Goal: Task Accomplishment & Management: Manage account settings

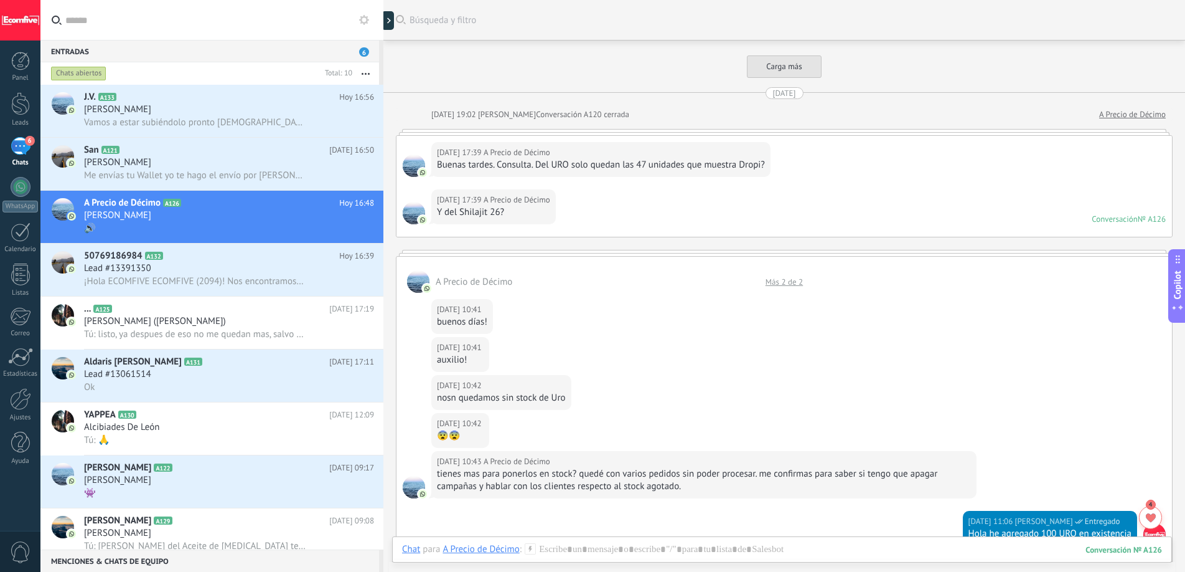
scroll to position [12, 0]
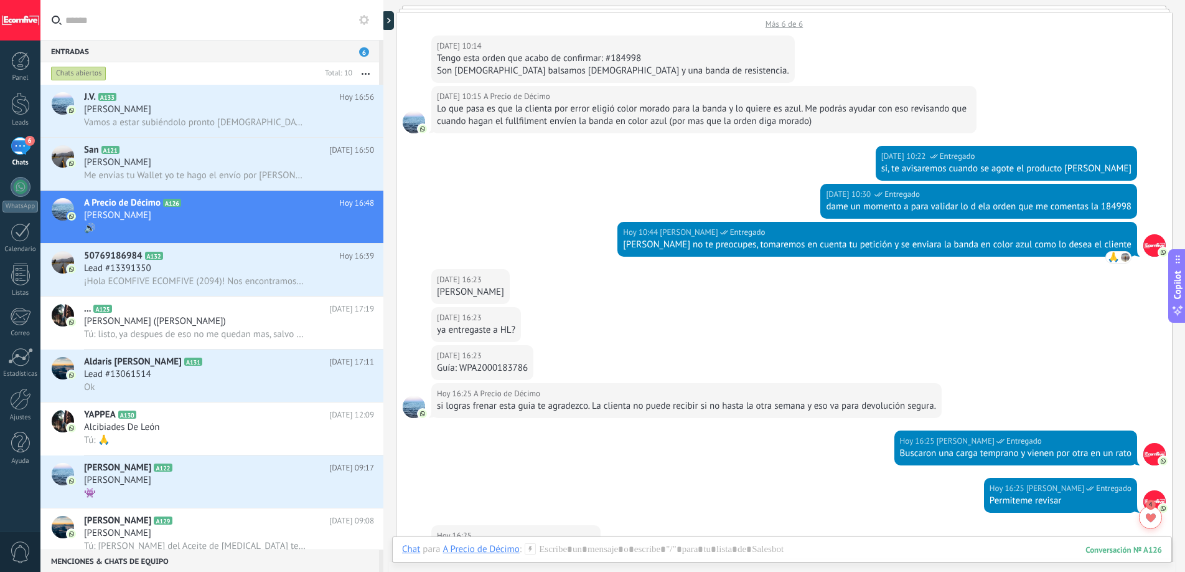
click at [205, 116] on div "Vamos a estar subiéndolo pronto [DEMOGRAPHIC_DATA] primero" at bounding box center [229, 122] width 290 height 13
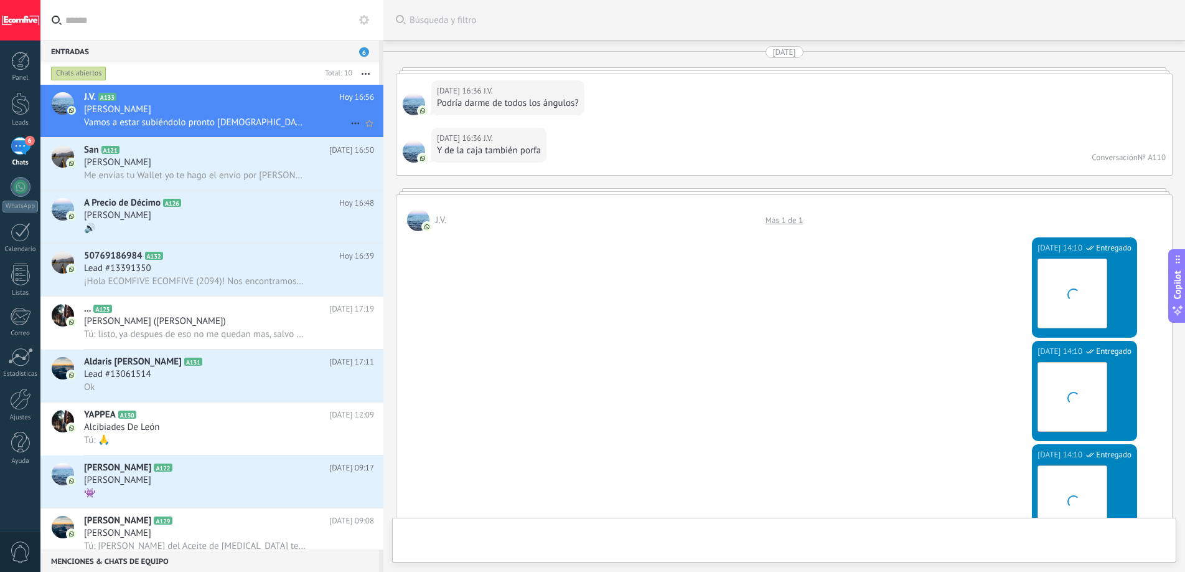
scroll to position [2550, 0]
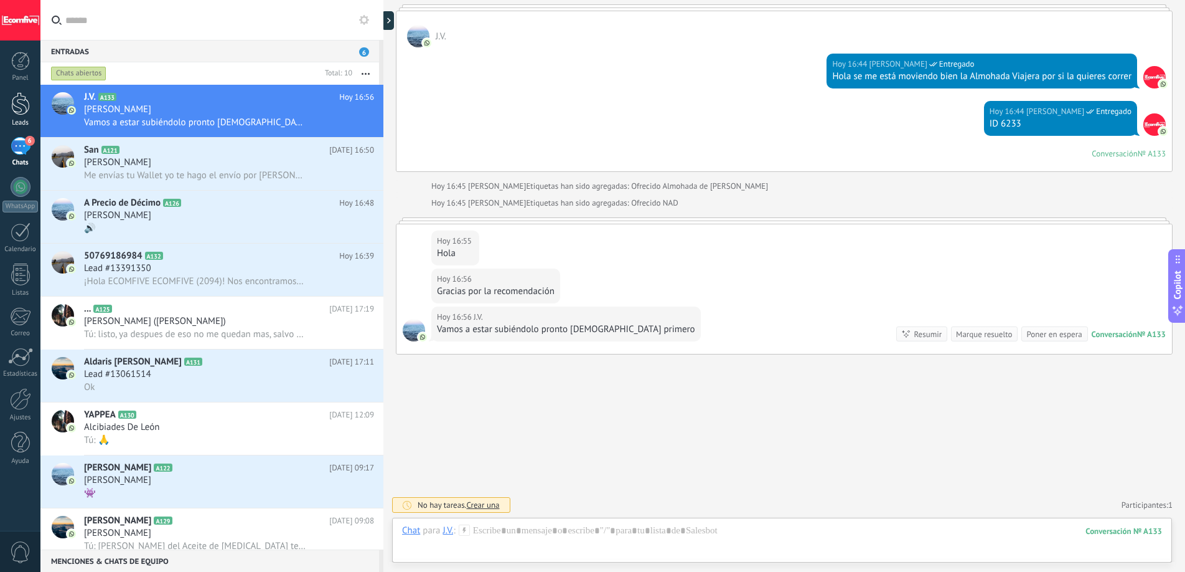
click at [25, 104] on div at bounding box center [20, 103] width 19 height 23
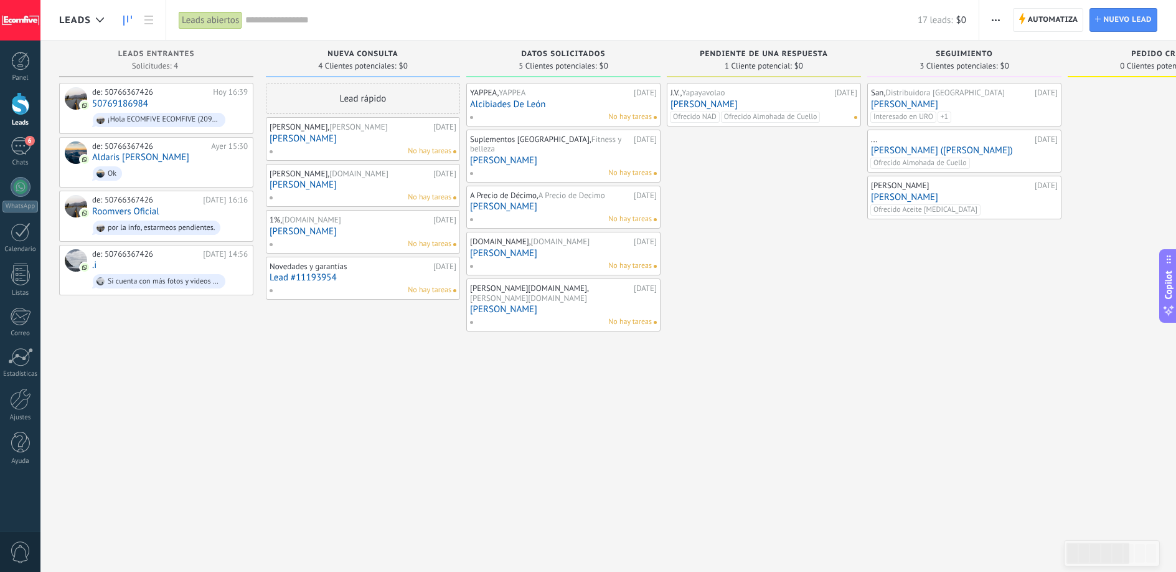
click at [790, 100] on link "[PERSON_NAME]" at bounding box center [764, 104] width 187 height 11
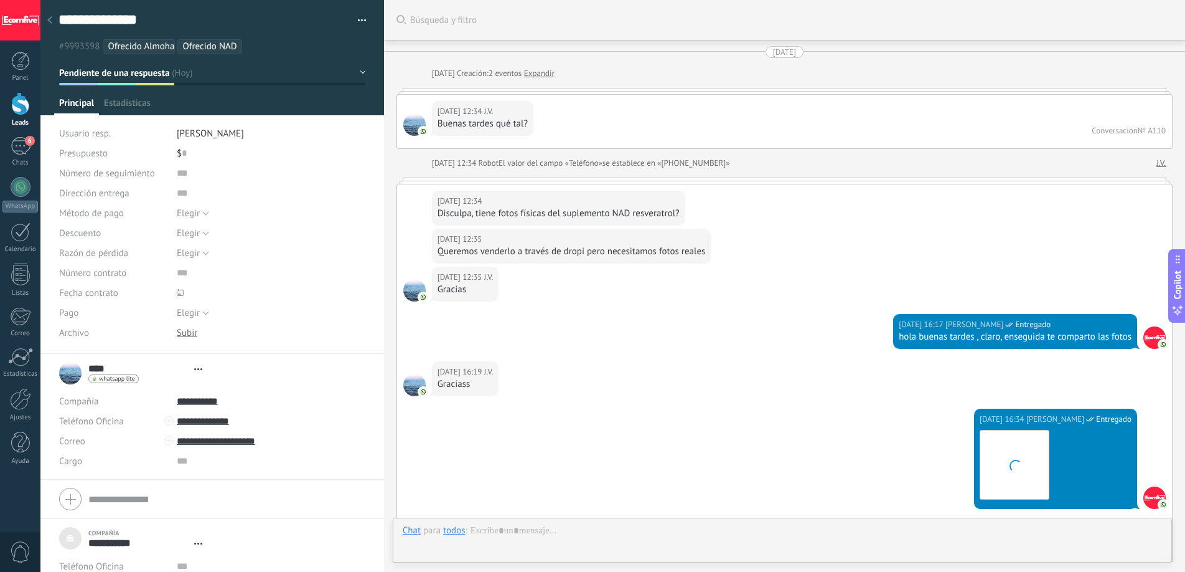
type textarea "***"
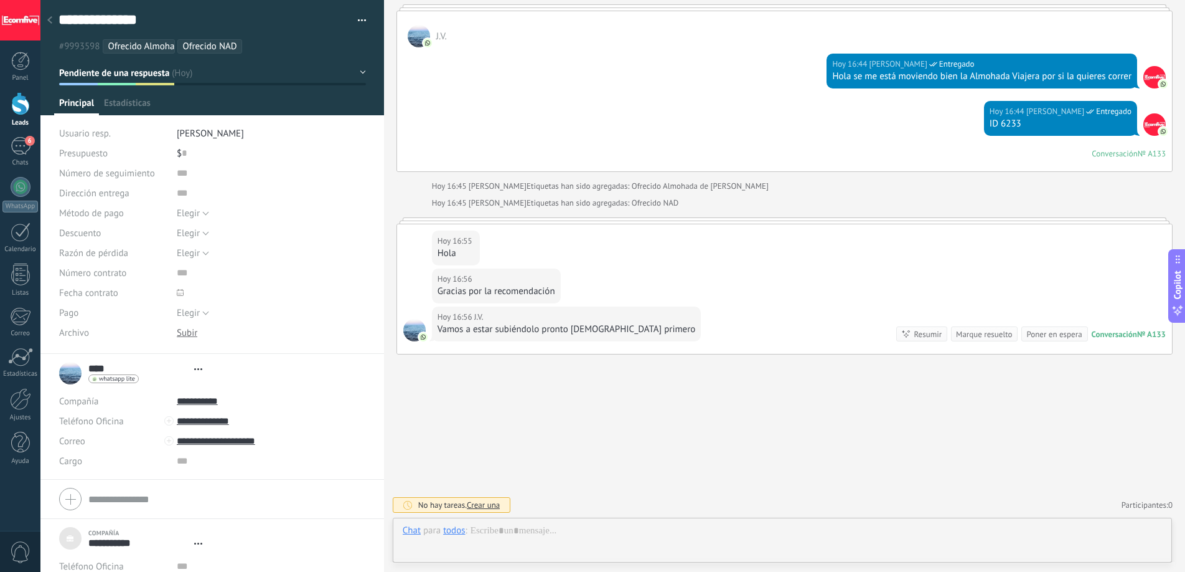
scroll to position [12, 0]
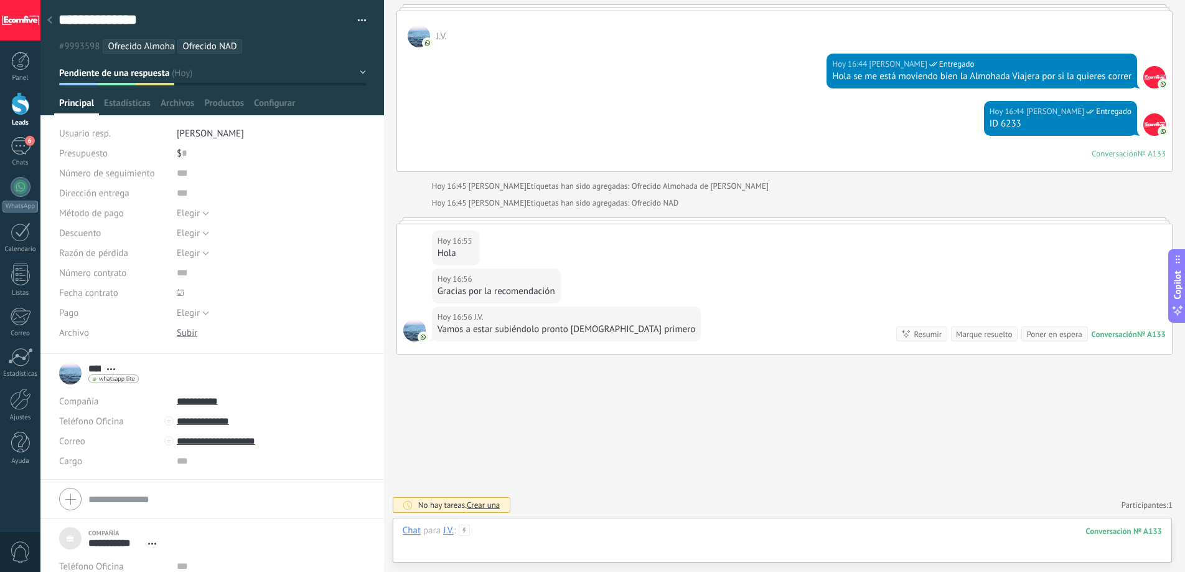
click at [560, 534] on div at bounding box center [783, 542] width 760 height 37
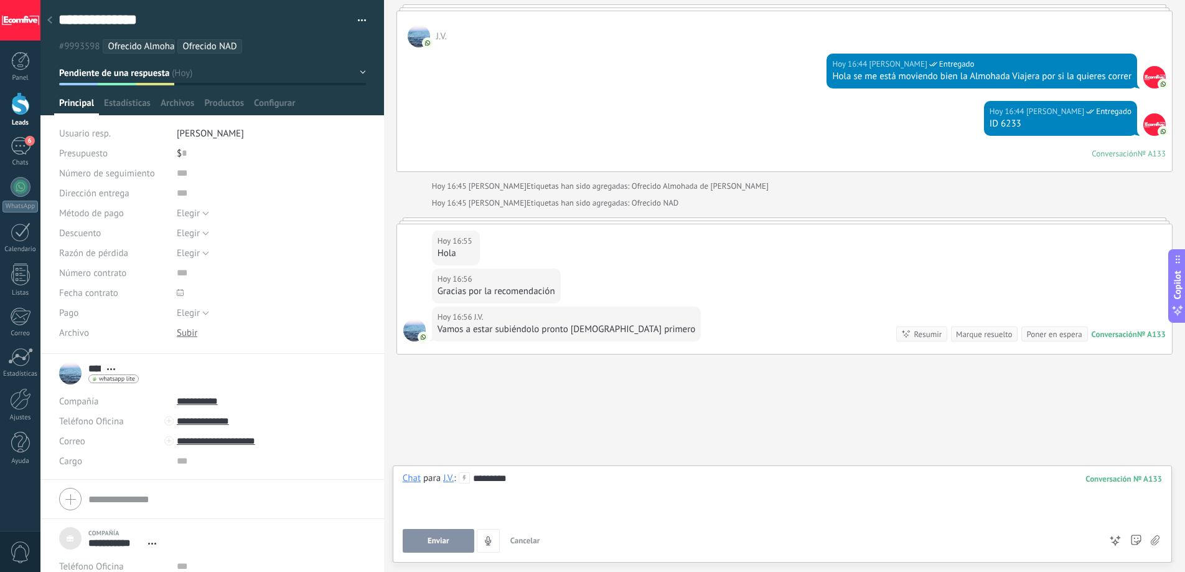
click at [419, 533] on button "Enviar" at bounding box center [439, 541] width 72 height 24
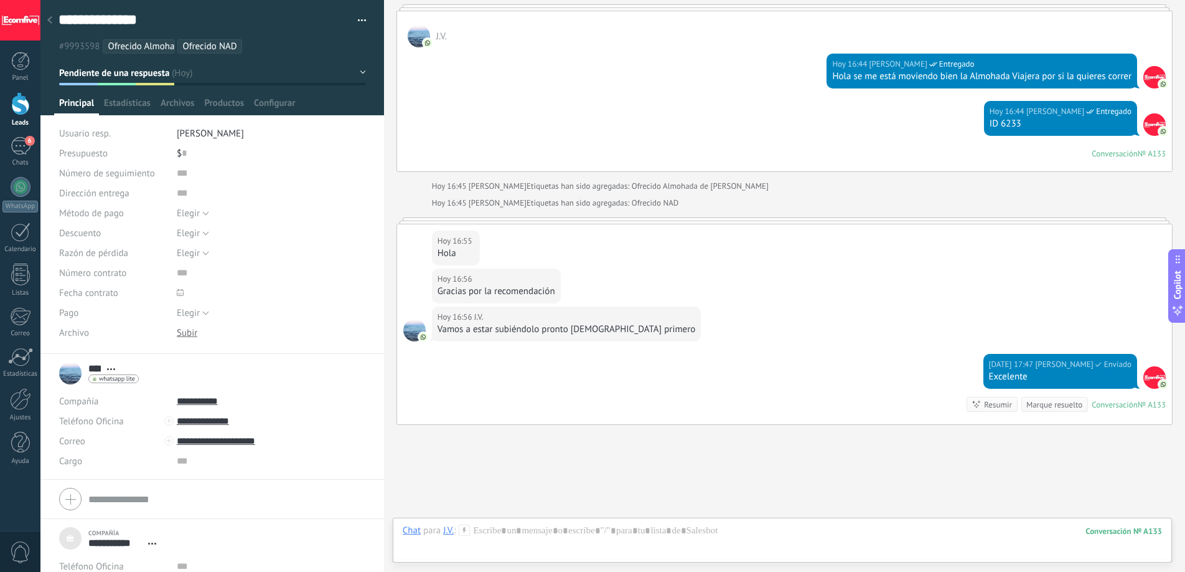
scroll to position [3118, 0]
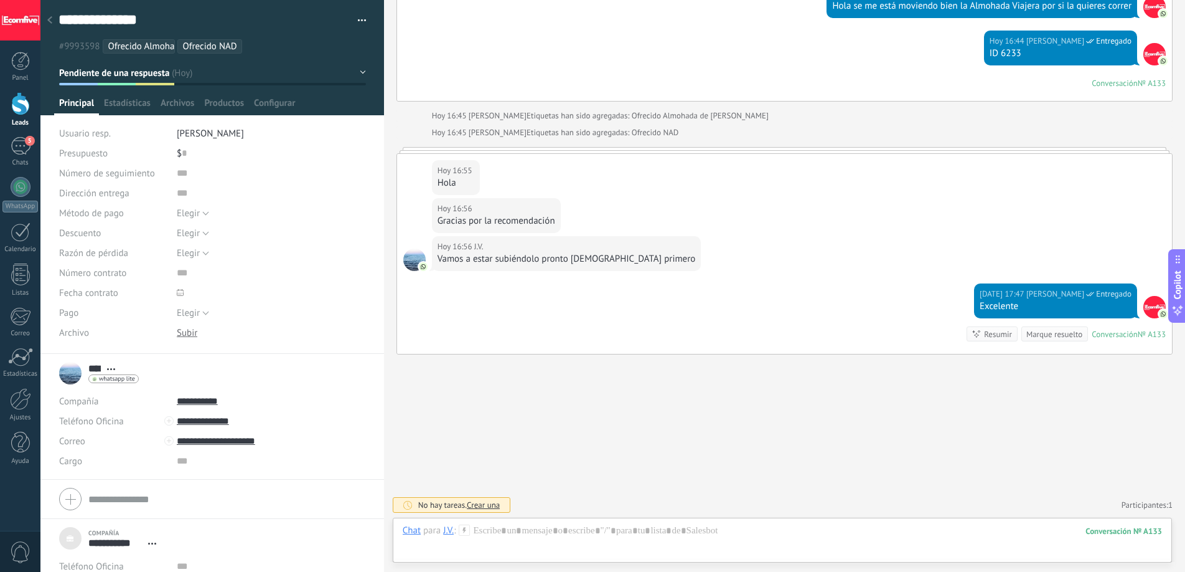
click at [1045, 335] on div "Marque resuelto" at bounding box center [1055, 334] width 56 height 12
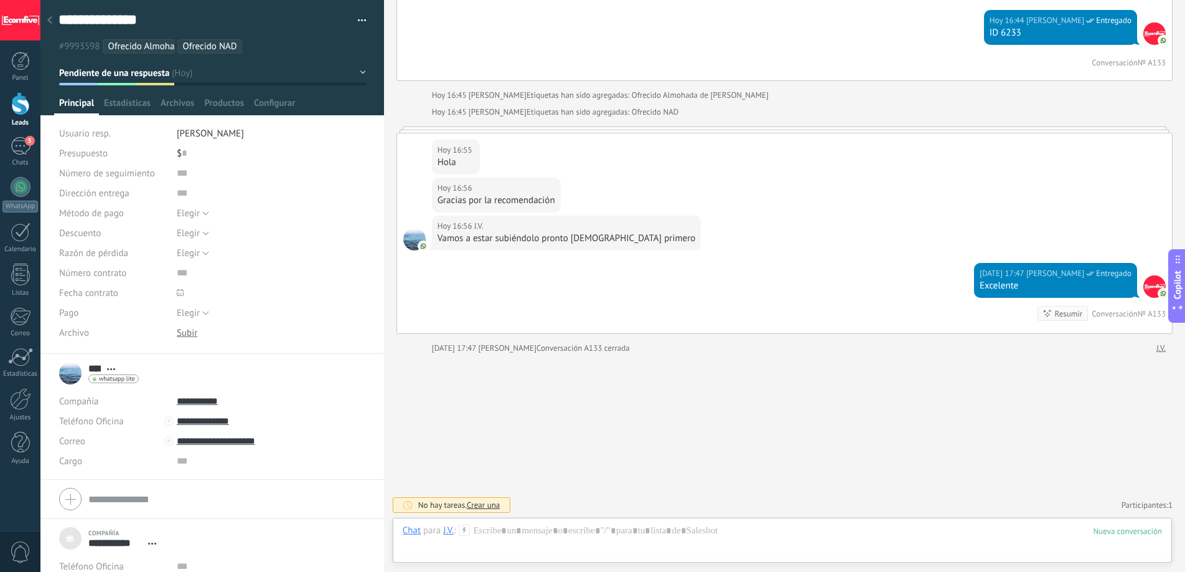
click at [25, 101] on div at bounding box center [20, 103] width 19 height 23
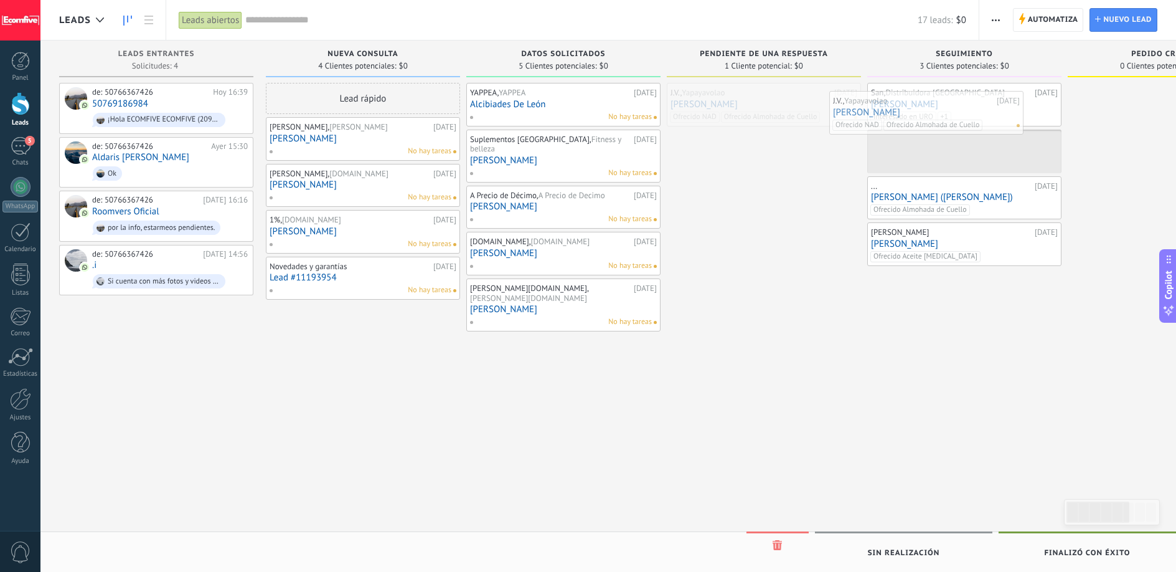
drag, startPoint x: 759, startPoint y: 100, endPoint x: 921, endPoint y: 108, distance: 162.7
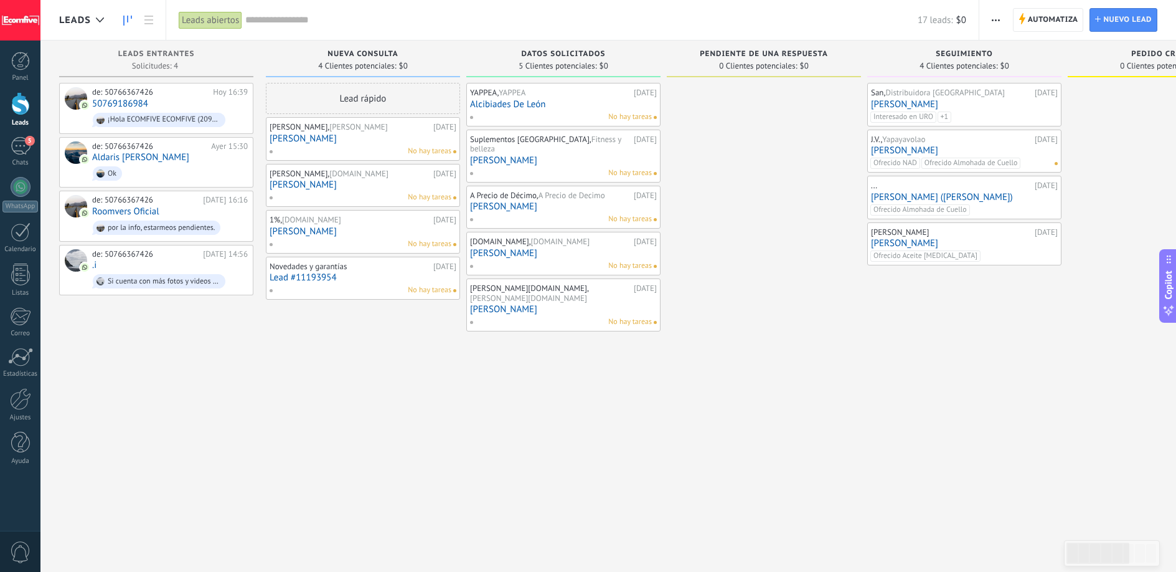
click at [938, 145] on link "[PERSON_NAME]" at bounding box center [964, 150] width 187 height 11
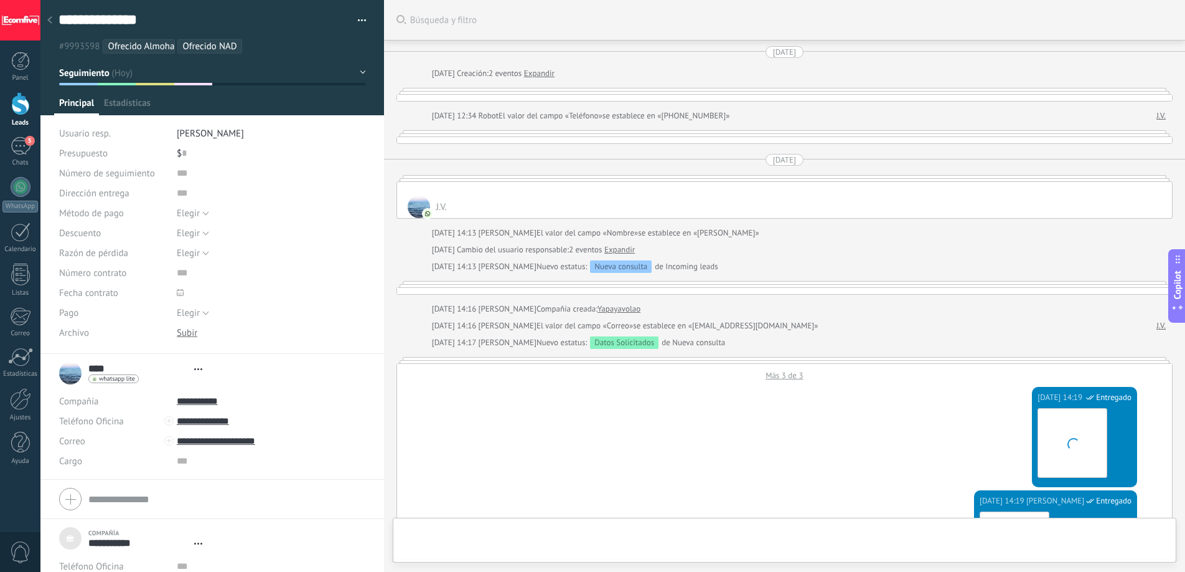
type textarea "***"
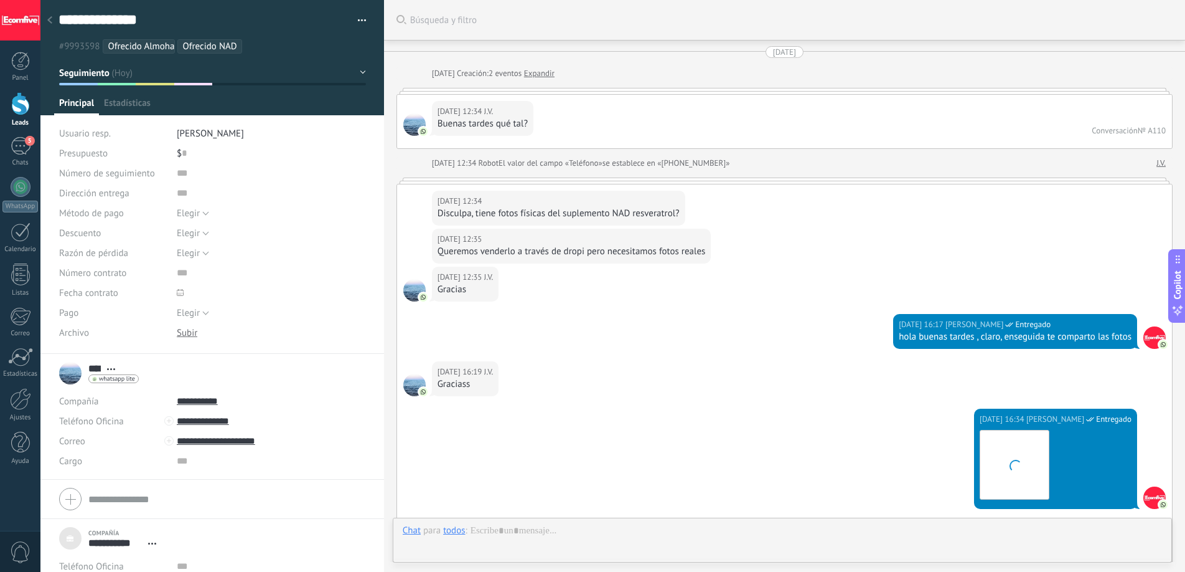
scroll to position [3155, 0]
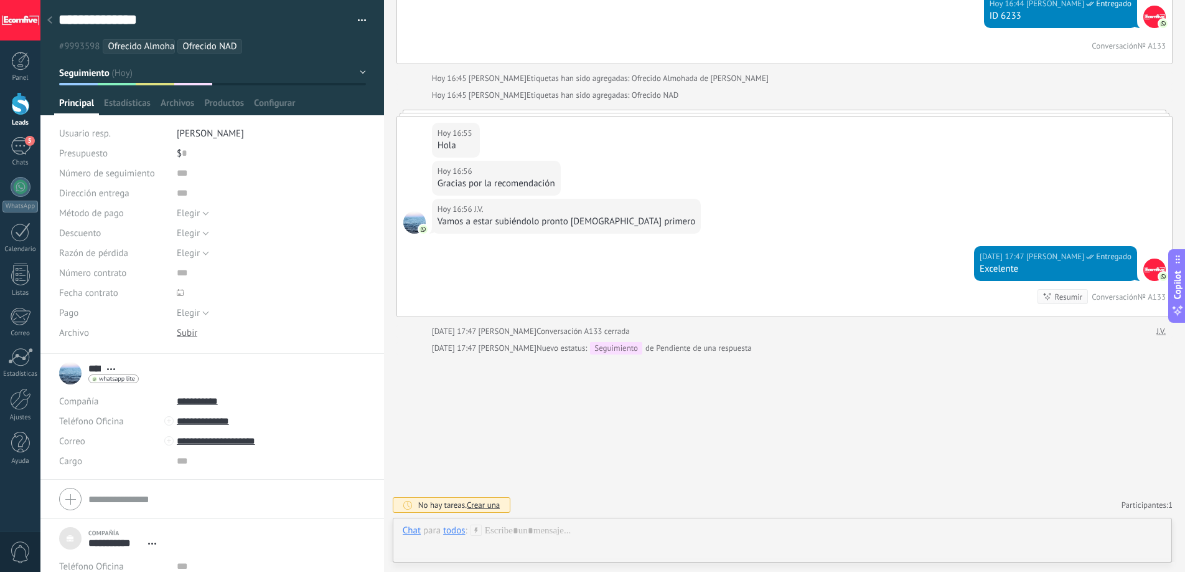
click at [489, 500] on span "Crear una" at bounding box center [483, 504] width 33 height 11
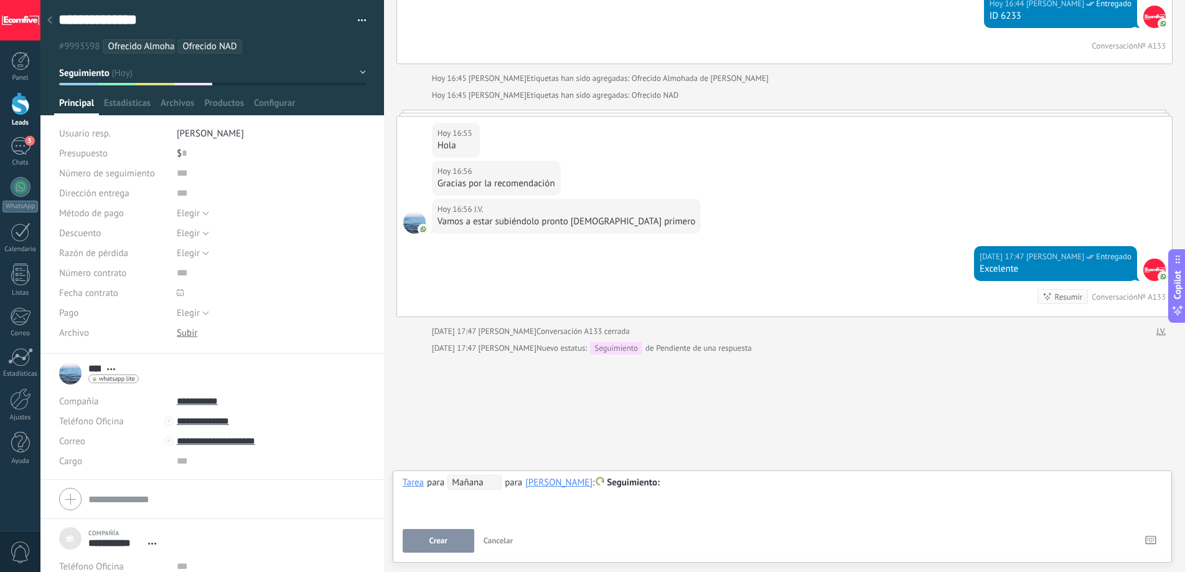
click at [481, 481] on span "Mañana" at bounding box center [475, 481] width 54 height 15
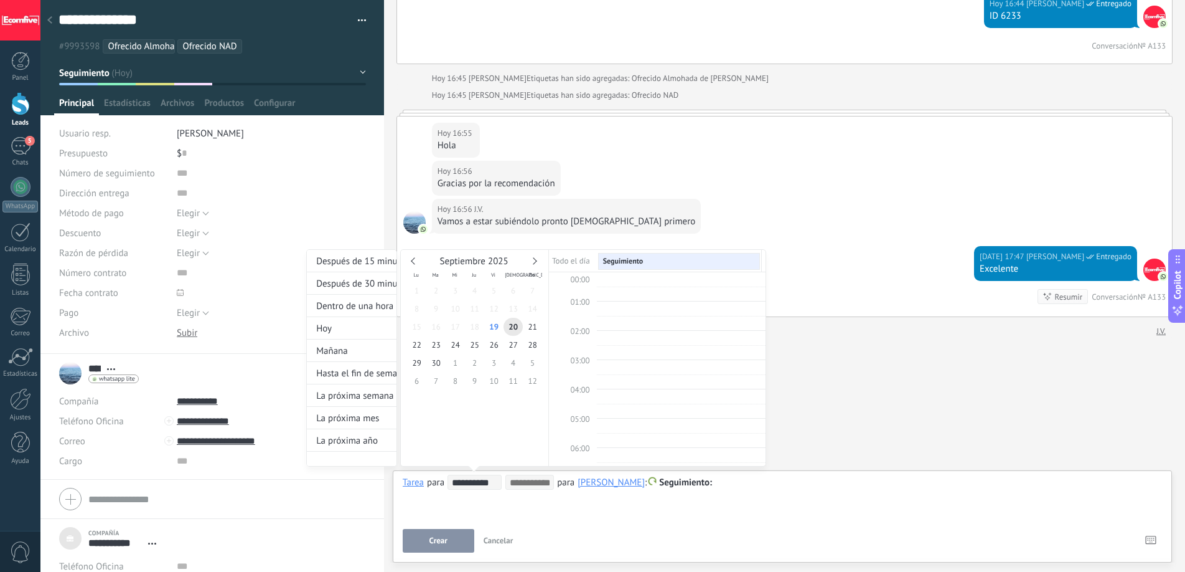
scroll to position [235, 0]
click at [494, 344] on span "26" at bounding box center [493, 345] width 19 height 18
type input "**********"
click at [730, 200] on div at bounding box center [592, 286] width 1185 height 572
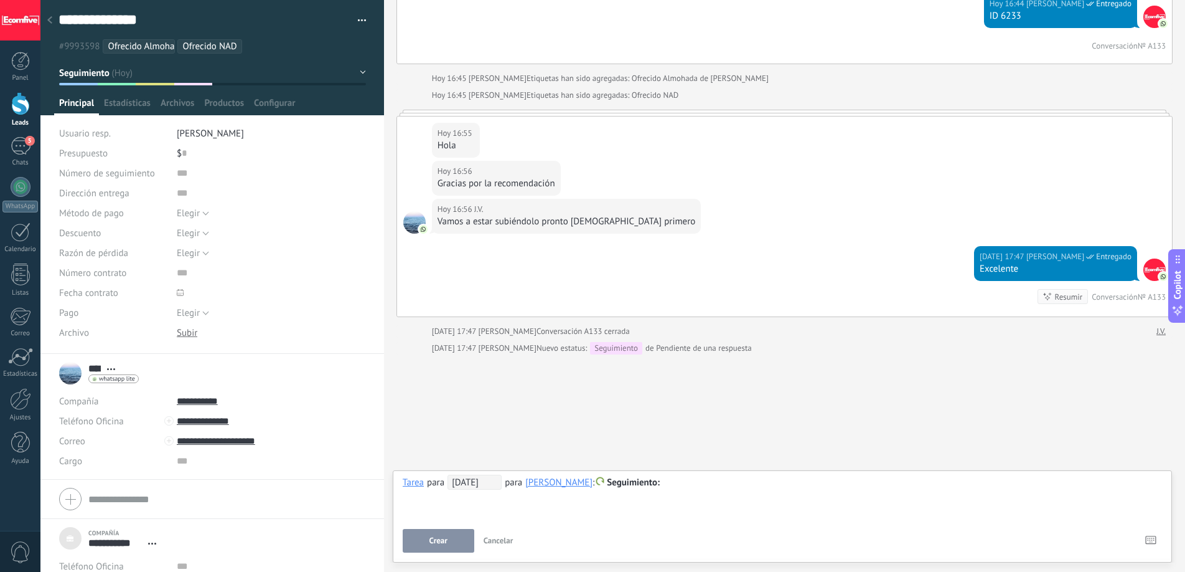
click at [24, 105] on div at bounding box center [20, 103] width 19 height 23
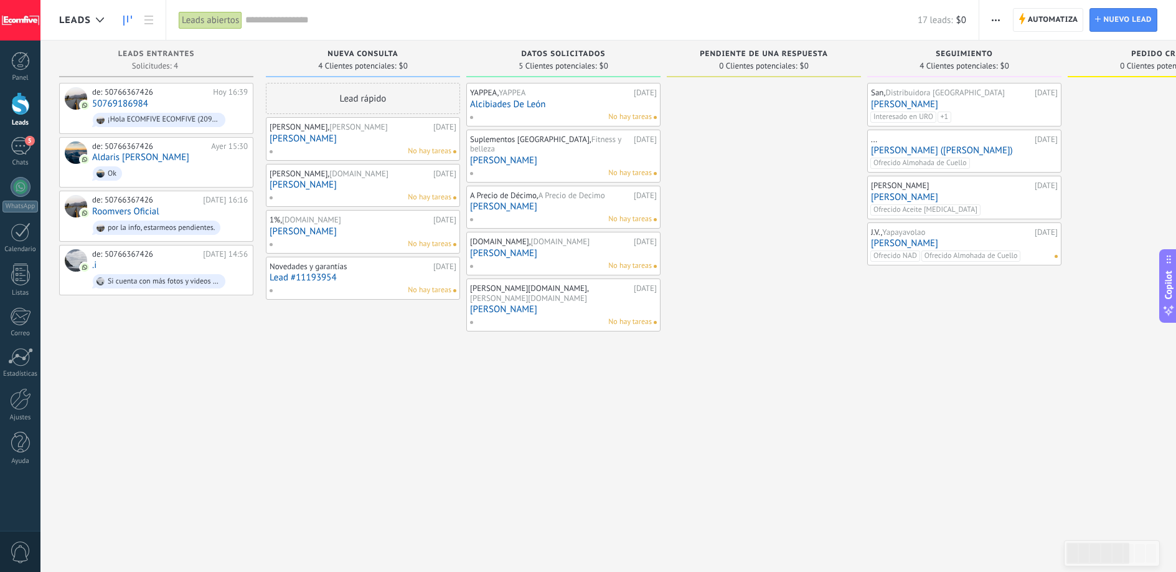
click at [1040, 248] on link "[PERSON_NAME]" at bounding box center [964, 243] width 187 height 11
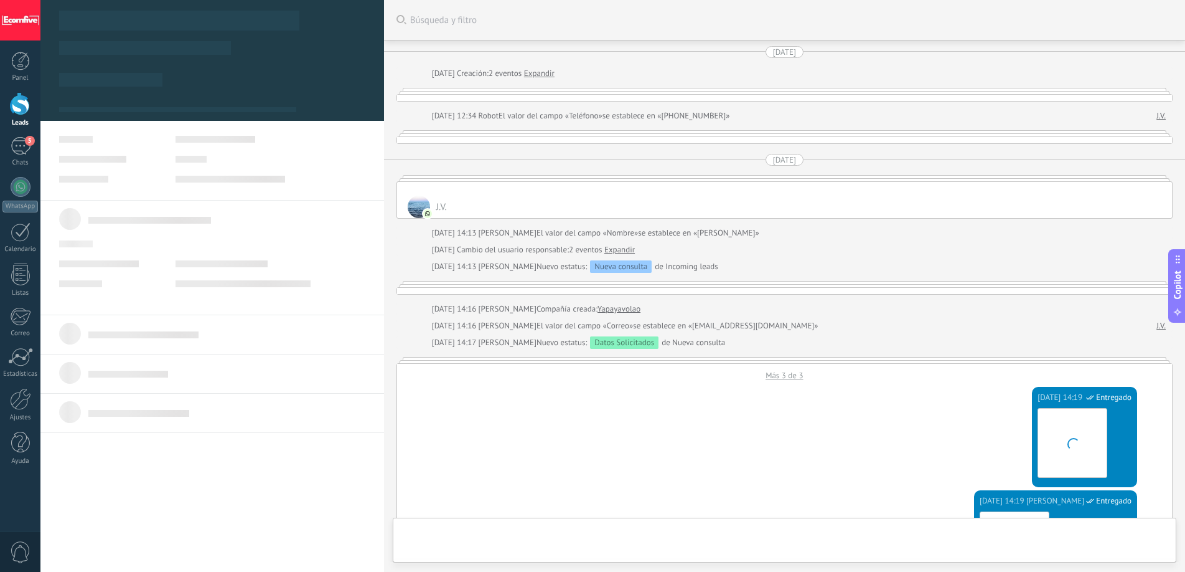
type textarea "***"
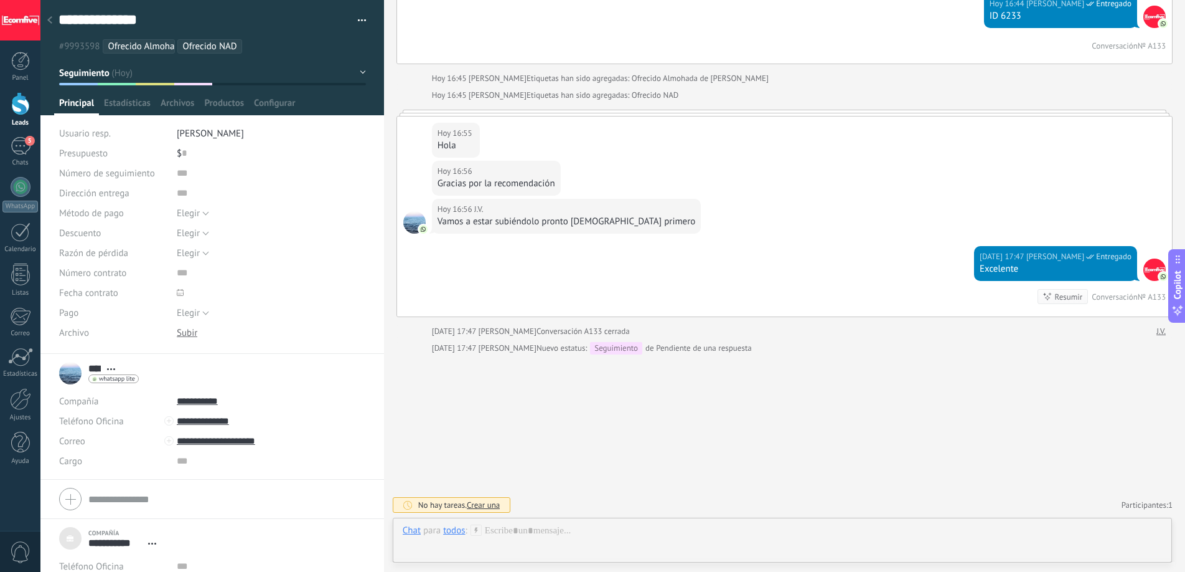
click at [489, 505] on span "Crear una" at bounding box center [483, 504] width 33 height 11
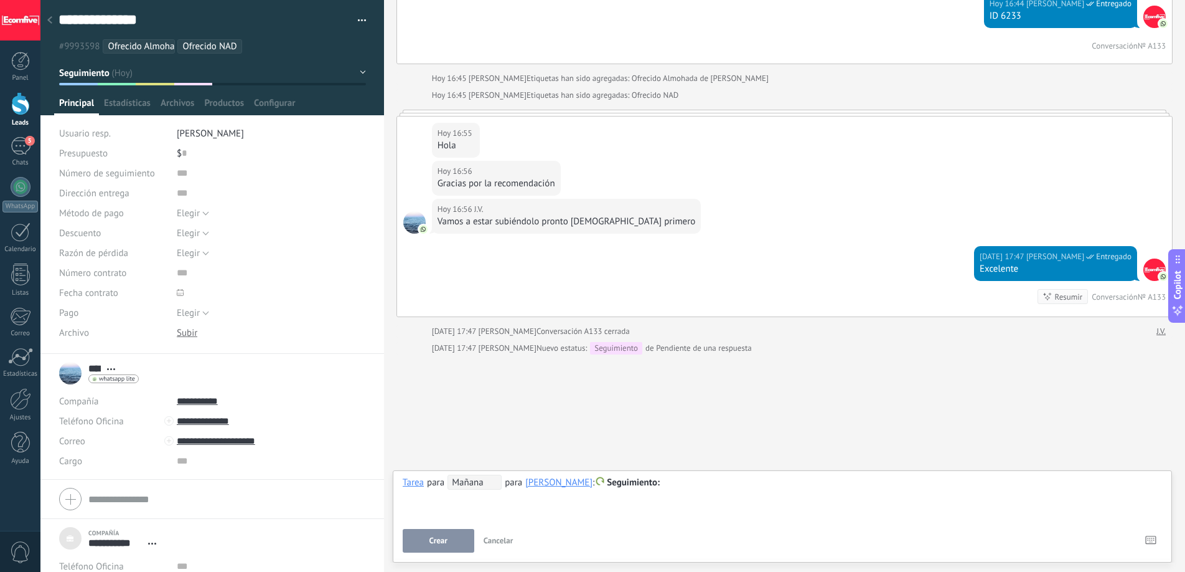
click at [481, 484] on span "Mañana" at bounding box center [475, 481] width 54 height 15
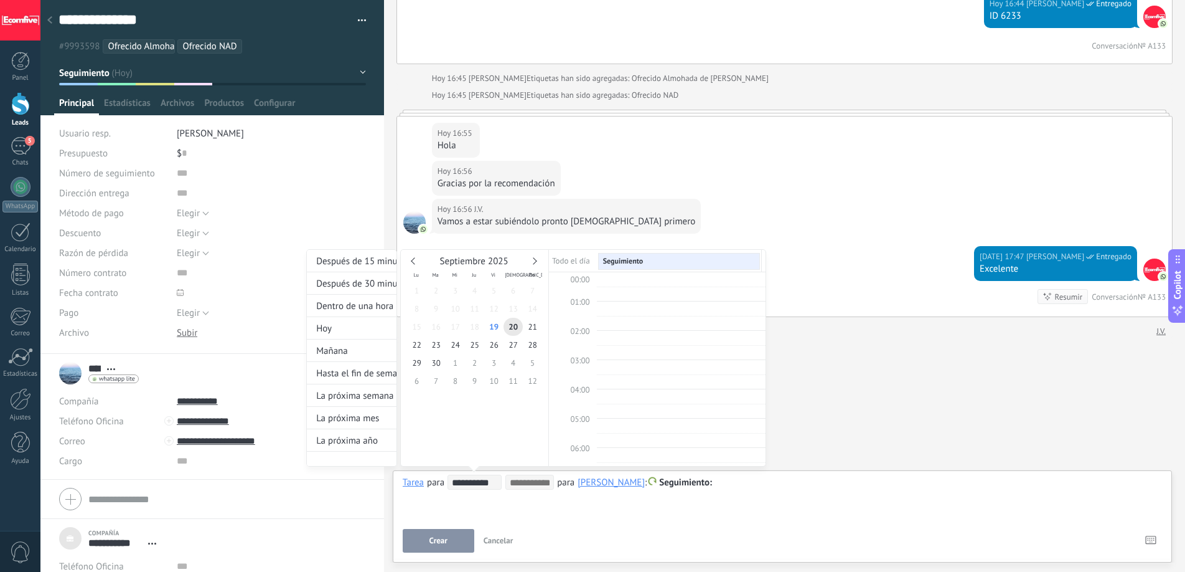
scroll to position [235, 0]
type input "**********"
click at [511, 344] on span "27" at bounding box center [513, 345] width 19 height 18
click at [481, 513] on div at bounding box center [592, 286] width 1185 height 572
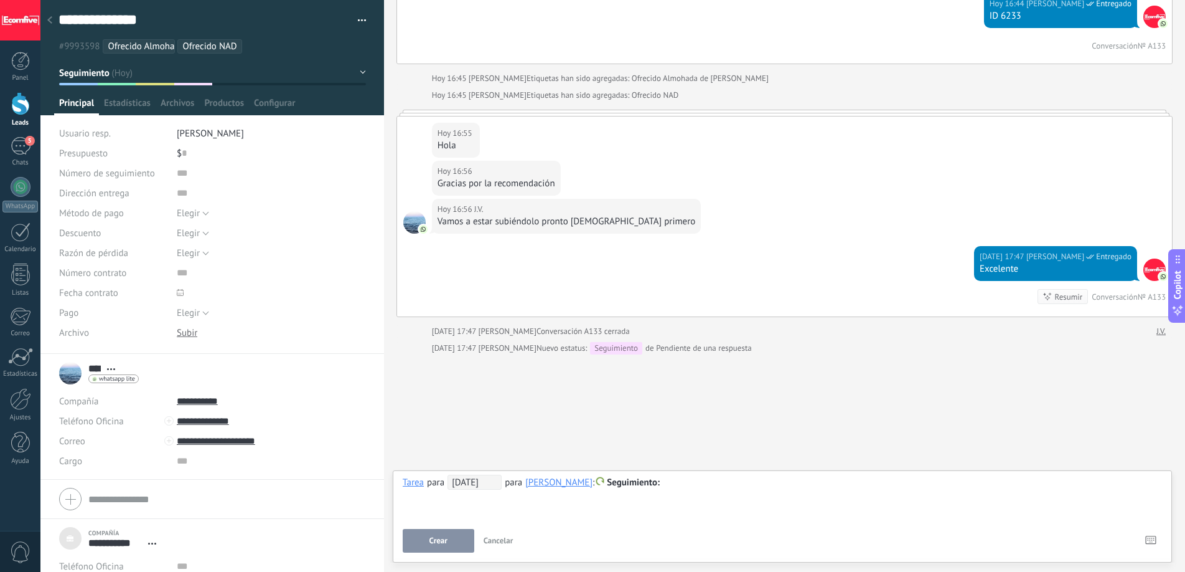
click at [445, 539] on span "Crear" at bounding box center [439, 540] width 18 height 9
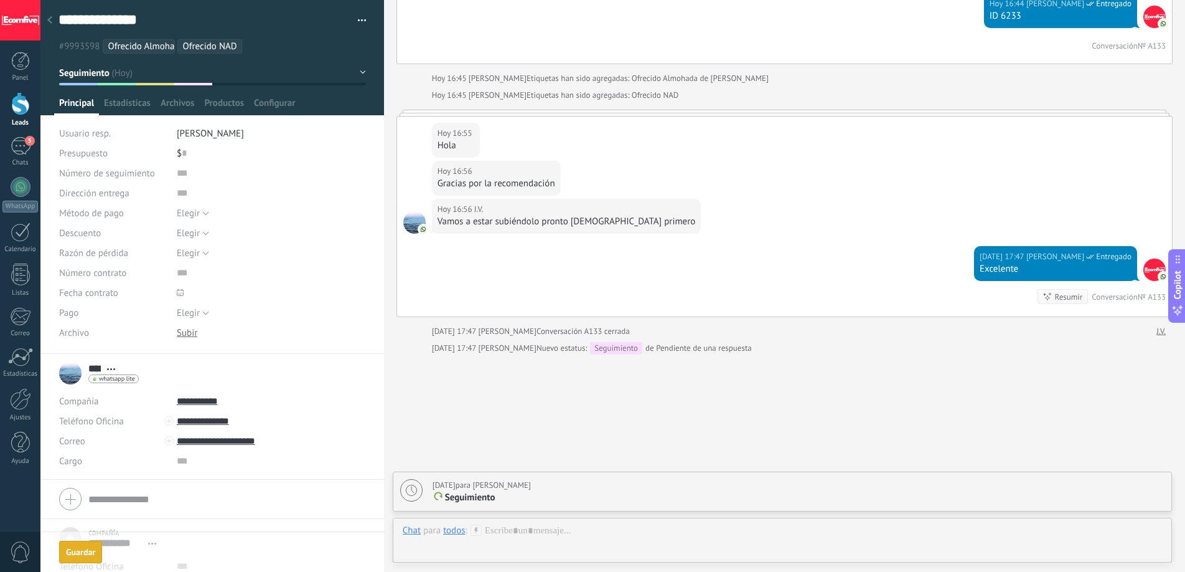
scroll to position [3198, 0]
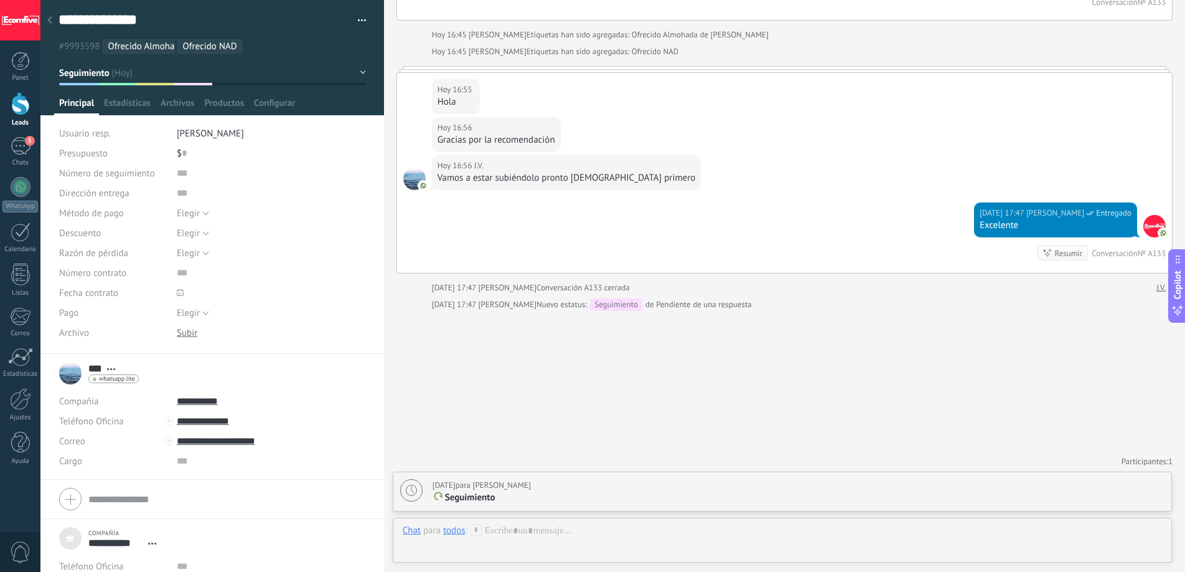
click at [19, 116] on link "Leads" at bounding box center [20, 109] width 40 height 35
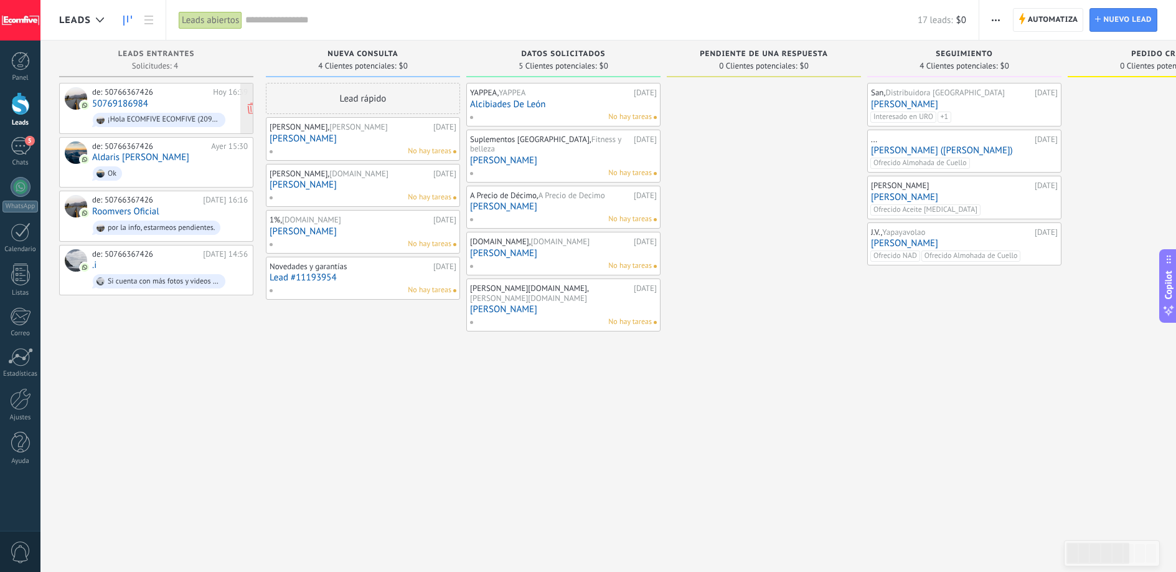
click at [162, 99] on div "de: 50766367426 [DATE] 16:39 50769186984 ¡Hola ECOMFIVE ECOMFIVE (2094)! Nos en…" at bounding box center [170, 108] width 156 height 42
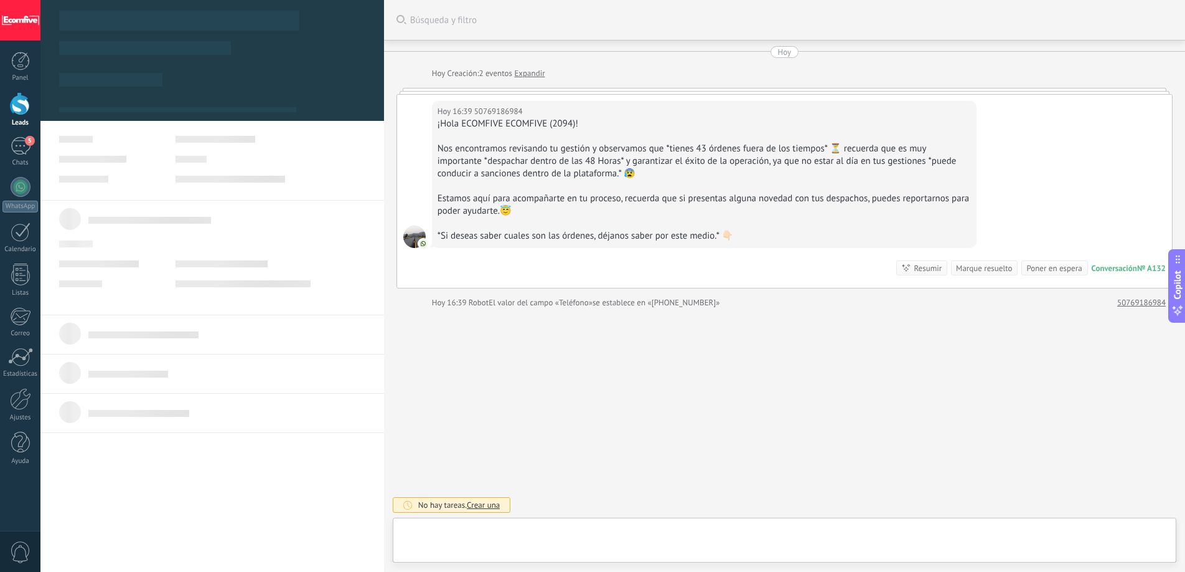
type textarea "**********"
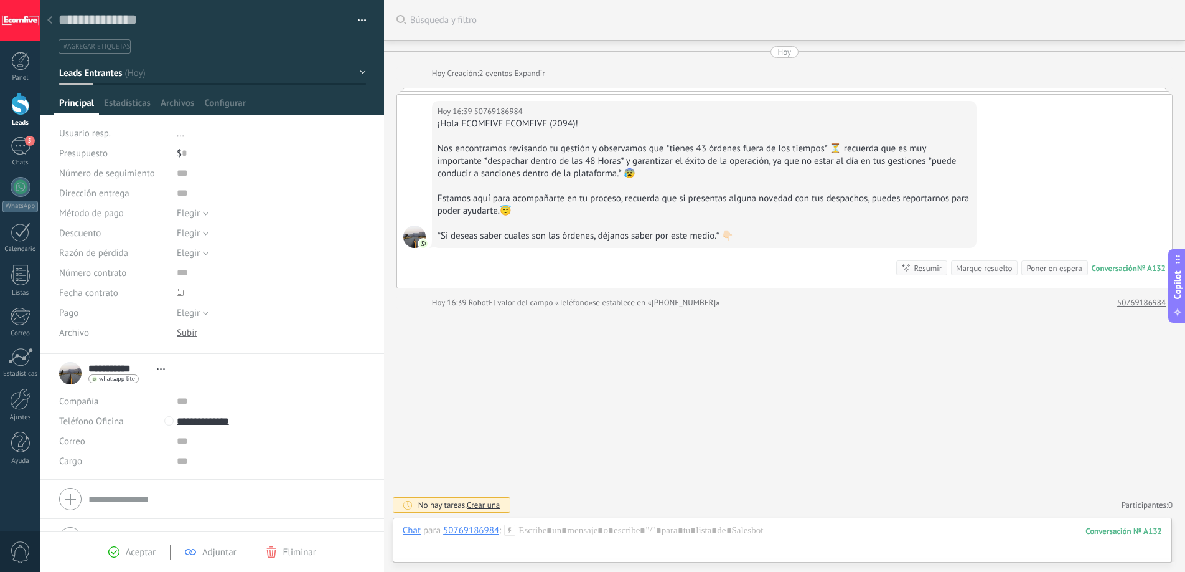
click at [709, 146] on div "Nos encontramos revisando tu gestión y observamos que *tienes 43 órdenes fuera …" at bounding box center [705, 161] width 534 height 37
click at [599, 533] on div at bounding box center [783, 542] width 760 height 37
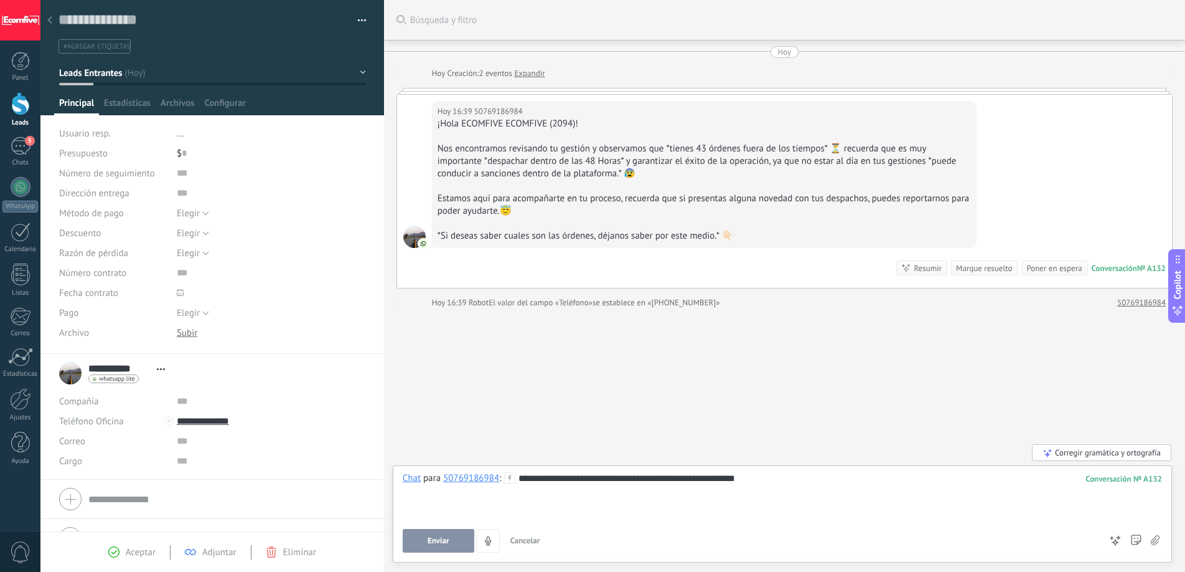
click at [437, 536] on span "Enviar" at bounding box center [439, 540] width 22 height 9
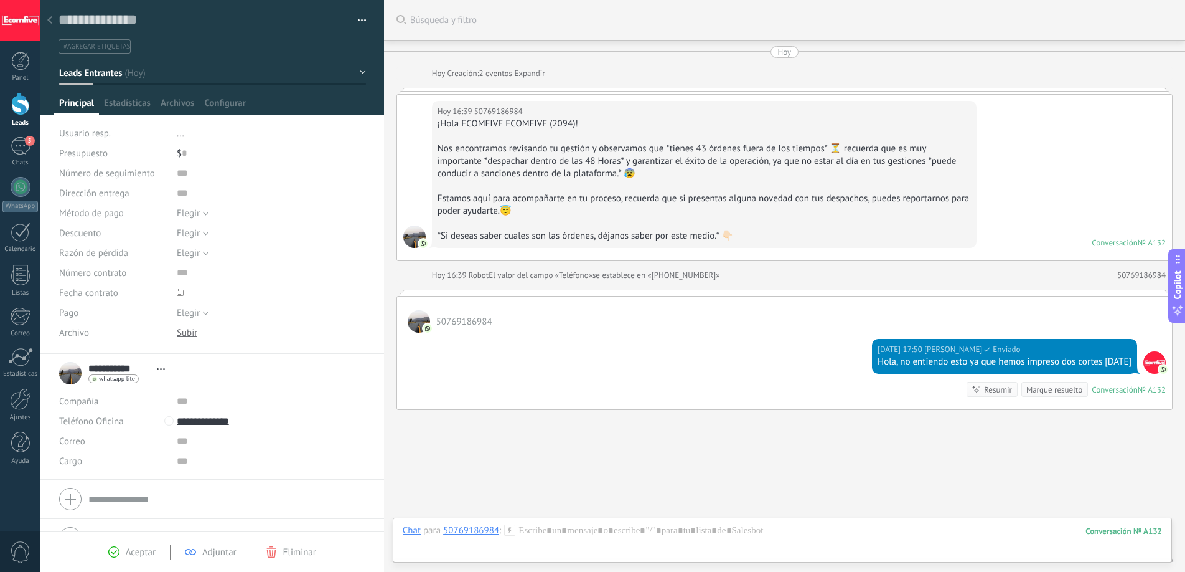
scroll to position [55, 0]
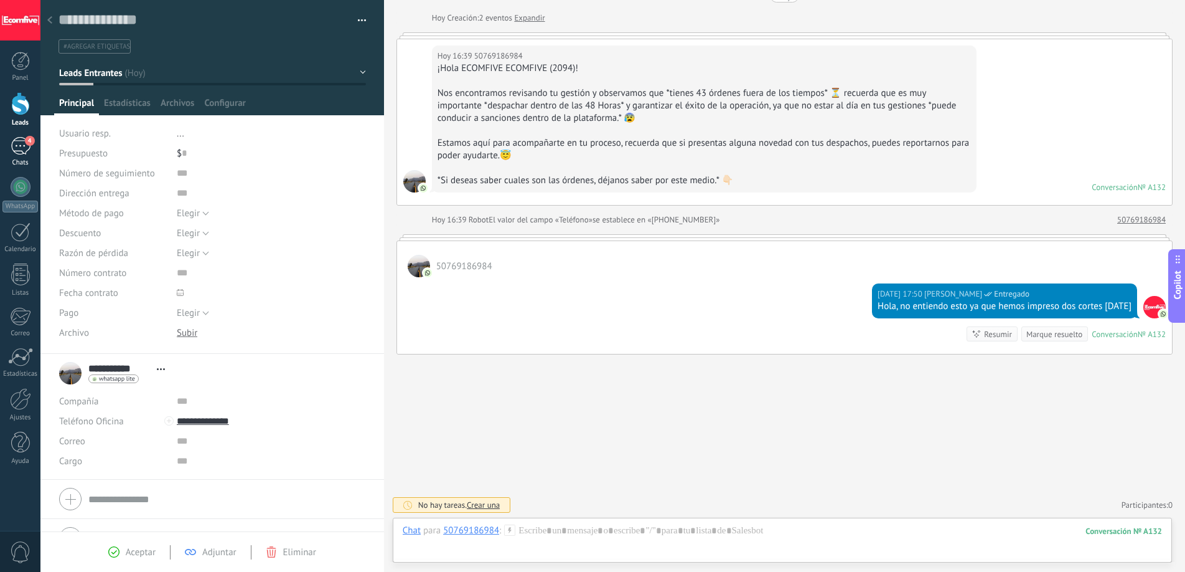
click at [27, 143] on span "4" at bounding box center [30, 141] width 10 height 10
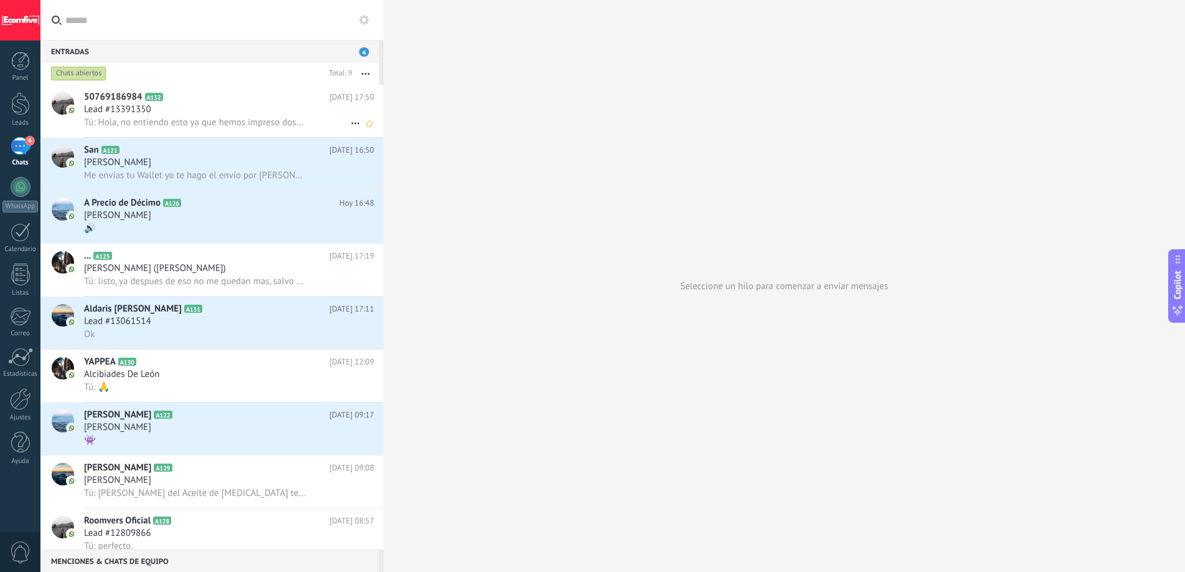
click at [192, 120] on span "Tú: Hola, no entiendo esto ya que hemos impreso dos cortes [DATE]" at bounding box center [195, 122] width 222 height 12
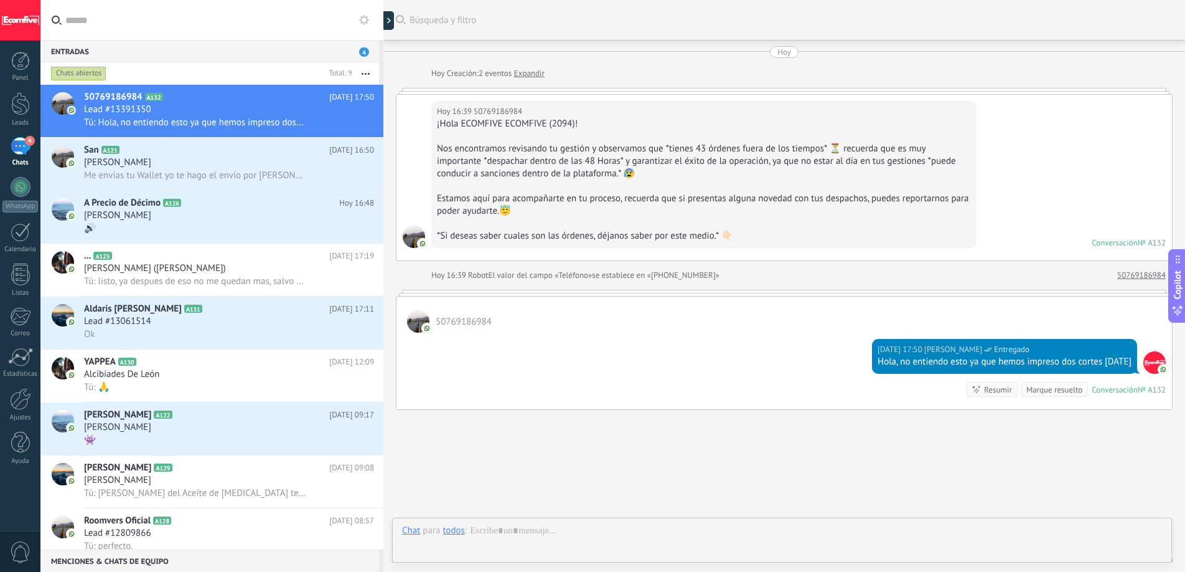
scroll to position [55, 0]
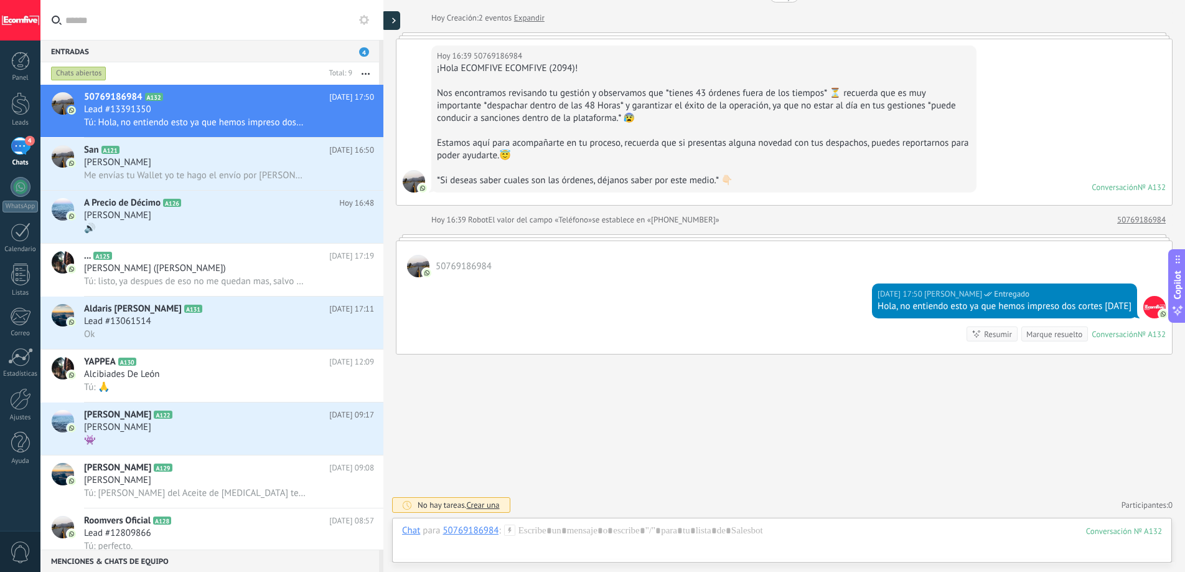
click at [390, 17] on div at bounding box center [391, 20] width 19 height 19
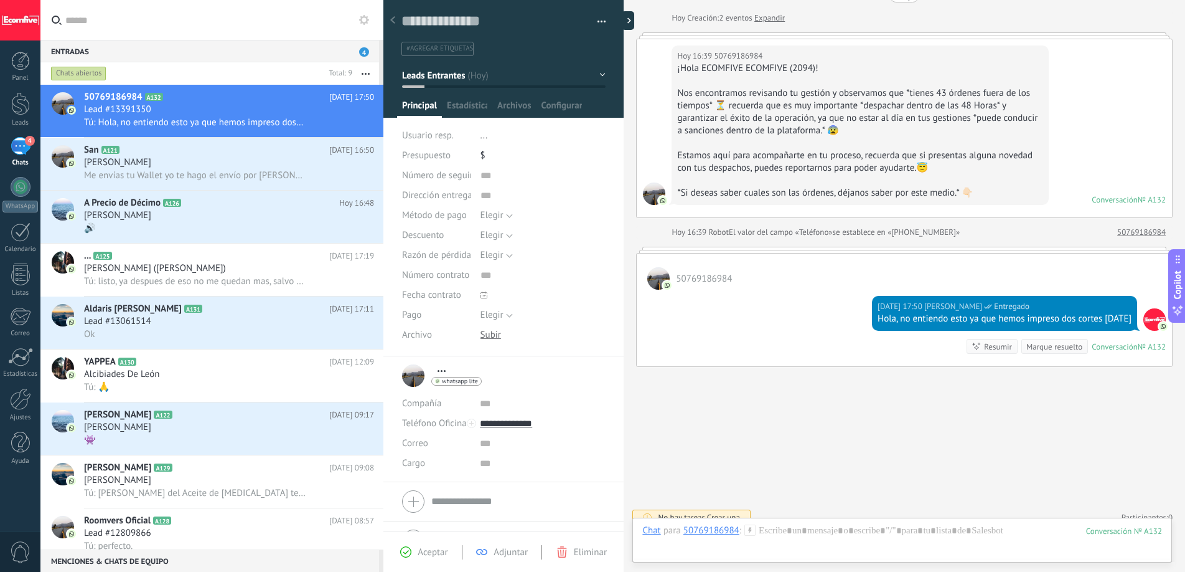
scroll to position [19, 0]
click at [453, 25] on textarea at bounding box center [495, 21] width 187 height 19
type textarea "*"
type textarea "**"
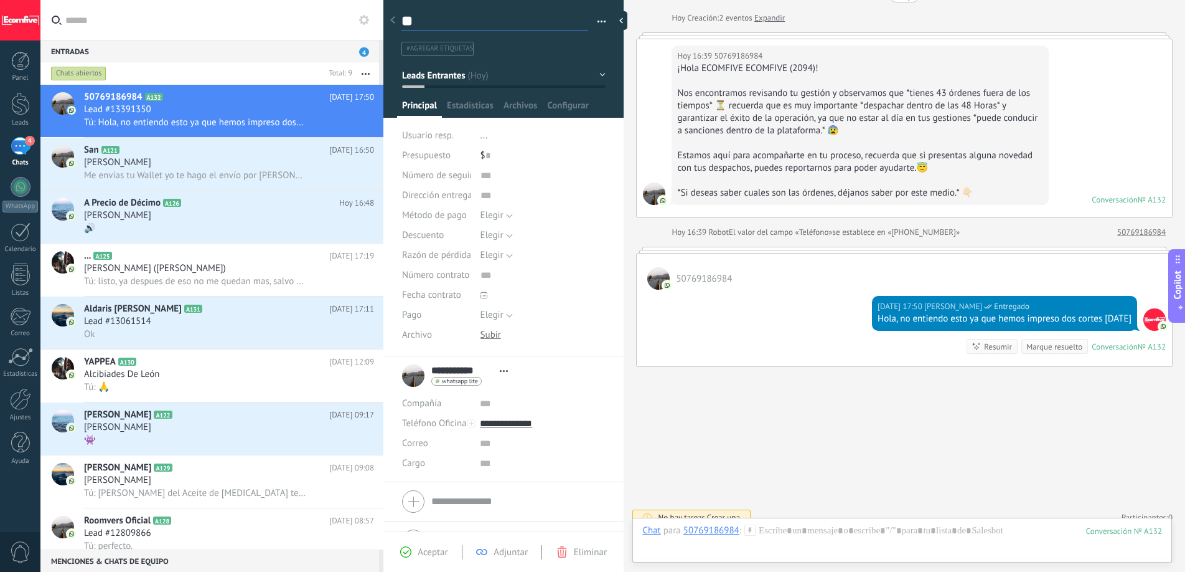
type textarea "***"
type textarea "****"
type textarea "*****"
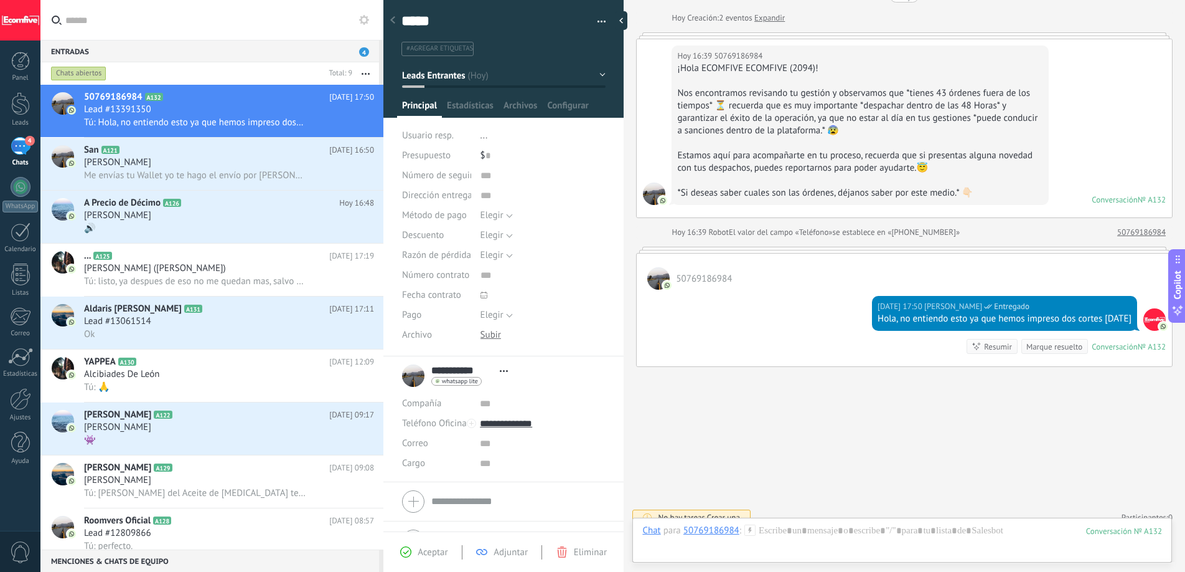
click at [763, 331] on div "[DATE] 17:50 [PERSON_NAME] Entregado Hola, no entiendo esto ya que hemos impres…" at bounding box center [904, 328] width 535 height 77
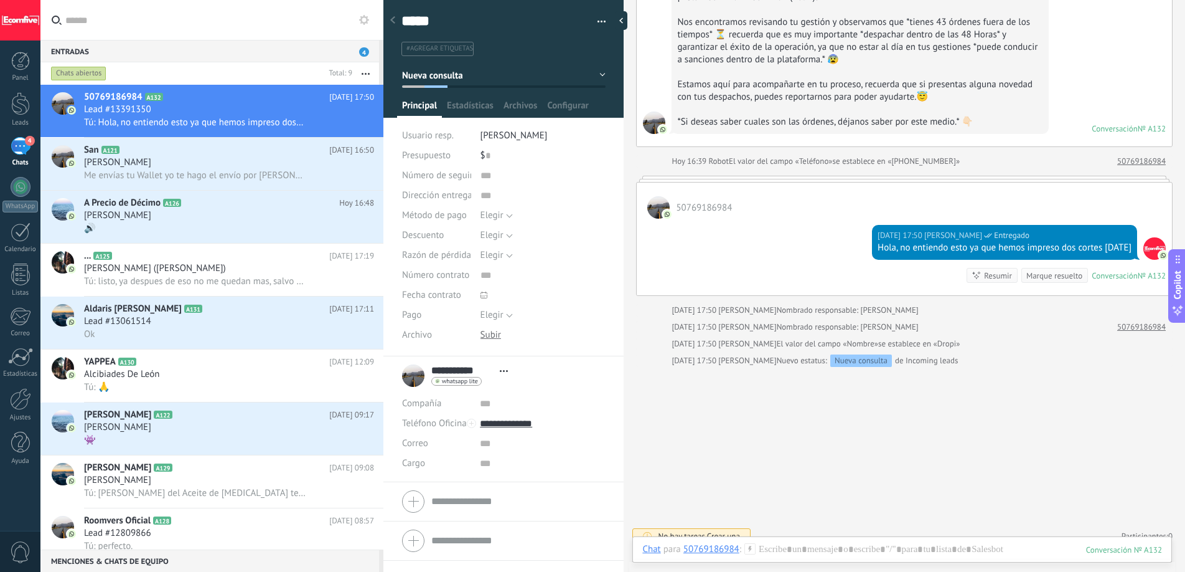
click at [760, 420] on div "Buscar Búsqueda y filtro Carga más [DATE] [DATE] Creación: 2 eventos Expandir […" at bounding box center [905, 229] width 562 height 710
click at [467, 26] on textarea "*****" at bounding box center [495, 21] width 187 height 19
click at [753, 411] on div "Buscar Búsqueda y filtro Carga más [DATE] [DATE] Creación: 2 eventos Expandir […" at bounding box center [905, 229] width 562 height 710
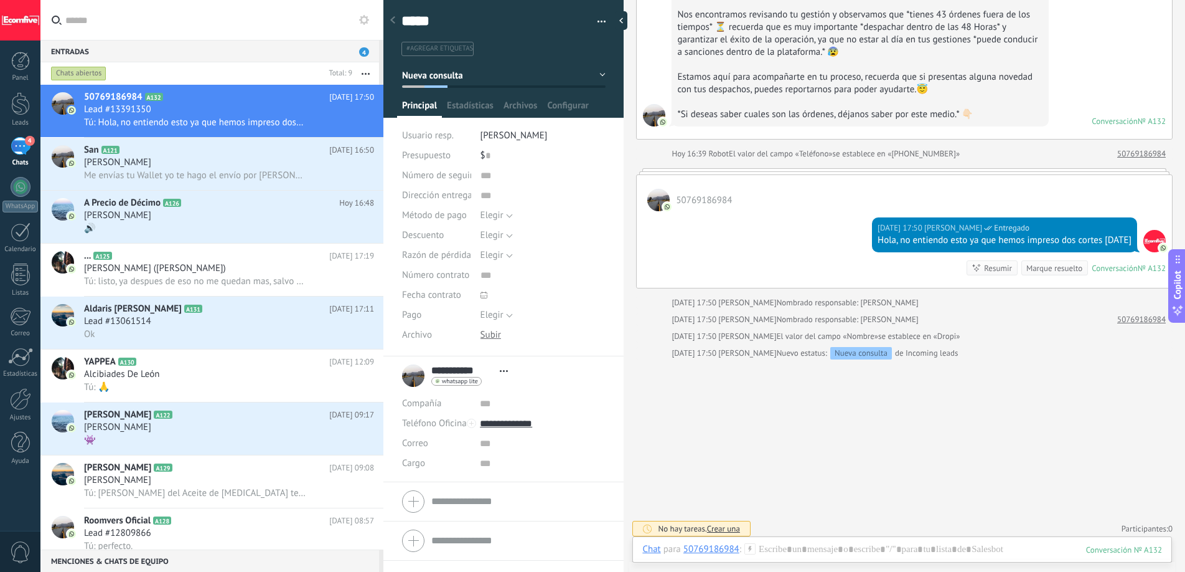
scroll to position [139, 0]
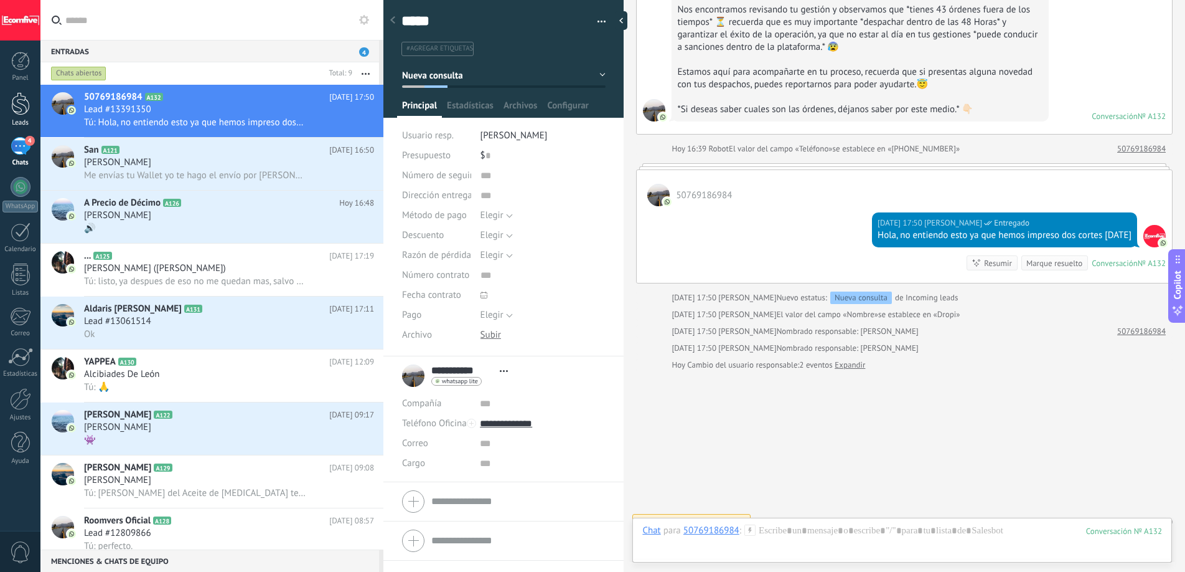
click at [16, 103] on div at bounding box center [20, 103] width 19 height 23
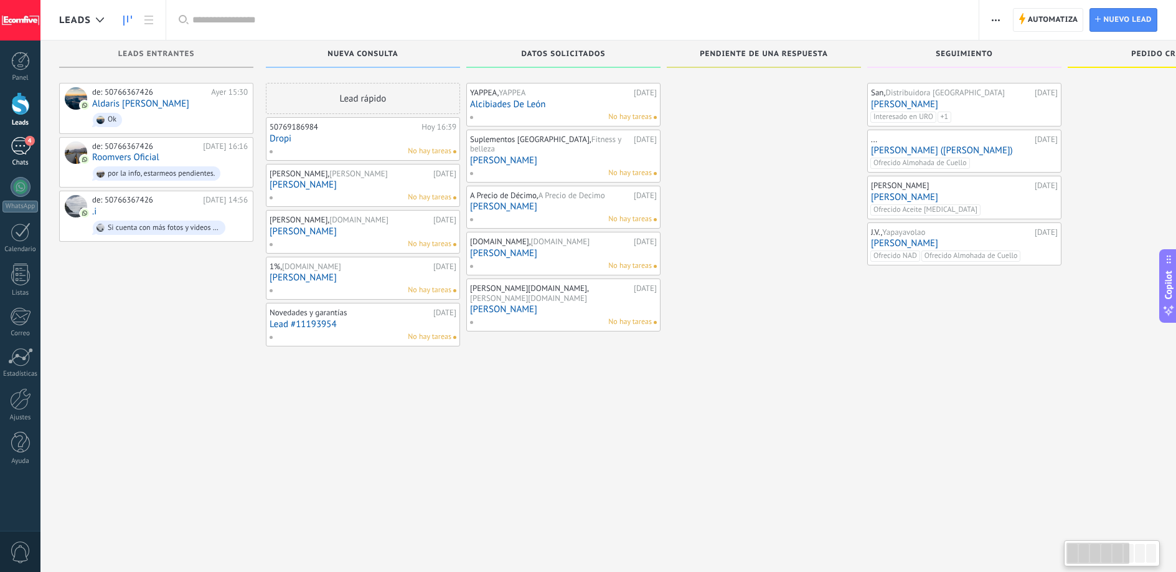
click at [17, 148] on div "4" at bounding box center [21, 146] width 20 height 18
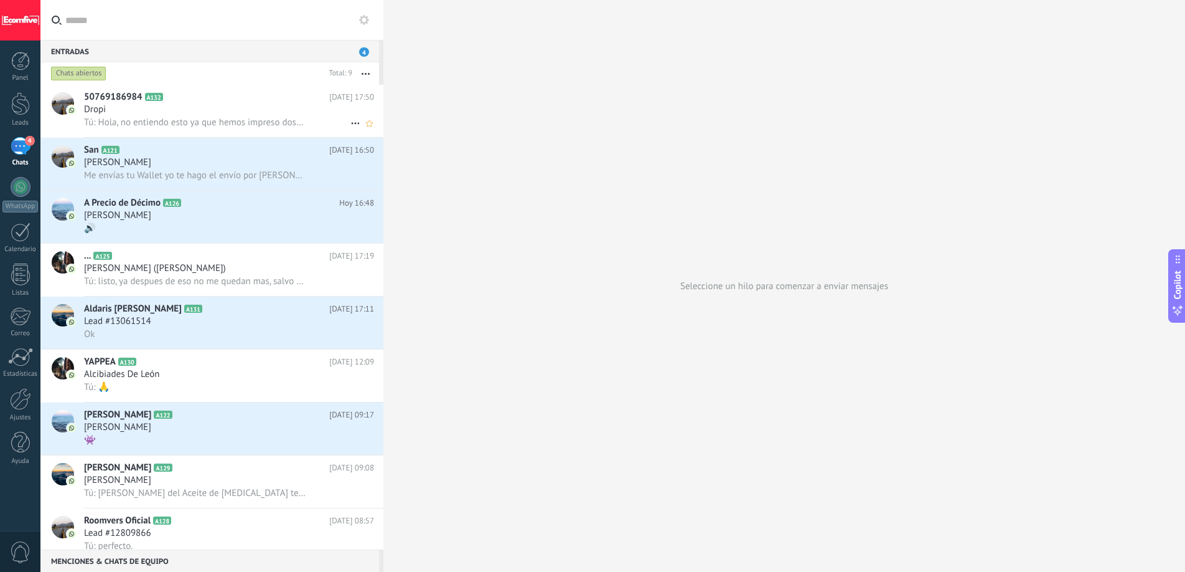
click at [214, 116] on div "Tú: Hola, no entiendo esto ya que hemos impreso dos cortes [DATE]" at bounding box center [229, 122] width 290 height 13
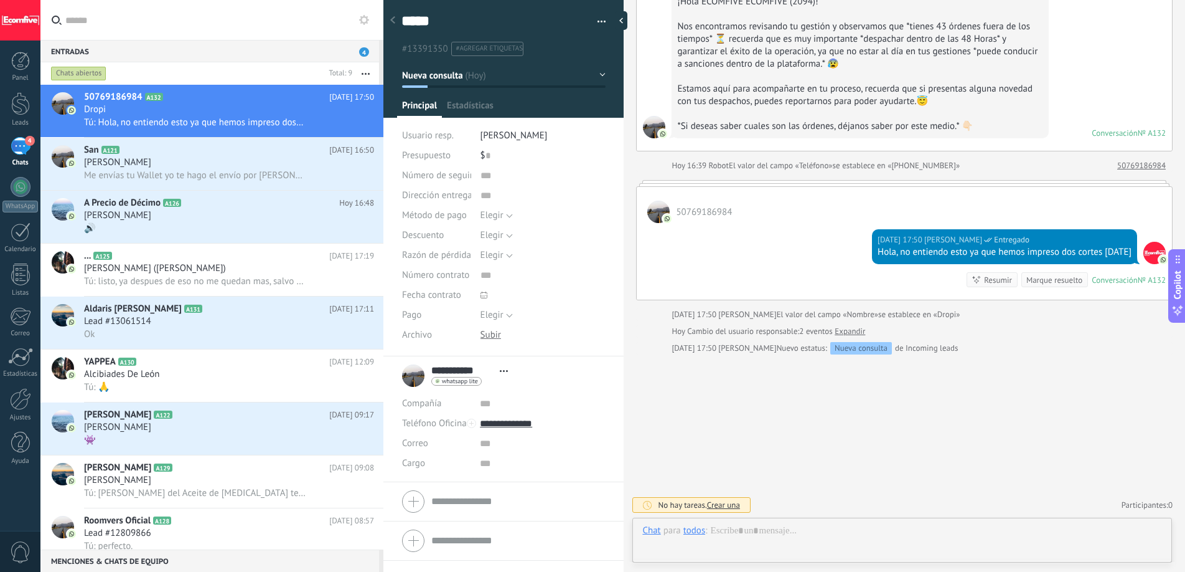
scroll to position [19, 0]
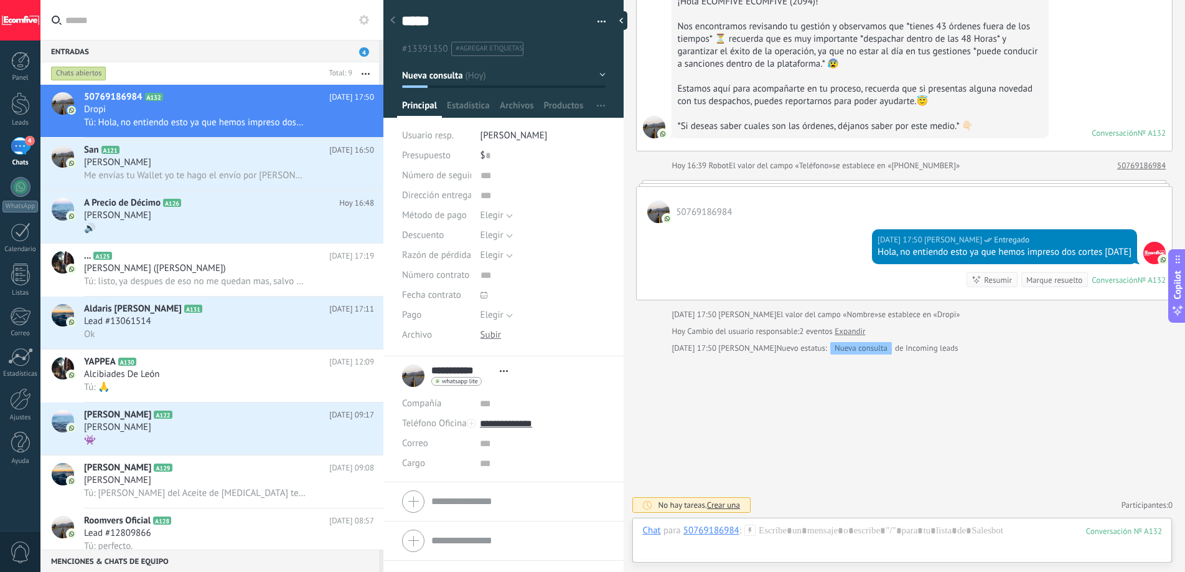
click at [1040, 281] on div "Marque resuelto" at bounding box center [1055, 280] width 56 height 12
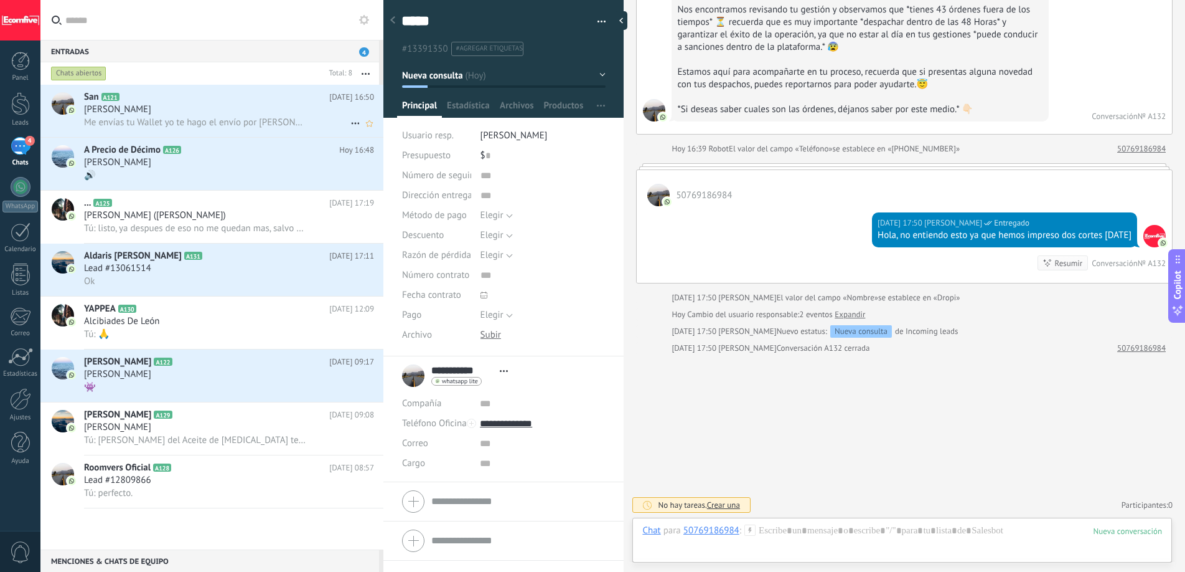
click at [186, 108] on div "[PERSON_NAME]" at bounding box center [229, 109] width 290 height 12
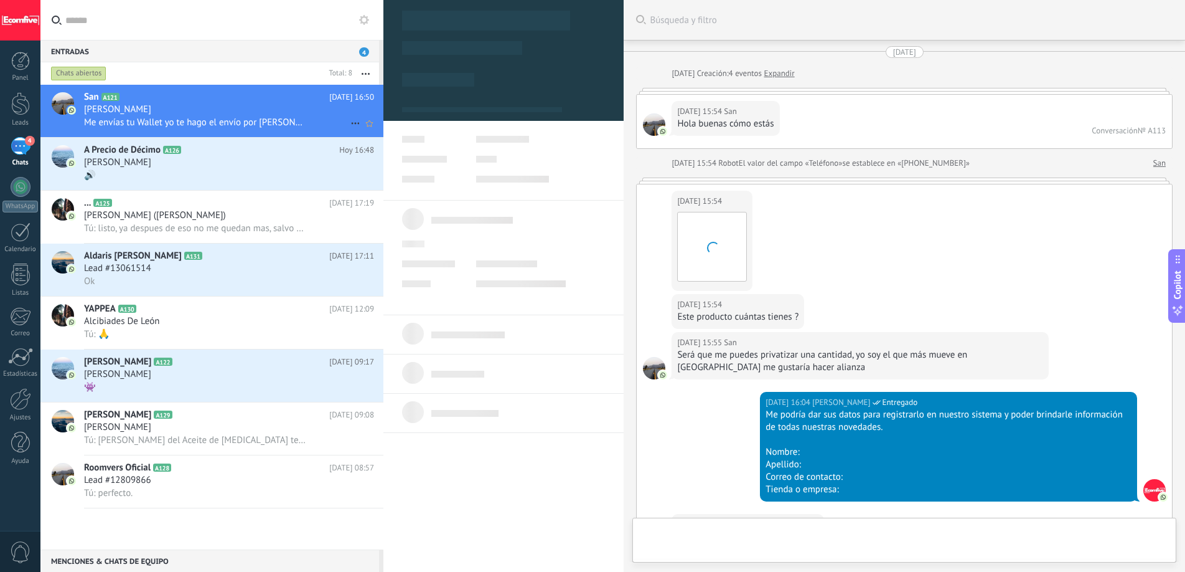
type textarea "***"
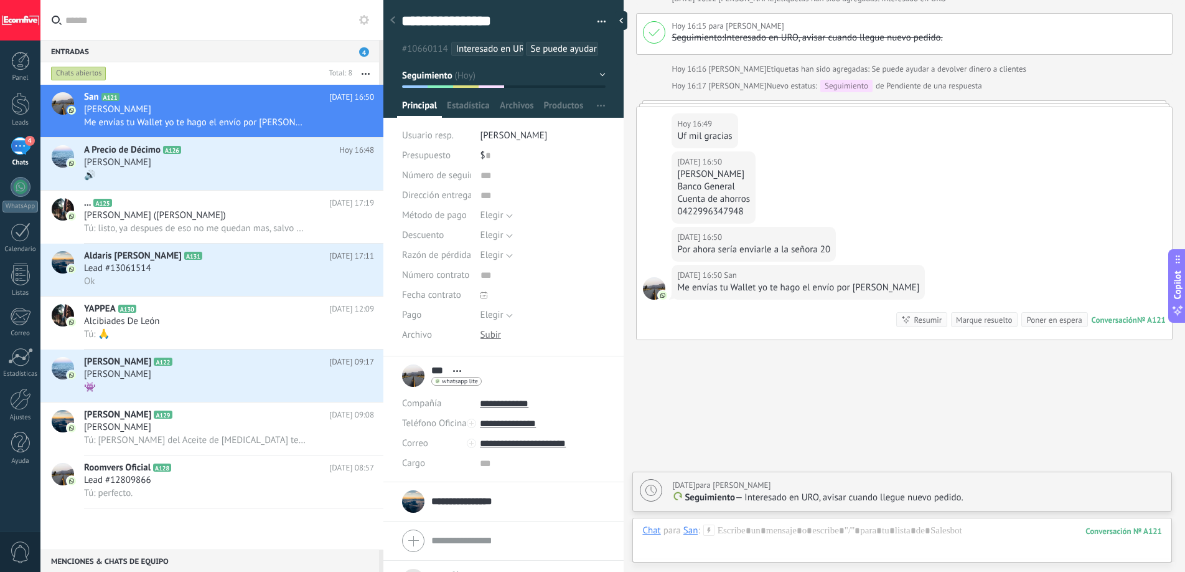
scroll to position [2018, 0]
click at [738, 289] on div "Me envías tu Wallet yo te hago el envío por [PERSON_NAME]" at bounding box center [798, 286] width 242 height 12
click at [787, 286] on div "Me envías tu Wallet yo te hago el envío por [PERSON_NAME]" at bounding box center [798, 286] width 242 height 12
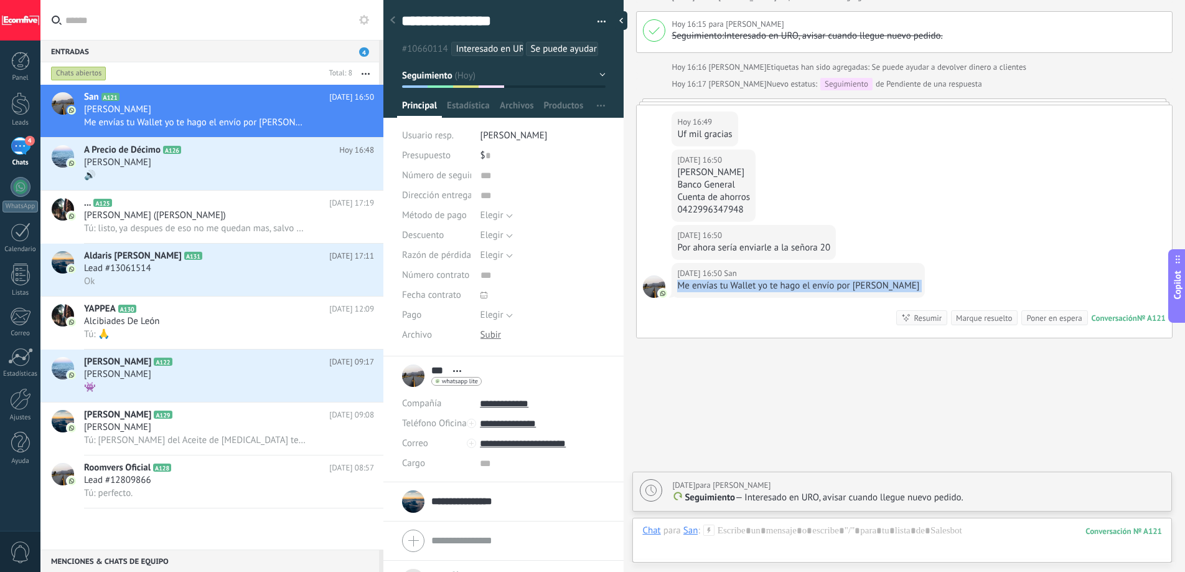
click at [787, 286] on div "Me envías tu Wallet yo te hago el envío por [PERSON_NAME]" at bounding box center [798, 286] width 242 height 12
click at [827, 283] on div "Me envías tu Wallet yo te hago el envío por [PERSON_NAME]" at bounding box center [798, 286] width 242 height 12
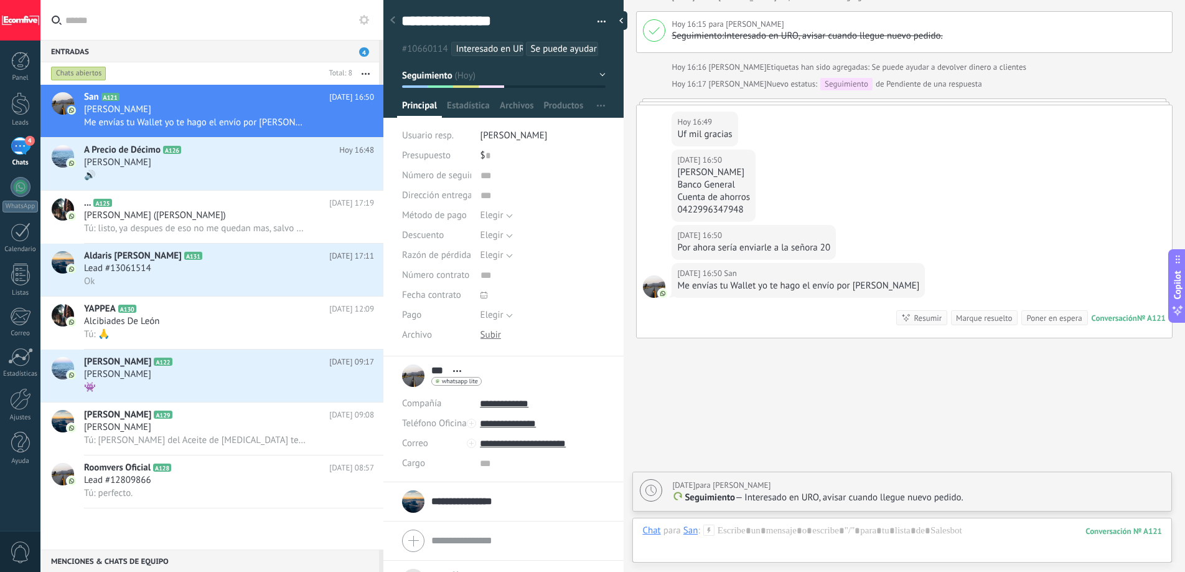
click at [861, 288] on div "Me envías tu Wallet yo te hago el envío por [PERSON_NAME]" at bounding box center [798, 286] width 242 height 12
click at [736, 212] on div "0422996347948" at bounding box center [713, 210] width 73 height 12
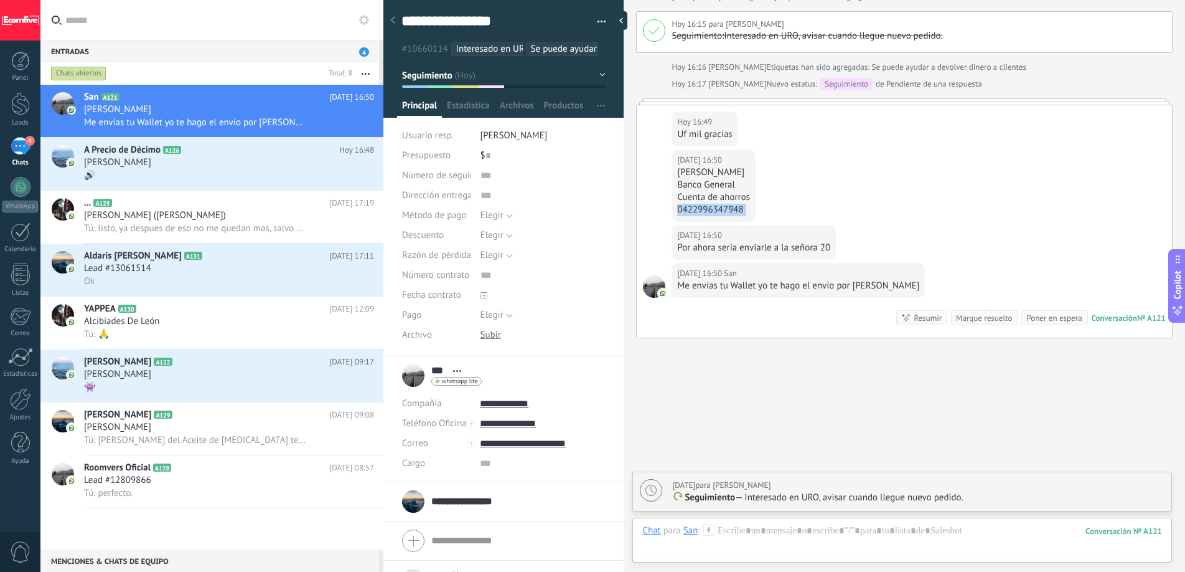
click at [736, 212] on div "0422996347948" at bounding box center [713, 210] width 73 height 12
click at [728, 247] on div "Por ahora sería enviarle a la señora 20" at bounding box center [753, 248] width 153 height 12
click at [727, 249] on div "Por ahora sería enviarle a la señora 20" at bounding box center [753, 248] width 153 height 12
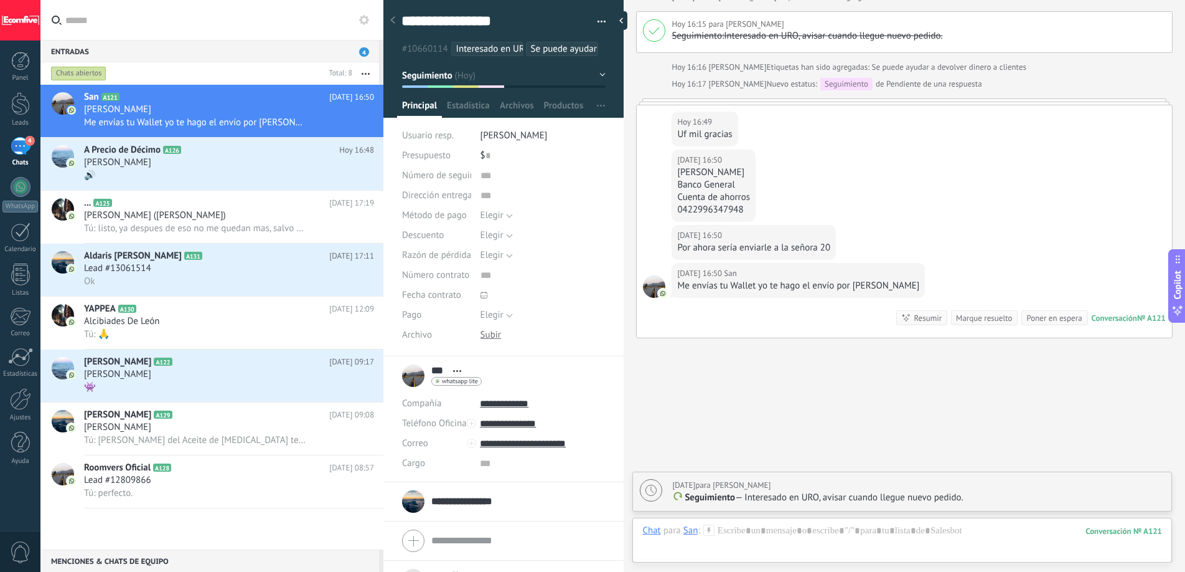
click at [727, 248] on div "Por ahora sería enviarle a la señora 20" at bounding box center [753, 248] width 153 height 12
click at [770, 527] on div at bounding box center [903, 542] width 520 height 37
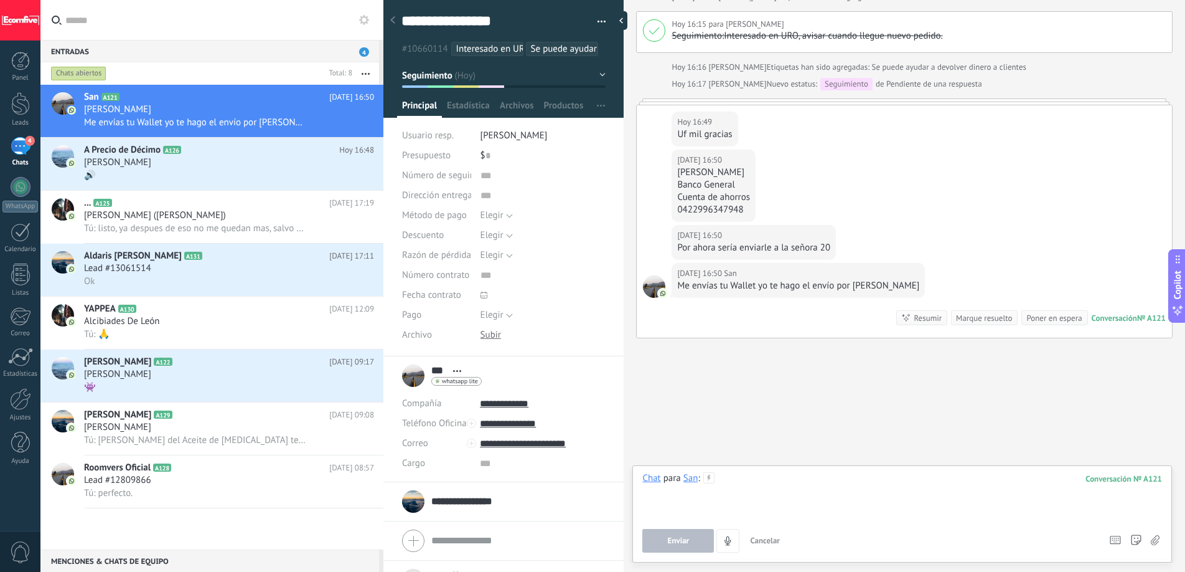
paste div
click at [695, 531] on button "Enviar" at bounding box center [679, 541] width 72 height 24
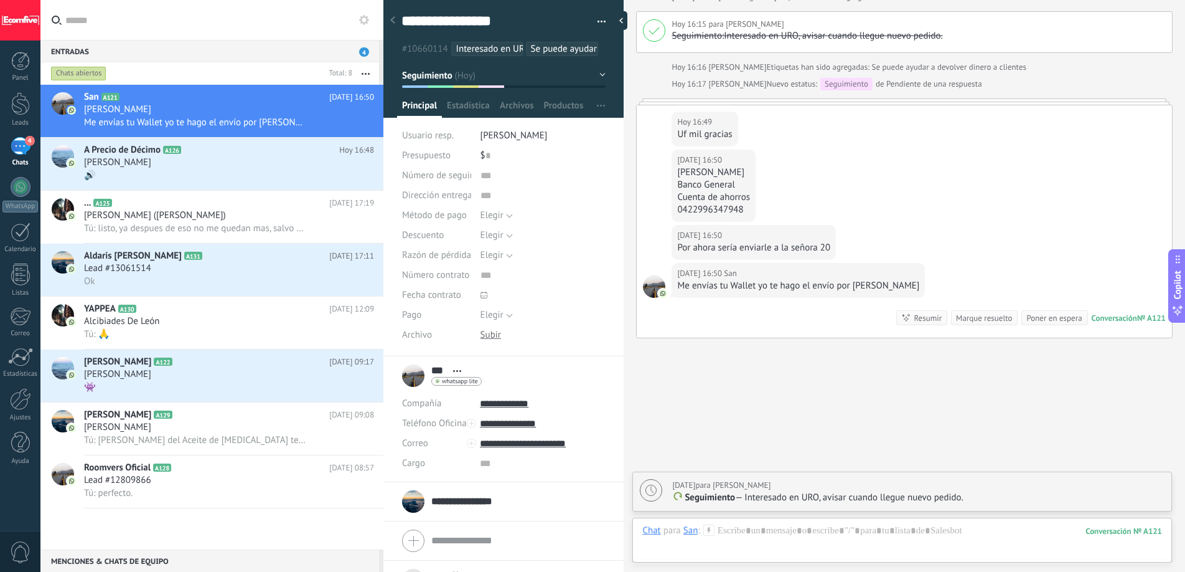
type textarea "**********"
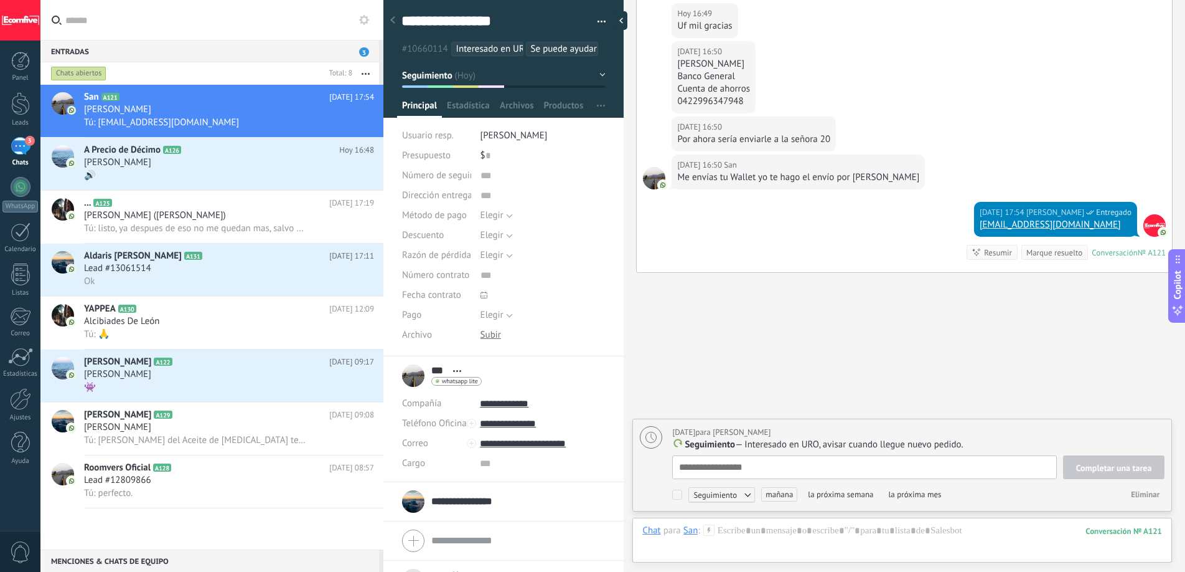
scroll to position [2141, 0]
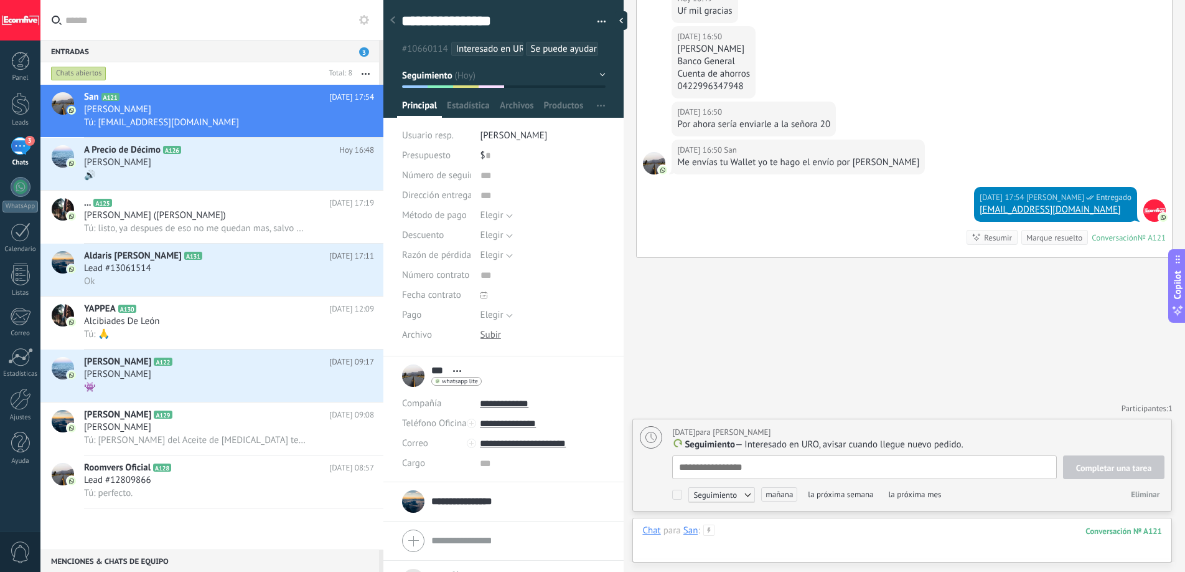
click at [774, 536] on div at bounding box center [903, 542] width 520 height 37
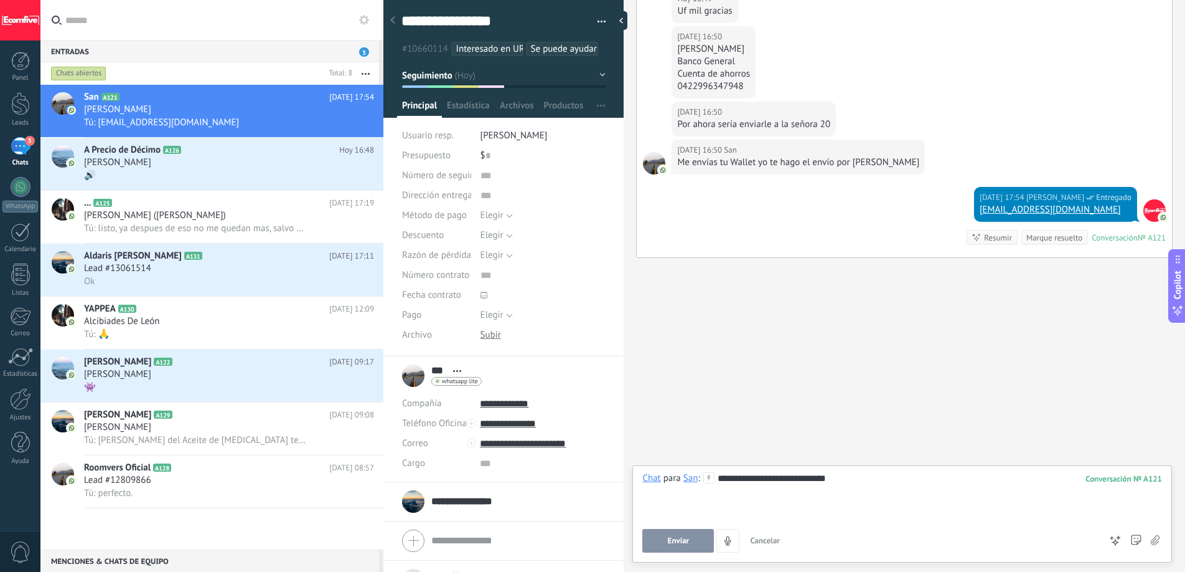
click at [687, 544] on span "Enviar" at bounding box center [679, 540] width 22 height 9
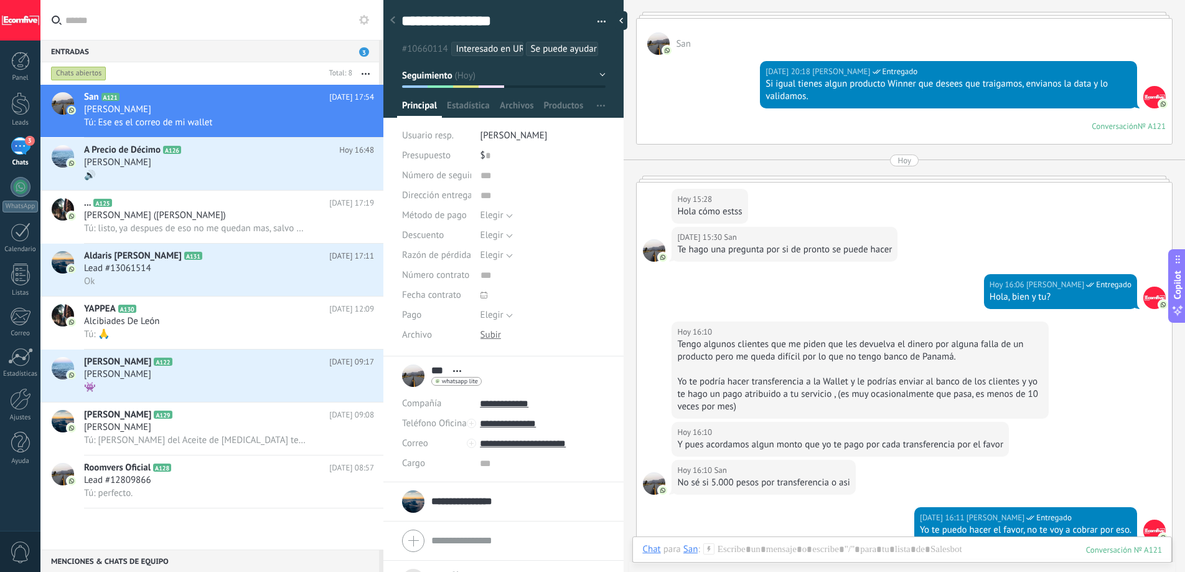
scroll to position [2179, 0]
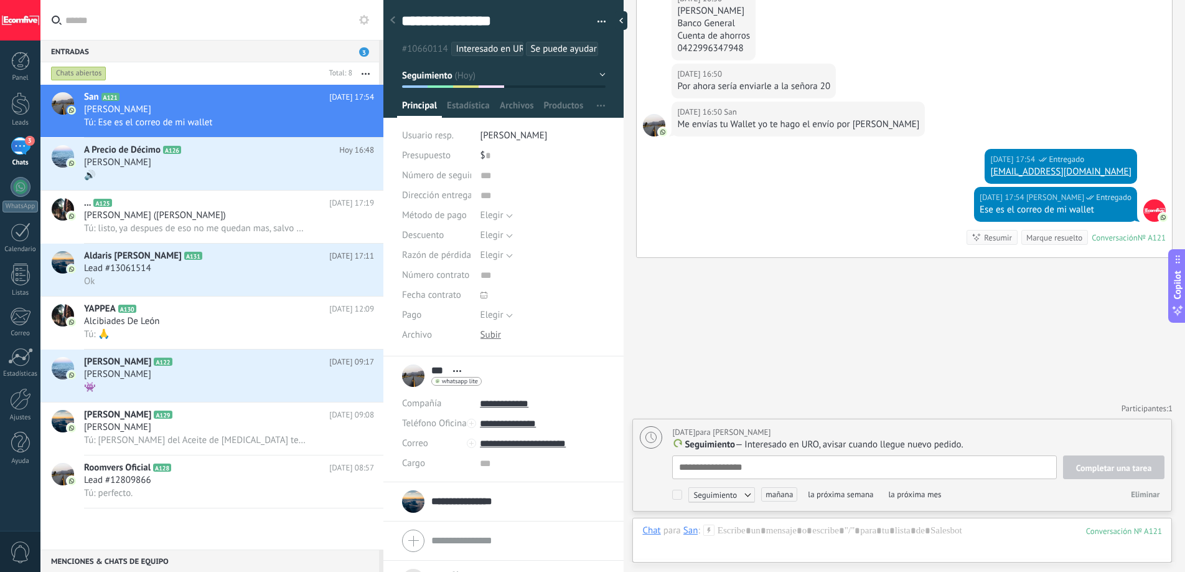
click at [205, 172] on div "🔊" at bounding box center [229, 175] width 290 height 13
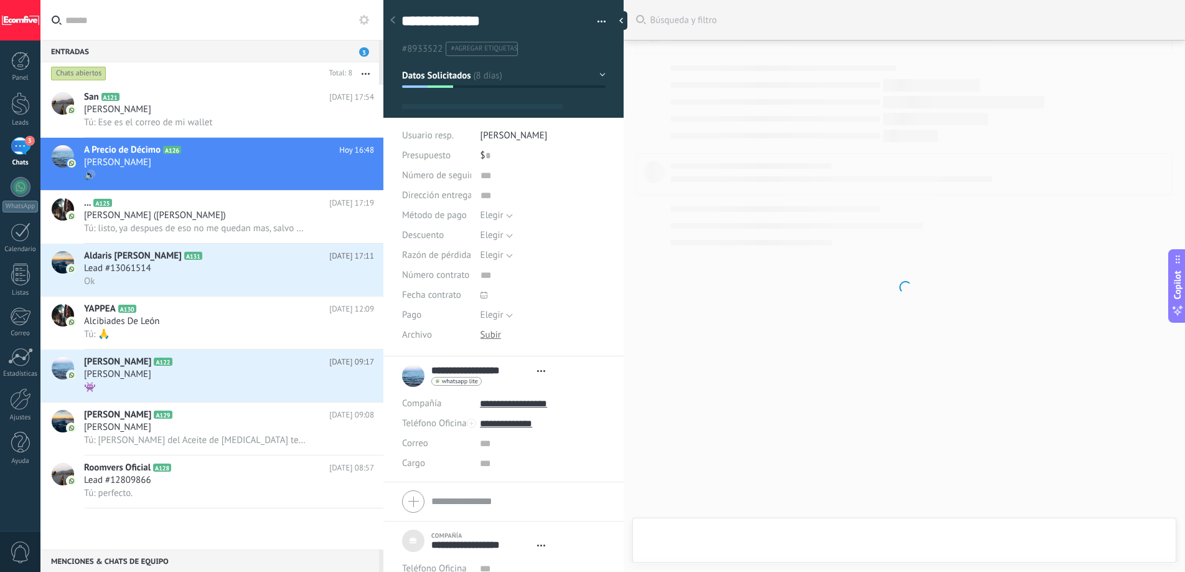
scroll to position [12, 0]
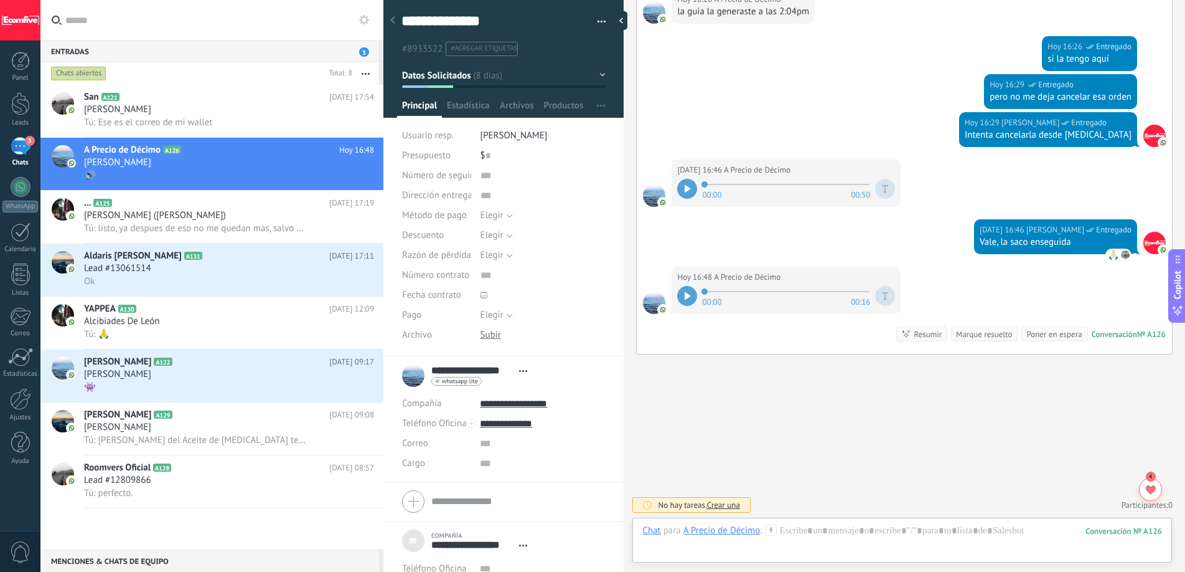
click at [689, 298] on icon at bounding box center [688, 295] width 6 height 7
click at [689, 298] on icon at bounding box center [690, 295] width 2 height 7
click at [689, 298] on icon at bounding box center [688, 295] width 6 height 7
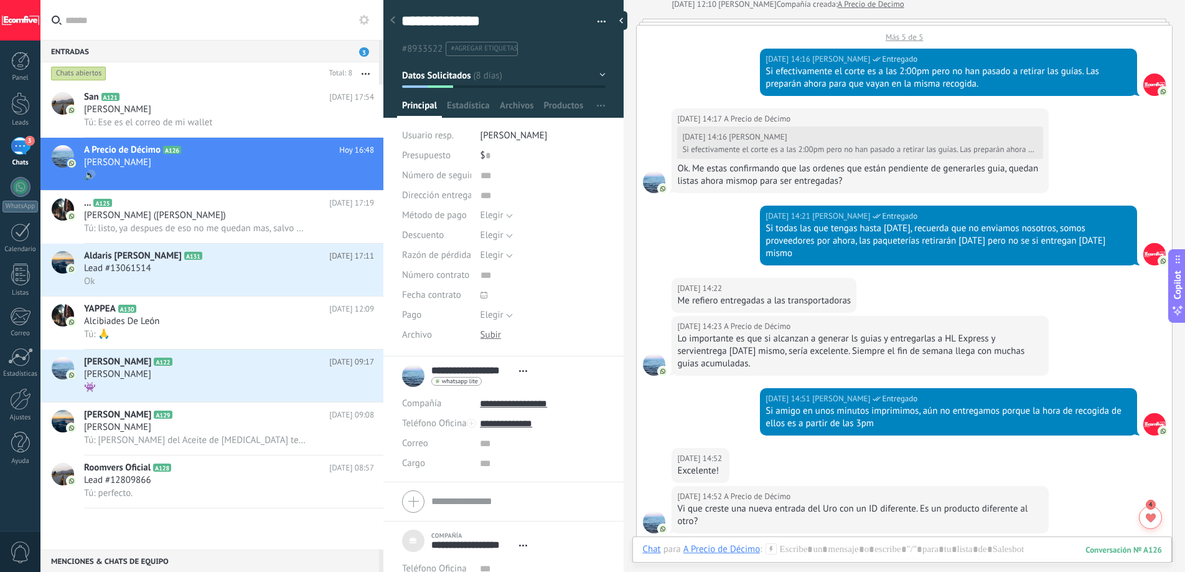
scroll to position [714, 0]
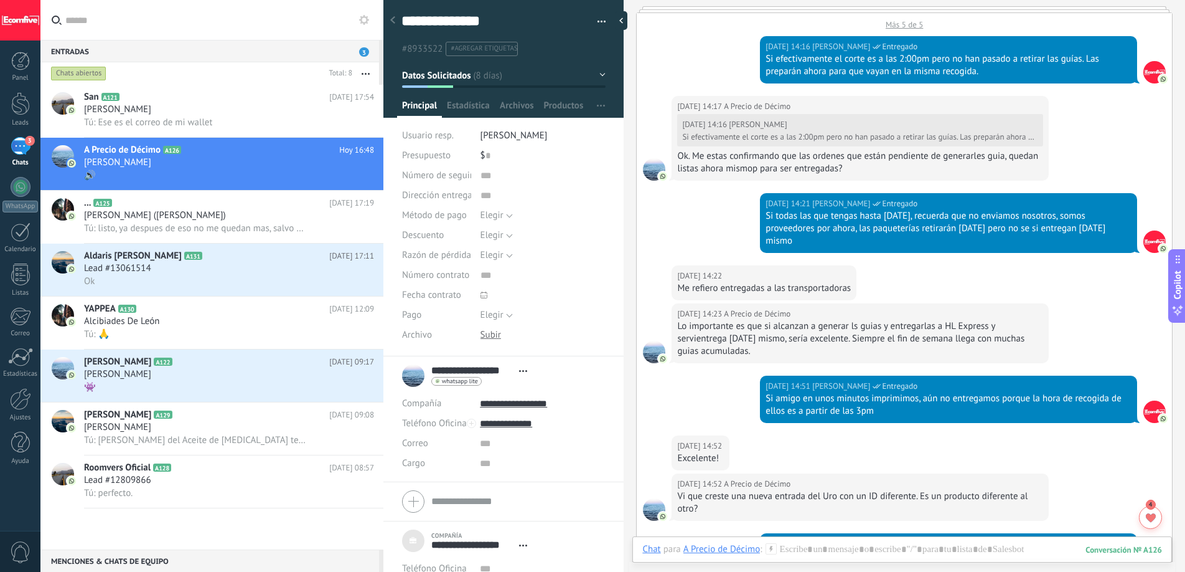
click at [860, 320] on div "Lo importante es que si alcanzan a generar ls guias y entregarlas a HL Express …" at bounding box center [860, 338] width 366 height 37
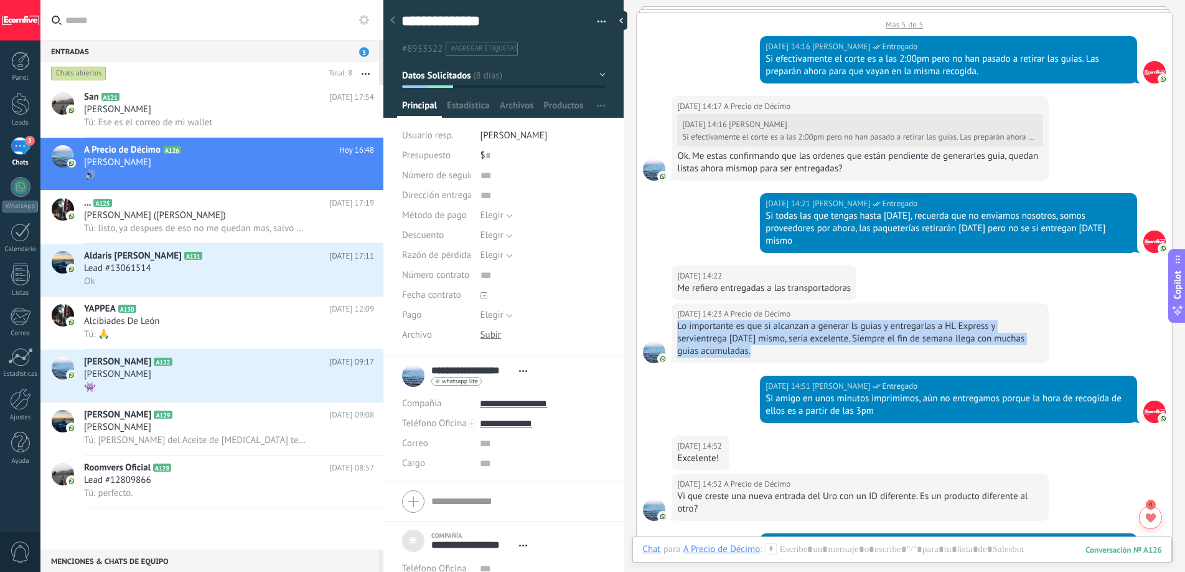
click at [860, 320] on div "Lo importante es que si alcanzan a generar ls guias y entregarlas a HL Express …" at bounding box center [860, 338] width 366 height 37
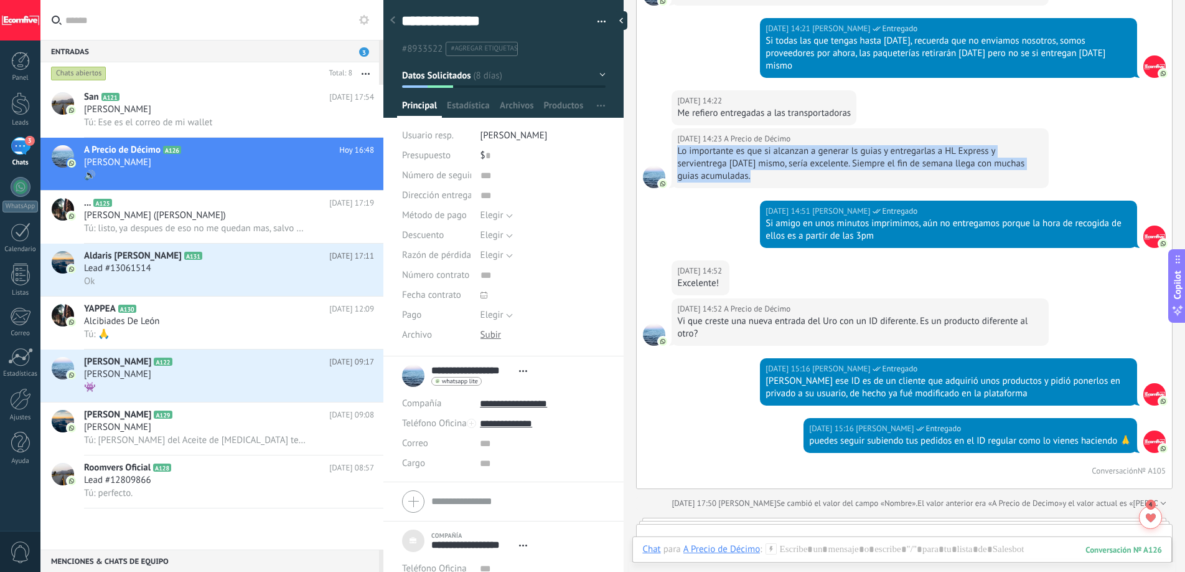
scroll to position [890, 0]
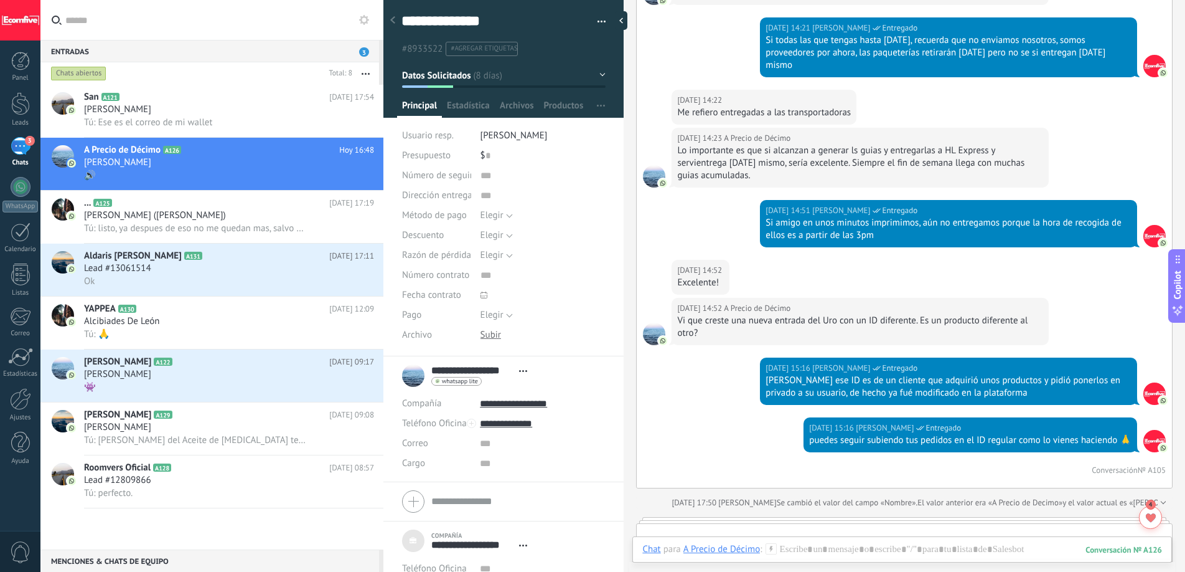
click at [864, 314] on div "Vi que creste una nueva entrada del Uro con un ID diferente. Es un producto dif…" at bounding box center [860, 326] width 366 height 25
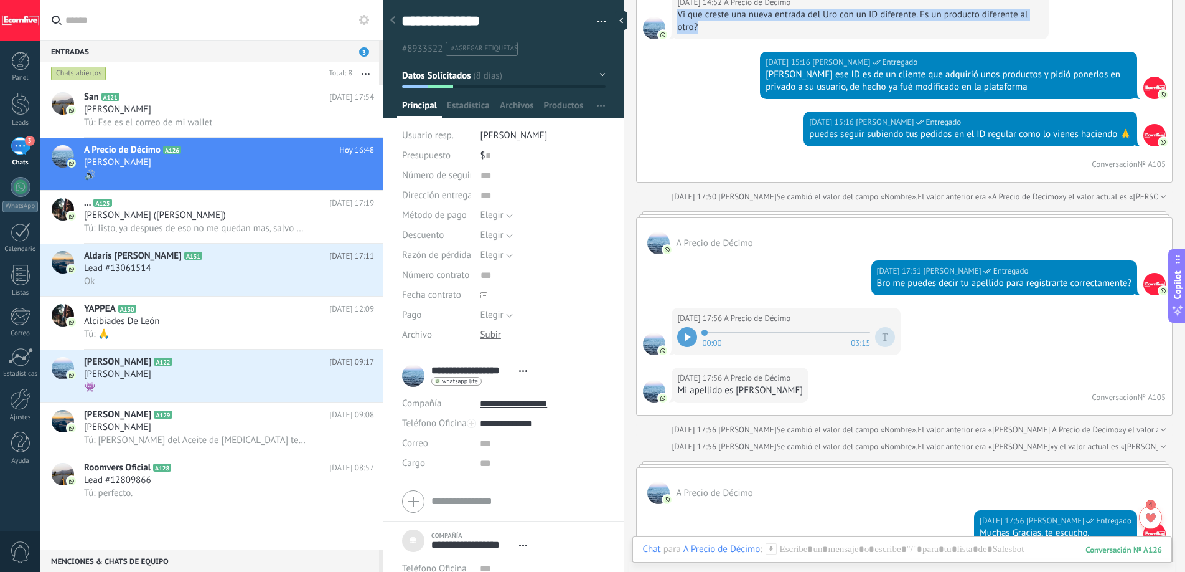
scroll to position [1224, 0]
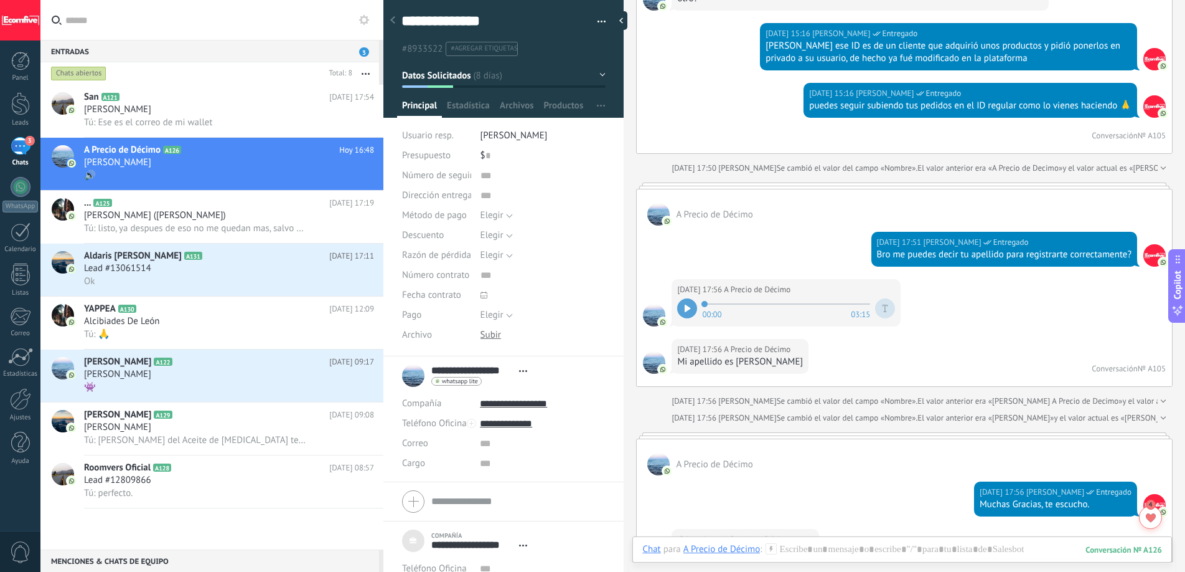
click at [742, 356] on div "Mi apellido es [PERSON_NAME]" at bounding box center [740, 362] width 126 height 12
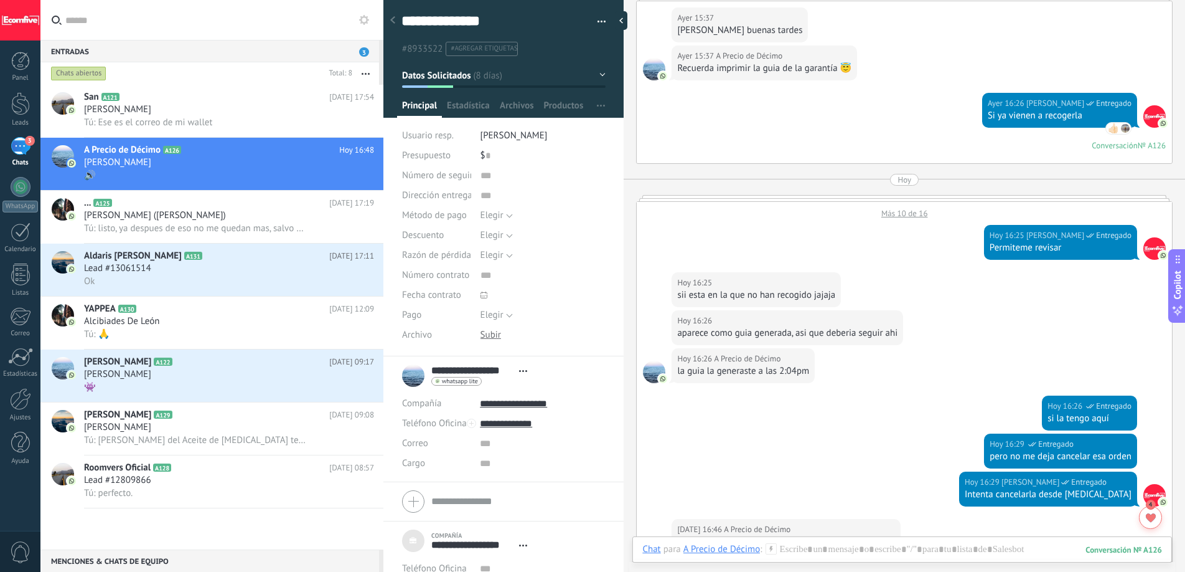
scroll to position [6828, 0]
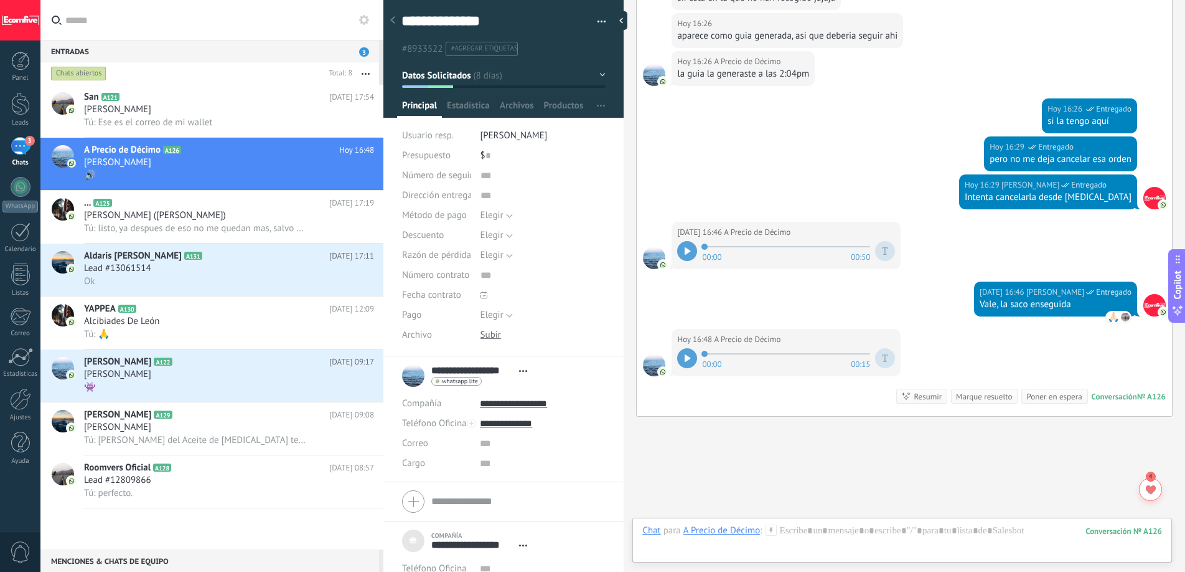
click at [855, 533] on div at bounding box center [903, 542] width 520 height 37
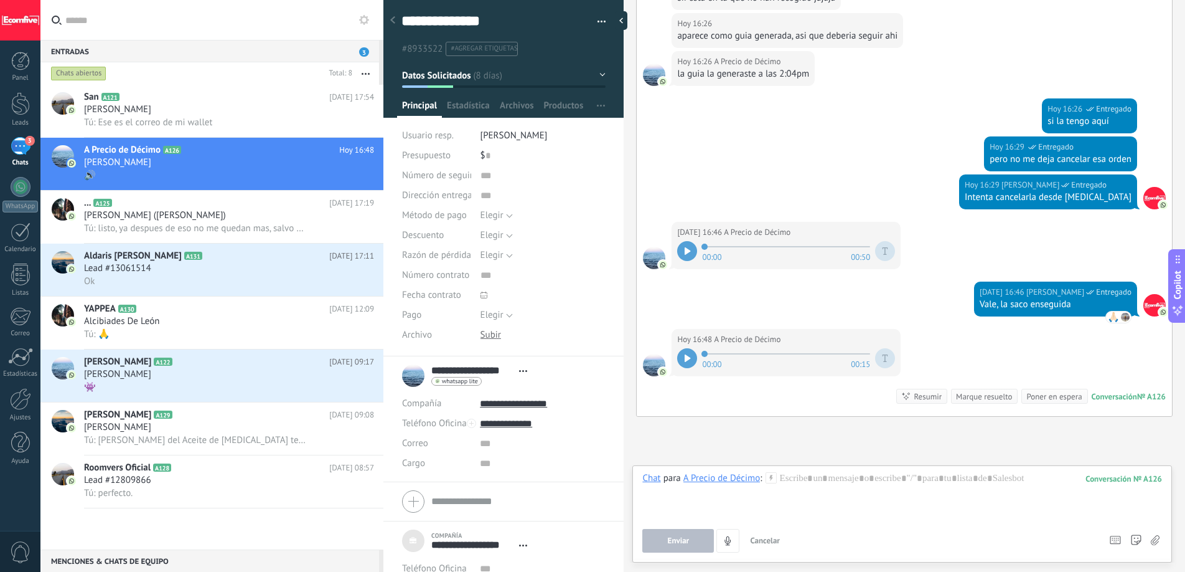
click at [24, 101] on div at bounding box center [20, 103] width 19 height 23
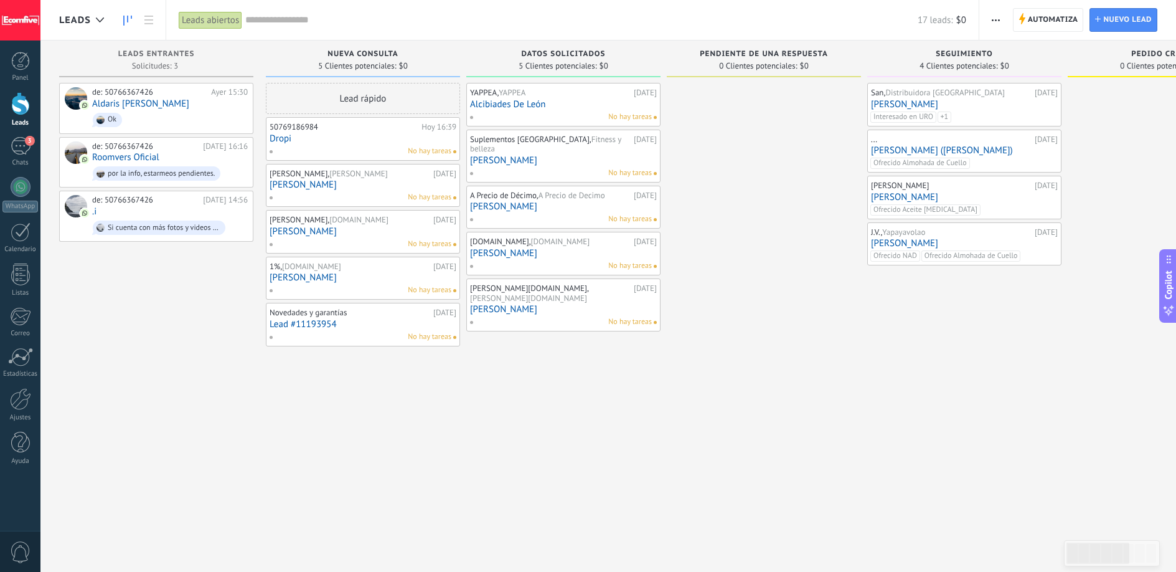
click at [590, 201] on link "[PERSON_NAME]" at bounding box center [563, 206] width 187 height 11
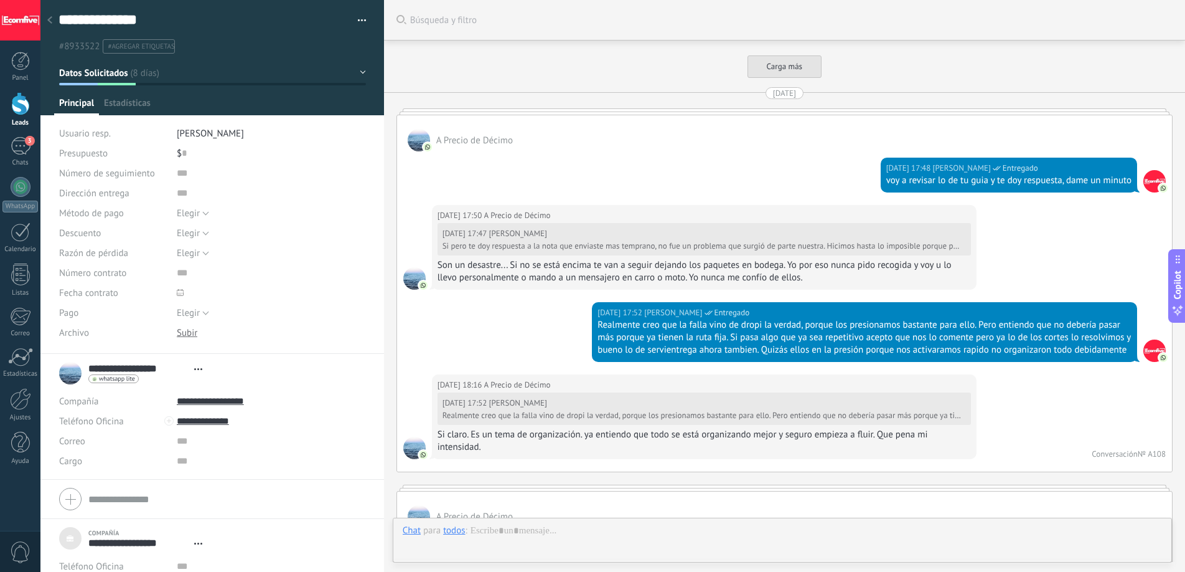
type textarea "***"
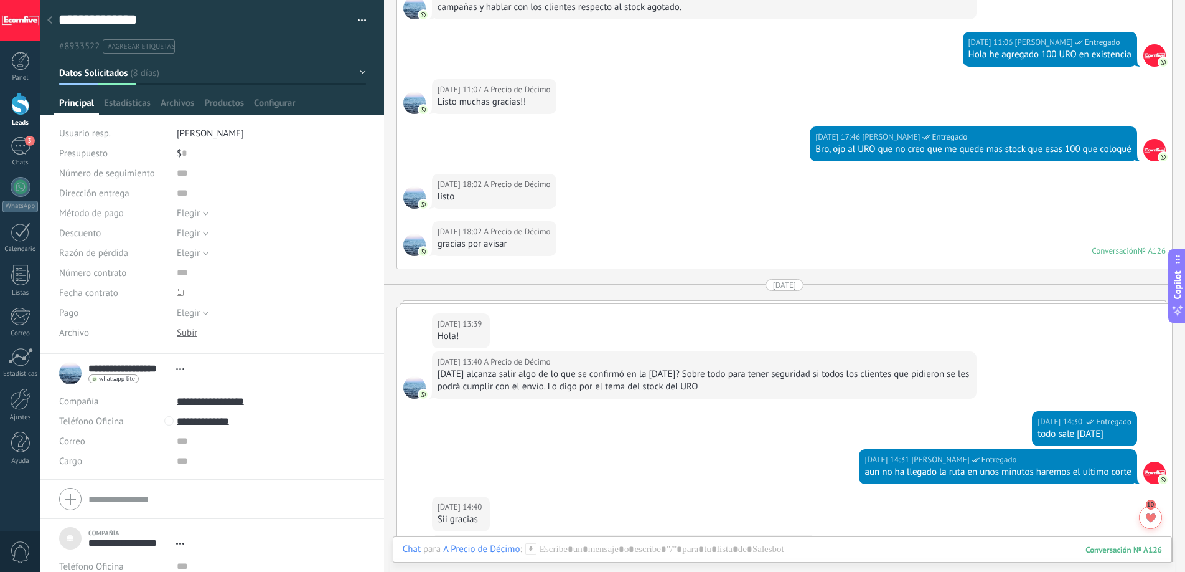
scroll to position [6826, 0]
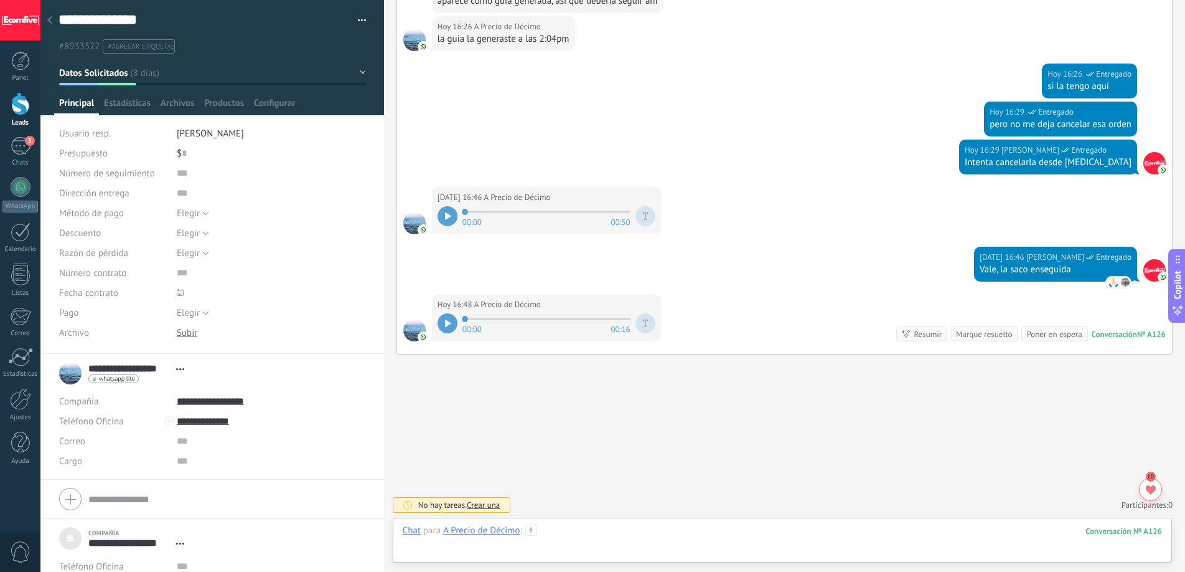
click at [575, 533] on div at bounding box center [783, 542] width 760 height 37
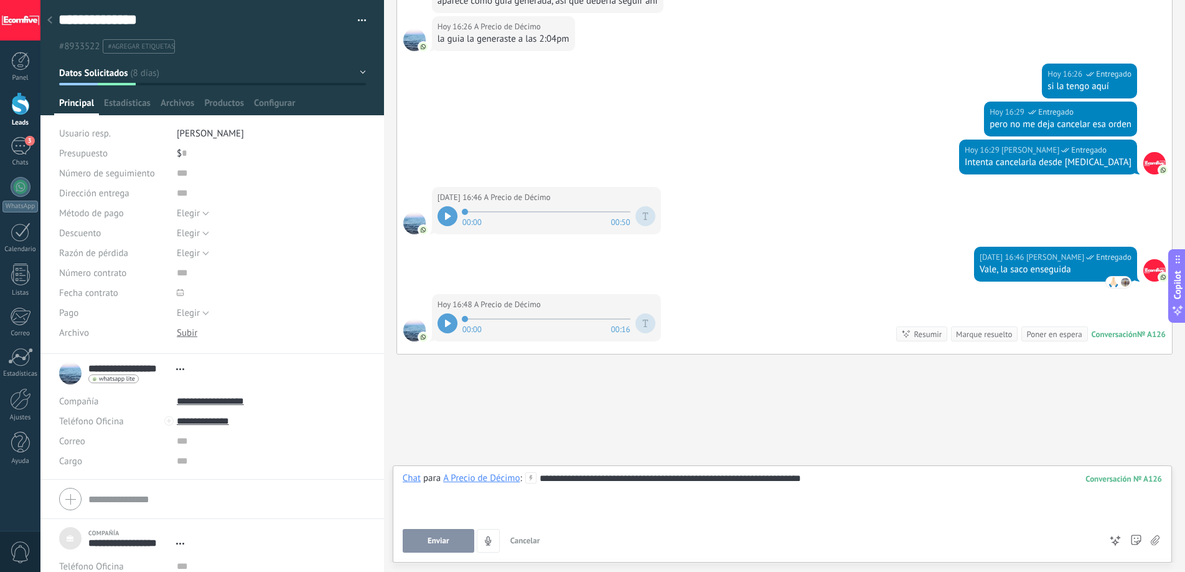
click at [441, 536] on span "Enviar" at bounding box center [439, 540] width 22 height 9
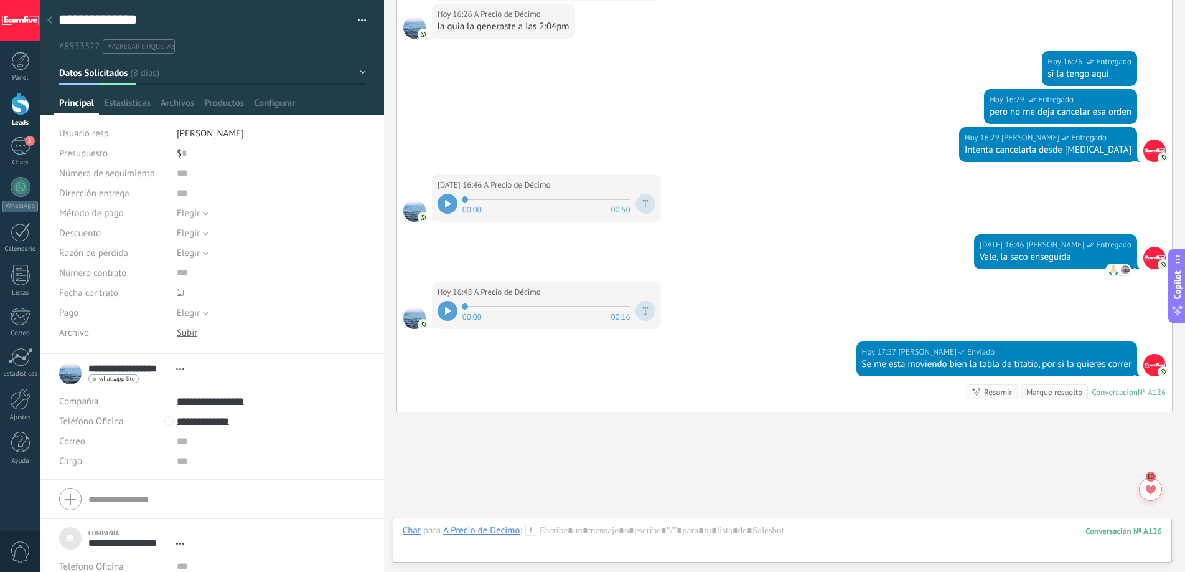
scroll to position [6896, 0]
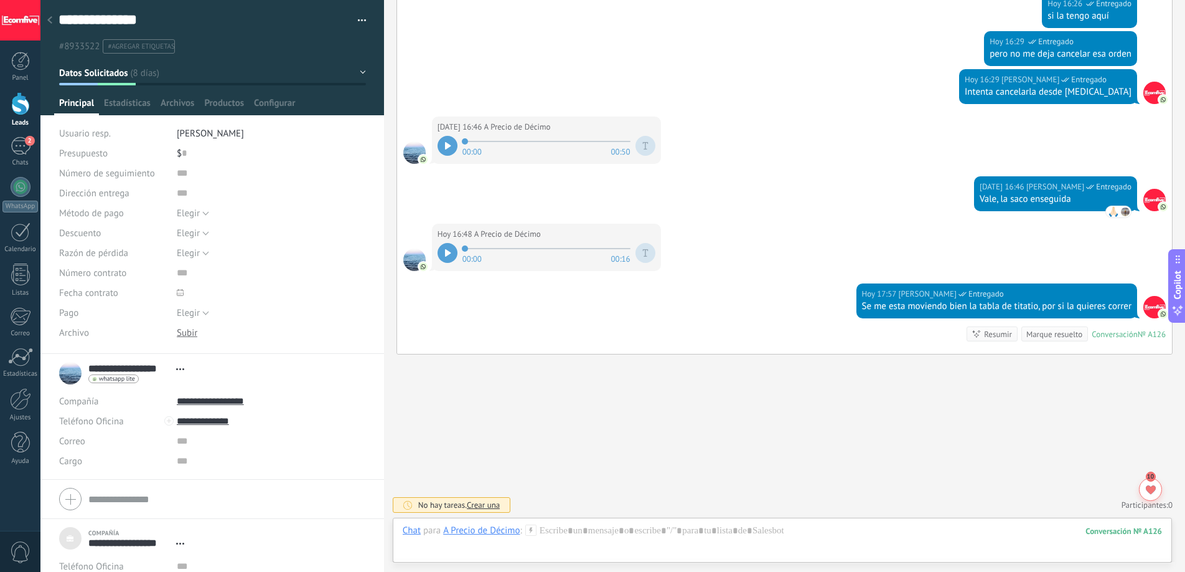
click at [160, 52] on li "#agregar etiquetas" at bounding box center [139, 46] width 72 height 14
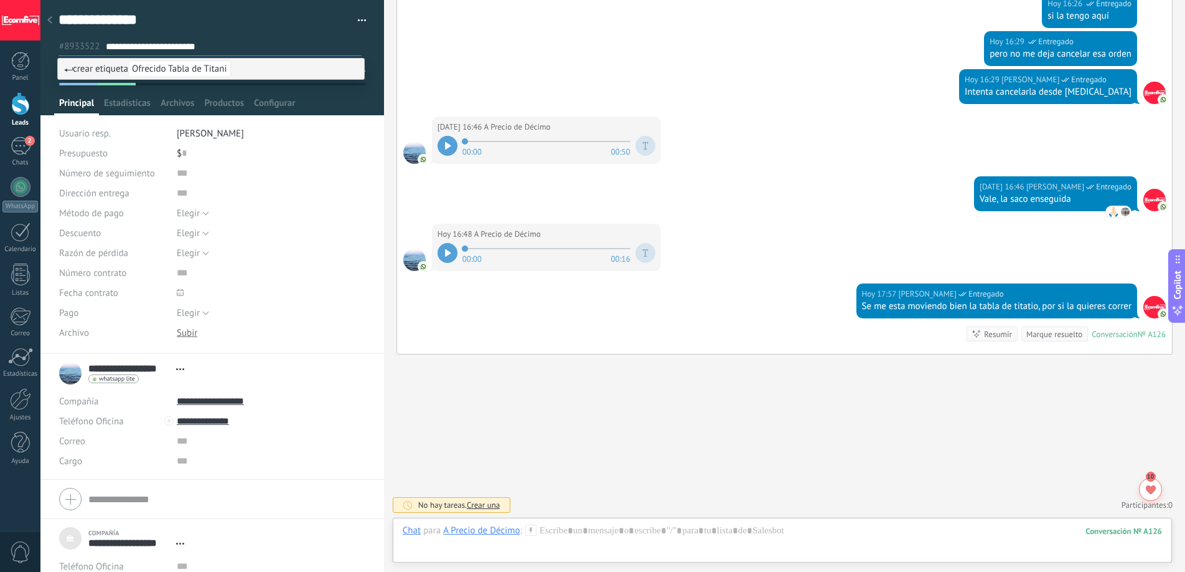
type input "**********"
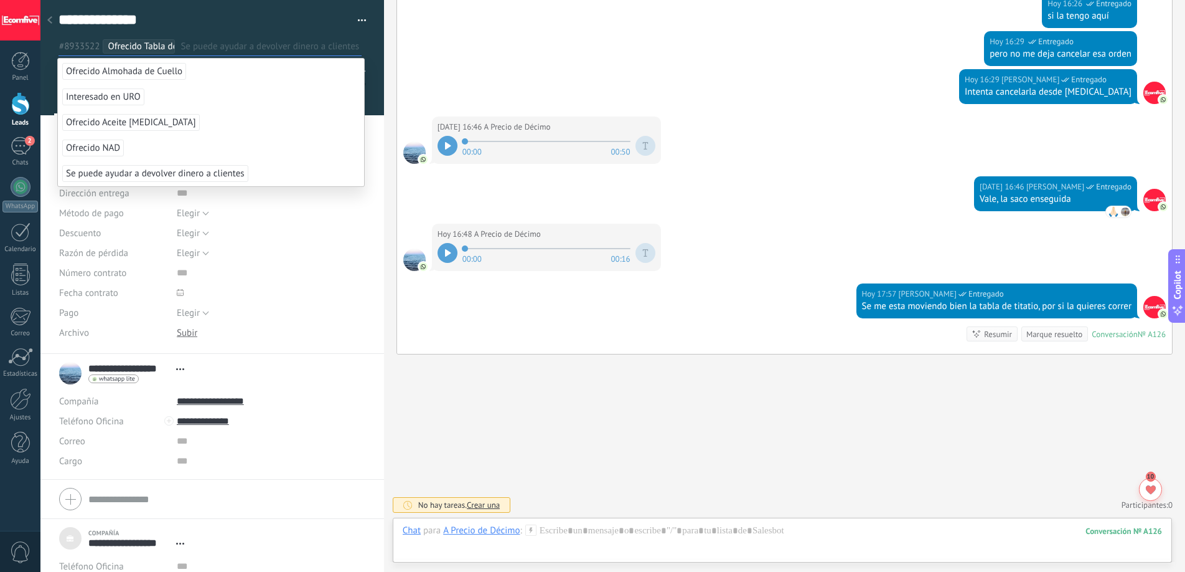
click at [512, 338] on div "[DATE] 17:57 [PERSON_NAME] Entregado Se me esta moviendo bien la tabla de titat…" at bounding box center [784, 318] width 775 height 70
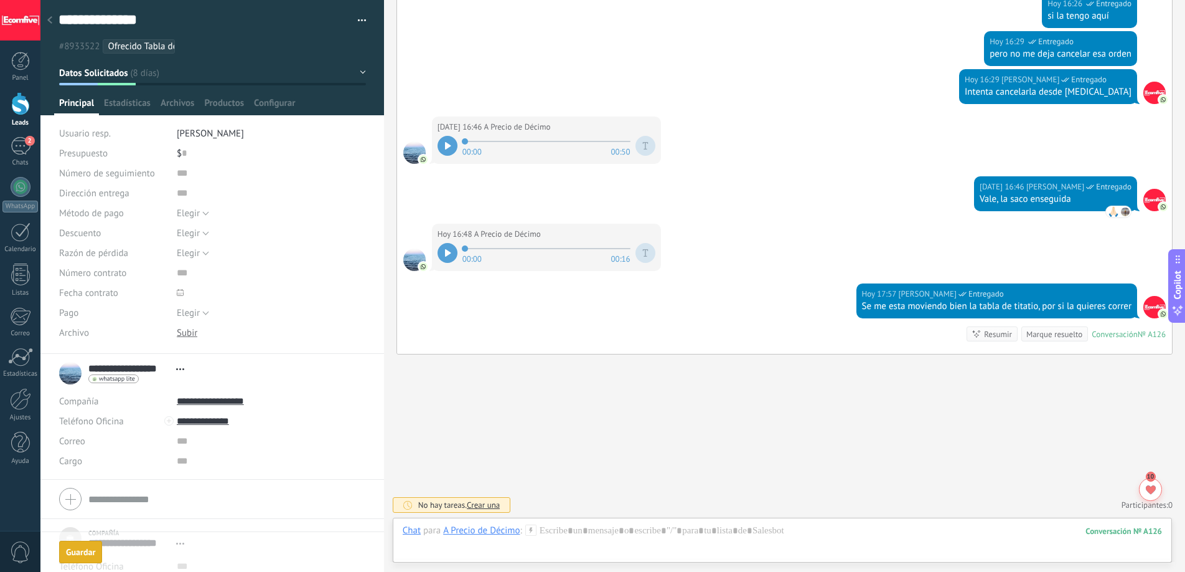
click at [83, 552] on div "**********" at bounding box center [124, 537] width 131 height 31
click at [496, 501] on span "Crear una" at bounding box center [483, 504] width 33 height 11
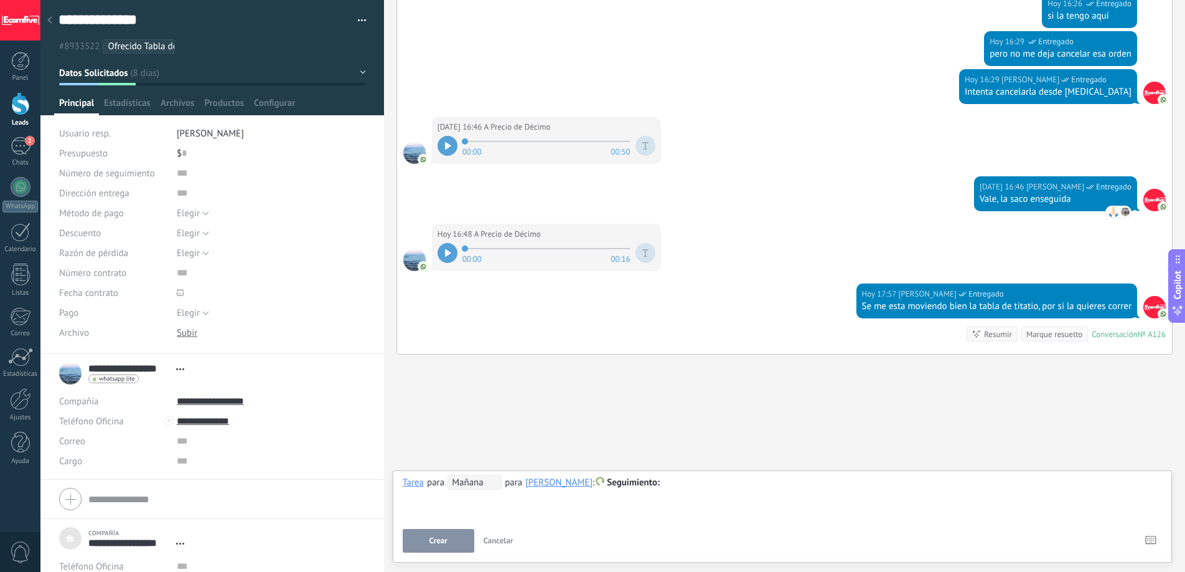
click at [479, 484] on span "Mañana" at bounding box center [475, 481] width 54 height 15
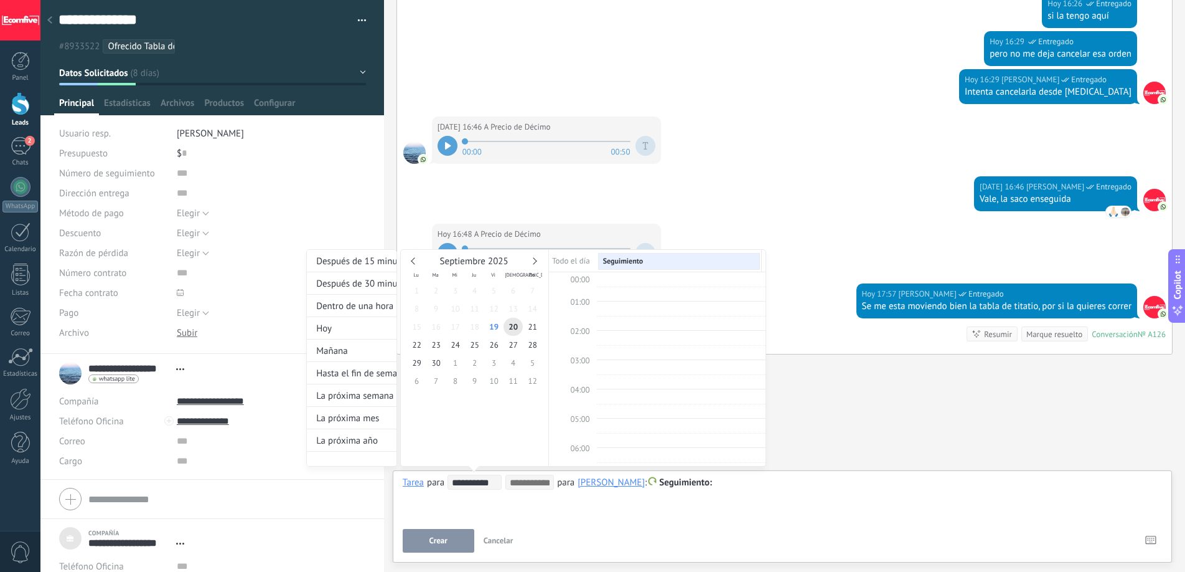
scroll to position [235, 0]
type input "**********"
click at [509, 346] on span "27" at bounding box center [513, 345] width 19 height 18
click at [456, 522] on div at bounding box center [592, 286] width 1185 height 572
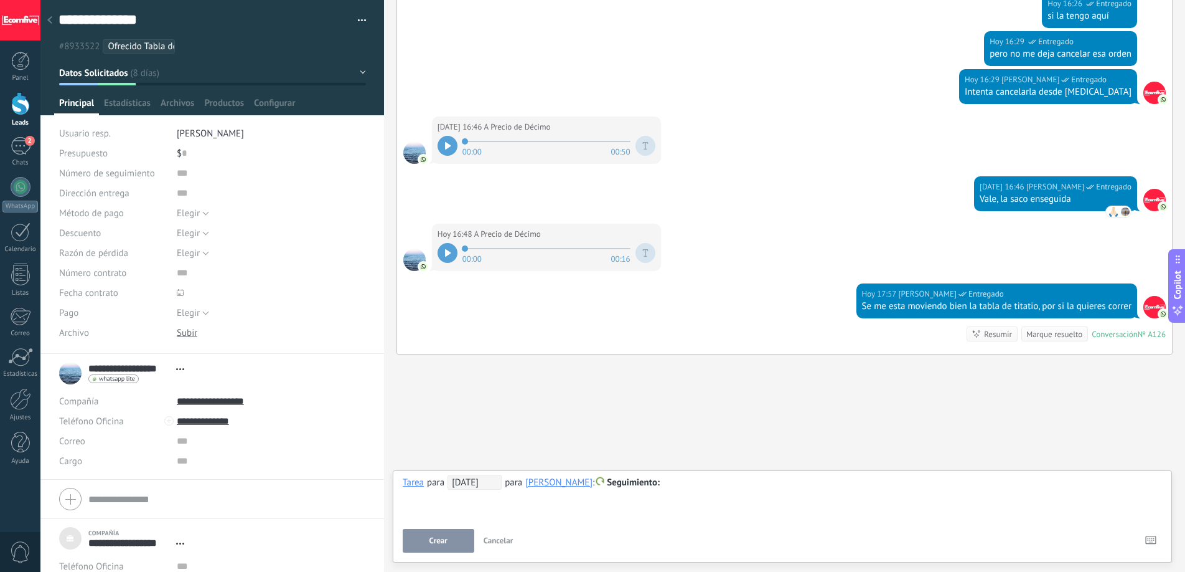
click at [445, 539] on span "Crear" at bounding box center [439, 540] width 18 height 9
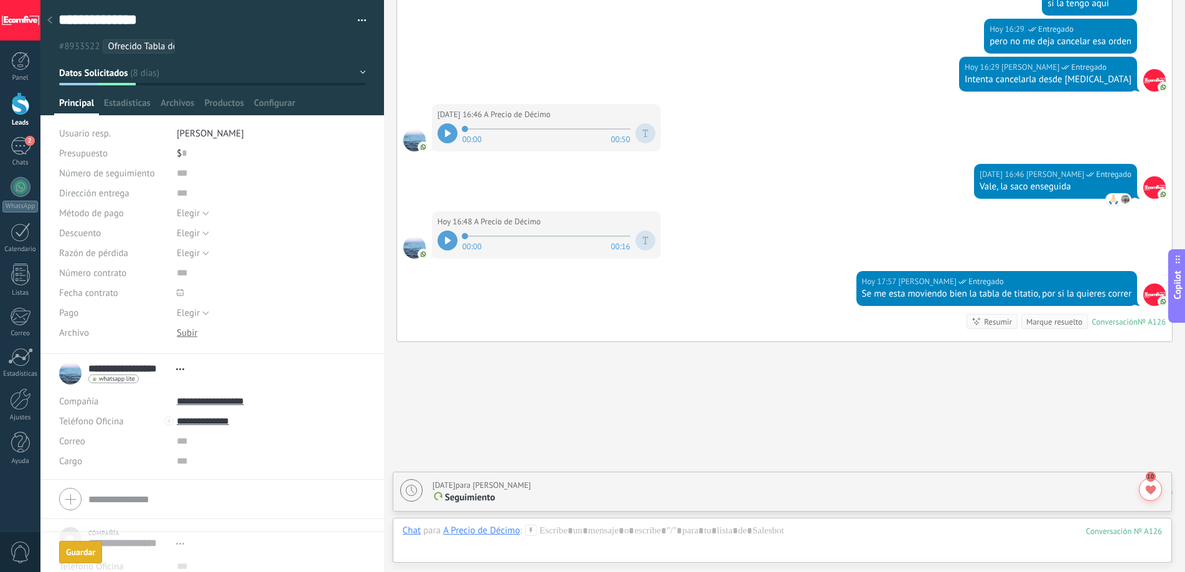
scroll to position [6940, 0]
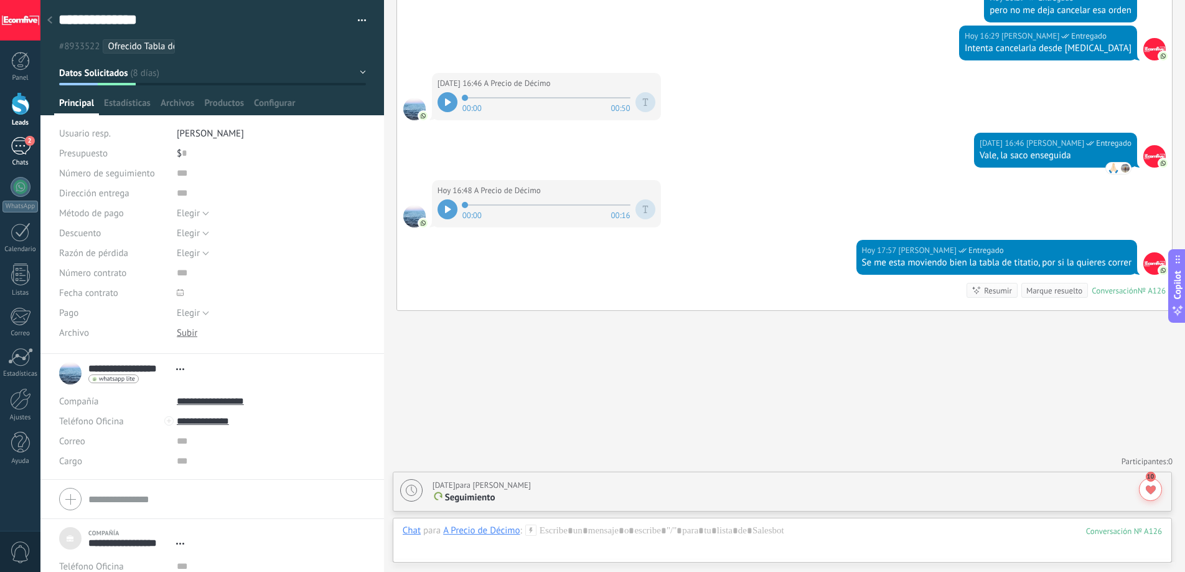
click at [17, 159] on div "Chats" at bounding box center [20, 163] width 36 height 8
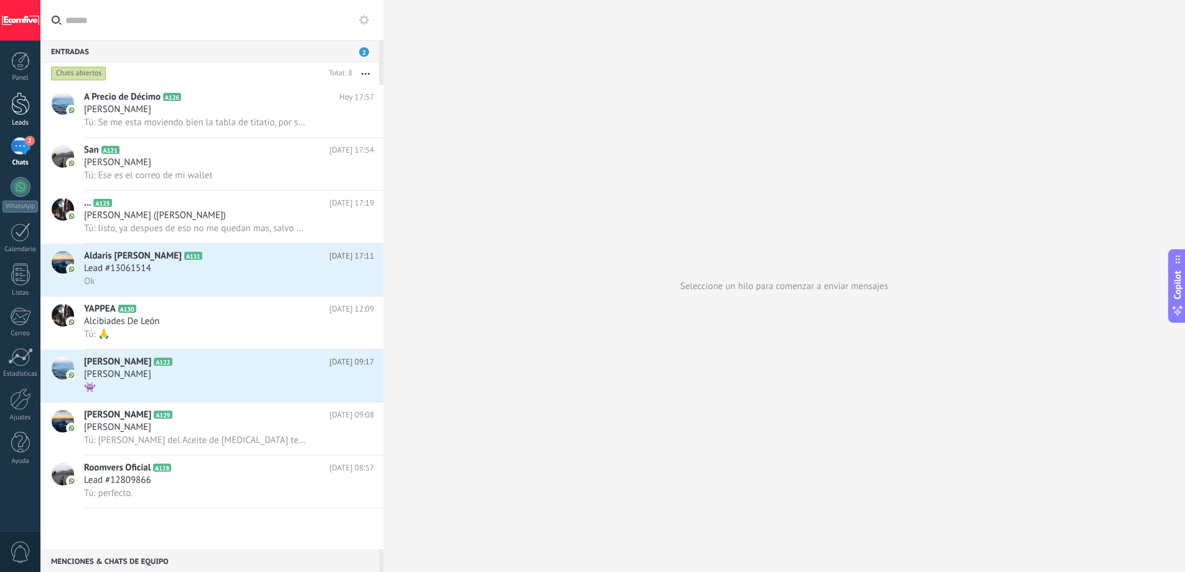
click at [26, 115] on link "Leads" at bounding box center [20, 109] width 40 height 35
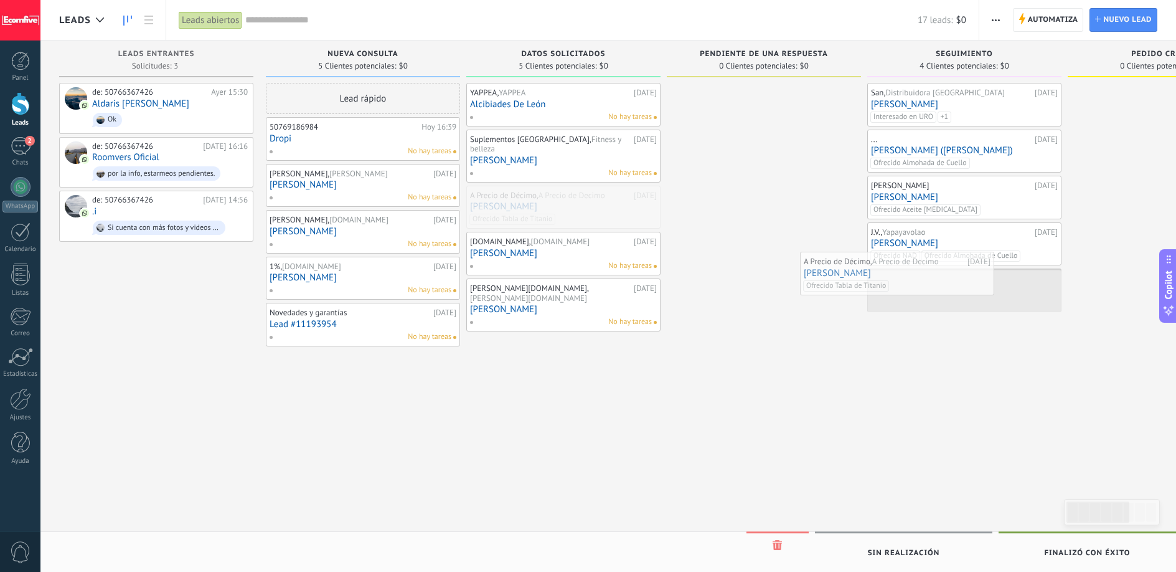
drag, startPoint x: 572, startPoint y: 196, endPoint x: 906, endPoint y: 272, distance: 342.3
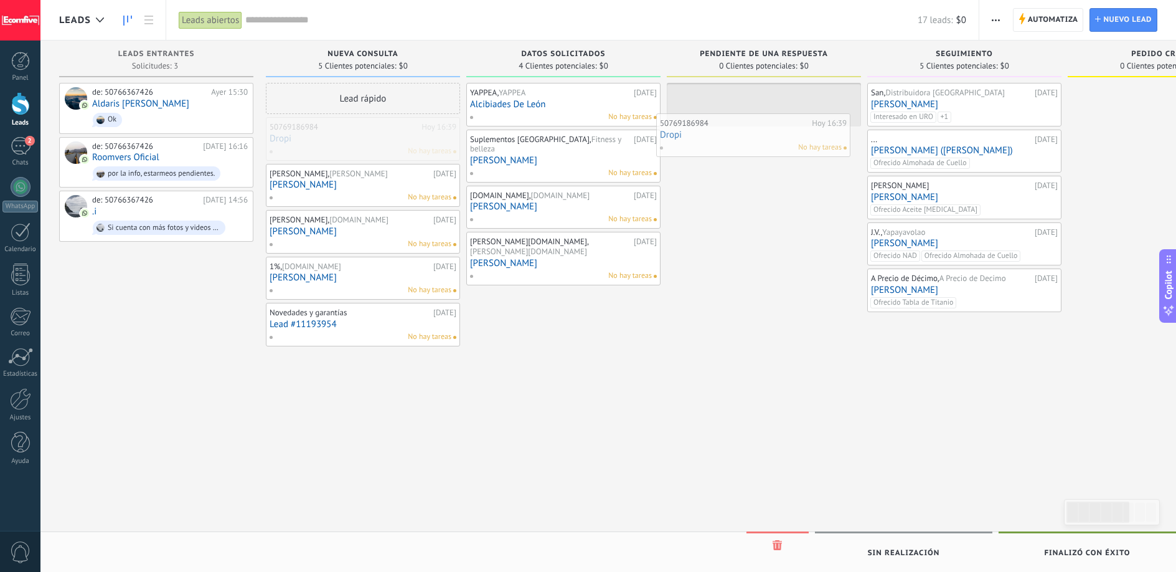
drag, startPoint x: 365, startPoint y: 140, endPoint x: 761, endPoint y: 126, distance: 396.3
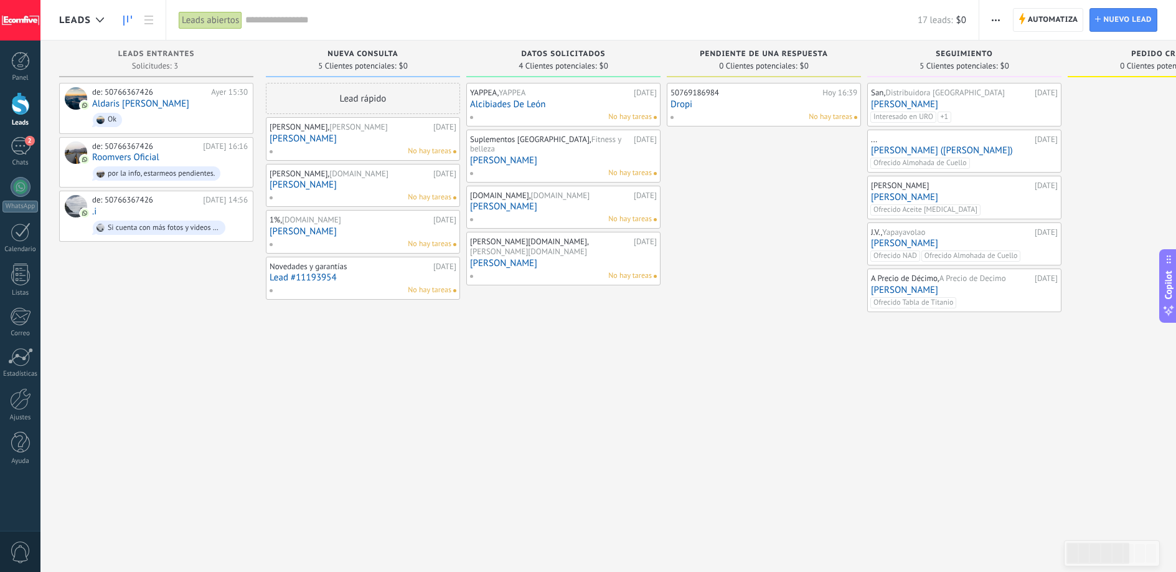
click at [760, 110] on div "50769186984 [DATE] 16:39 Dropi No hay tareas" at bounding box center [764, 105] width 187 height 36
click at [698, 113] on div "No hay tareas" at bounding box center [761, 116] width 182 height 11
click at [790, 108] on link "Dropi" at bounding box center [764, 104] width 187 height 11
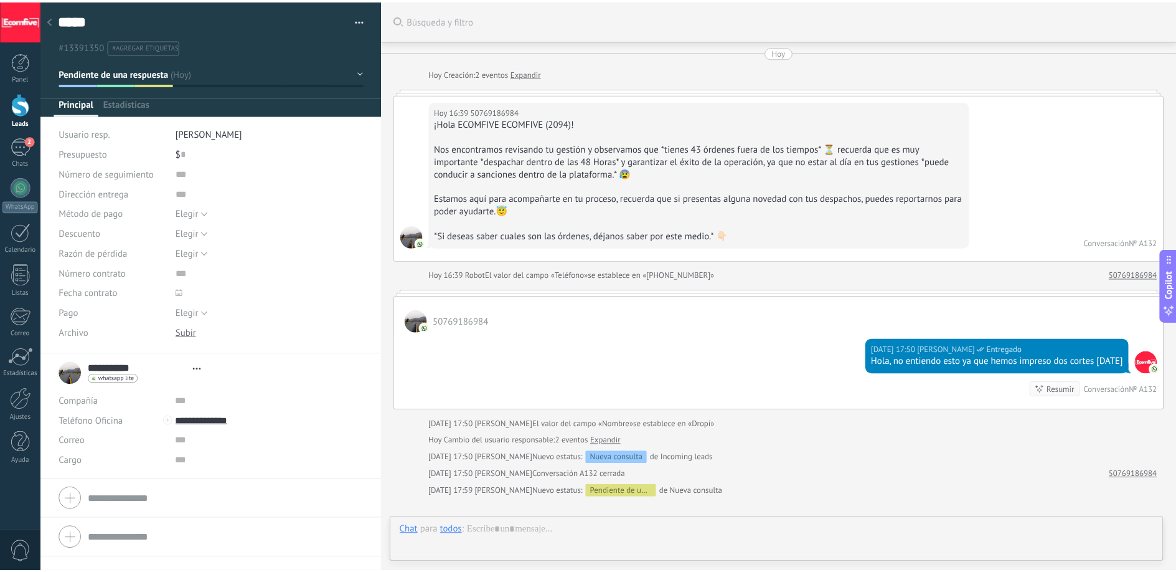
scroll to position [143, 0]
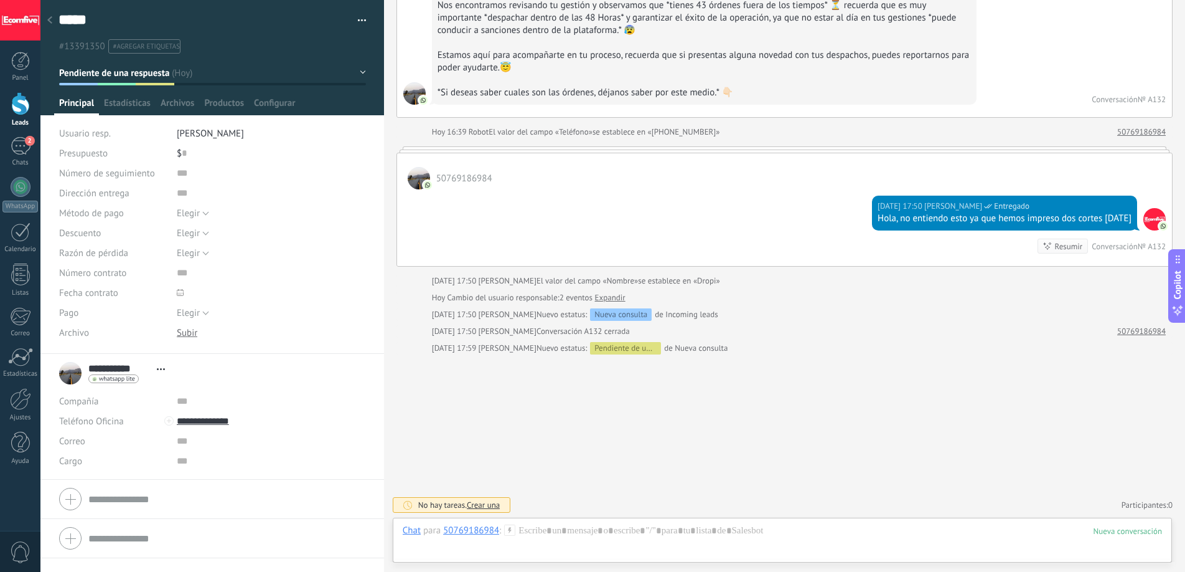
click at [56, 23] on div at bounding box center [49, 21] width 17 height 24
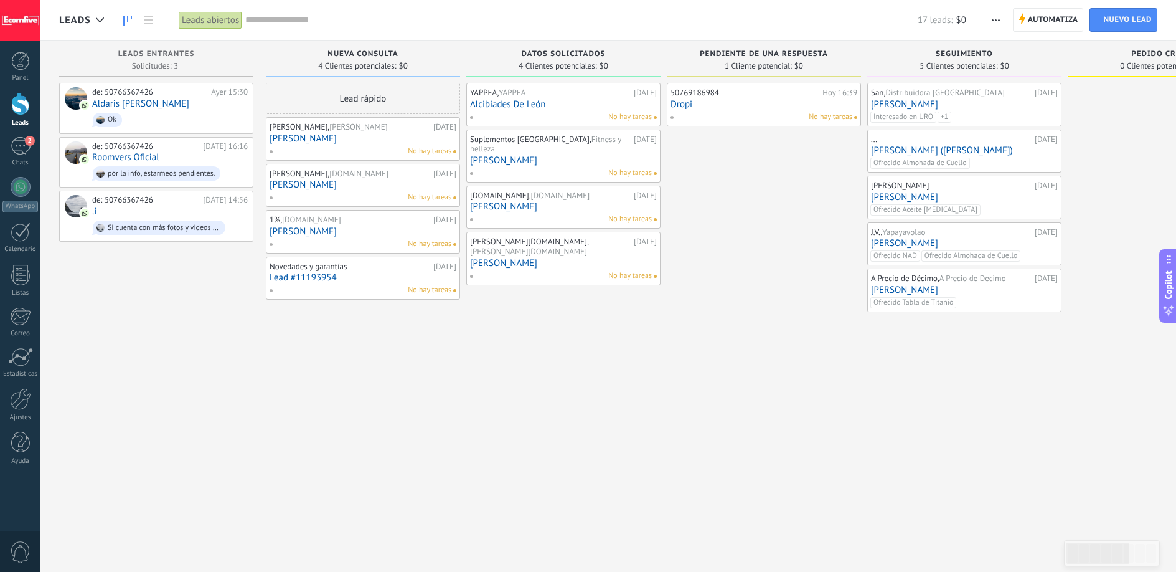
click at [1144, 123] on div at bounding box center [1165, 287] width 194 height 409
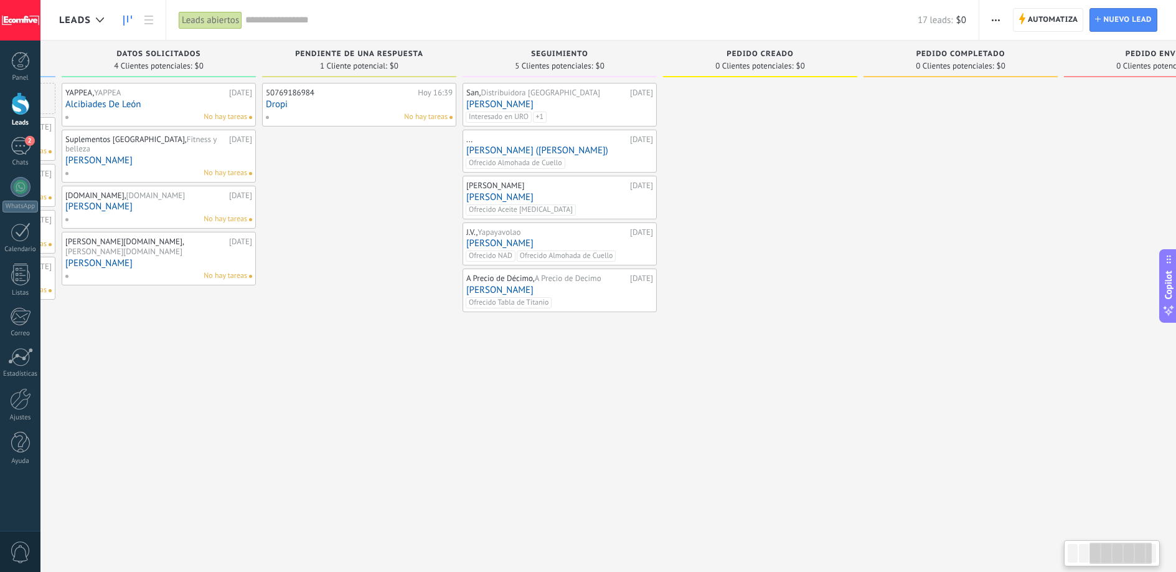
scroll to position [0, 404]
drag, startPoint x: 1117, startPoint y: 150, endPoint x: 571, endPoint y: 219, distance: 550.4
click at [571, 219] on div "Leads Entrantes Solicitudes: 3 0 0 0 3 de: 50766367426 [DATE] 15:30 Aldaris [PE…" at bounding box center [466, 265] width 1623 height 451
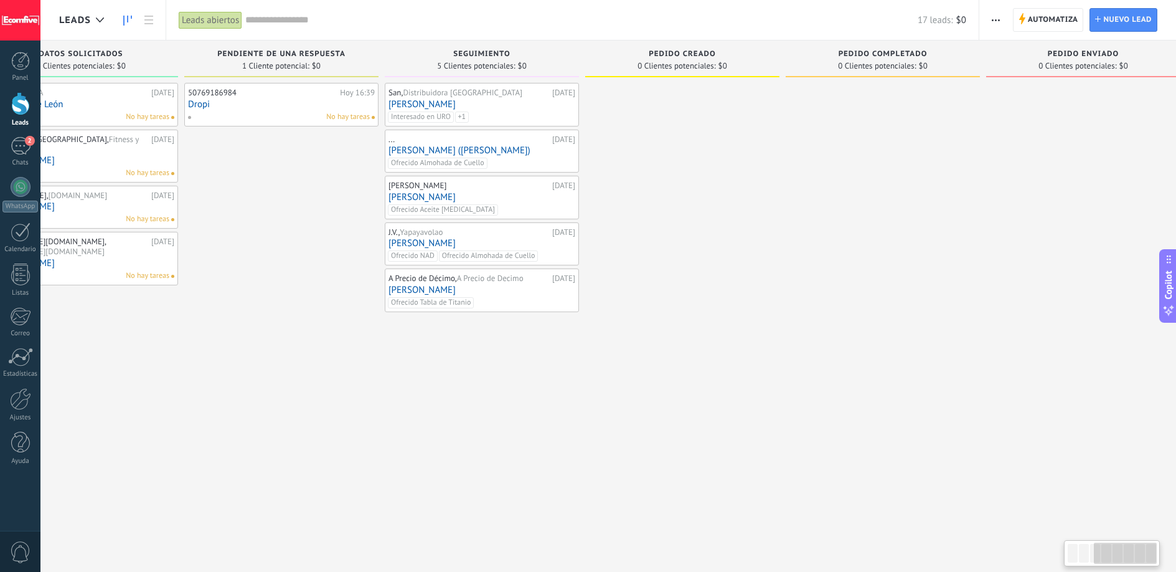
scroll to position [0, 506]
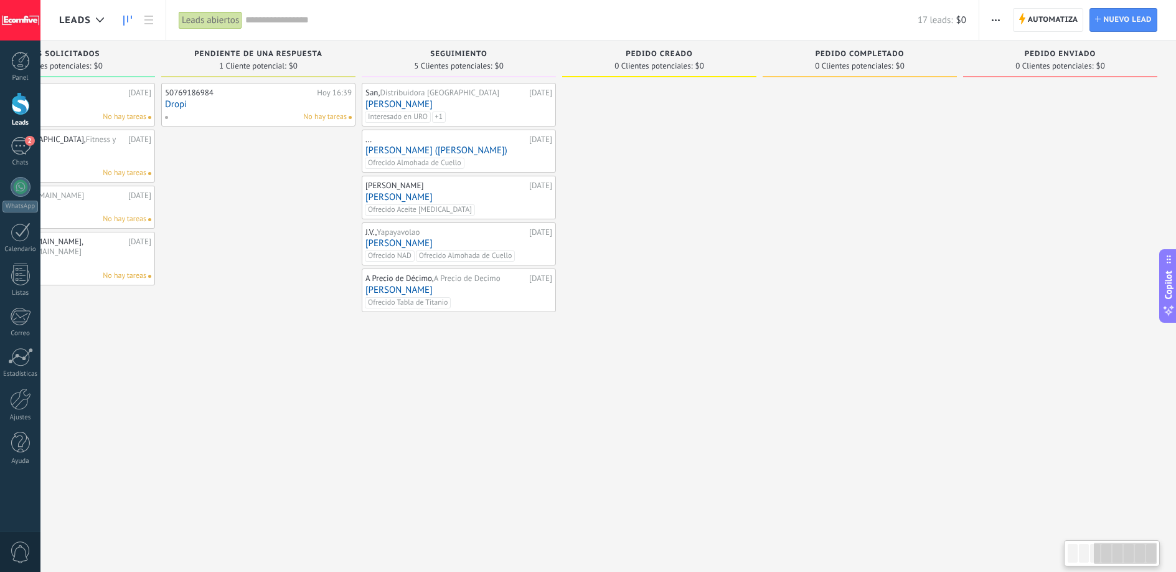
drag, startPoint x: 969, startPoint y: 149, endPoint x: 873, endPoint y: 149, distance: 95.9
click at [873, 149] on div at bounding box center [860, 287] width 194 height 409
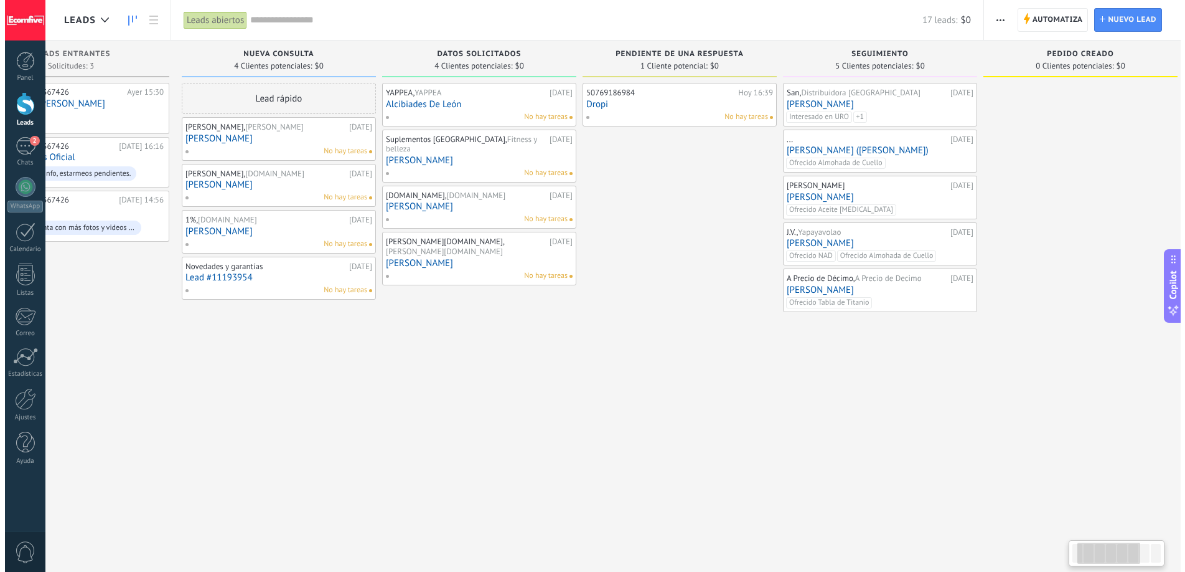
scroll to position [0, 75]
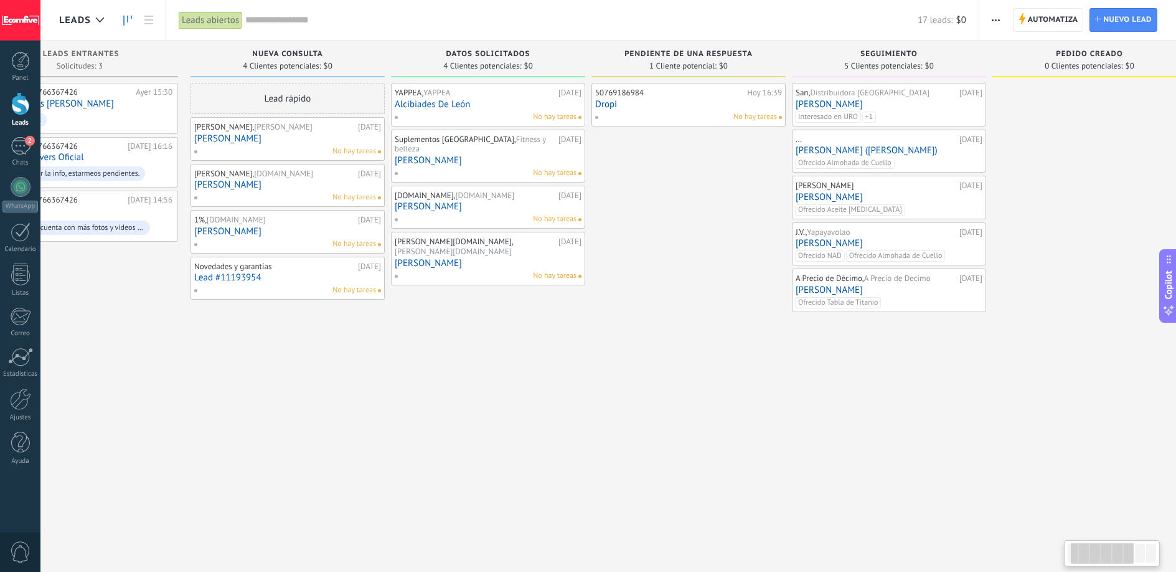
drag, startPoint x: 743, startPoint y: 102, endPoint x: 1189, endPoint y: 107, distance: 445.8
click at [1176, 107] on html ".abccls-1,.abccls-2{fill-rule:evenodd}.abccls-2{fill:#fff} .abfcls-1{fill:none}…" at bounding box center [588, 286] width 1176 height 572
click at [482, 111] on div "No hay tareas" at bounding box center [485, 116] width 182 height 11
click at [445, 100] on link "Alcibiades De León" at bounding box center [488, 104] width 187 height 11
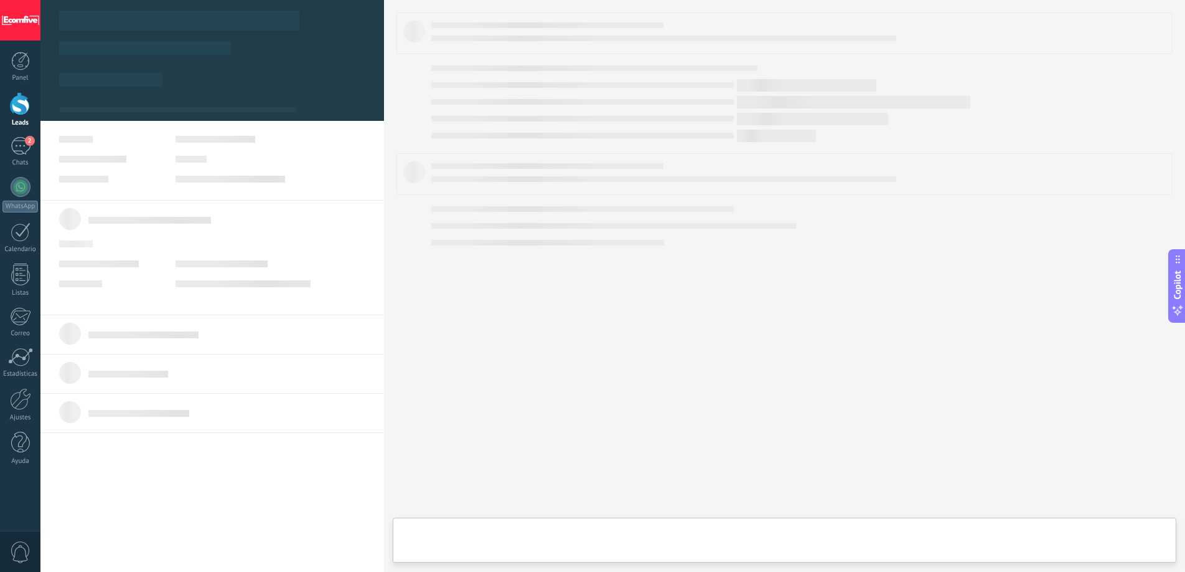
type textarea "***"
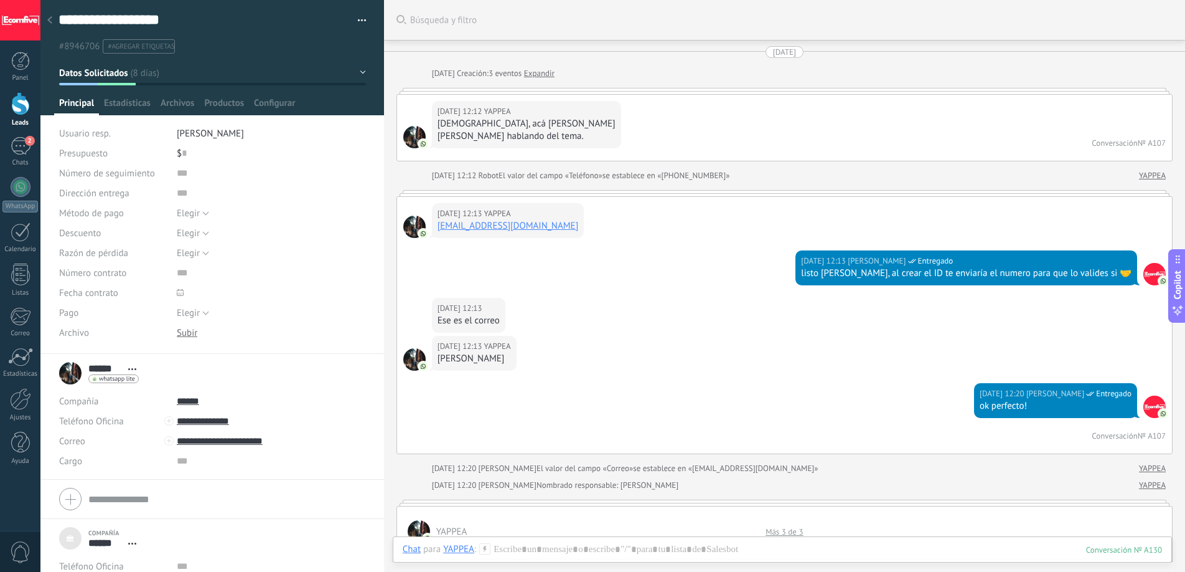
click at [506, 126] on div "[DEMOGRAPHIC_DATA], acá [PERSON_NAME]" at bounding box center [527, 124] width 178 height 12
click at [511, 139] on div "[PERSON_NAME] hablando del tema." at bounding box center [527, 136] width 178 height 12
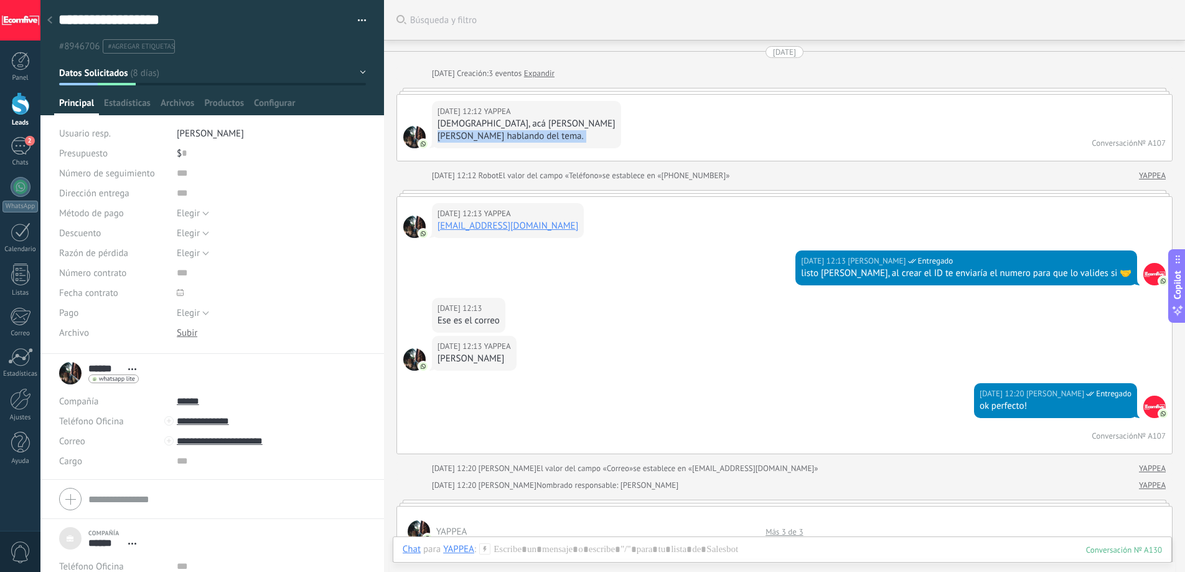
click at [511, 139] on div "[PERSON_NAME] hablando del tema." at bounding box center [527, 136] width 178 height 12
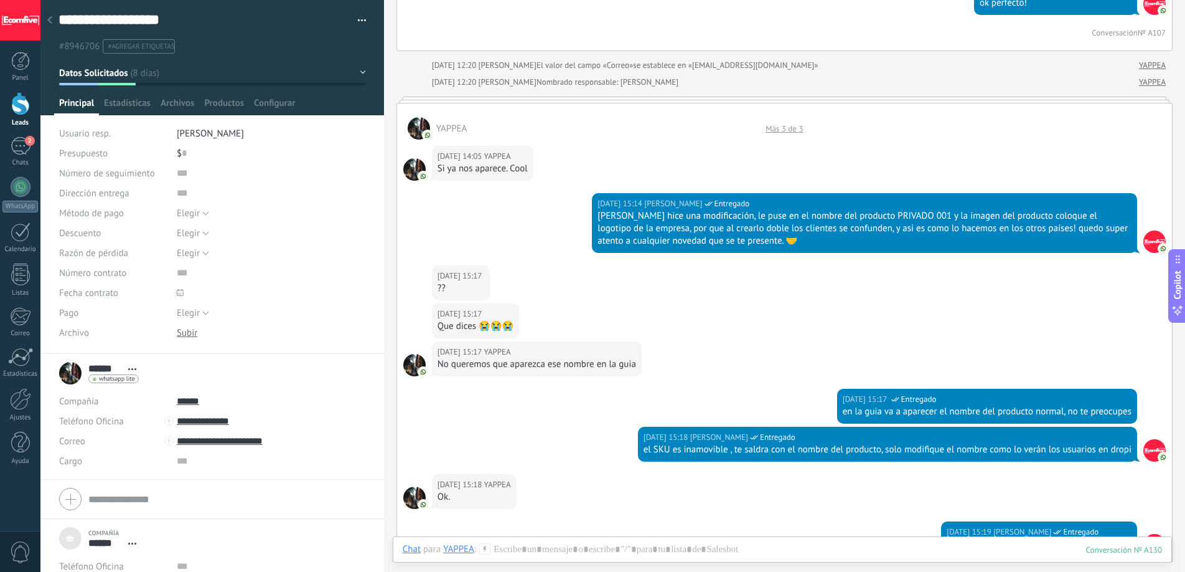
scroll to position [404, 0]
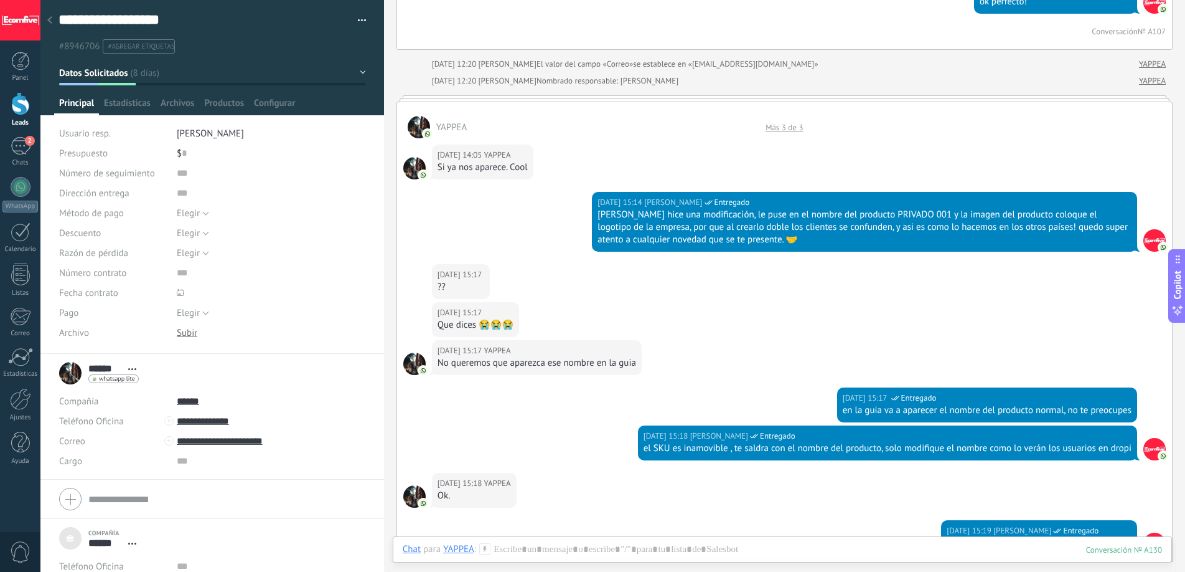
click at [781, 219] on div "[PERSON_NAME] hice una modificación, le puse en el nombre del producto PRIVADO …" at bounding box center [865, 227] width 534 height 37
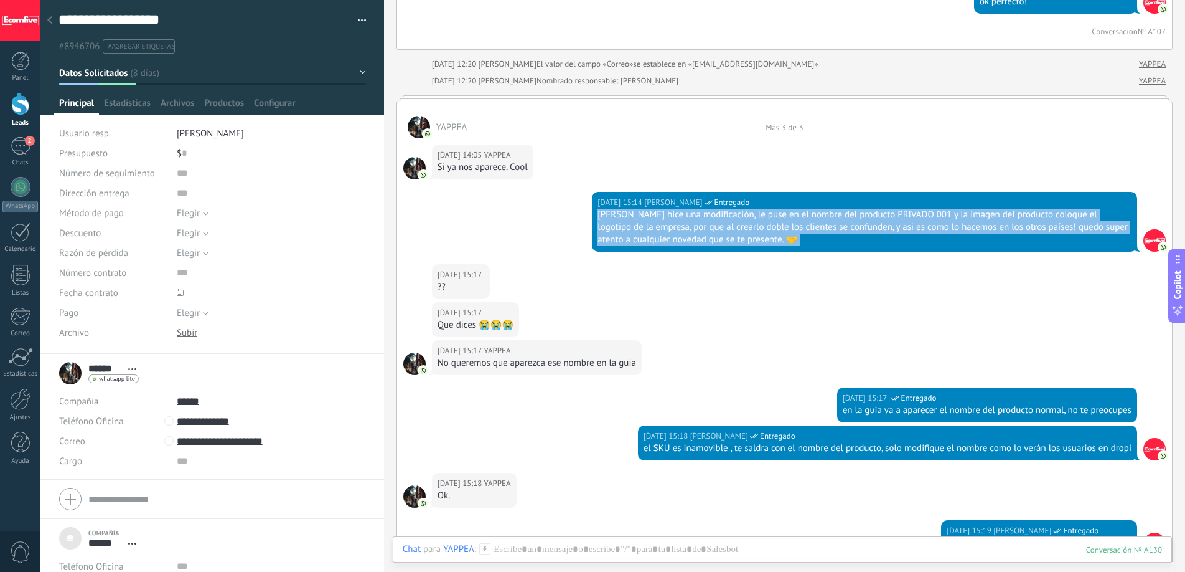
click at [781, 219] on div "[PERSON_NAME] hice una modificación, le puse en el nombre del producto PRIVADO …" at bounding box center [865, 227] width 534 height 37
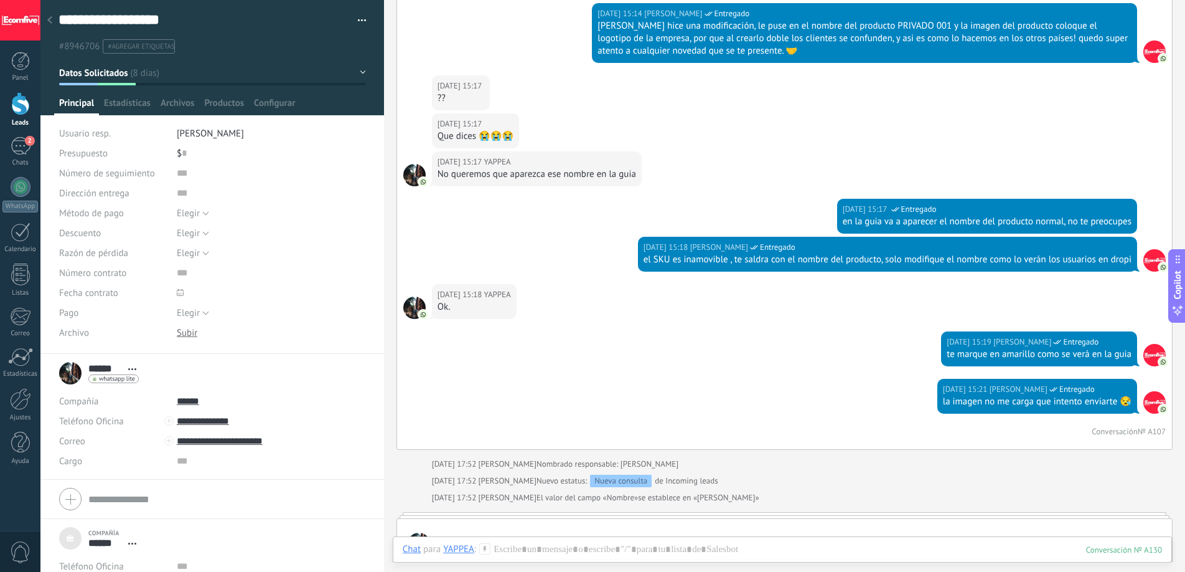
scroll to position [593, 0]
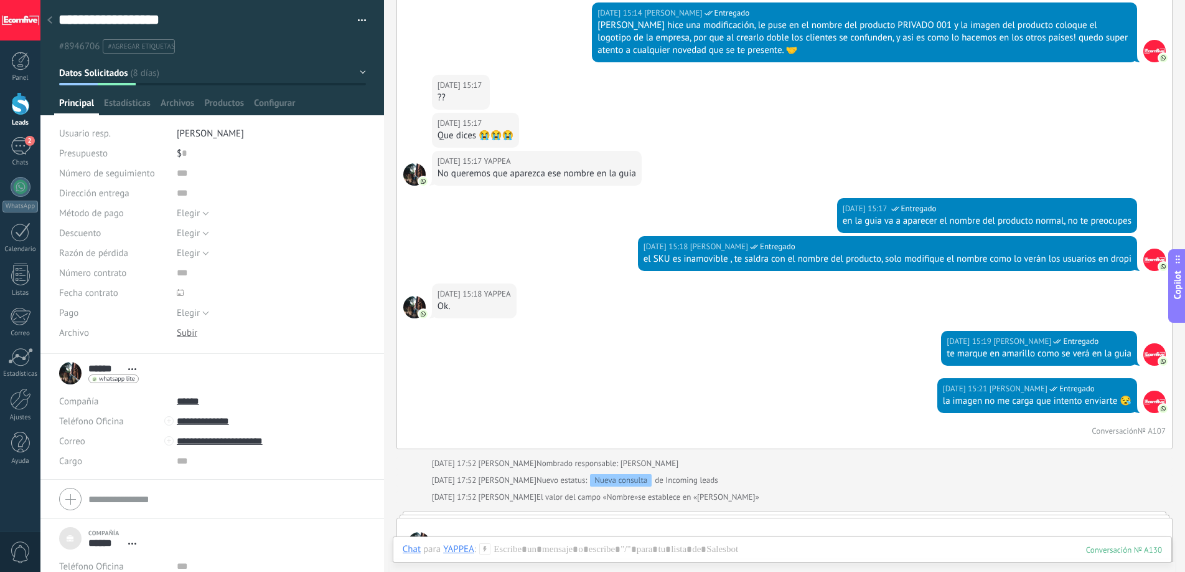
click at [741, 257] on div "el SKU es inamovible , te saldra con el nombre del producto, solo modifique el …" at bounding box center [888, 259] width 488 height 12
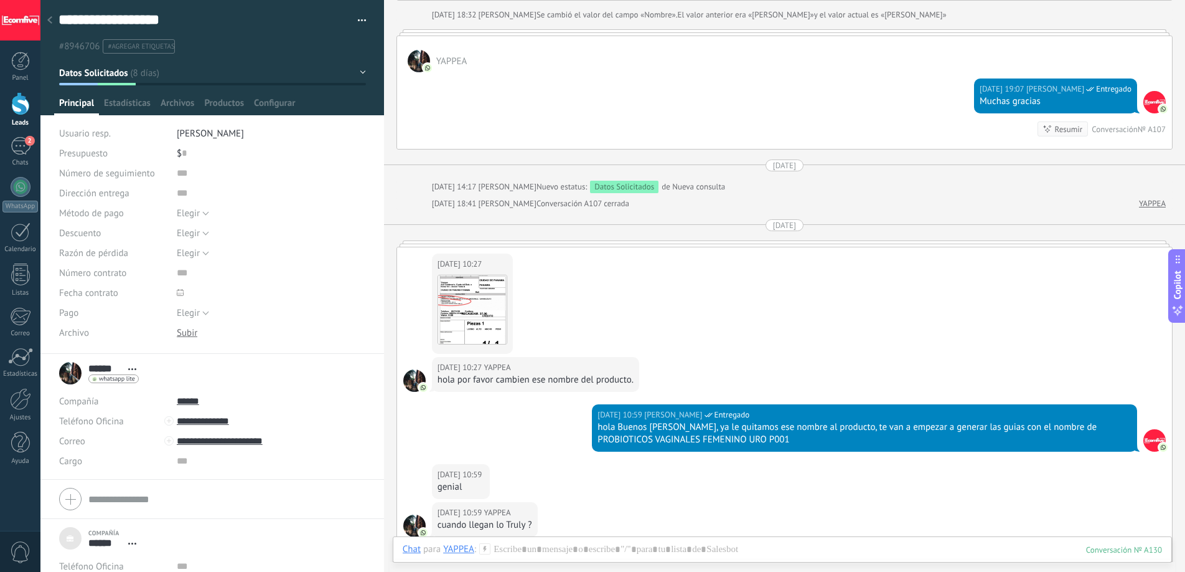
scroll to position [1276, 0]
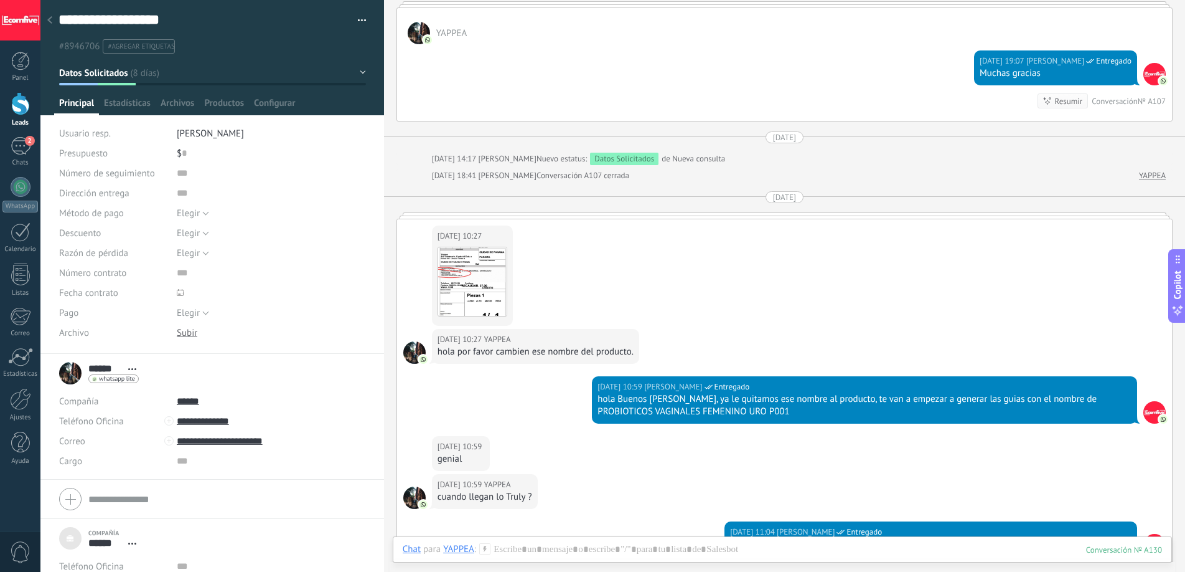
click at [577, 349] on div "hola por favor cambien ese nombre del producto." at bounding box center [536, 352] width 196 height 12
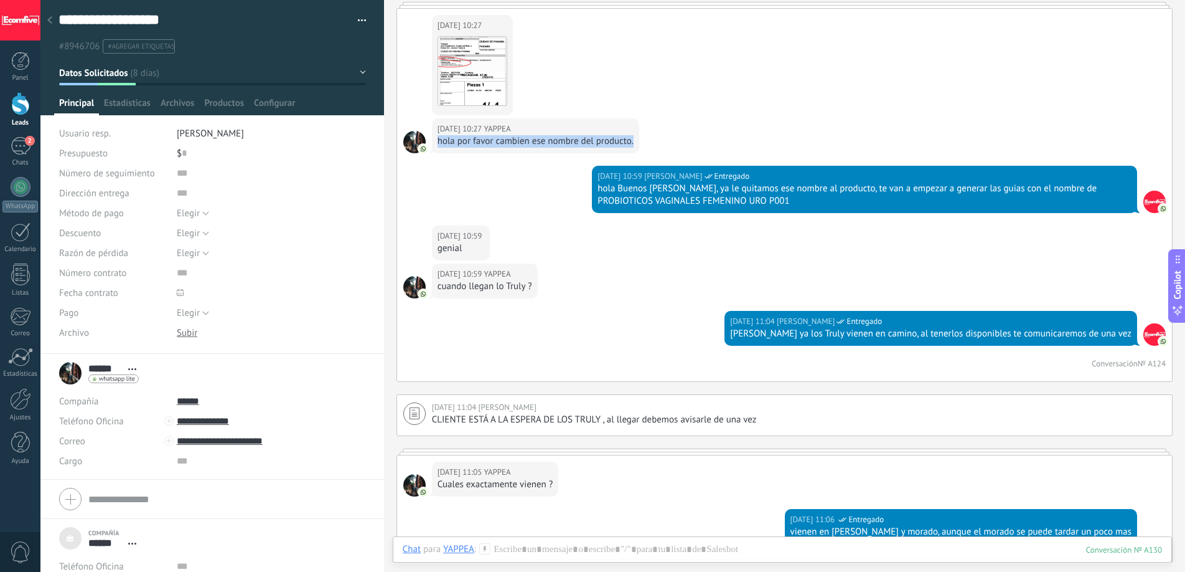
scroll to position [1493, 0]
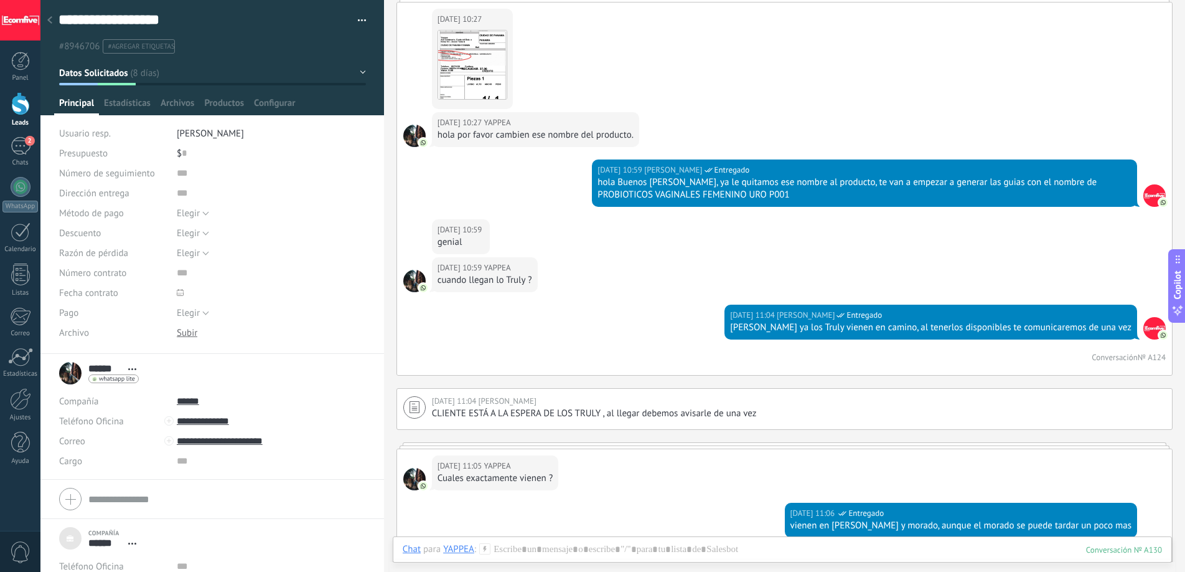
click at [497, 280] on div "cuando llegan lo Truly ?" at bounding box center [485, 280] width 95 height 12
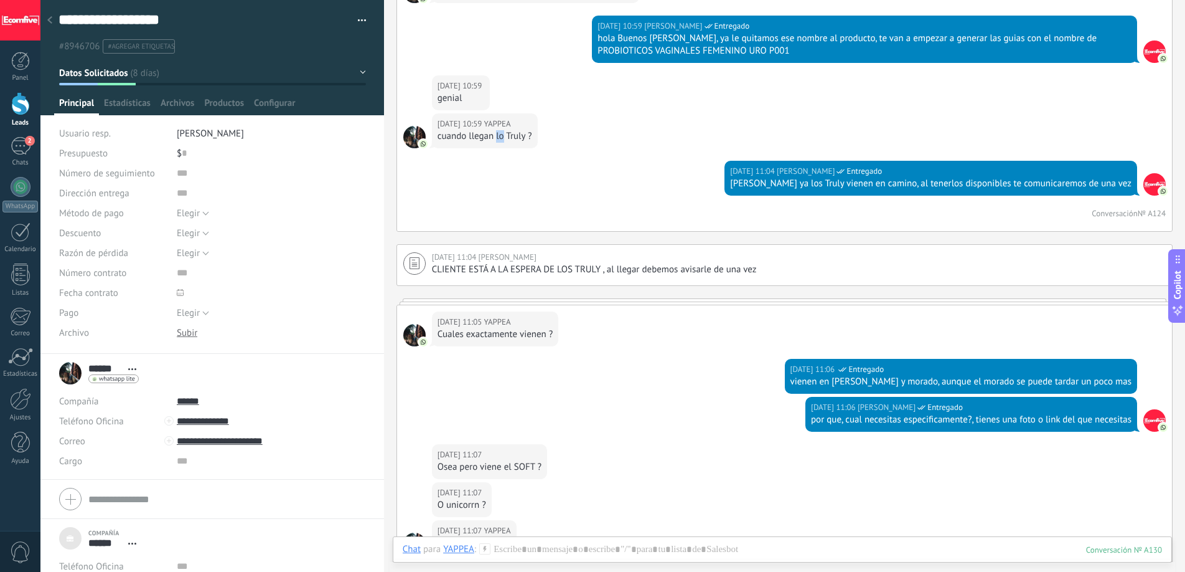
scroll to position [1644, 0]
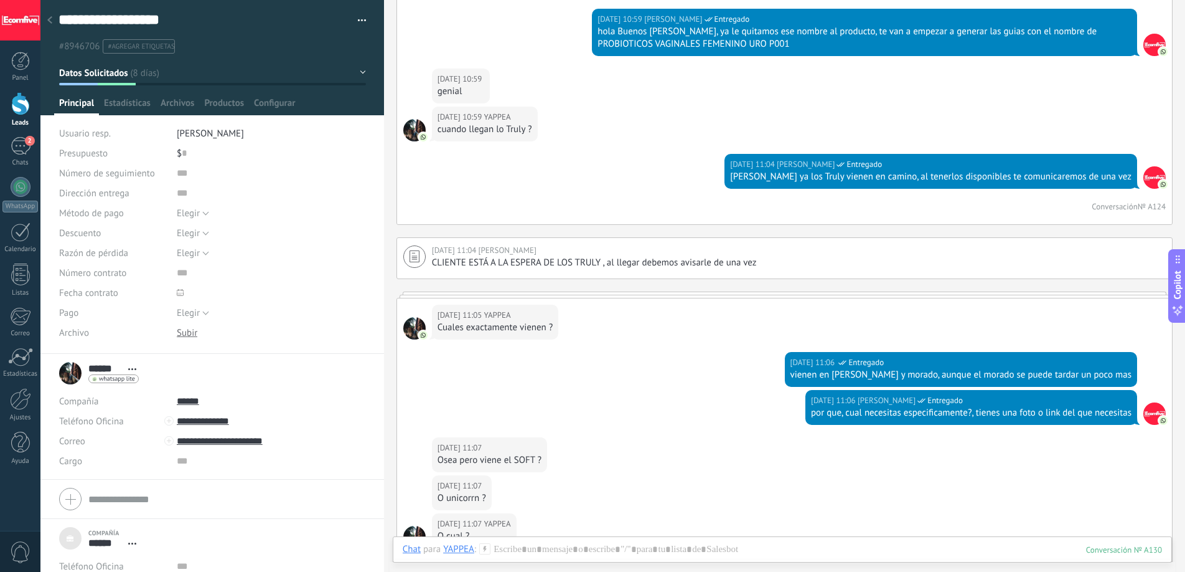
click at [512, 326] on div "Cuales exactamente vienen ?" at bounding box center [496, 327] width 116 height 12
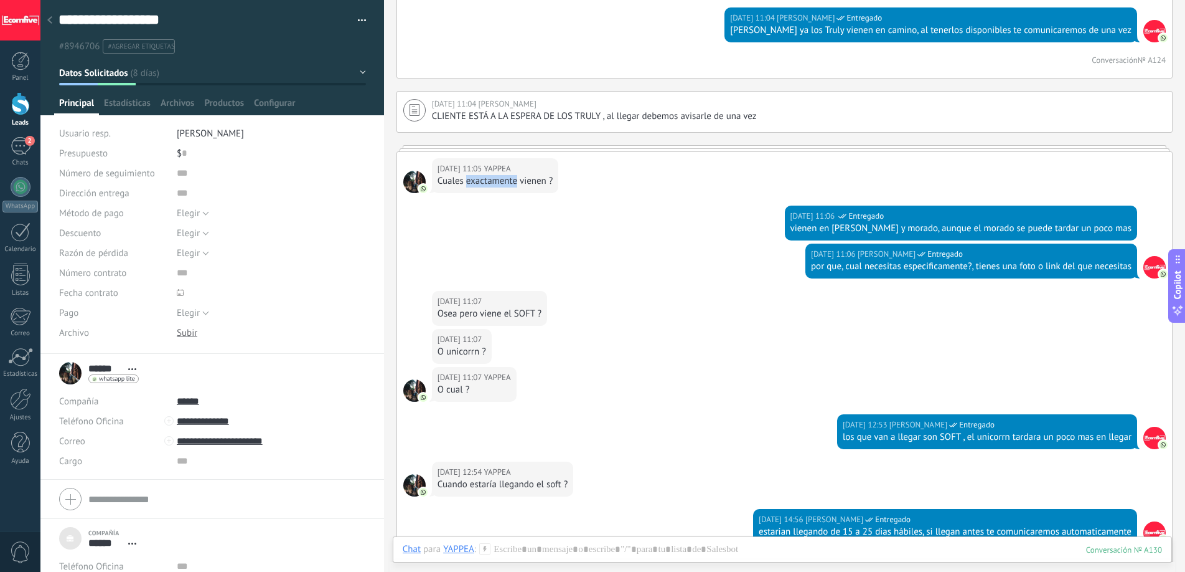
scroll to position [1819, 0]
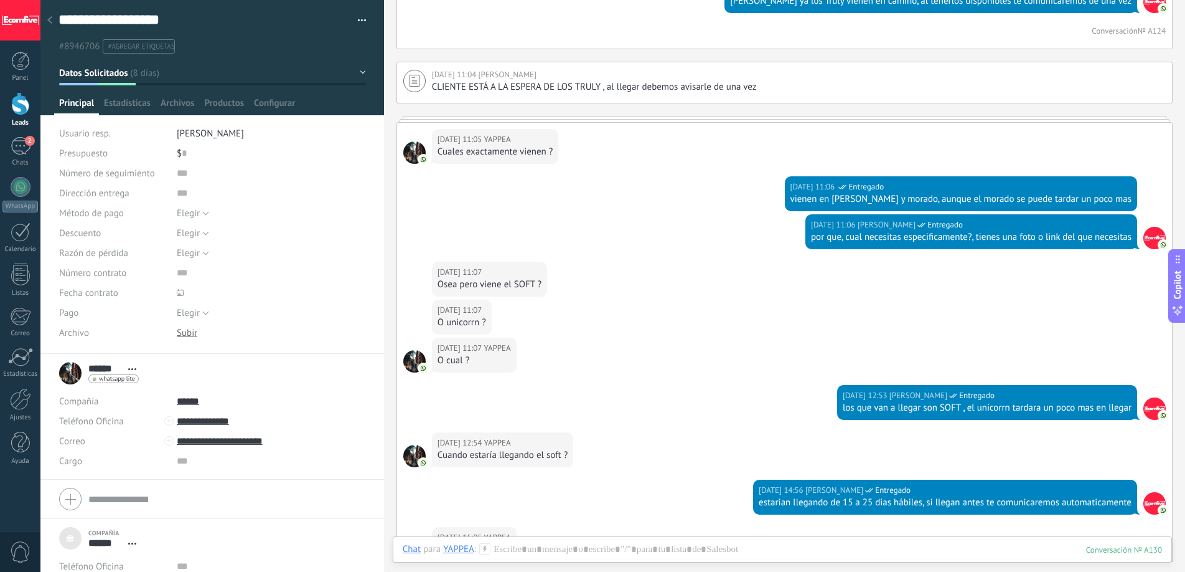
click at [486, 316] on div "O unicorrn ?" at bounding box center [462, 322] width 49 height 12
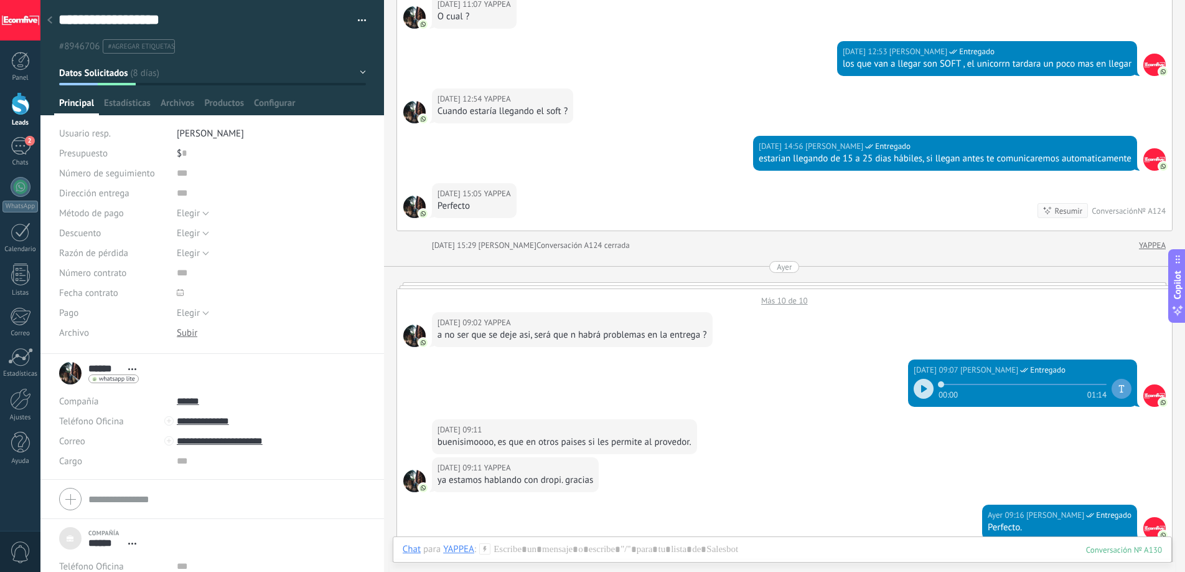
scroll to position [2162, 0]
click at [915, 387] on div at bounding box center [924, 389] width 20 height 20
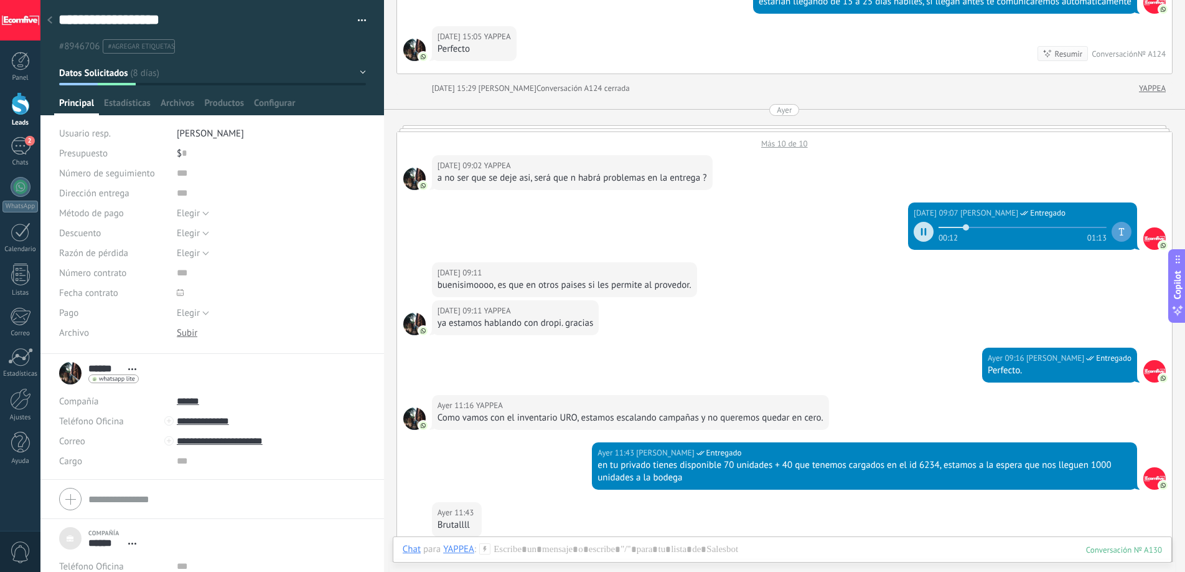
scroll to position [2312, 0]
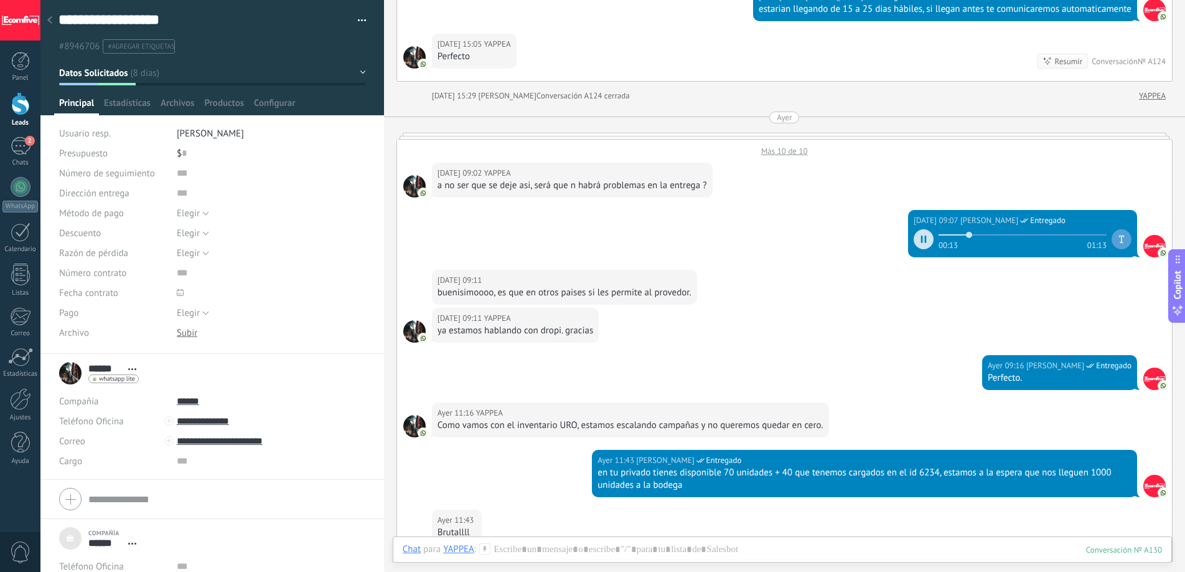
click at [780, 153] on div "Más 10 de 10" at bounding box center [784, 147] width 775 height 17
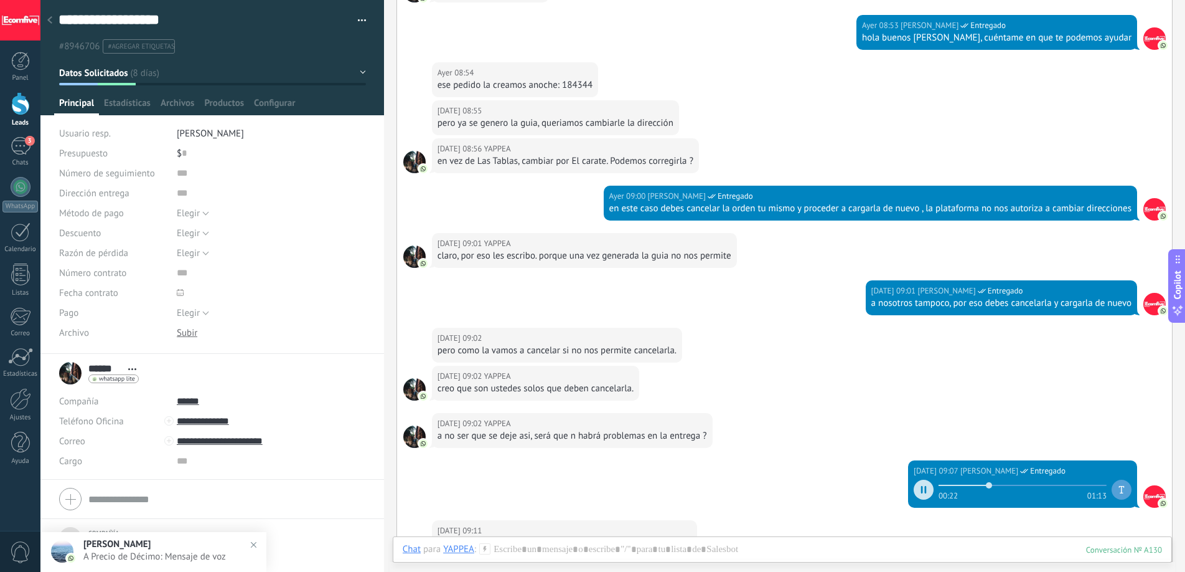
scroll to position [2502, 0]
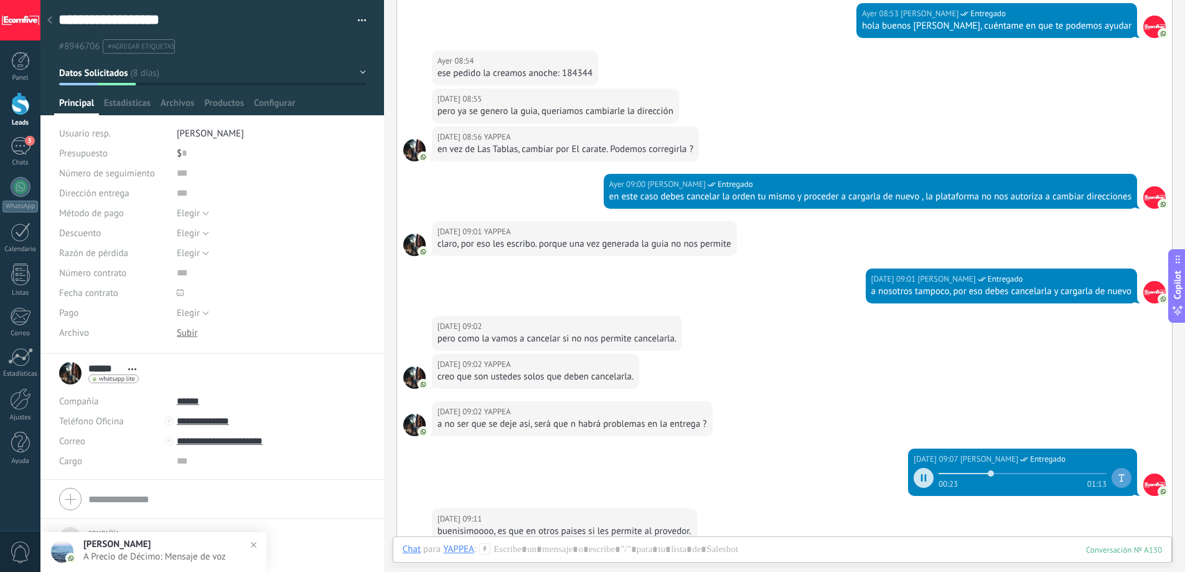
click at [623, 245] on div "claro, por eso les escribo. porque una vez generada la guia no nos permite" at bounding box center [585, 244] width 294 height 12
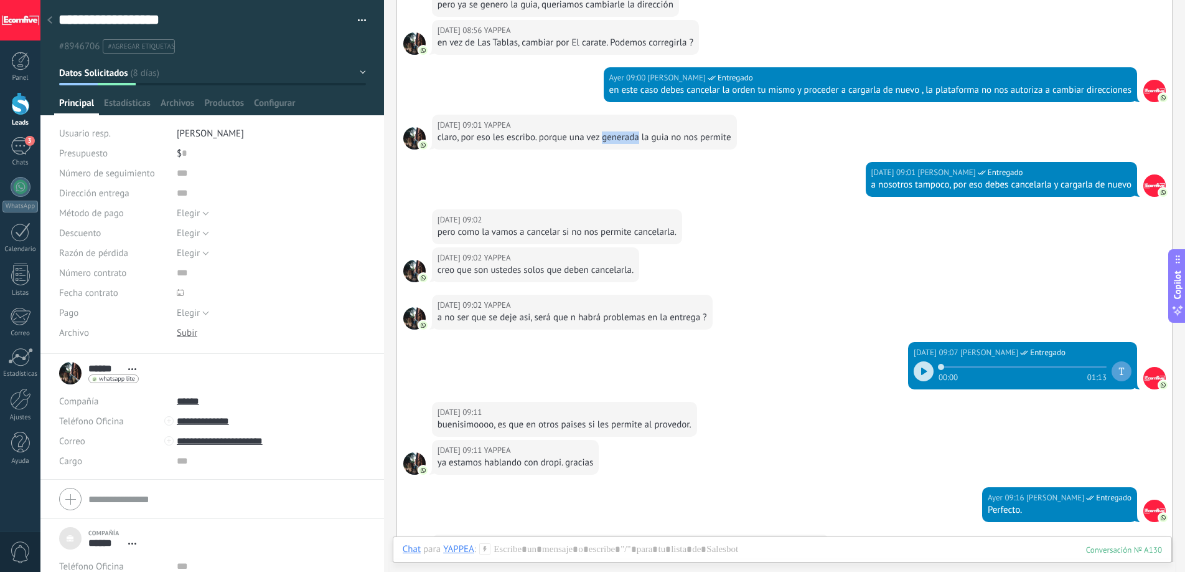
scroll to position [3052, 0]
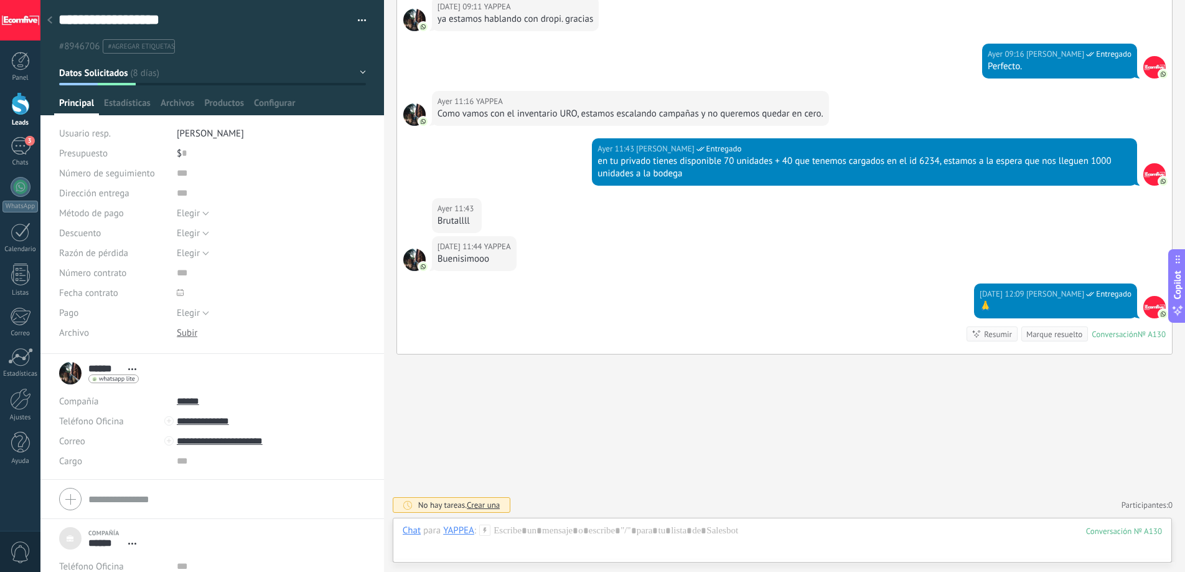
click at [151, 45] on span "#agregar etiquetas" at bounding box center [141, 46] width 67 height 9
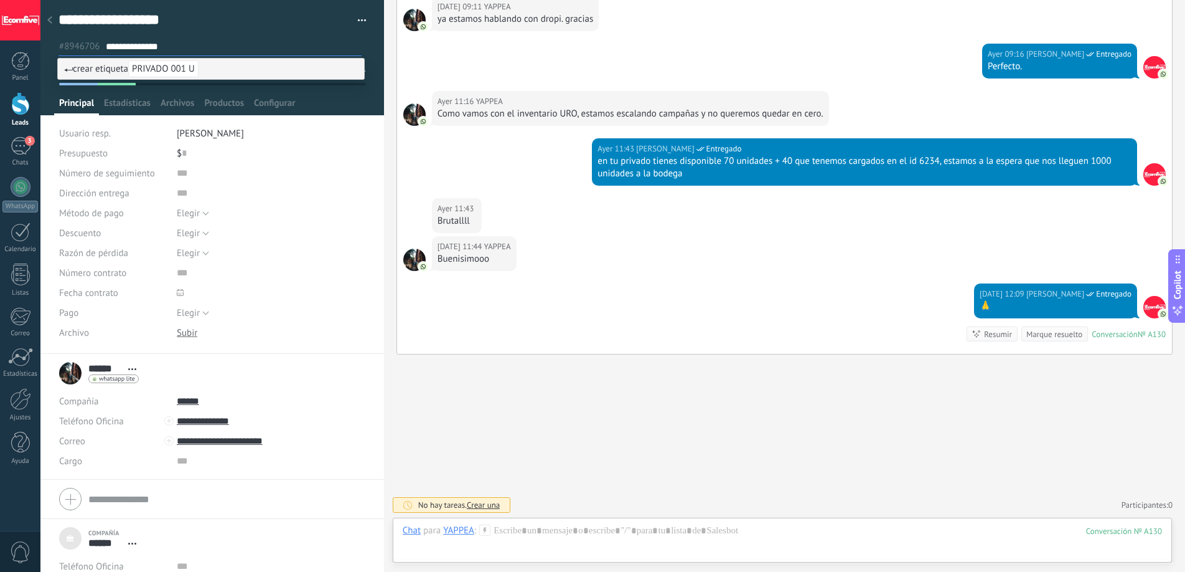
type input "**********"
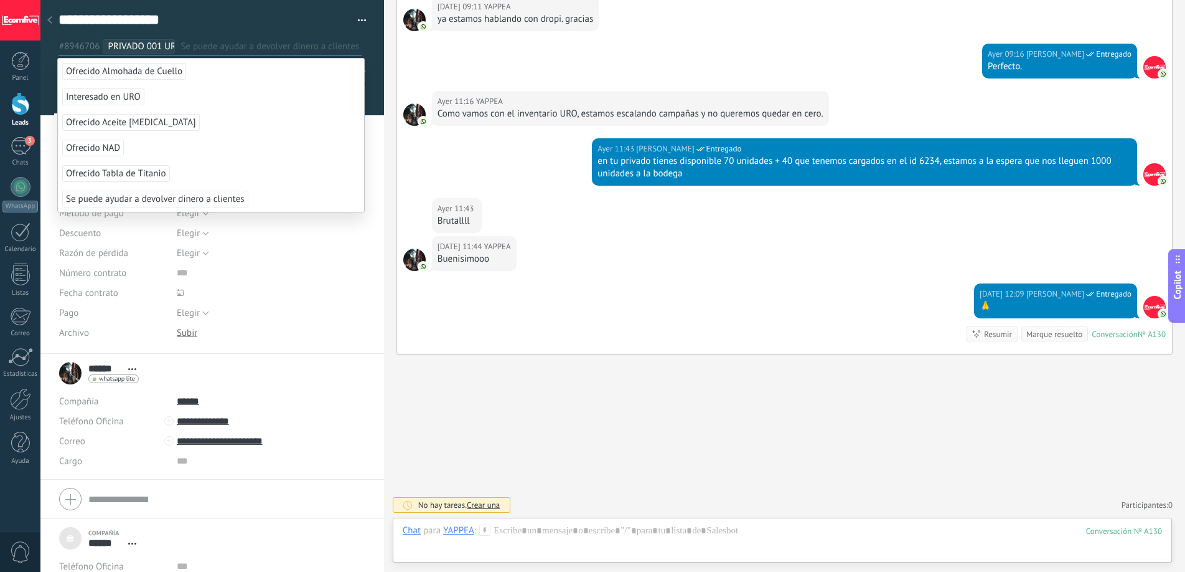
click at [657, 249] on div "[DATE] 11:44 [PERSON_NAME]" at bounding box center [784, 259] width 775 height 47
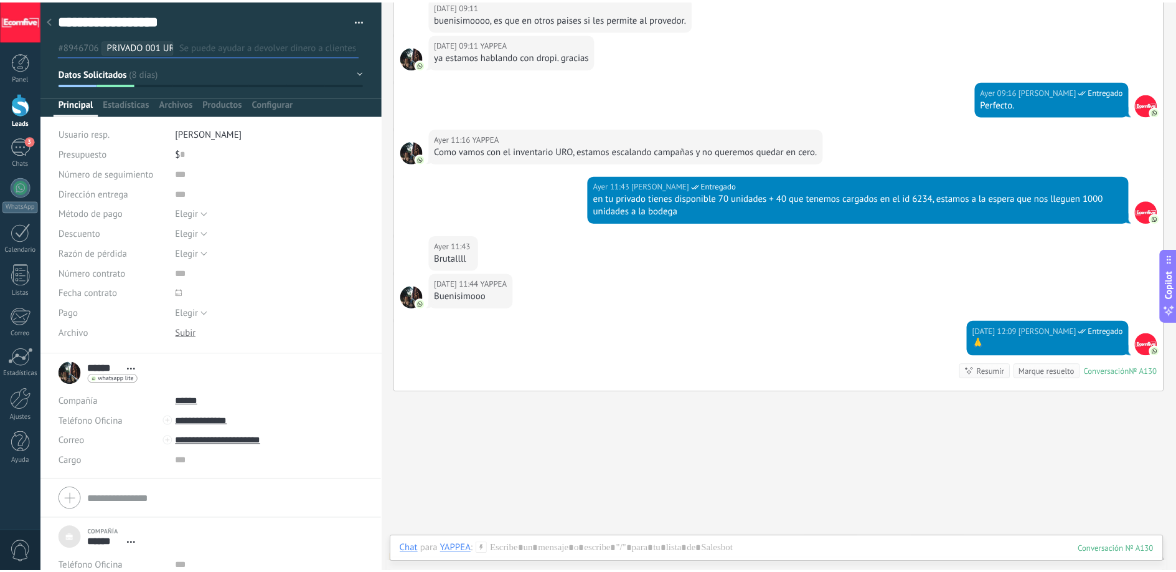
scroll to position [3014, 0]
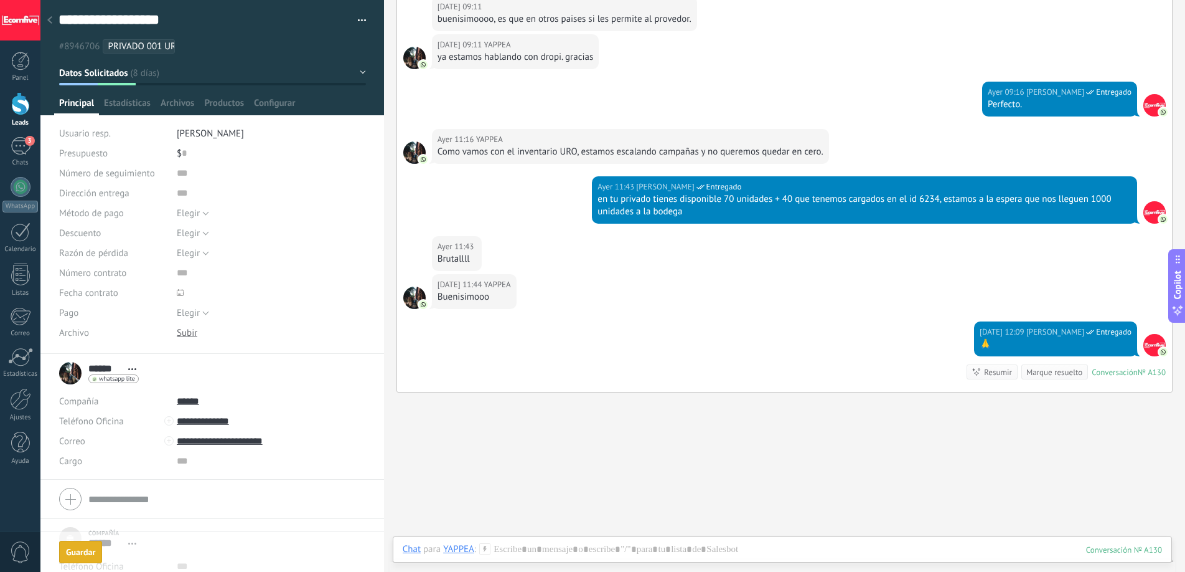
click at [51, 20] on icon at bounding box center [49, 19] width 5 height 7
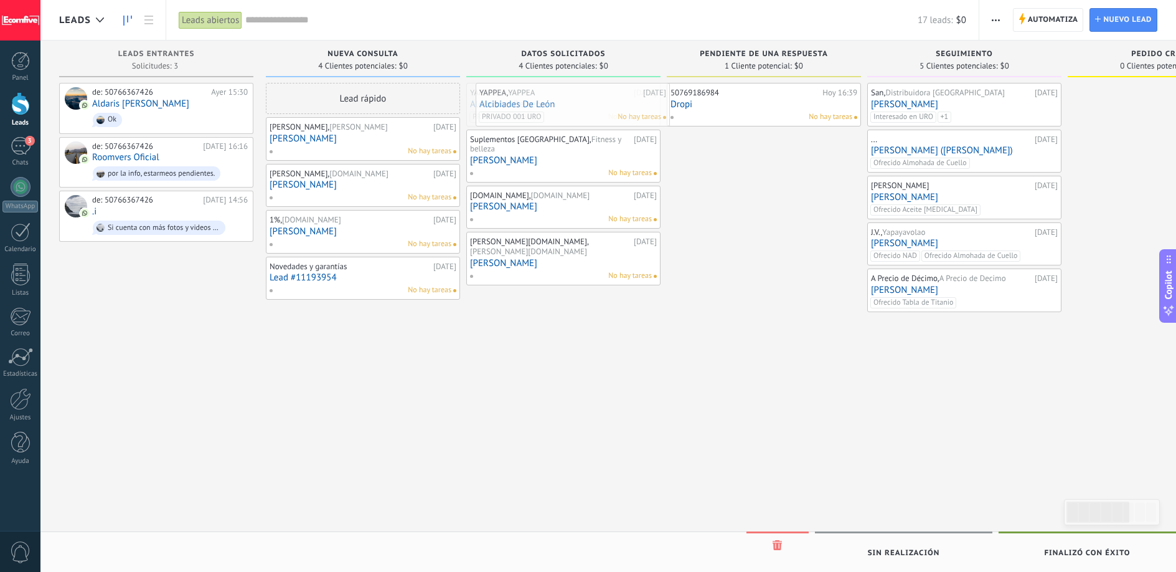
drag, startPoint x: 603, startPoint y: 107, endPoint x: 613, endPoint y: 107, distance: 9.3
click at [1001, 26] on button "button" at bounding box center [996, 20] width 18 height 24
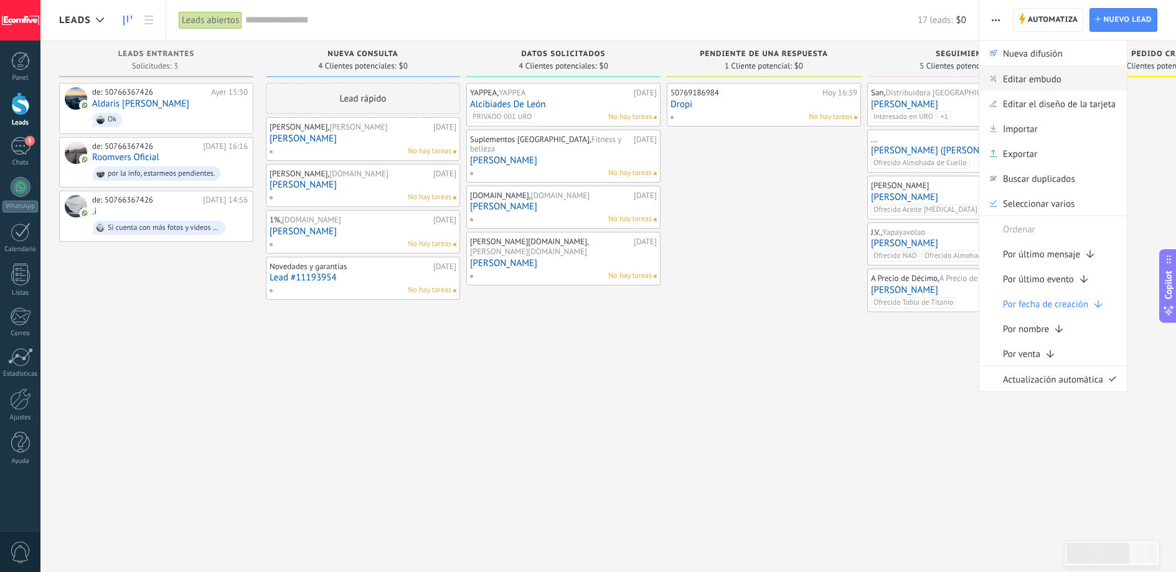
click at [1037, 84] on span "Editar embudo" at bounding box center [1032, 78] width 59 height 25
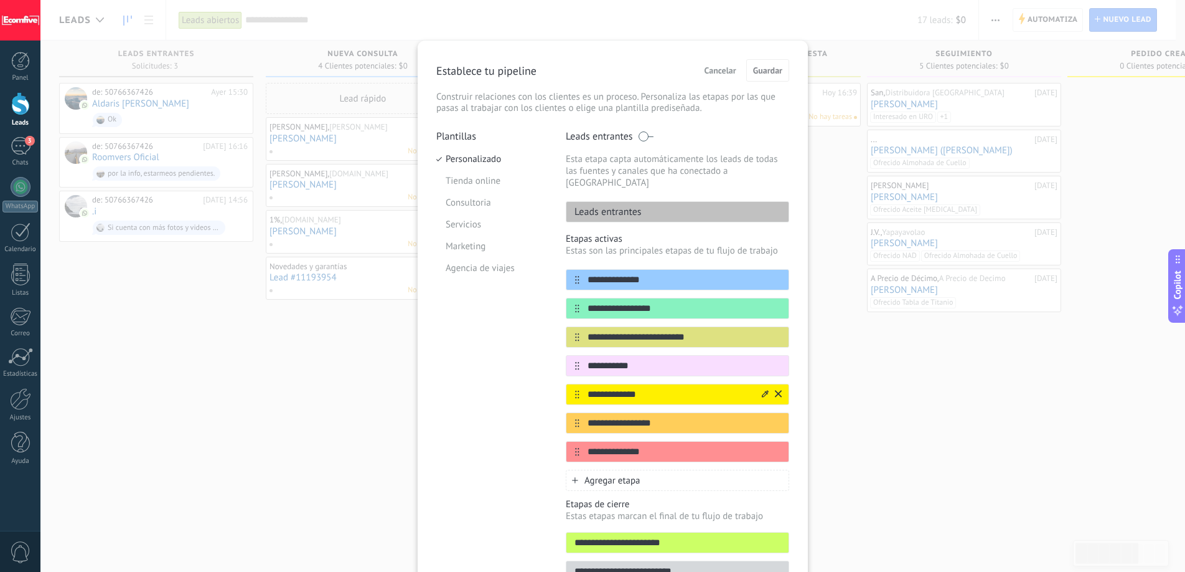
click at [649, 388] on input "**********" at bounding box center [670, 394] width 181 height 13
click at [626, 388] on input "**********" at bounding box center [670, 394] width 181 height 13
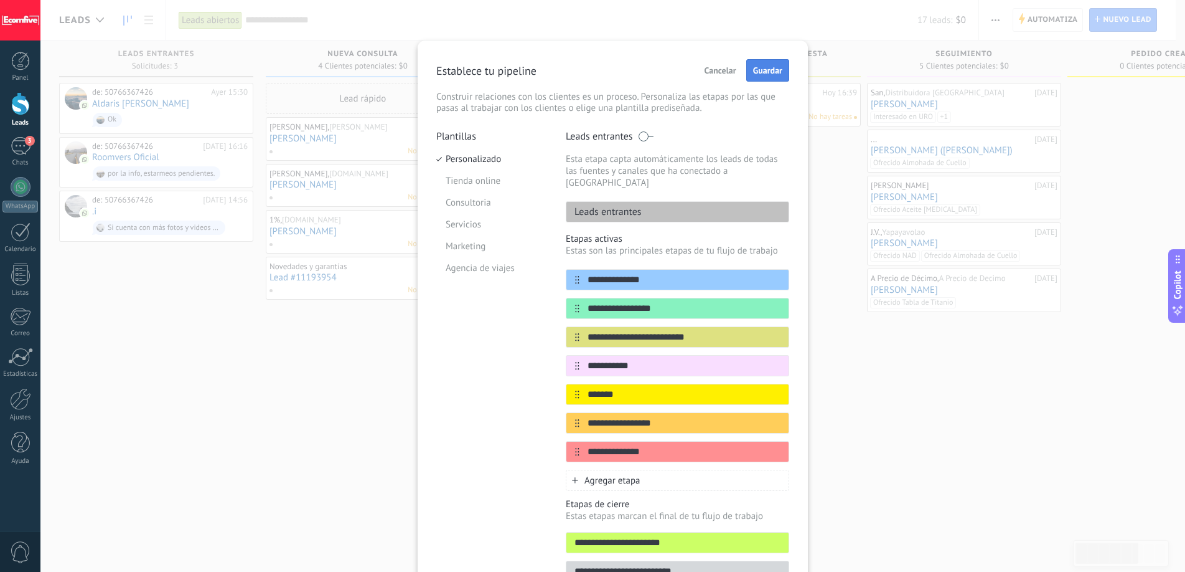
type input "*******"
click at [781, 70] on button "Guardar" at bounding box center [768, 70] width 43 height 22
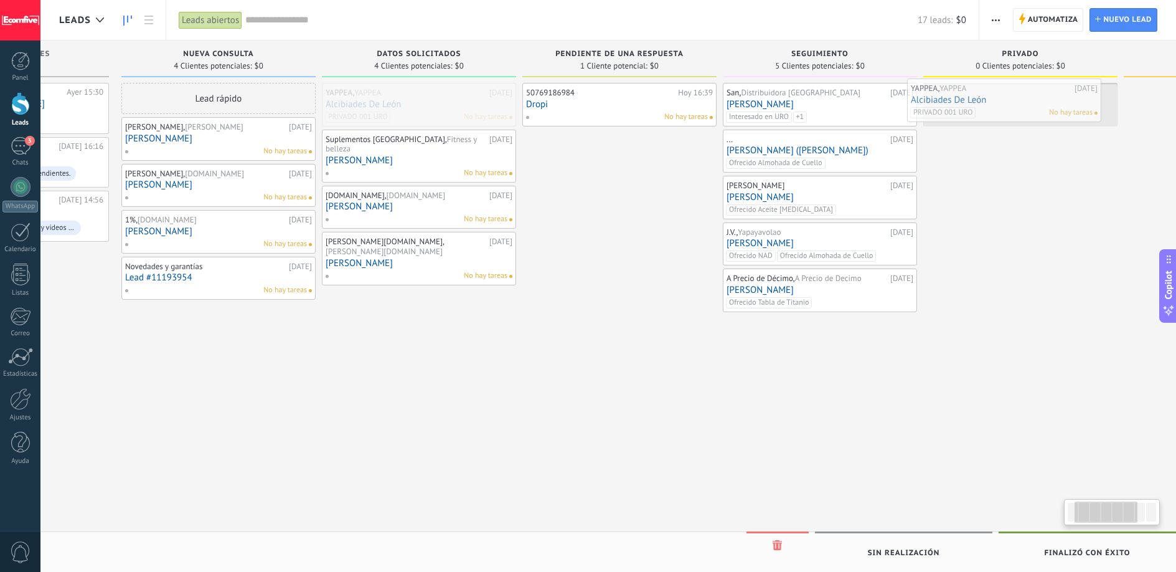
drag, startPoint x: 585, startPoint y: 105, endPoint x: 1026, endPoint y: 100, distance: 440.8
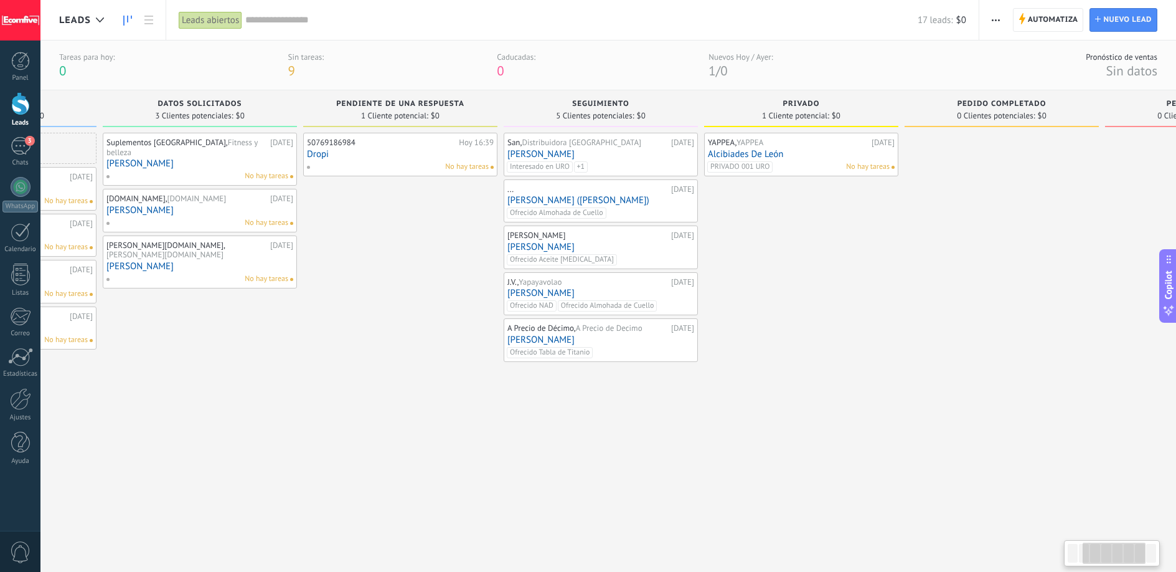
drag, startPoint x: 1070, startPoint y: 244, endPoint x: 857, endPoint y: 241, distance: 213.0
click at [857, 241] on div "YAPPEA, YAPPEA [DATE] [PERSON_NAME] PRIVADO 001 URO No hay tareas" at bounding box center [801, 337] width 194 height 409
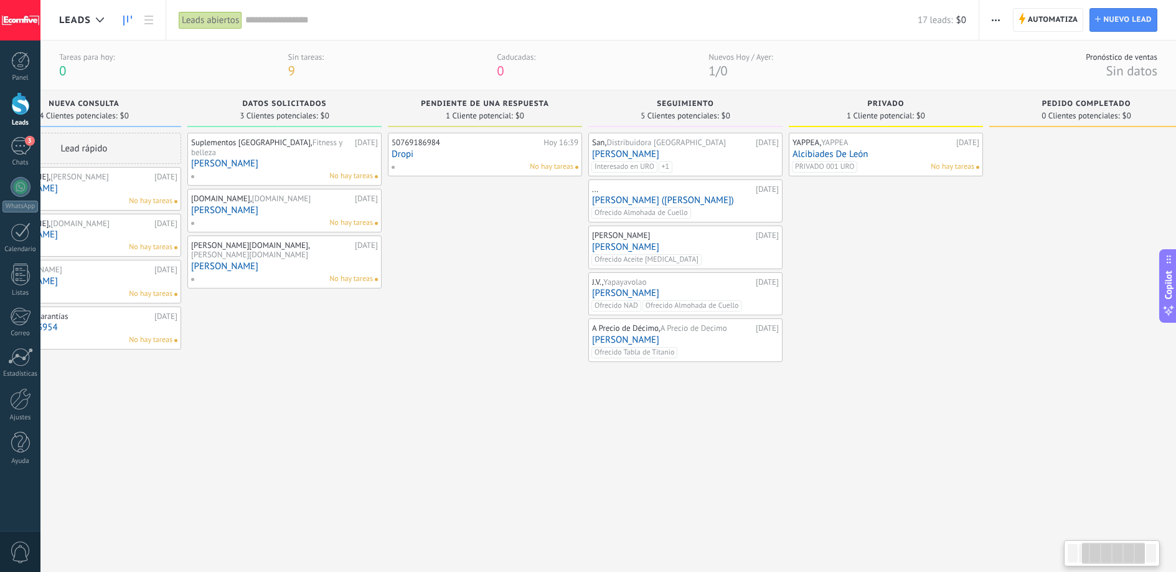
scroll to position [0, 238]
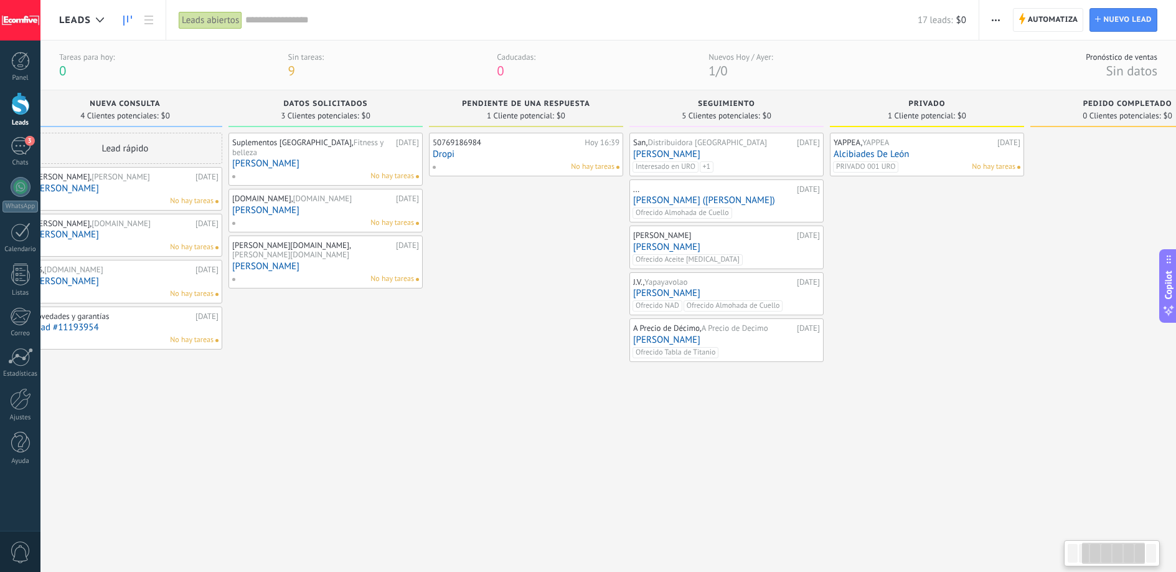
drag, startPoint x: 791, startPoint y: 199, endPoint x: 917, endPoint y: 204, distance: 126.5
click at [917, 207] on div "YAPPEA, YAPPEA [DATE] [PERSON_NAME] PRIVADO 001 URO No hay tareas" at bounding box center [927, 337] width 194 height 409
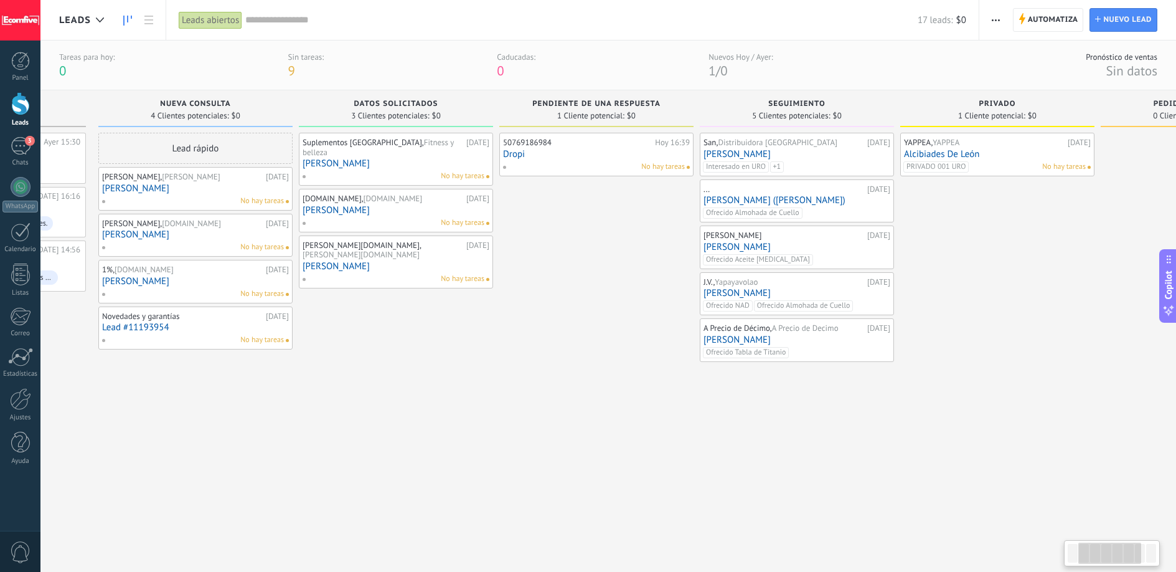
drag, startPoint x: 911, startPoint y: 220, endPoint x: 984, endPoint y: 214, distance: 73.7
click at [983, 222] on div "YAPPEA, YAPPEA [DATE] [PERSON_NAME] PRIVADO 001 URO No hay tareas" at bounding box center [997, 337] width 194 height 409
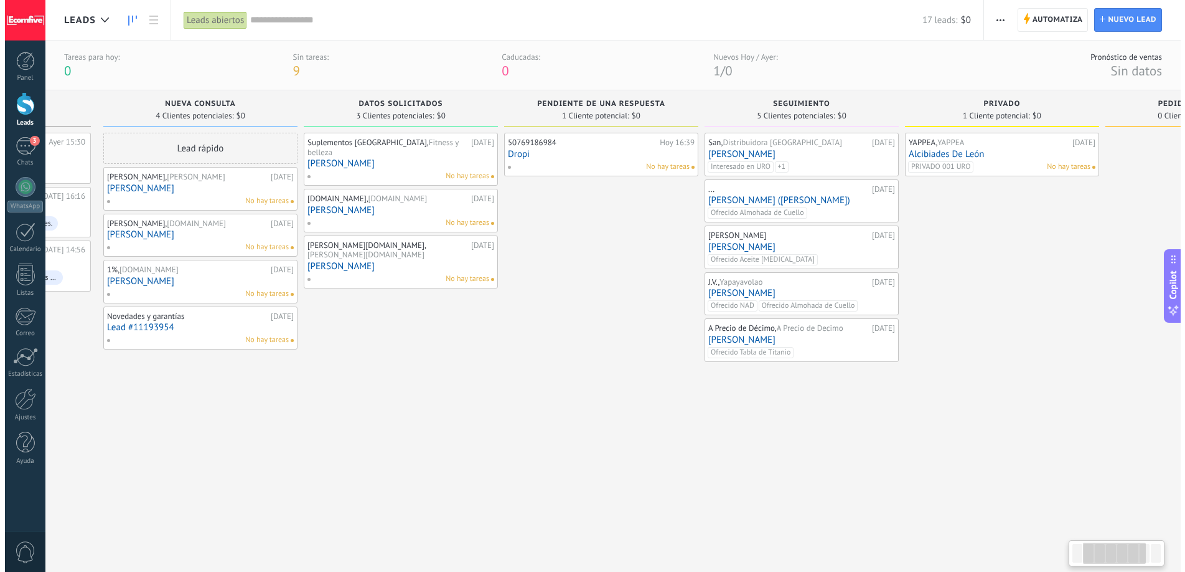
scroll to position [0, 166]
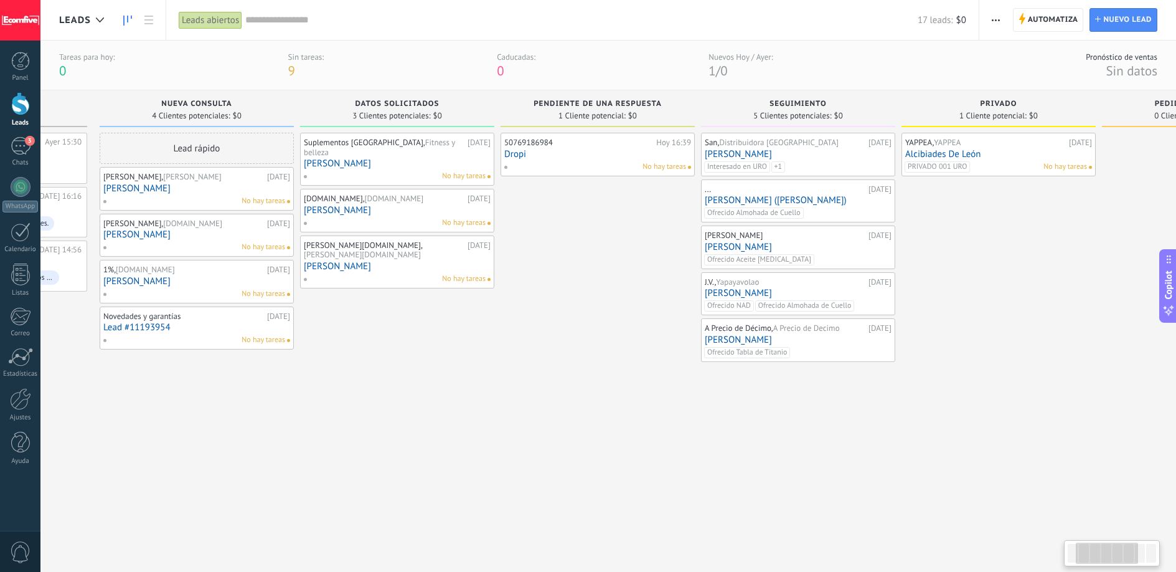
click at [1004, 147] on div "YAPPEA, YAPPEA" at bounding box center [985, 143] width 161 height 10
click at [1053, 167] on span "No hay tareas" at bounding box center [1066, 166] width 44 height 11
click at [998, 145] on div "YAPPEA, YAPPEA" at bounding box center [985, 143] width 161 height 10
click at [946, 153] on link "Alcibiades De León" at bounding box center [998, 154] width 187 height 11
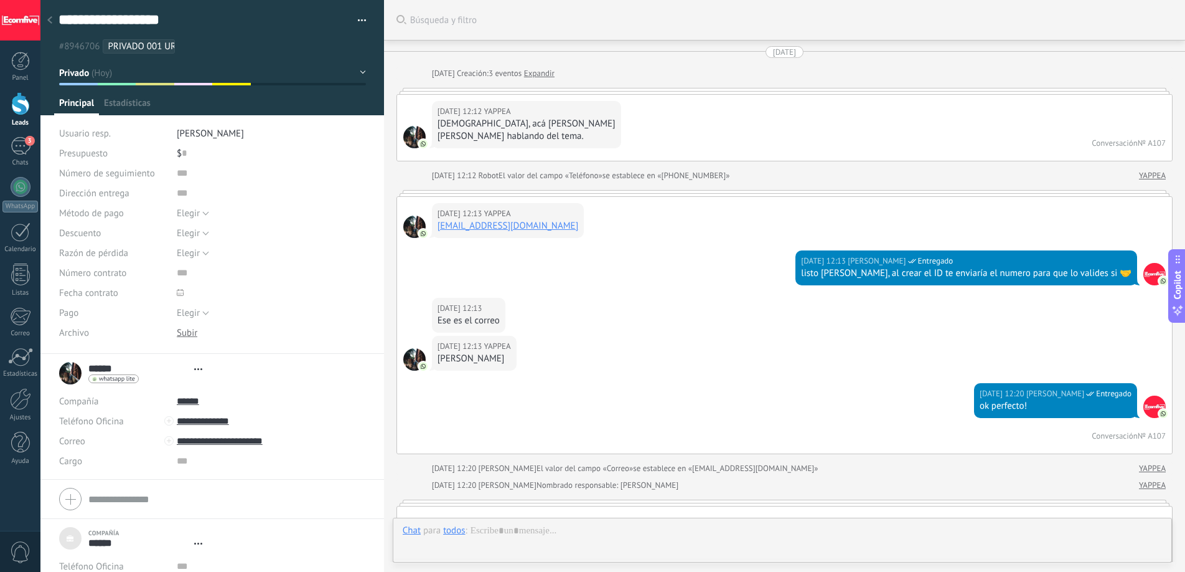
type textarea "***"
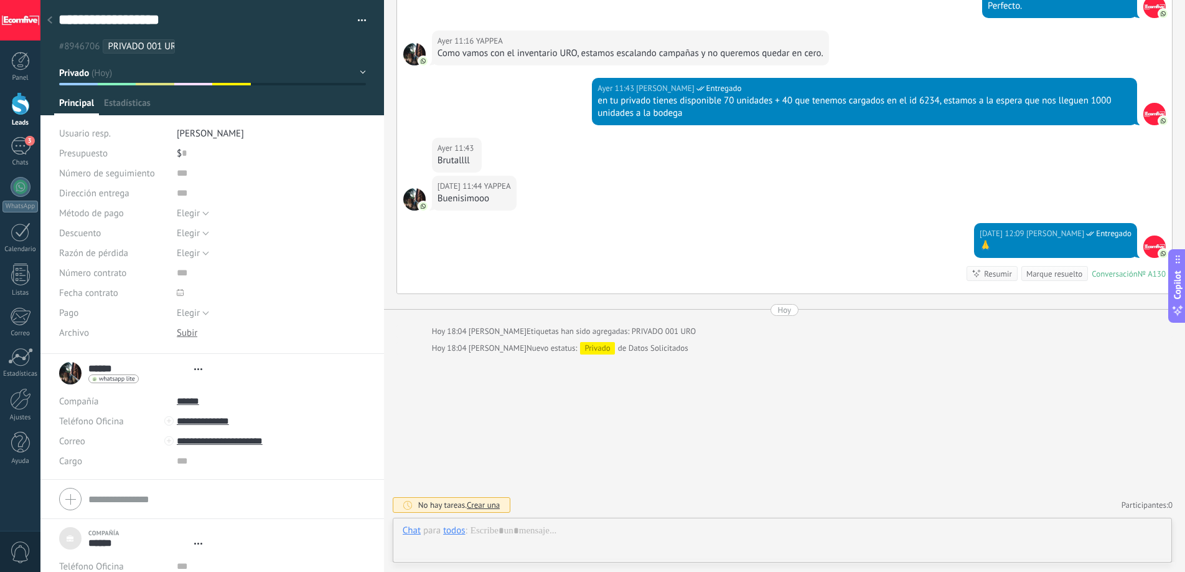
scroll to position [12, 0]
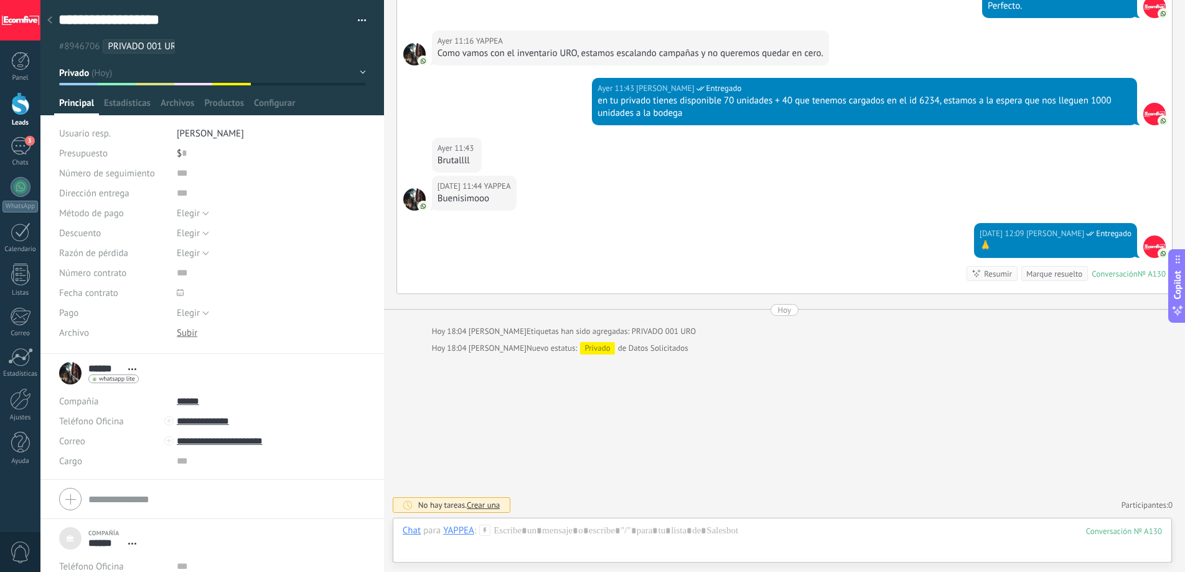
click at [495, 504] on span "Crear una" at bounding box center [483, 504] width 33 height 11
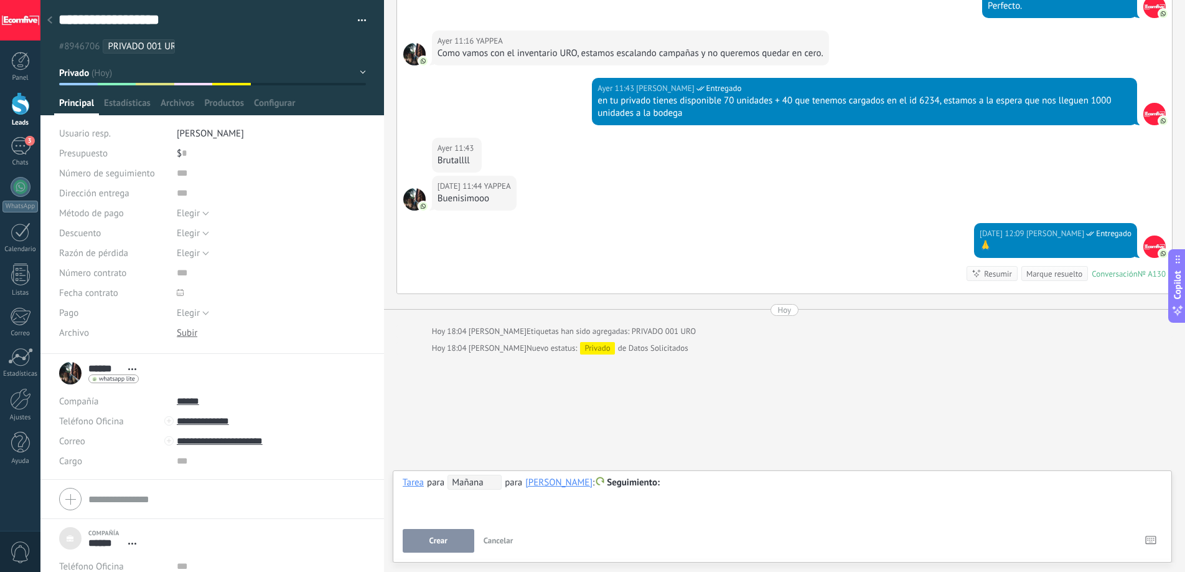
click at [487, 488] on span "Mañana" at bounding box center [475, 481] width 54 height 15
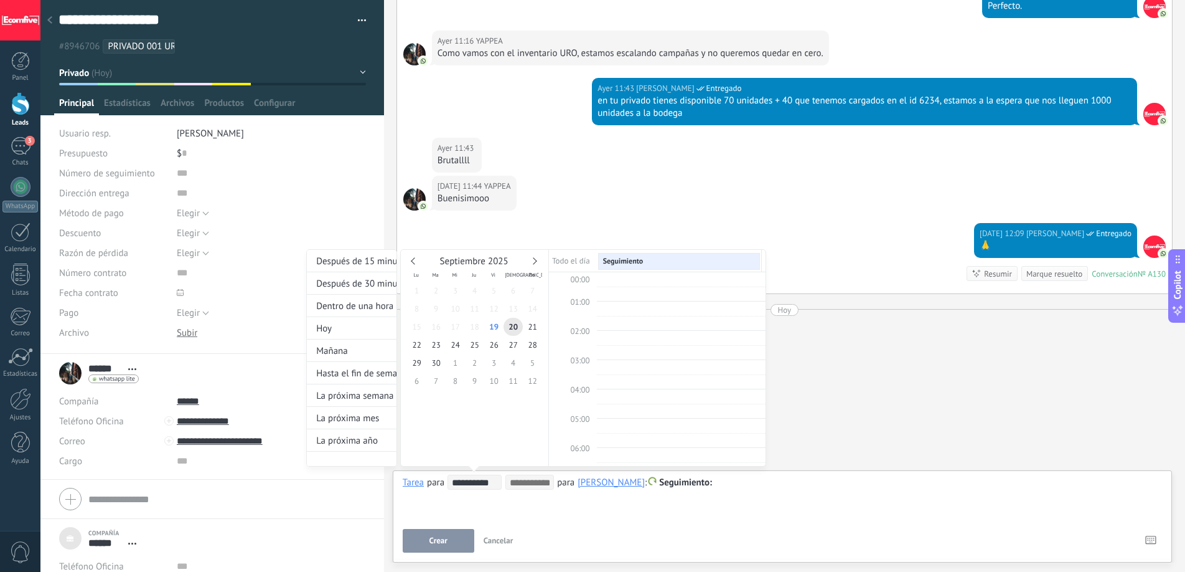
scroll to position [235, 0]
click at [515, 342] on span "27" at bounding box center [513, 345] width 19 height 18
type input "**********"
click at [493, 336] on span "26" at bounding box center [493, 345] width 19 height 18
click at [516, 505] on div at bounding box center [592, 286] width 1185 height 572
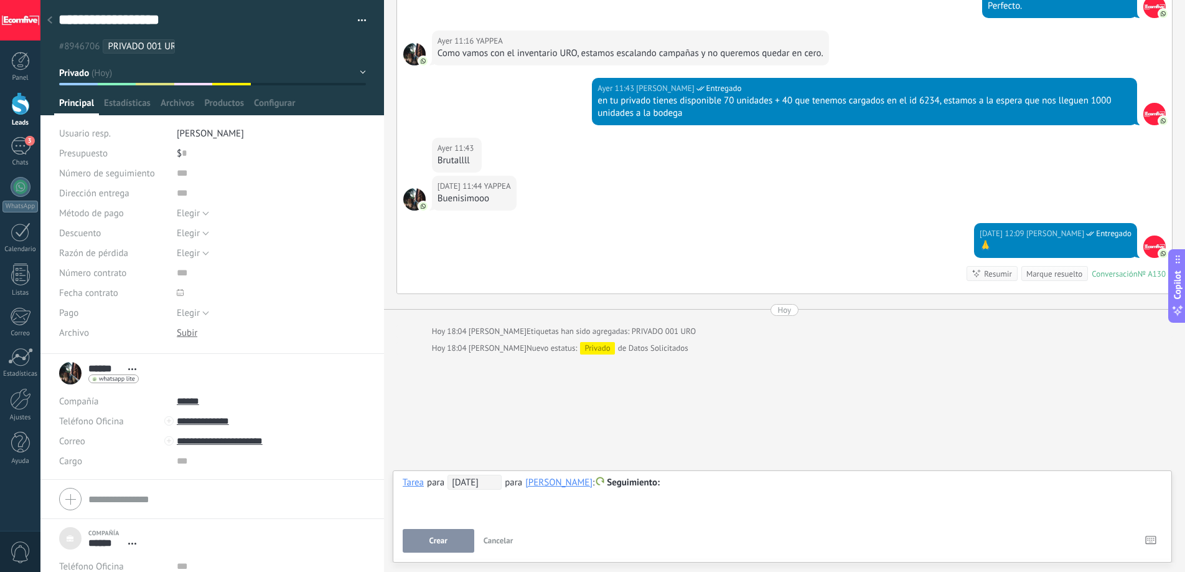
click at [455, 533] on button "Crear" at bounding box center [439, 541] width 72 height 24
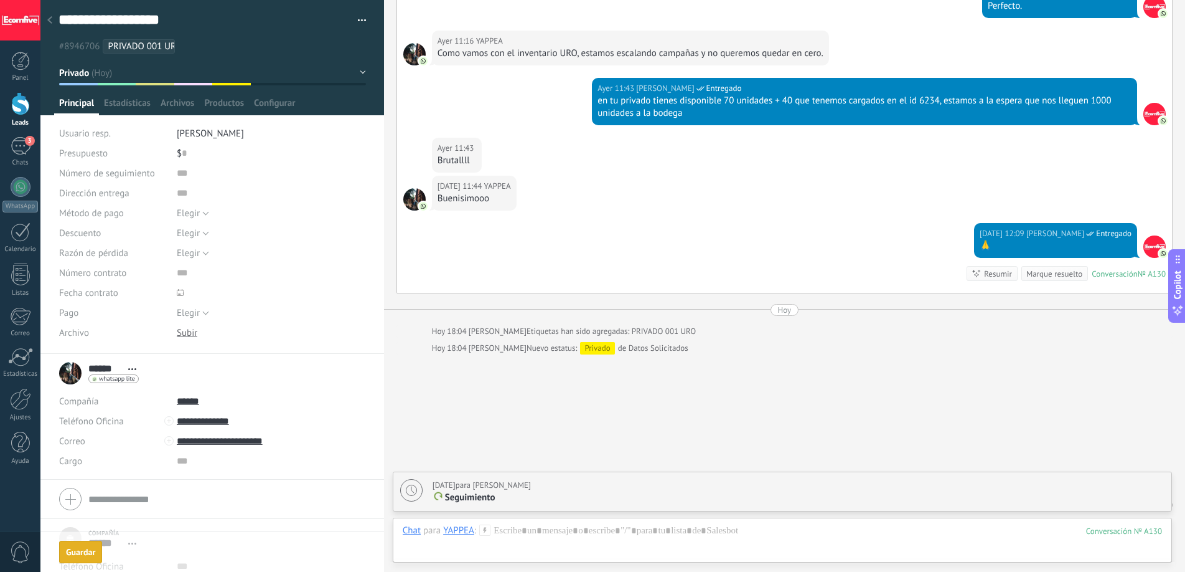
scroll to position [2728, 0]
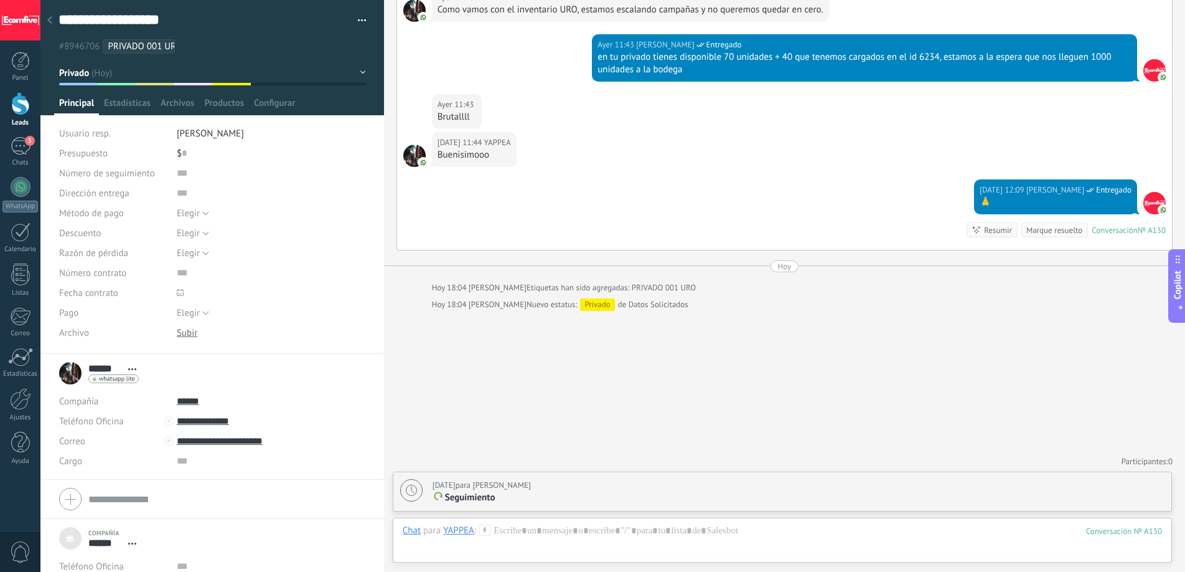
click at [16, 117] on link "Leads" at bounding box center [20, 109] width 40 height 35
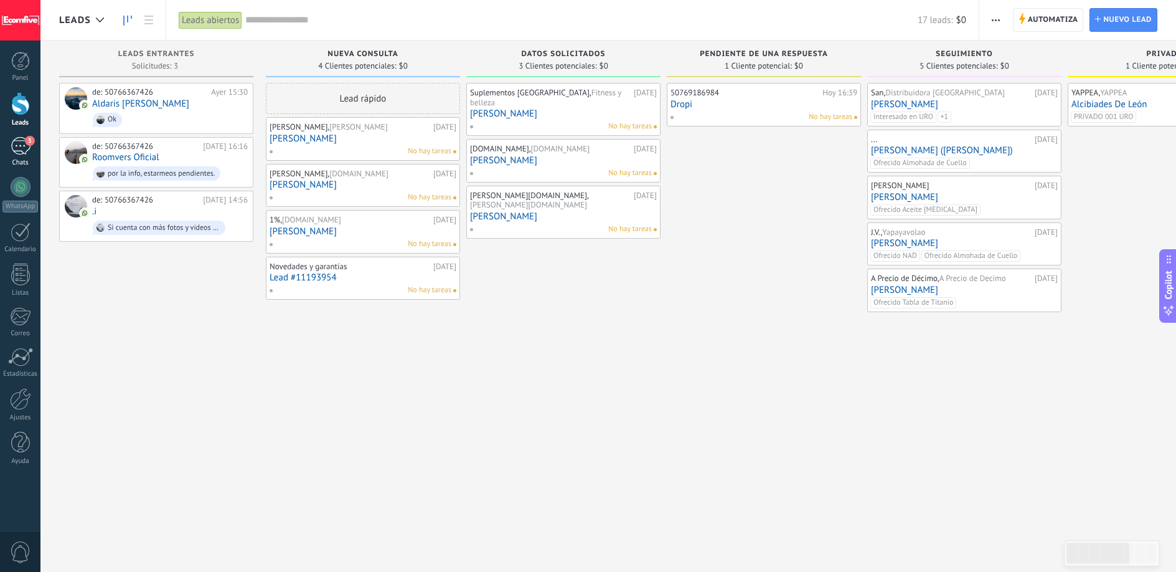
click at [27, 143] on span "3" at bounding box center [30, 141] width 10 height 10
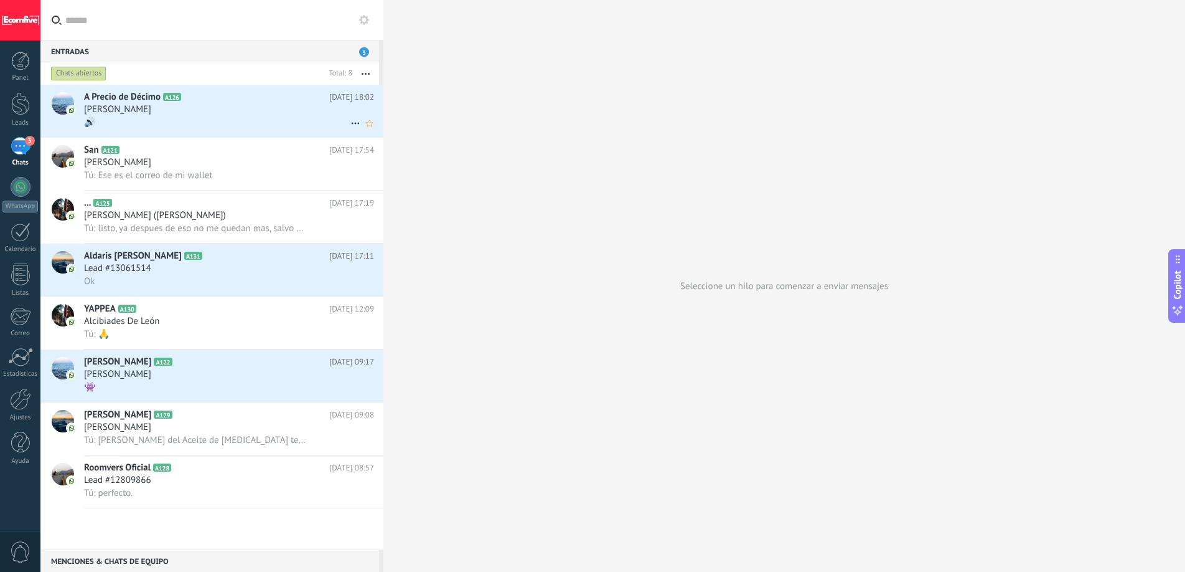
click at [157, 113] on div "[PERSON_NAME]" at bounding box center [229, 109] width 290 height 12
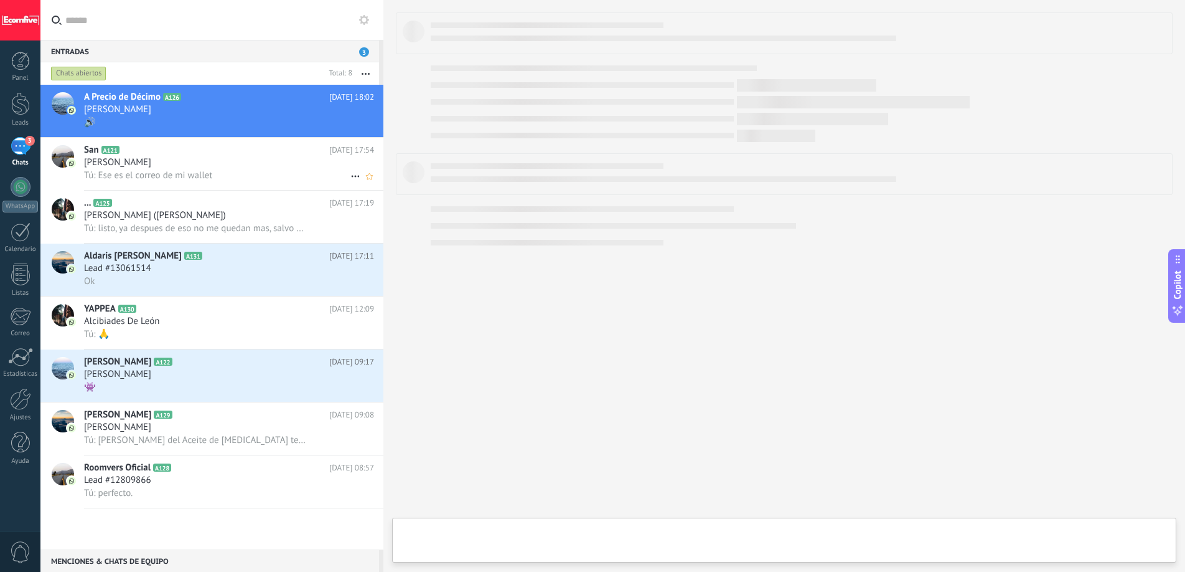
type textarea "***"
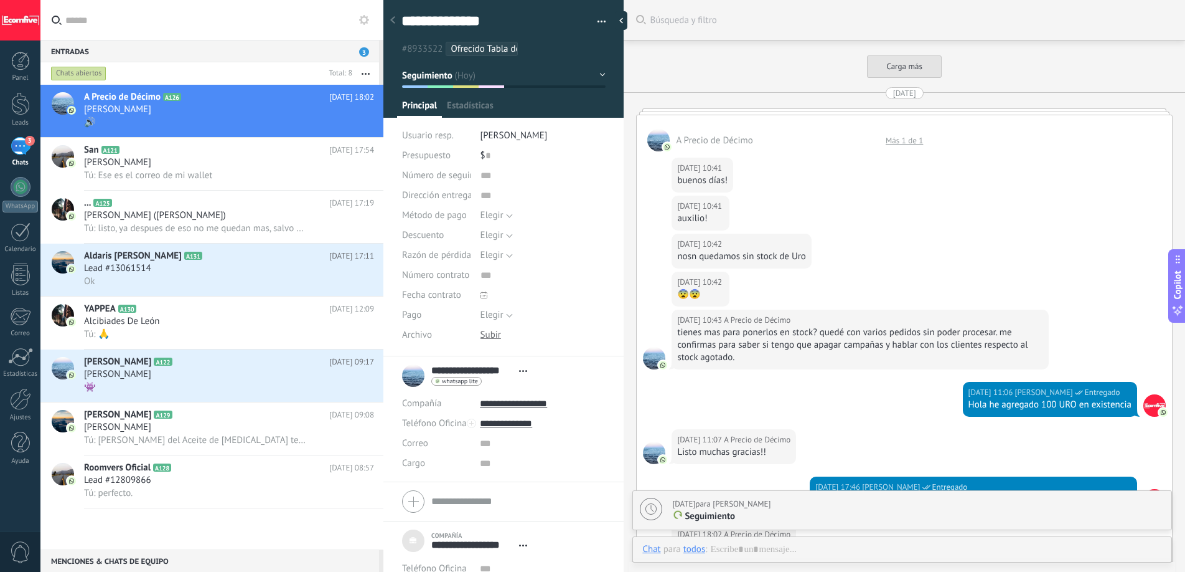
scroll to position [1565, 0]
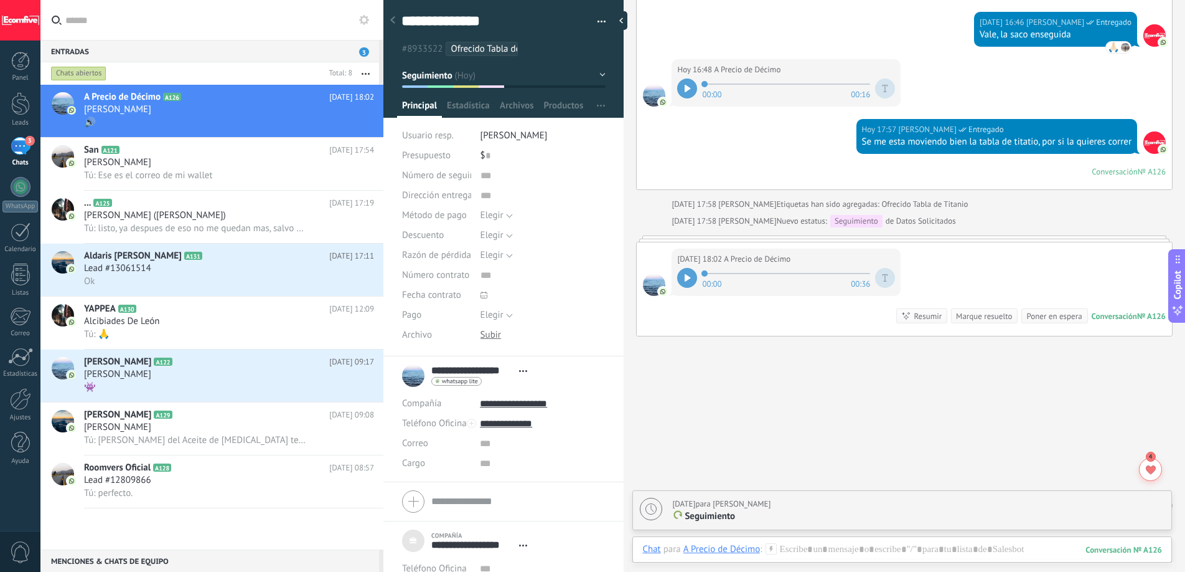
click at [692, 281] on div at bounding box center [687, 278] width 20 height 20
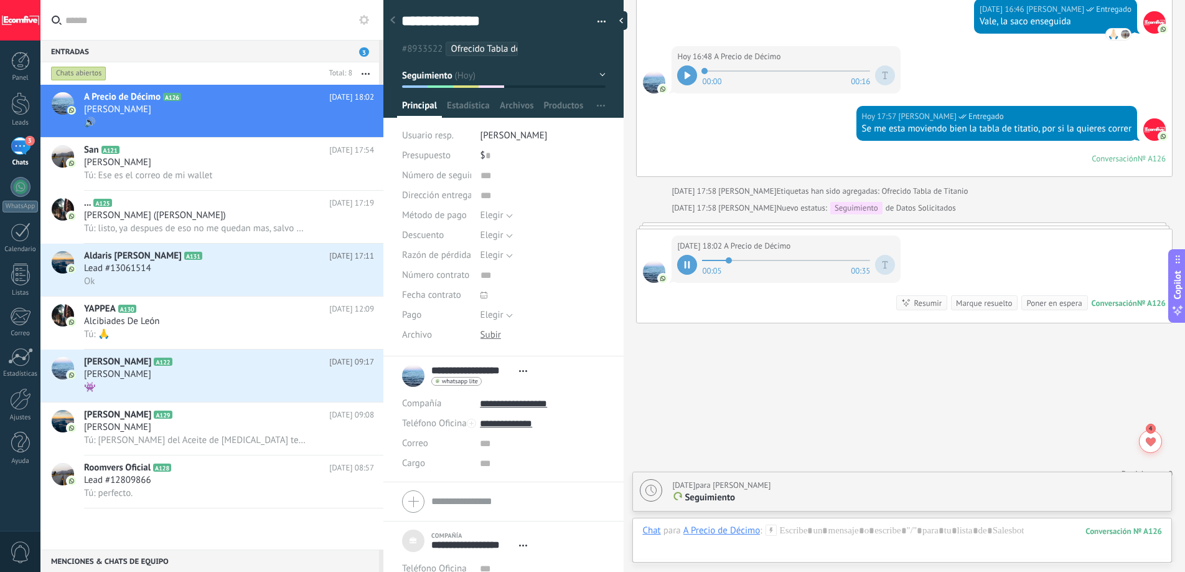
scroll to position [1590, 0]
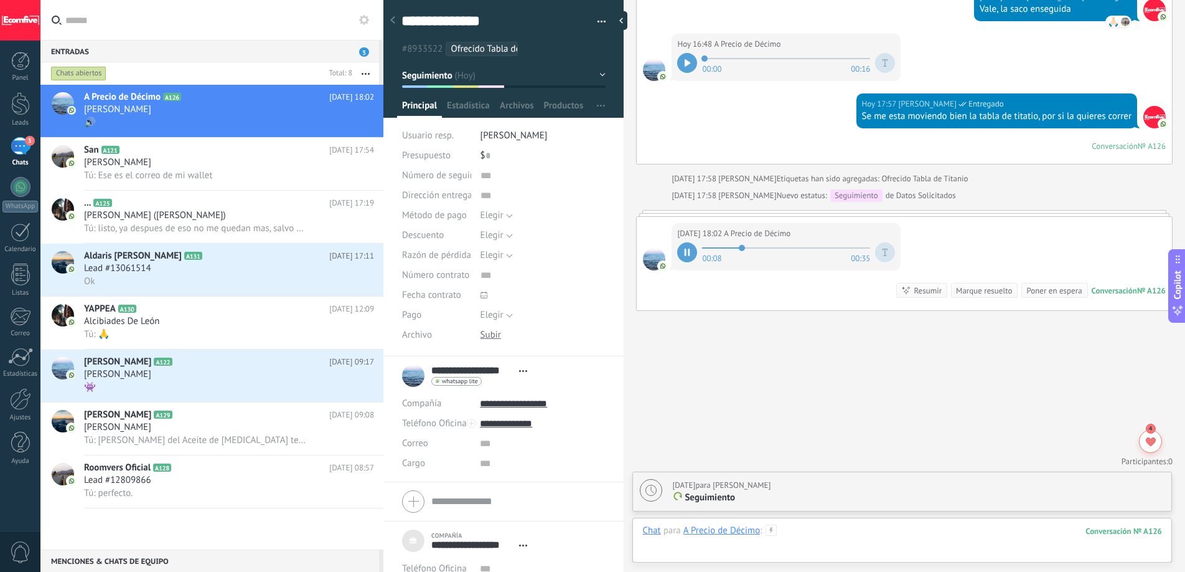
click at [802, 531] on div at bounding box center [903, 542] width 520 height 37
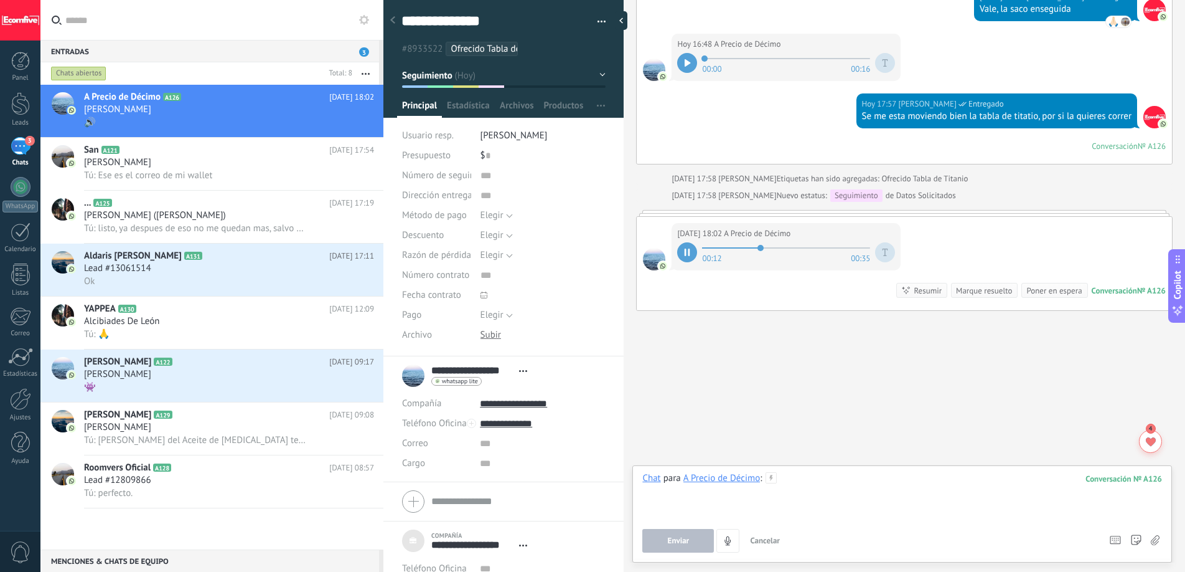
click at [807, 483] on div at bounding box center [903, 495] width 520 height 47
click at [685, 252] on icon at bounding box center [688, 251] width 6 height 7
click at [1042, 487] on div "**********" at bounding box center [903, 495] width 520 height 47
click at [1033, 479] on div "**********" at bounding box center [903, 495] width 520 height 47
click at [659, 545] on button "Enviar" at bounding box center [679, 541] width 72 height 24
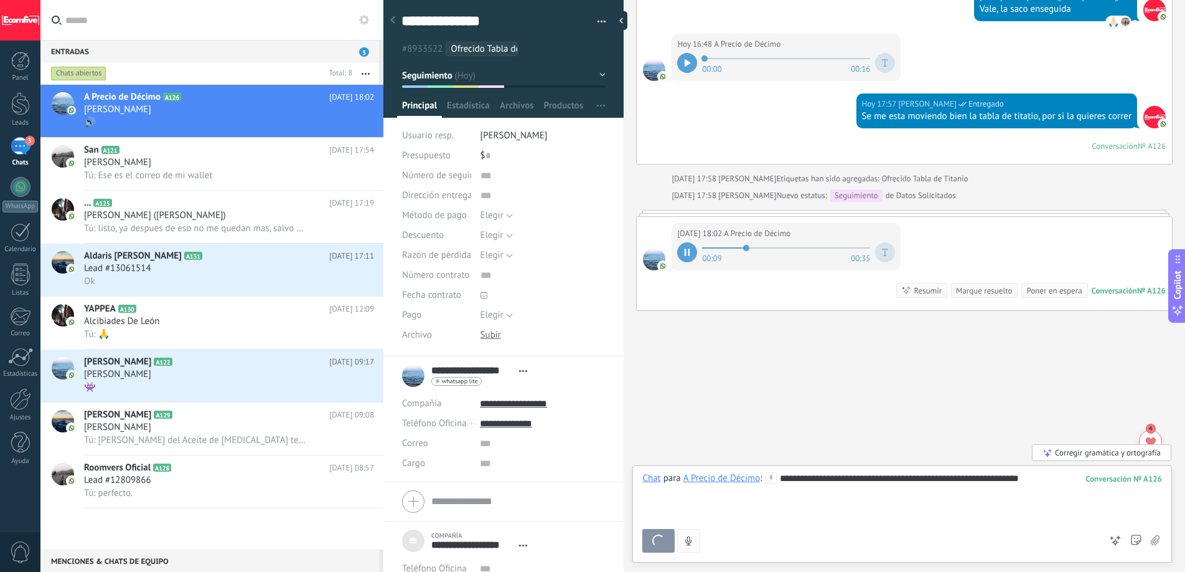
type textarea "**********"
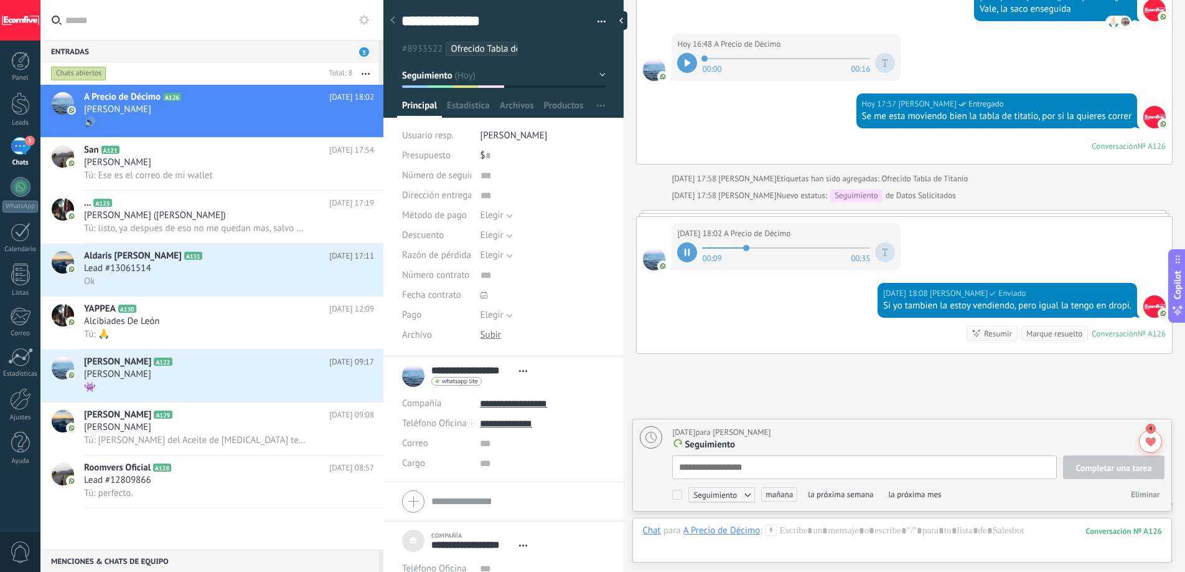
scroll to position [12, 0]
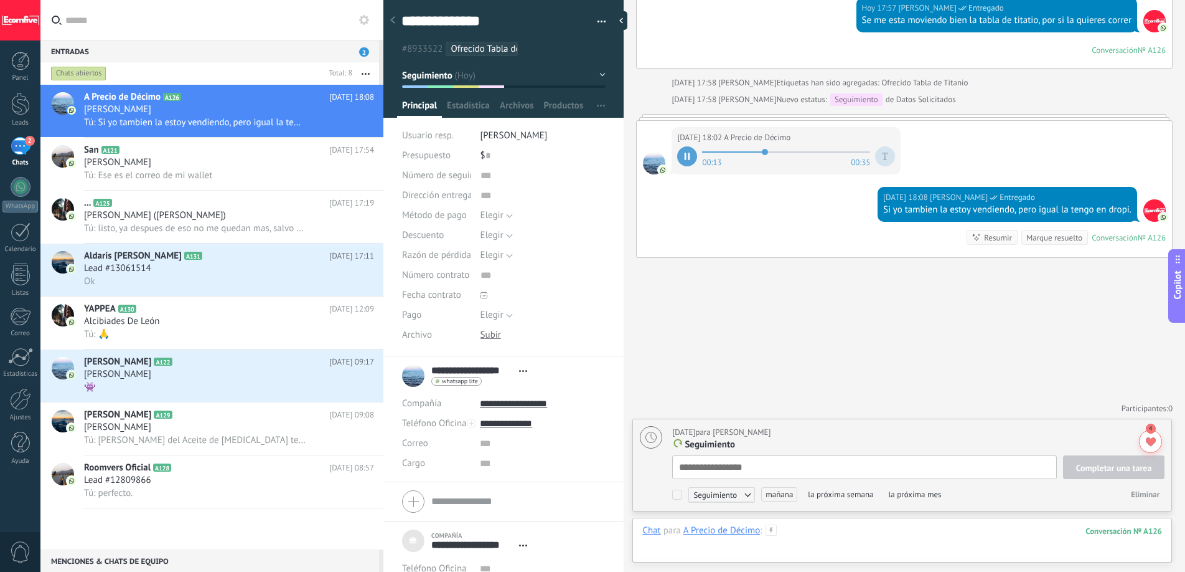
click at [874, 535] on div at bounding box center [903, 542] width 520 height 37
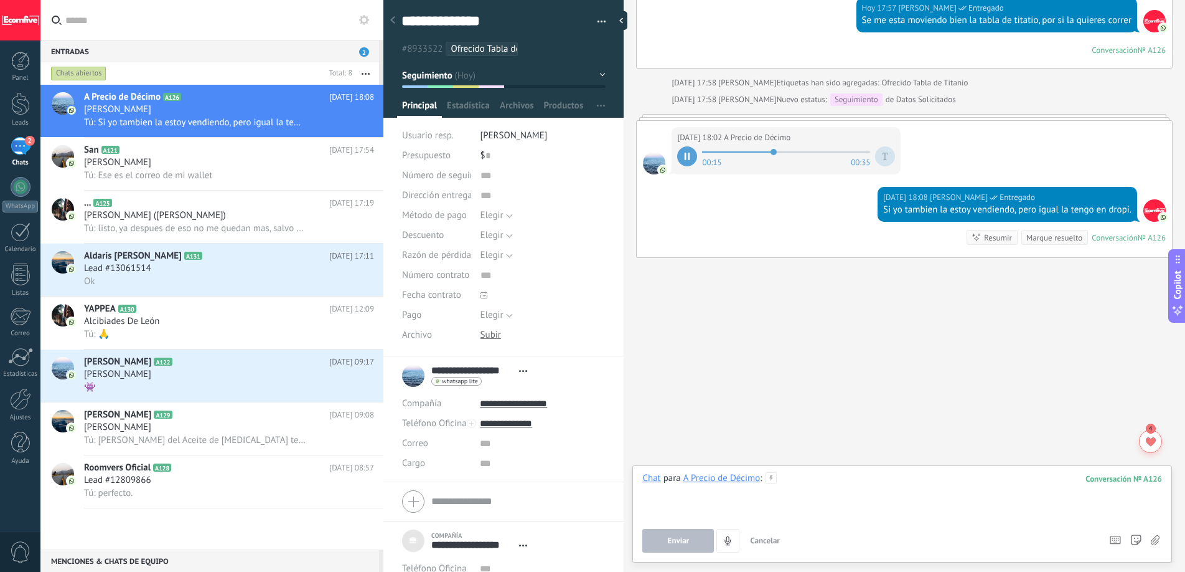
click at [880, 485] on div at bounding box center [903, 495] width 520 height 47
click at [682, 538] on span "Enviar" at bounding box center [679, 540] width 22 height 9
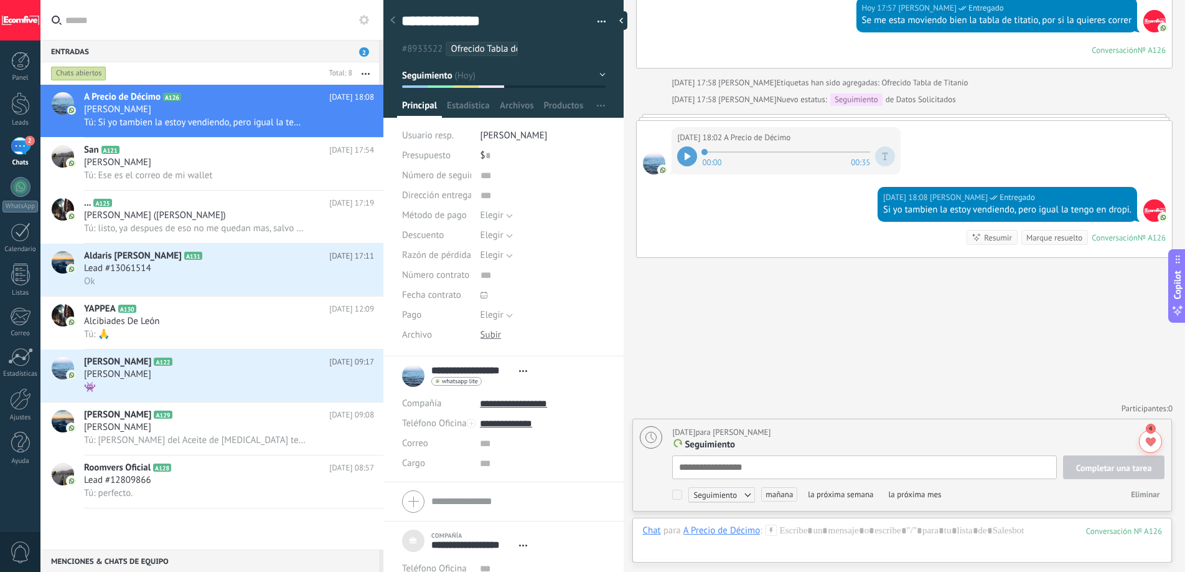
scroll to position [1737, 0]
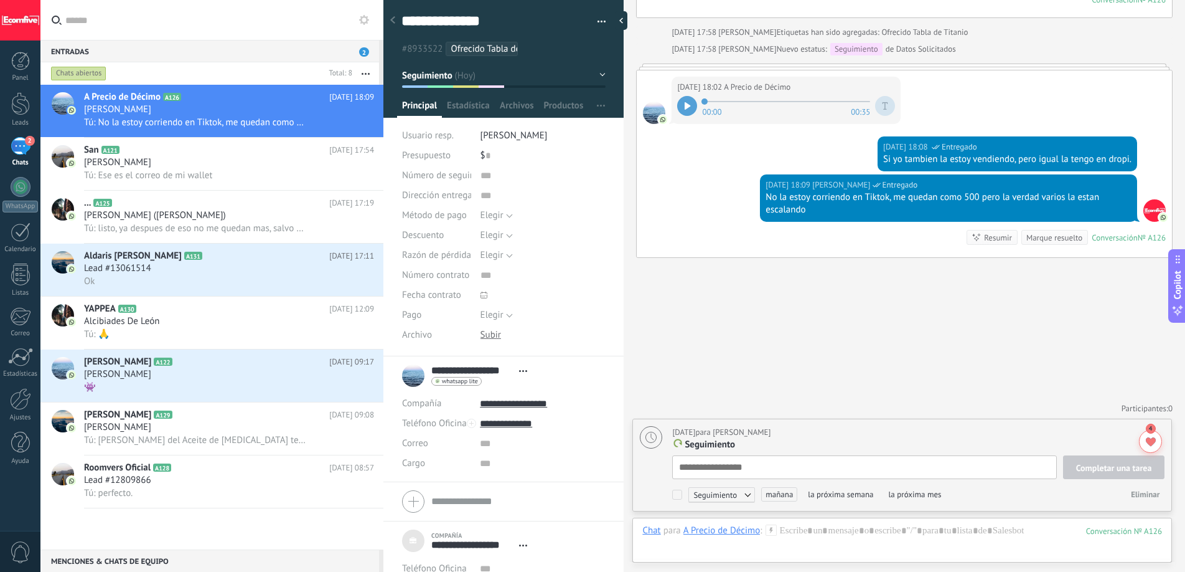
click at [1037, 238] on div "Marque resuelto" at bounding box center [1055, 238] width 56 height 12
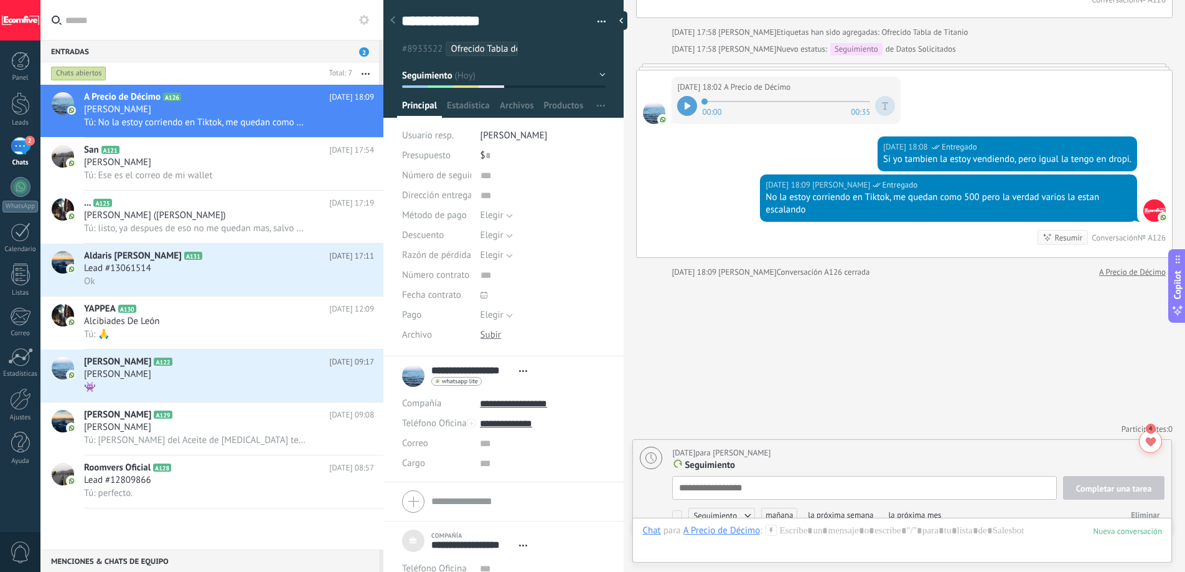
scroll to position [1757, 0]
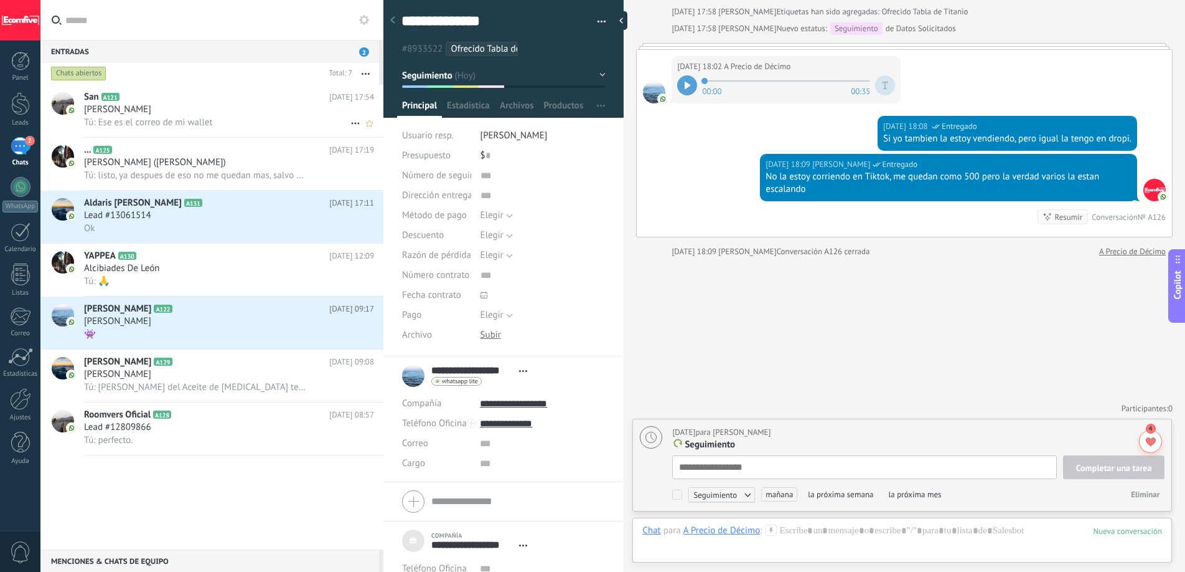
click at [149, 116] on span "Tú: Ese es el correo de mi wallet" at bounding box center [148, 122] width 128 height 12
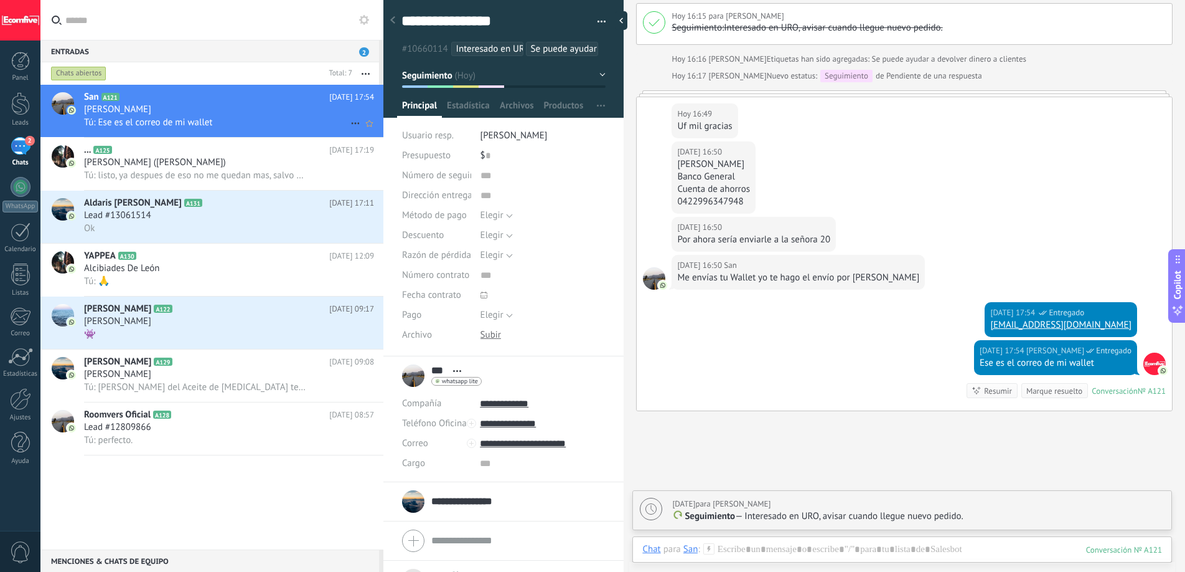
scroll to position [2126, 0]
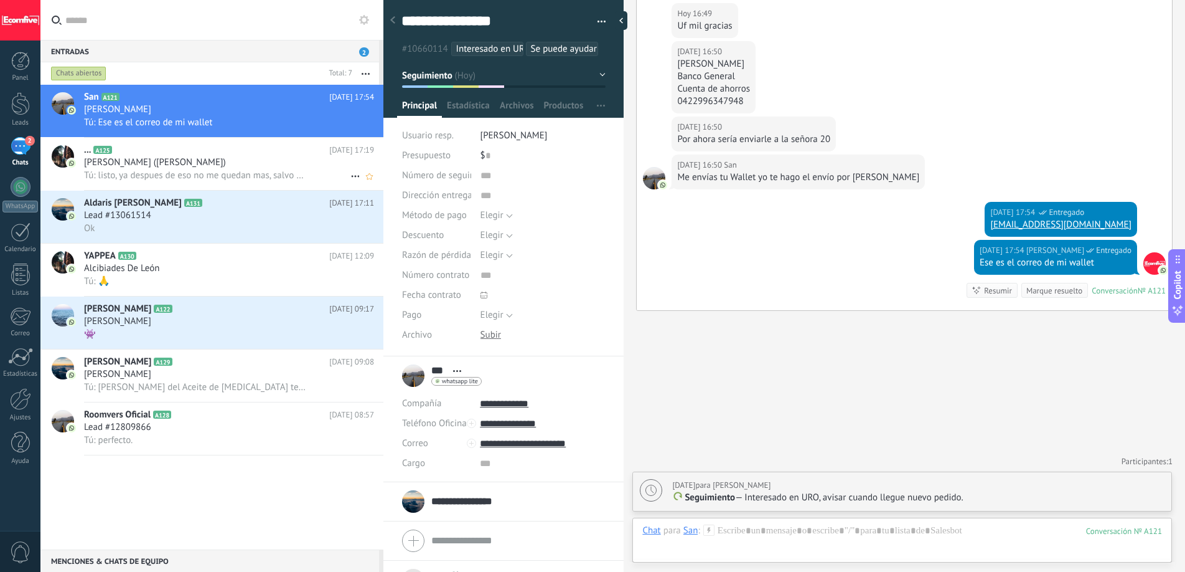
click at [154, 164] on span "[PERSON_NAME] ([PERSON_NAME])" at bounding box center [155, 162] width 142 height 12
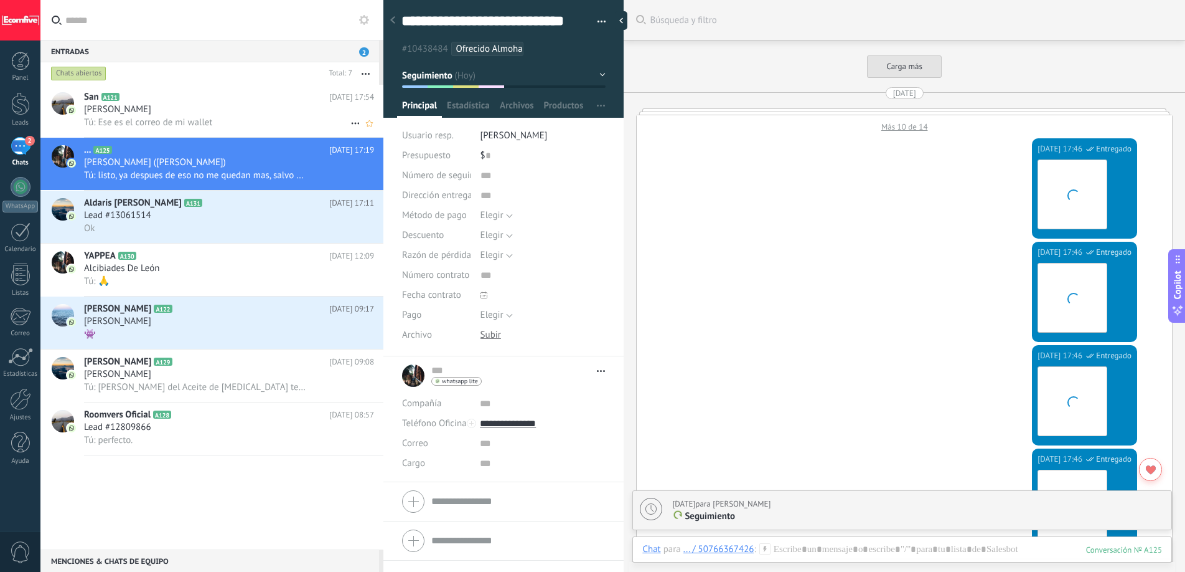
scroll to position [1774, 0]
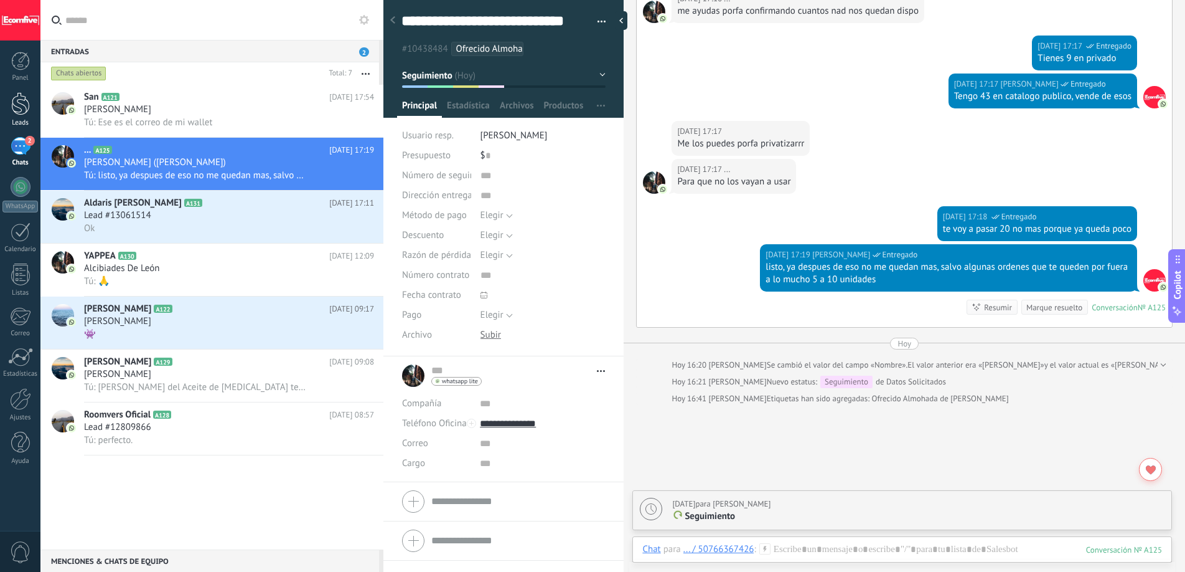
click at [12, 106] on div at bounding box center [20, 103] width 19 height 23
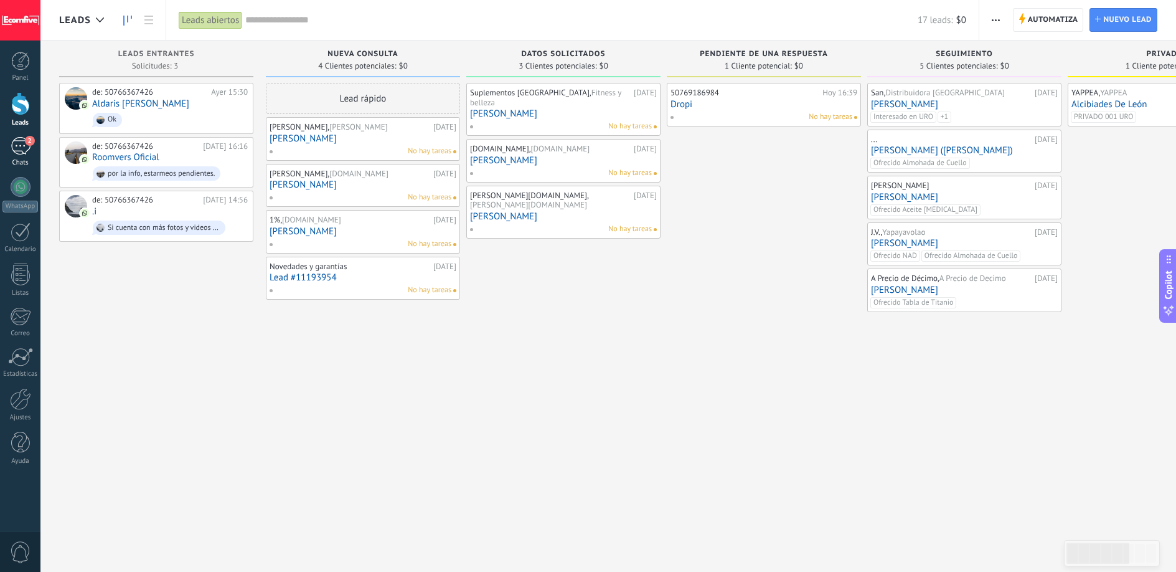
click at [18, 144] on div "2" at bounding box center [21, 146] width 20 height 18
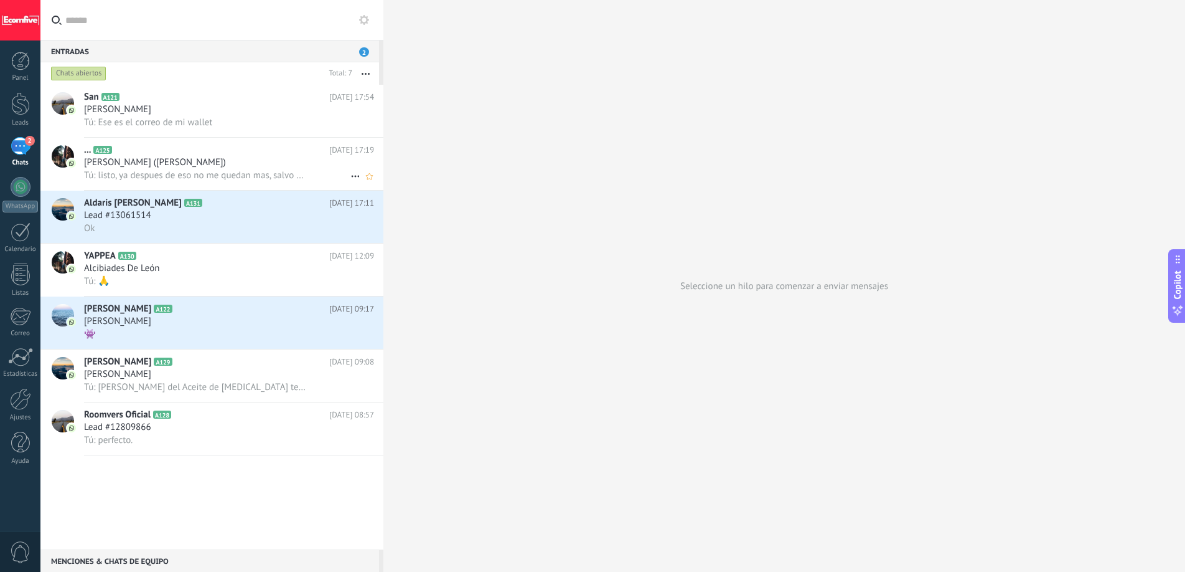
click at [180, 176] on span "Tú: listo, ya despues de eso no me quedan mas, salvo algunas ordenes que te que…" at bounding box center [195, 175] width 222 height 12
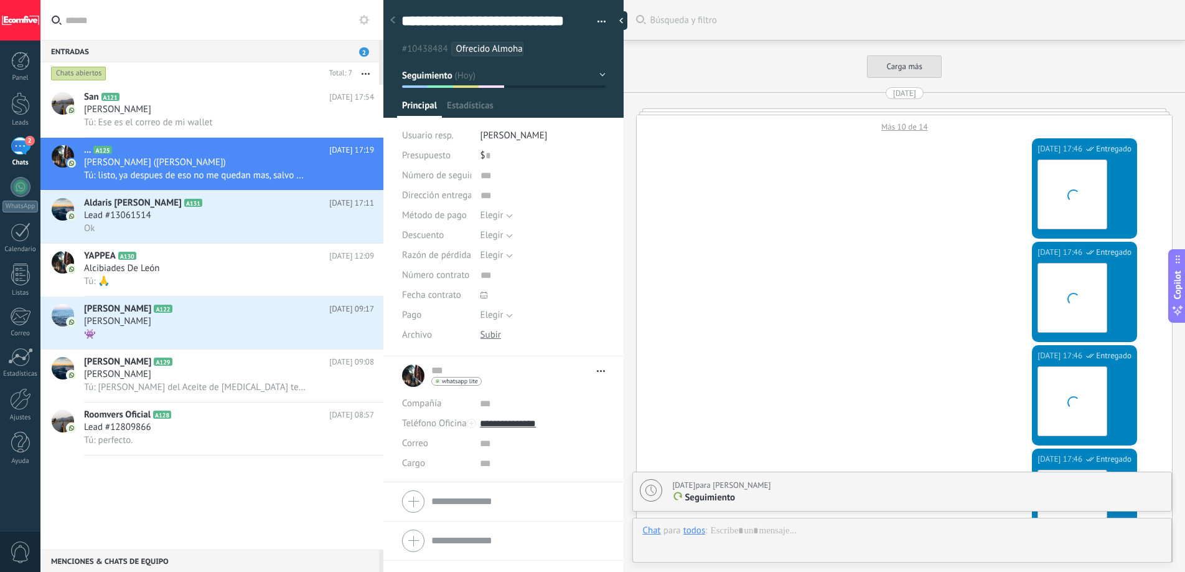
scroll to position [1774, 0]
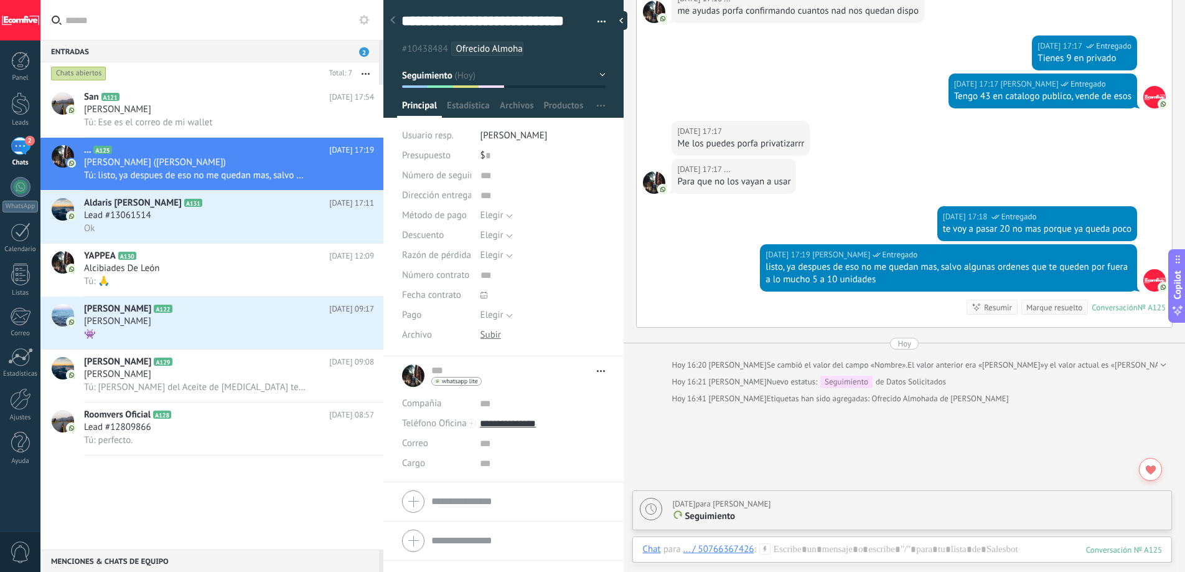
click at [1063, 308] on div "Marque resuelto" at bounding box center [1055, 307] width 56 height 12
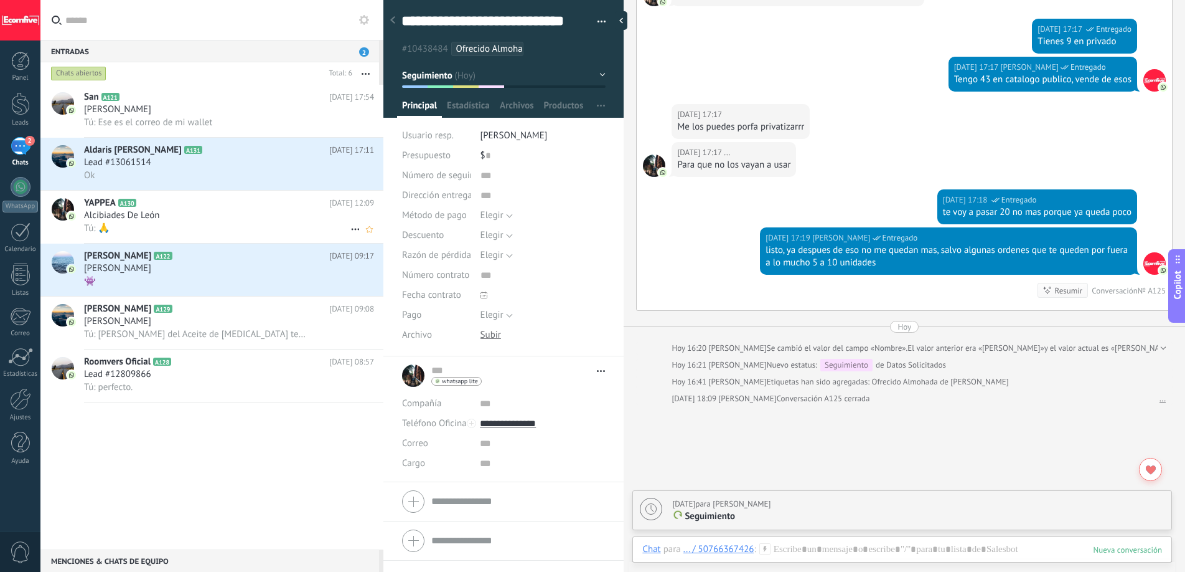
click at [189, 218] on div "Alcibiades De León" at bounding box center [229, 215] width 290 height 12
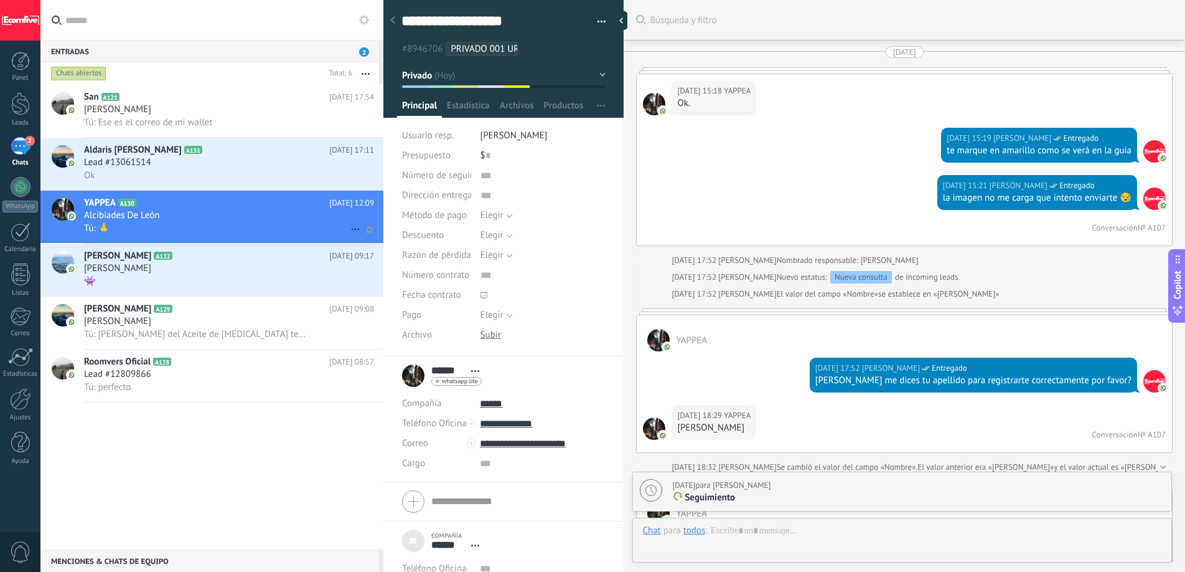
scroll to position [1969, 0]
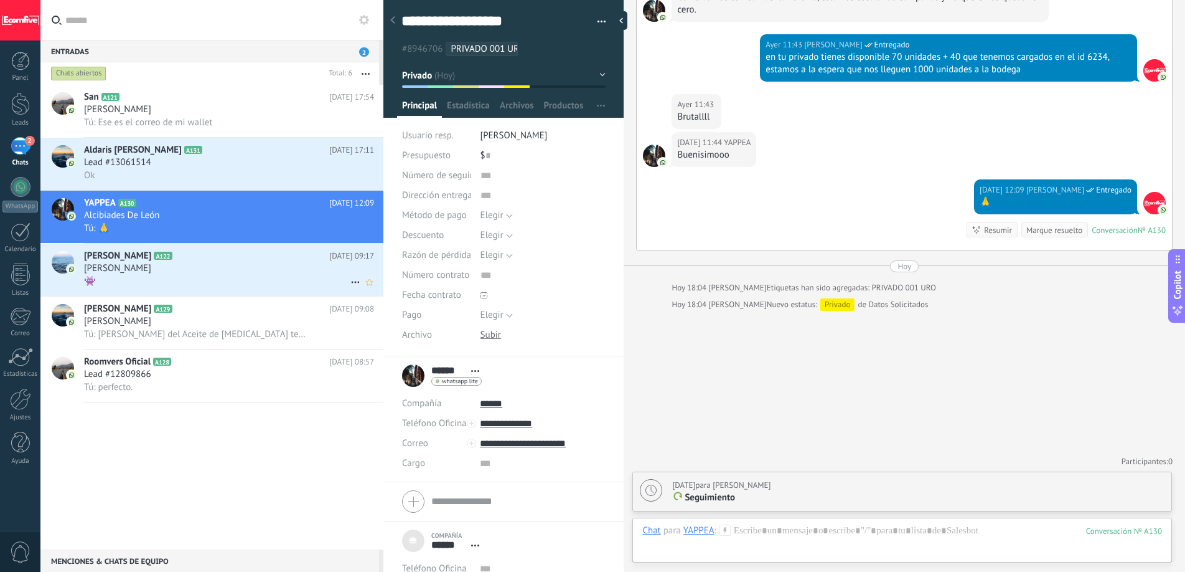
click at [181, 287] on div "👾" at bounding box center [229, 281] width 290 height 13
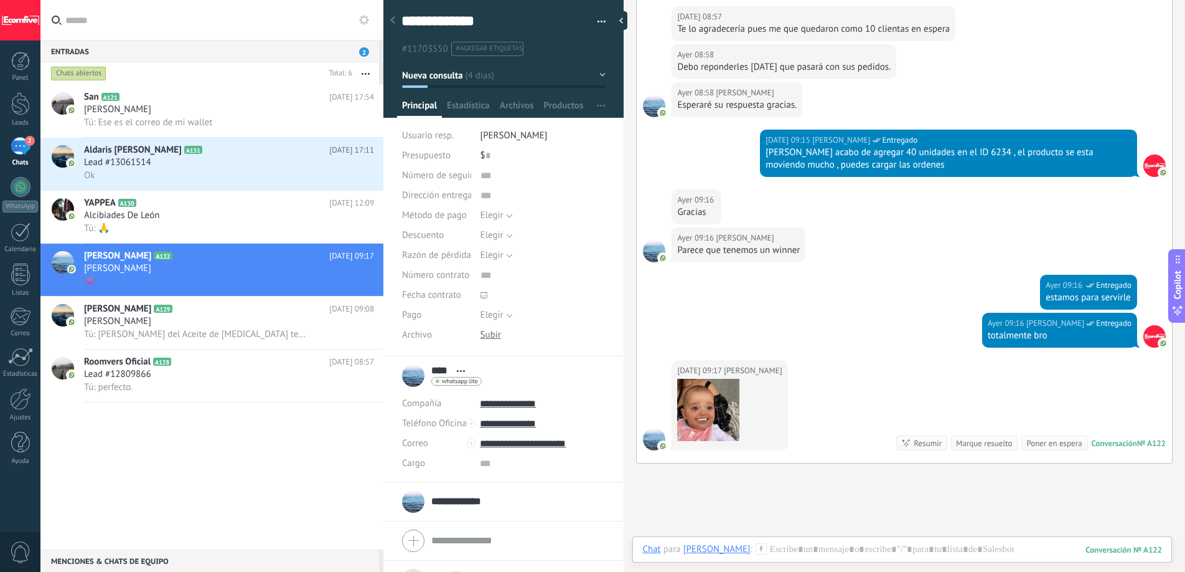
scroll to position [1284, 0]
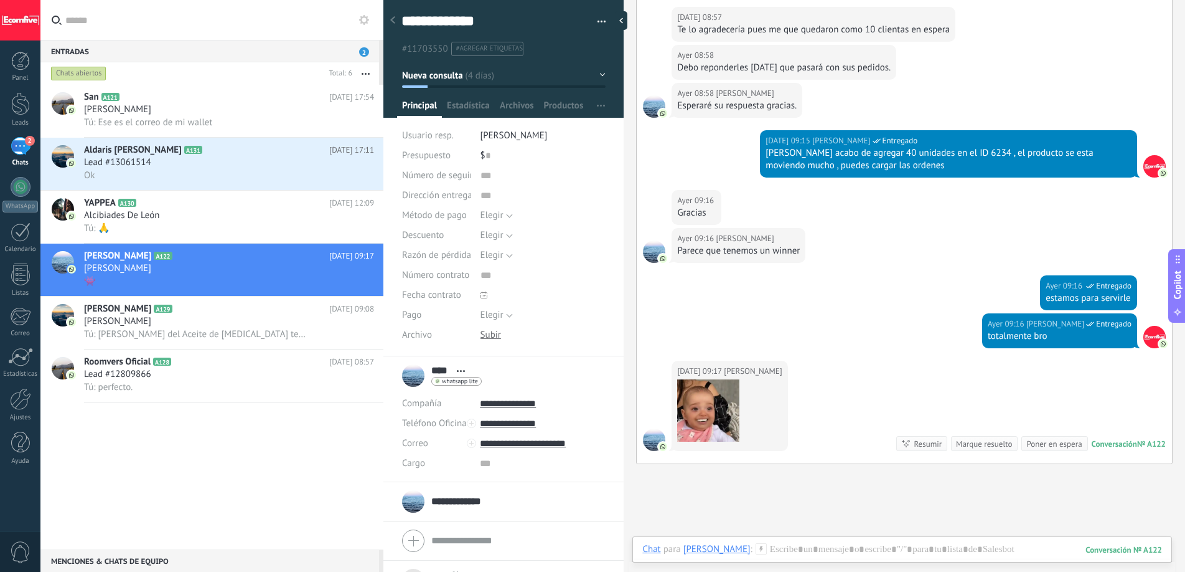
click at [753, 245] on div "Parece que tenemos un winner" at bounding box center [738, 251] width 123 height 12
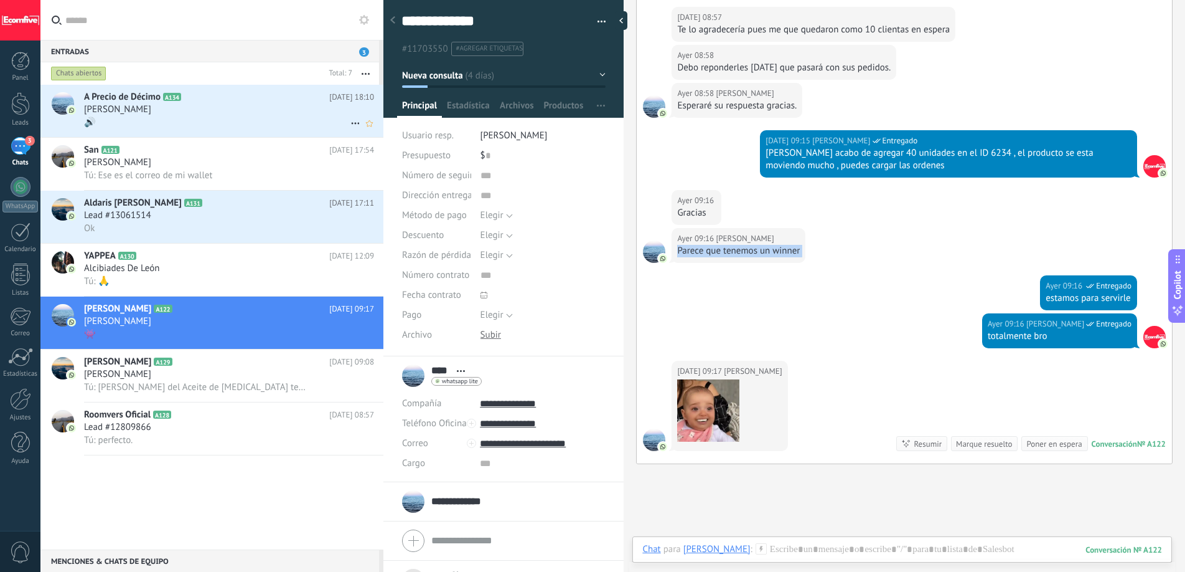
click at [270, 116] on div "🔊" at bounding box center [229, 122] width 290 height 13
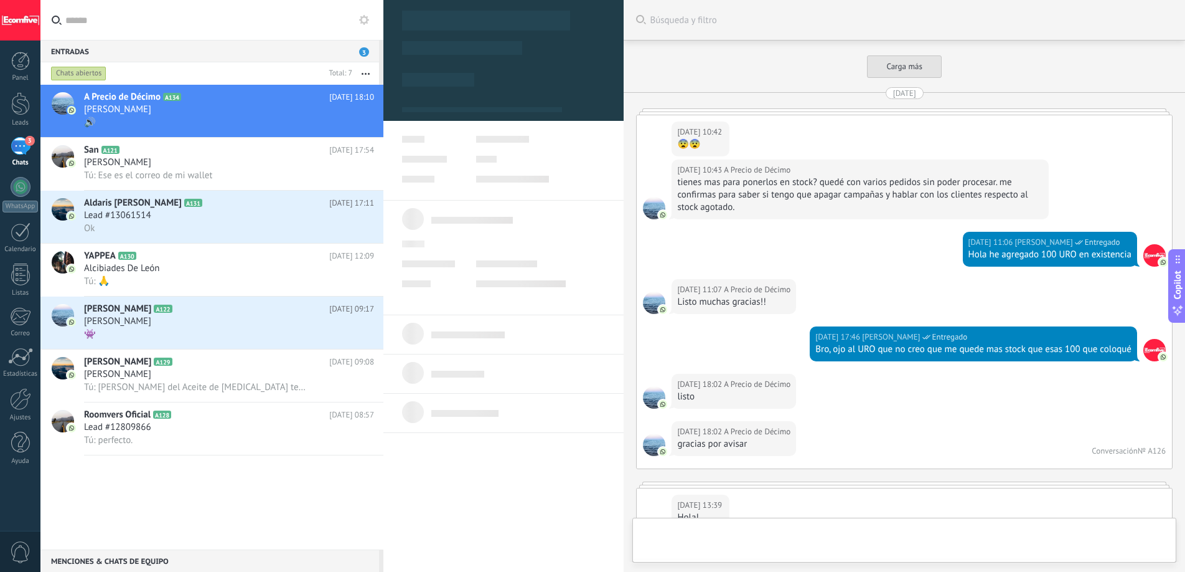
scroll to position [1663, 0]
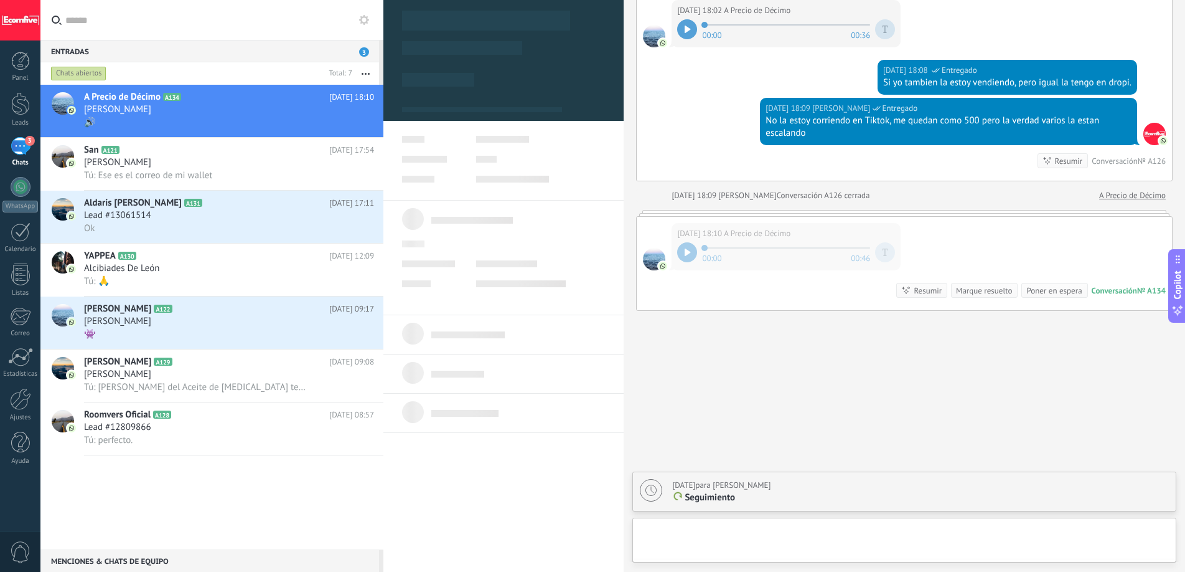
click at [685, 257] on div at bounding box center [687, 252] width 20 height 20
type textarea "***"
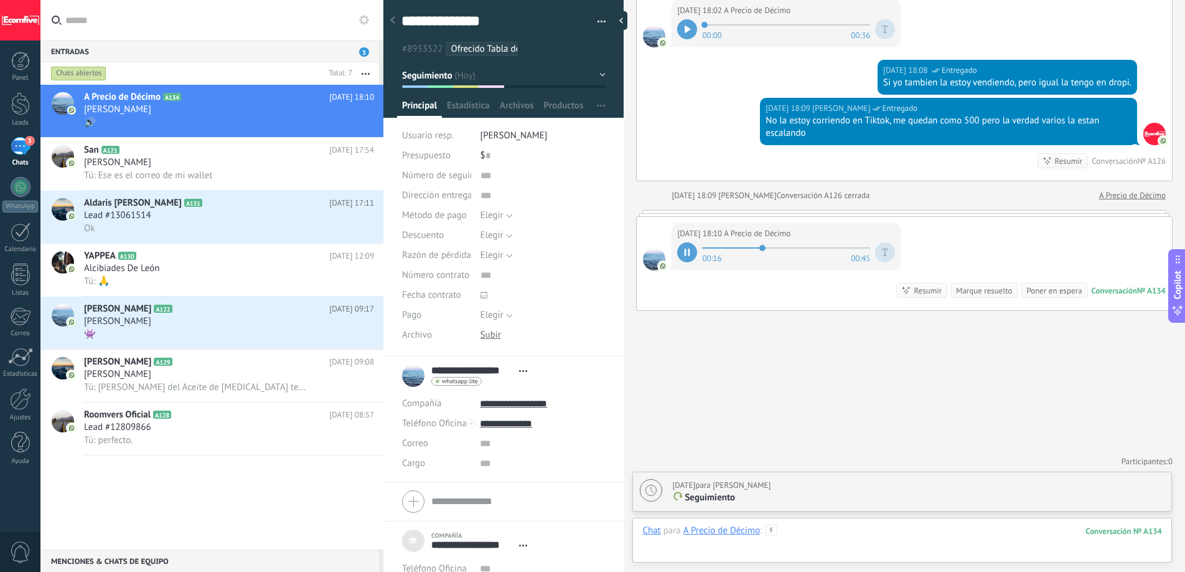
click at [800, 530] on div at bounding box center [903, 542] width 520 height 37
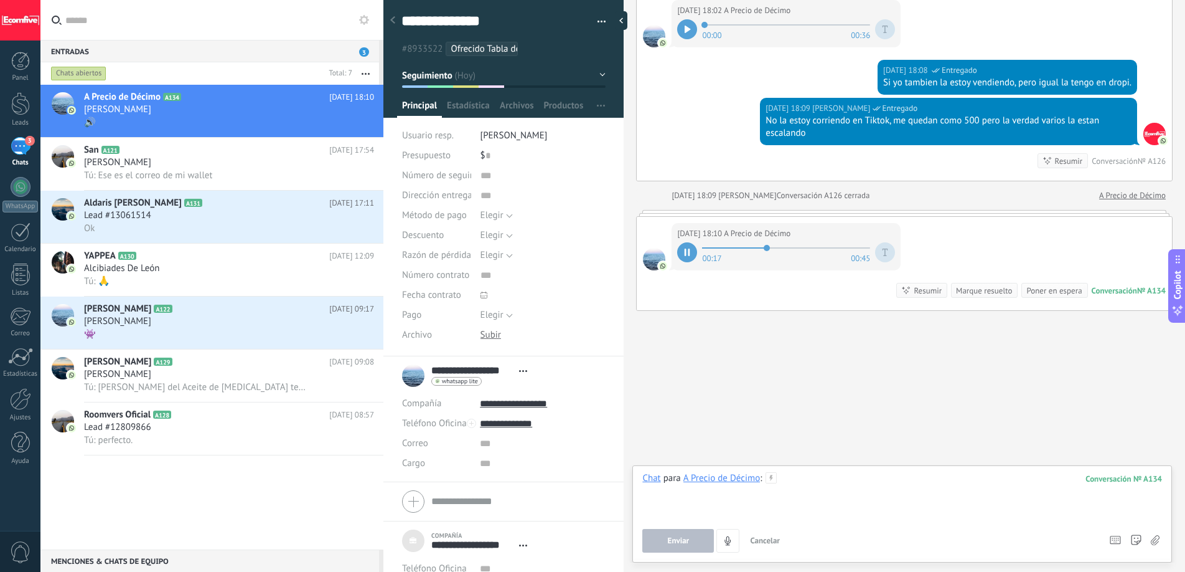
click at [798, 478] on div at bounding box center [903, 495] width 520 height 47
click at [793, 481] on div at bounding box center [903, 495] width 520 height 47
click at [793, 485] on div at bounding box center [903, 495] width 520 height 47
click at [789, 483] on div at bounding box center [903, 495] width 520 height 47
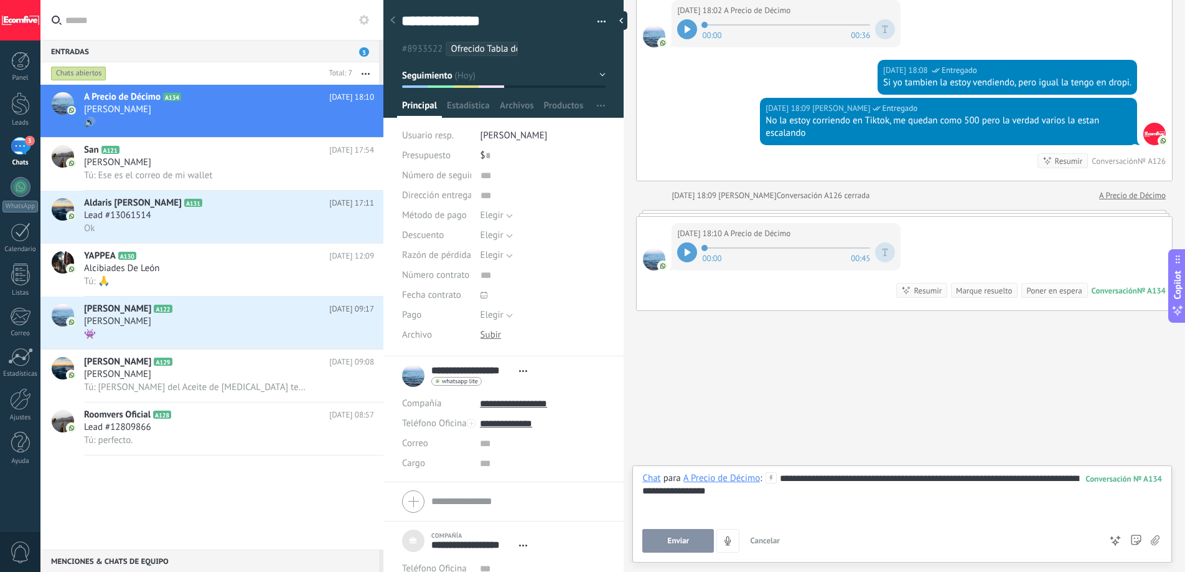
click at [695, 534] on button "Enviar" at bounding box center [679, 541] width 72 height 24
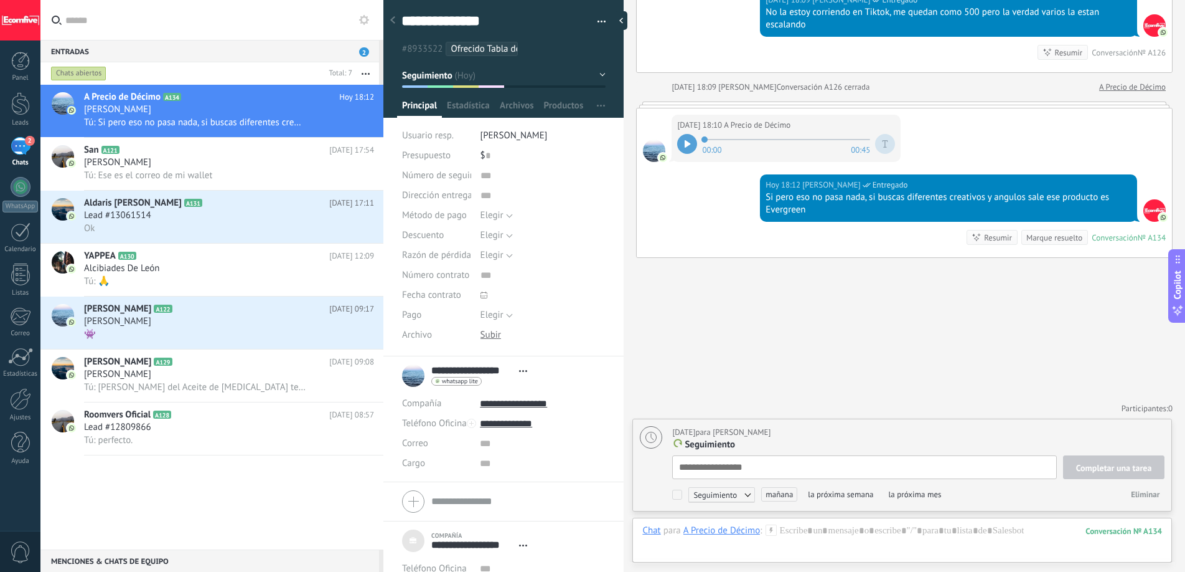
click at [1037, 235] on div "Marque resuelto" at bounding box center [1055, 238] width 56 height 12
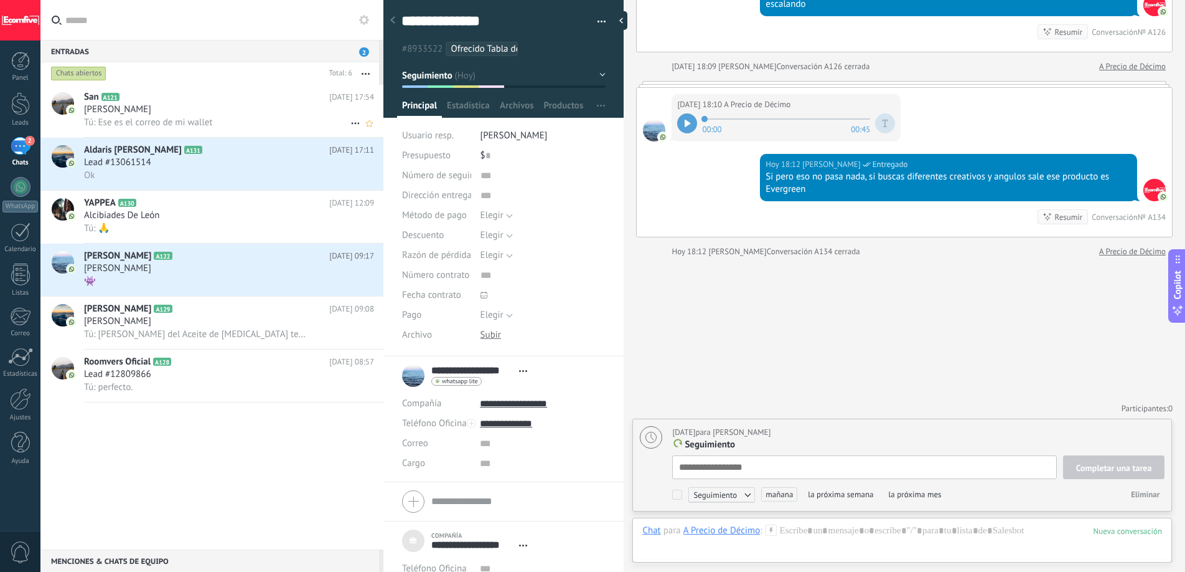
click at [206, 128] on h3 "Tú: Ese es el correo de mi wallet" at bounding box center [151, 122] width 134 height 12
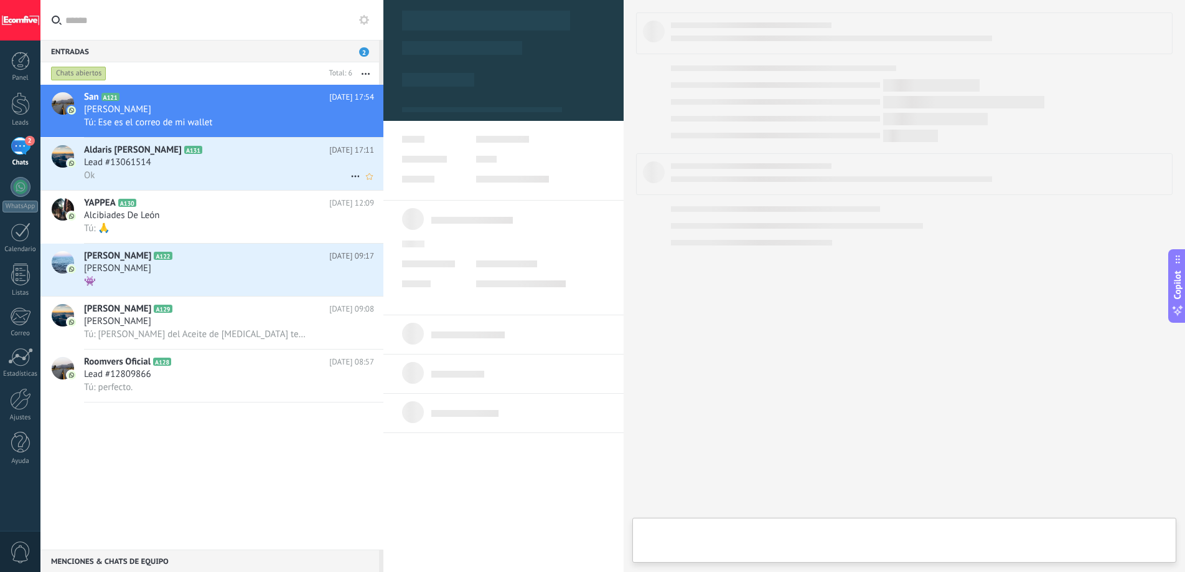
click at [202, 175] on div "Ok" at bounding box center [229, 175] width 290 height 13
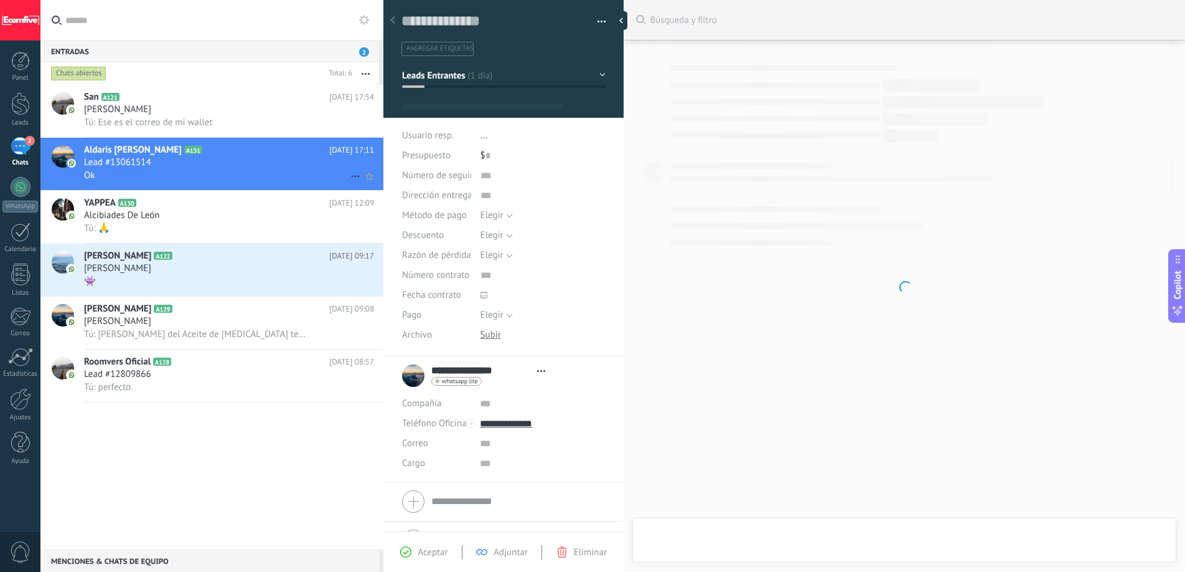
scroll to position [19, 0]
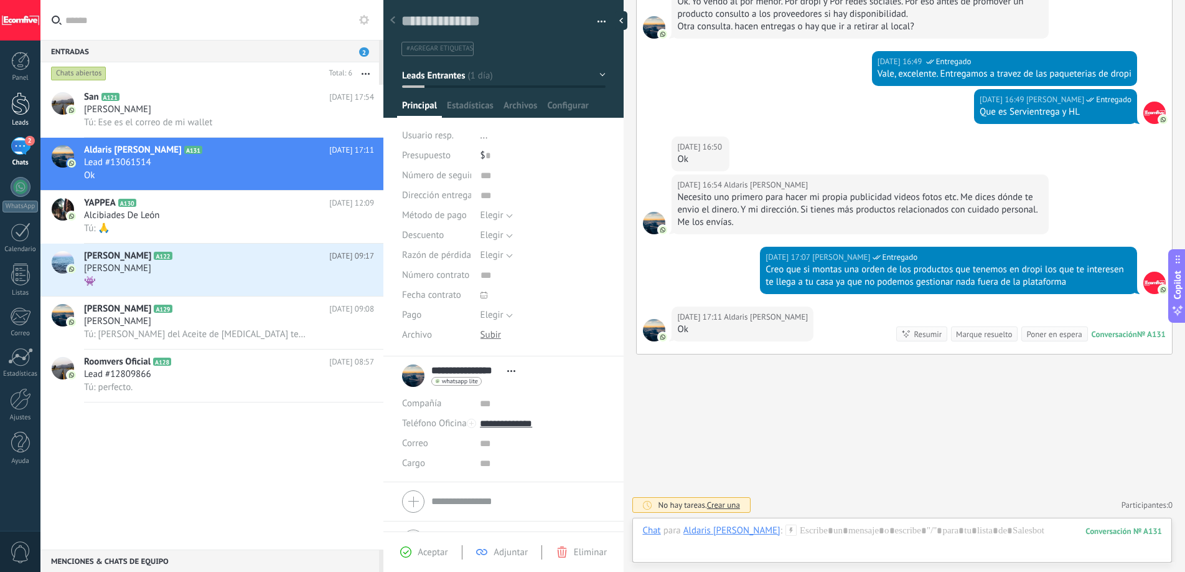
click at [20, 114] on div at bounding box center [20, 103] width 19 height 23
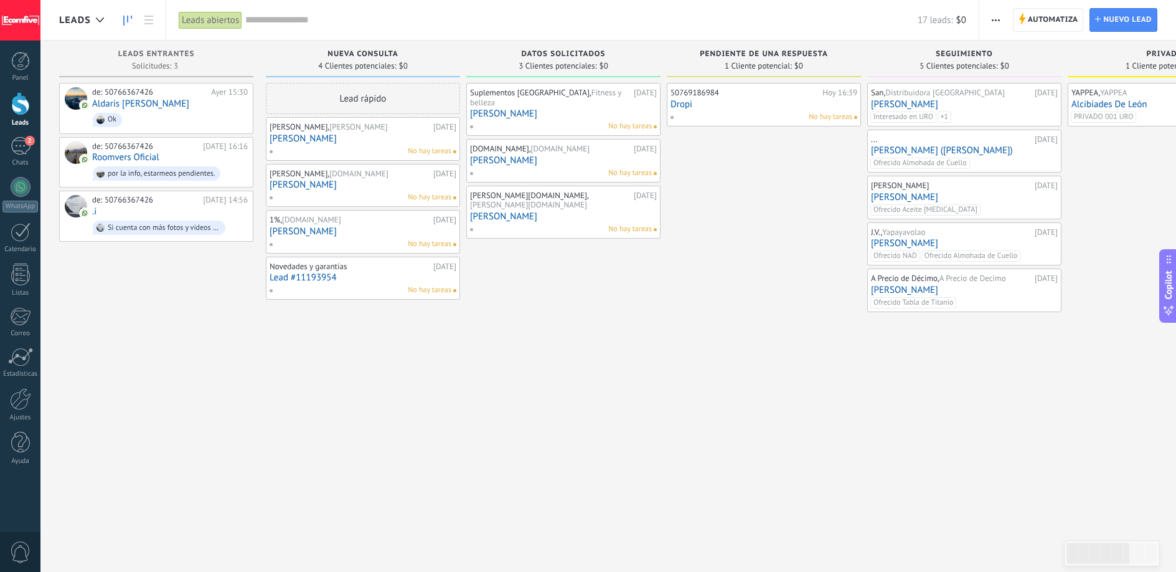
click at [549, 108] on link "[PERSON_NAME]" at bounding box center [563, 113] width 187 height 11
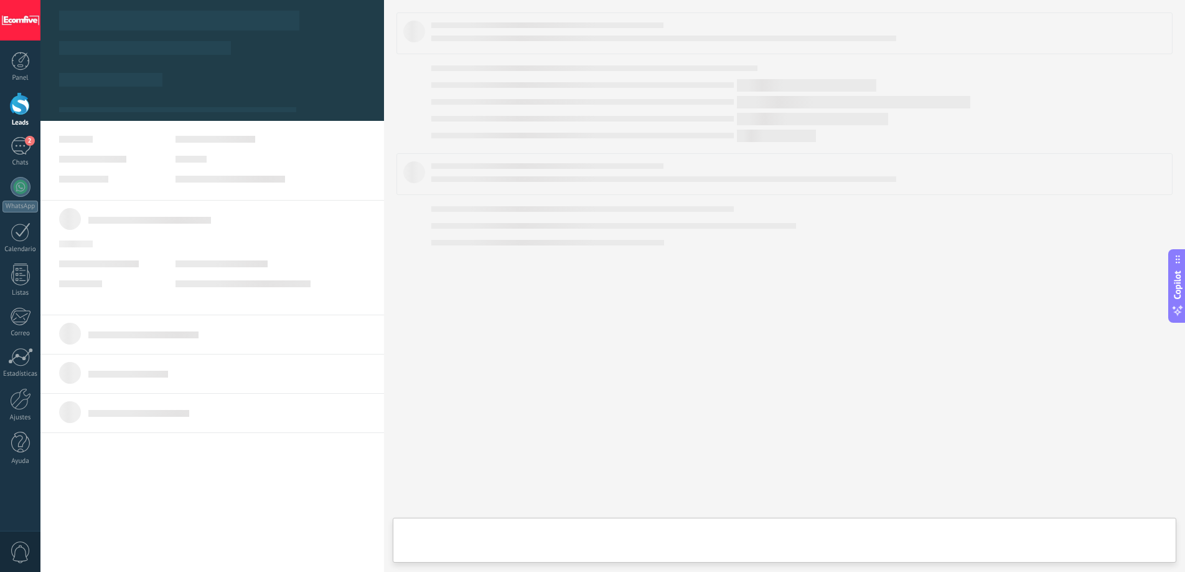
type textarea "***"
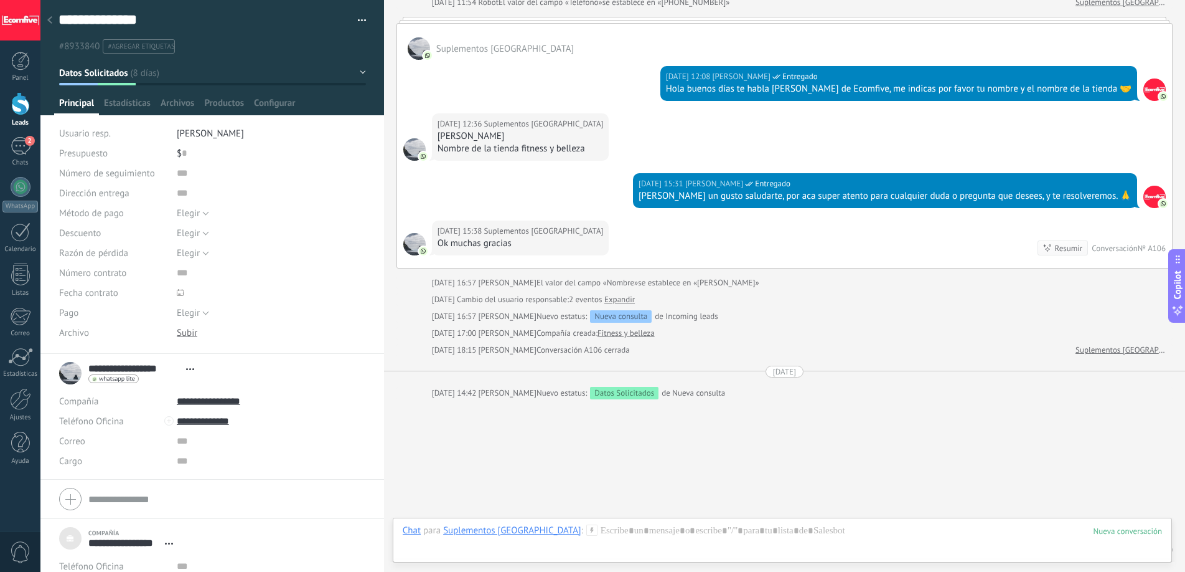
scroll to position [205, 0]
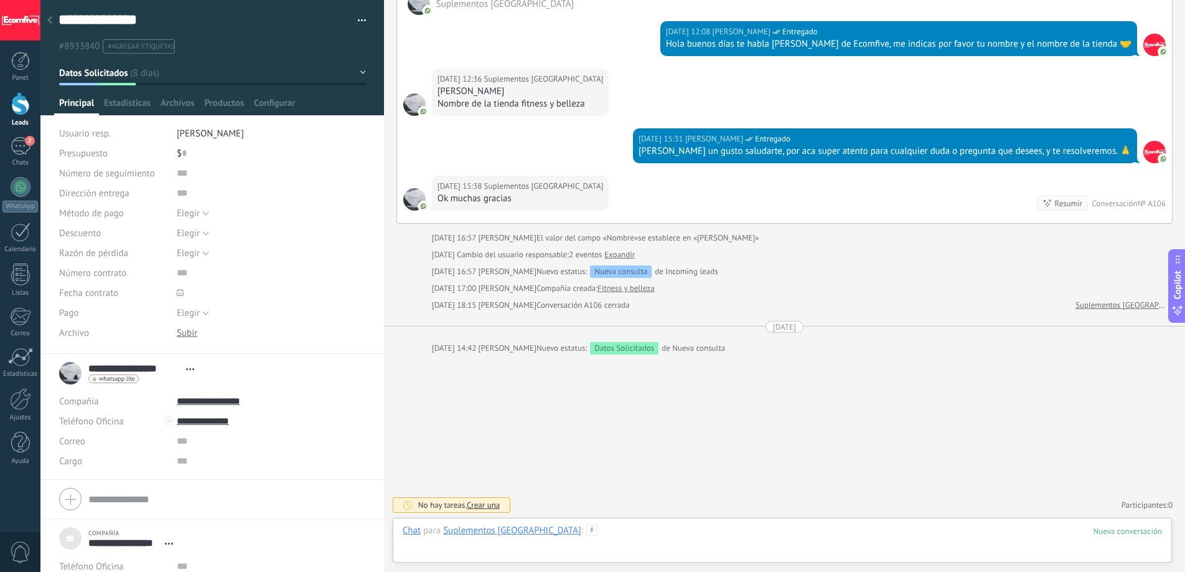
click at [569, 535] on div at bounding box center [783, 542] width 760 height 37
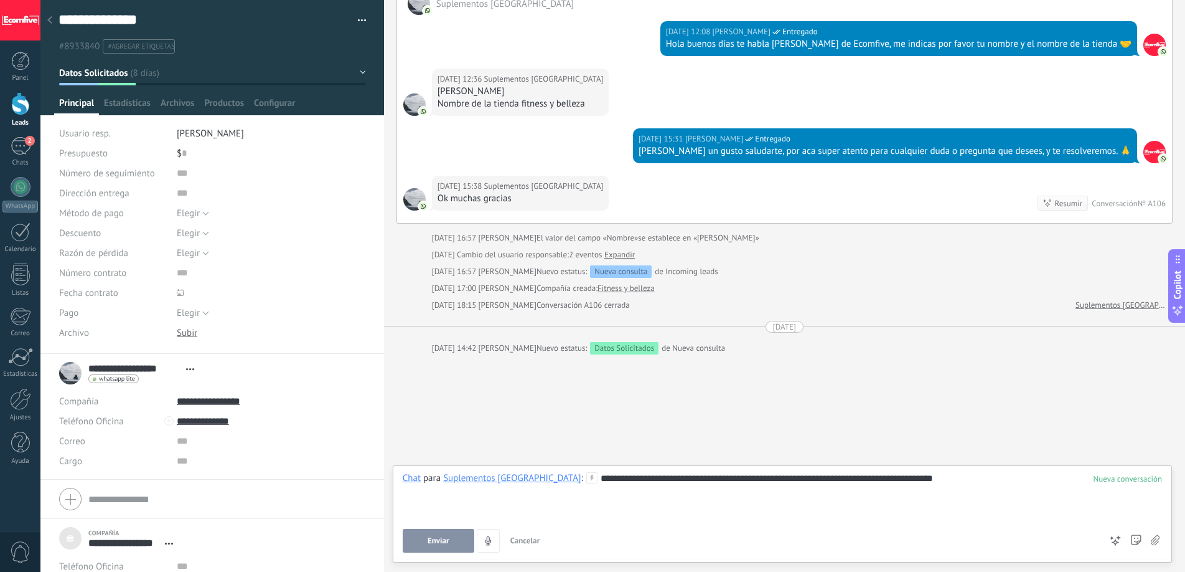
click at [445, 544] on span "Enviar" at bounding box center [439, 540] width 22 height 9
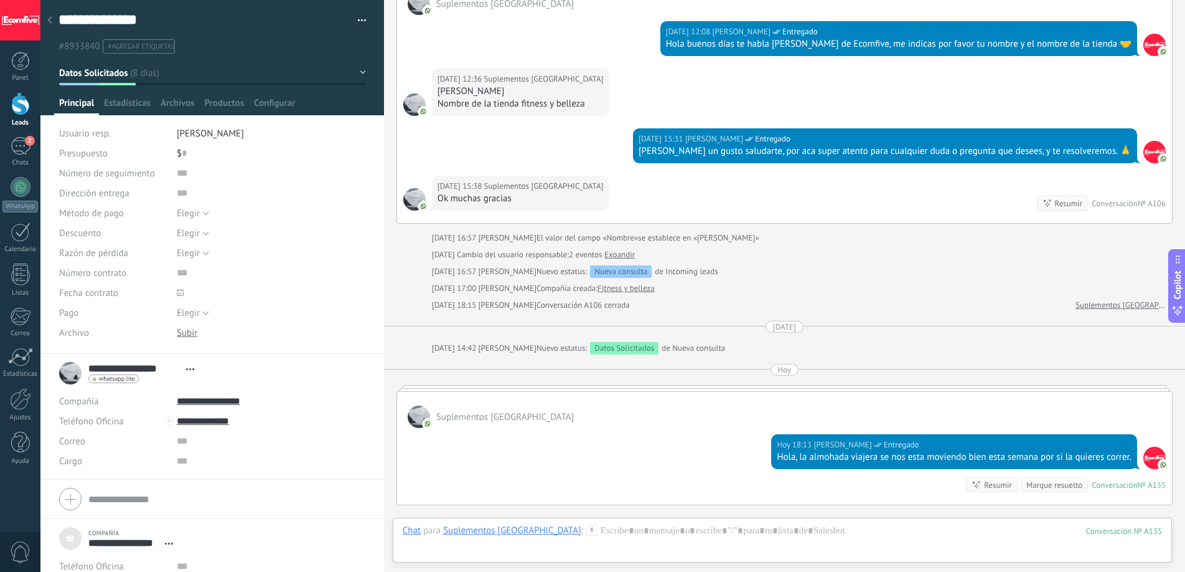
click at [154, 47] on span "#agregar etiquetas" at bounding box center [141, 46] width 67 height 9
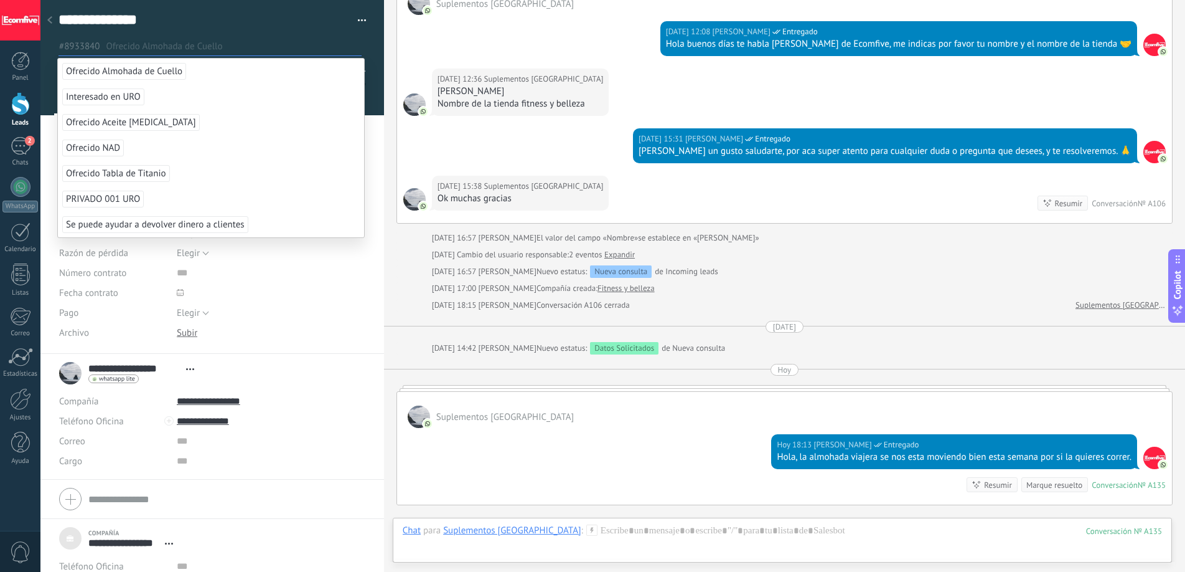
click at [167, 70] on span "Ofrecido Almohada de Cuello" at bounding box center [124, 71] width 124 height 17
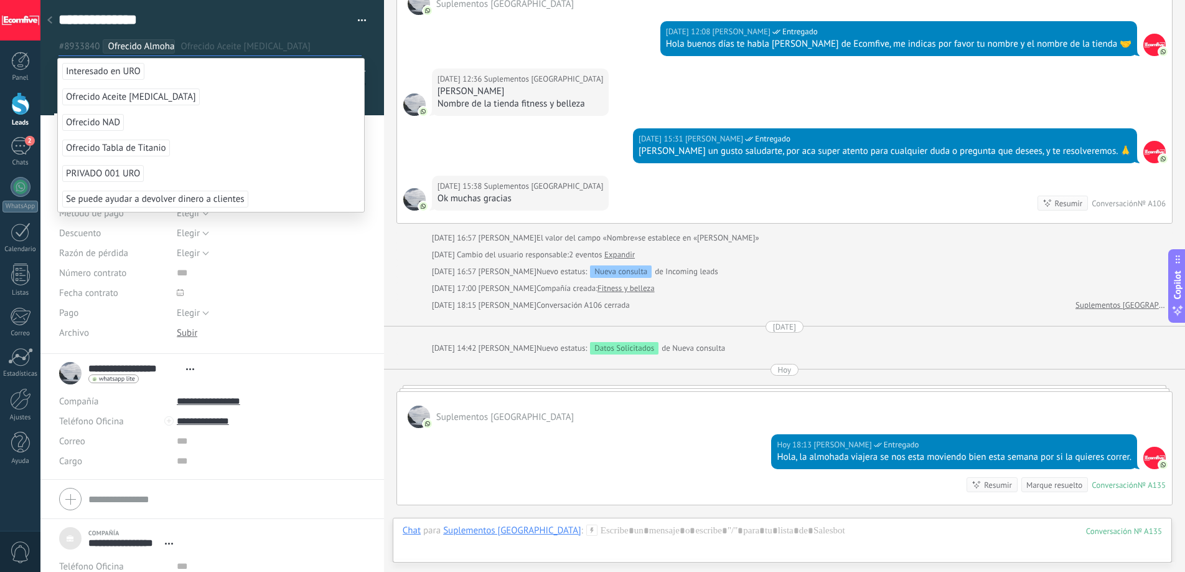
click at [616, 167] on div "08.09.2025 15:31 Deiverth Rodriguez Entregado Jeisson un gusto saludarte, por a…" at bounding box center [784, 151] width 775 height 47
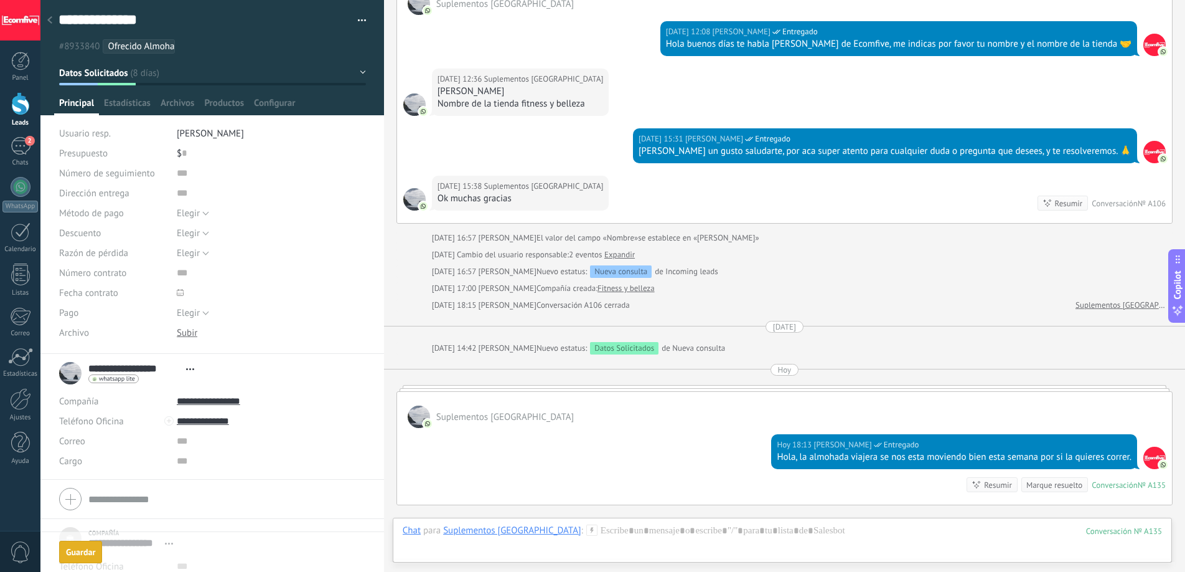
click at [25, 101] on div at bounding box center [20, 103] width 19 height 23
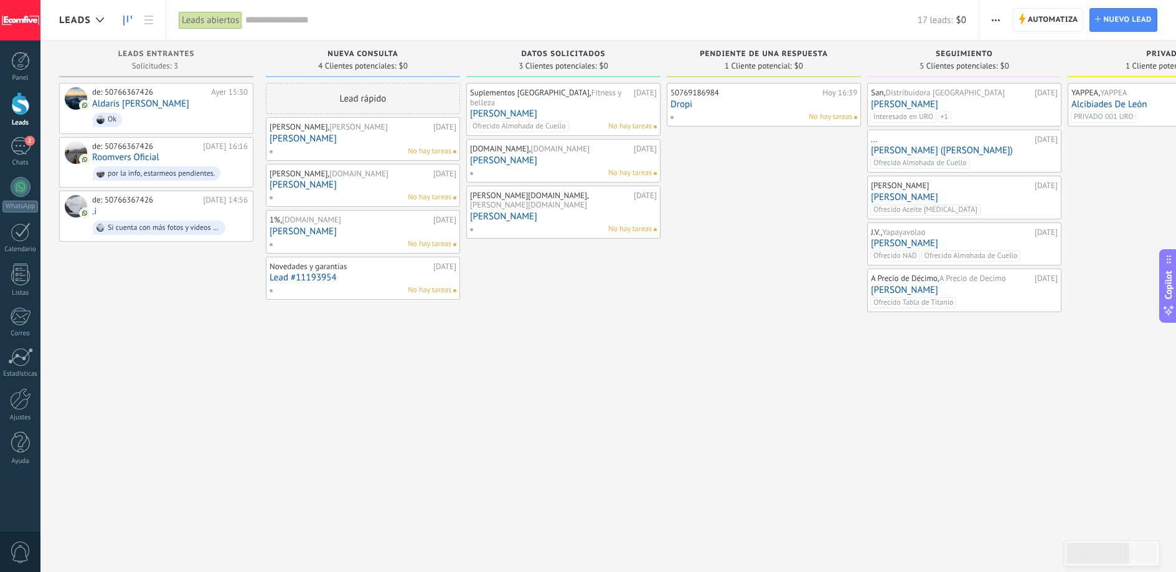
click at [589, 108] on link "[PERSON_NAME]" at bounding box center [563, 113] width 187 height 11
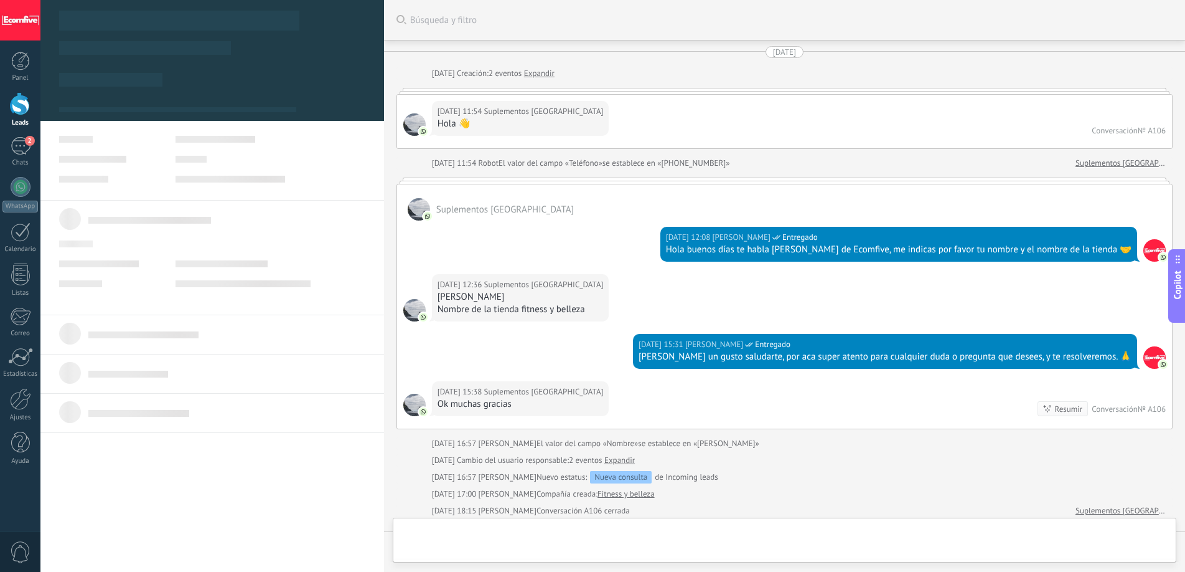
scroll to position [377, 0]
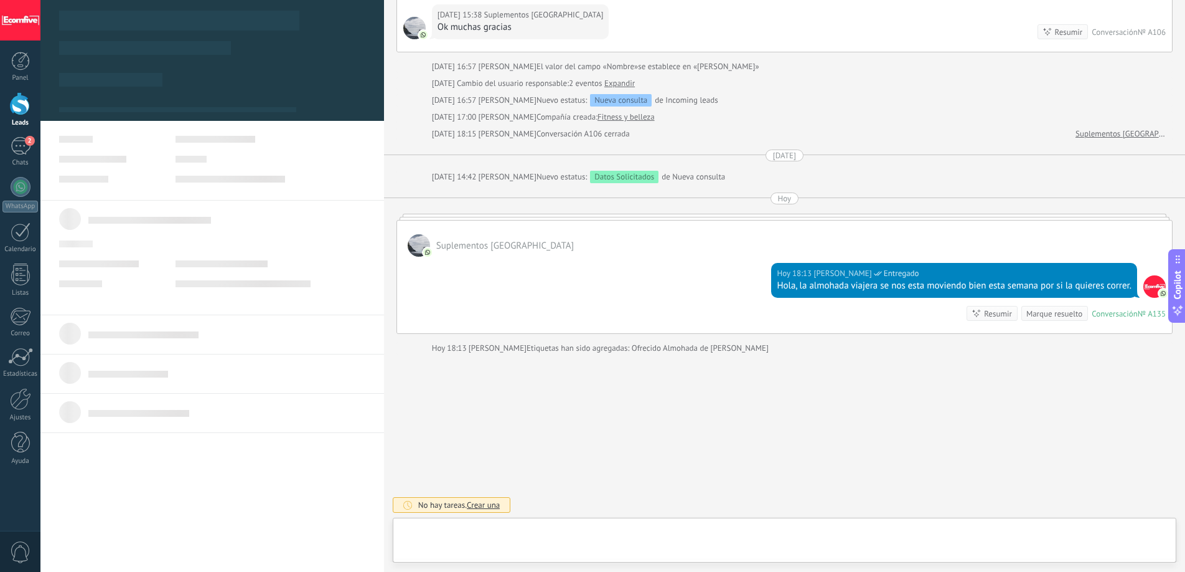
type textarea "***"
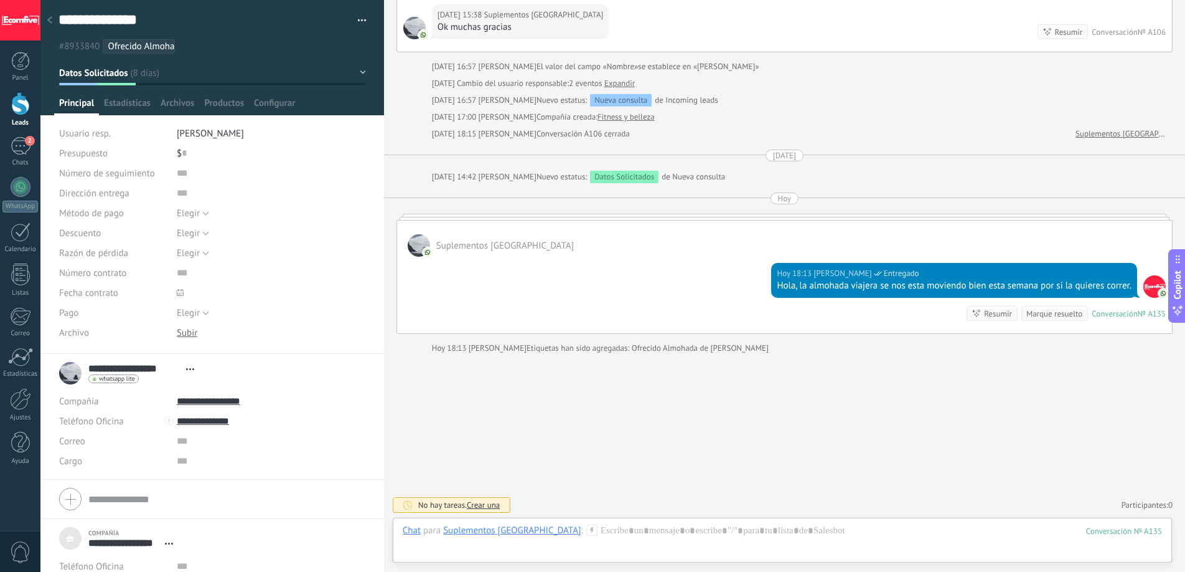
click at [493, 500] on span "Crear una" at bounding box center [483, 504] width 33 height 11
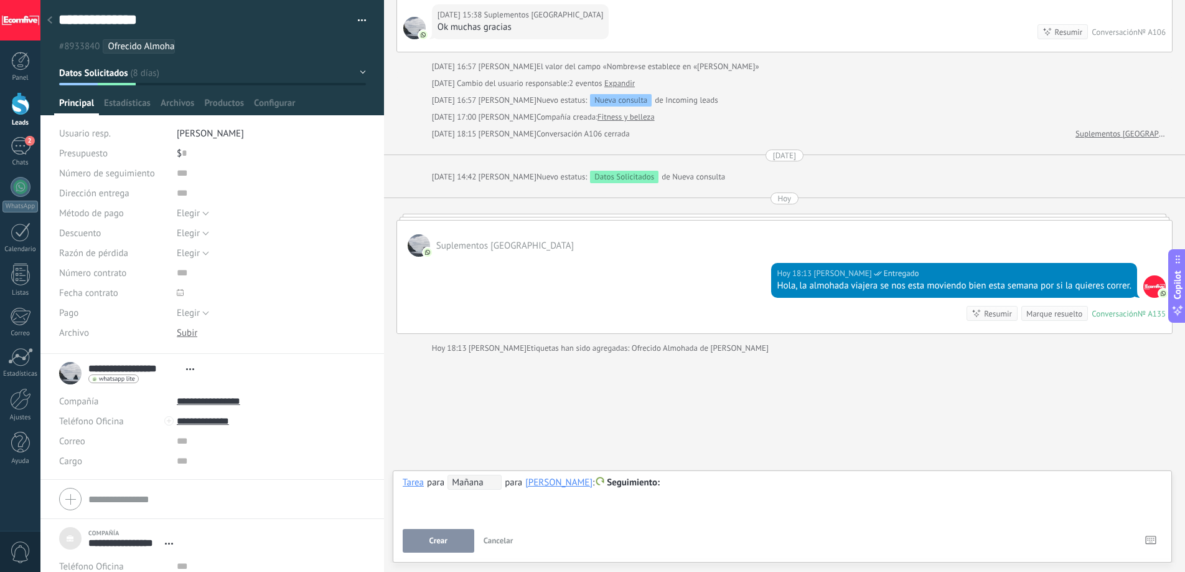
click at [487, 484] on span "Mañana" at bounding box center [475, 481] width 54 height 15
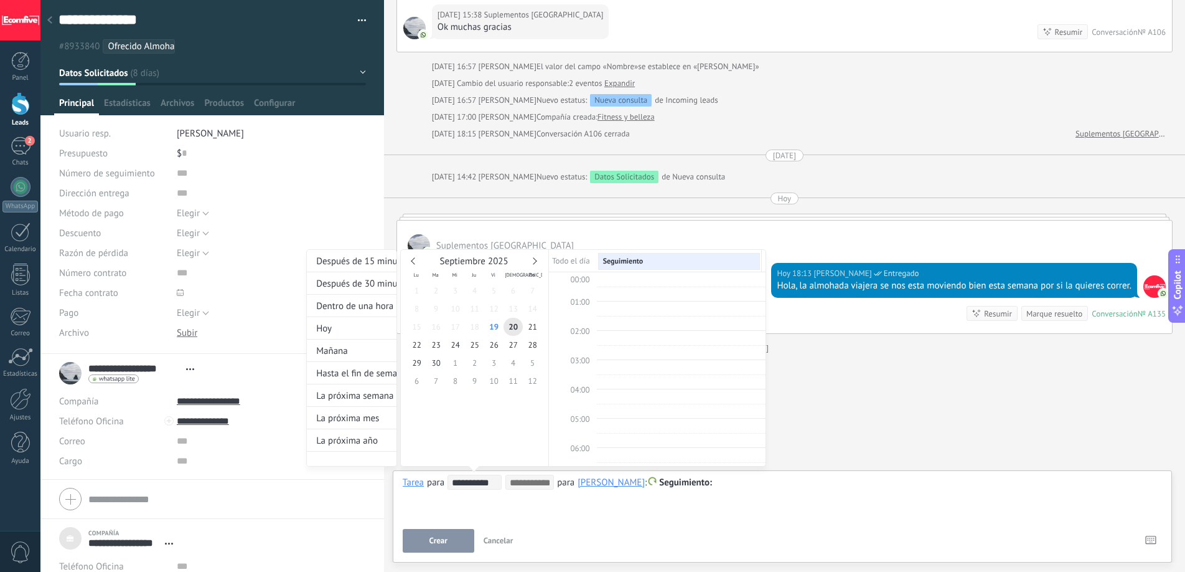
scroll to position [235, 0]
click at [516, 343] on span "27" at bounding box center [513, 345] width 19 height 18
type input "**********"
click at [494, 338] on span "26" at bounding box center [493, 345] width 19 height 18
click at [450, 539] on div at bounding box center [592, 286] width 1185 height 572
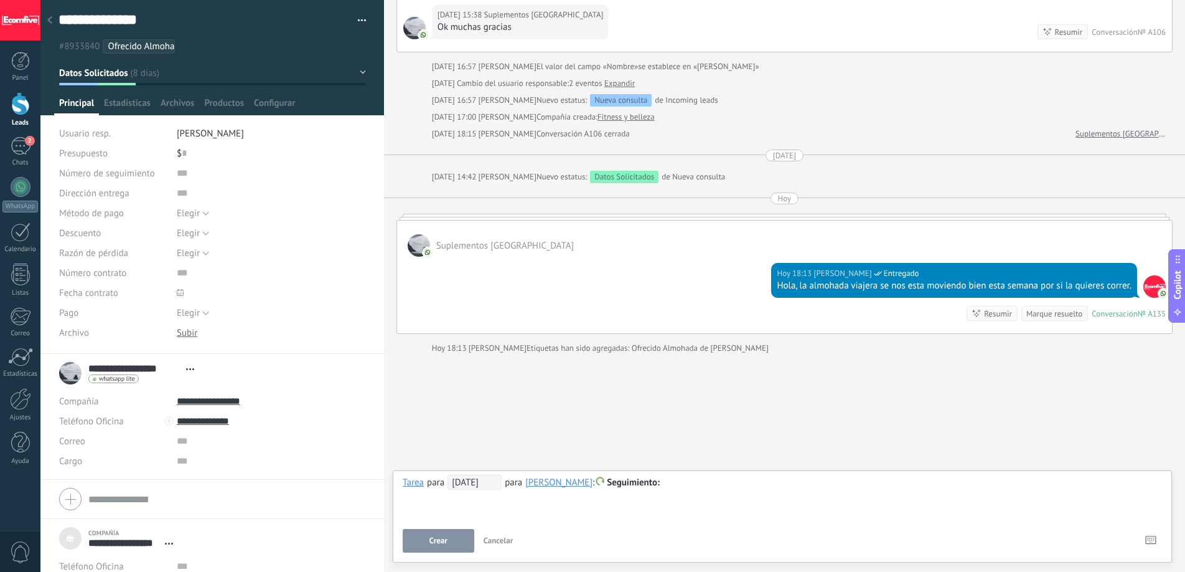
click at [684, 485] on div at bounding box center [783, 482] width 760 height 15
click at [441, 540] on span "Crear" at bounding box center [439, 540] width 18 height 9
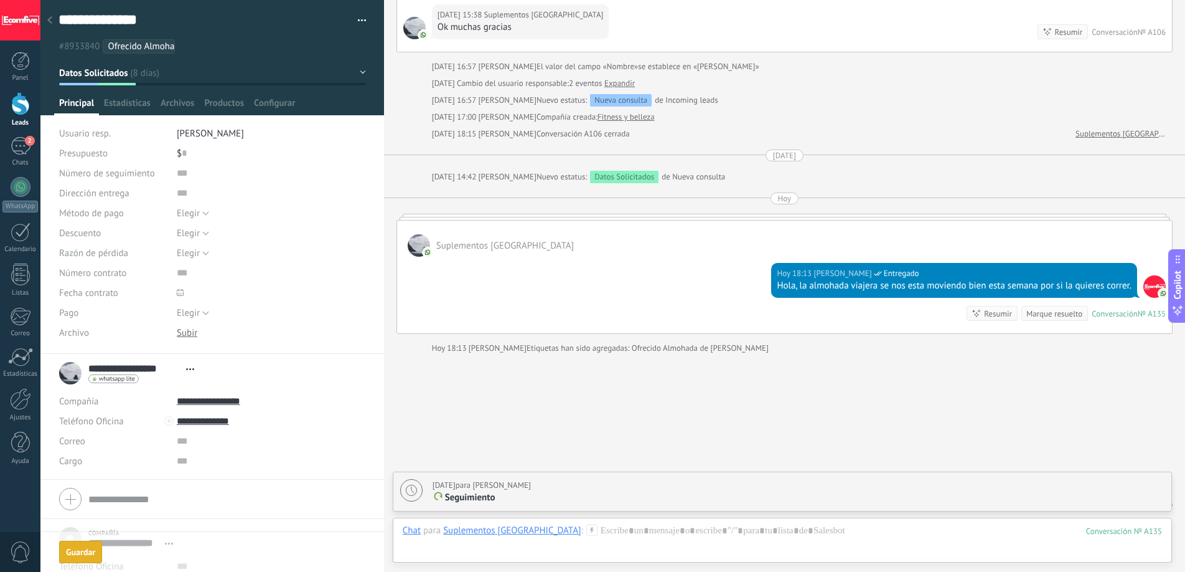
scroll to position [420, 0]
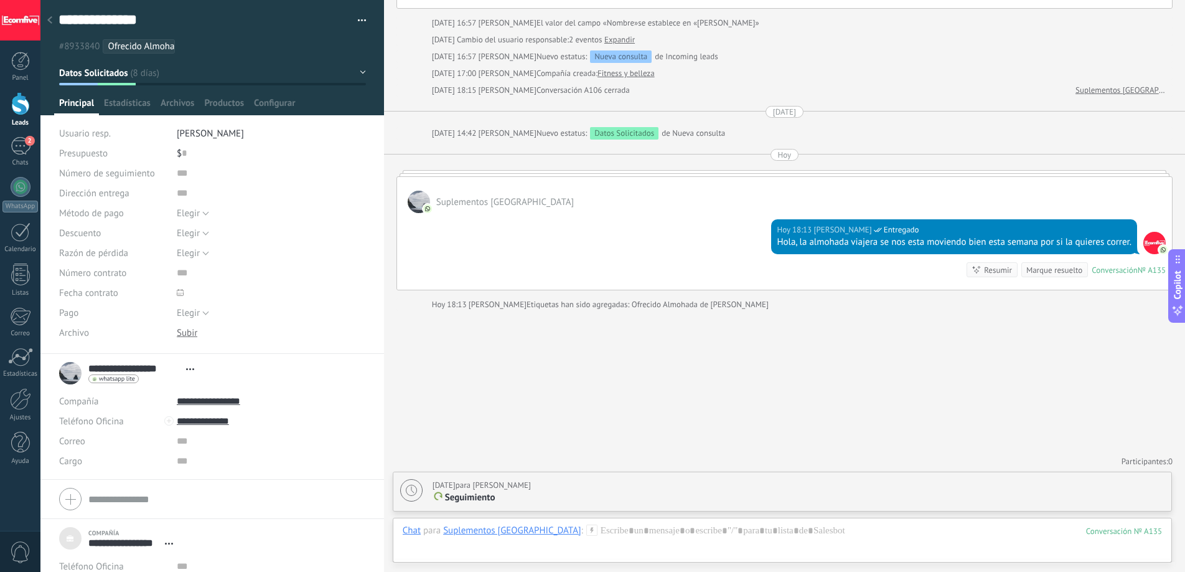
click at [516, 493] on p "Seguimiento" at bounding box center [799, 497] width 732 height 12
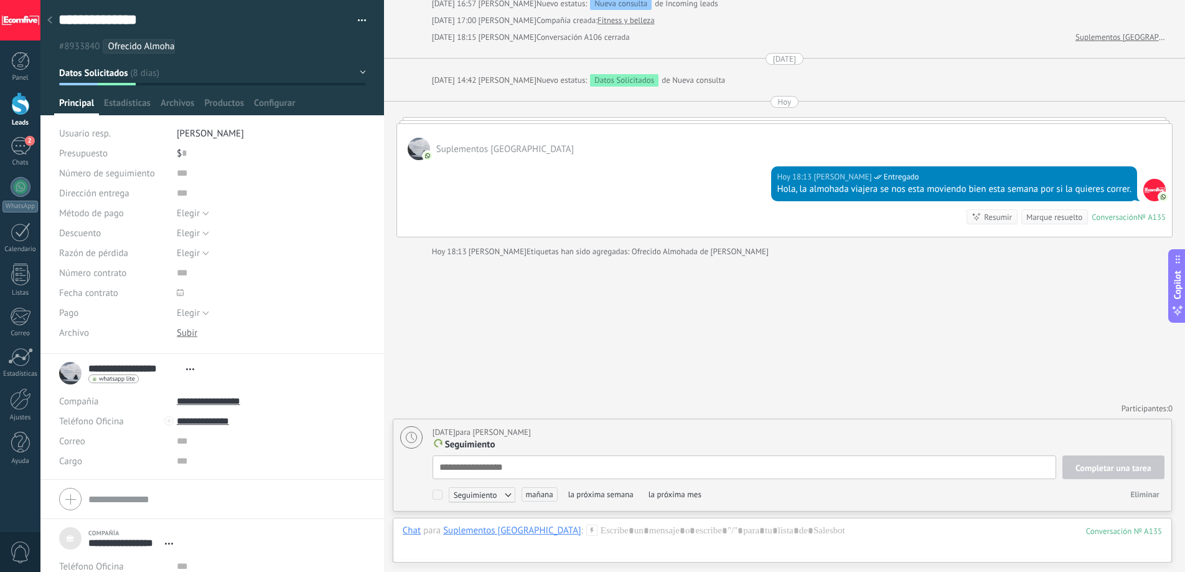
click at [620, 348] on div "Buscar Búsqueda y filtro Carga más 08.09.2025 08.09.2025 Creación: 2 eventos Ex…" at bounding box center [784, 49] width 801 height 1045
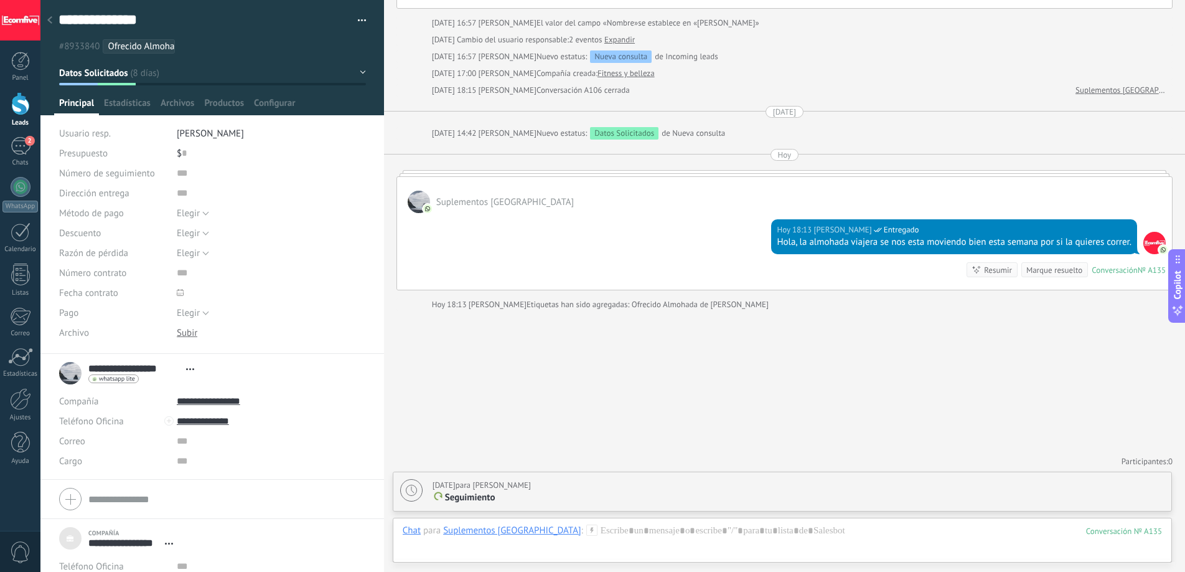
click at [50, 21] on icon at bounding box center [49, 19] width 5 height 7
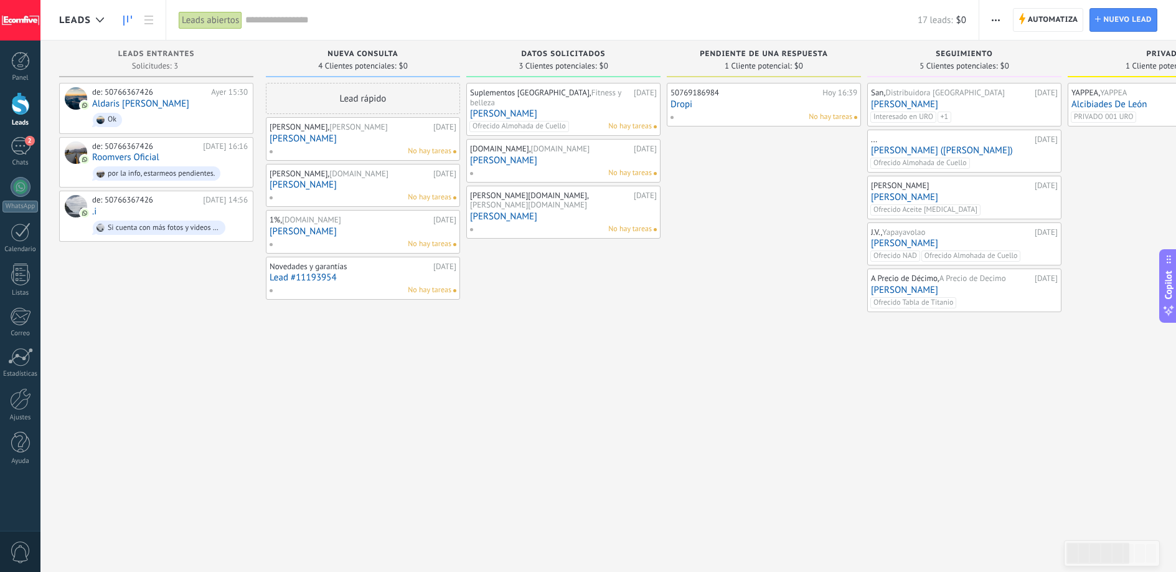
click at [623, 121] on span "No hay tareas" at bounding box center [630, 126] width 44 height 11
click at [601, 108] on link "[PERSON_NAME]" at bounding box center [563, 113] width 187 height 11
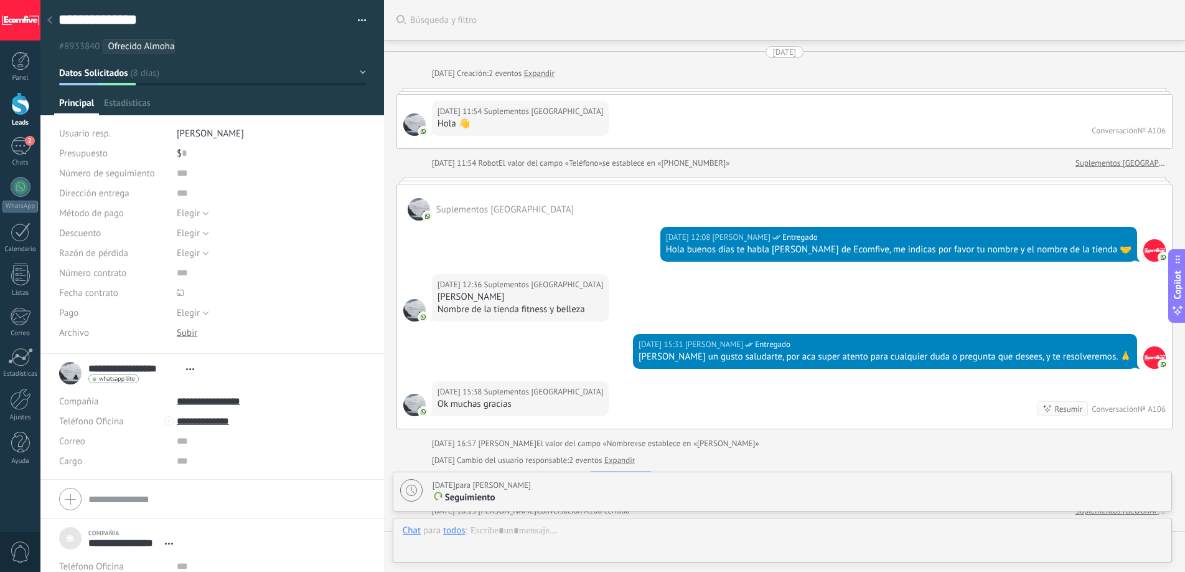
scroll to position [420, 0]
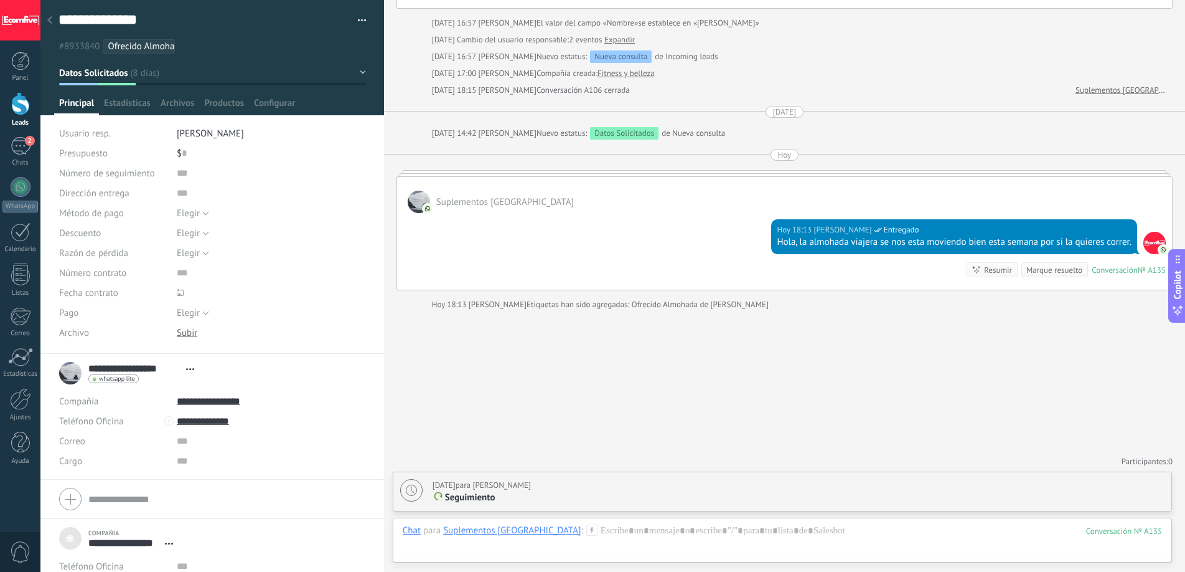
click at [32, 118] on link "Leads" at bounding box center [20, 109] width 40 height 35
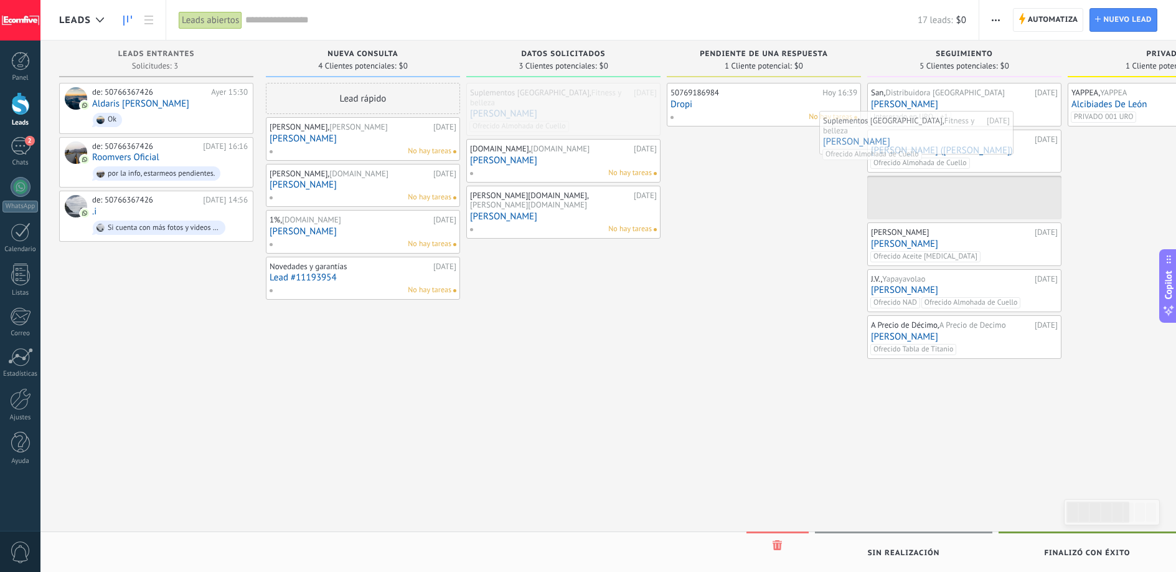
drag, startPoint x: 600, startPoint y: 105, endPoint x: 953, endPoint y: 133, distance: 354.1
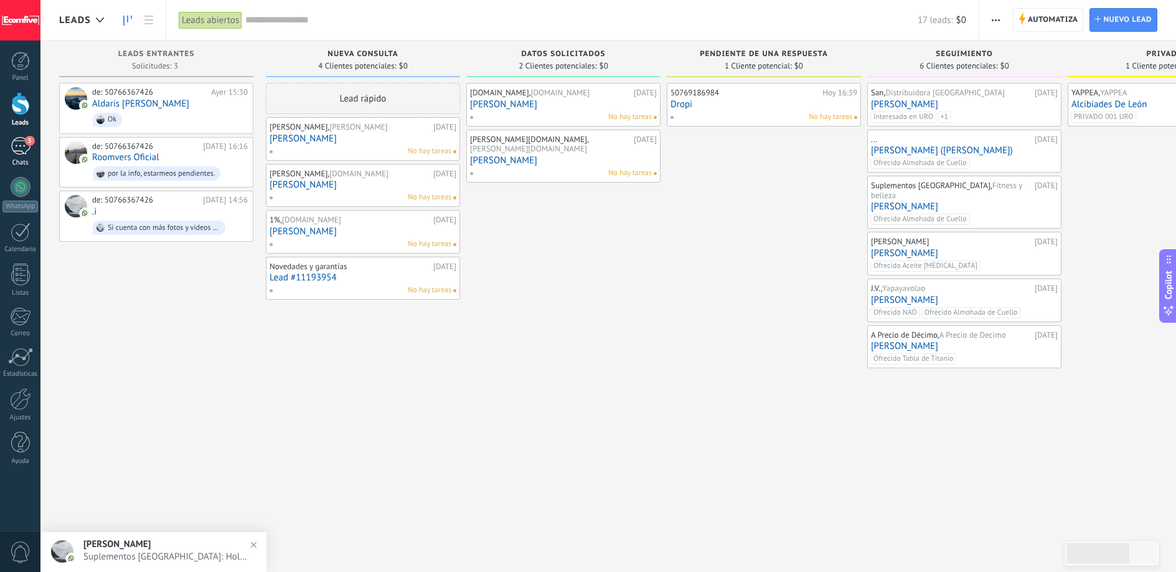
click at [29, 147] on div "3" at bounding box center [21, 146] width 20 height 18
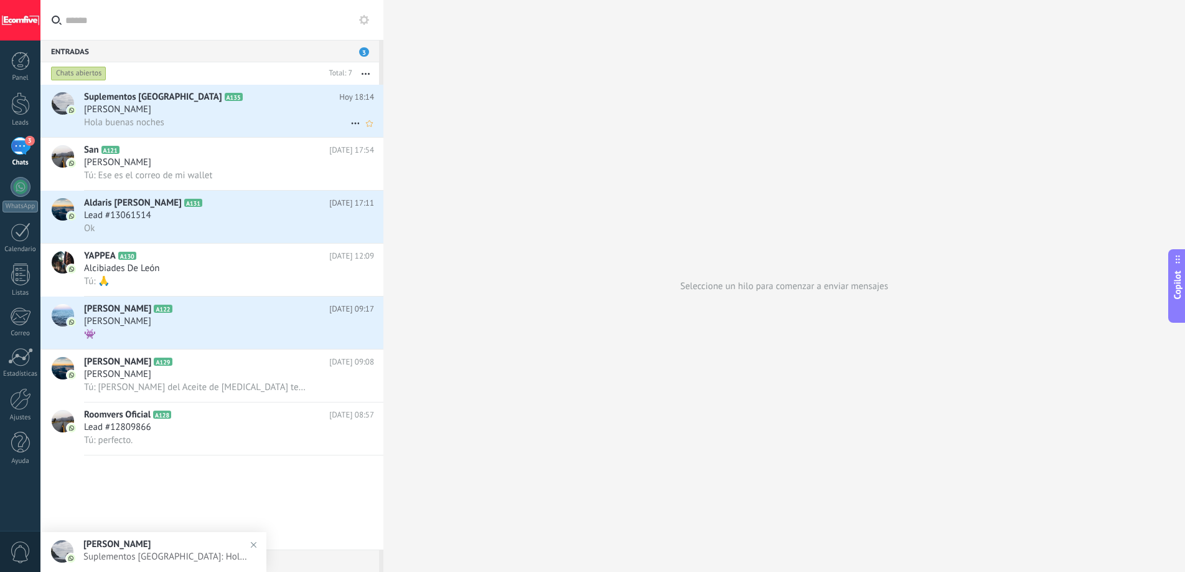
click at [221, 115] on div "[PERSON_NAME]" at bounding box center [229, 109] width 290 height 12
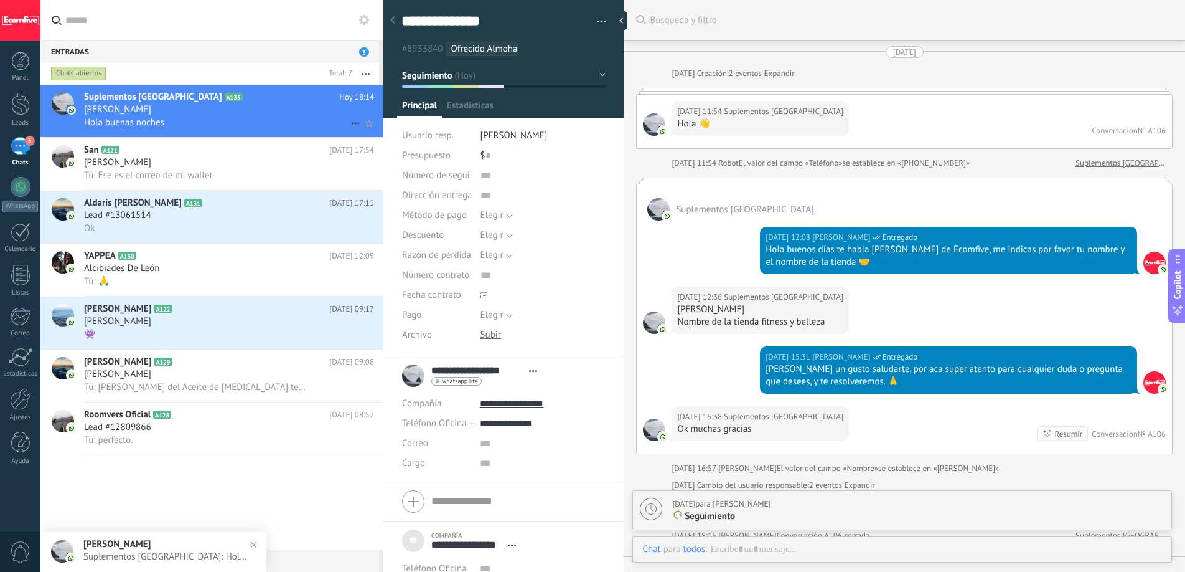
scroll to position [526, 0]
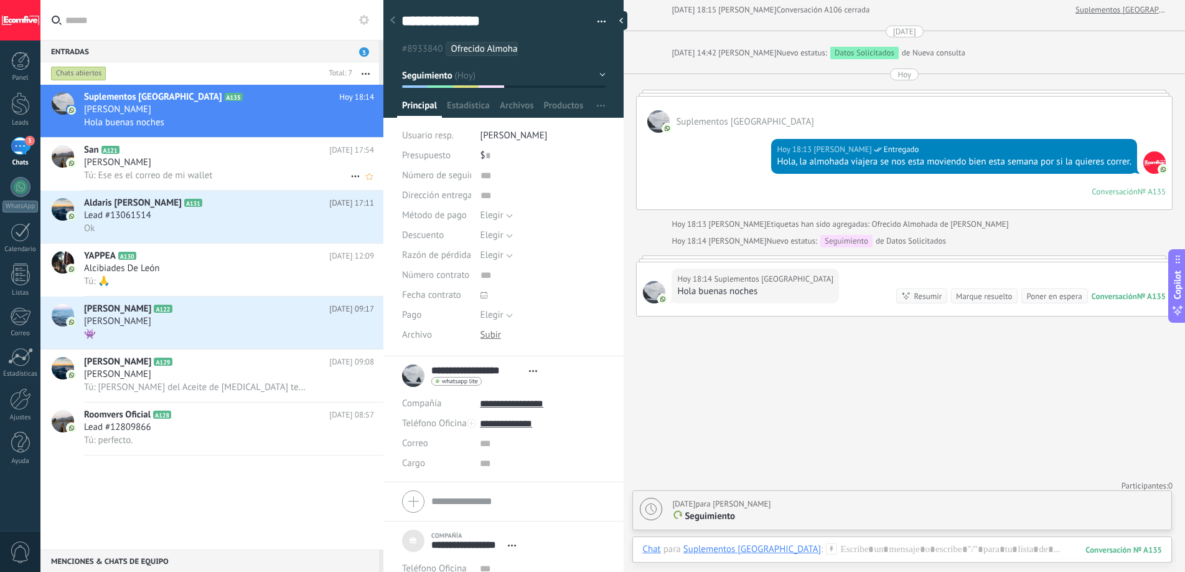
click at [217, 160] on div "[PERSON_NAME]" at bounding box center [229, 162] width 290 height 12
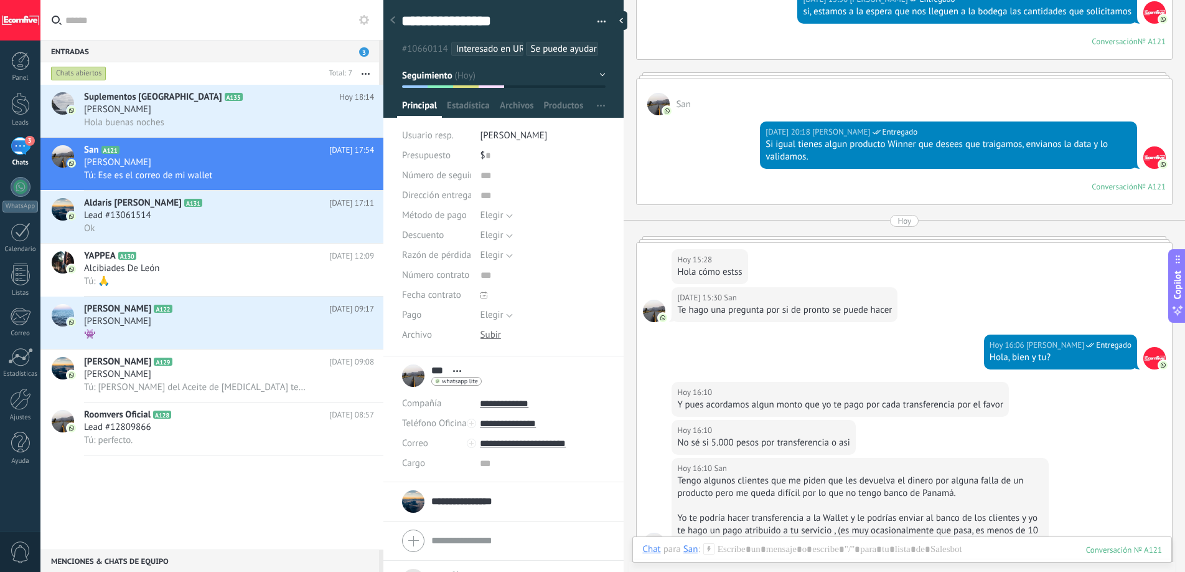
scroll to position [2126, 0]
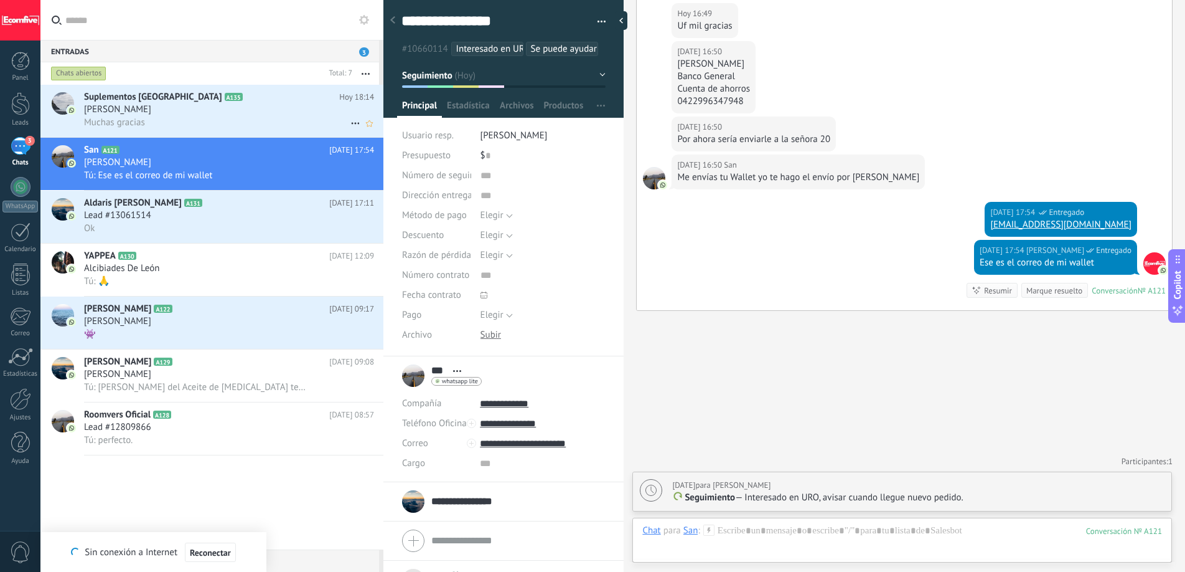
click at [230, 116] on div "Muchas gracias" at bounding box center [229, 122] width 290 height 13
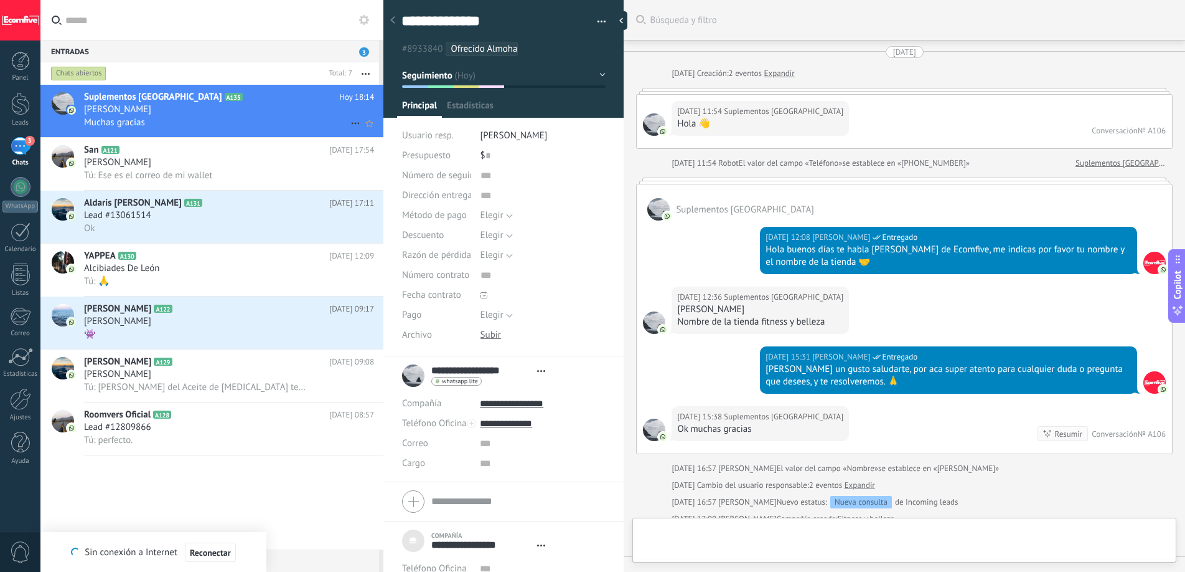
type textarea "***"
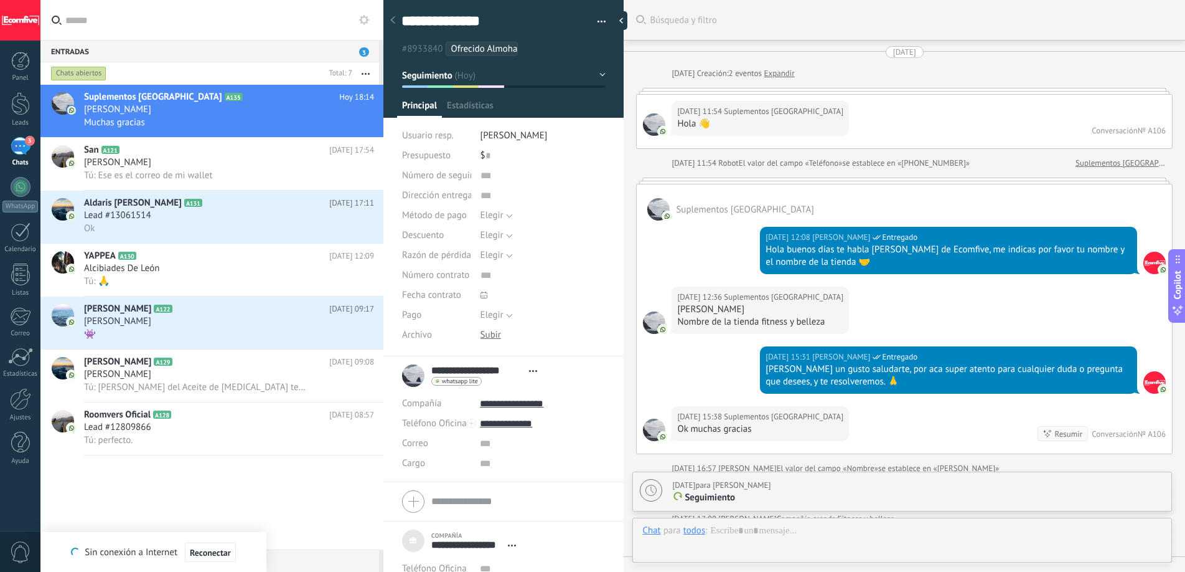
scroll to position [607, 0]
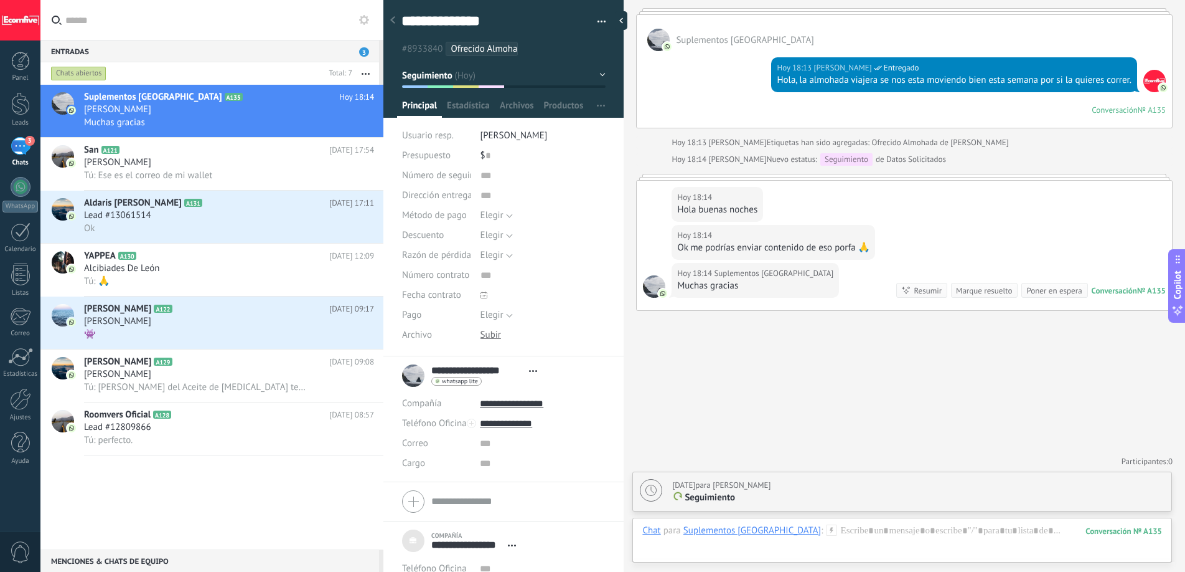
click at [731, 288] on div "Muchas gracias" at bounding box center [755, 286] width 156 height 12
click at [791, 247] on div "Ok me podrías enviar contenido de eso porfa 🙏" at bounding box center [773, 248] width 192 height 12
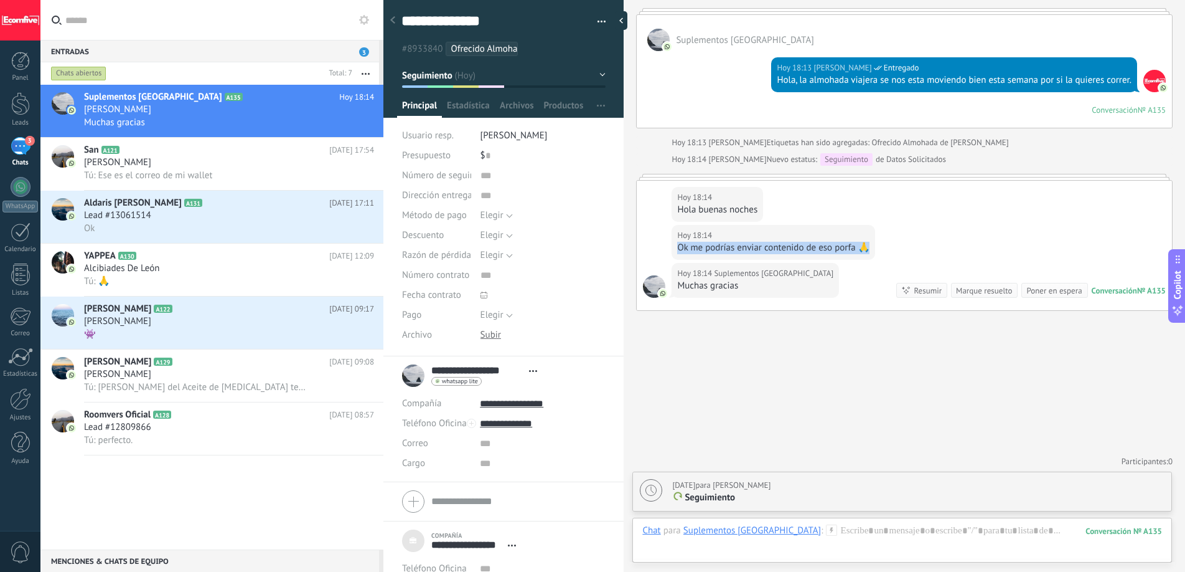
click at [791, 247] on div "Ok me podrías enviar contenido de eso porfa 🙏" at bounding box center [773, 248] width 192 height 12
click at [835, 527] on div at bounding box center [903, 542] width 520 height 37
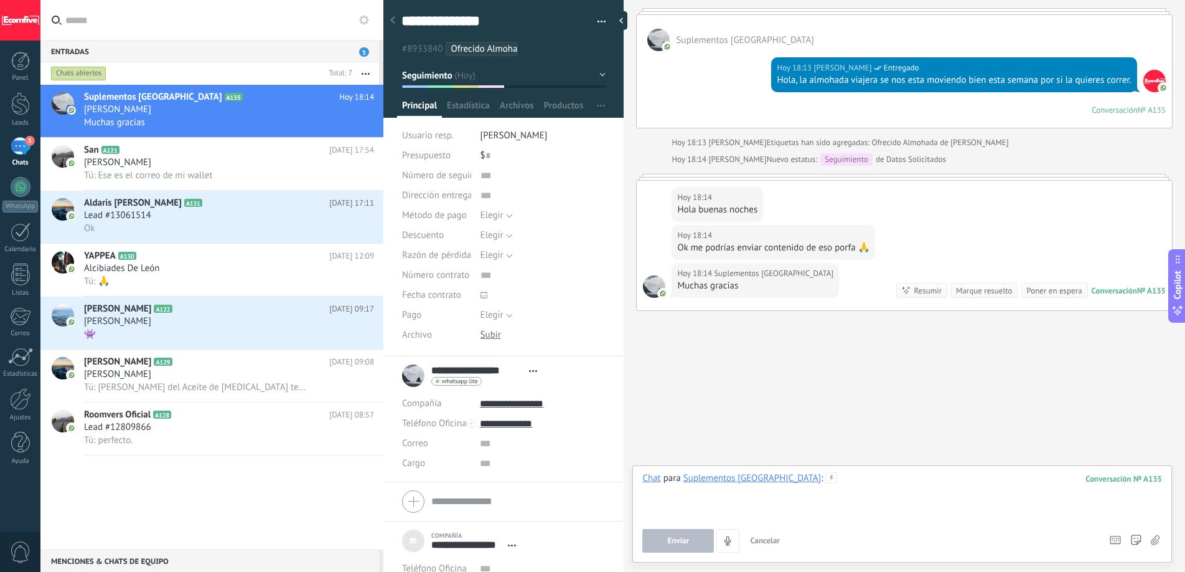
paste div
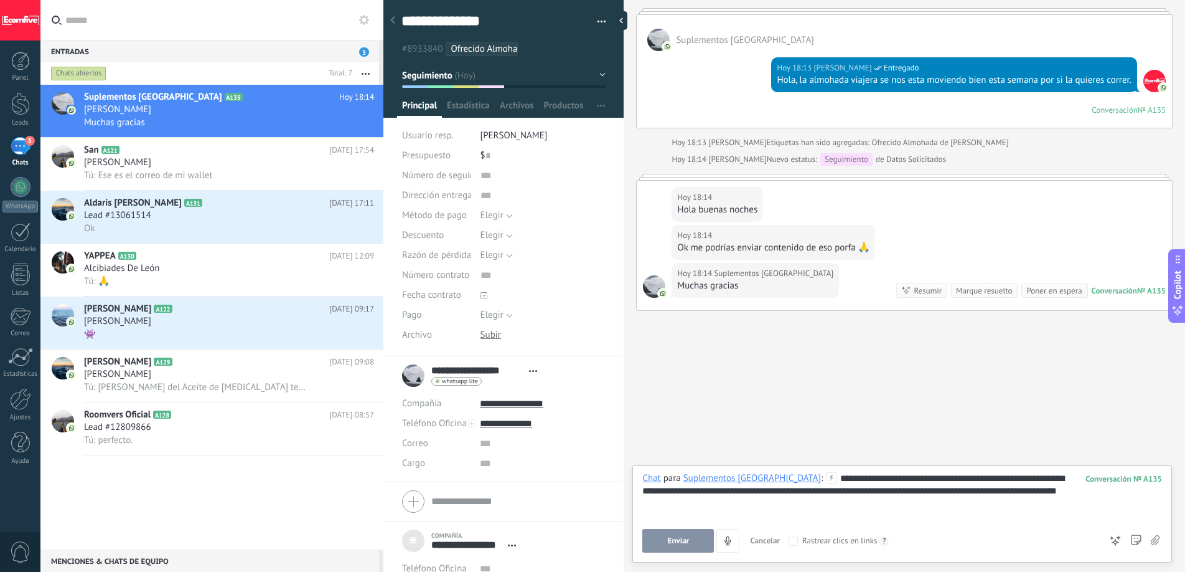
click at [670, 540] on span "Enviar" at bounding box center [679, 540] width 22 height 9
type textarea "**********"
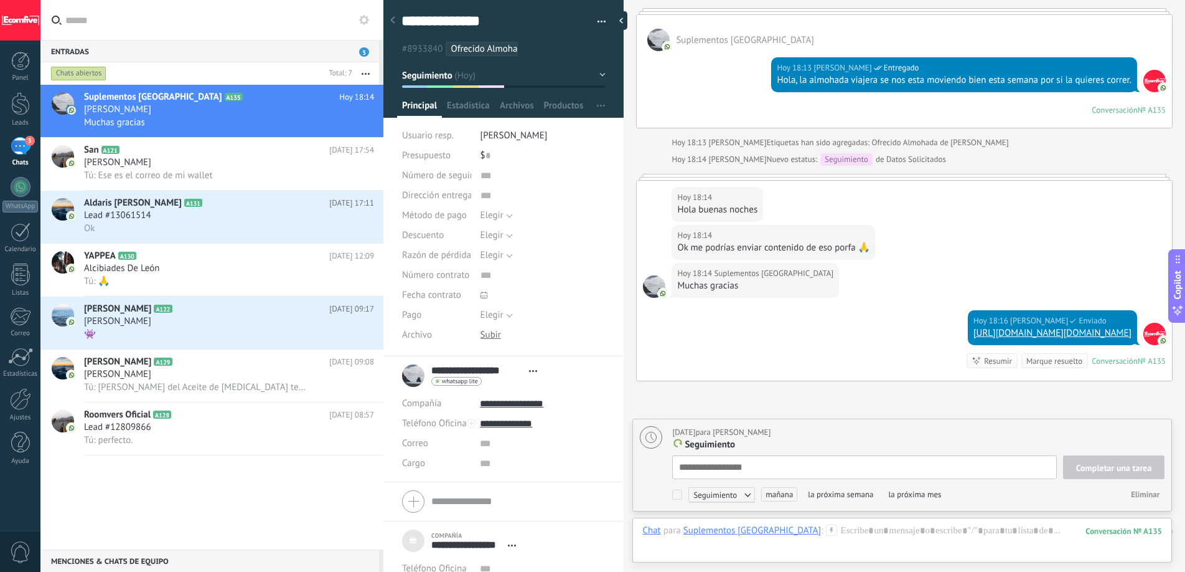
scroll to position [12, 0]
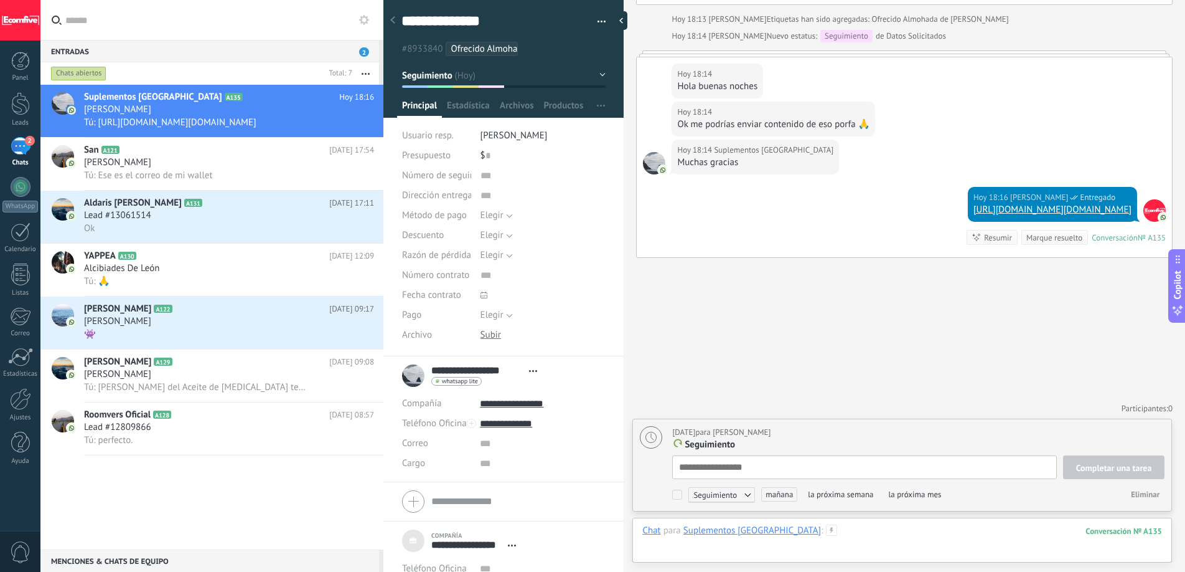
click at [791, 530] on div at bounding box center [903, 542] width 520 height 37
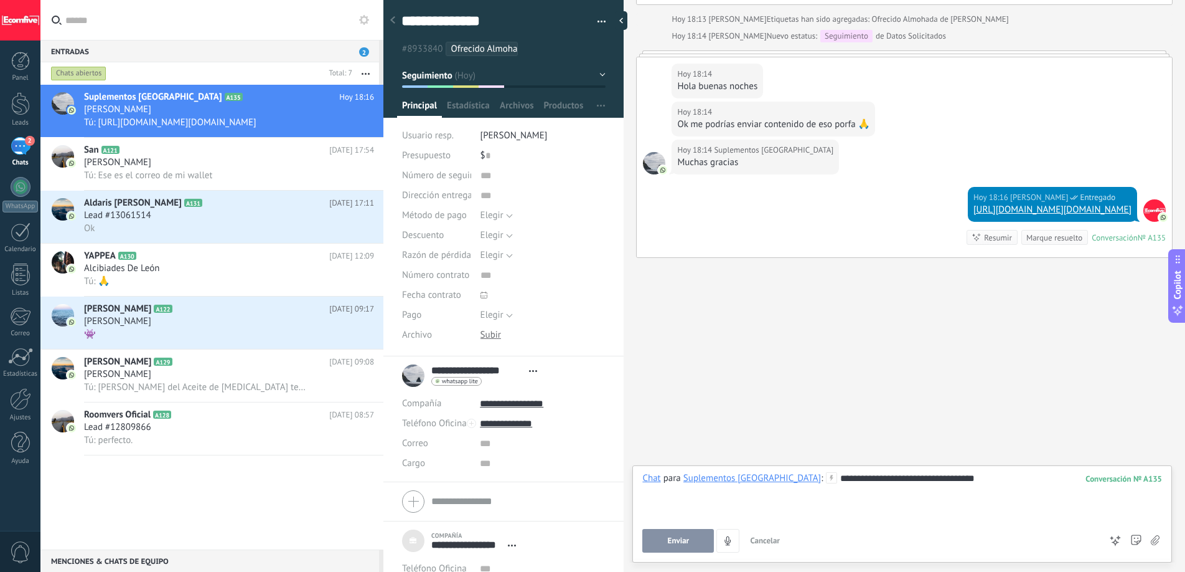
click at [676, 532] on button "Enviar" at bounding box center [679, 541] width 72 height 24
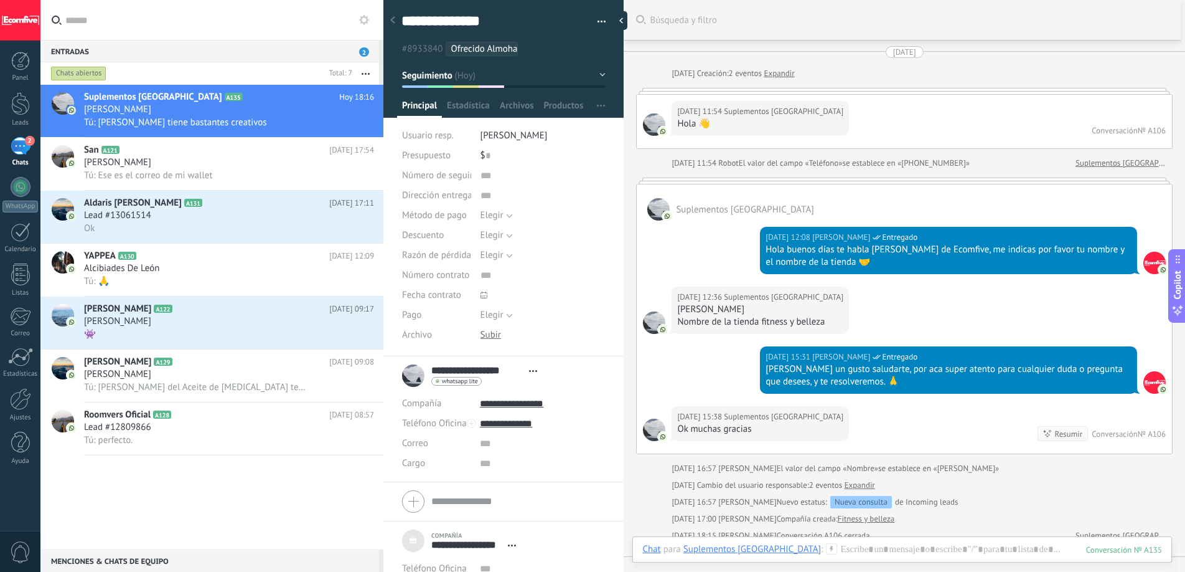
scroll to position [793, 0]
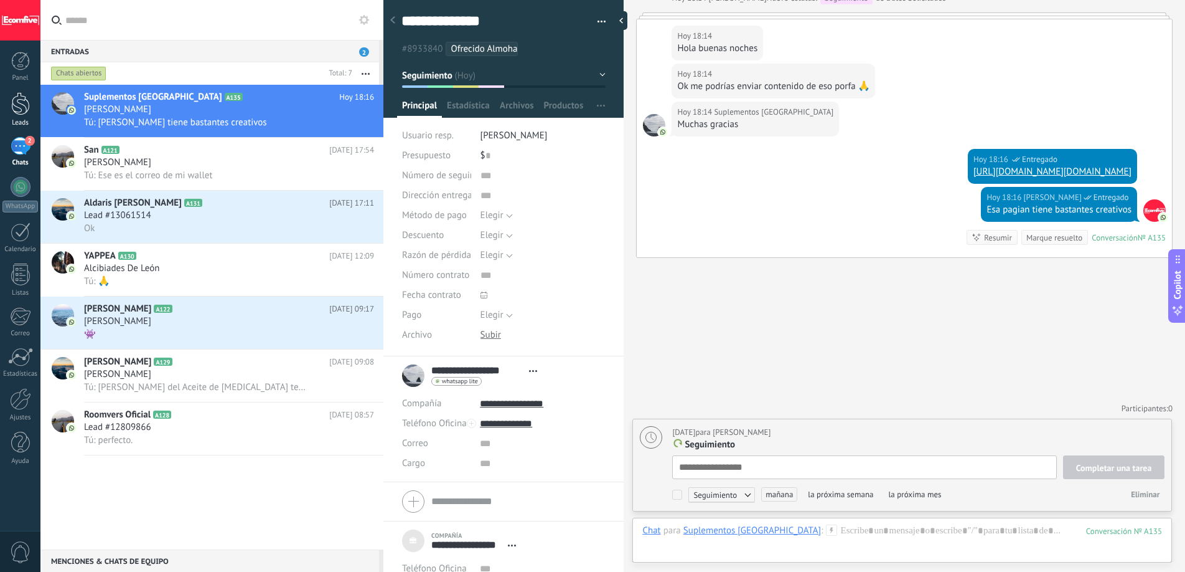
click at [12, 103] on div at bounding box center [20, 103] width 19 height 23
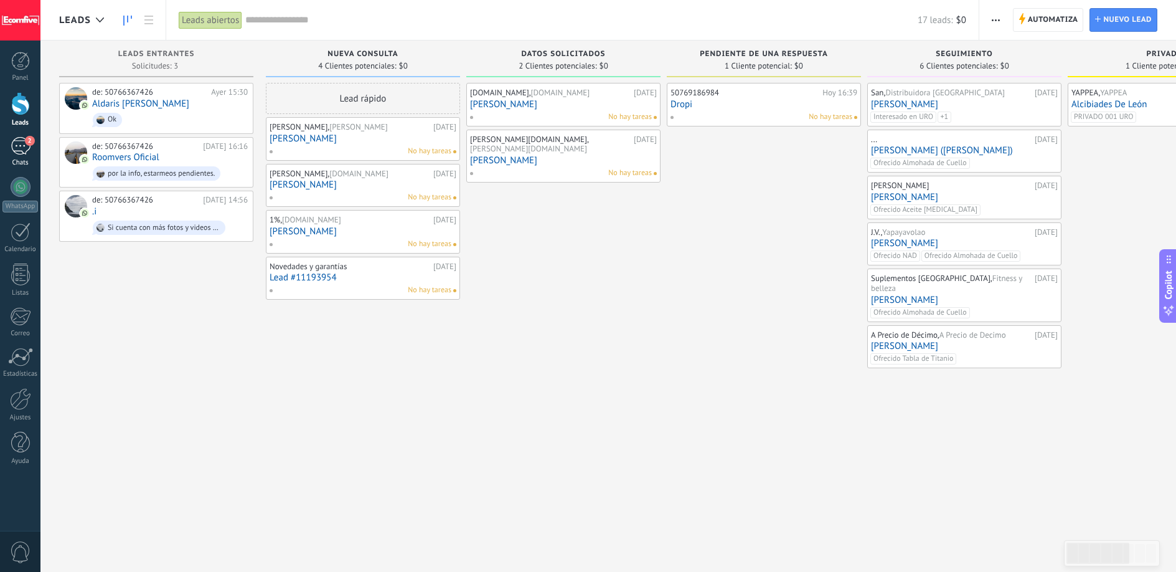
click at [26, 149] on div "2" at bounding box center [21, 146] width 20 height 18
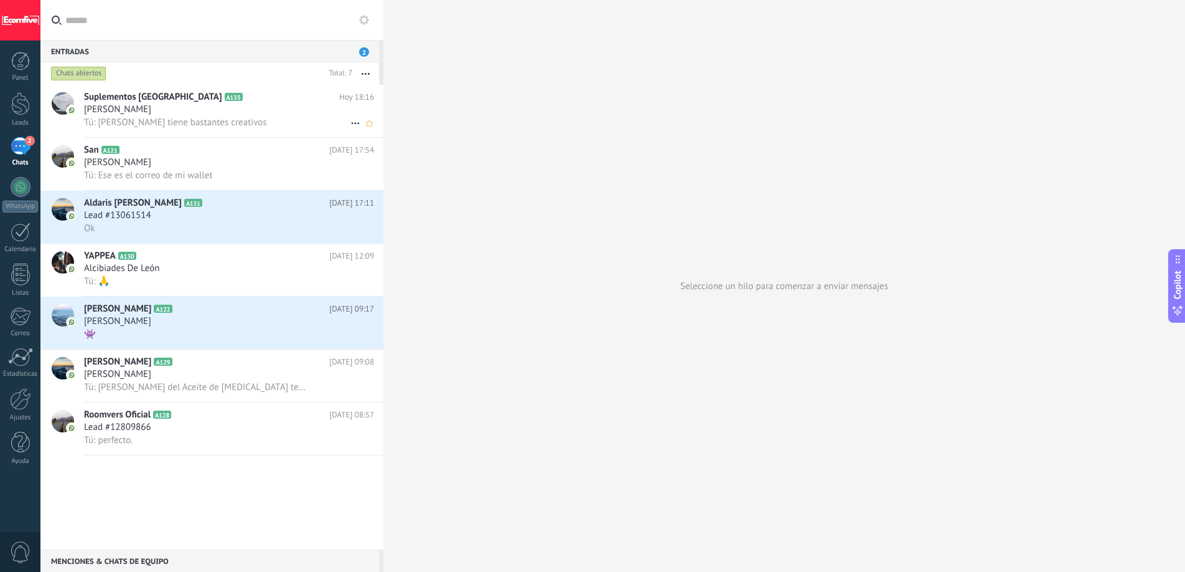
click at [197, 119] on span "Tú: Esa pagian tiene bastantes creativos" at bounding box center [175, 122] width 183 height 12
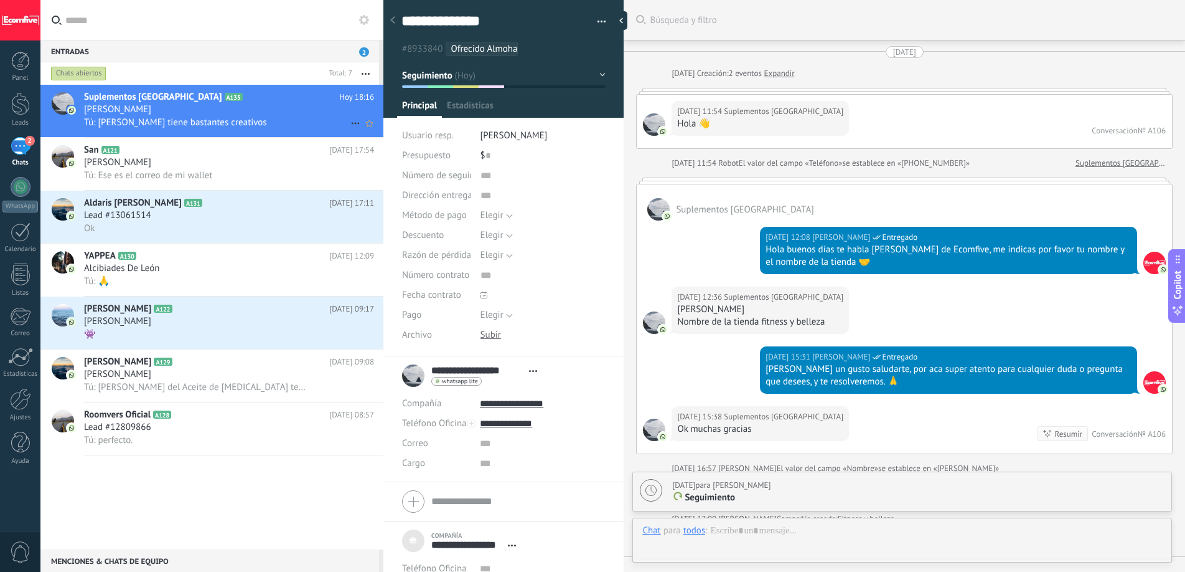
scroll to position [740, 0]
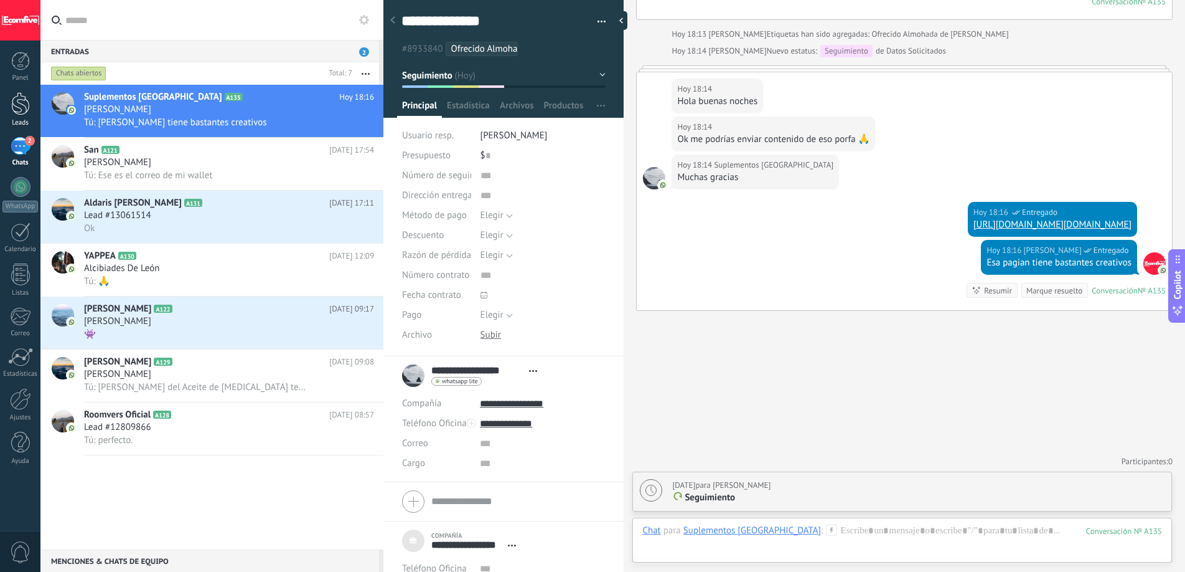
click at [30, 100] on link "Leads" at bounding box center [20, 109] width 40 height 35
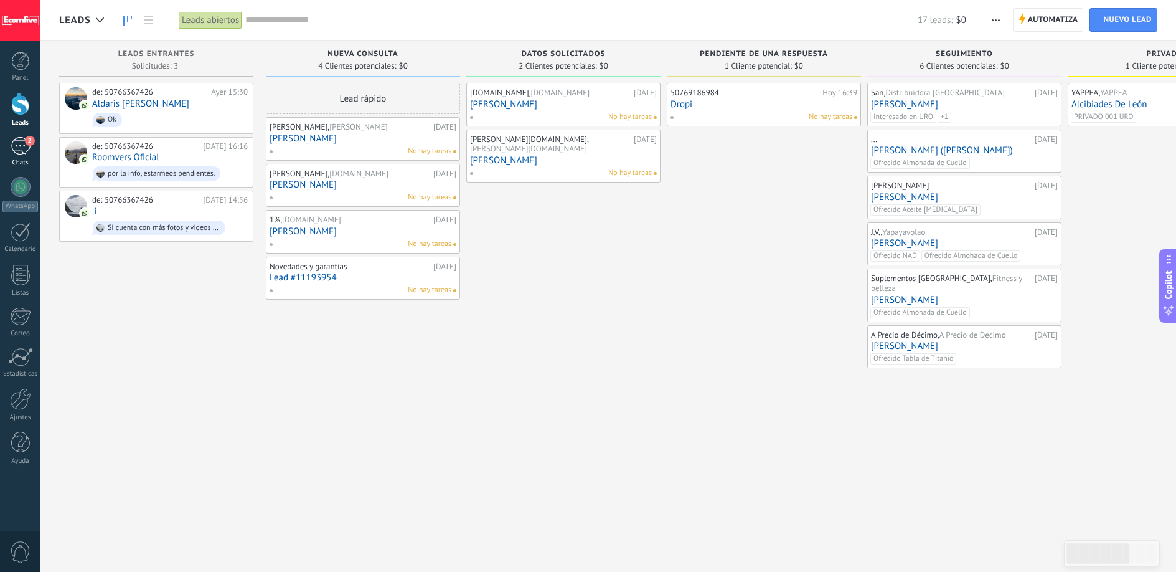
click at [27, 149] on div "2" at bounding box center [21, 146] width 20 height 18
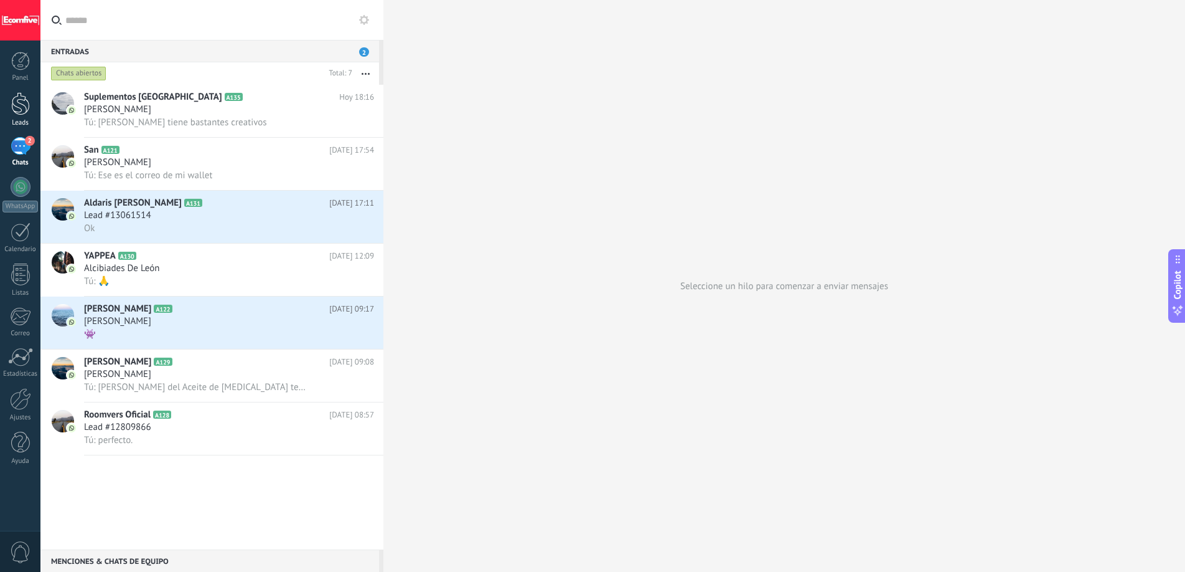
click at [21, 114] on div at bounding box center [20, 103] width 19 height 23
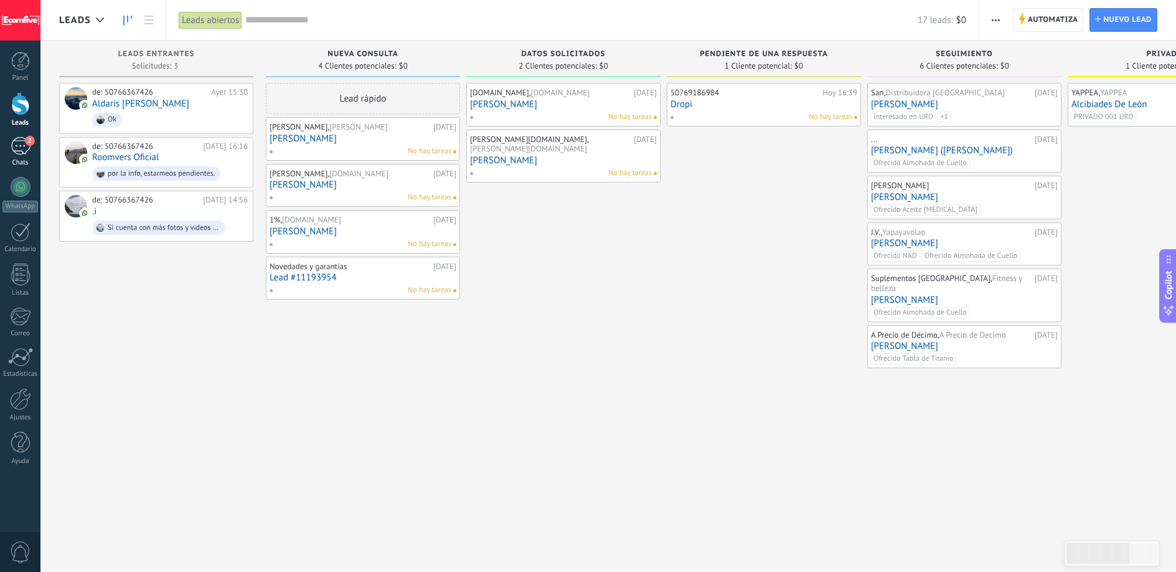
click at [29, 147] on div "2" at bounding box center [21, 146] width 20 height 18
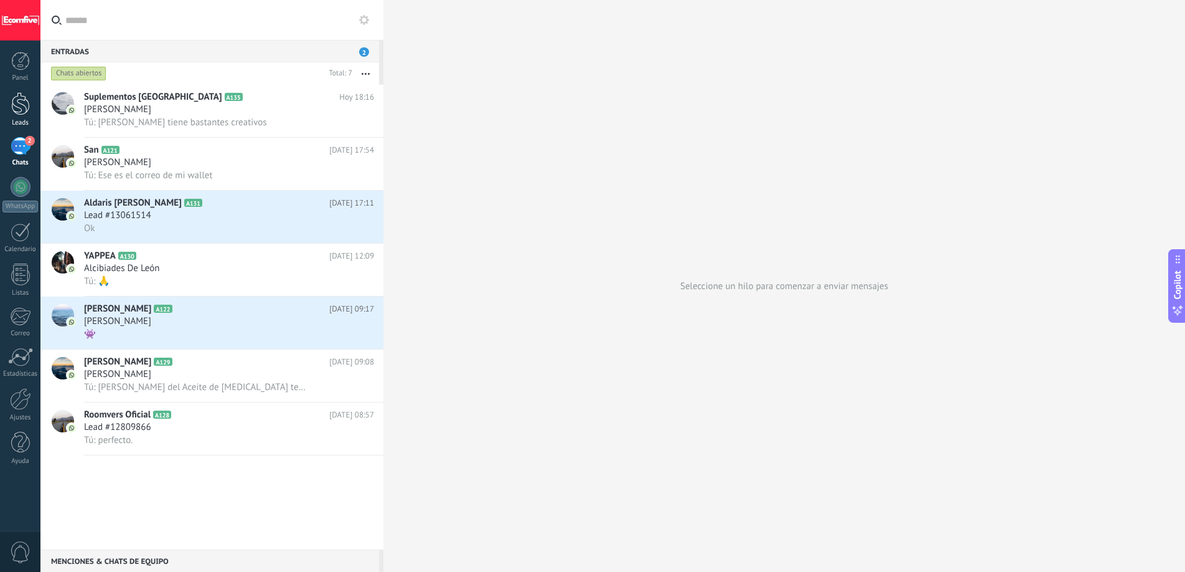
click at [11, 108] on div at bounding box center [20, 103] width 19 height 23
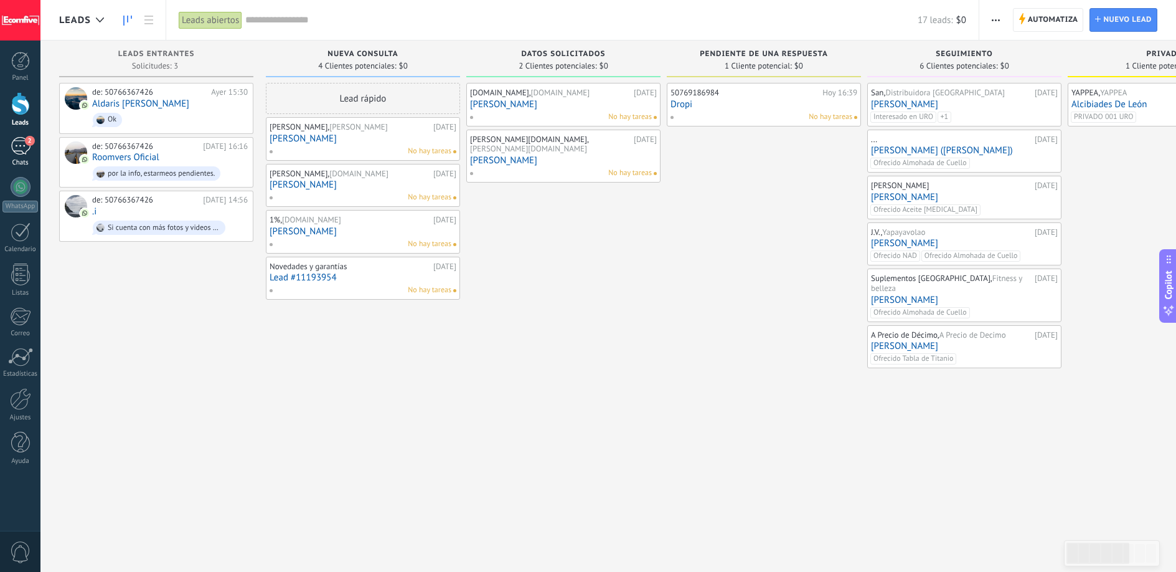
click at [22, 155] on link "2 Chats" at bounding box center [20, 152] width 40 height 30
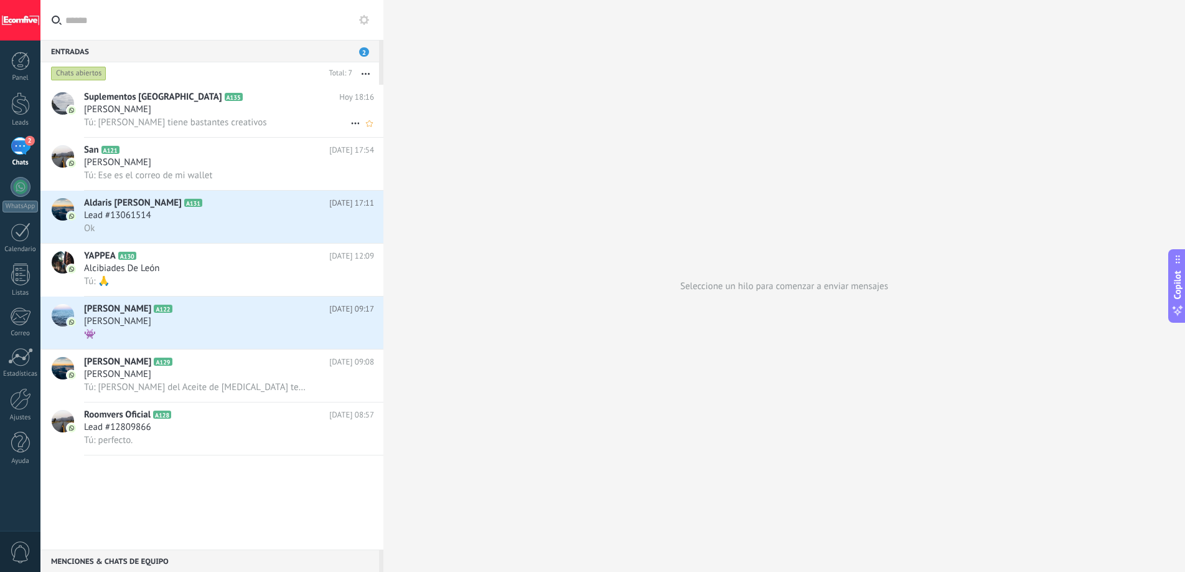
click at [186, 111] on div "[PERSON_NAME]" at bounding box center [229, 109] width 290 height 12
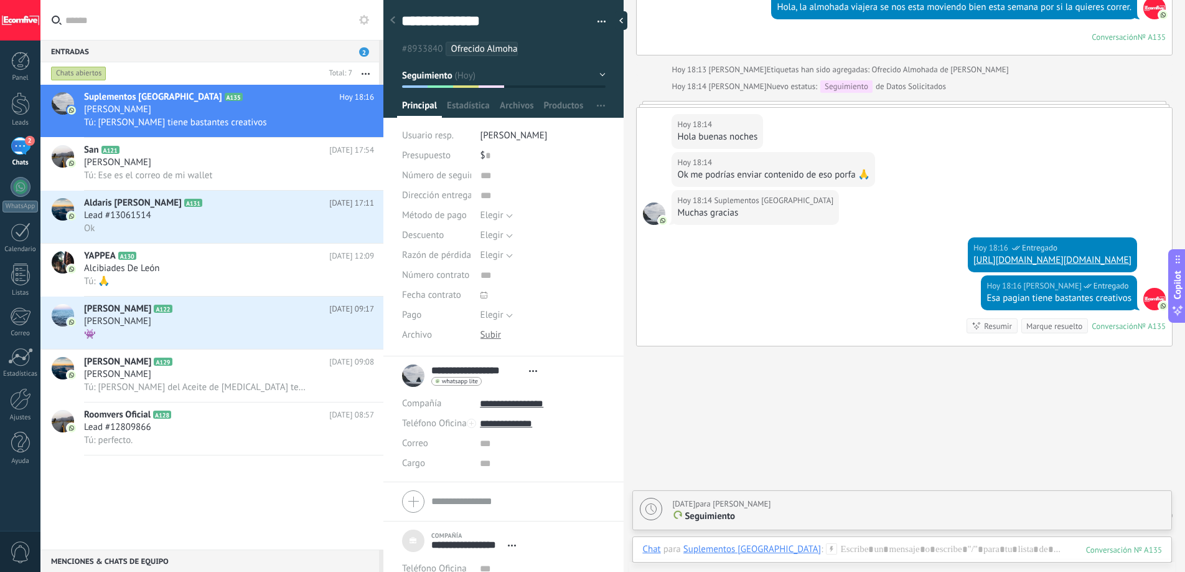
scroll to position [369, 0]
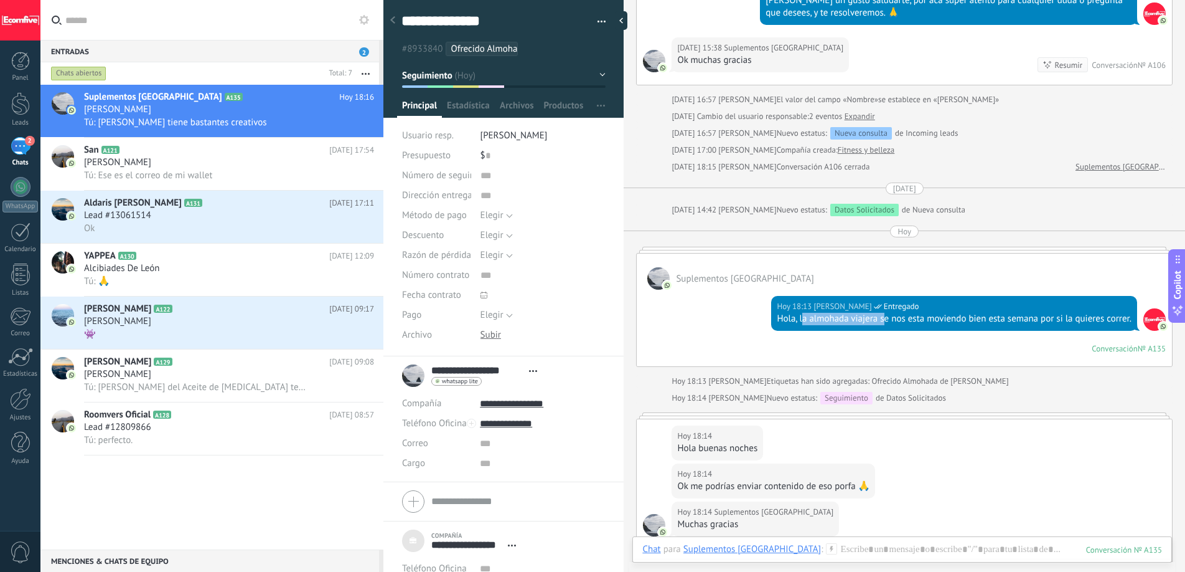
drag, startPoint x: 798, startPoint y: 322, endPoint x: 887, endPoint y: 318, distance: 89.1
click at [882, 318] on div "Hola, la almohada viajera se nos esta moviendo bien esta semana por si la quier…" at bounding box center [954, 319] width 355 height 12
drag, startPoint x: 915, startPoint y: 320, endPoint x: 959, endPoint y: 318, distance: 44.2
click at [917, 319] on div "Hola, la almohada viajera se nos esta moviendo bien esta semana por si la quier…" at bounding box center [954, 319] width 355 height 12
drag, startPoint x: 977, startPoint y: 318, endPoint x: 1004, endPoint y: 318, distance: 26.8
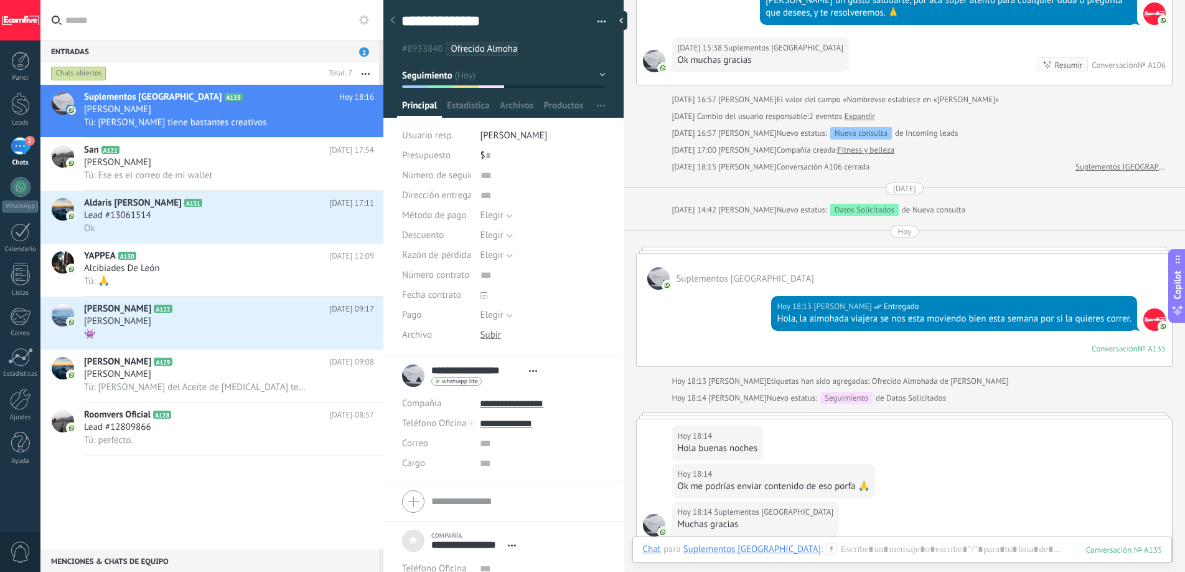
click at [978, 318] on div "Hola, la almohada viajera se nos esta moviendo bien esta semana por si la quier…" at bounding box center [954, 319] width 355 height 12
drag, startPoint x: 1011, startPoint y: 318, endPoint x: 1037, endPoint y: 317, distance: 26.2
click at [1011, 318] on div "Hola, la almohada viajera se nos esta moviendo bien esta semana por si la quier…" at bounding box center [954, 319] width 355 height 12
drag, startPoint x: 1039, startPoint y: 318, endPoint x: 1055, endPoint y: 319, distance: 16.2
click at [1039, 318] on div "Hola, la almohada viajera se nos esta moviendo bien esta semana por si la quier…" at bounding box center [954, 319] width 355 height 12
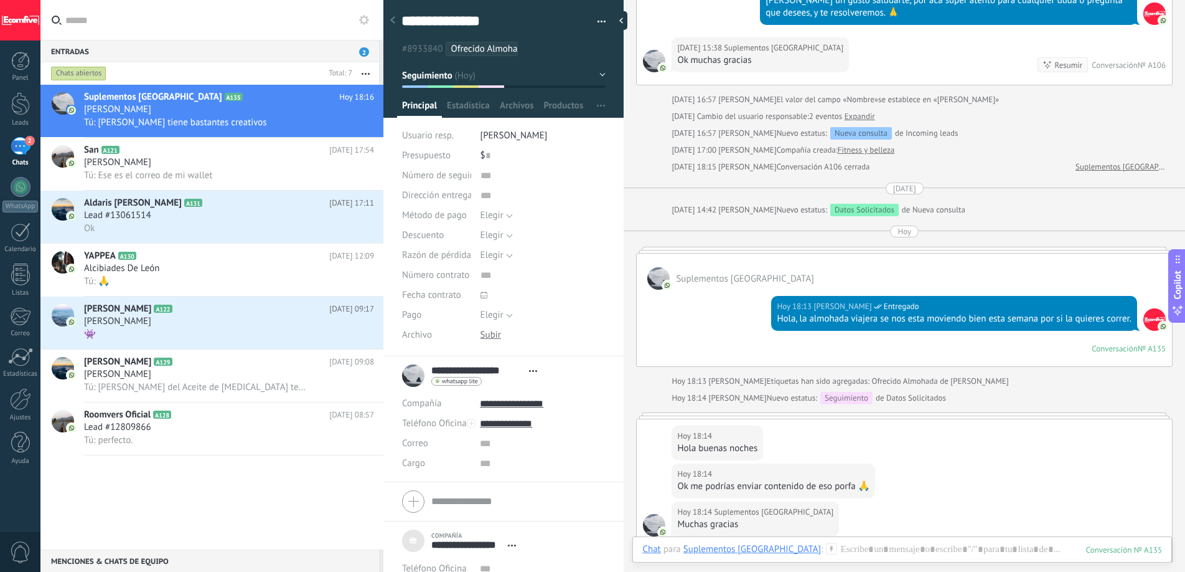
click at [1064, 319] on div "Hola, la almohada viajera se nos esta moviendo bien esta semana por si la quier…" at bounding box center [954, 319] width 355 height 12
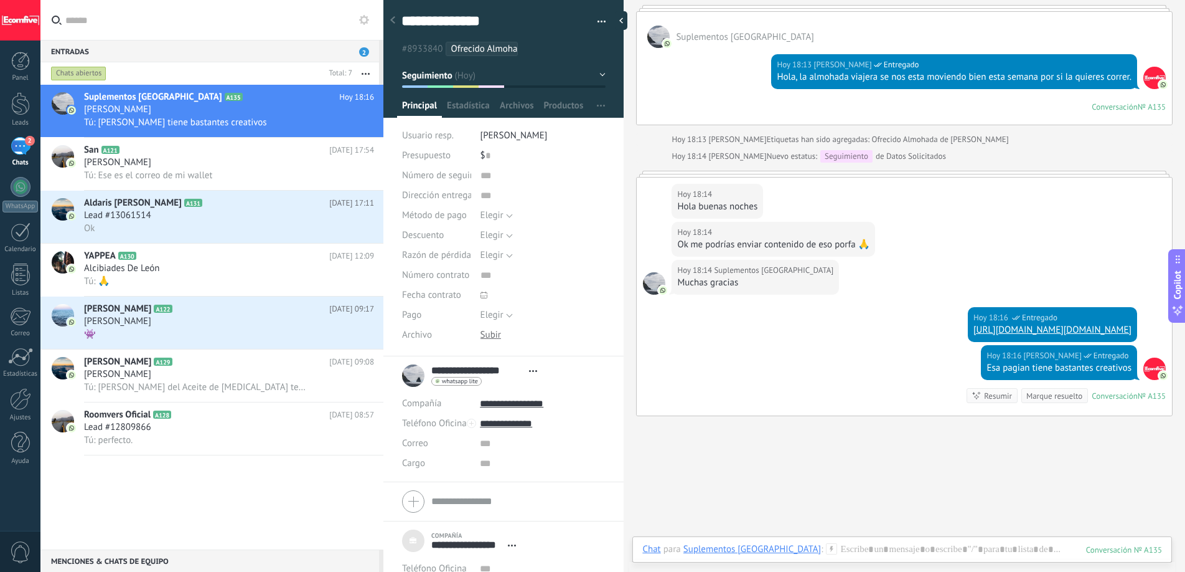
scroll to position [613, 0]
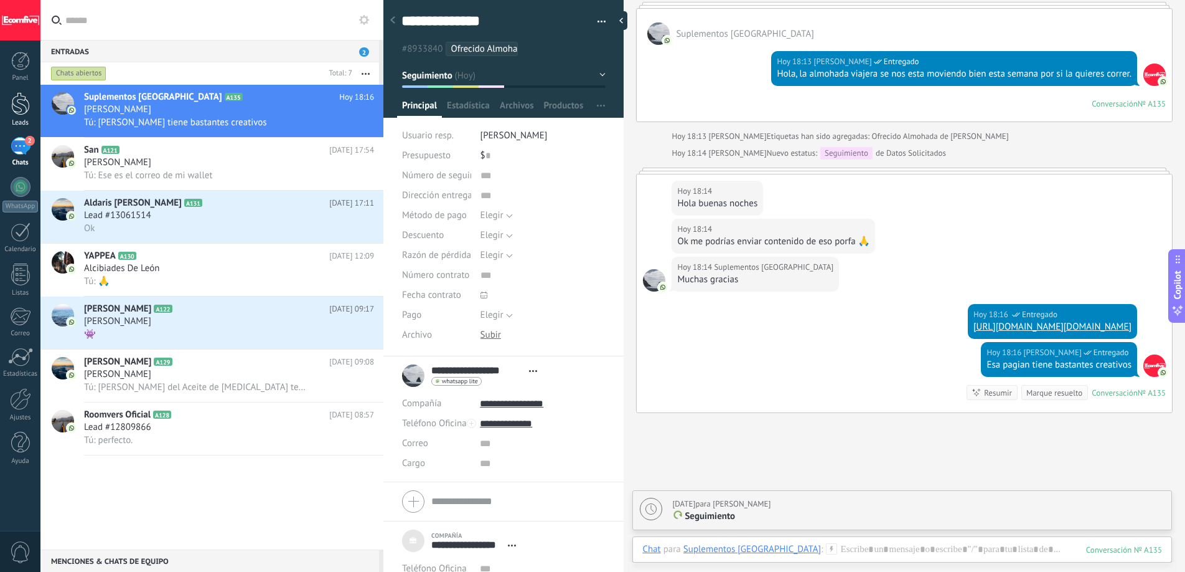
click at [23, 100] on div at bounding box center [20, 103] width 19 height 23
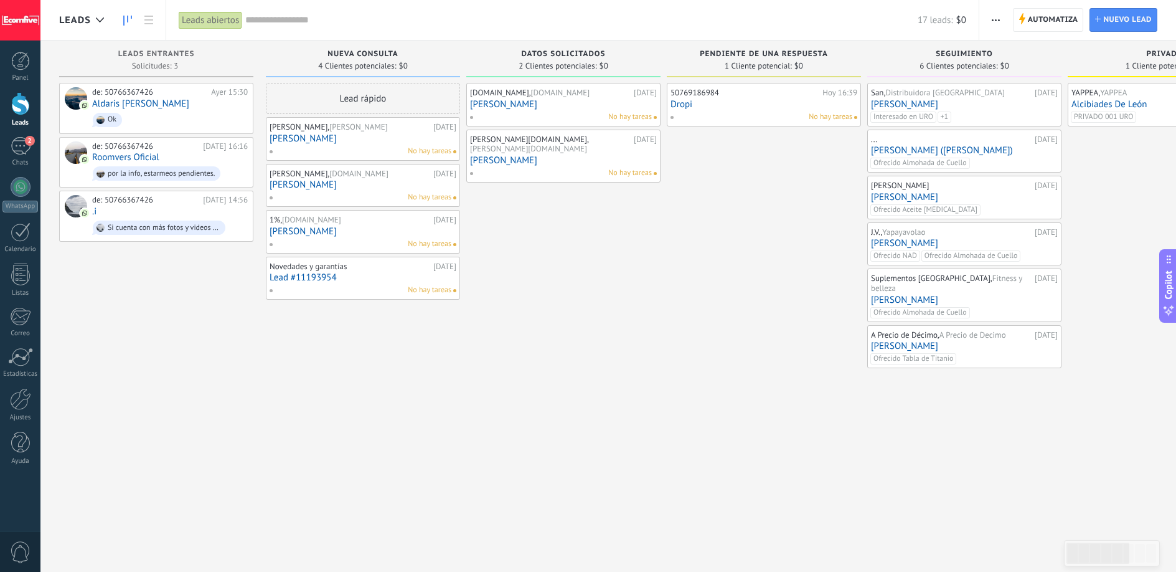
click at [598, 213] on div "Manitop.com, manitop.com 08.09.2025 Adriams Atencio No hay tareas Danaly.shop, …" at bounding box center [563, 287] width 194 height 409
click at [693, 219] on div "50769186984 [DATE] 16:39 Dropi No hay tareas" at bounding box center [764, 287] width 194 height 409
click at [576, 109] on div "Manitop.com, manitop.com 08.09.2025 Adriams Atencio No hay tareas" at bounding box center [563, 105] width 187 height 36
click at [517, 105] on link "[PERSON_NAME]" at bounding box center [563, 104] width 187 height 11
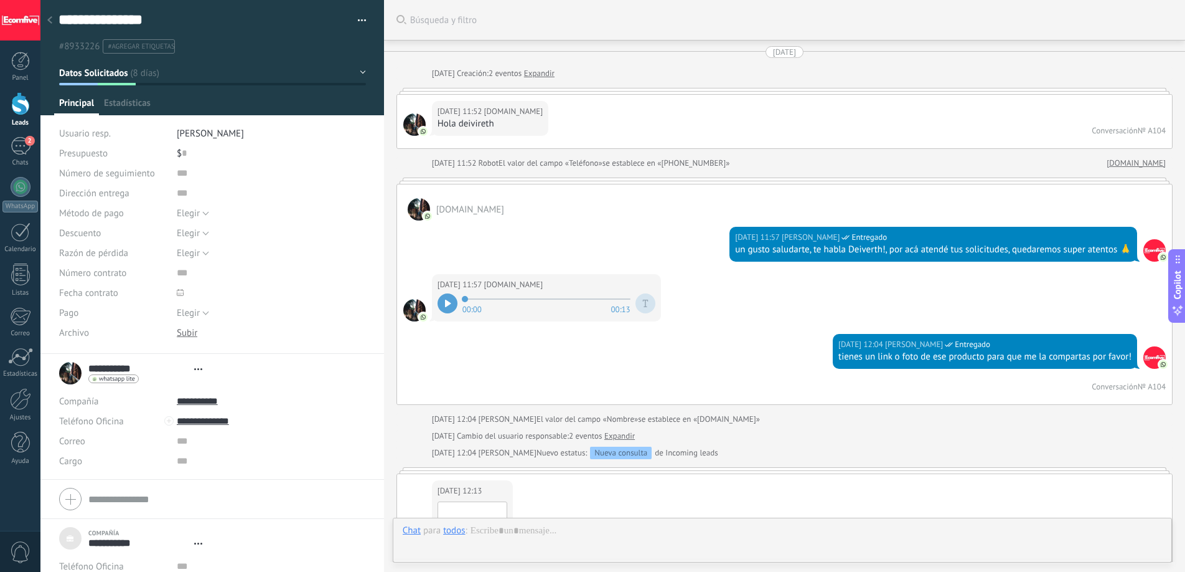
type textarea "***"
click at [454, 310] on div at bounding box center [448, 303] width 20 height 20
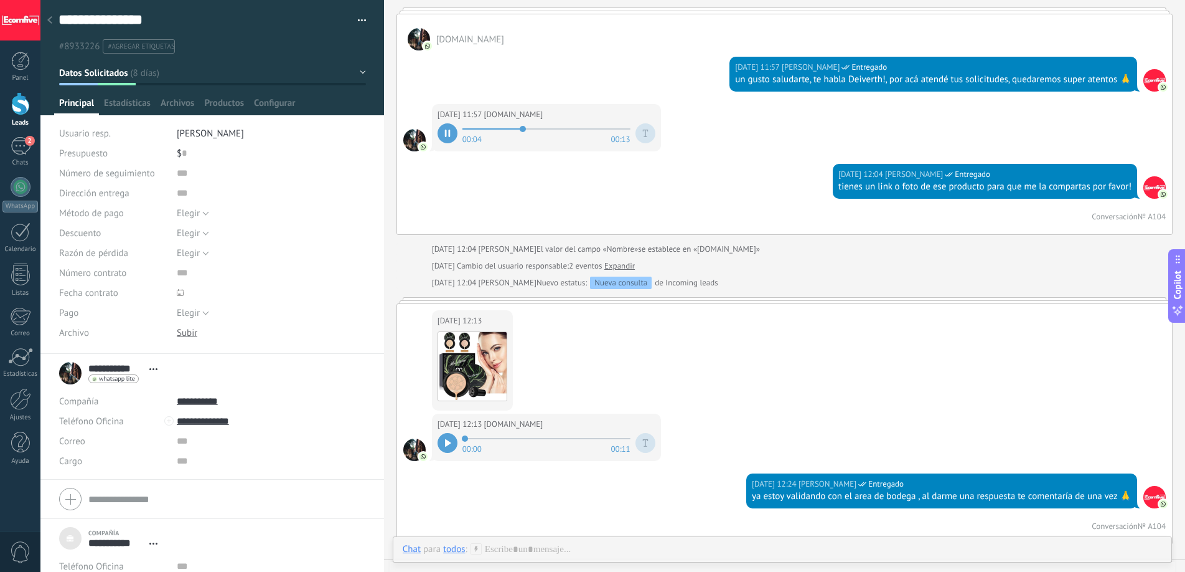
scroll to position [215, 0]
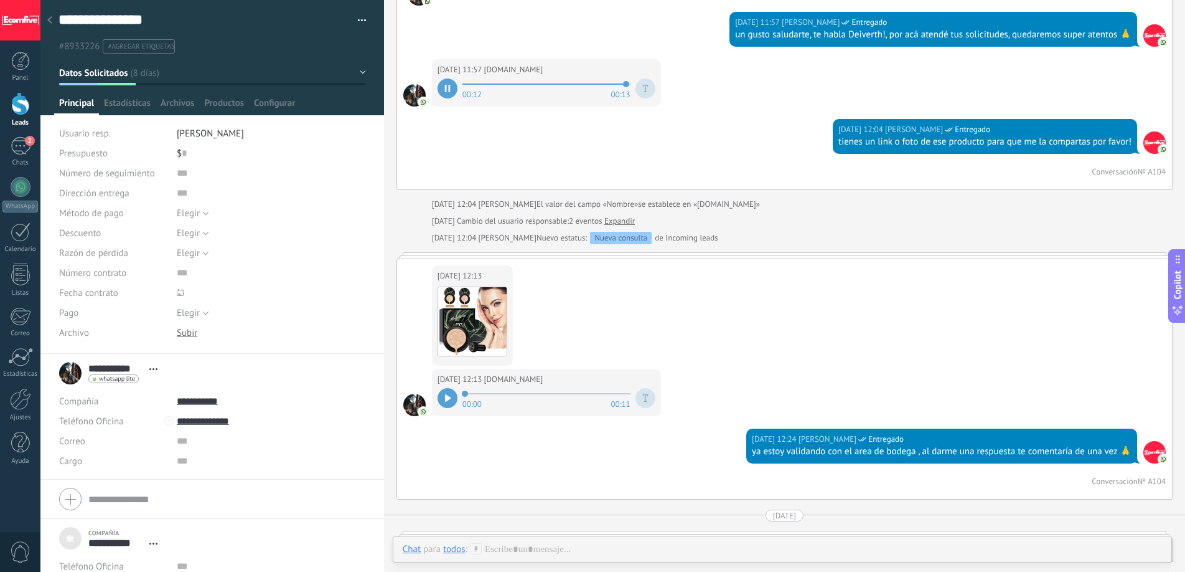
click at [555, 84] on span at bounding box center [547, 84] width 168 height 10
click at [447, 388] on div at bounding box center [448, 398] width 20 height 20
click at [449, 397] on icon at bounding box center [449, 397] width 2 height 7
click at [450, 397] on icon at bounding box center [448, 397] width 6 height 7
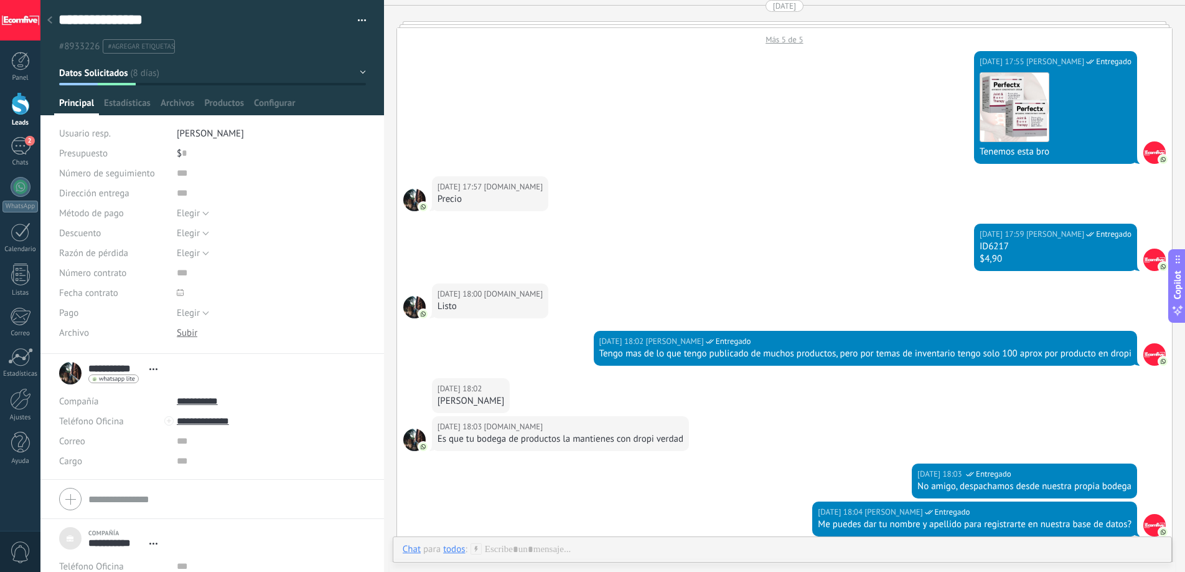
scroll to position [733, 0]
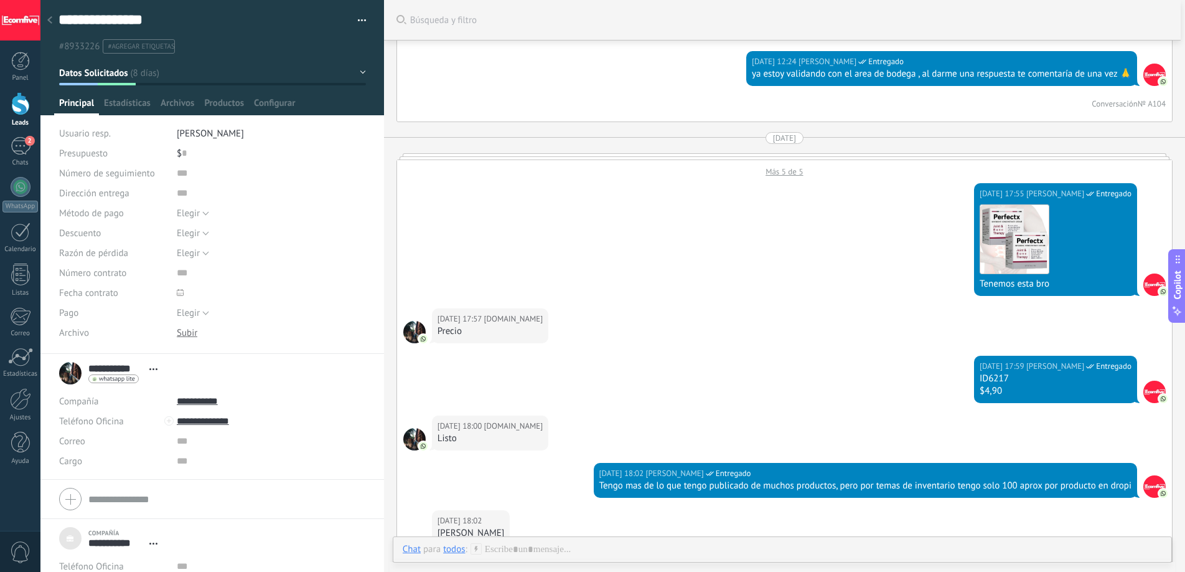
click at [789, 173] on div "Más 5 de 5" at bounding box center [784, 168] width 775 height 17
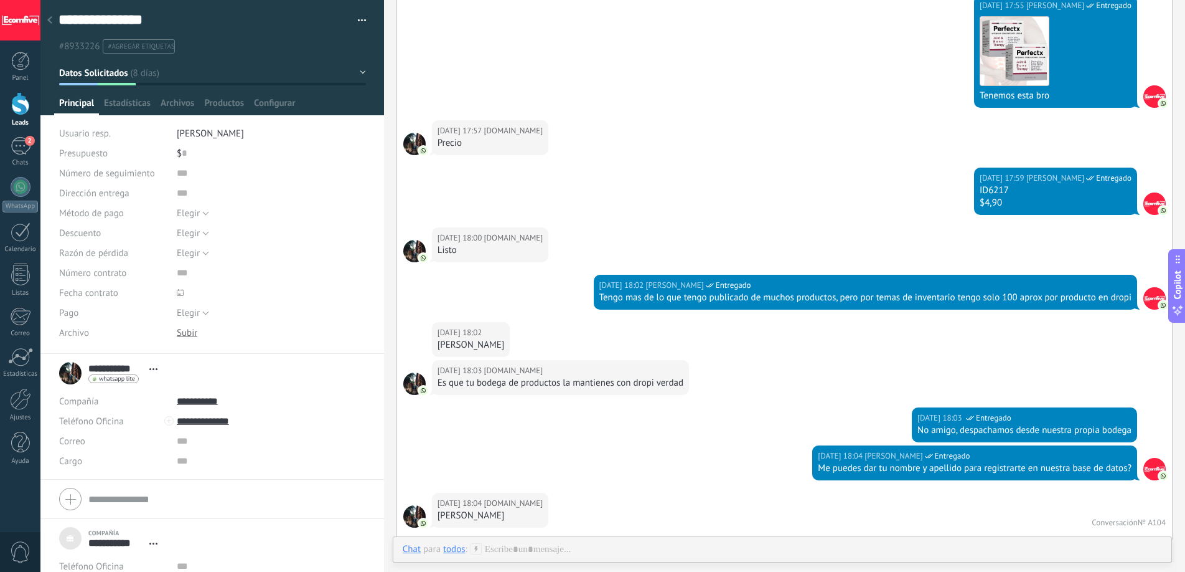
scroll to position [1298, 0]
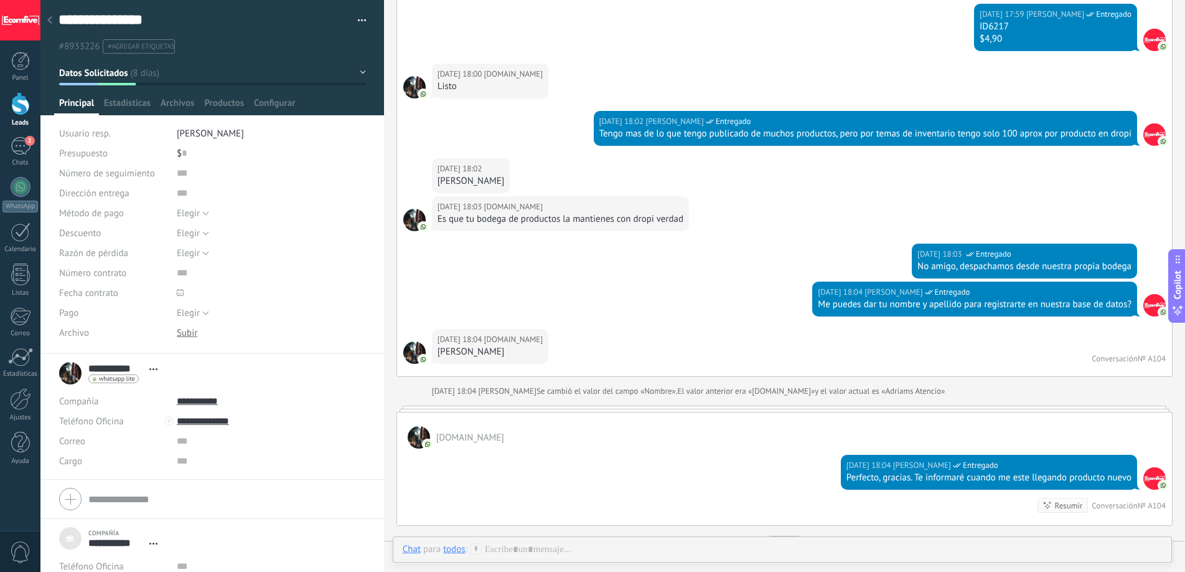
click at [583, 225] on div "Es que tu bodega de productos la mantienes con dropi verdad" at bounding box center [561, 219] width 246 height 12
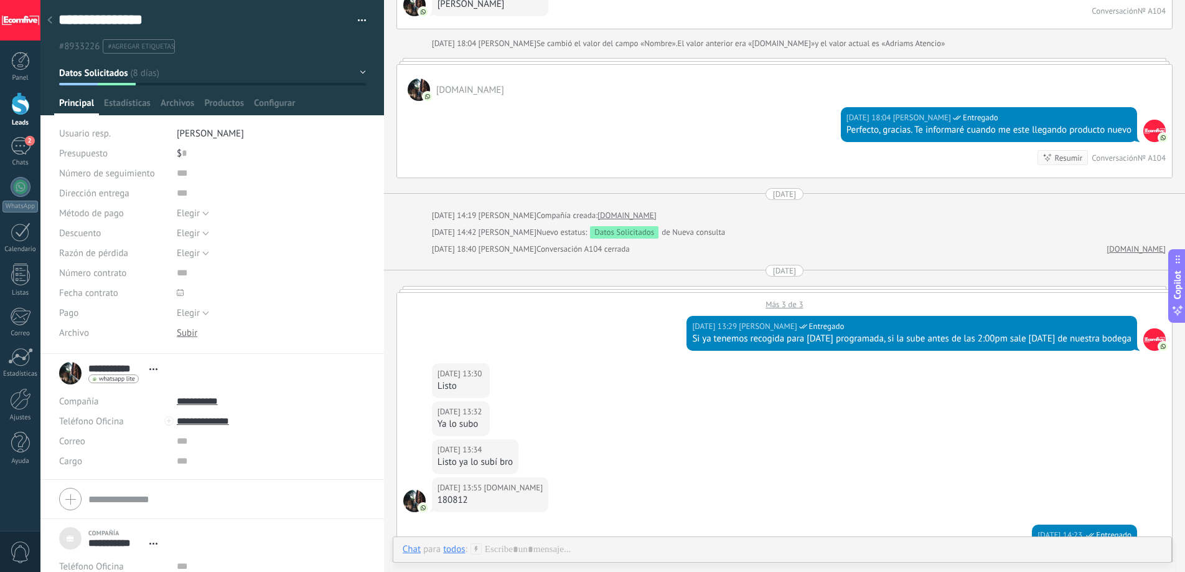
scroll to position [1822, 0]
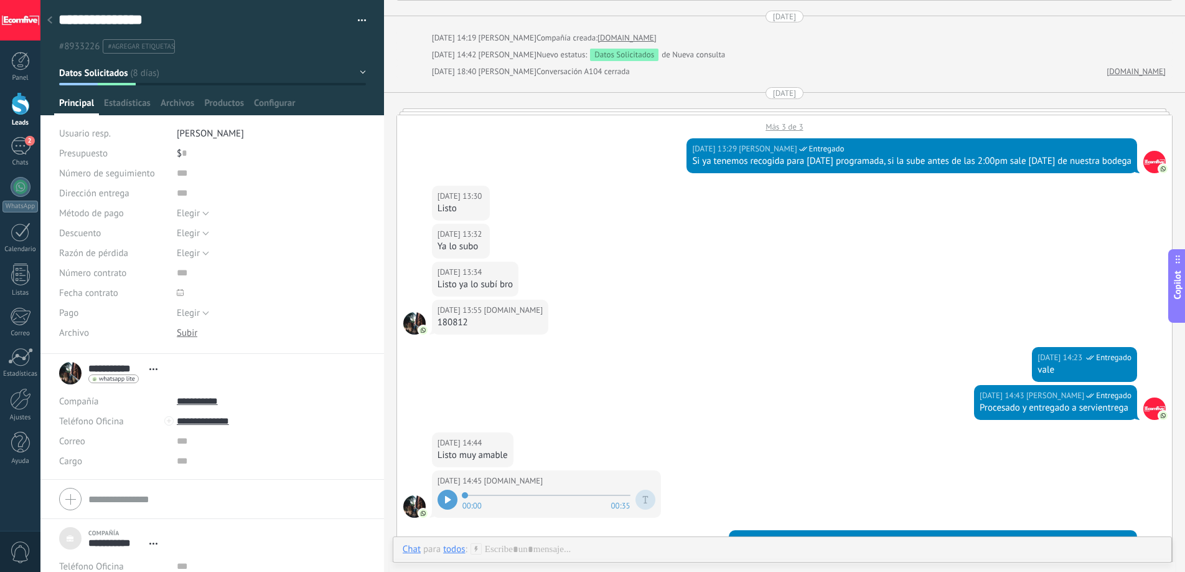
click at [125, 50] on li "#agregar etiquetas" at bounding box center [139, 46] width 72 height 14
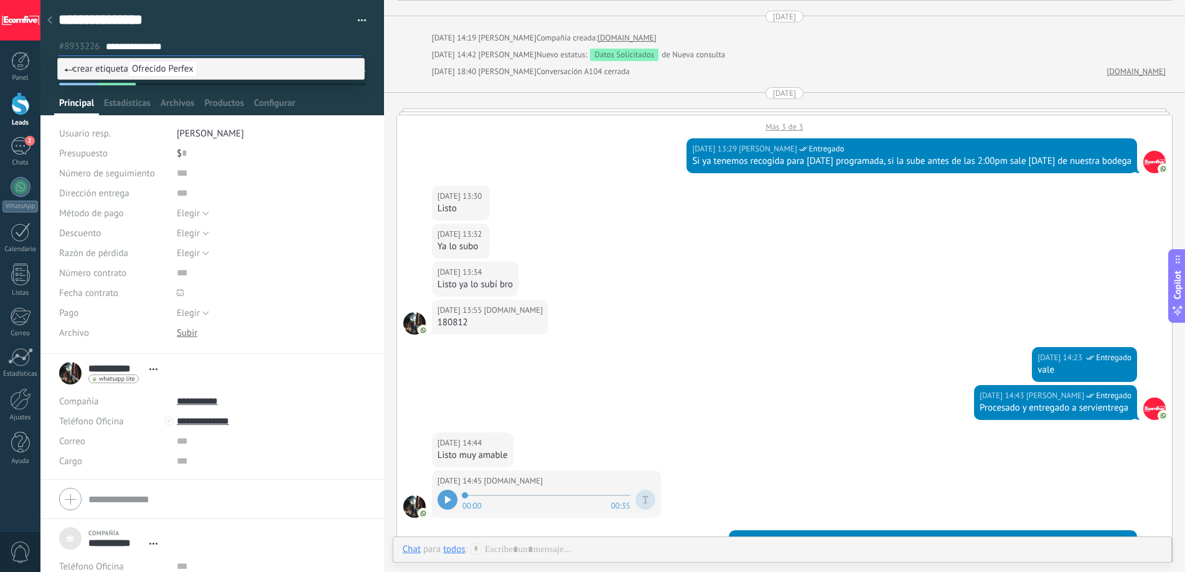
type input "**********"
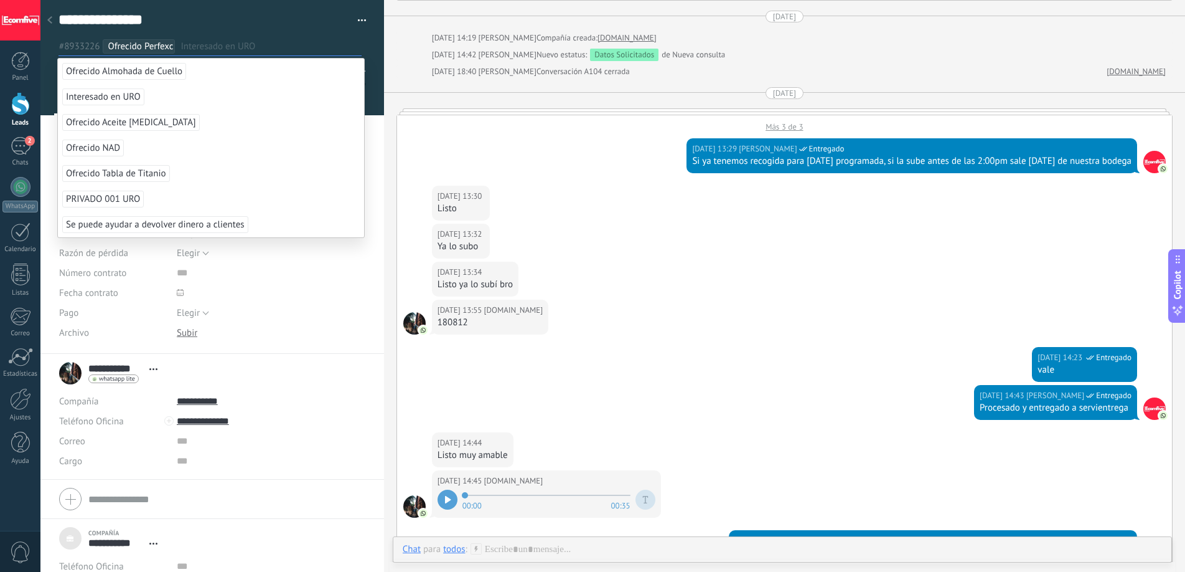
click at [621, 183] on div "12.09.2025 13:29 Deiverth Rodriguez Entregado Si ya tenemos recogida para hoy p…" at bounding box center [784, 159] width 775 height 54
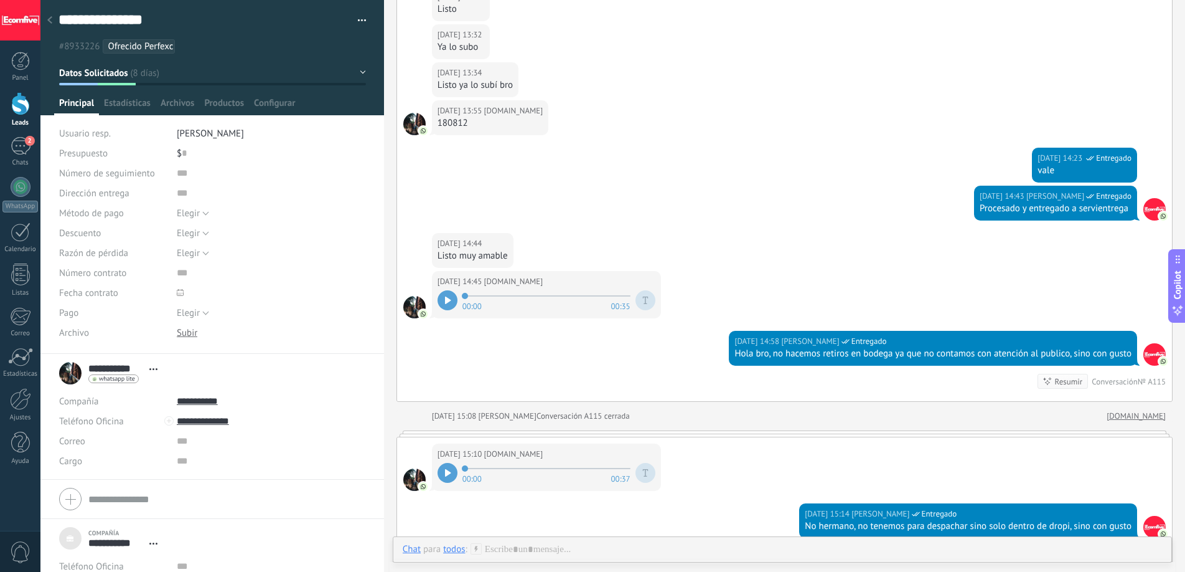
scroll to position [2022, 0]
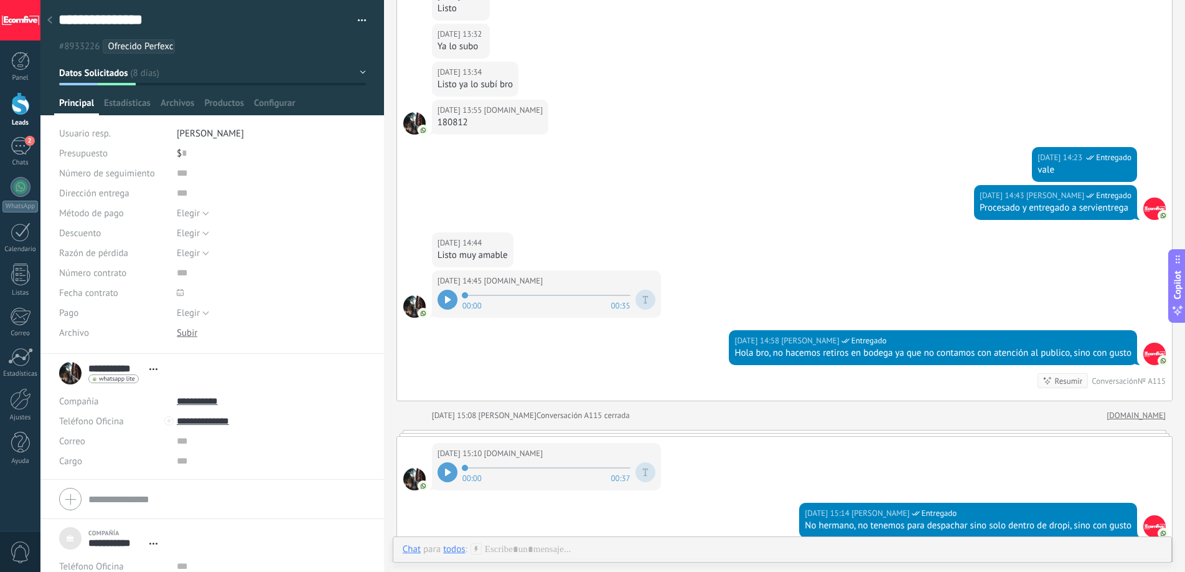
click at [441, 309] on div at bounding box center [448, 300] width 20 height 20
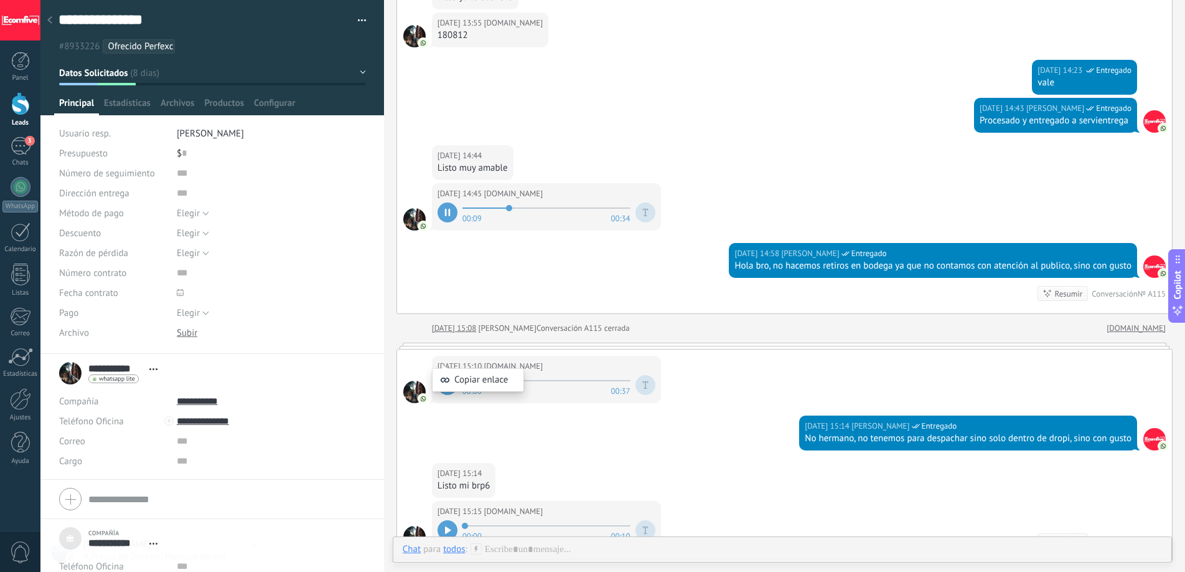
scroll to position [2110, 0]
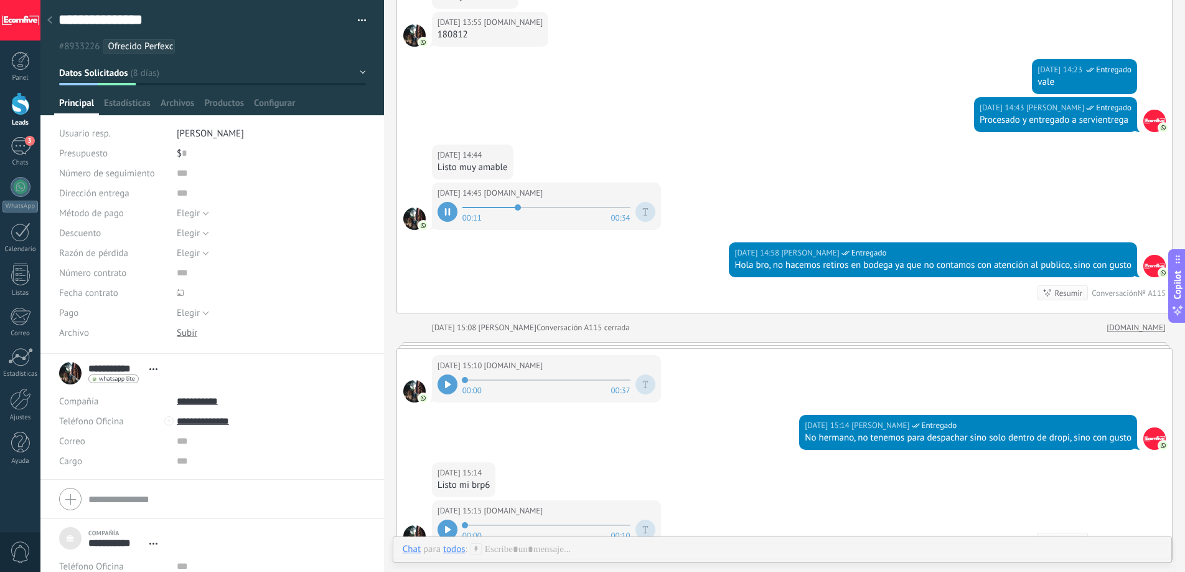
click at [445, 215] on icon at bounding box center [446, 211] width 2 height 7
click at [441, 394] on div at bounding box center [448, 384] width 20 height 20
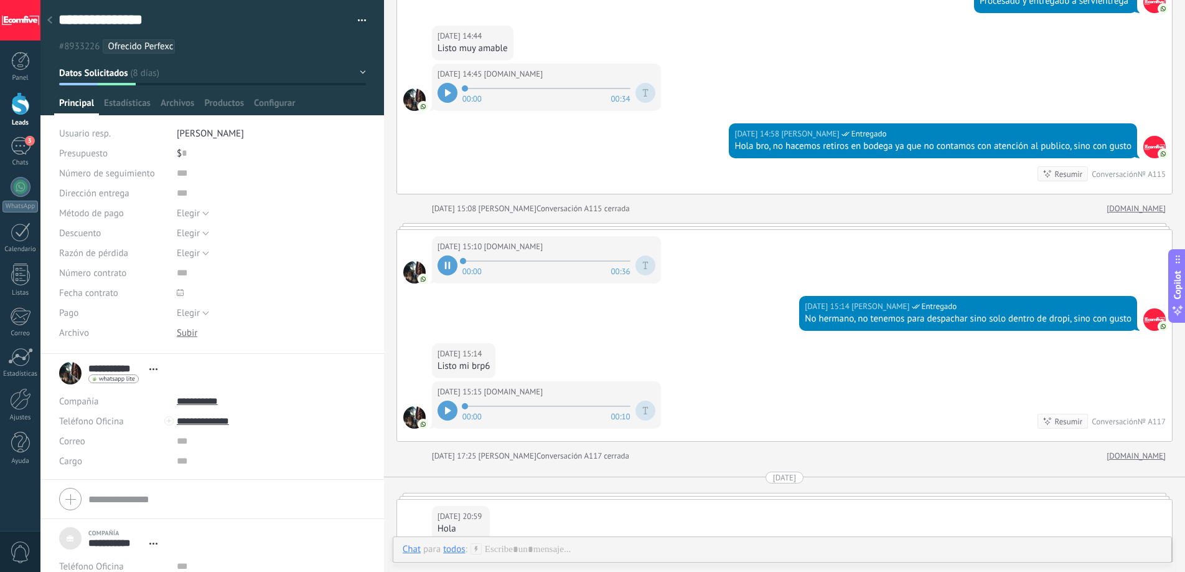
scroll to position [2401, 0]
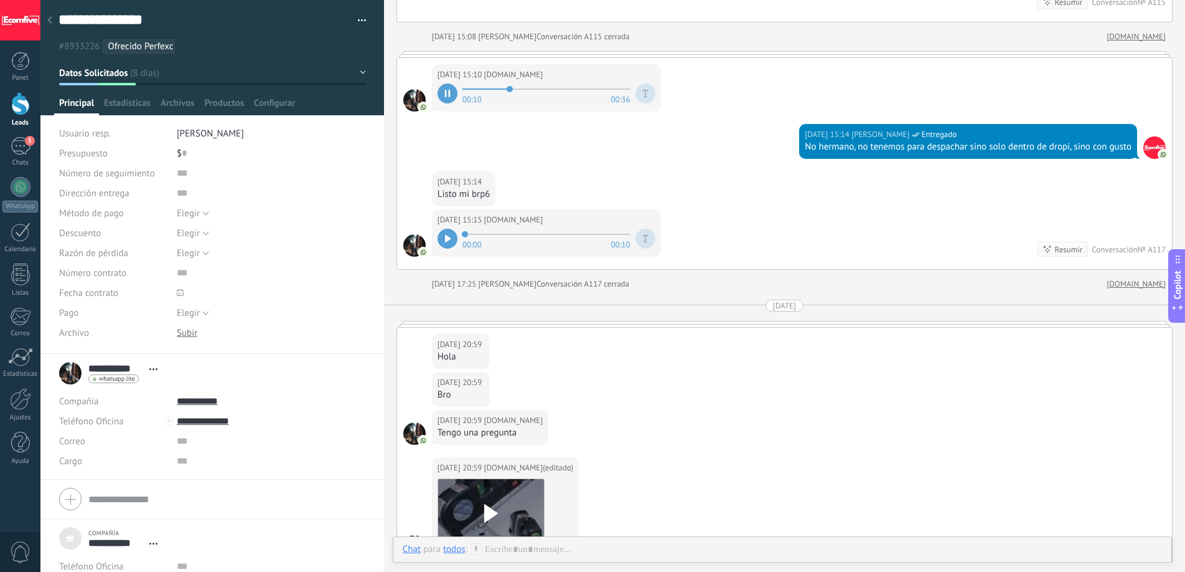
click at [440, 103] on div at bounding box center [448, 93] width 20 height 20
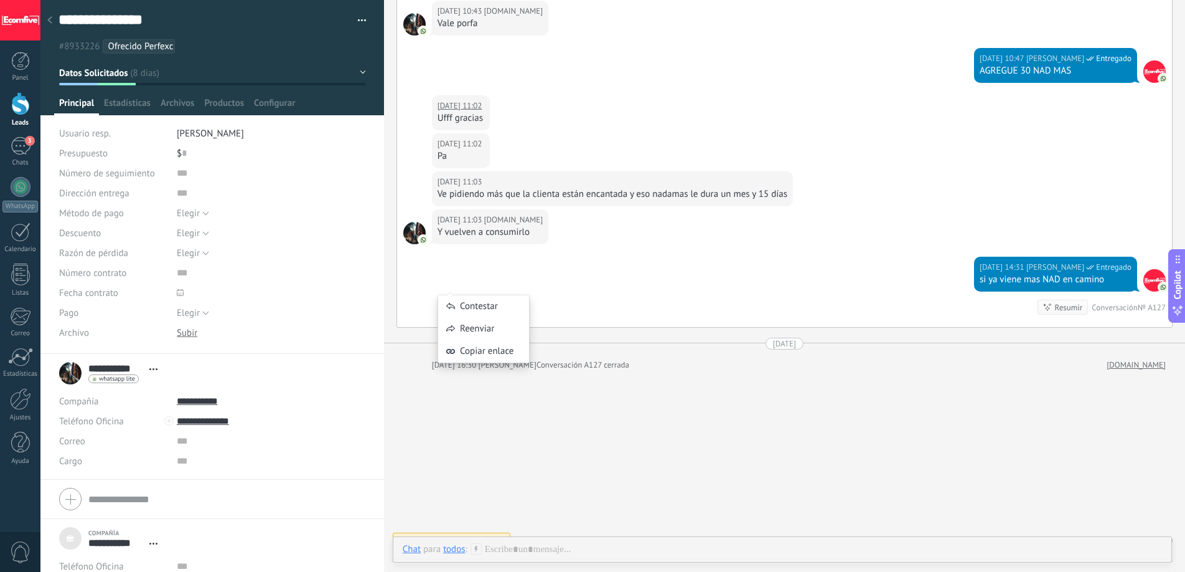
scroll to position [3268, 0]
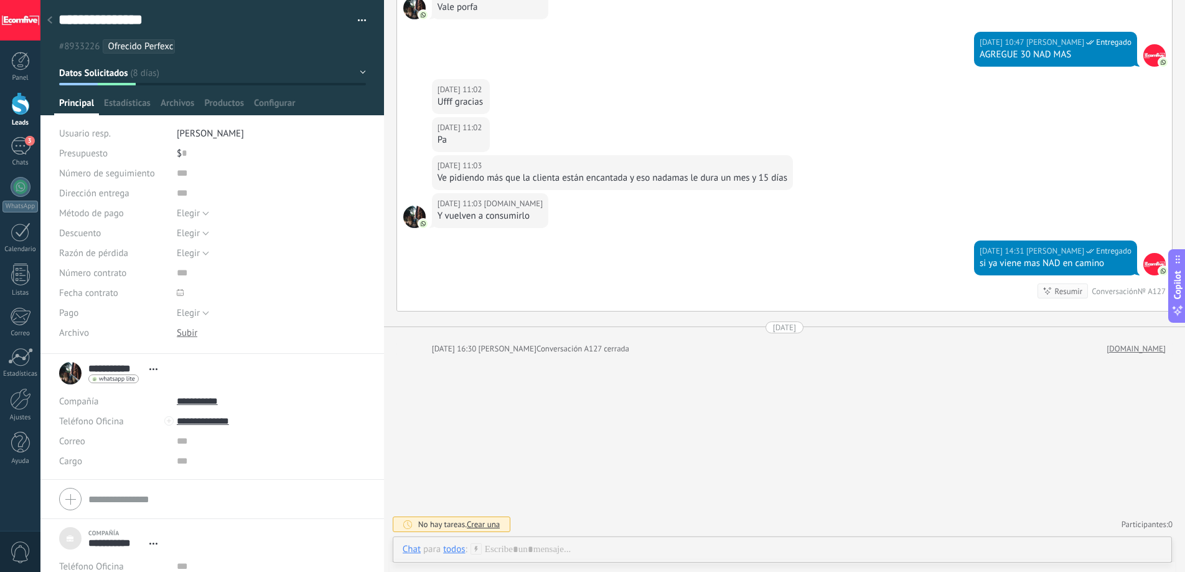
click at [718, 280] on div "17.09.2025 14:31 Deiverth Rodriguez Entregado si ya viene mas NAD en camino Res…" at bounding box center [784, 275] width 775 height 70
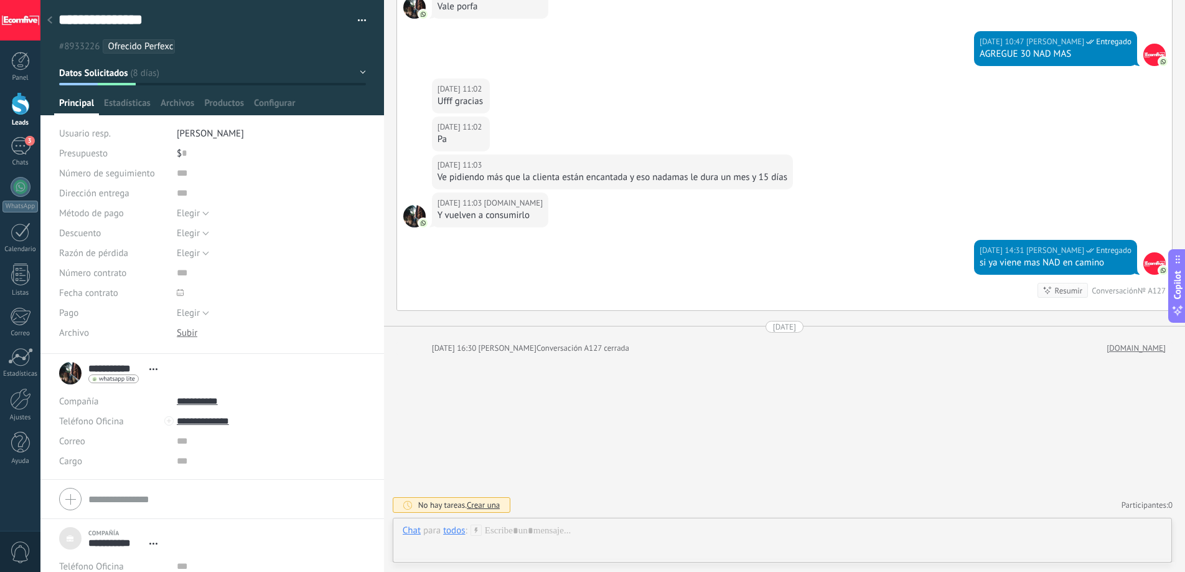
click at [524, 538] on div at bounding box center [783, 542] width 760 height 37
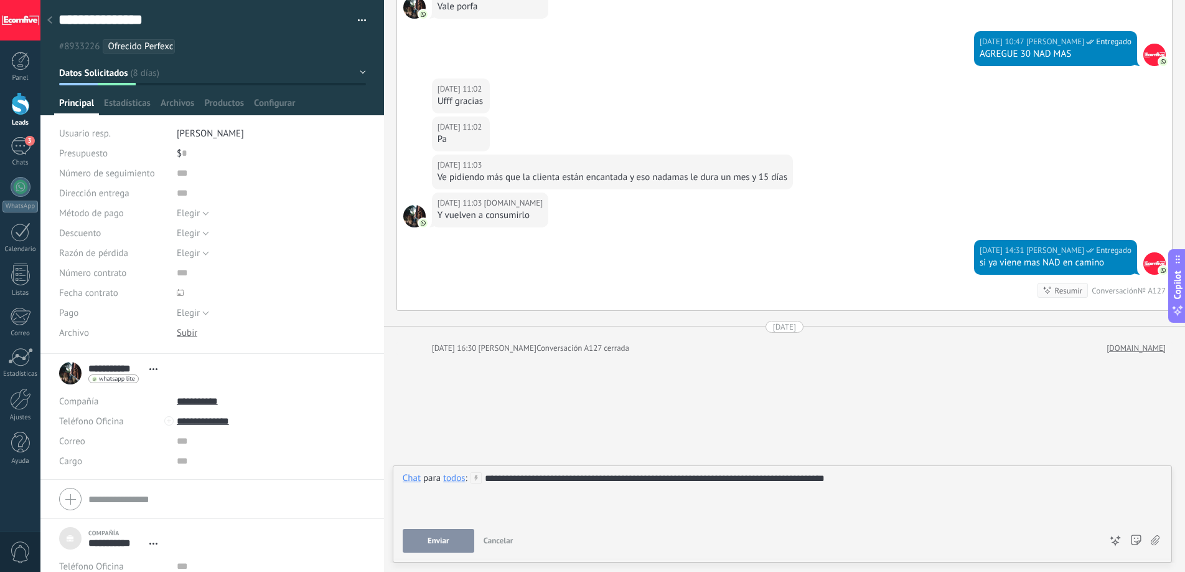
click at [431, 542] on span "Enviar" at bounding box center [439, 540] width 22 height 9
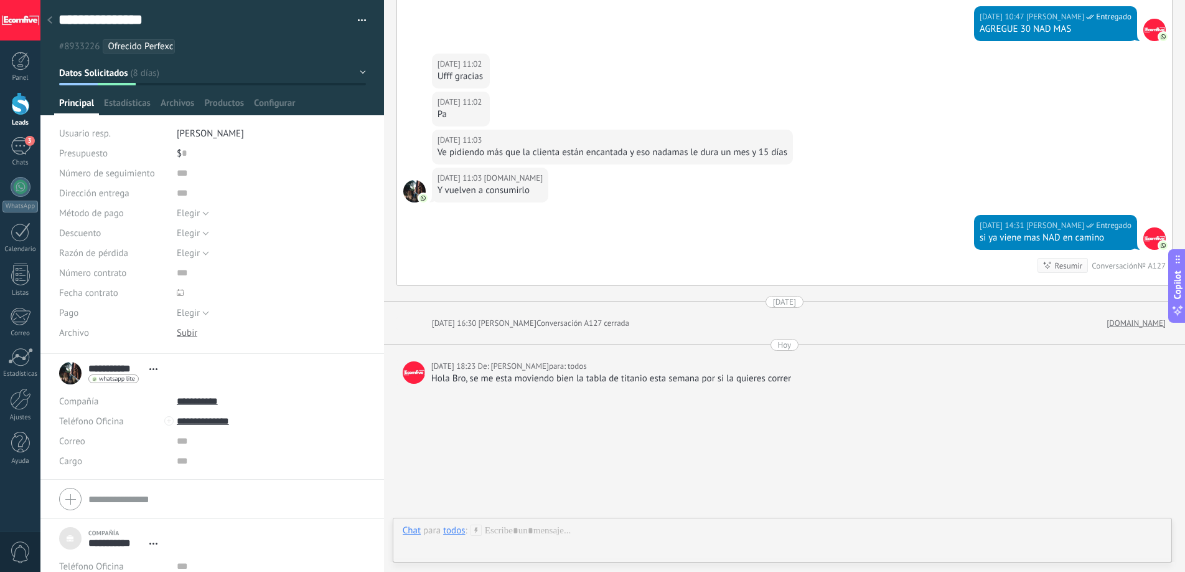
click at [16, 108] on div at bounding box center [20, 103] width 19 height 23
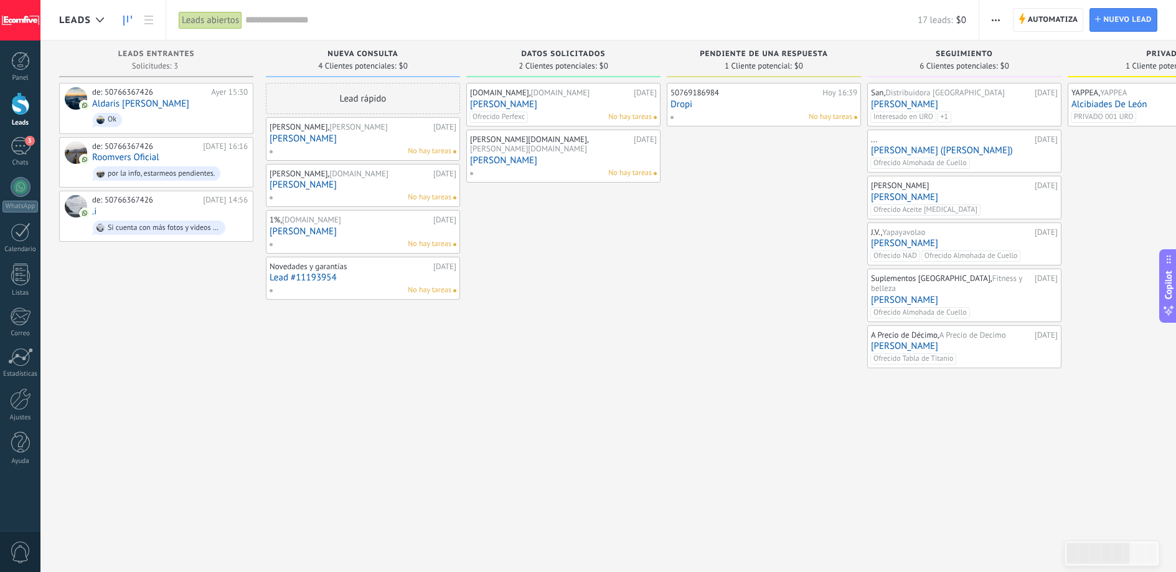
click at [598, 103] on link "[PERSON_NAME]" at bounding box center [563, 104] width 187 height 11
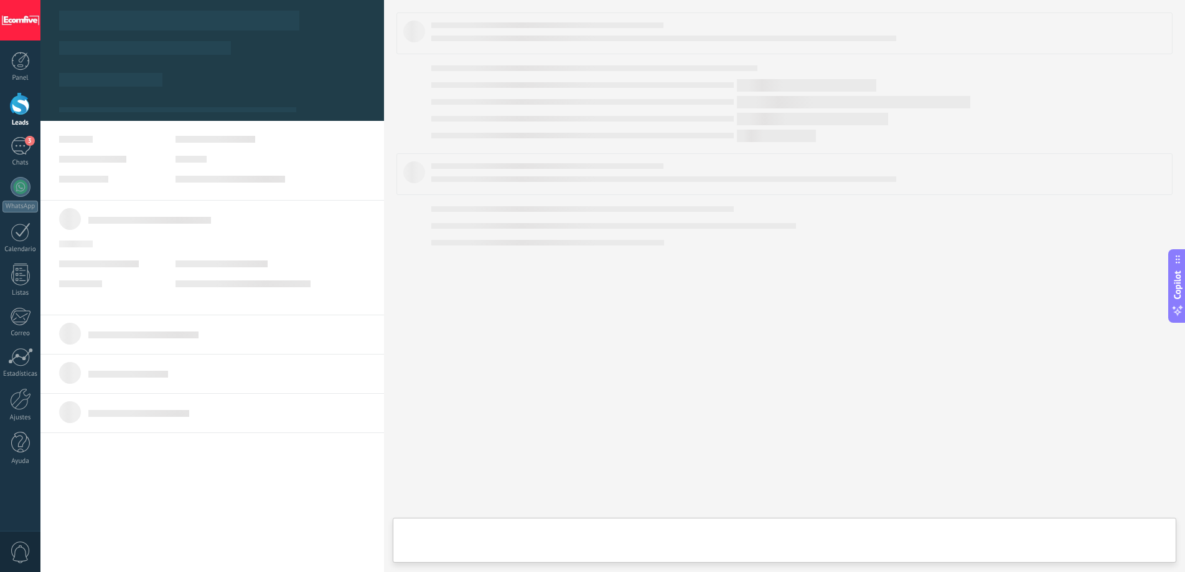
type textarea "***"
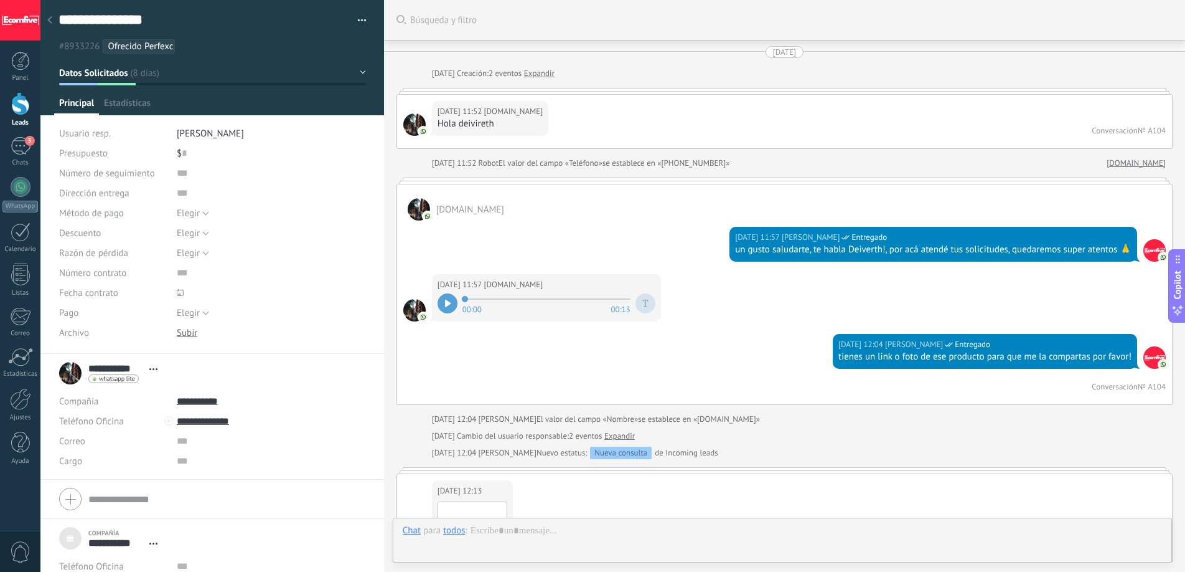
scroll to position [3003, 0]
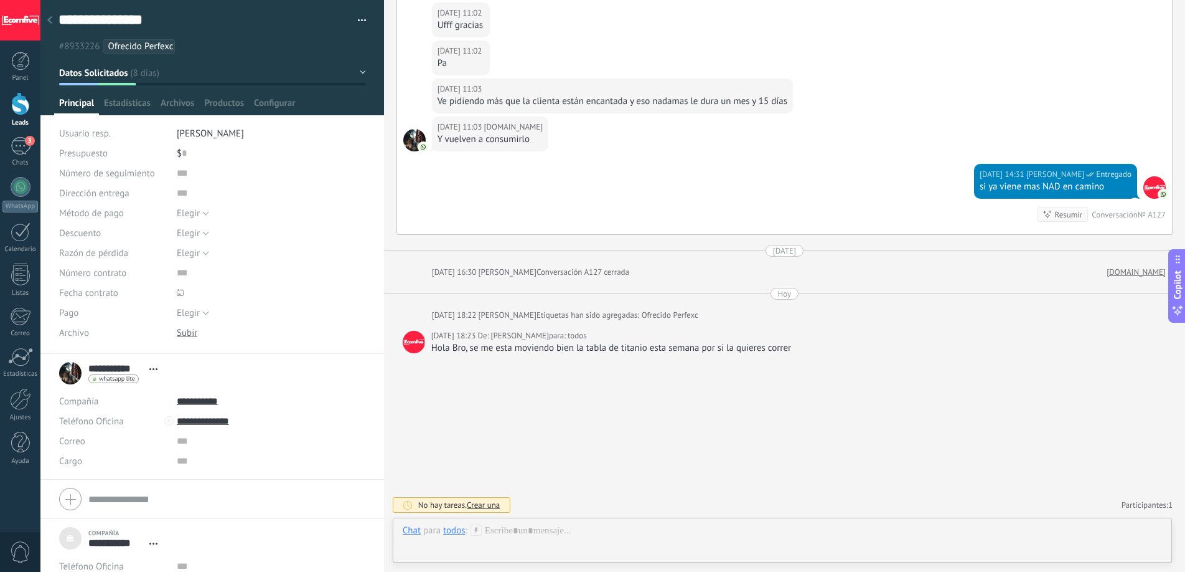
click at [634, 345] on div "Hola Bro, se me esta moviendo bien la tabla de titanio esta semana por si la qu…" at bounding box center [798, 348] width 735 height 12
copy div "Hola Bro, se me esta moviendo bien la tabla de titanio esta semana por si la qu…"
click at [453, 533] on div "todos" at bounding box center [454, 529] width 22 height 11
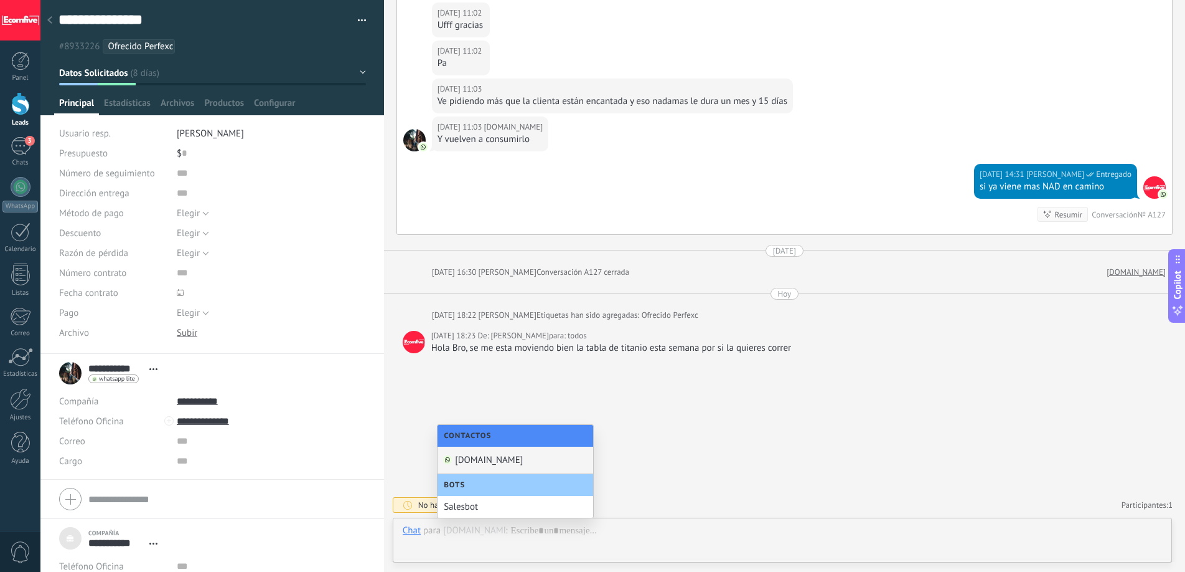
click at [466, 467] on div "Manitop.com" at bounding box center [516, 459] width 156 height 27
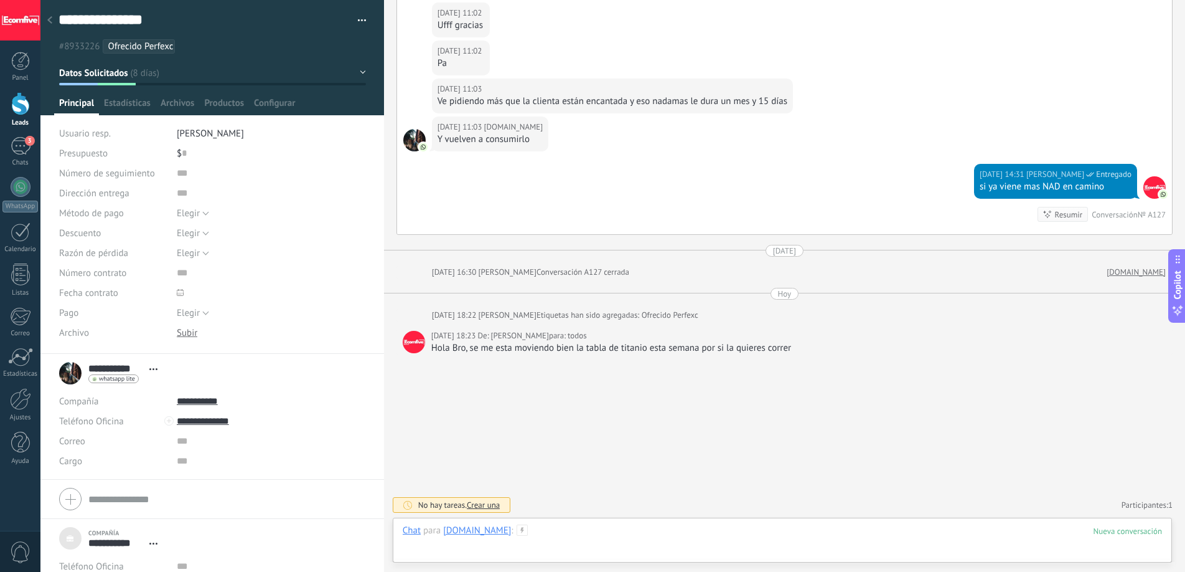
paste div
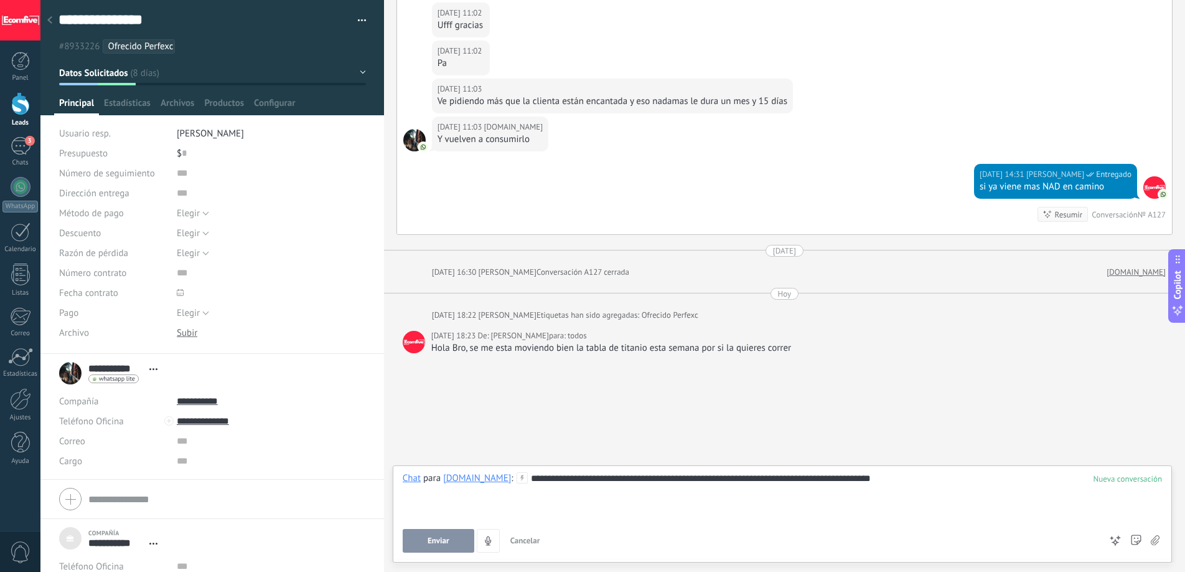
click at [459, 537] on button "Enviar" at bounding box center [439, 541] width 72 height 24
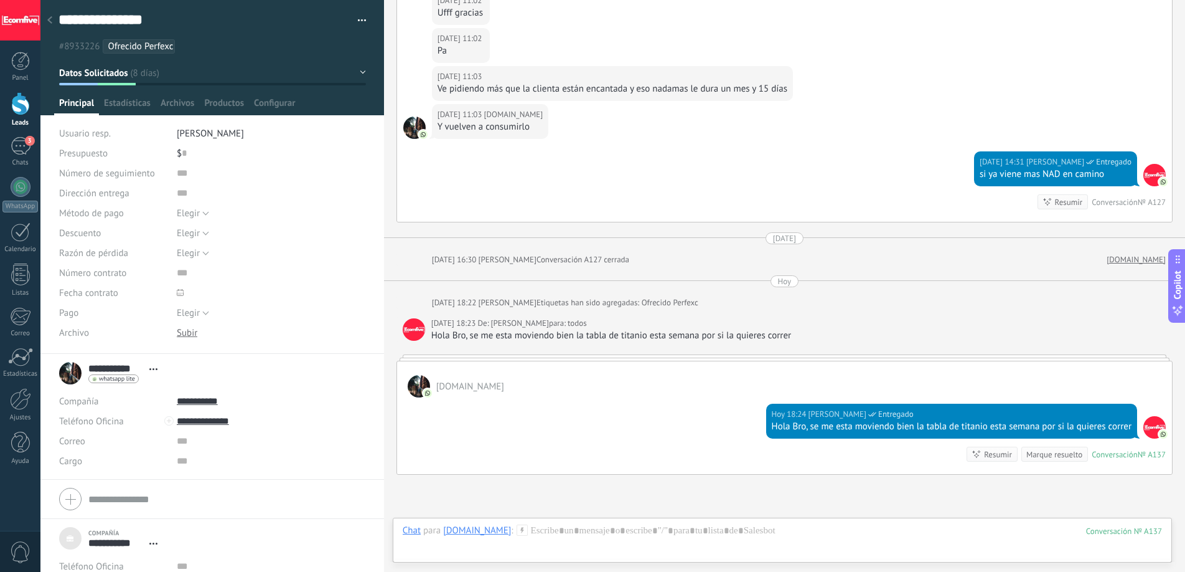
click at [1063, 460] on div "Marque resuelto" at bounding box center [1055, 454] width 56 height 12
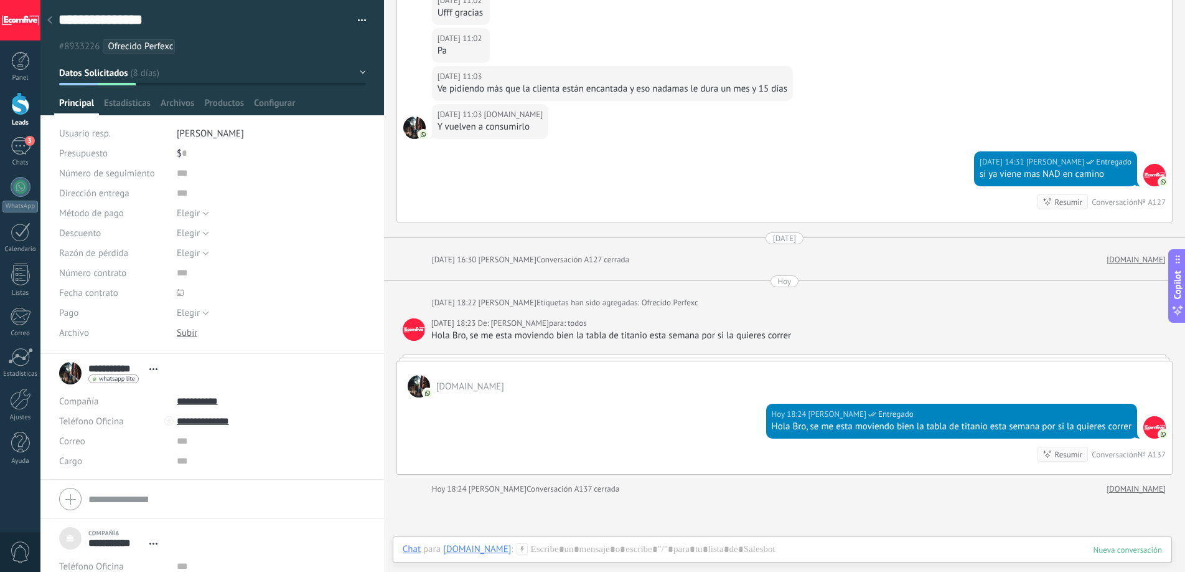
scroll to position [3024, 0]
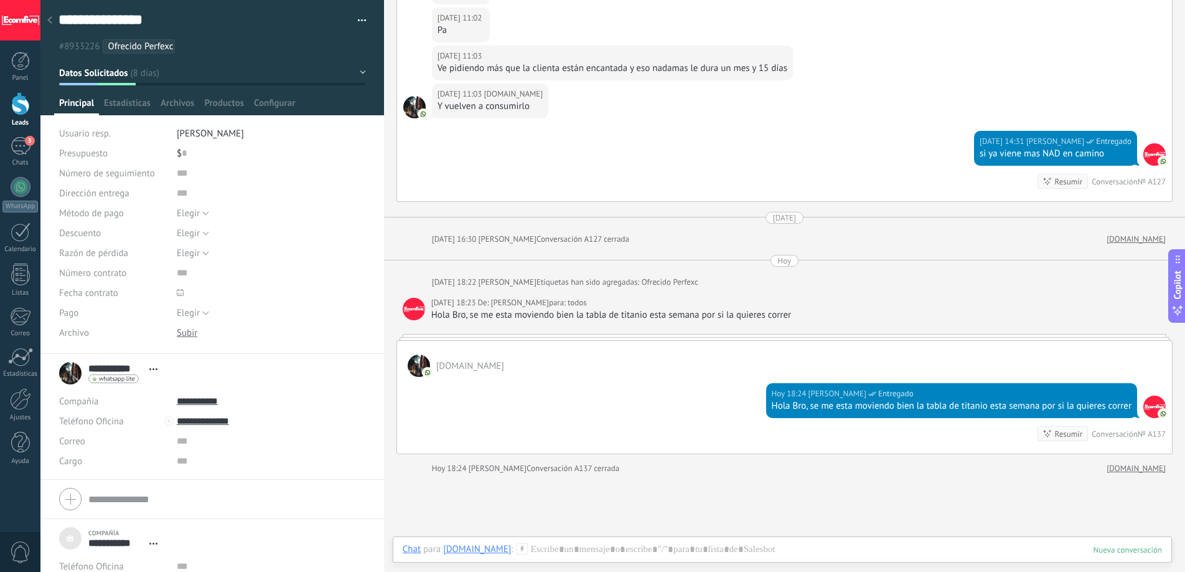
click at [20, 116] on link "Leads" at bounding box center [20, 109] width 40 height 35
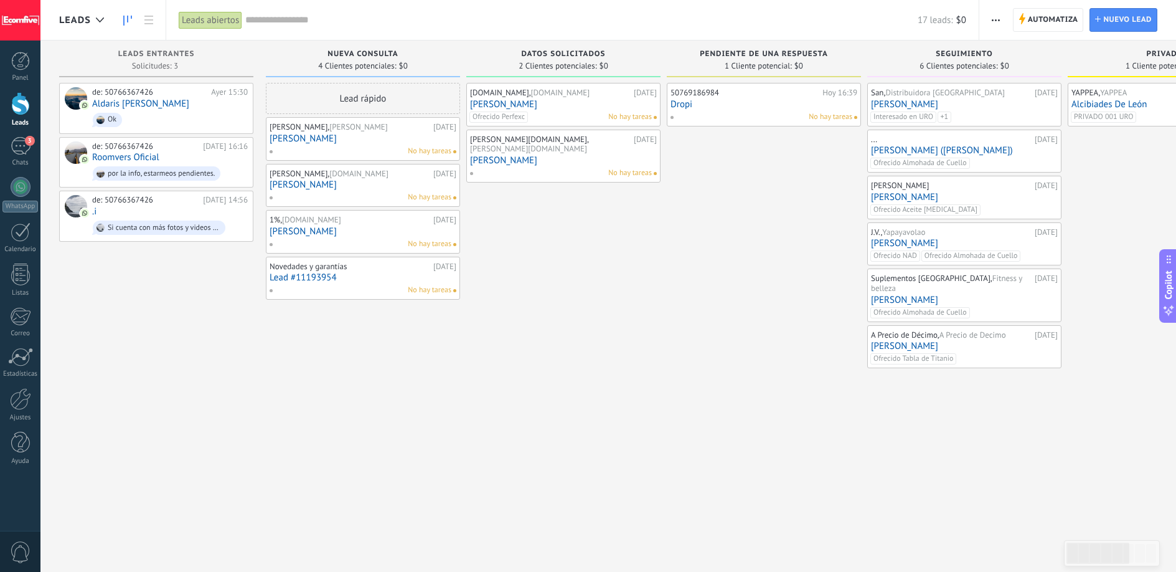
click at [585, 104] on link "[PERSON_NAME]" at bounding box center [563, 104] width 187 height 11
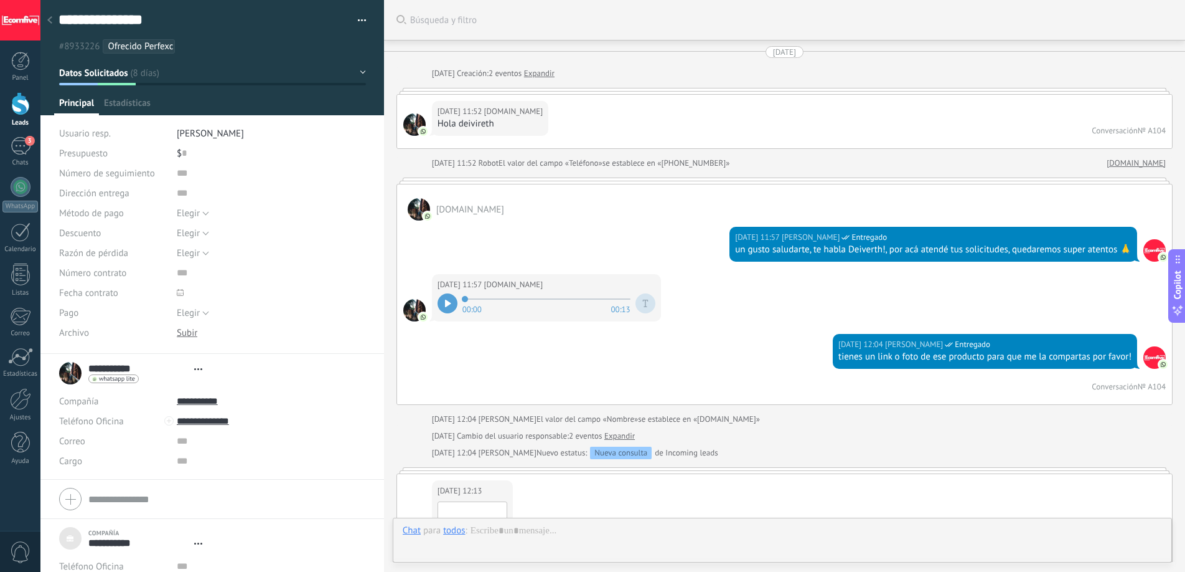
type textarea "***"
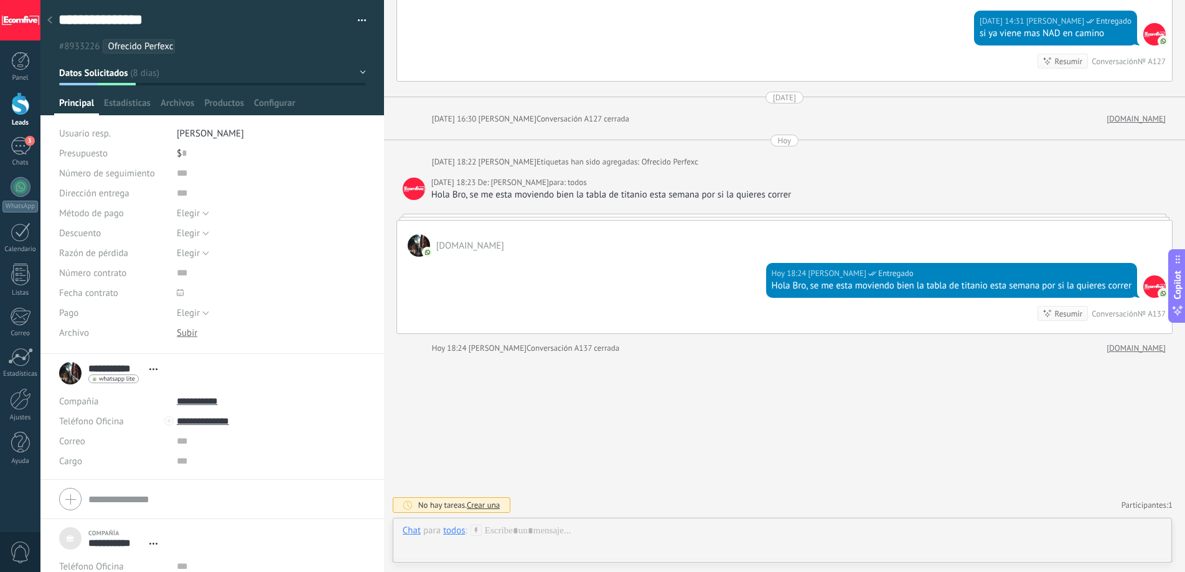
click at [492, 506] on span "Crear una" at bounding box center [483, 504] width 33 height 11
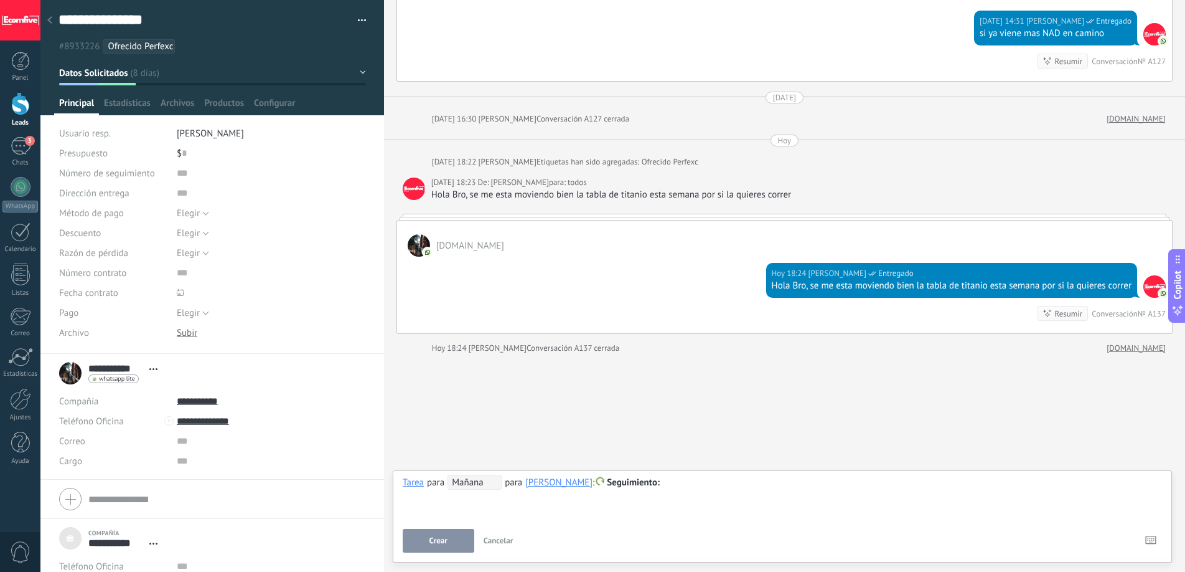
click at [483, 489] on div at bounding box center [783, 482] width 760 height 15
click at [483, 486] on span "Mañana" at bounding box center [475, 481] width 54 height 15
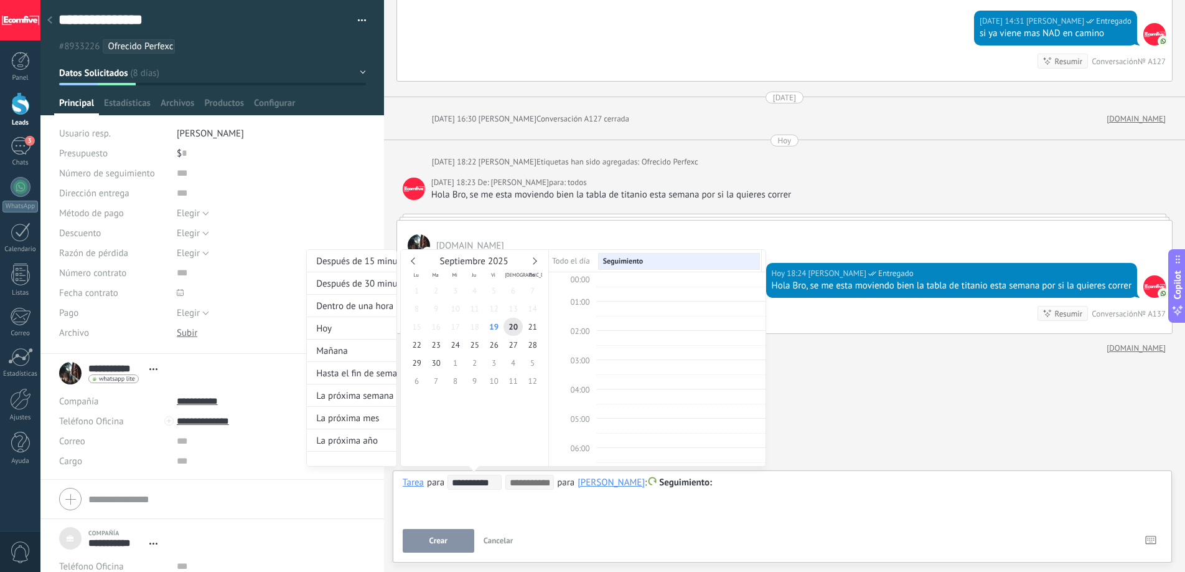
scroll to position [235, 0]
click at [494, 343] on span "26" at bounding box center [493, 345] width 19 height 18
type input "**********"
click at [450, 510] on div at bounding box center [592, 286] width 1185 height 572
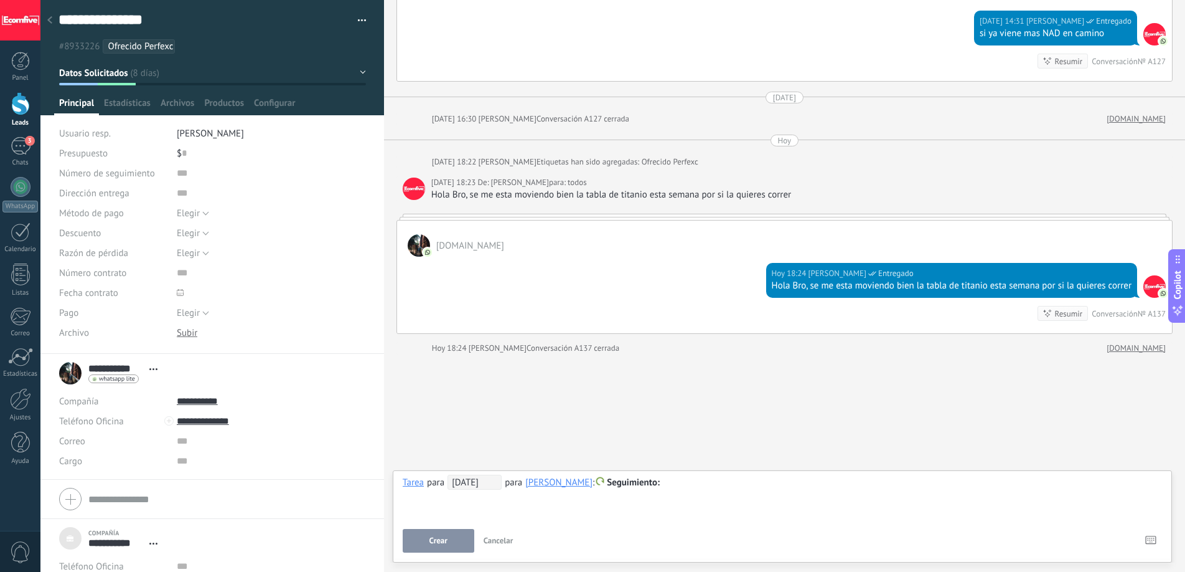
click at [444, 536] on span "Crear" at bounding box center [439, 540] width 18 height 9
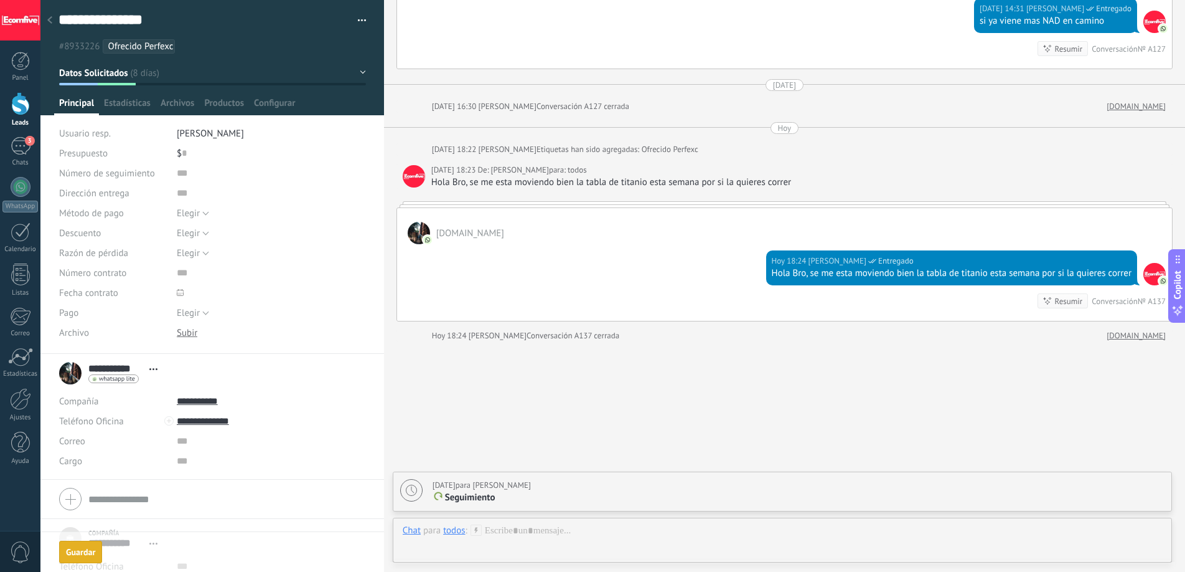
scroll to position [3200, 0]
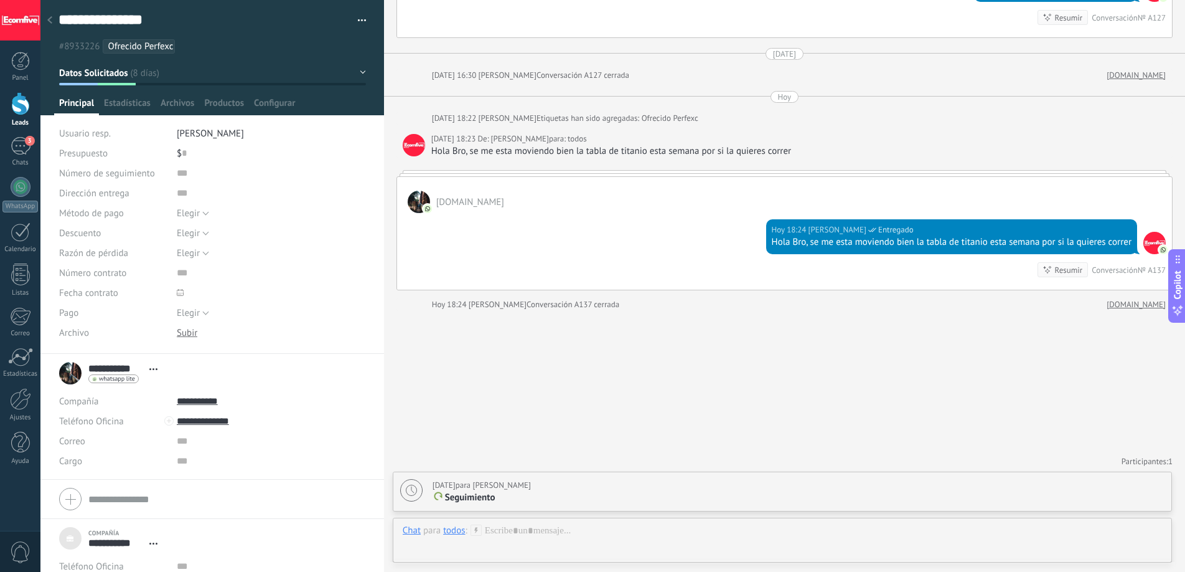
click at [20, 111] on div at bounding box center [20, 103] width 19 height 23
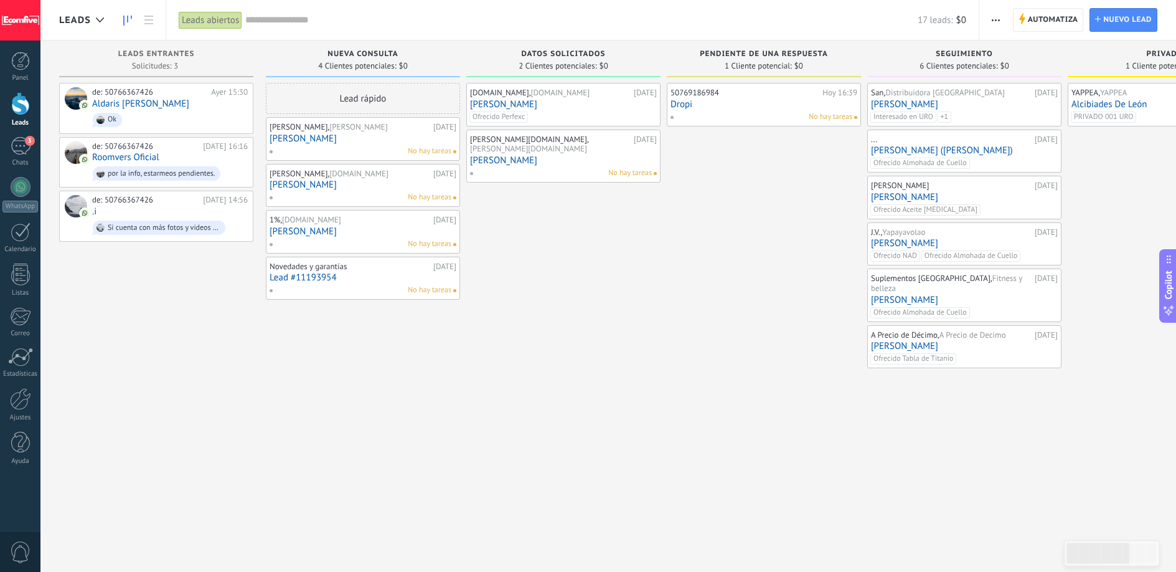
click at [712, 273] on div "50769186984 [DATE] 16:39 Dropi No hay tareas" at bounding box center [764, 287] width 194 height 409
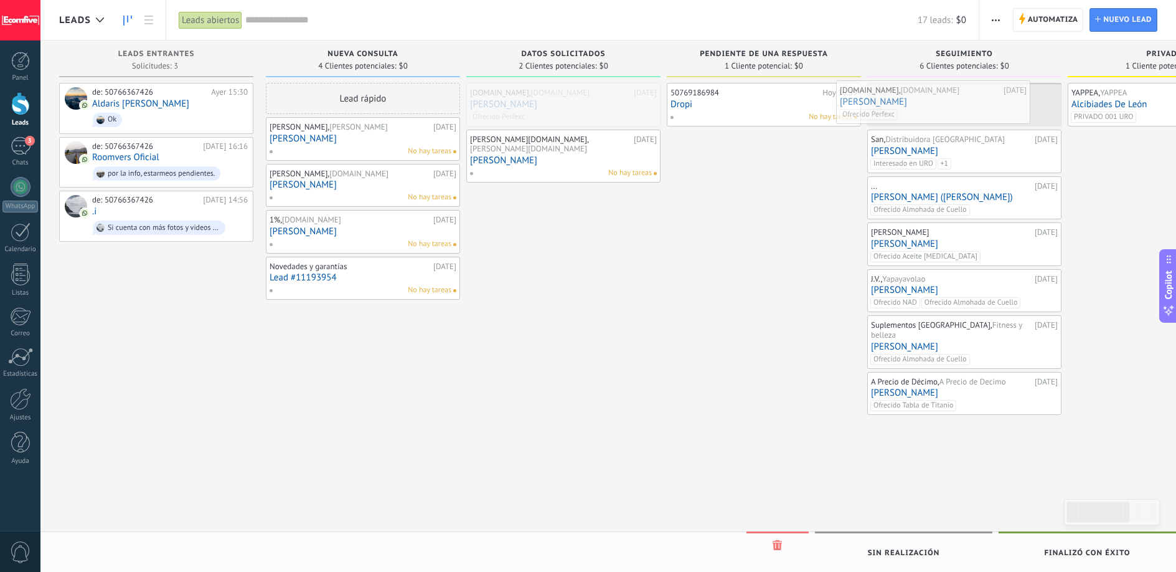
drag, startPoint x: 580, startPoint y: 101, endPoint x: 948, endPoint y: 98, distance: 368.6
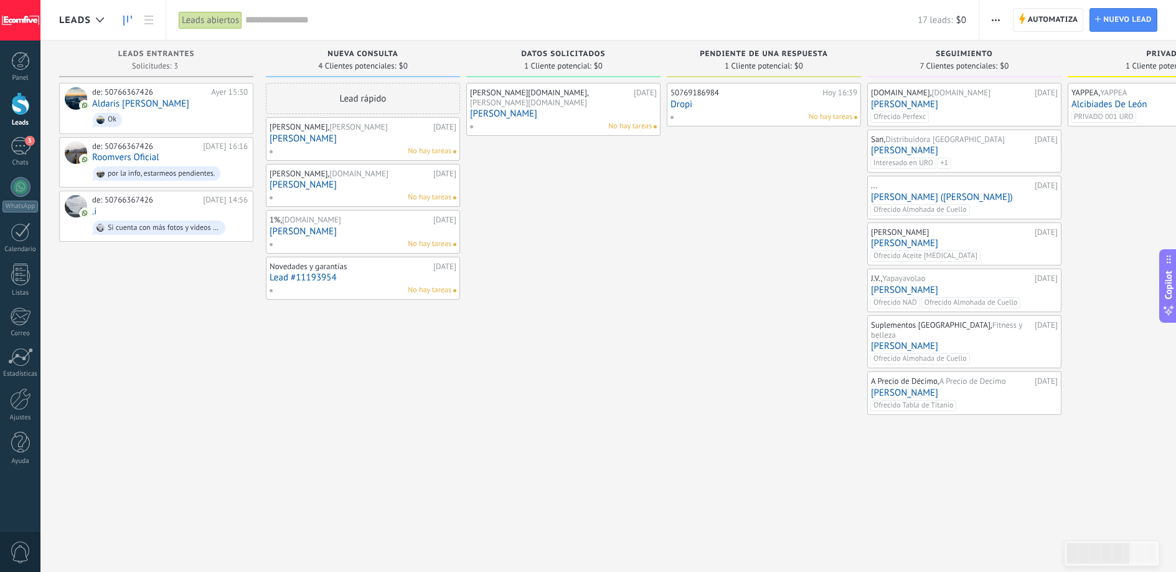
click at [514, 108] on link "[PERSON_NAME]" at bounding box center [563, 113] width 187 height 11
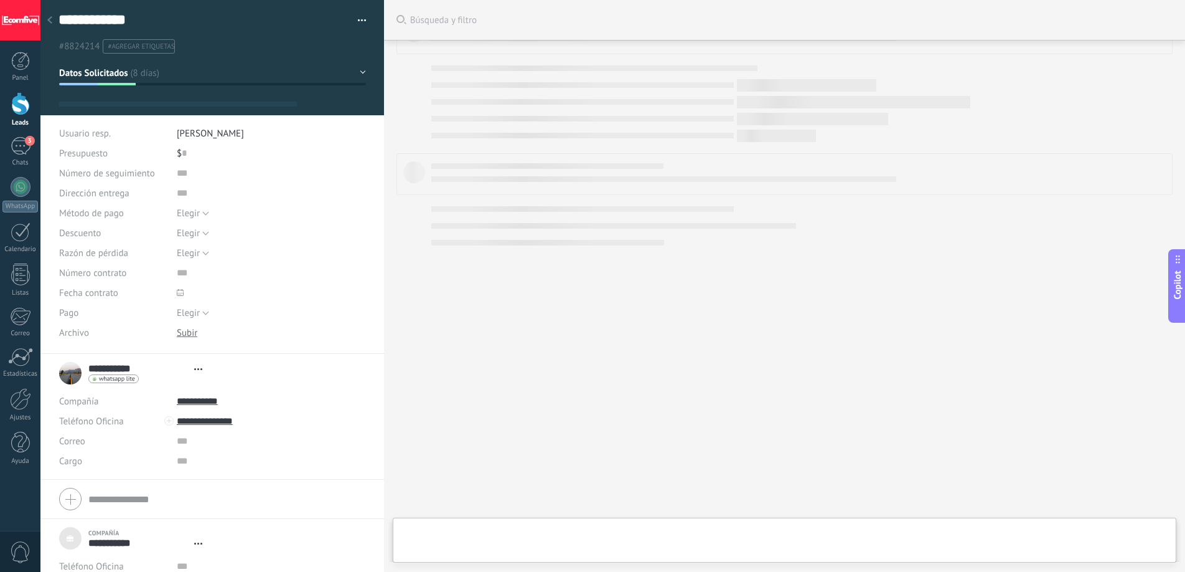
type textarea "***"
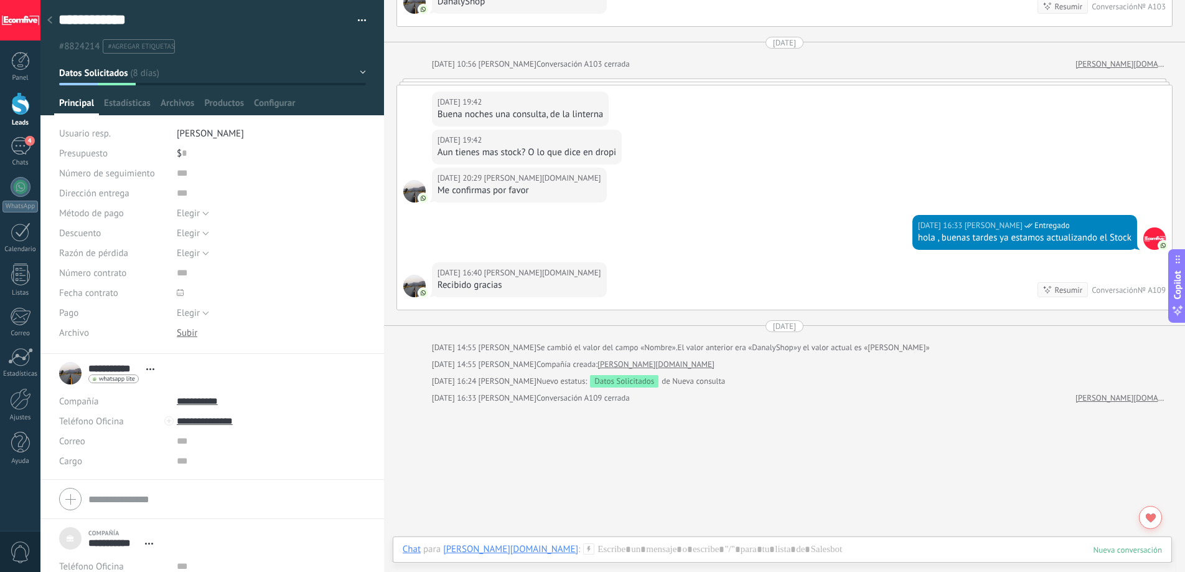
scroll to position [1474, 0]
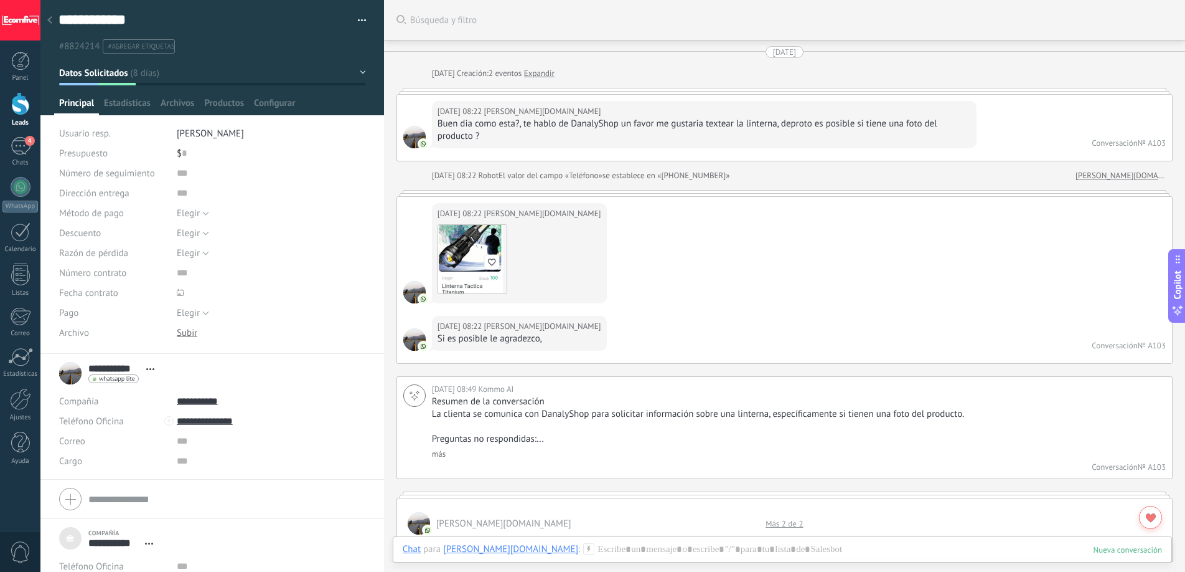
scroll to position [12, 0]
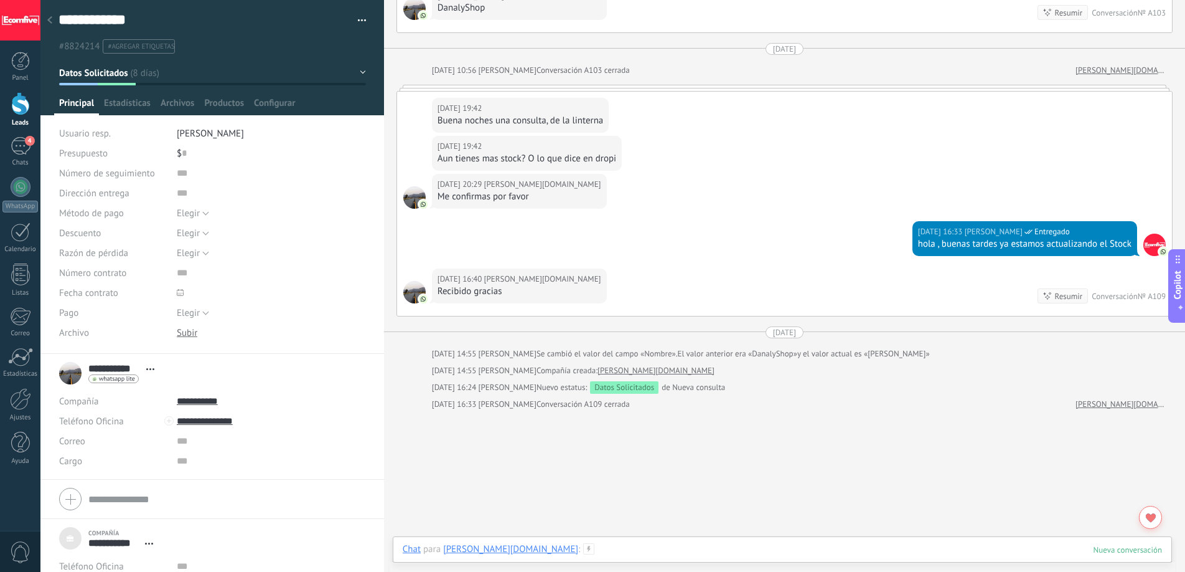
click at [618, 545] on div at bounding box center [783, 561] width 760 height 37
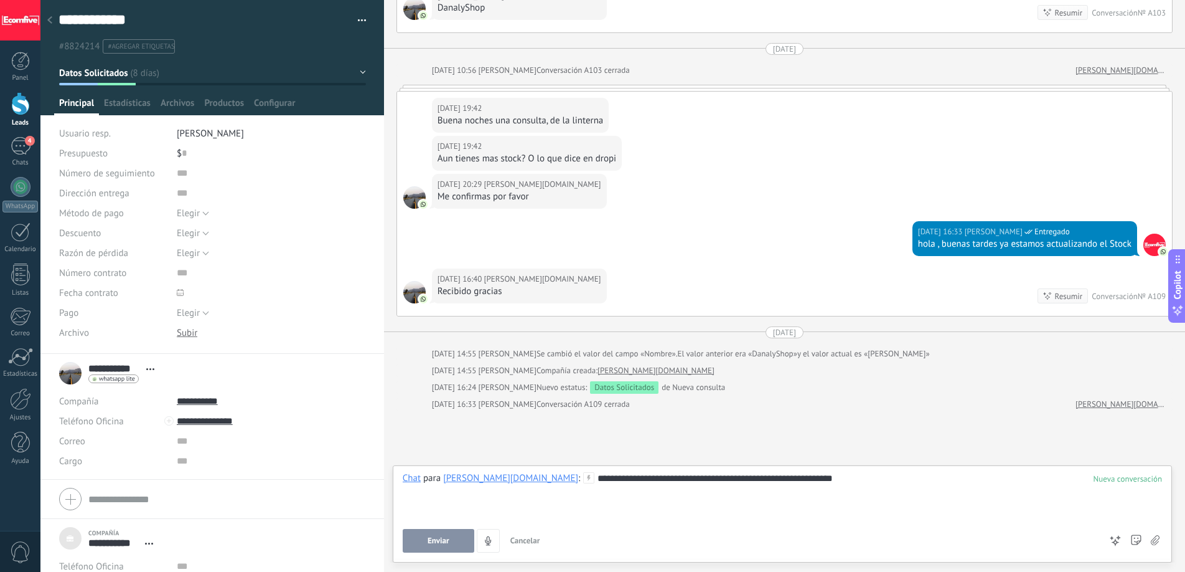
click at [435, 539] on span "Enviar" at bounding box center [439, 540] width 22 height 9
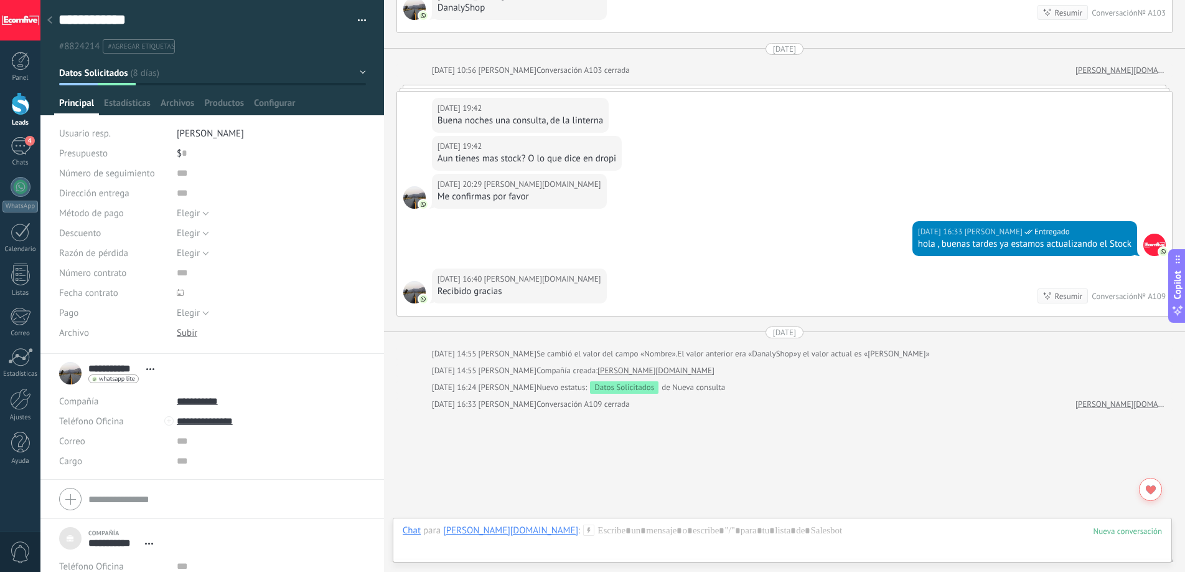
scroll to position [1530, 0]
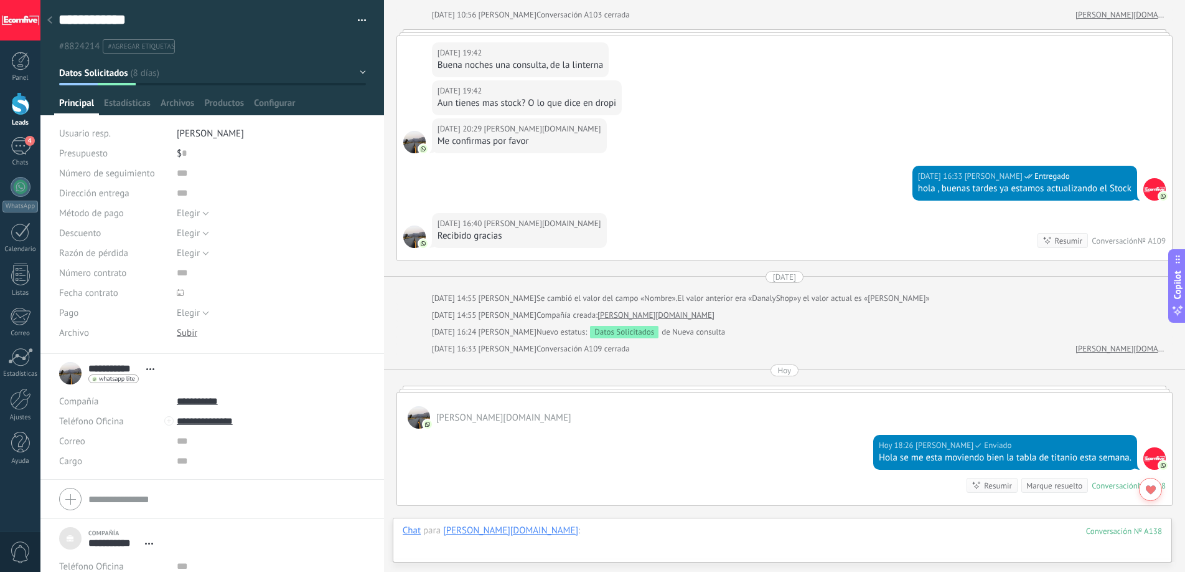
click at [594, 537] on div at bounding box center [783, 542] width 760 height 37
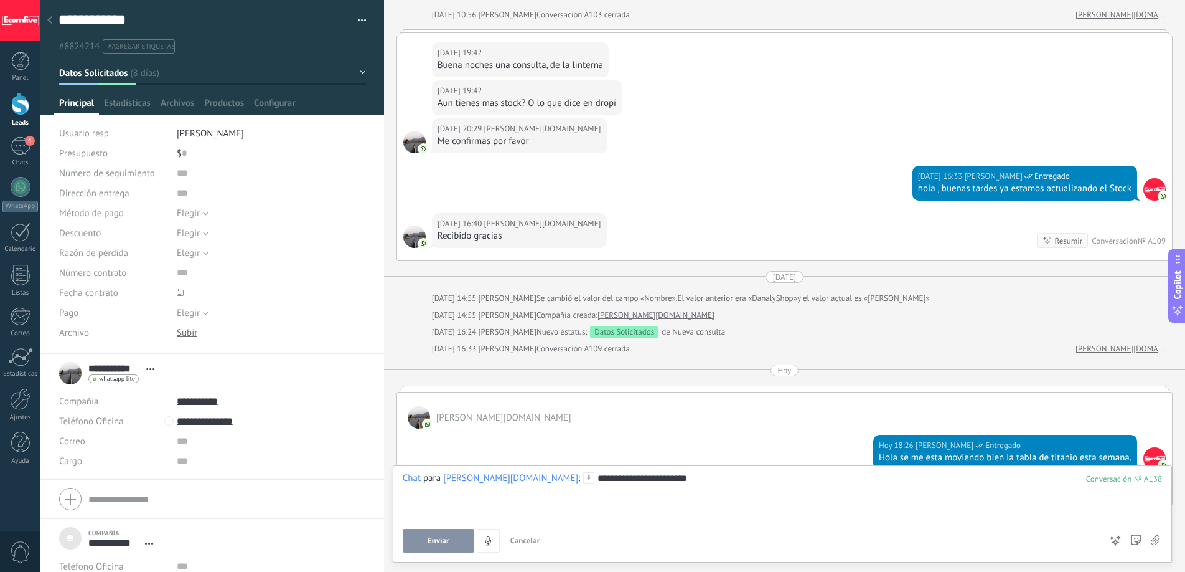
click at [427, 529] on button "Enviar" at bounding box center [439, 541] width 72 height 24
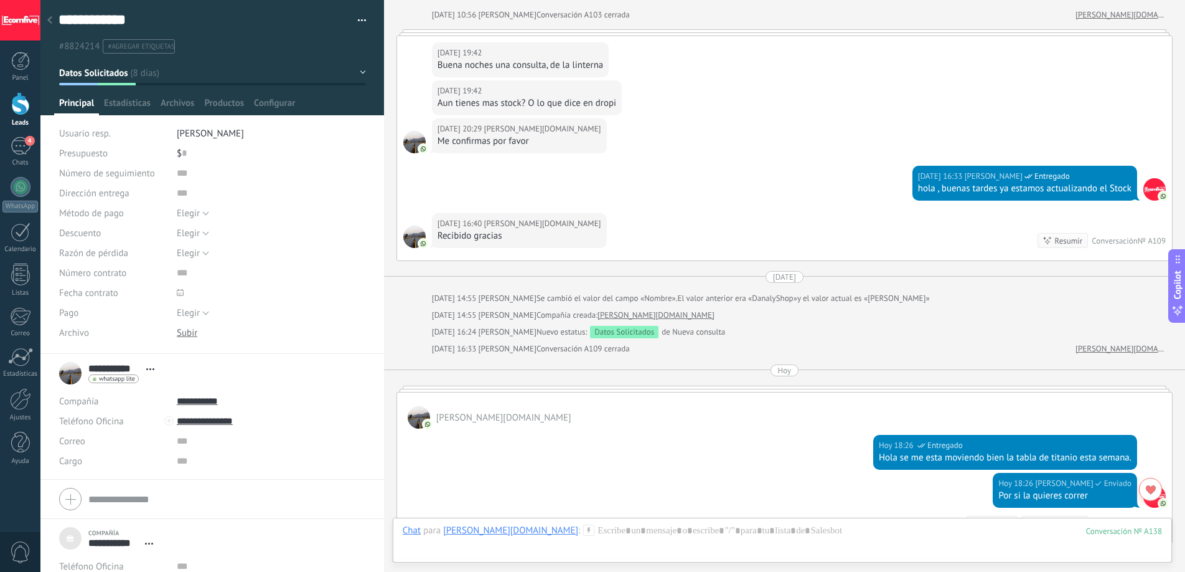
scroll to position [1718, 0]
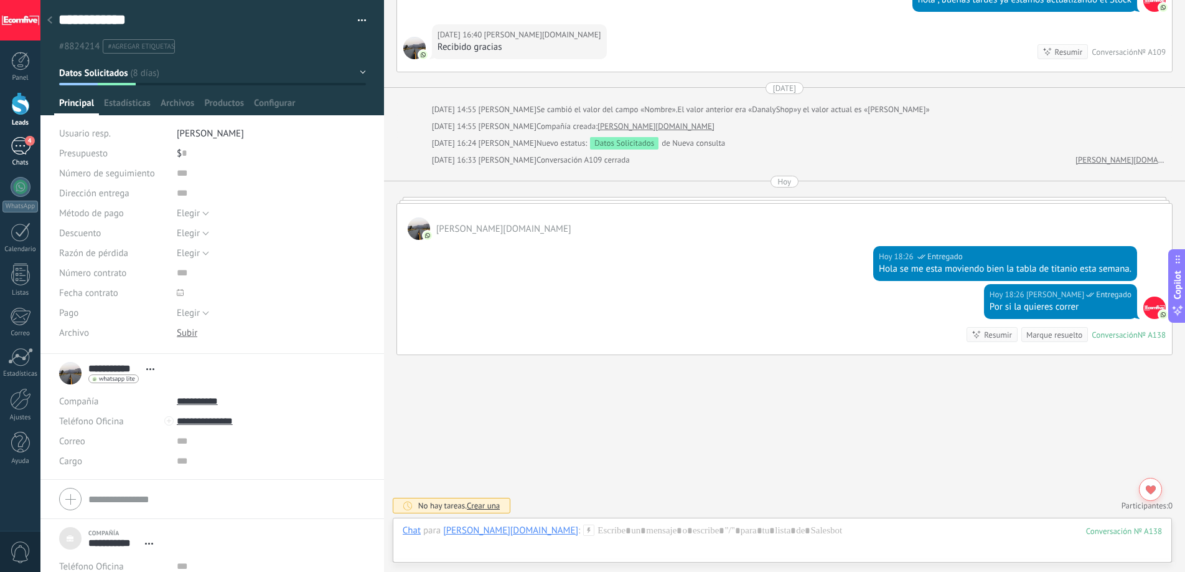
click at [37, 151] on link "4 Chats" at bounding box center [20, 152] width 40 height 30
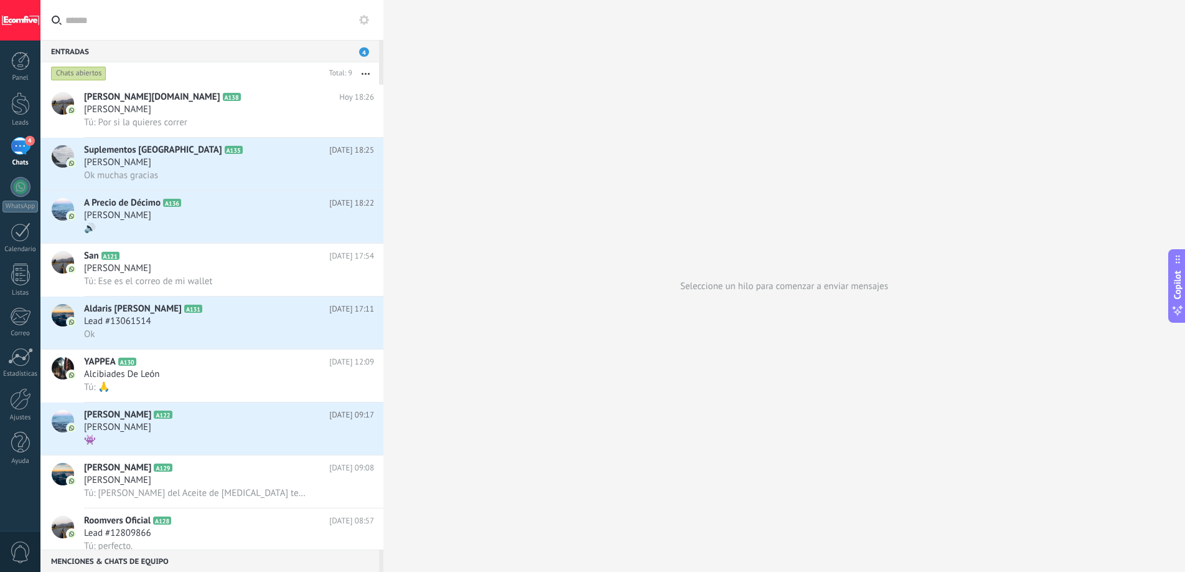
click at [27, 150] on div "4" at bounding box center [21, 146] width 20 height 18
click at [229, 101] on h2 "Danaly.shop A138" at bounding box center [211, 97] width 255 height 12
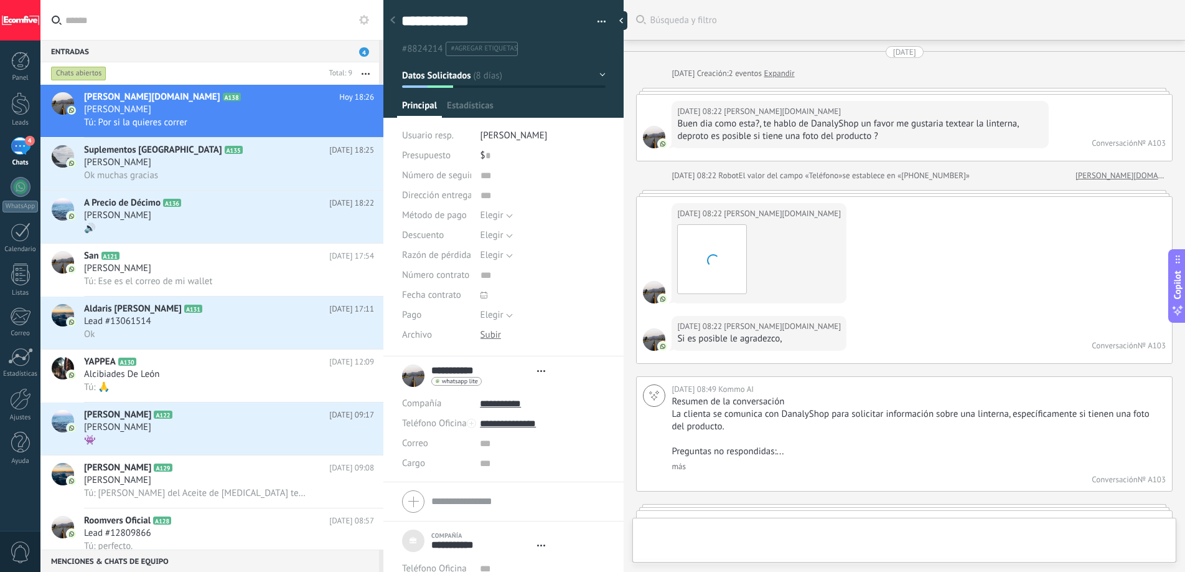
type textarea "***"
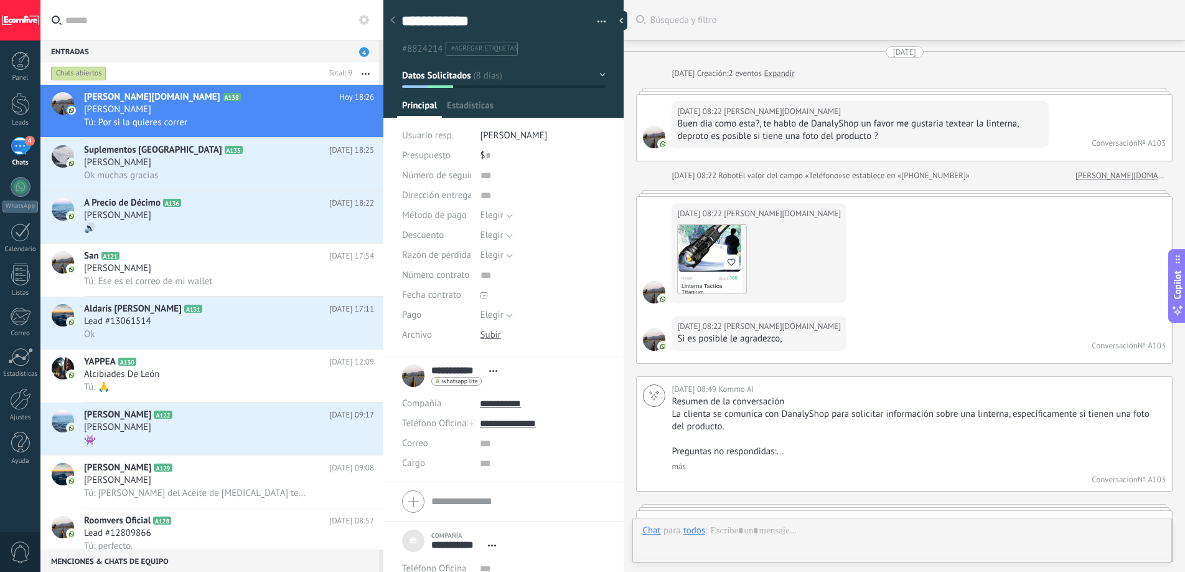
scroll to position [1743, 0]
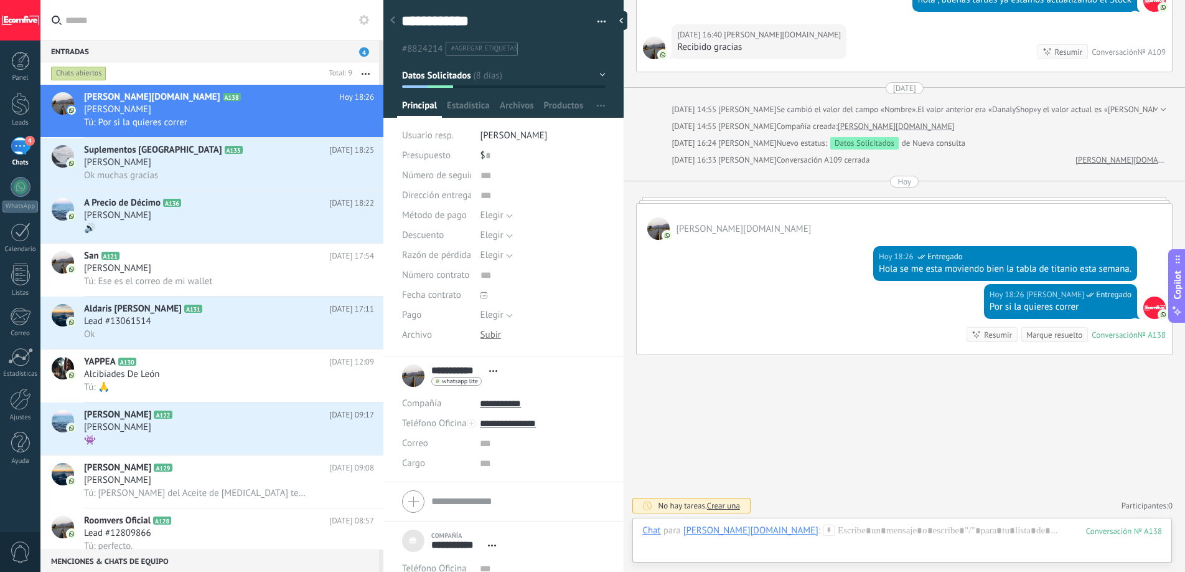
click at [723, 508] on span "Crear una" at bounding box center [723, 505] width 33 height 11
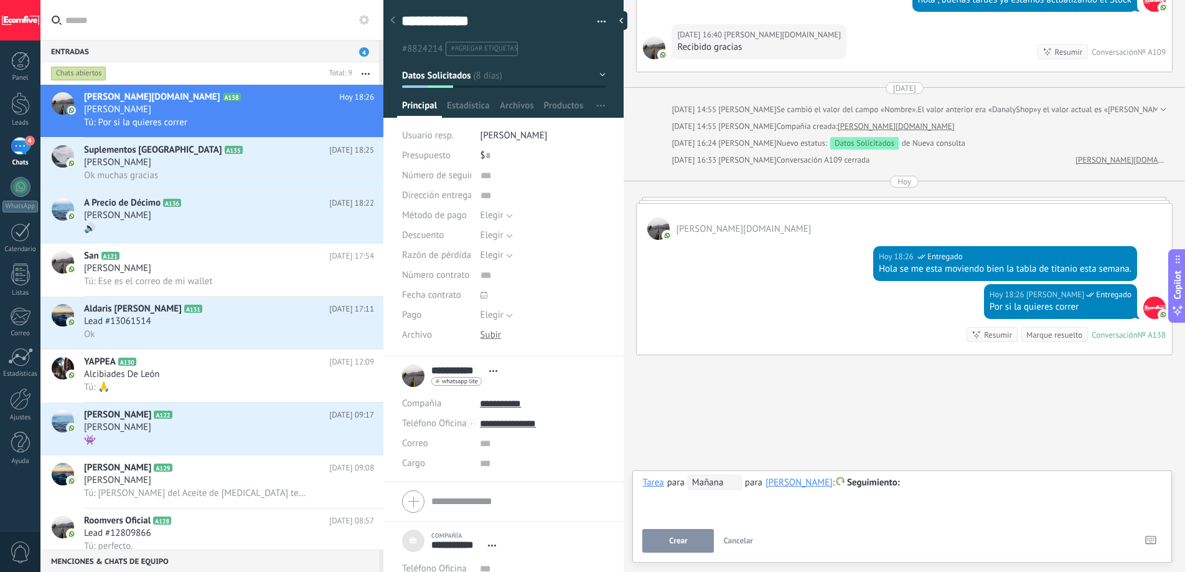
click at [722, 486] on span "Mañana" at bounding box center [715, 481] width 54 height 15
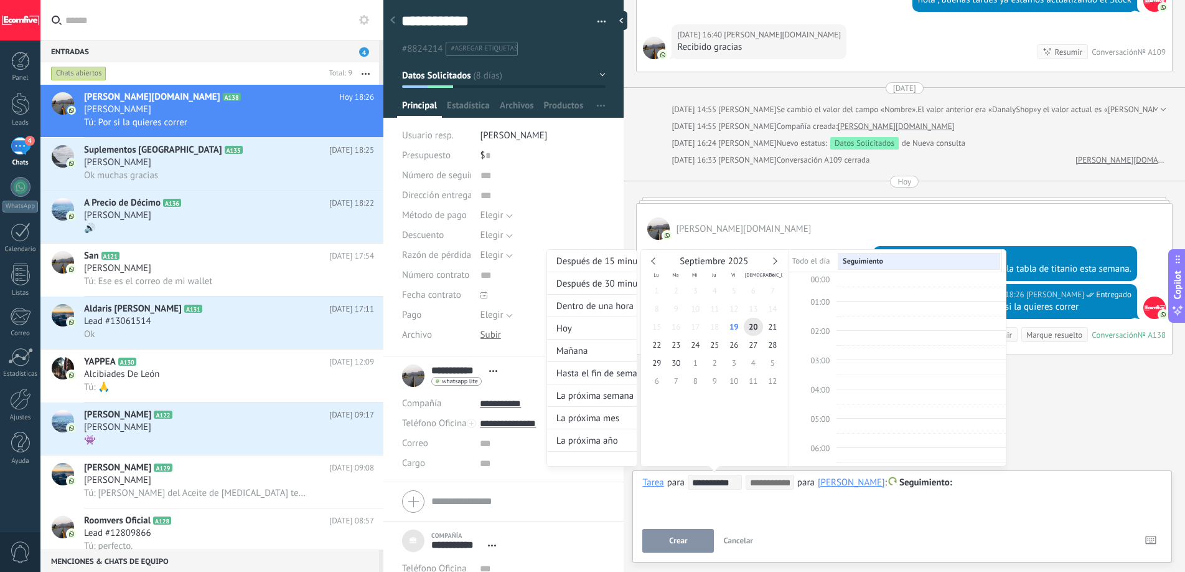
scroll to position [235, 0]
type input "**********"
click at [732, 343] on span "26" at bounding box center [734, 345] width 19 height 18
click at [681, 545] on div at bounding box center [592, 286] width 1185 height 572
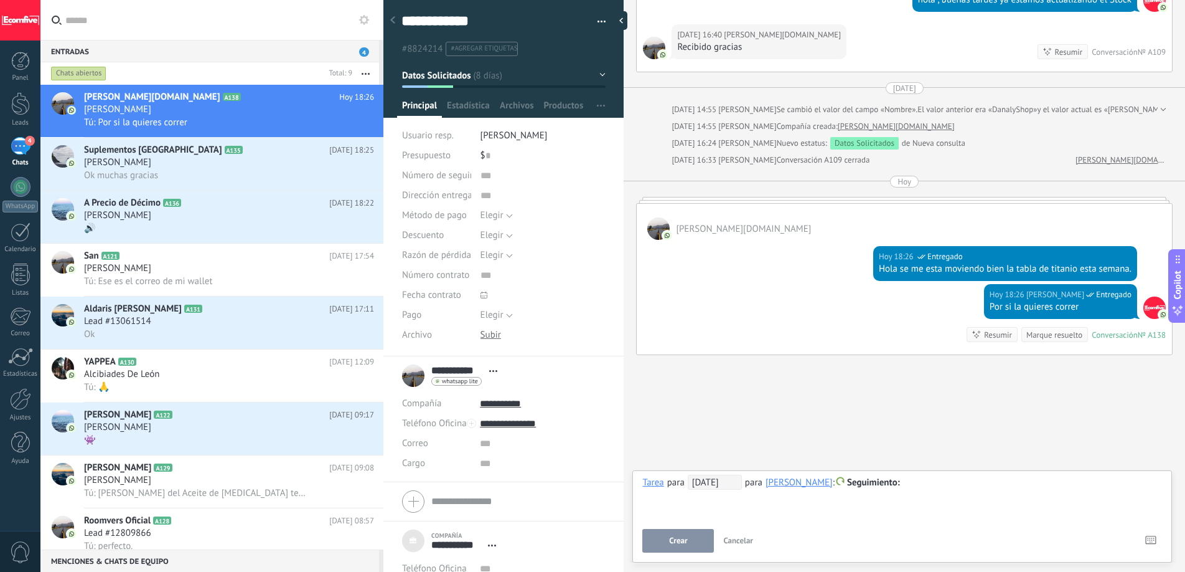
click at [676, 540] on span "Crear" at bounding box center [678, 540] width 18 height 9
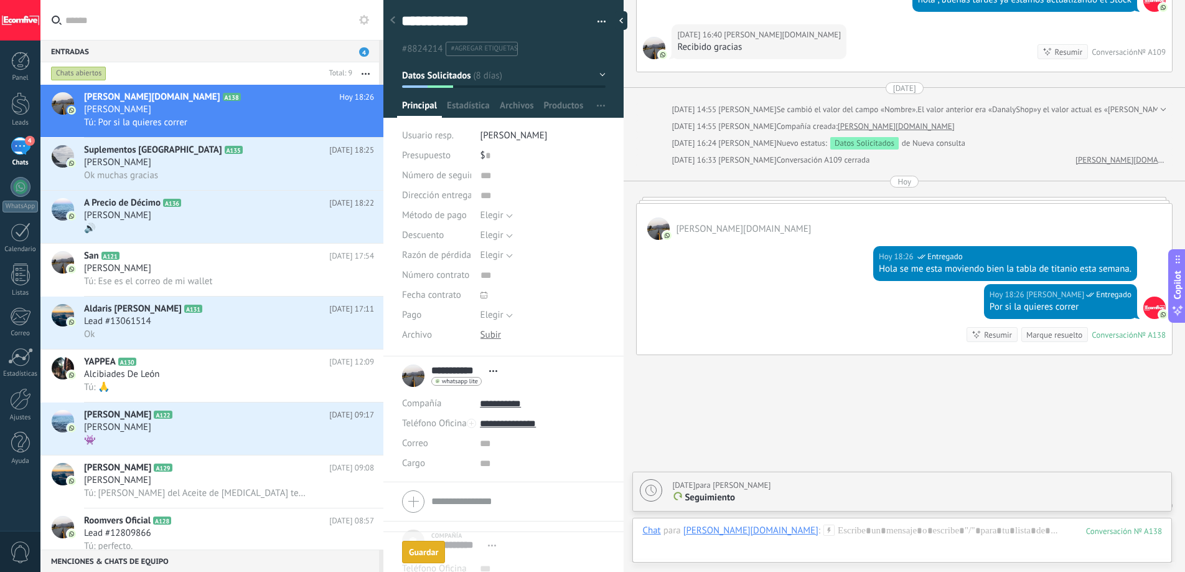
scroll to position [1787, 0]
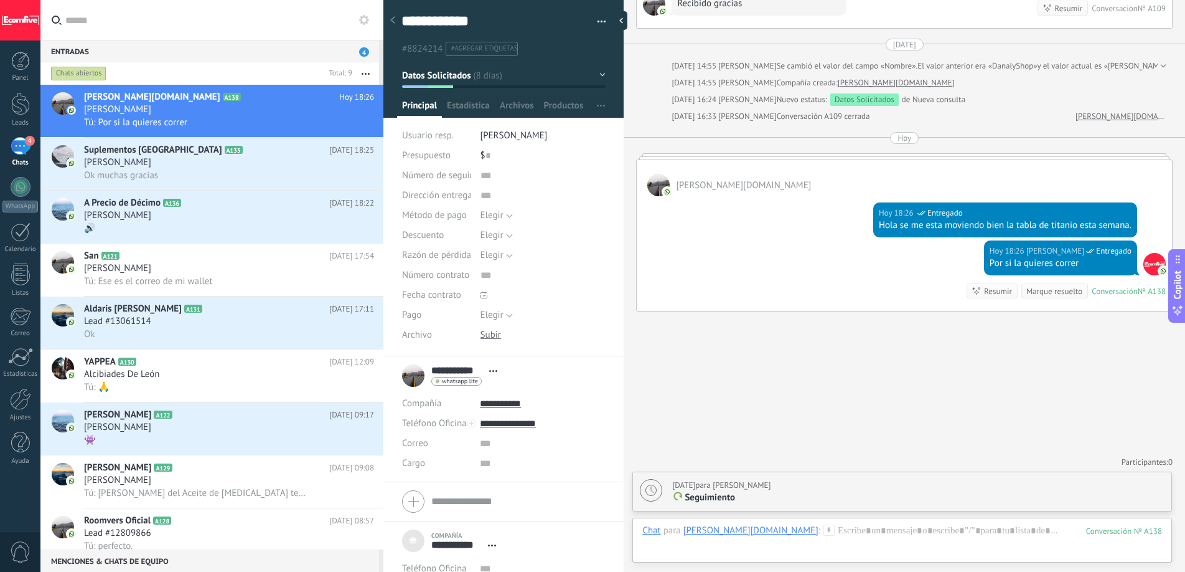
click at [1050, 292] on div "Marque resuelto" at bounding box center [1055, 291] width 56 height 12
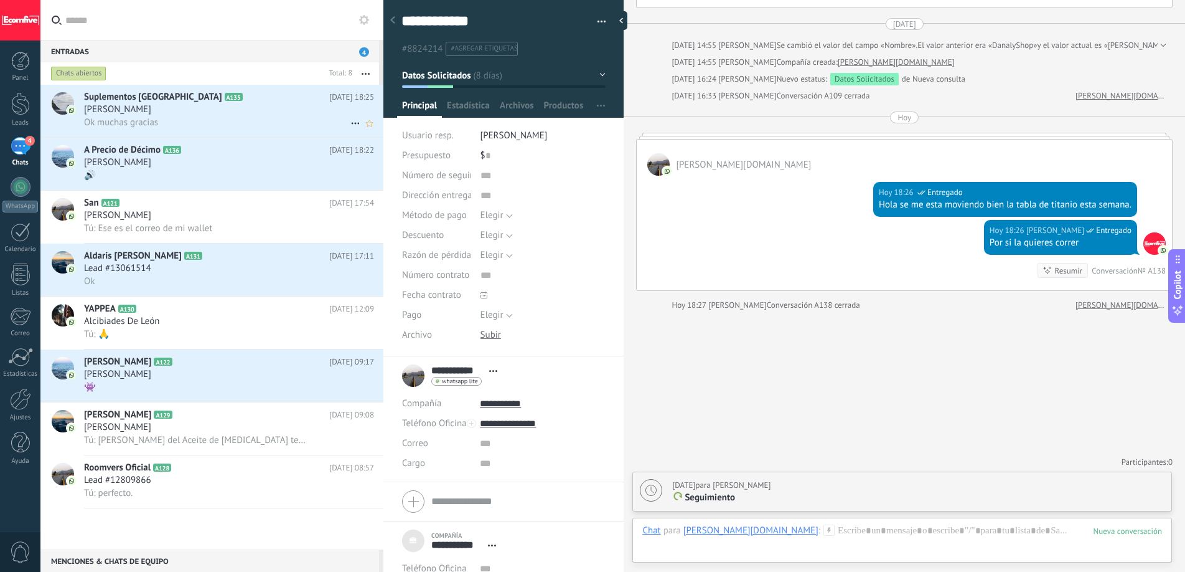
click at [217, 118] on div "Ok muchas gracias" at bounding box center [229, 122] width 290 height 13
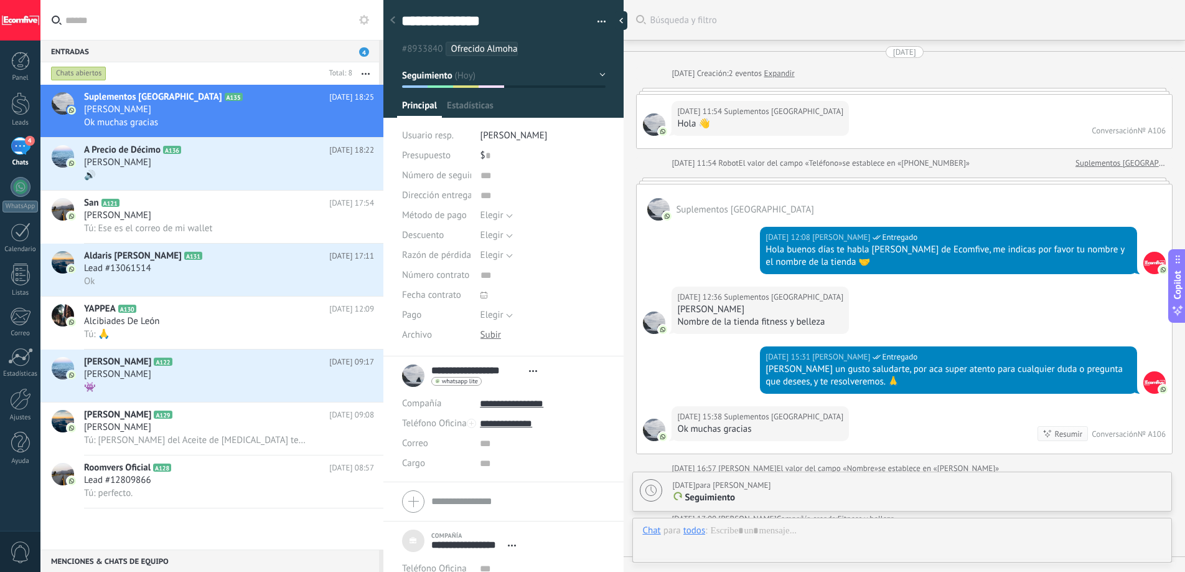
scroll to position [765, 0]
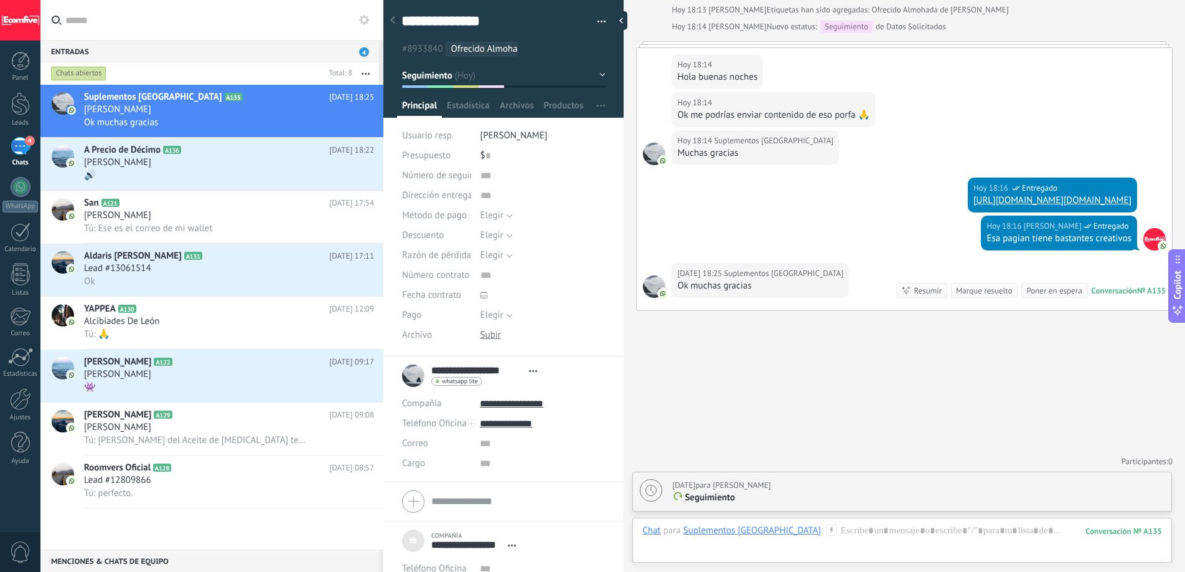
click at [973, 289] on div "Marque resuelto" at bounding box center [984, 291] width 56 height 12
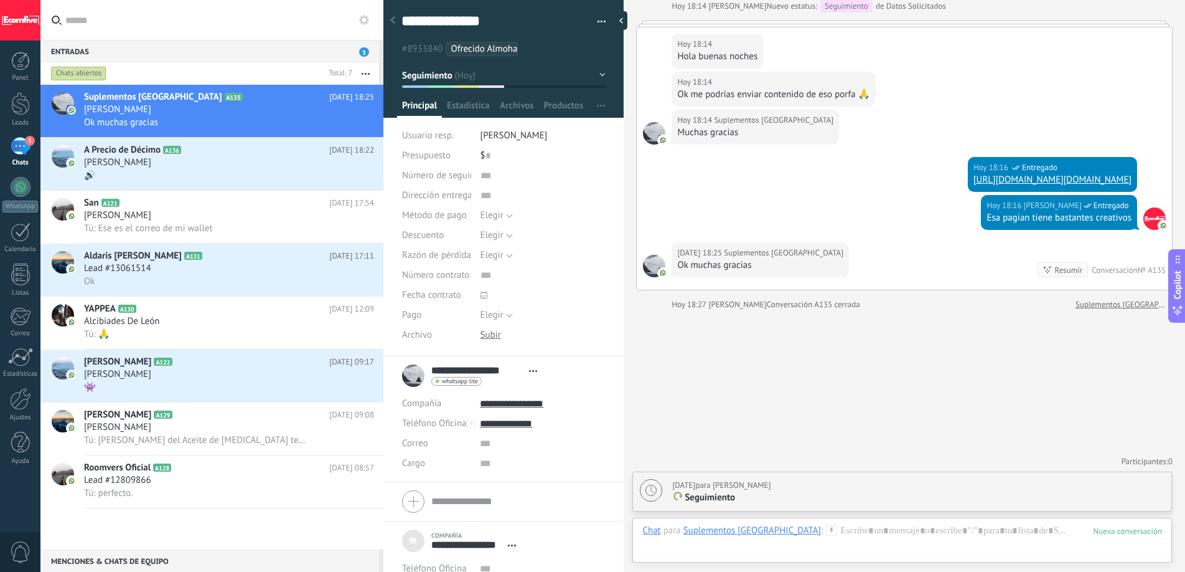
scroll to position [785, 0]
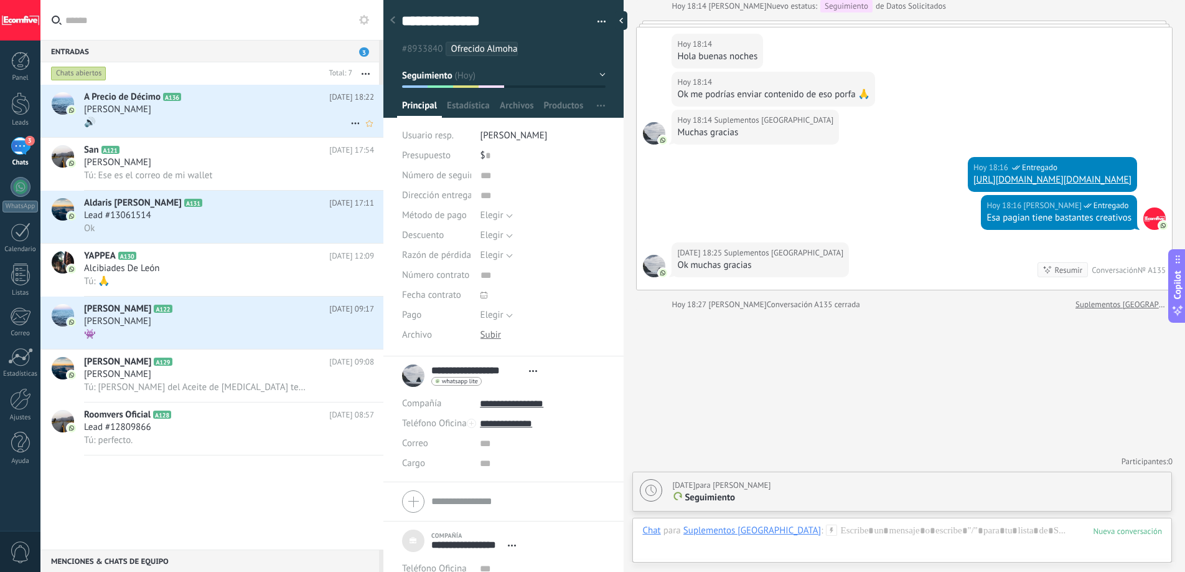
click at [205, 120] on div "🔊" at bounding box center [229, 122] width 290 height 13
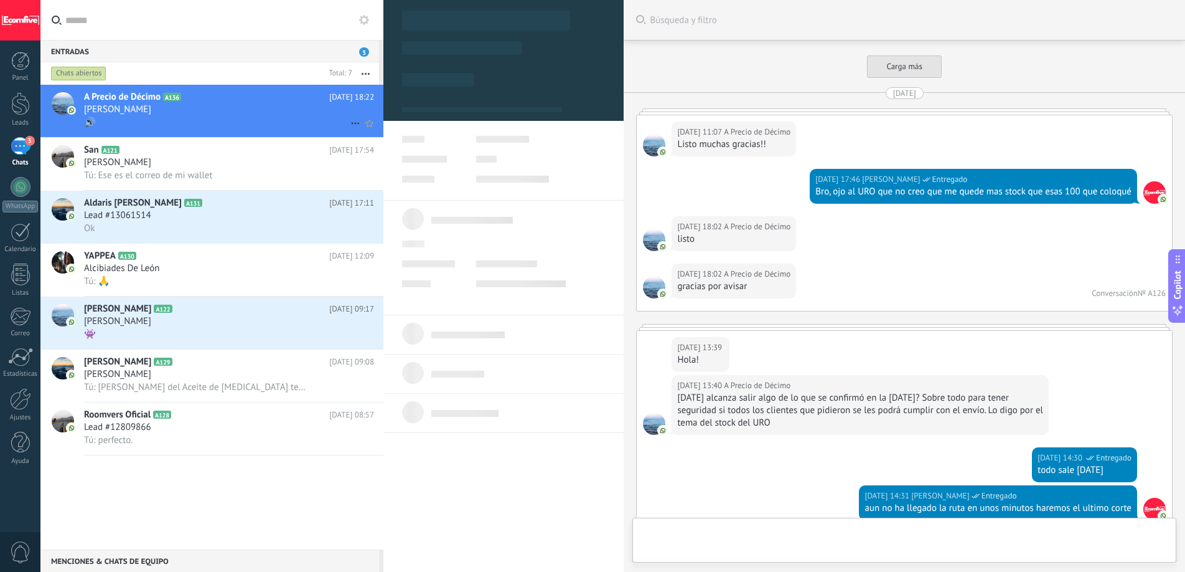
type textarea "***"
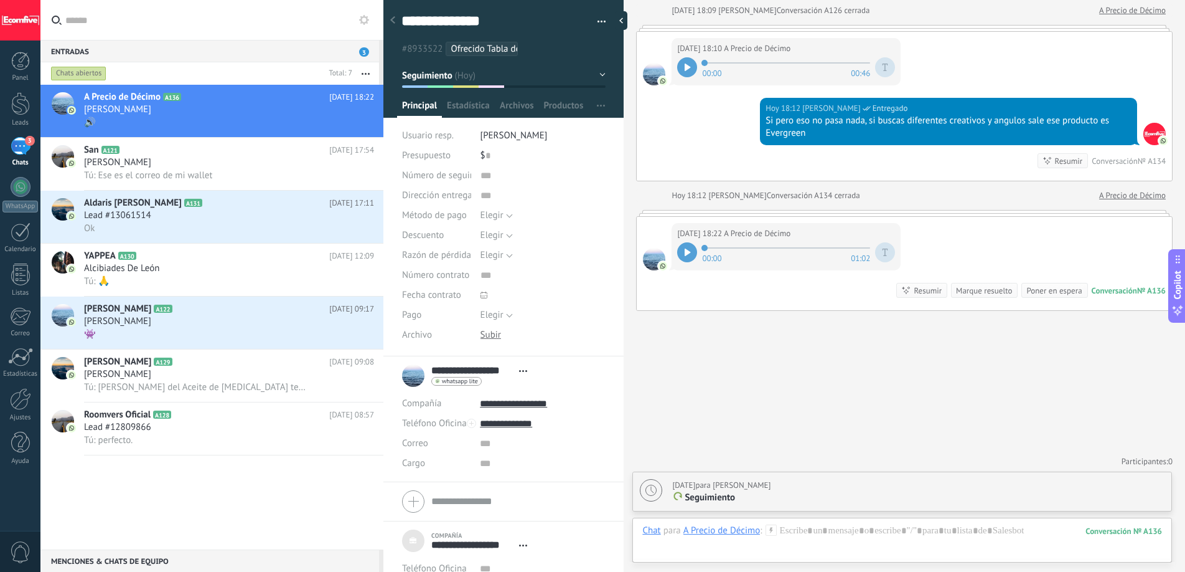
click at [690, 250] on icon at bounding box center [688, 251] width 6 height 7
drag, startPoint x: 709, startPoint y: 248, endPoint x: 686, endPoint y: 249, distance: 23.1
click at [705, 248] on span at bounding box center [786, 248] width 168 height 10
click at [689, 252] on icon at bounding box center [690, 251] width 2 height 7
click at [689, 252] on icon at bounding box center [688, 251] width 6 height 7
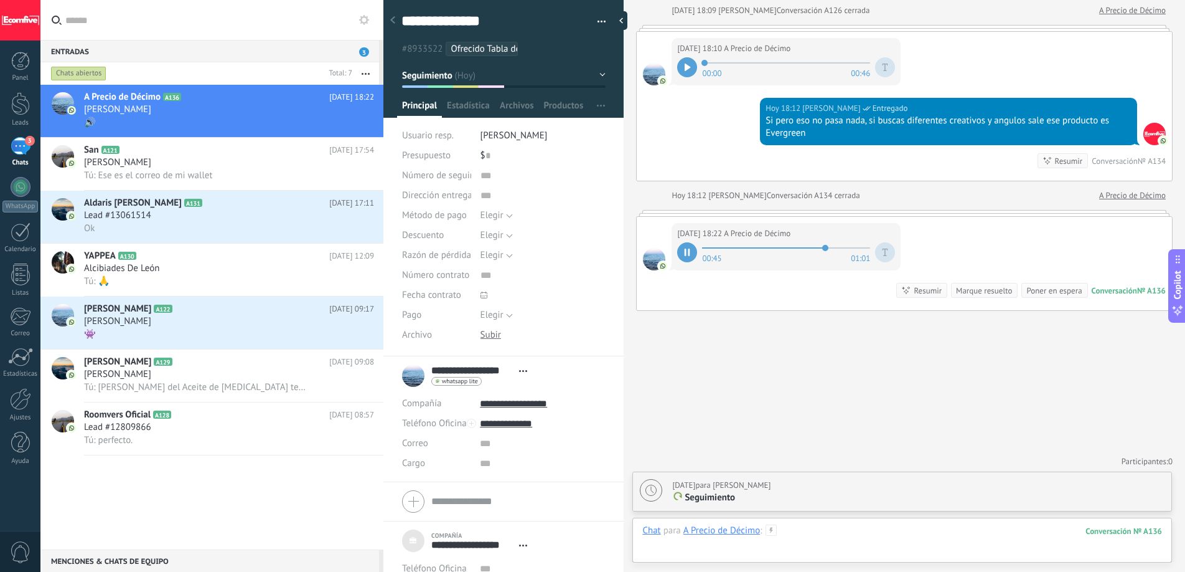
click at [798, 533] on div at bounding box center [903, 542] width 520 height 37
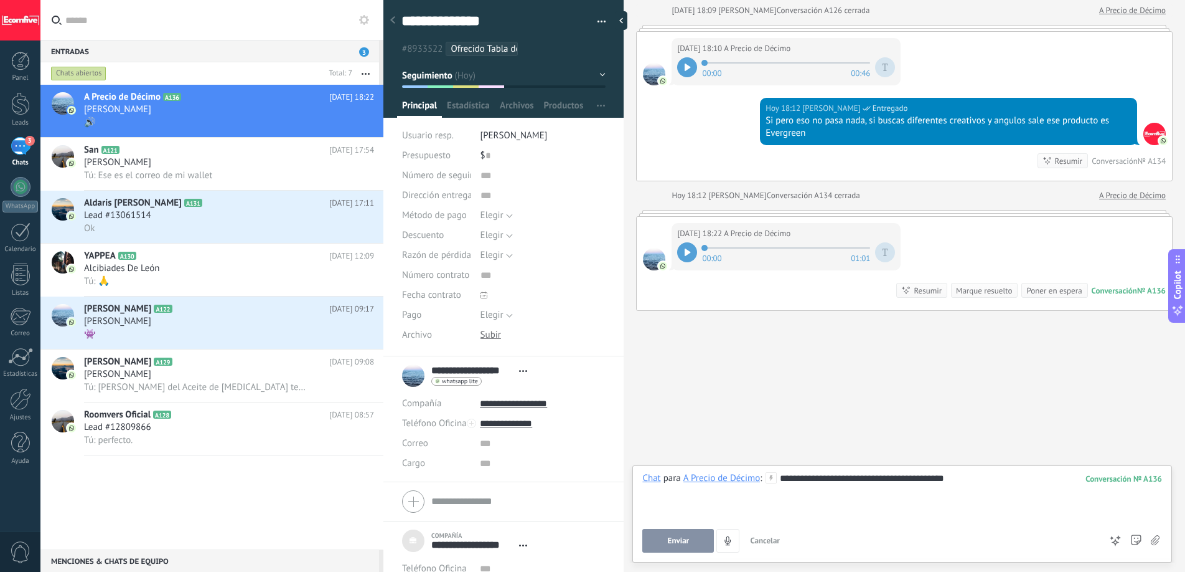
click at [689, 532] on button "Enviar" at bounding box center [679, 541] width 72 height 24
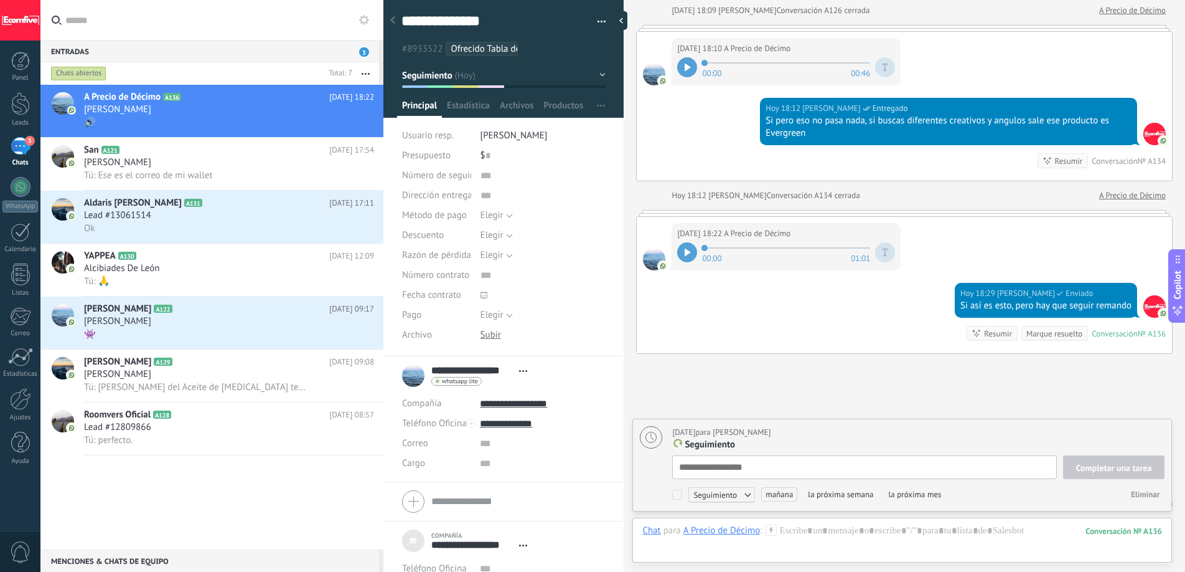
scroll to position [12, 0]
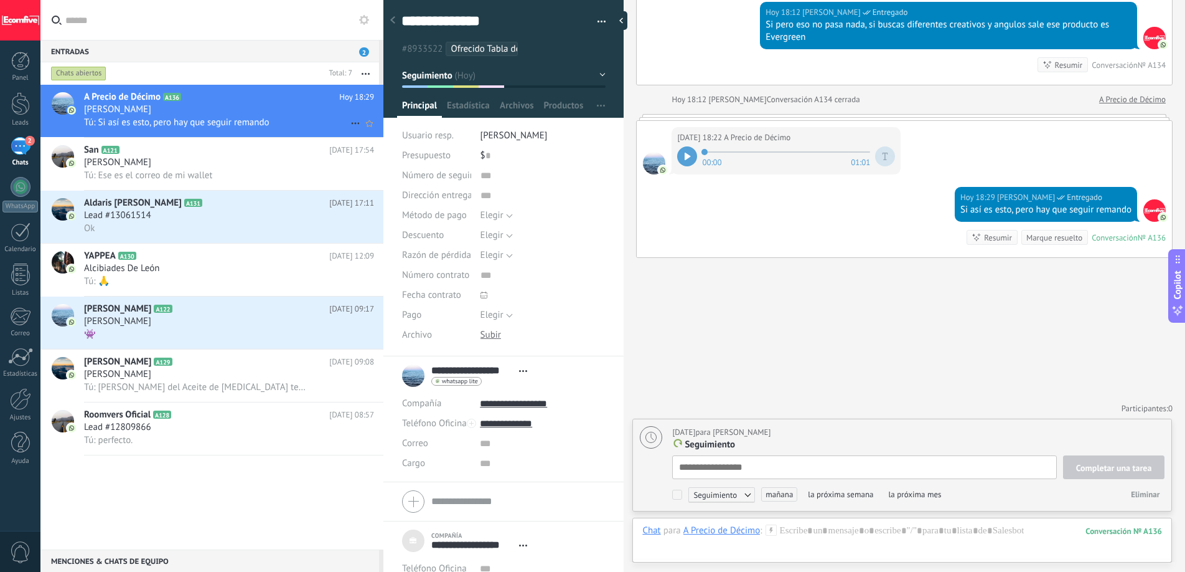
click at [297, 127] on div "Tú: Si así es esto, pero hay que seguir remando" at bounding box center [229, 122] width 290 height 13
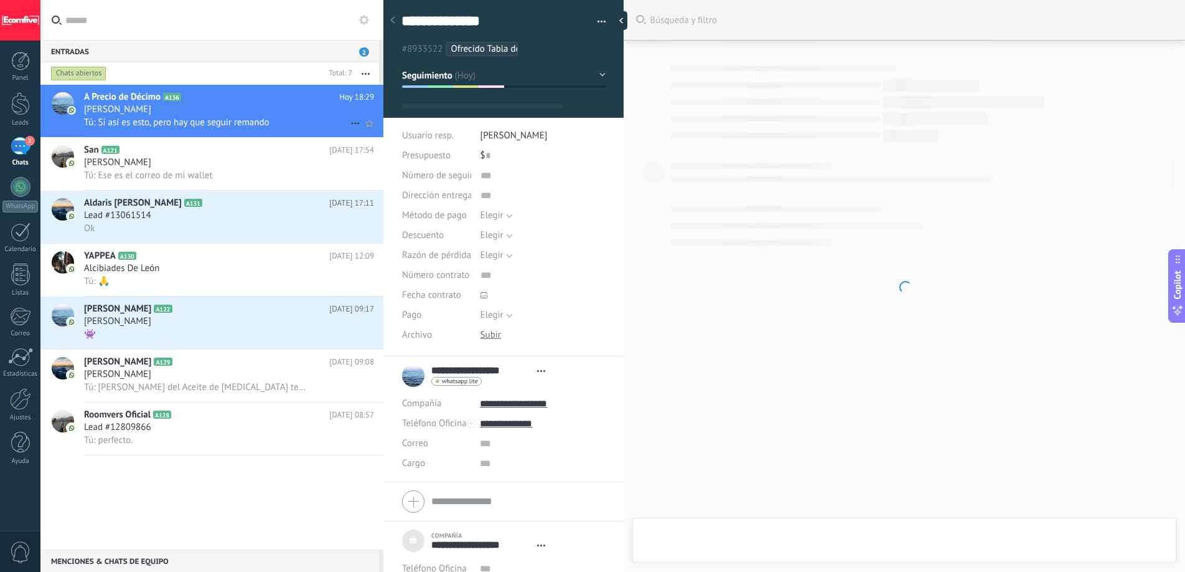
scroll to position [12, 0]
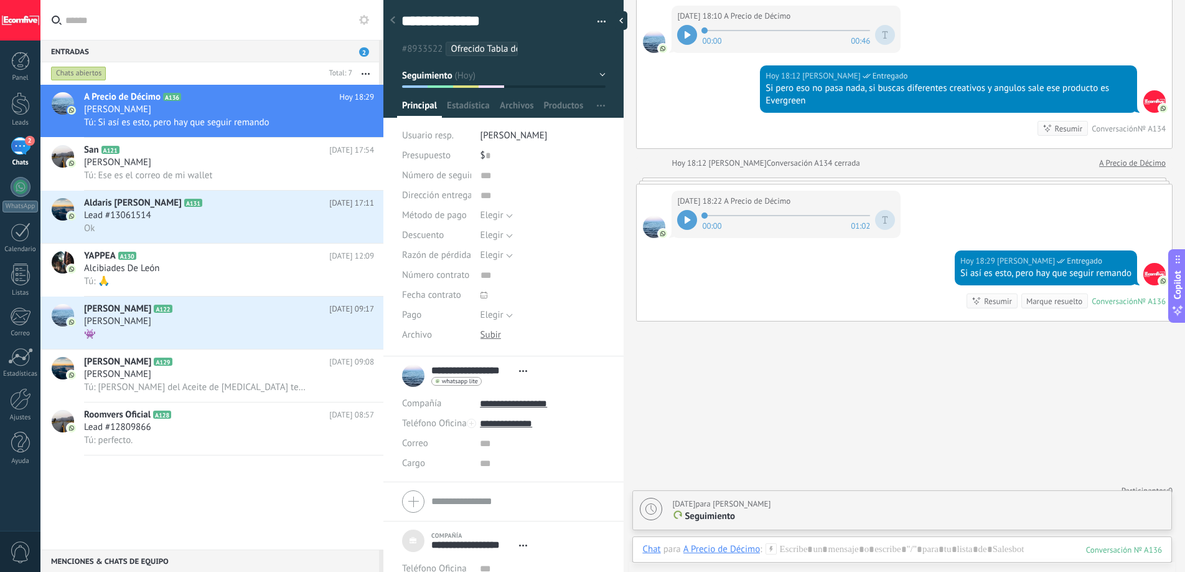
click at [1042, 299] on div "Marque resuelto" at bounding box center [1055, 301] width 56 height 12
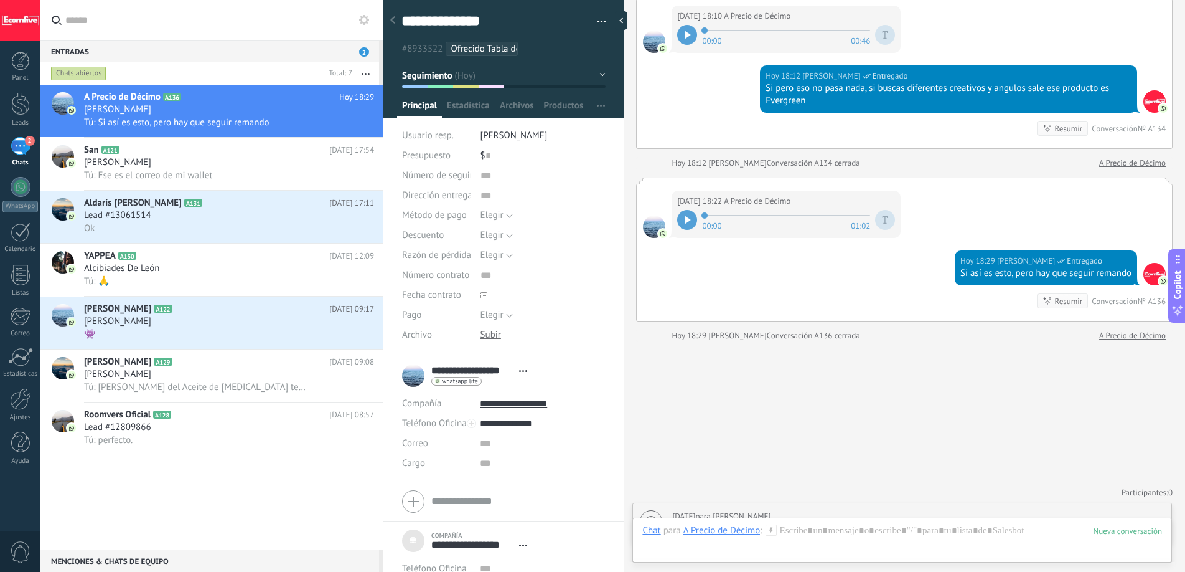
scroll to position [1649, 0]
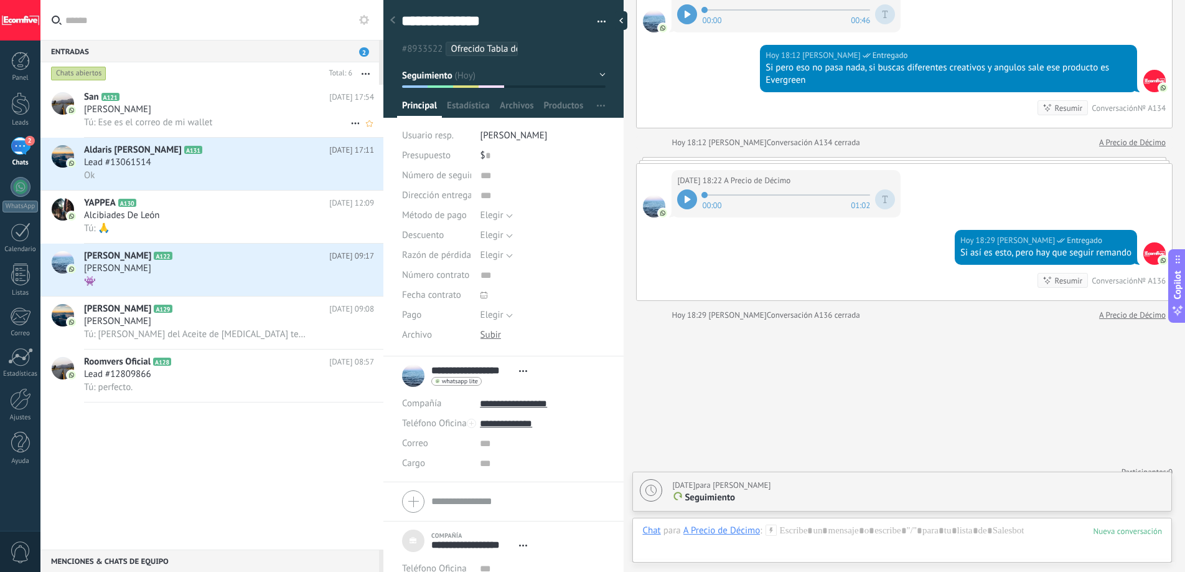
click at [248, 126] on div "Tú: Ese es el correo de mi wallet" at bounding box center [229, 122] width 290 height 13
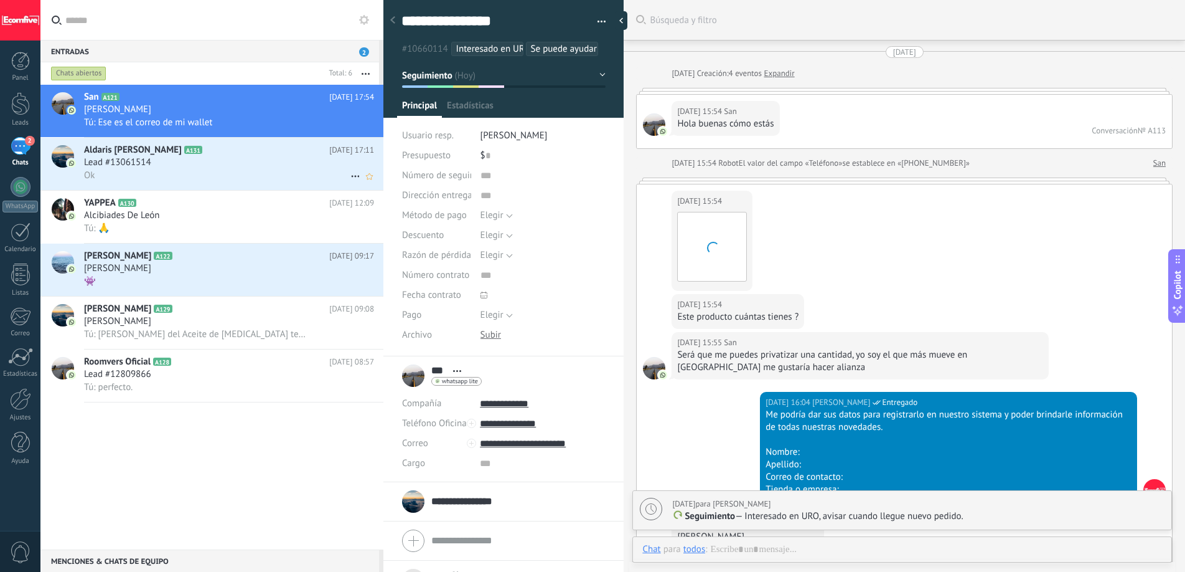
scroll to position [2116, 0]
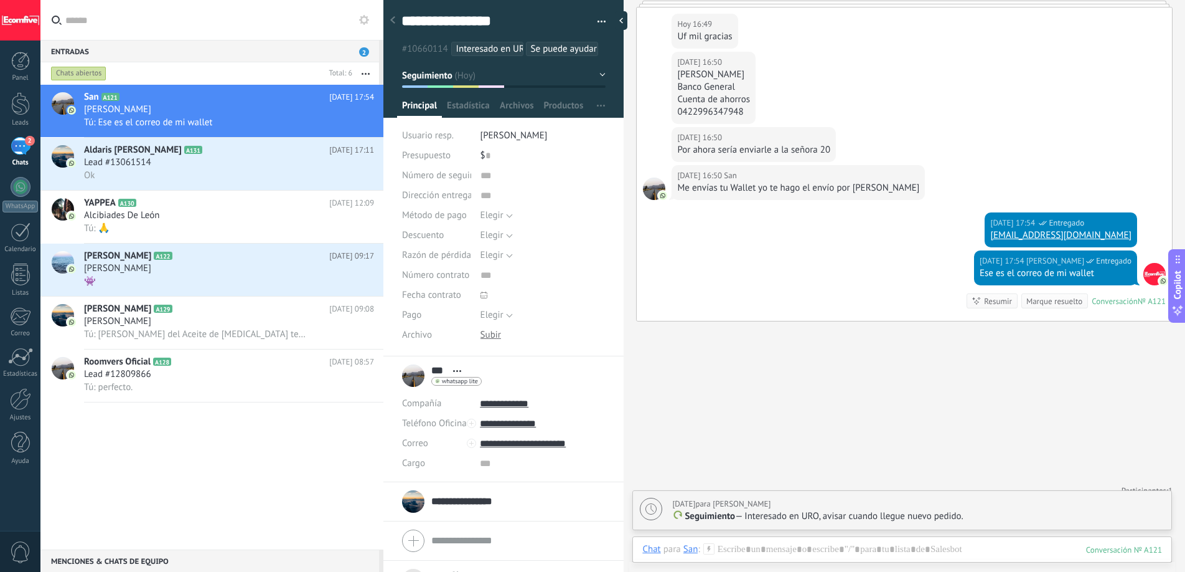
click at [1056, 303] on div "Marque resuelto" at bounding box center [1055, 301] width 56 height 12
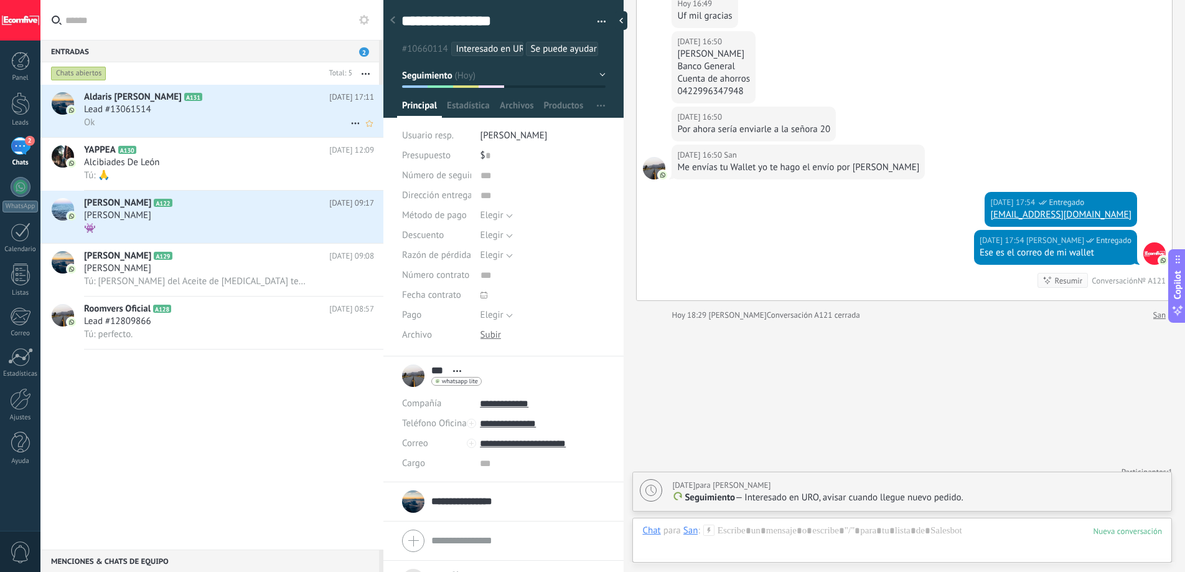
click at [240, 105] on div "Lead #13061514" at bounding box center [229, 109] width 290 height 12
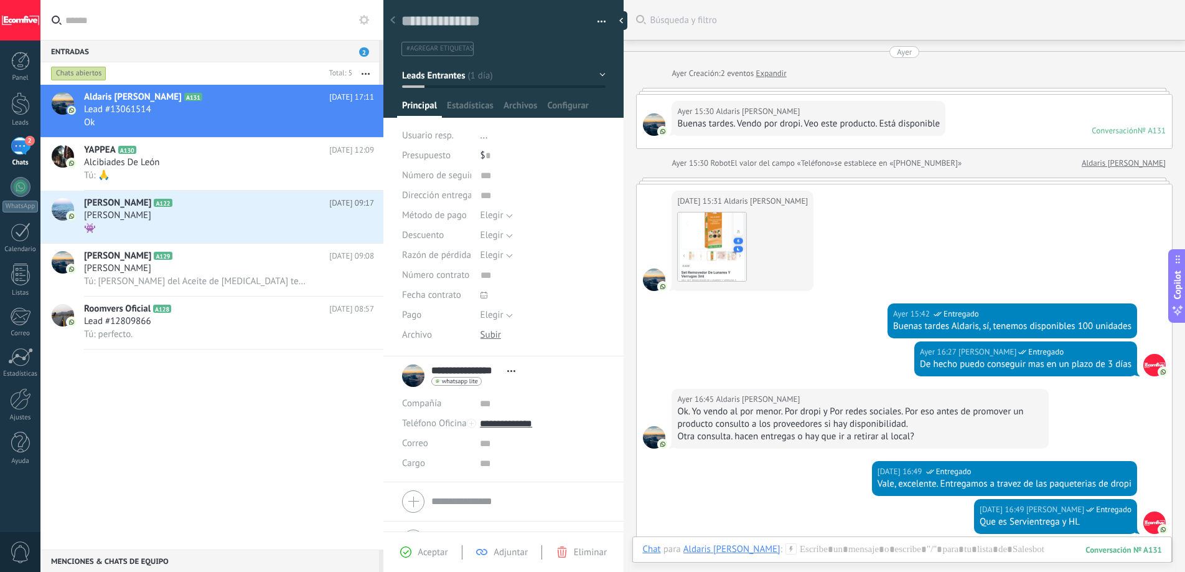
click at [852, 124] on div "Buenas tardes. Vendo por dropi. Veo este producto. Está disponible" at bounding box center [808, 124] width 263 height 12
click at [769, 124] on div "Buenas tardes. Vendo por dropi. Veo este producto. Está disponible" at bounding box center [808, 124] width 263 height 12
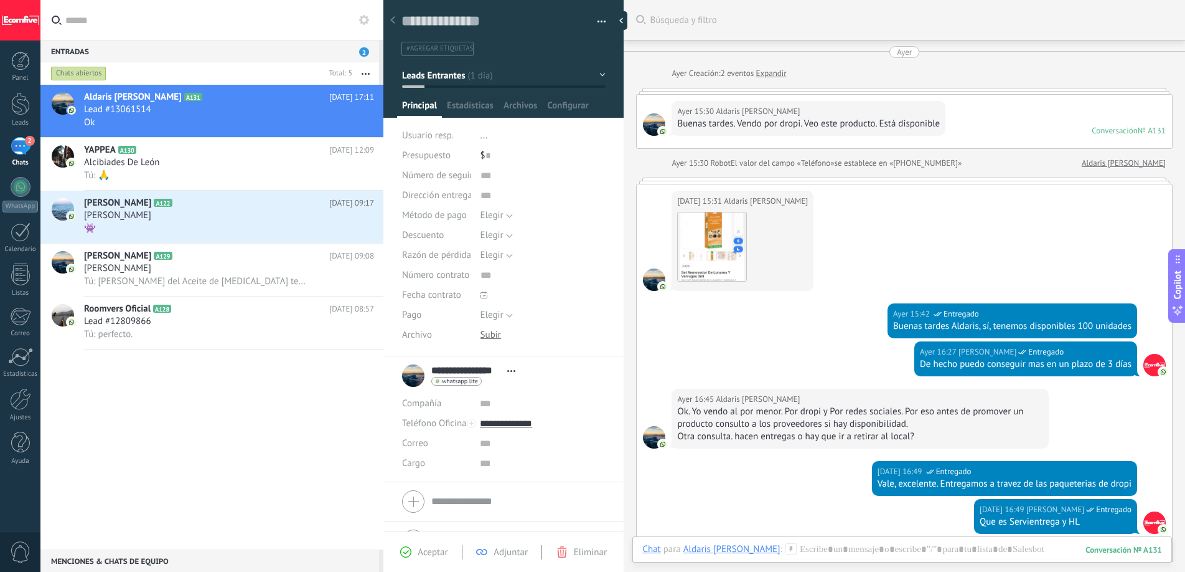
click at [778, 413] on div "Ok. Yo vendo al por menor. Por dropi y Por redes sociales. Por eso antes de pro…" at bounding box center [860, 417] width 366 height 25
click at [800, 410] on div "Ok. Yo vendo al por menor. Por dropi y Por redes sociales. Por eso antes de pro…" at bounding box center [860, 417] width 366 height 25
click at [842, 410] on div "Ok. Yo vendo al por menor. Por dropi y Por redes sociales. Por eso antes de pro…" at bounding box center [860, 417] width 366 height 25
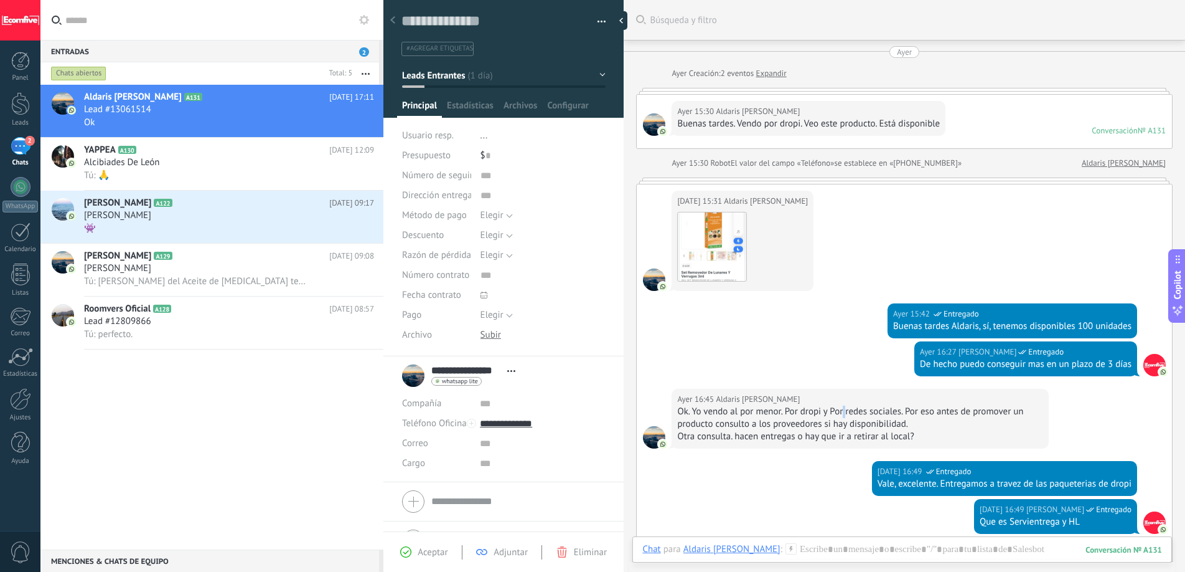
click at [842, 410] on div "Ok. Yo vendo al por menor. Por dropi y Por redes sociales. Por eso antes de pro…" at bounding box center [860, 417] width 366 height 25
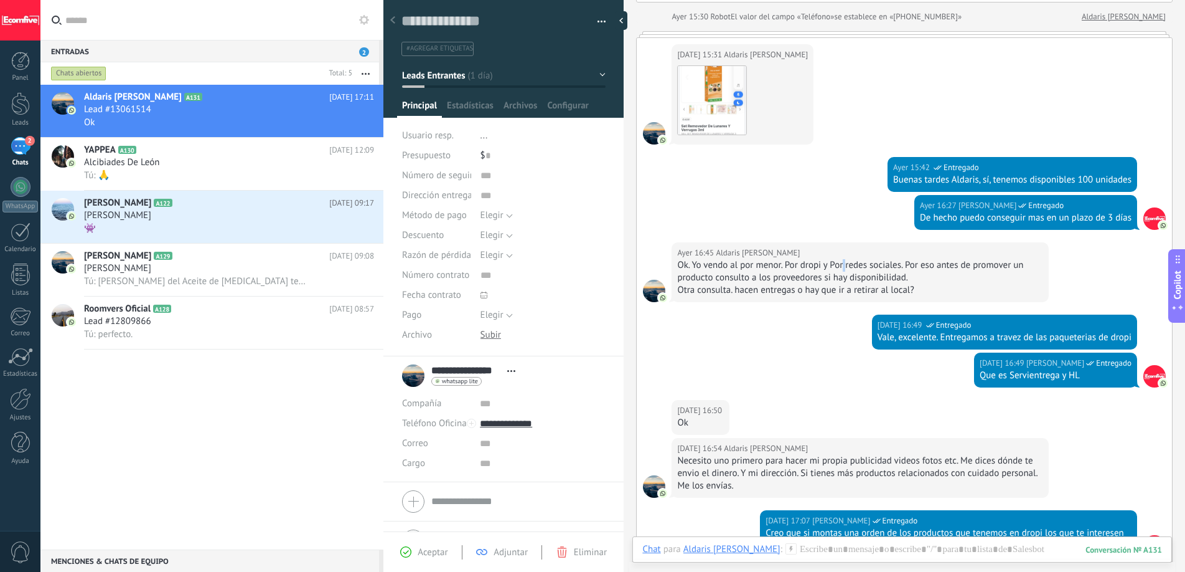
scroll to position [148, 0]
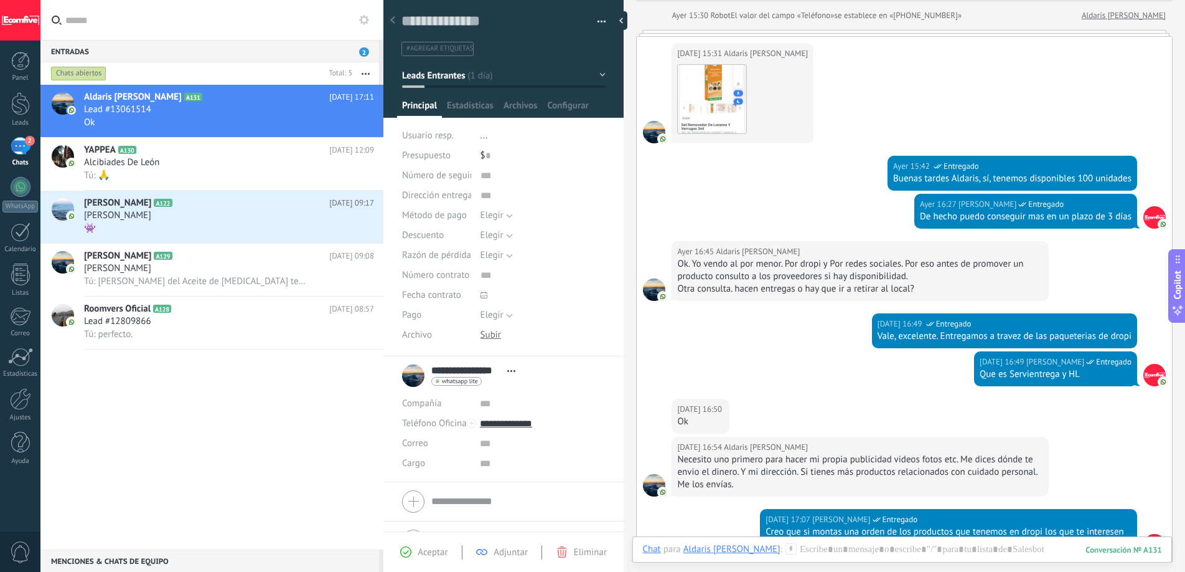
click at [770, 458] on div "Necesito uno primero para hacer mi propia publicidad videos fotos etc. Me dices…" at bounding box center [860, 471] width 366 height 37
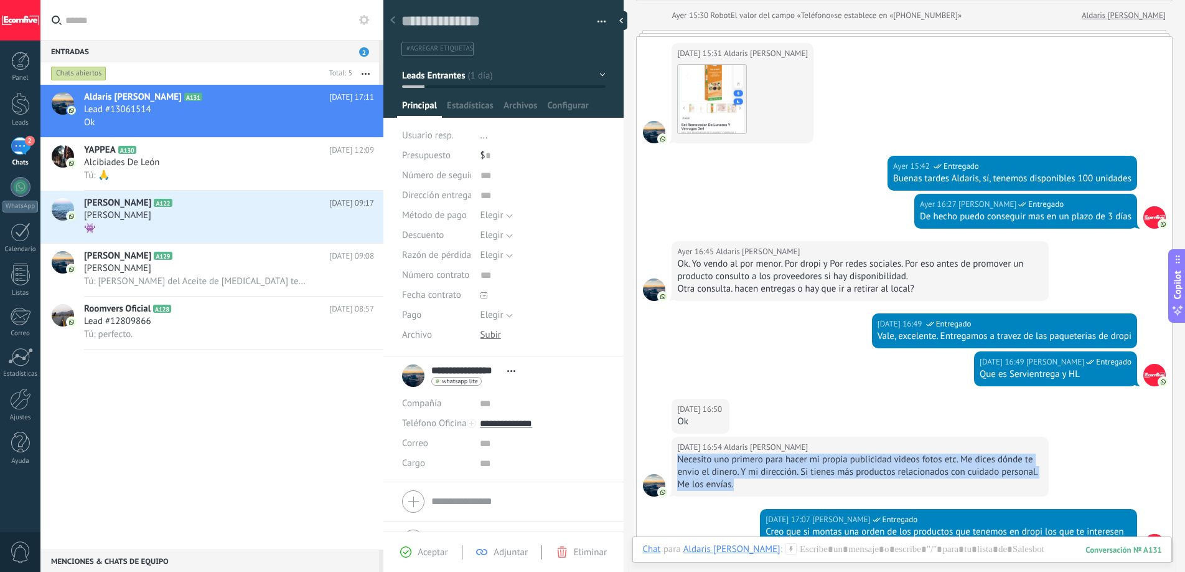
click at [770, 458] on div "Necesito uno primero para hacer mi propia publicidad videos fotos etc. Me dices…" at bounding box center [860, 471] width 366 height 37
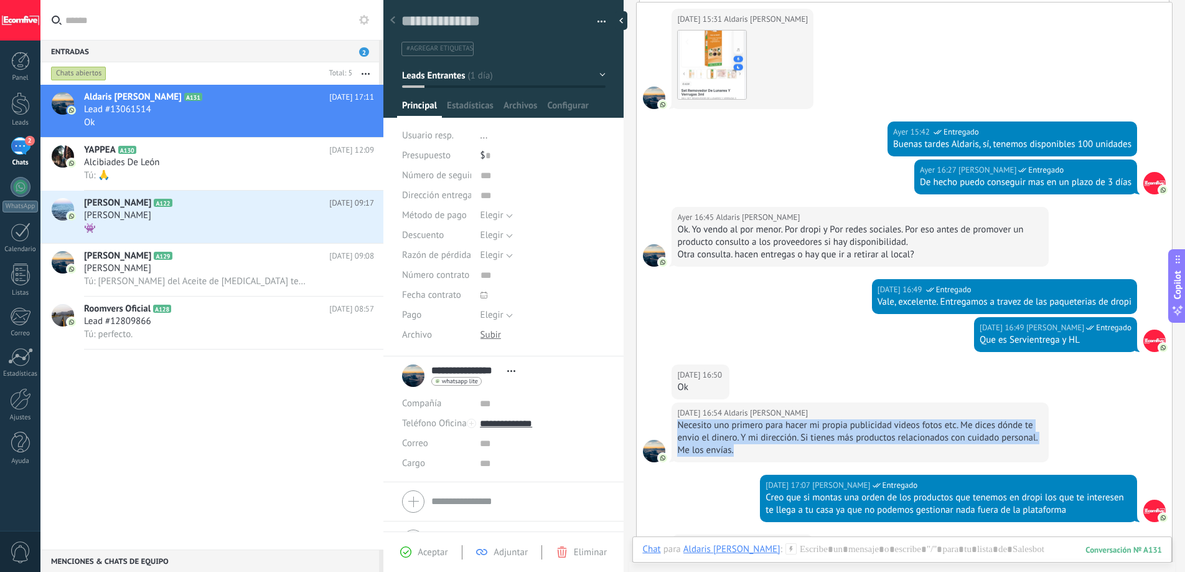
click at [773, 434] on div "Necesito uno primero para hacer mi propia publicidad videos fotos etc. Me dices…" at bounding box center [860, 437] width 366 height 37
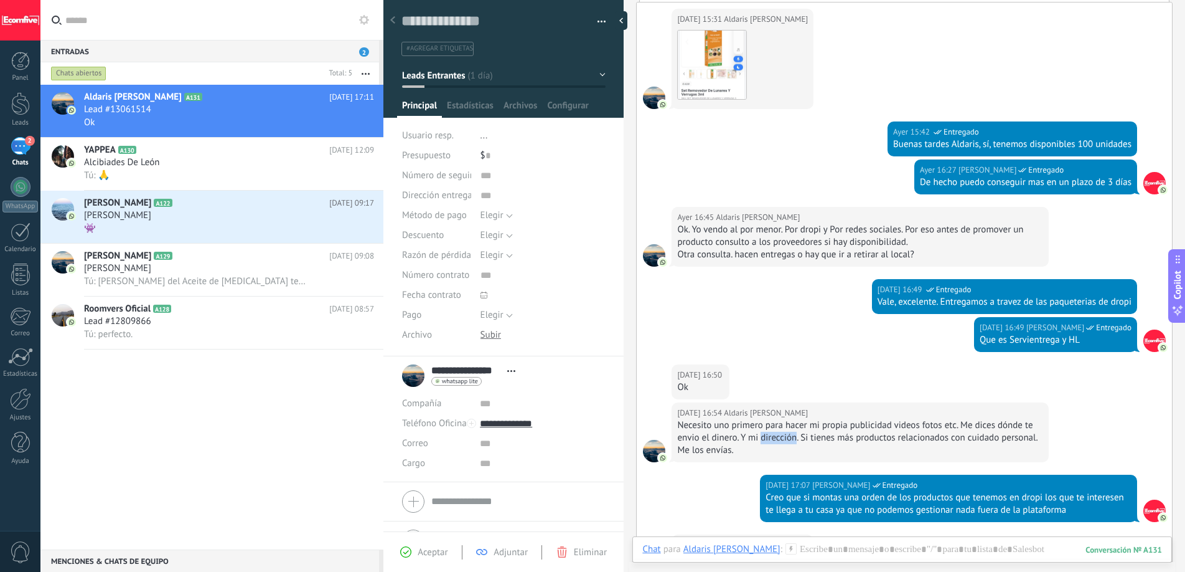
click at [773, 434] on div "Necesito uno primero para hacer mi propia publicidad videos fotos etc. Me dices…" at bounding box center [860, 437] width 366 height 37
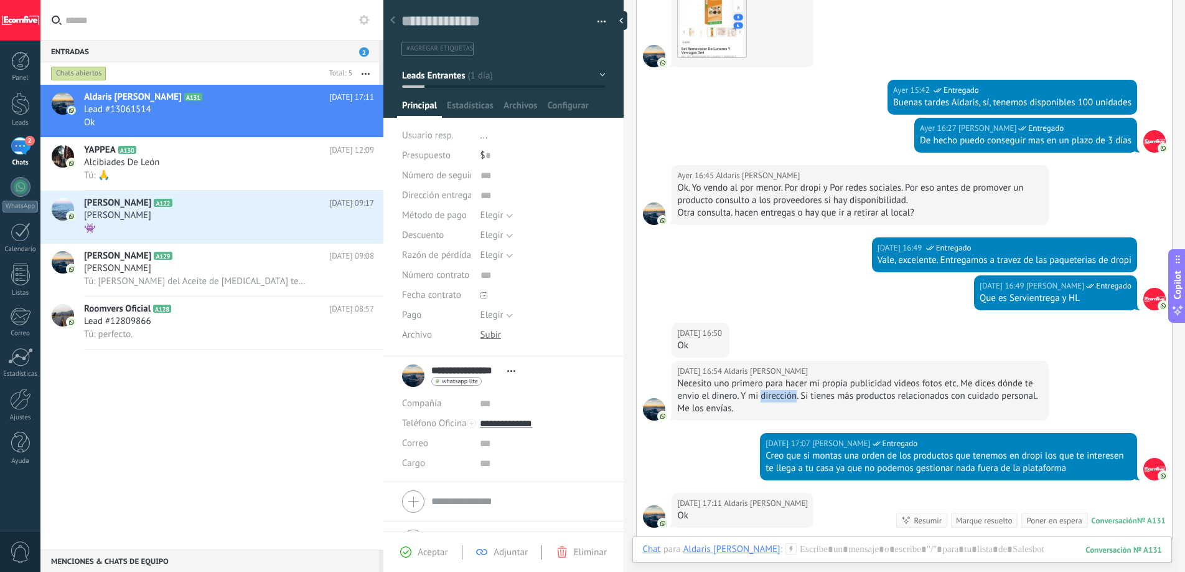
scroll to position [352, 0]
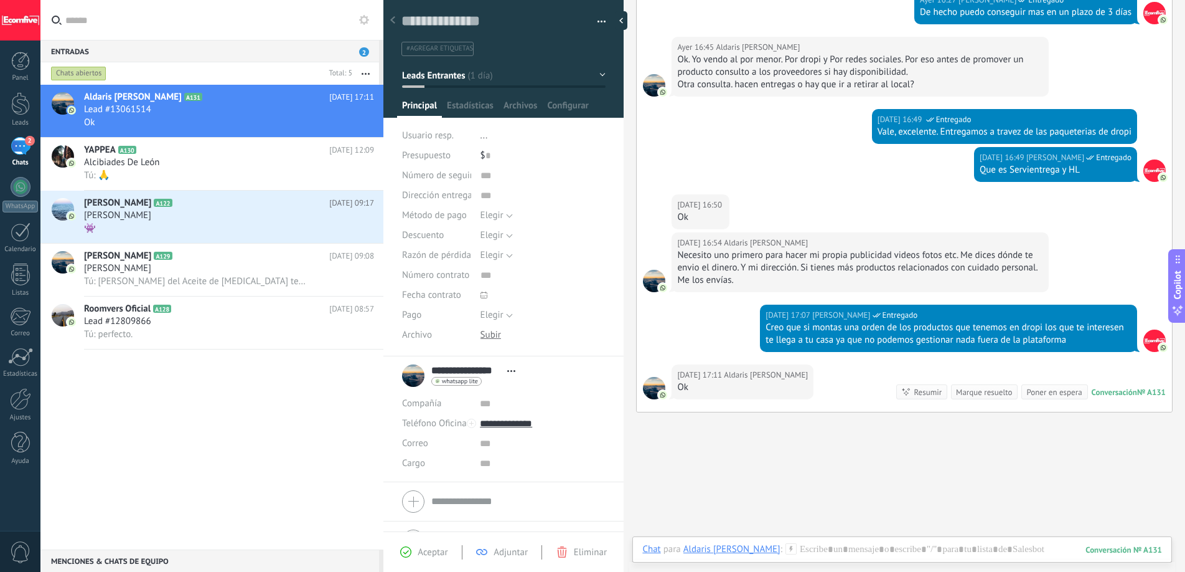
click at [826, 268] on div "Necesito uno primero para hacer mi propia publicidad videos fotos etc. Me dices…" at bounding box center [860, 267] width 366 height 37
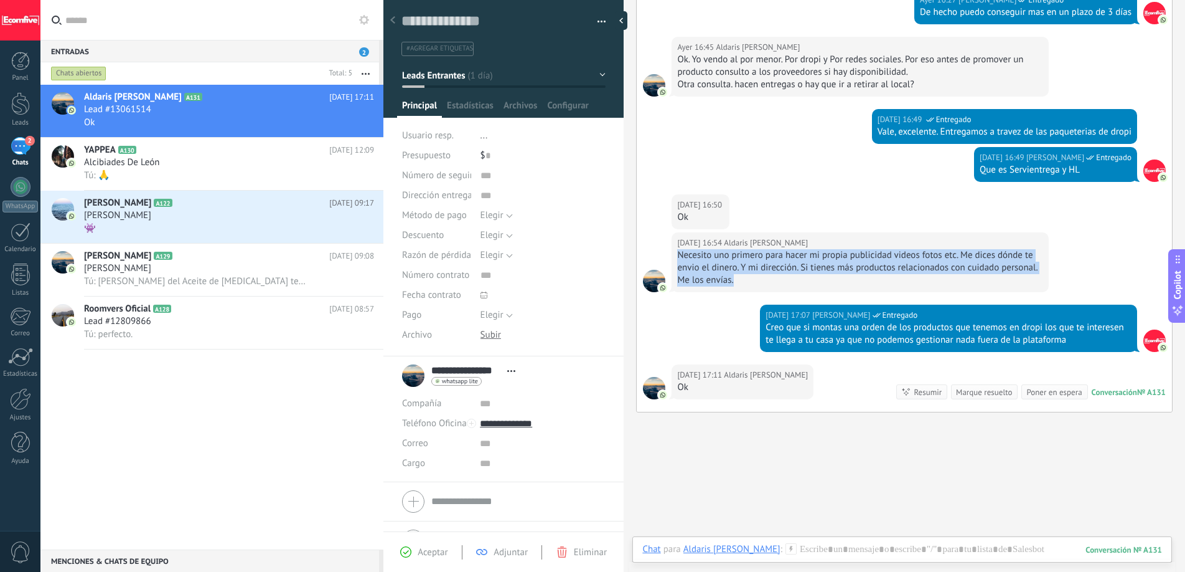
click at [826, 268] on div "Necesito uno primero para hacer mi propia publicidad videos fotos etc. Me dices…" at bounding box center [860, 267] width 366 height 37
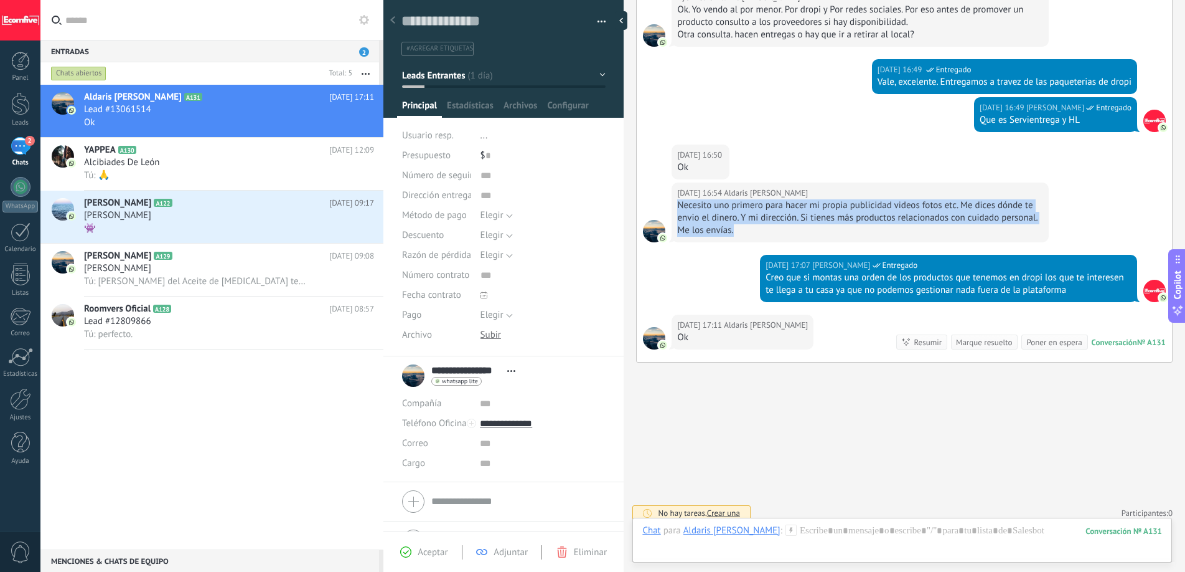
scroll to position [410, 0]
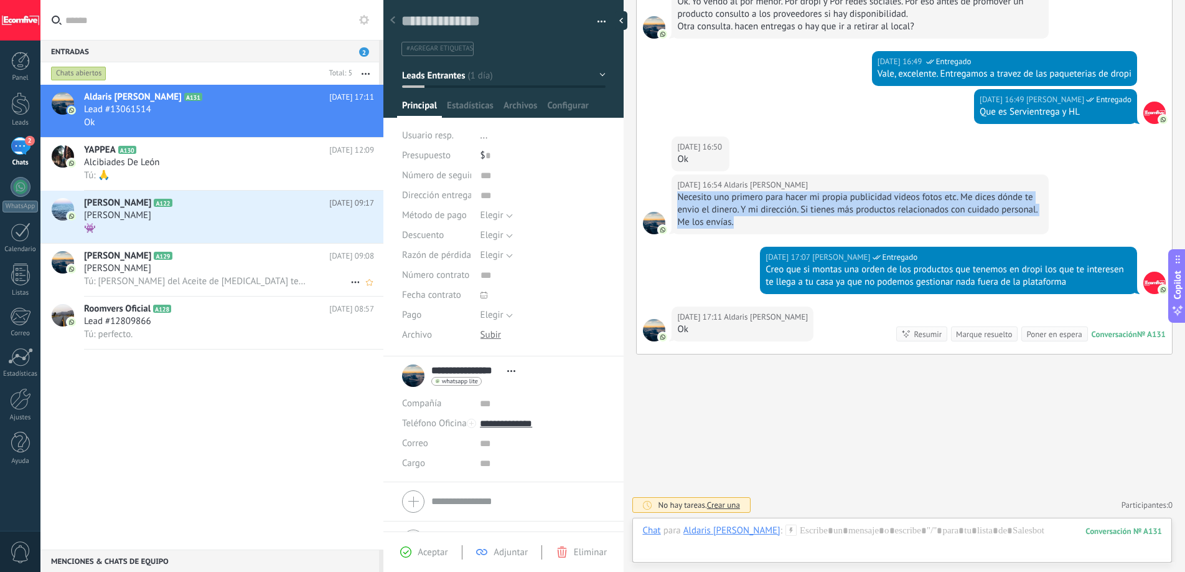
click at [240, 276] on span "Tú: [PERSON_NAME] del Aceite de [MEDICAL_DATA] tenemos disponible 90 unidades, …" at bounding box center [195, 281] width 222 height 12
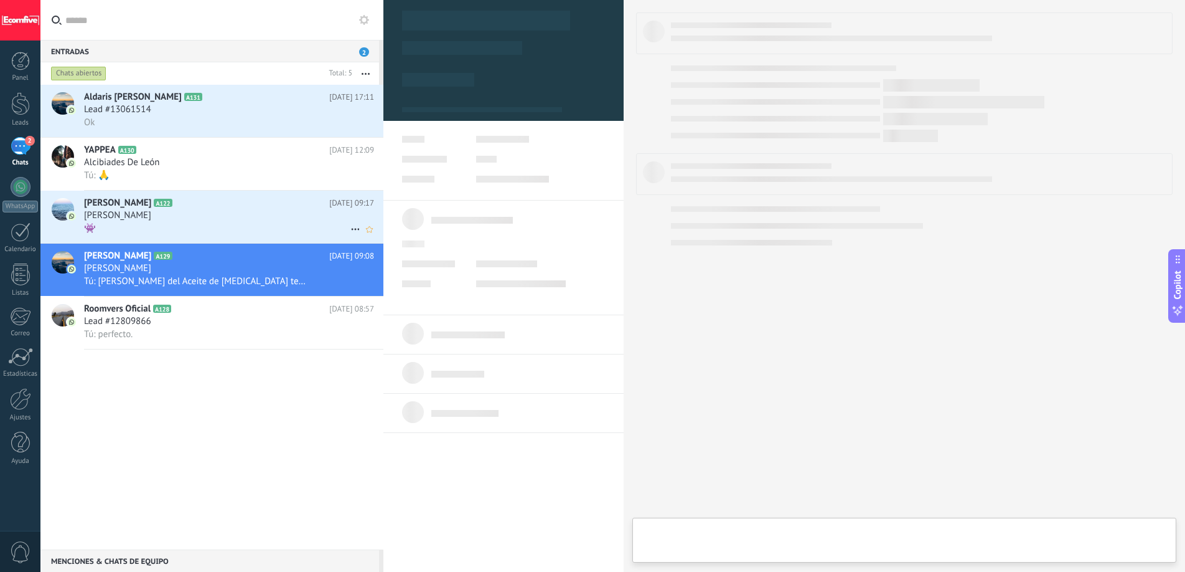
click at [207, 219] on div "[PERSON_NAME]" at bounding box center [229, 215] width 290 height 12
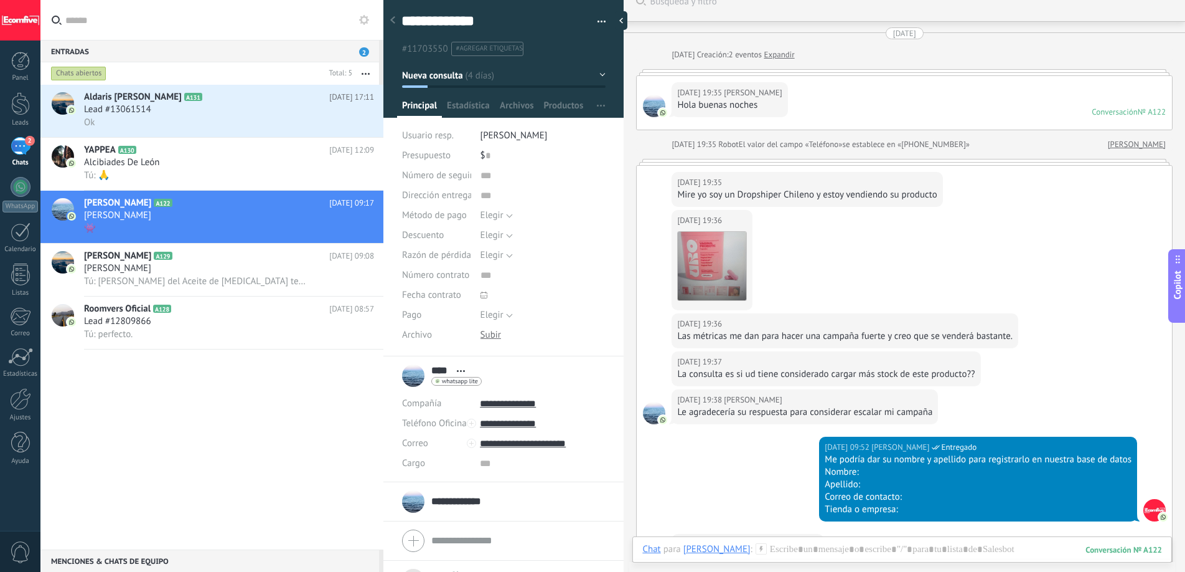
scroll to position [32, 0]
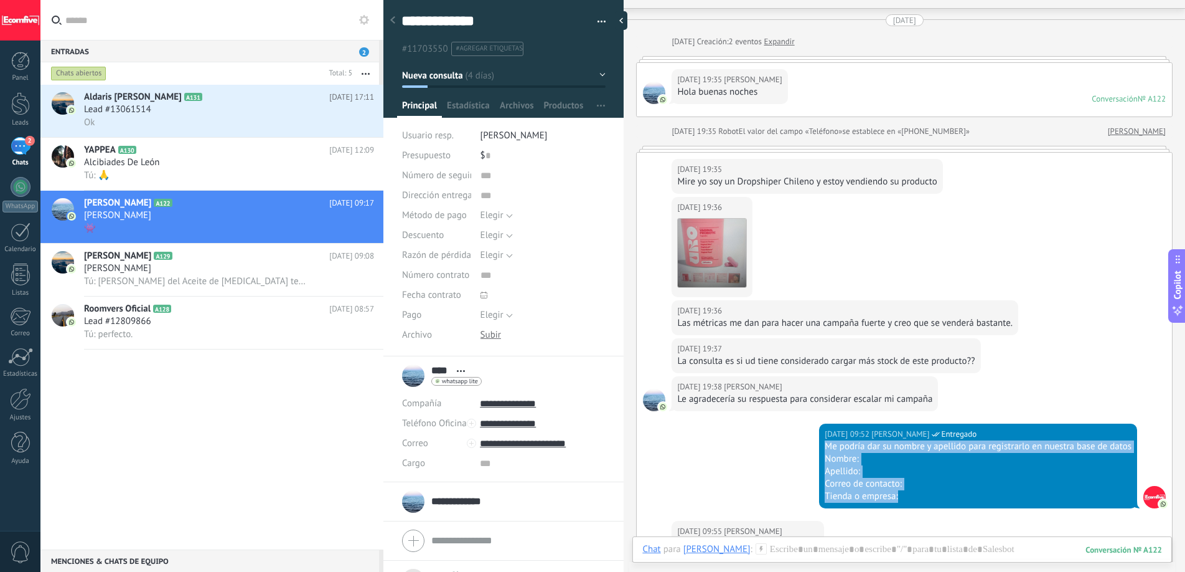
drag, startPoint x: 911, startPoint y: 495, endPoint x: 816, endPoint y: 448, distance: 106.1
click at [819, 448] on div "15.09.2025 09:52 Deiverth Rodriguez Entregado Me podría dar su nombre y apellid…" at bounding box center [978, 465] width 318 height 85
copy div "Me podría dar su nombre y apellido para registrarlo en nuestra base de datos No…"
click at [231, 108] on div "Lead #13061514" at bounding box center [229, 109] width 290 height 12
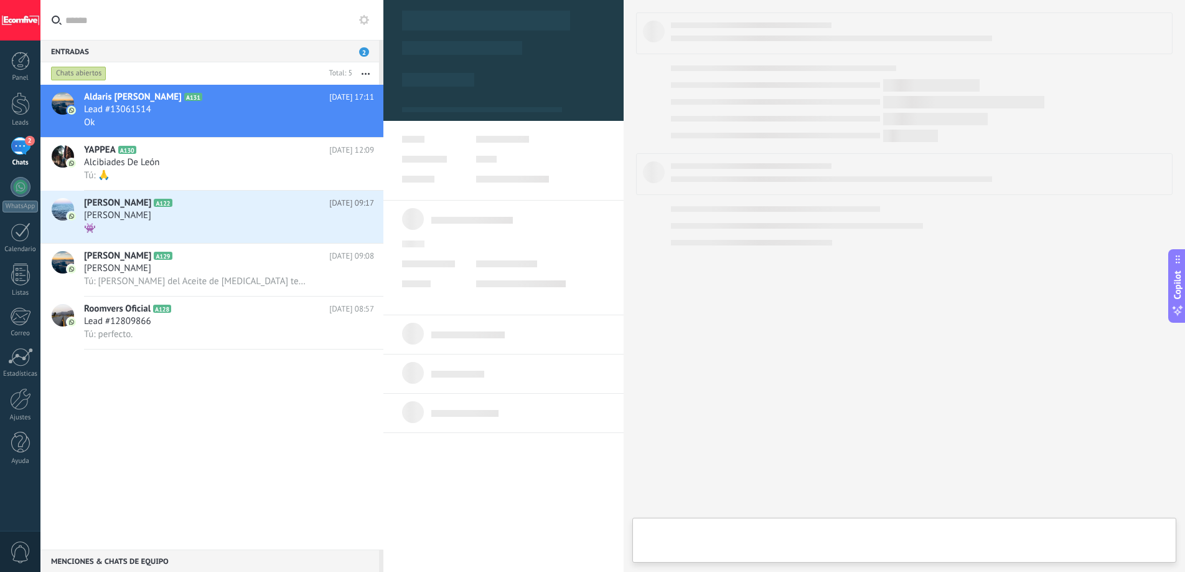
type textarea "**********"
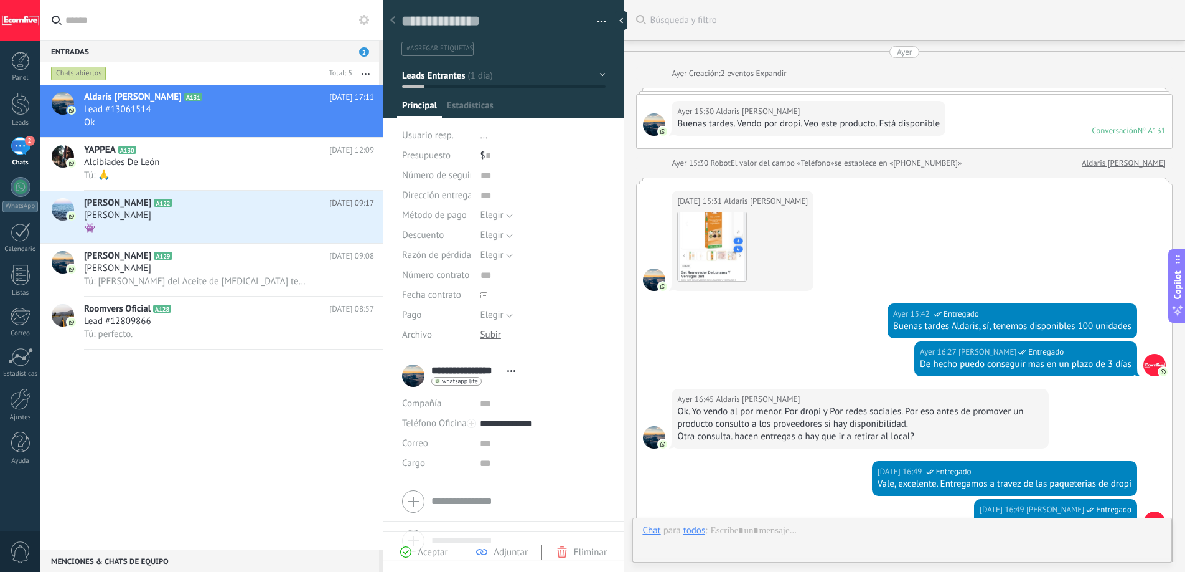
scroll to position [410, 0]
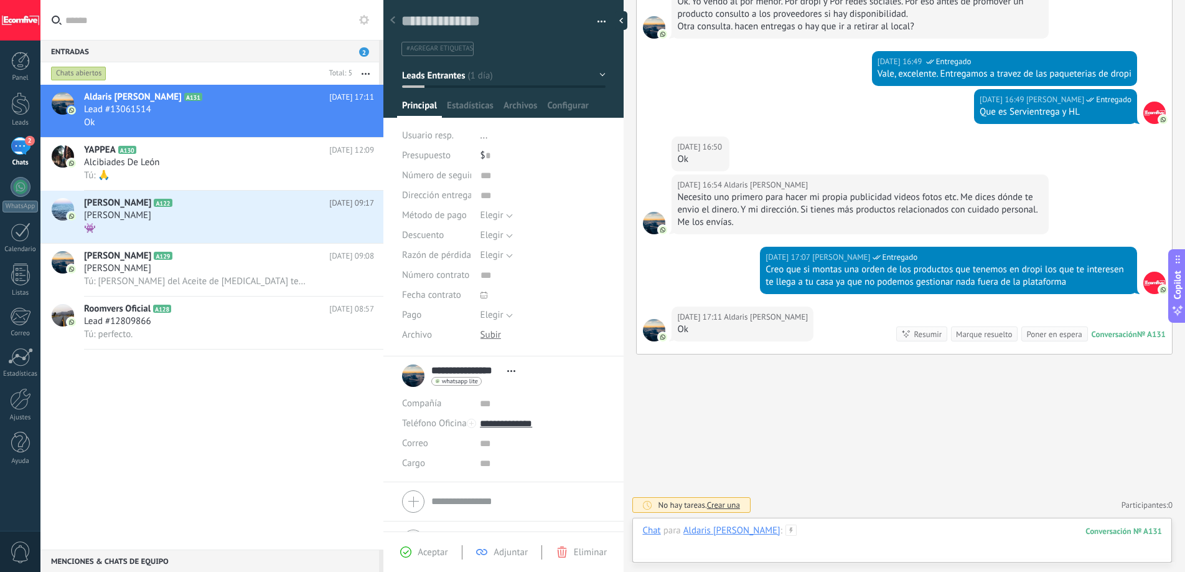
click at [807, 528] on div at bounding box center [903, 542] width 520 height 37
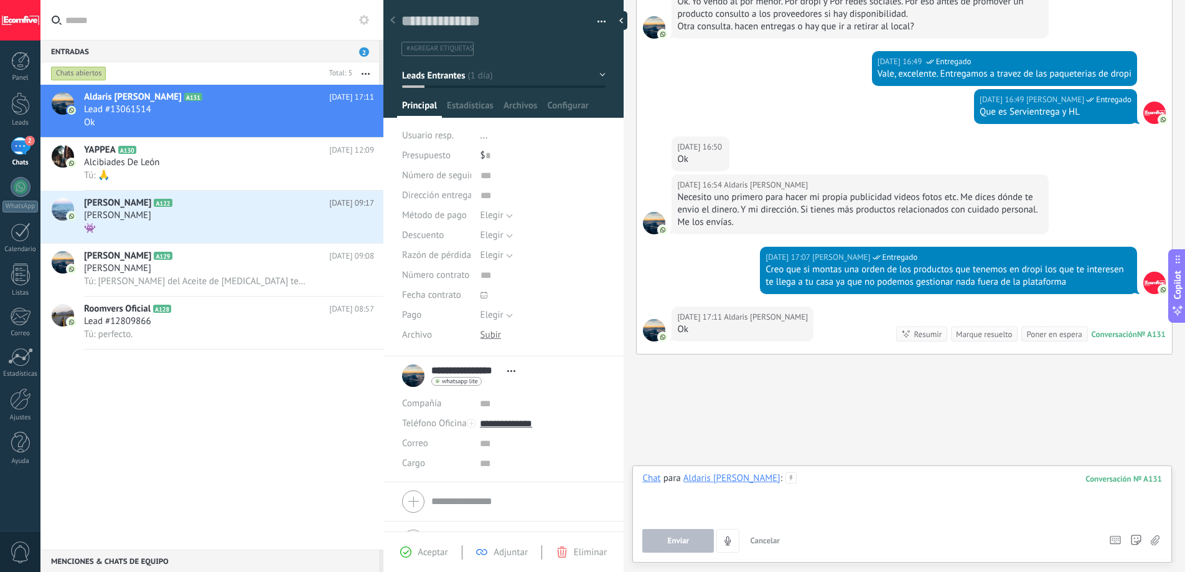
paste div
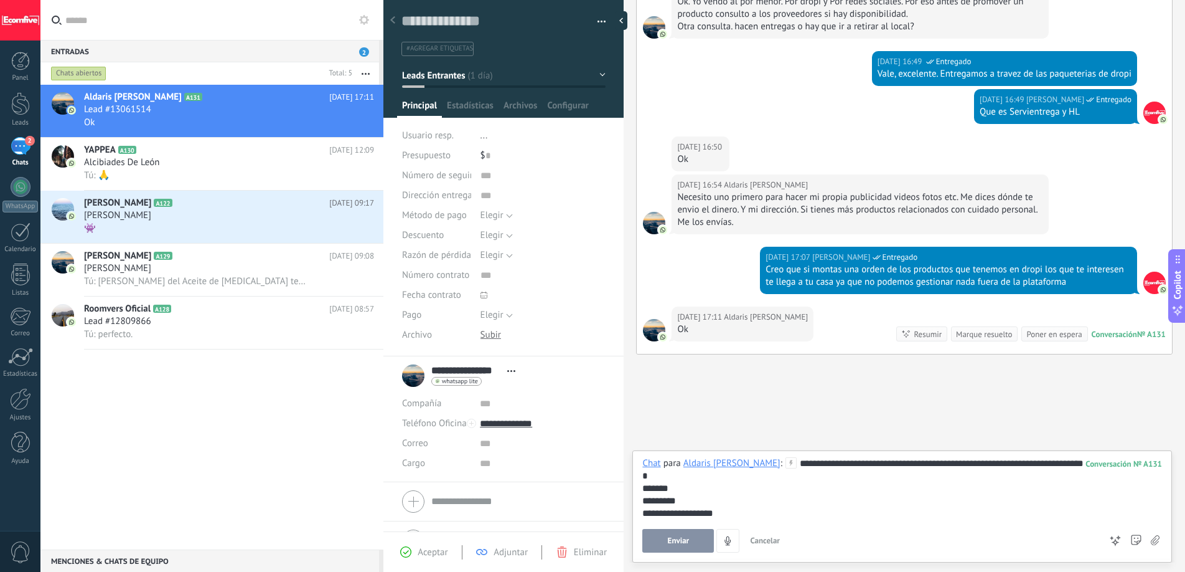
click at [681, 542] on span "Enviar" at bounding box center [679, 540] width 22 height 9
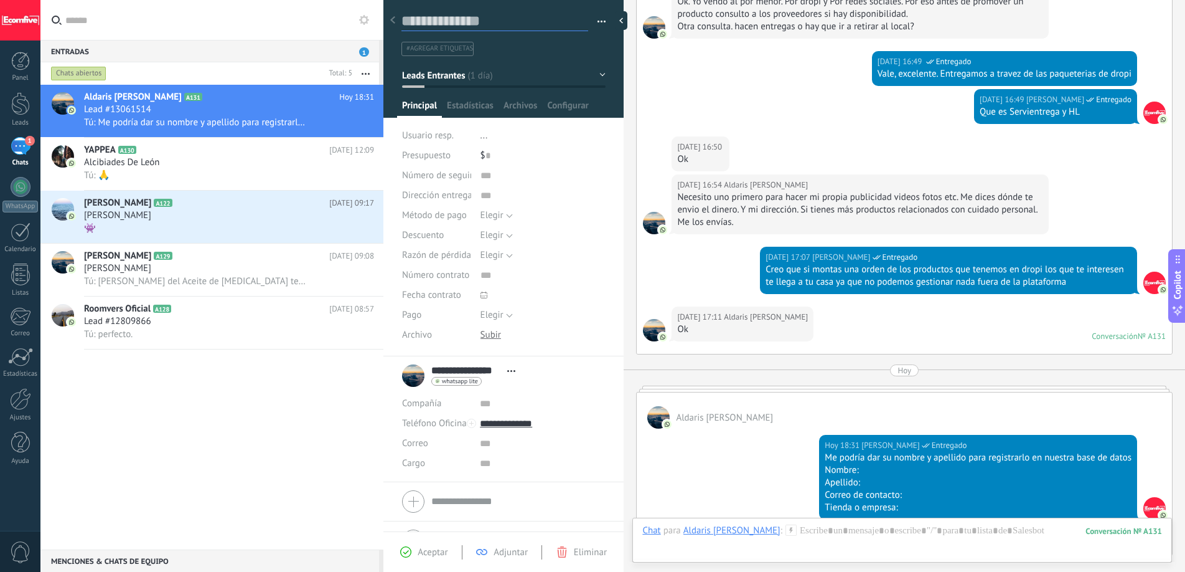
click at [472, 16] on textarea at bounding box center [495, 21] width 187 height 19
type textarea "*"
type textarea "**"
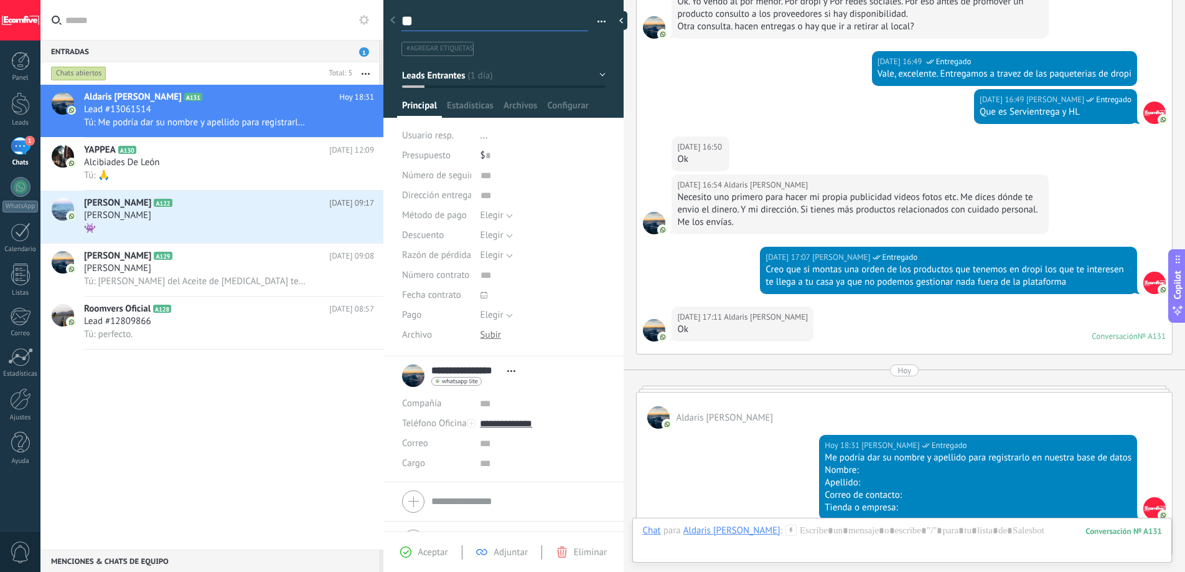
type textarea "***"
type textarea "****"
type textarea "*****"
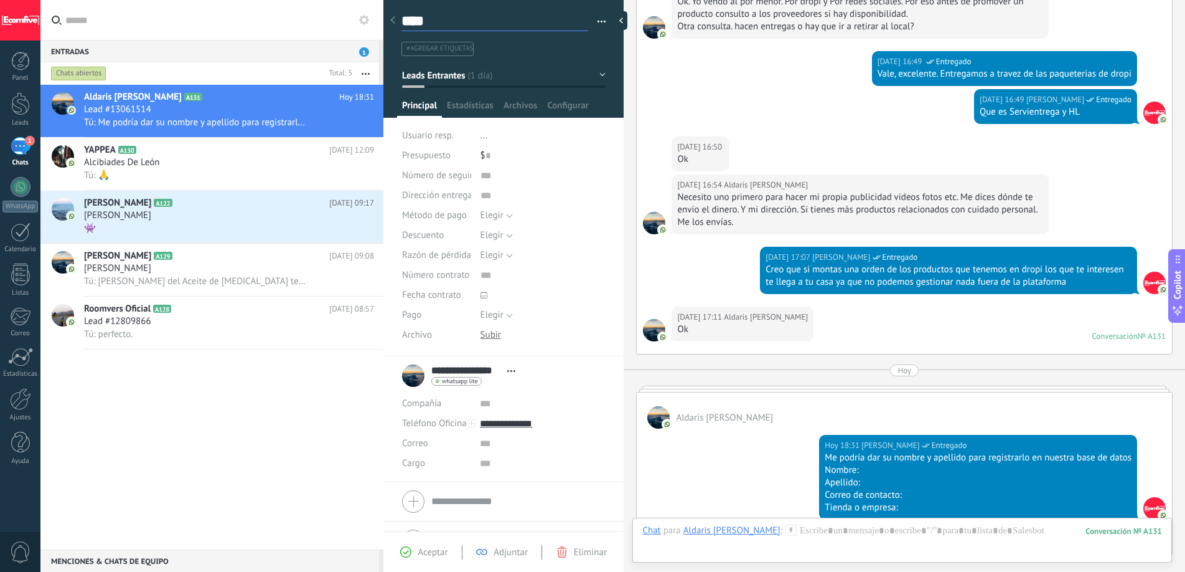
type textarea "*****"
type textarea "******"
type textarea "*******"
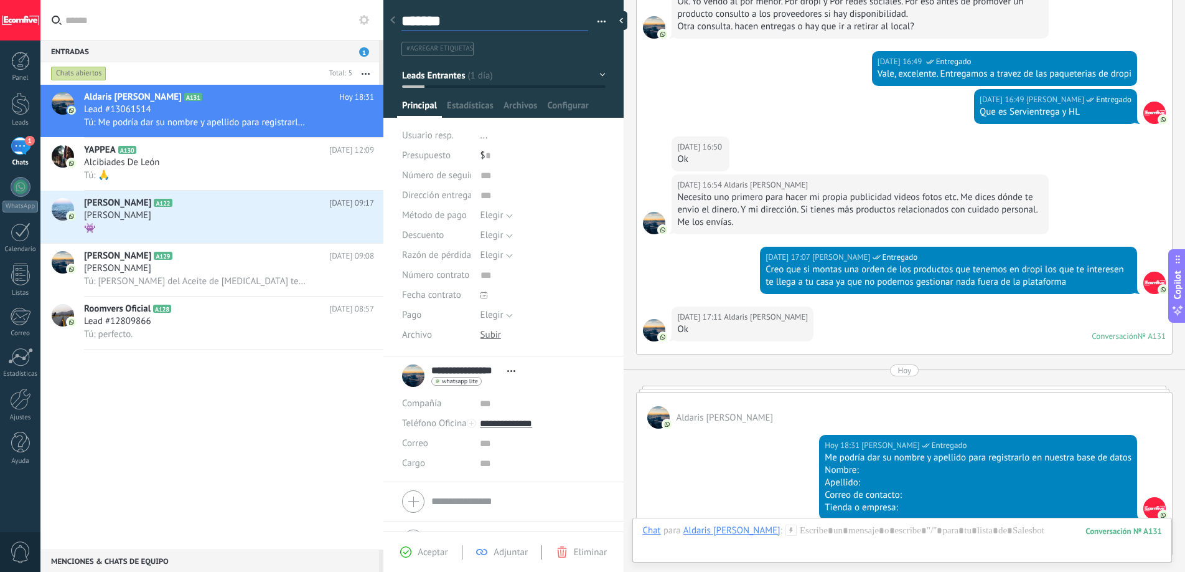
type textarea "*******"
type textarea "*********"
type textarea "**********"
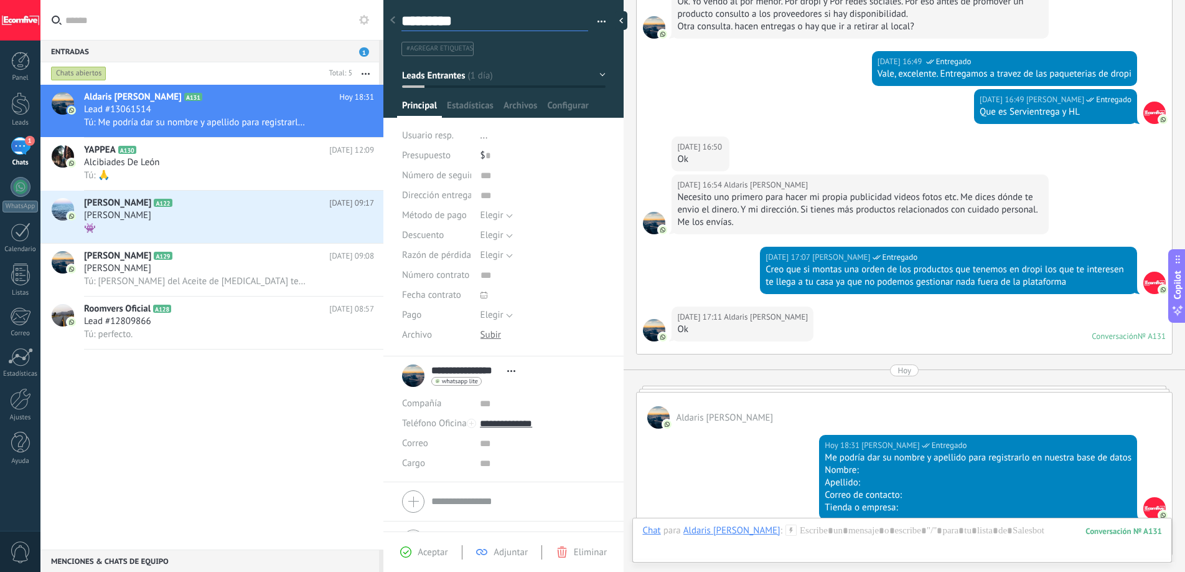
type textarea "**********"
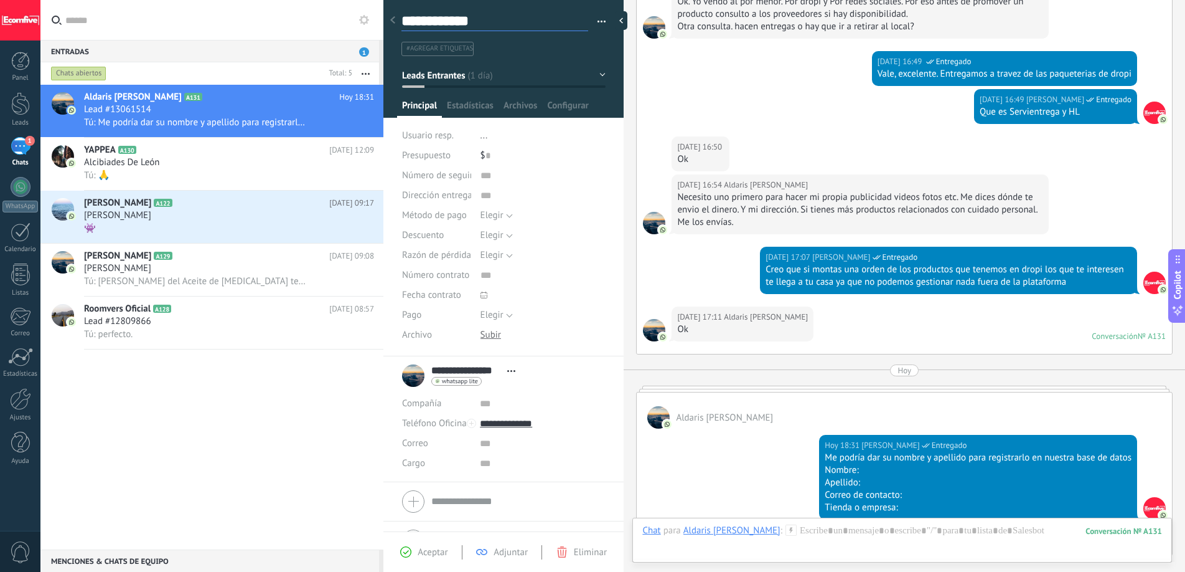
type textarea "**********"
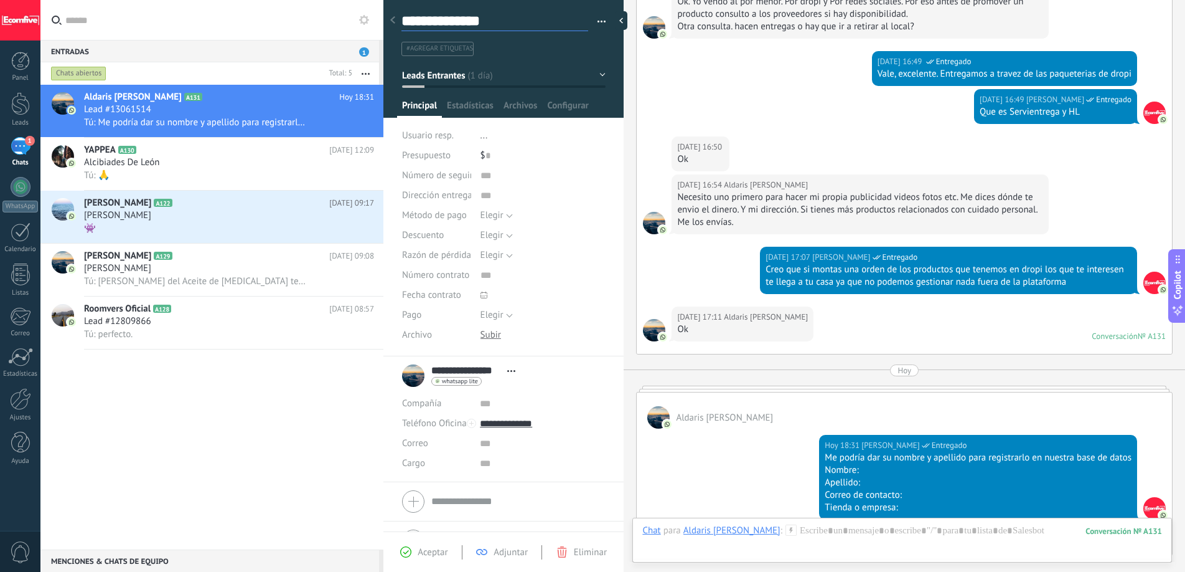
type textarea "**********"
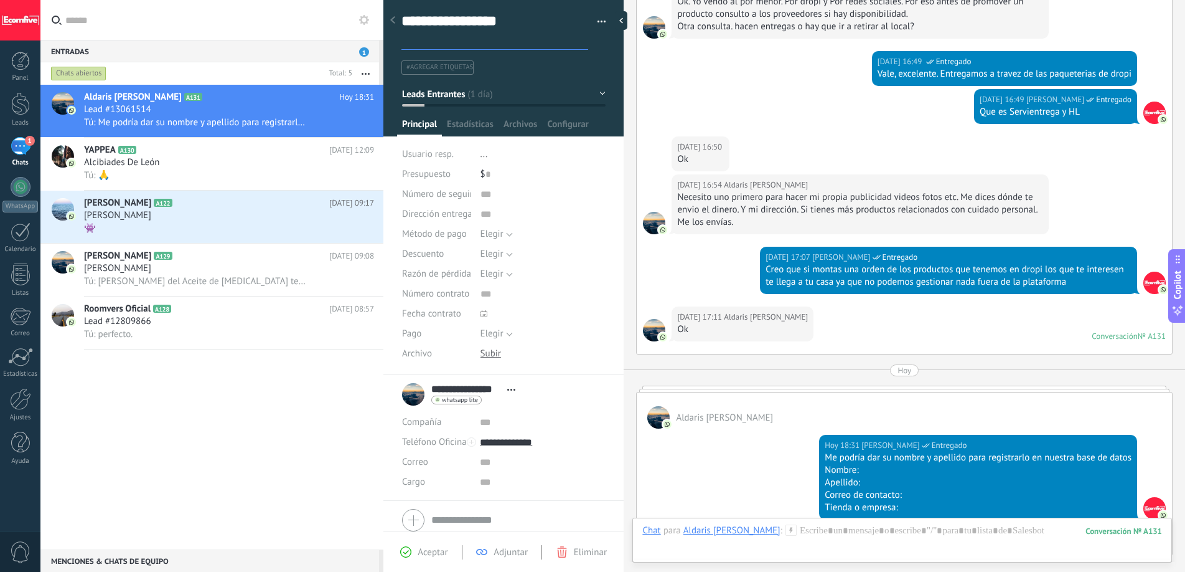
scroll to position [37, 0]
type textarea "**********"
click at [712, 86] on div "Ayer 16:49 Deiverth Rodriguez Entregado Vale, excelente. Entregamos a travez de…" at bounding box center [904, 70] width 535 height 38
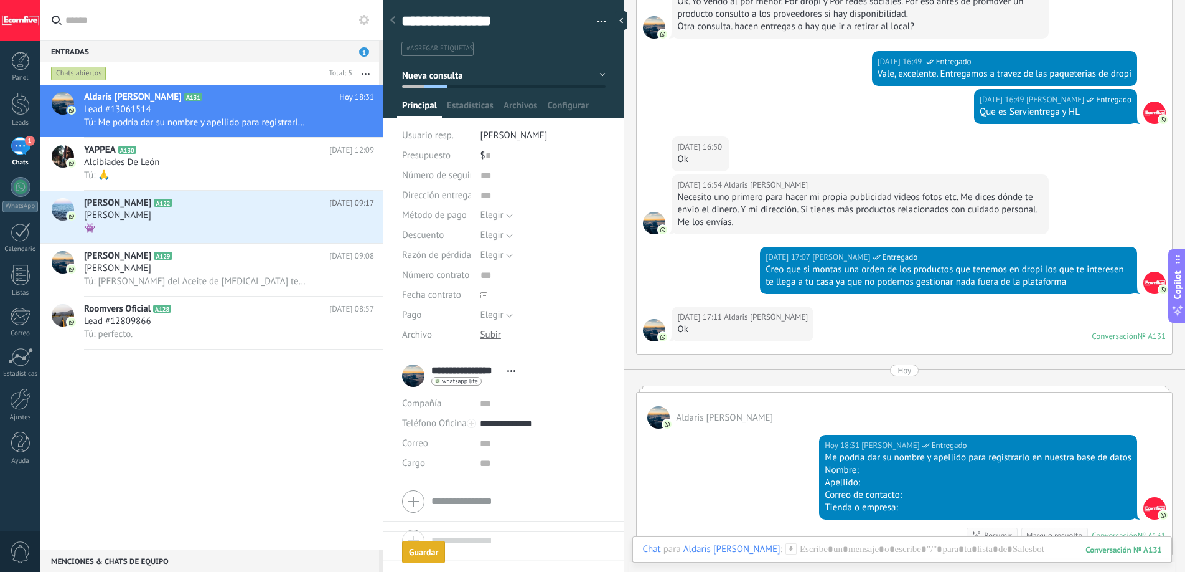
scroll to position [19, 0]
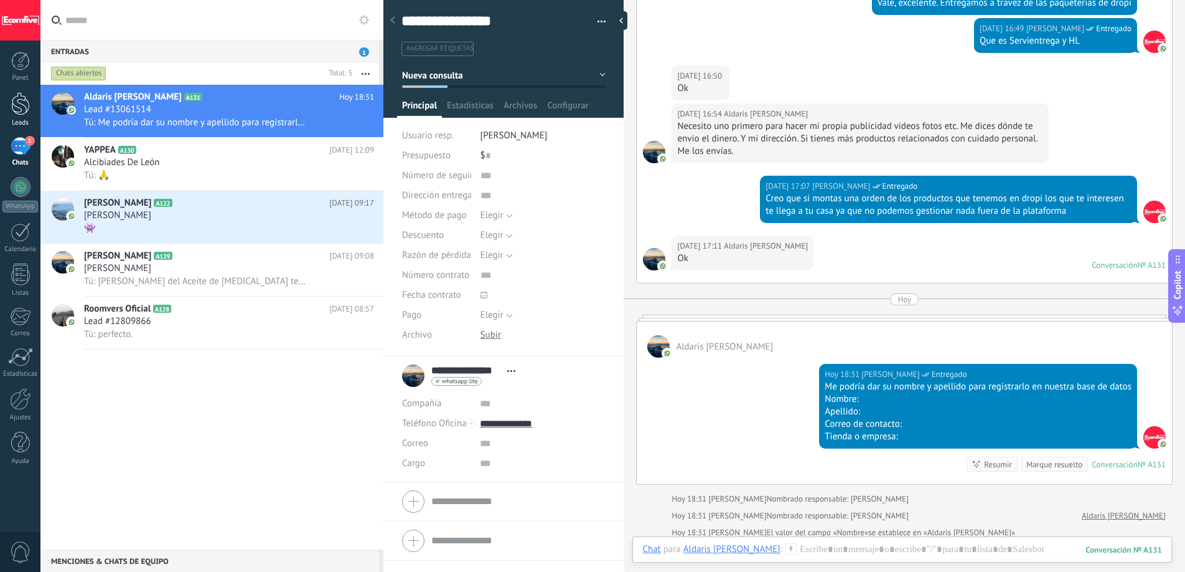
click at [24, 104] on div at bounding box center [20, 103] width 19 height 23
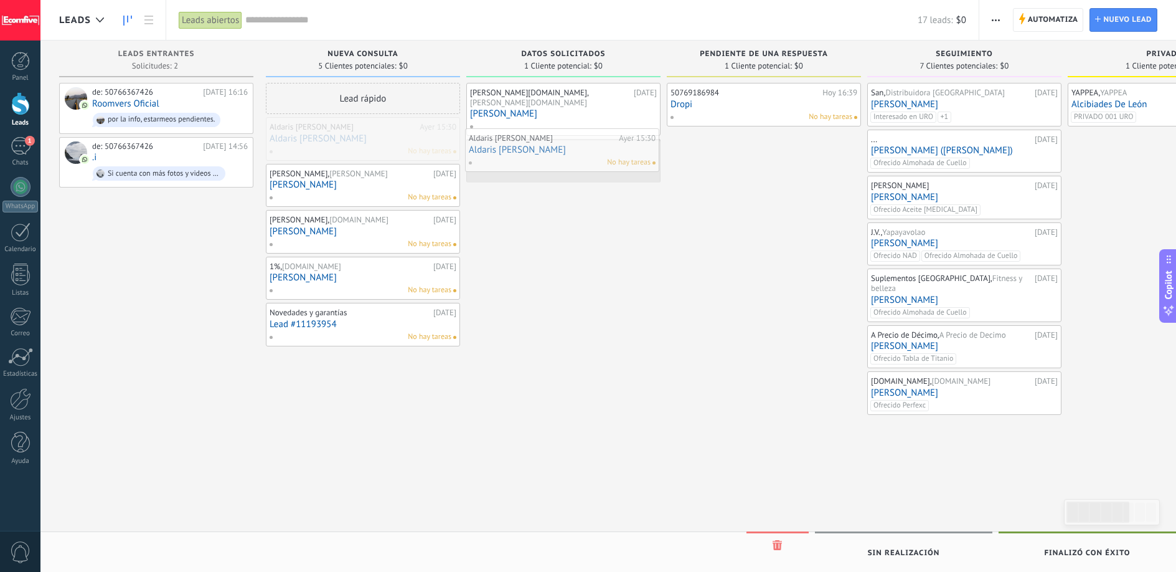
drag, startPoint x: 374, startPoint y: 136, endPoint x: 582, endPoint y: 149, distance: 207.7
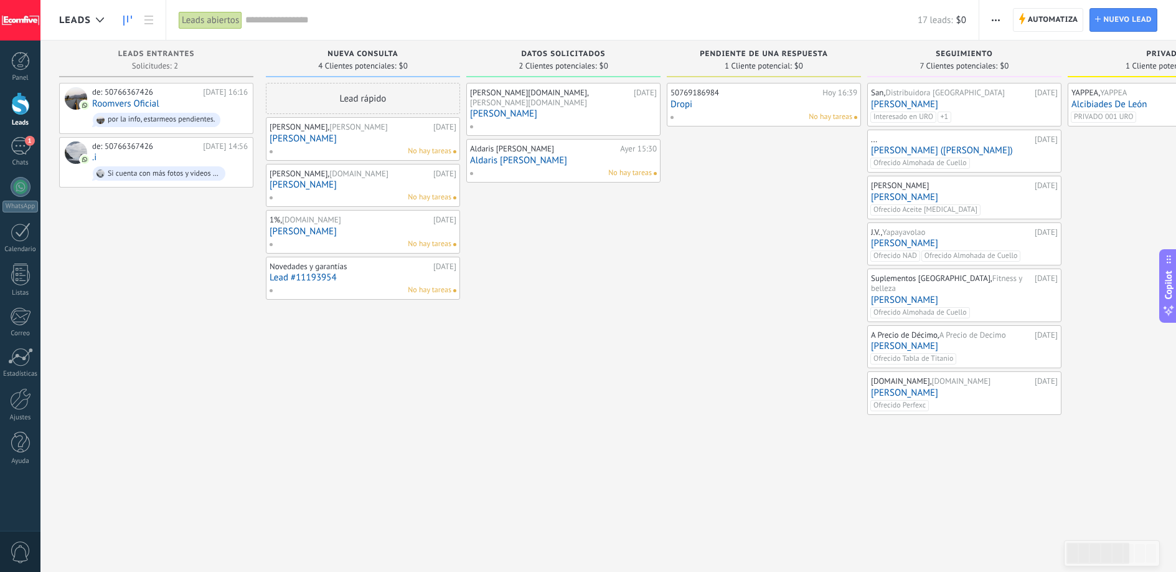
click at [771, 187] on div "50769186984 [DATE] 16:39 Dropi No hay tareas" at bounding box center [764, 287] width 194 height 409
click at [524, 155] on link "Aldaris [PERSON_NAME]" at bounding box center [563, 160] width 187 height 11
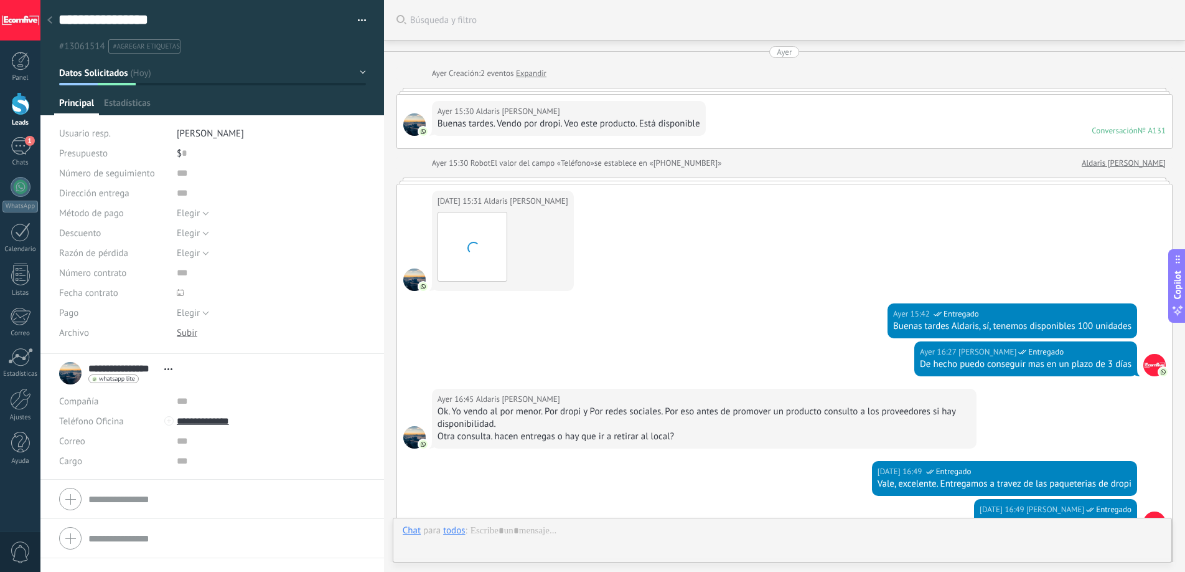
scroll to position [669, 0]
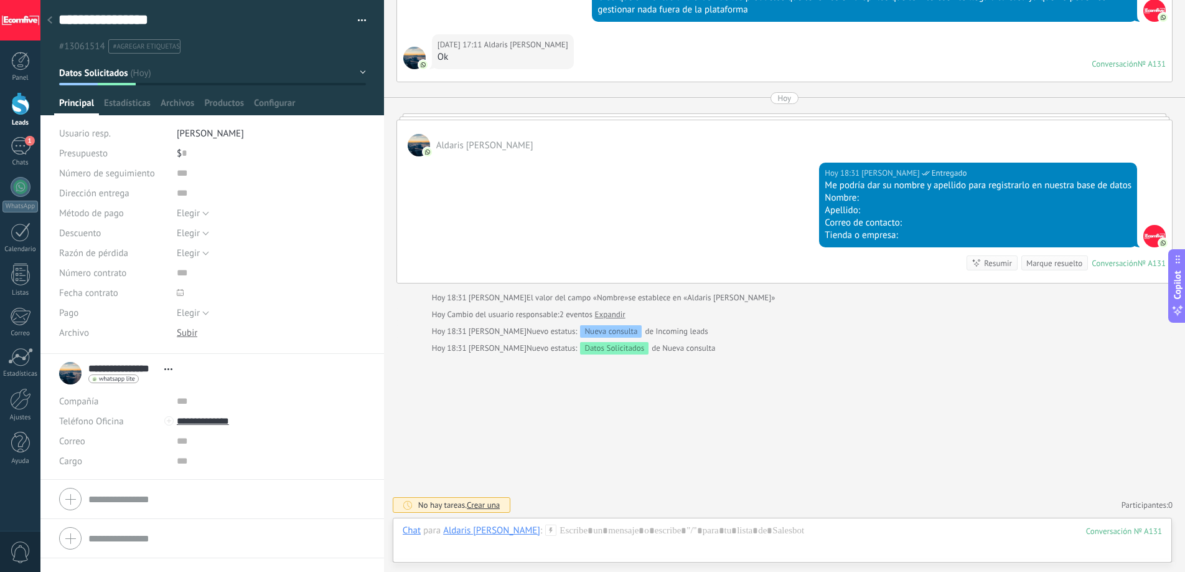
click at [24, 101] on div at bounding box center [20, 103] width 19 height 23
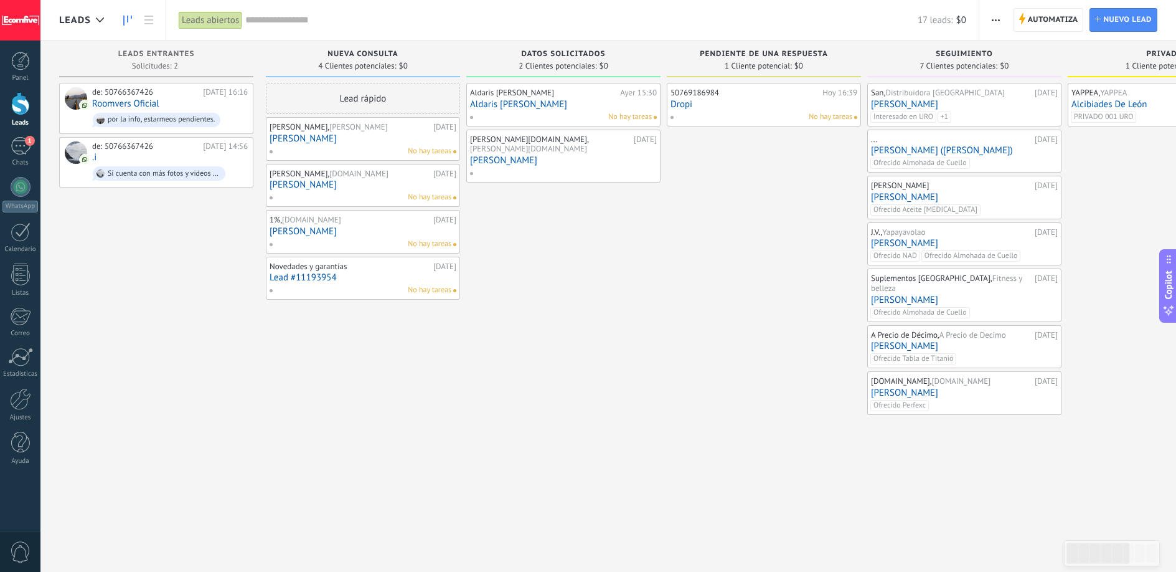
click at [557, 111] on div "No hay tareas" at bounding box center [560, 116] width 182 height 11
click at [497, 107] on link "Aldaris [PERSON_NAME]" at bounding box center [563, 104] width 187 height 11
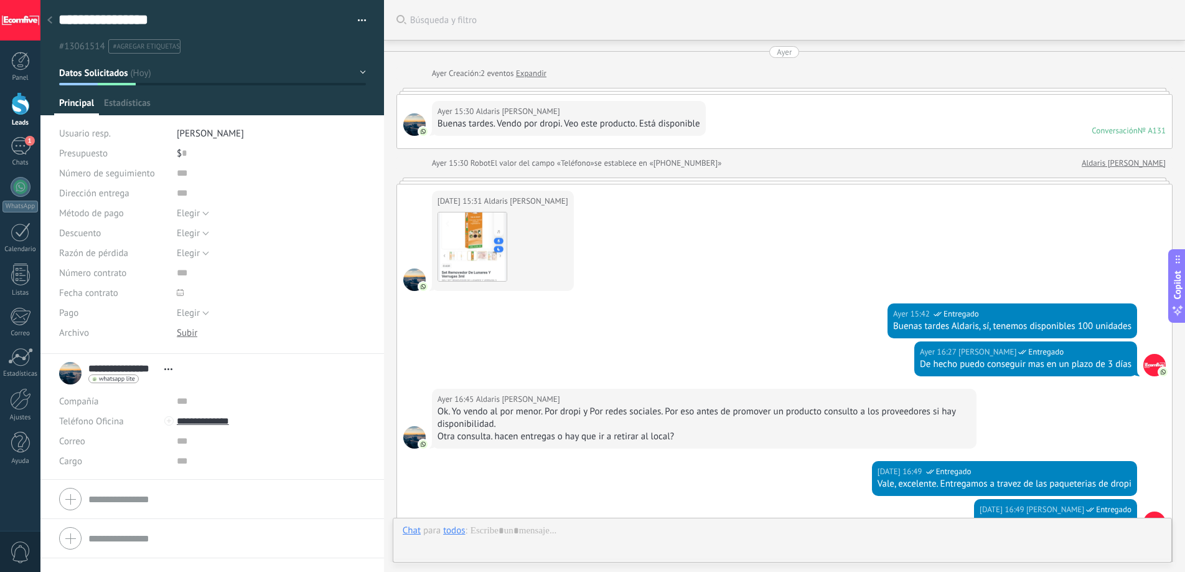
scroll to position [669, 0]
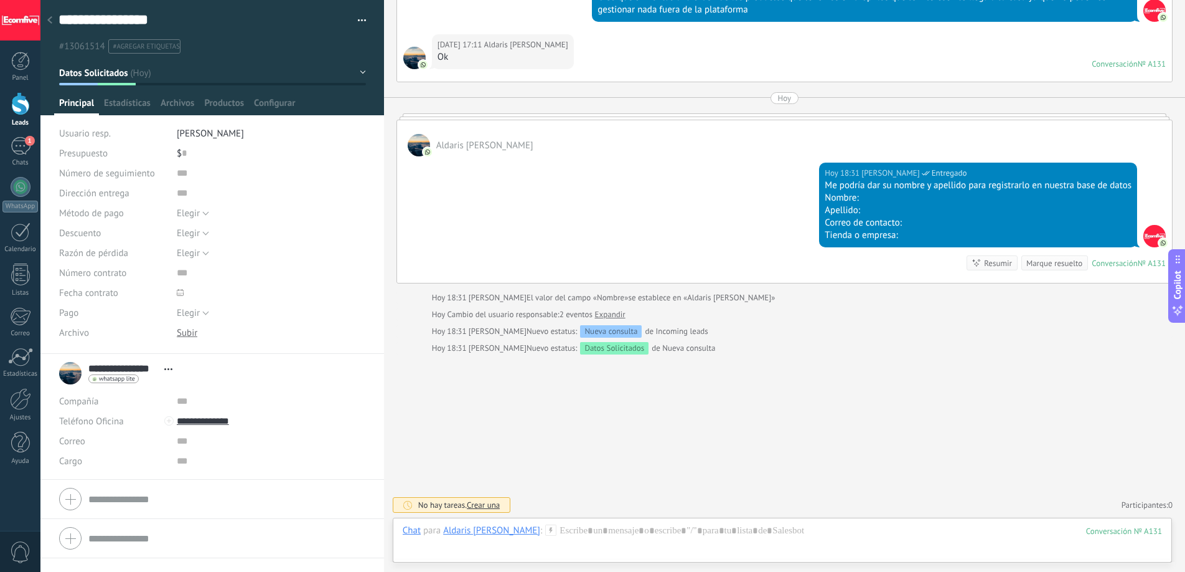
click at [11, 105] on div at bounding box center [20, 103] width 19 height 23
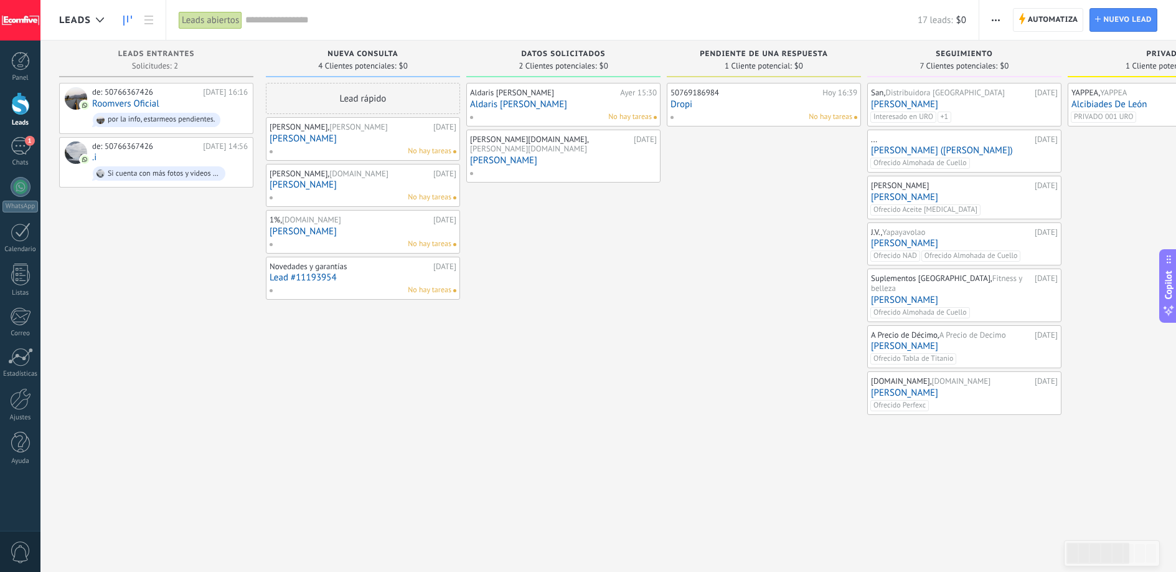
click at [510, 107] on link "Aldaris [PERSON_NAME]" at bounding box center [563, 104] width 187 height 11
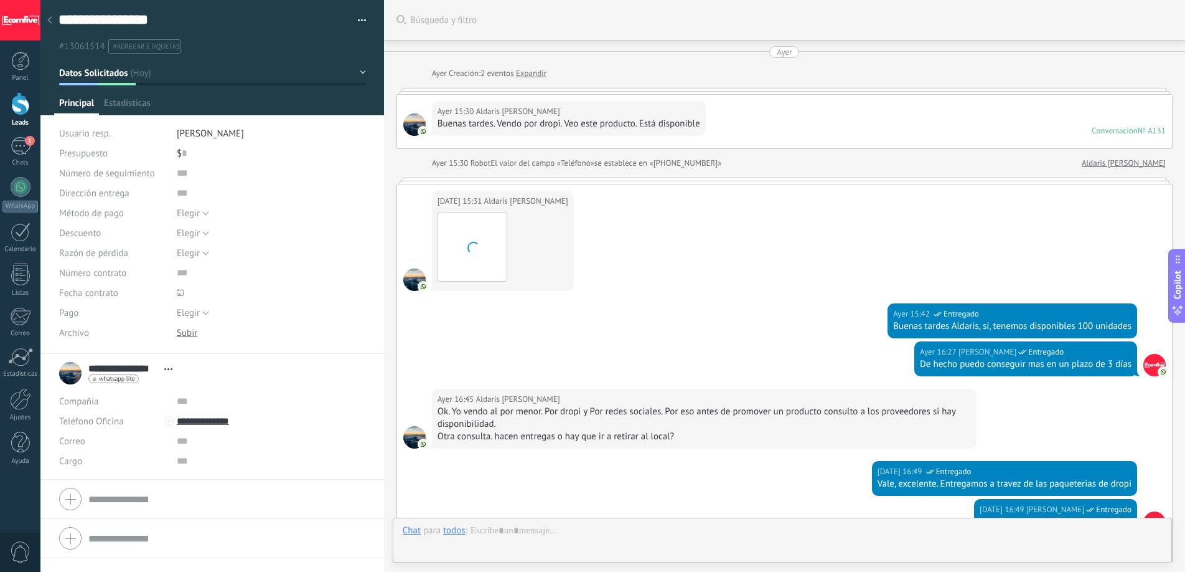
scroll to position [669, 0]
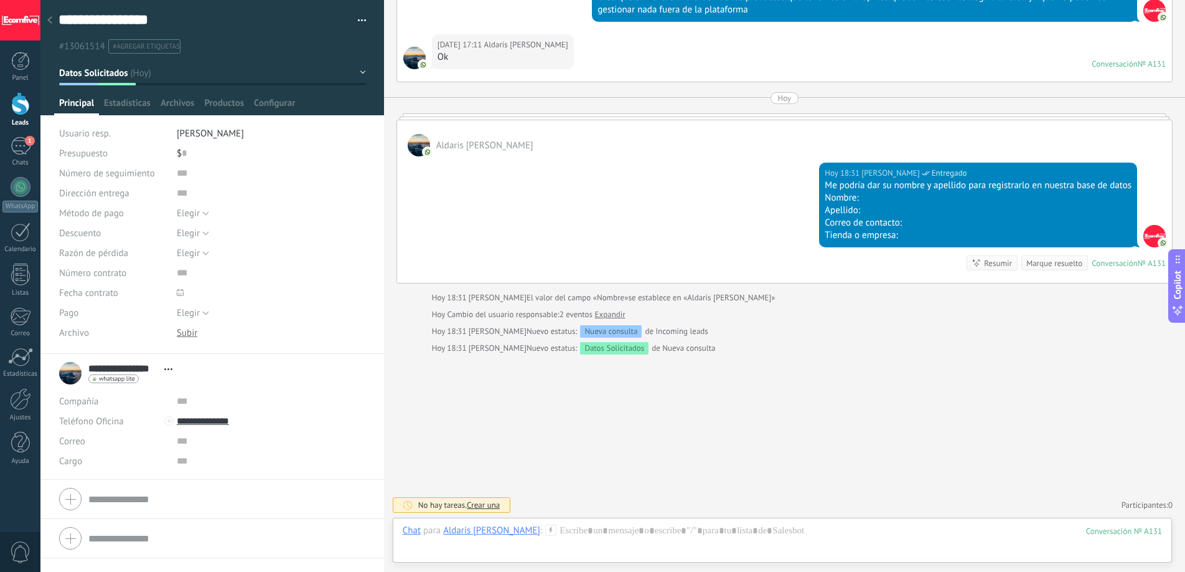
click at [16, 111] on div at bounding box center [20, 103] width 19 height 23
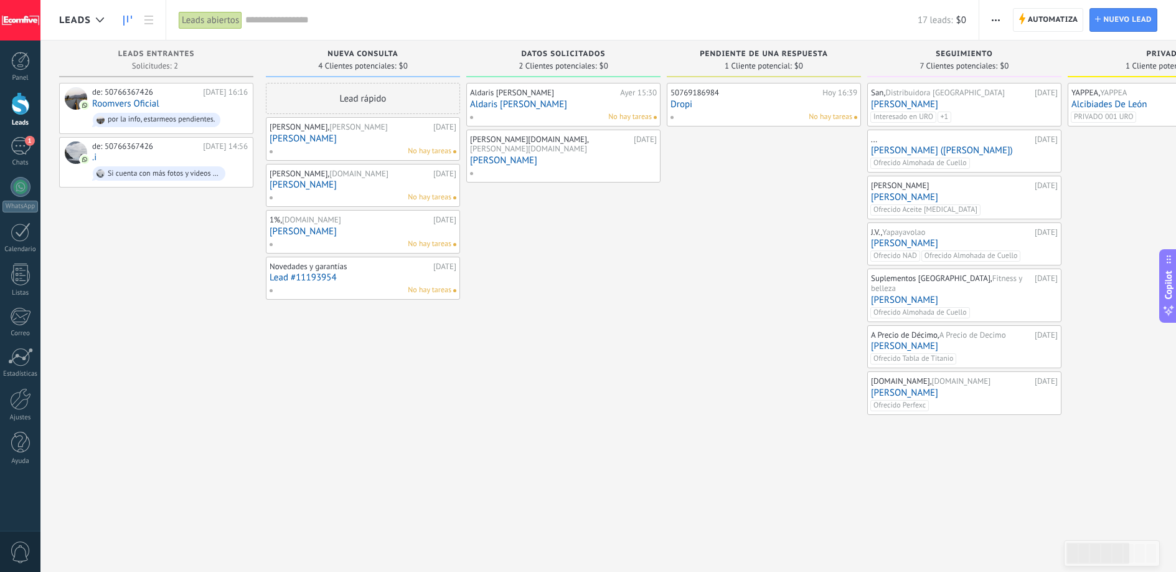
click at [520, 106] on link "Aldaris [PERSON_NAME]" at bounding box center [563, 104] width 187 height 11
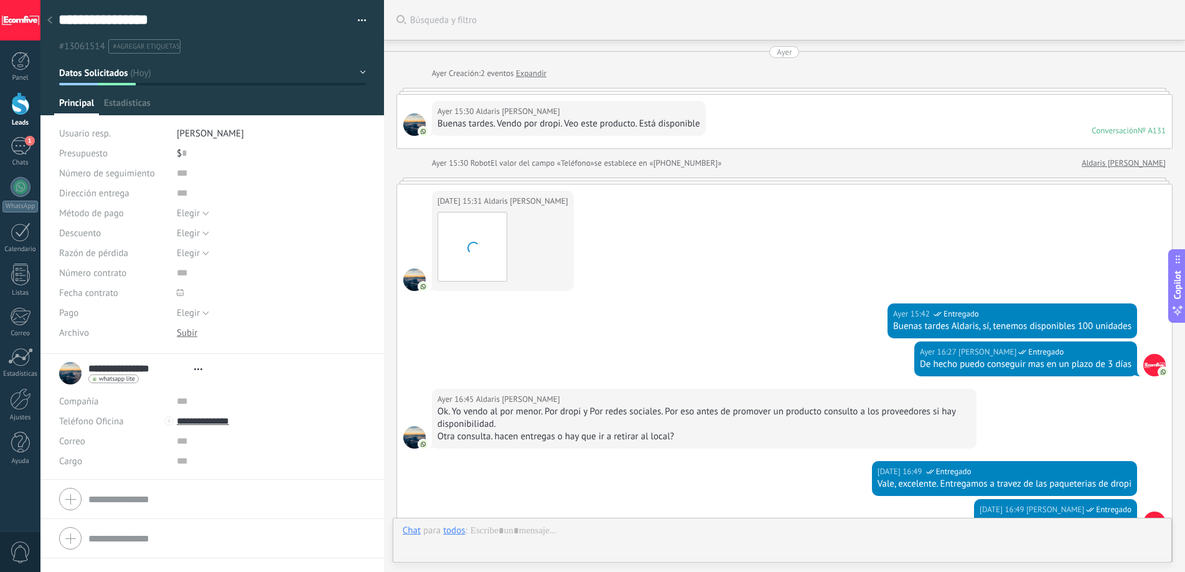
scroll to position [669, 0]
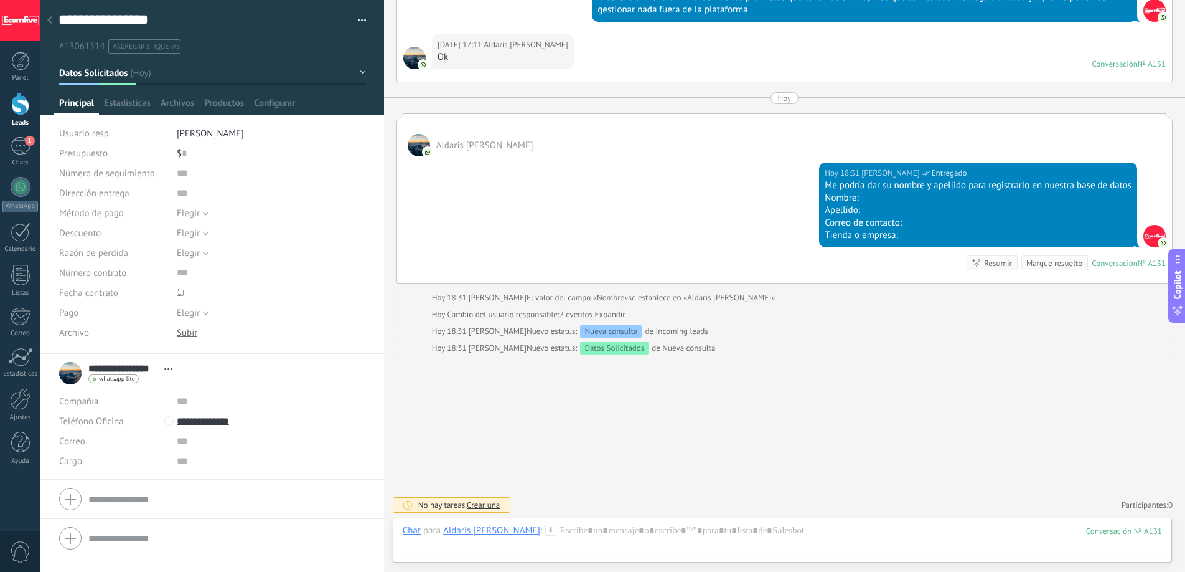
click at [17, 101] on div at bounding box center [20, 103] width 19 height 23
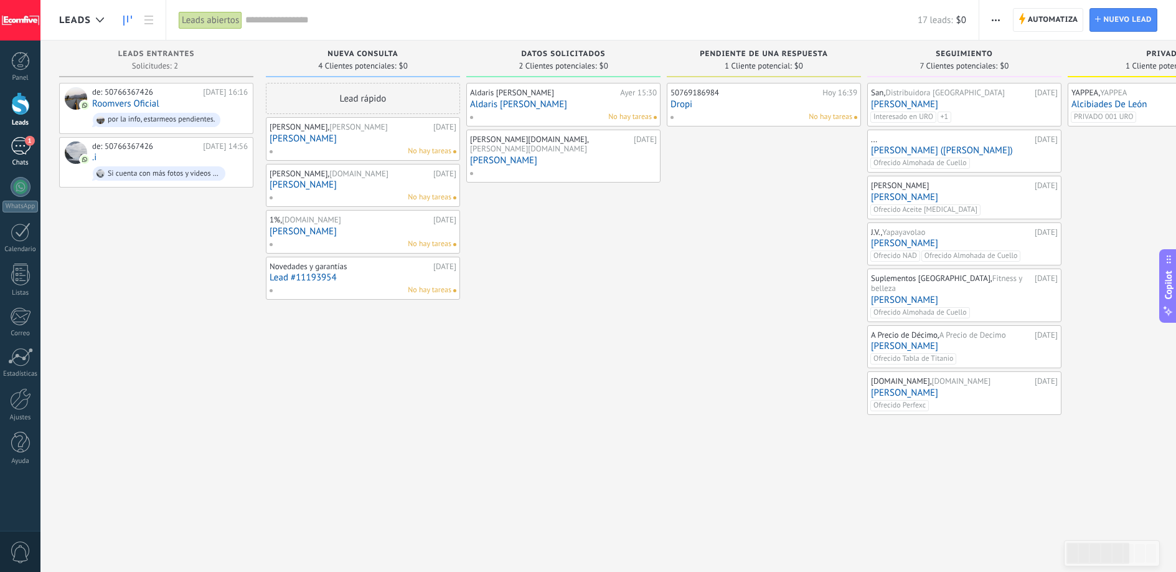
click at [8, 163] on div "Chats" at bounding box center [20, 163] width 36 height 8
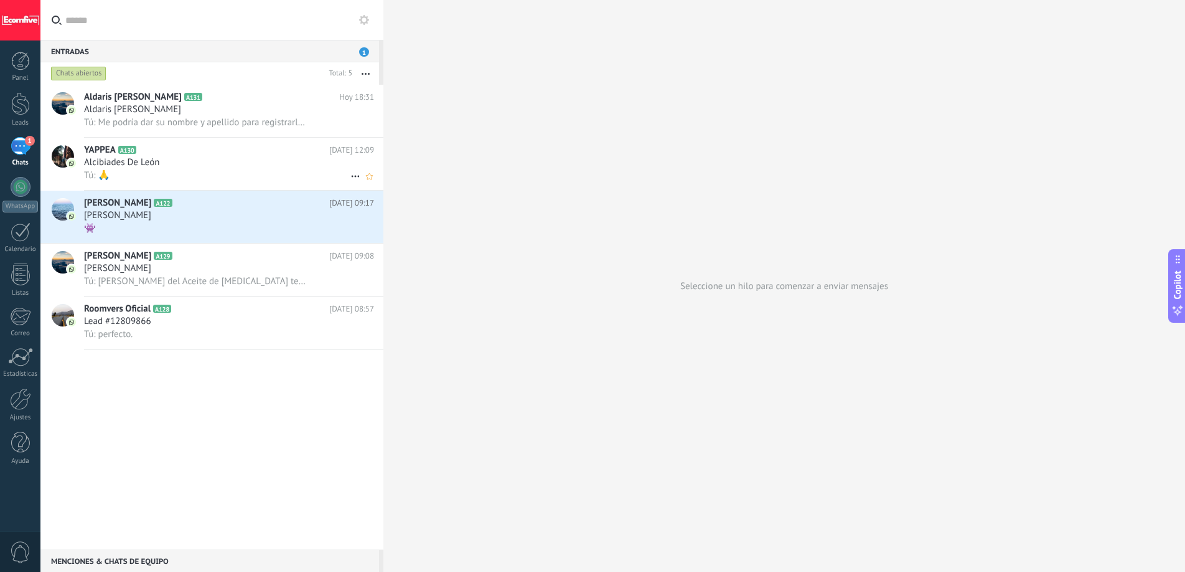
click at [217, 179] on div "Tú: 🙏" at bounding box center [229, 175] width 290 height 13
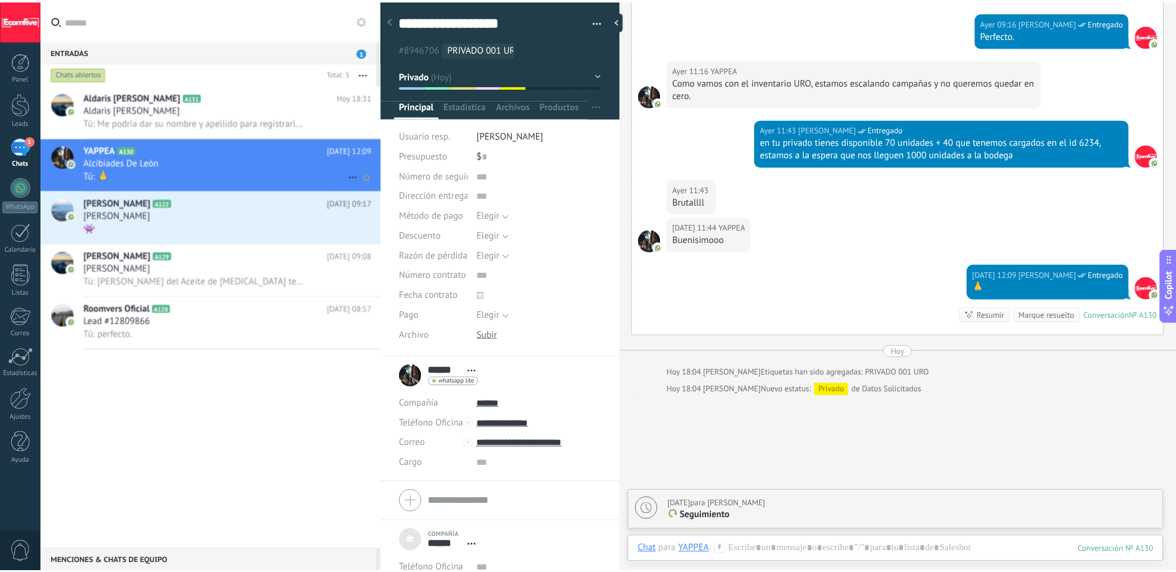
scroll to position [1883, 0]
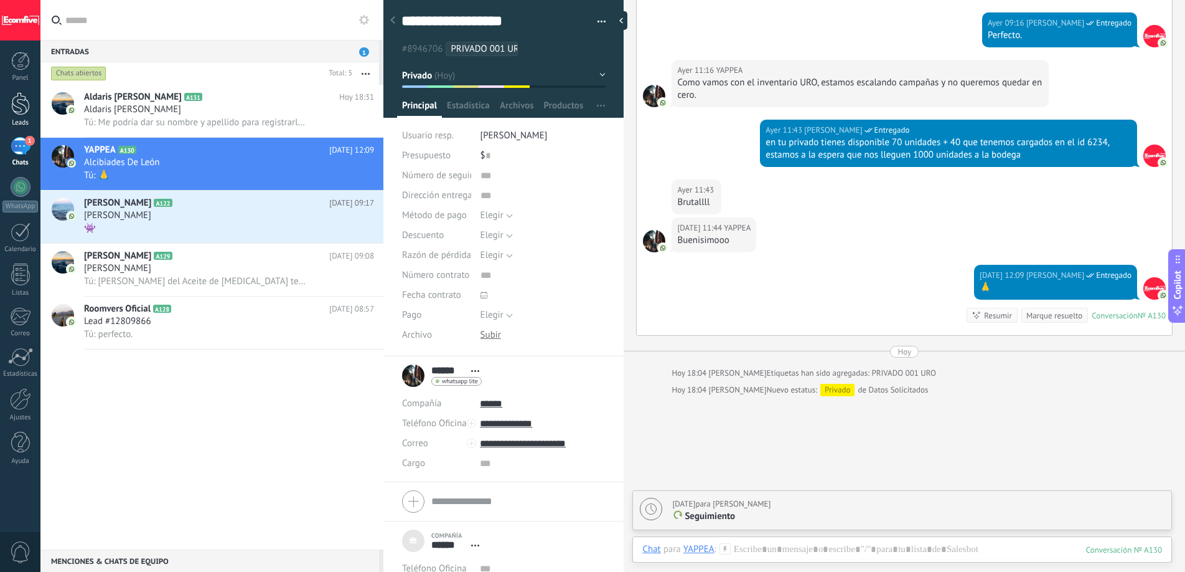
click at [29, 110] on link "Leads" at bounding box center [20, 109] width 40 height 35
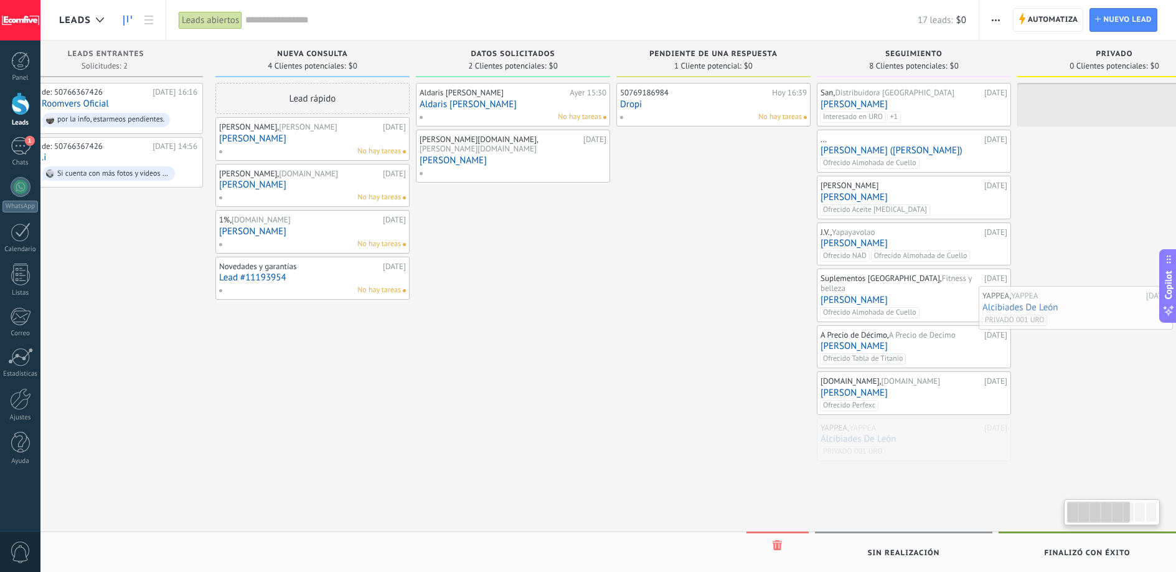
drag, startPoint x: 989, startPoint y: 440, endPoint x: 1120, endPoint y: 263, distance: 219.4
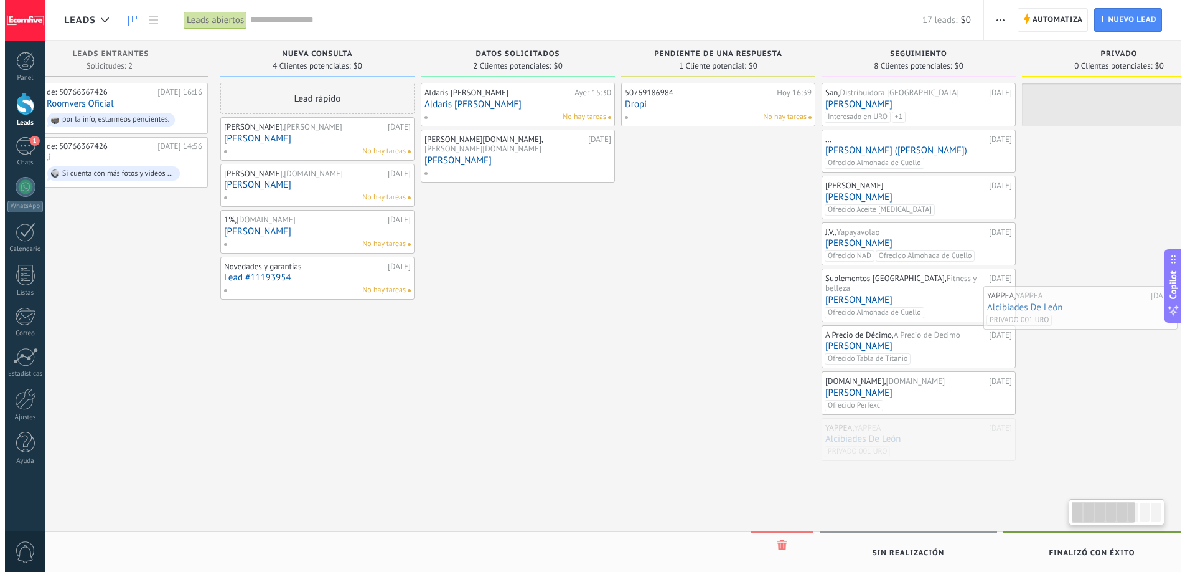
scroll to position [0, 79]
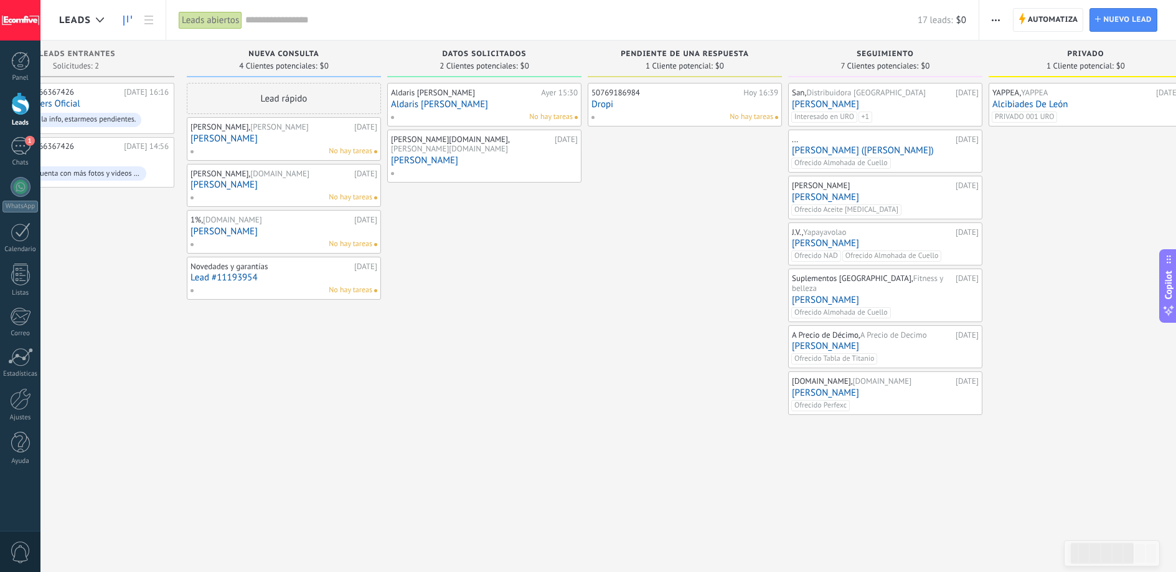
click at [1064, 108] on link "Alcibiades De León" at bounding box center [1085, 104] width 187 height 11
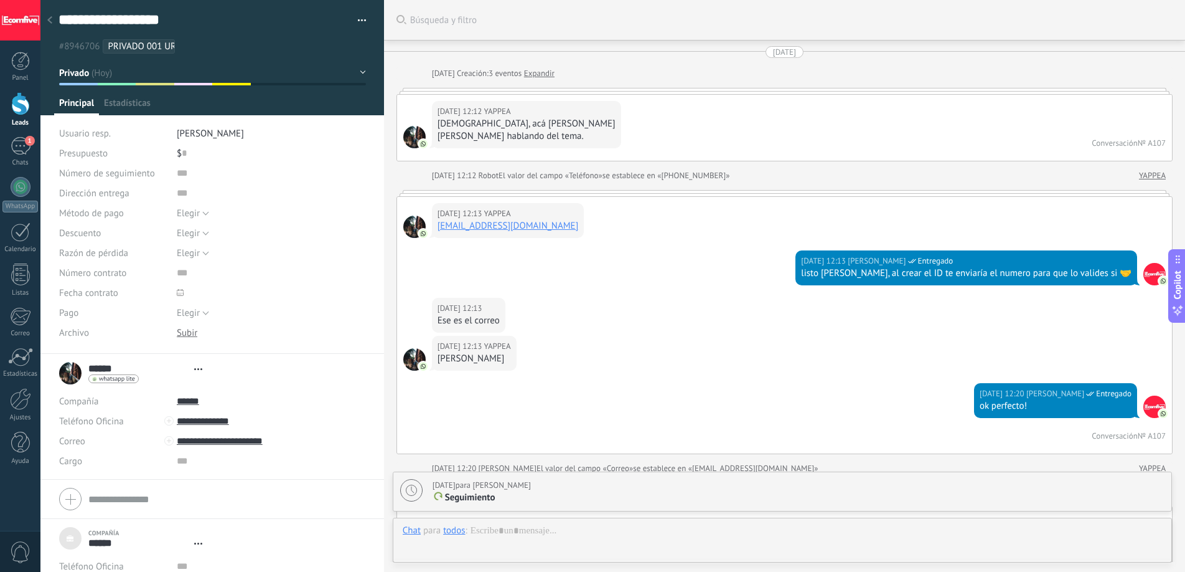
type textarea "***"
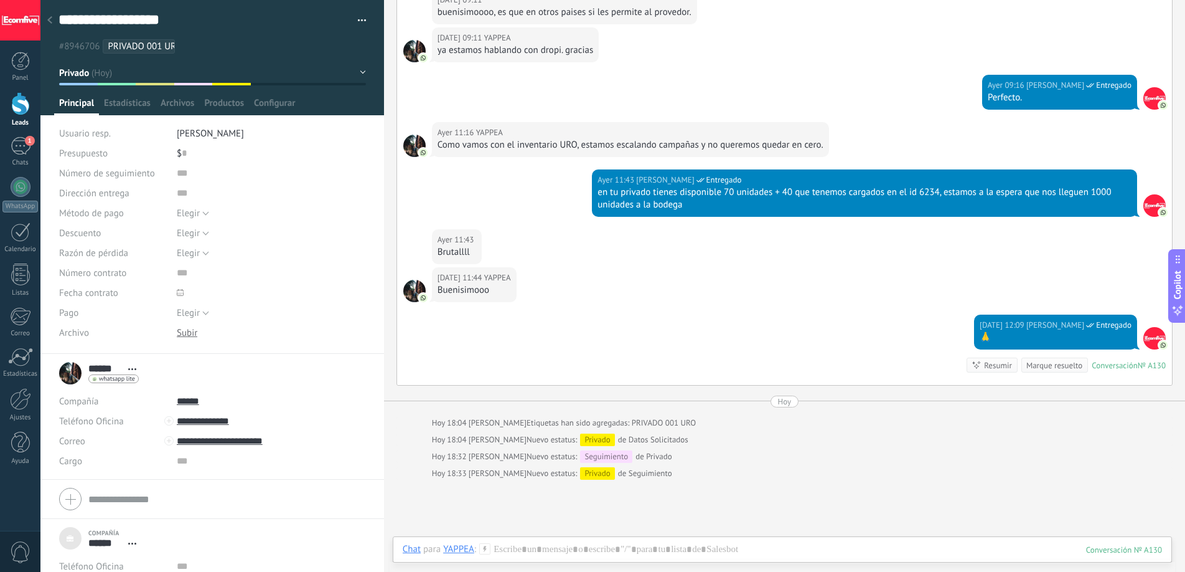
scroll to position [2590, 0]
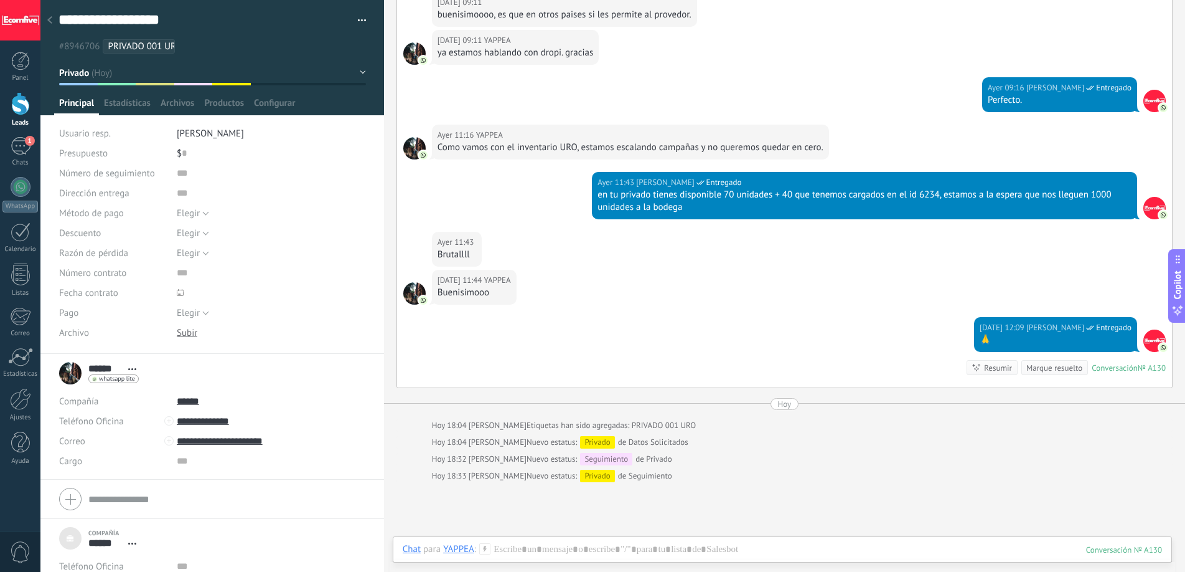
click at [197, 48] on ul "#8946706 PRIVADO 001 URO" at bounding box center [210, 46] width 306 height 17
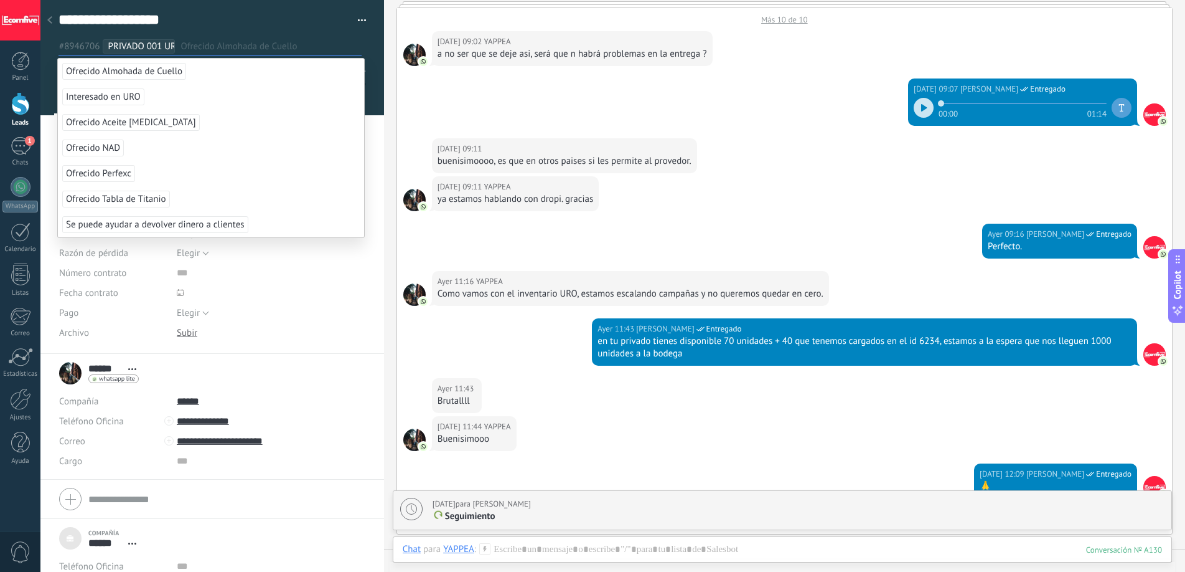
scroll to position [2761, 0]
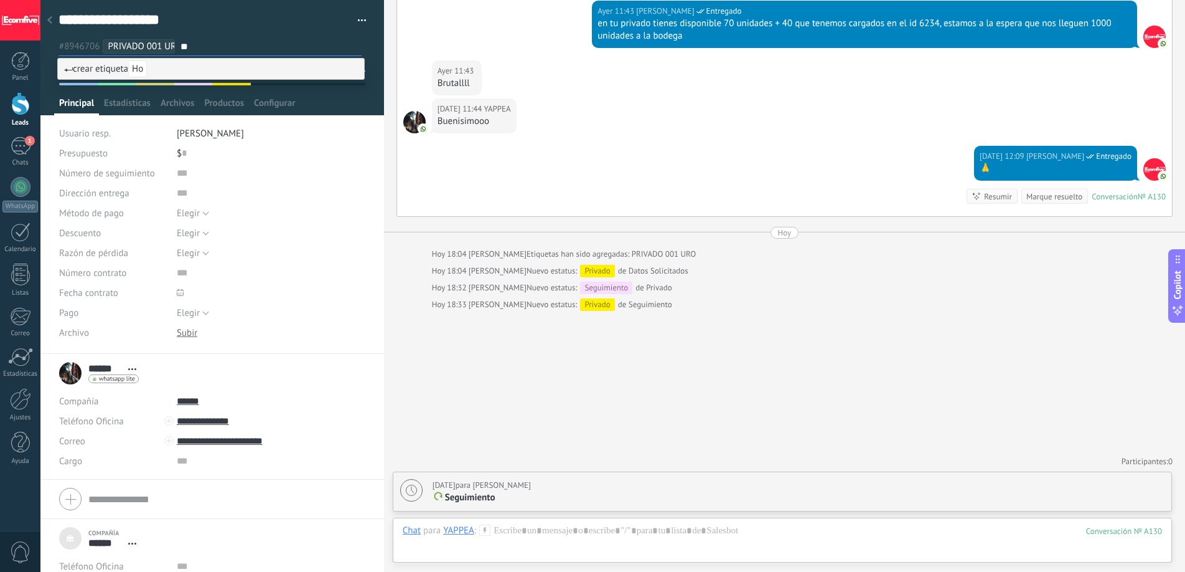
type input "*"
type input "**********"
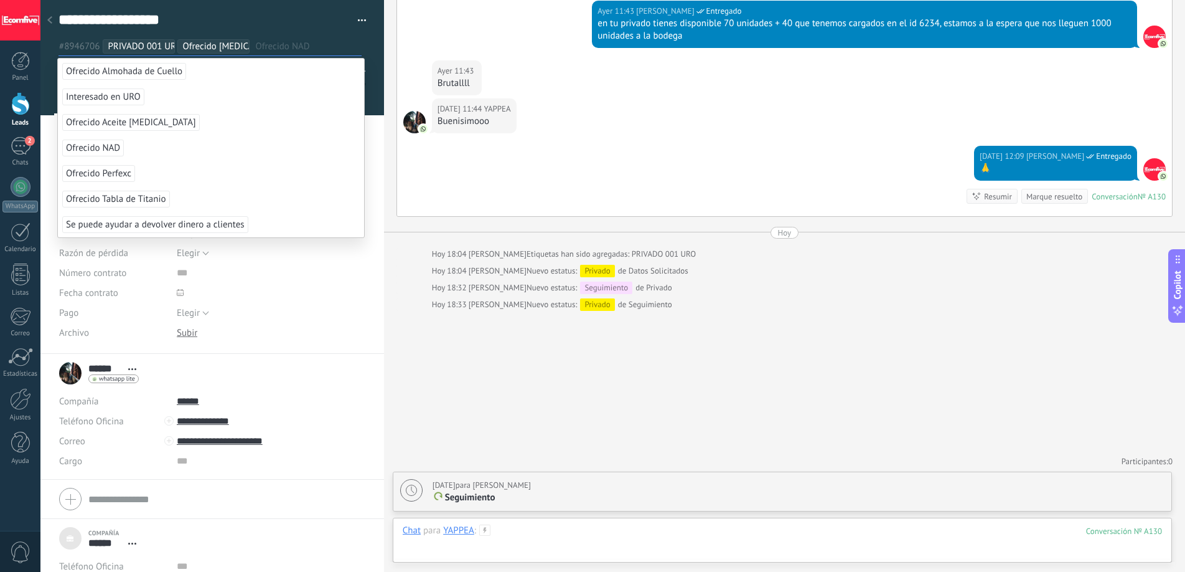
click at [581, 536] on div at bounding box center [783, 542] width 760 height 37
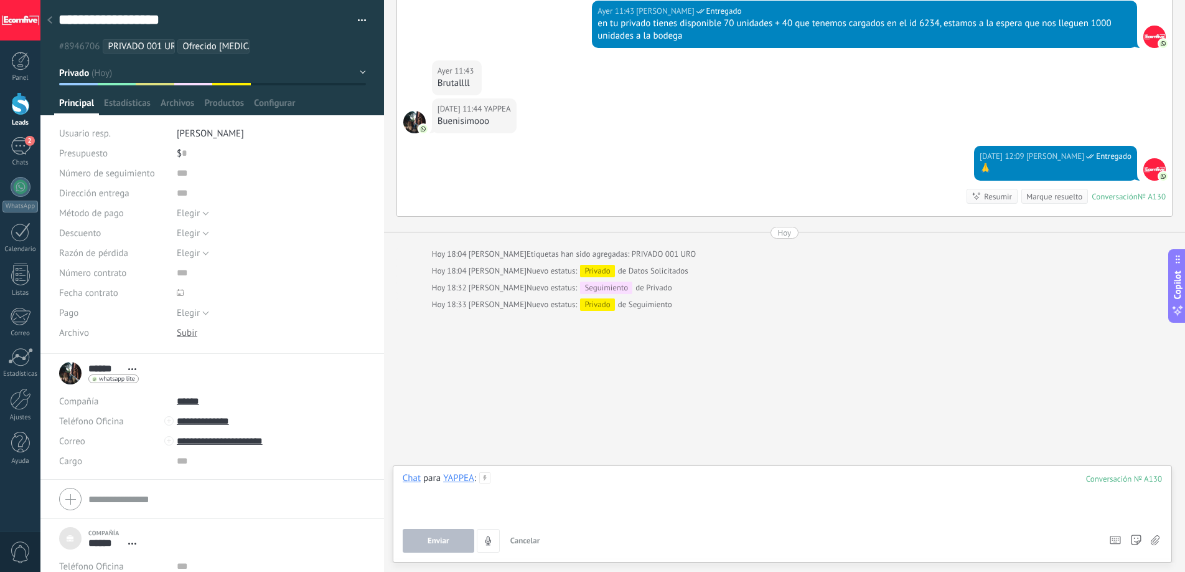
click at [548, 479] on div at bounding box center [783, 495] width 760 height 47
click at [449, 542] on span "Enviar" at bounding box center [439, 540] width 22 height 9
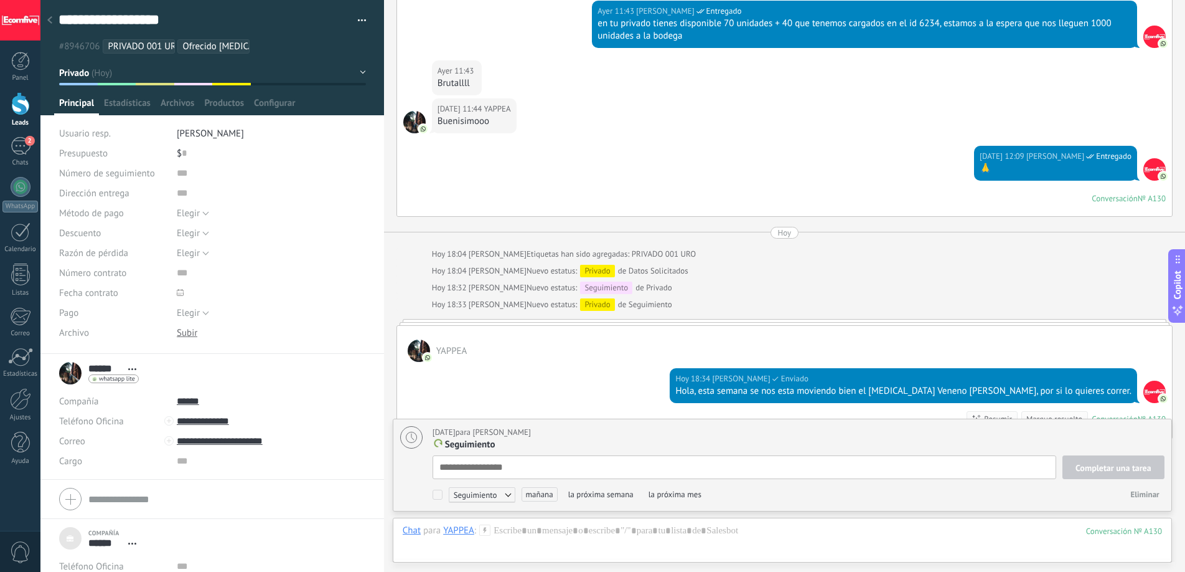
scroll to position [12, 0]
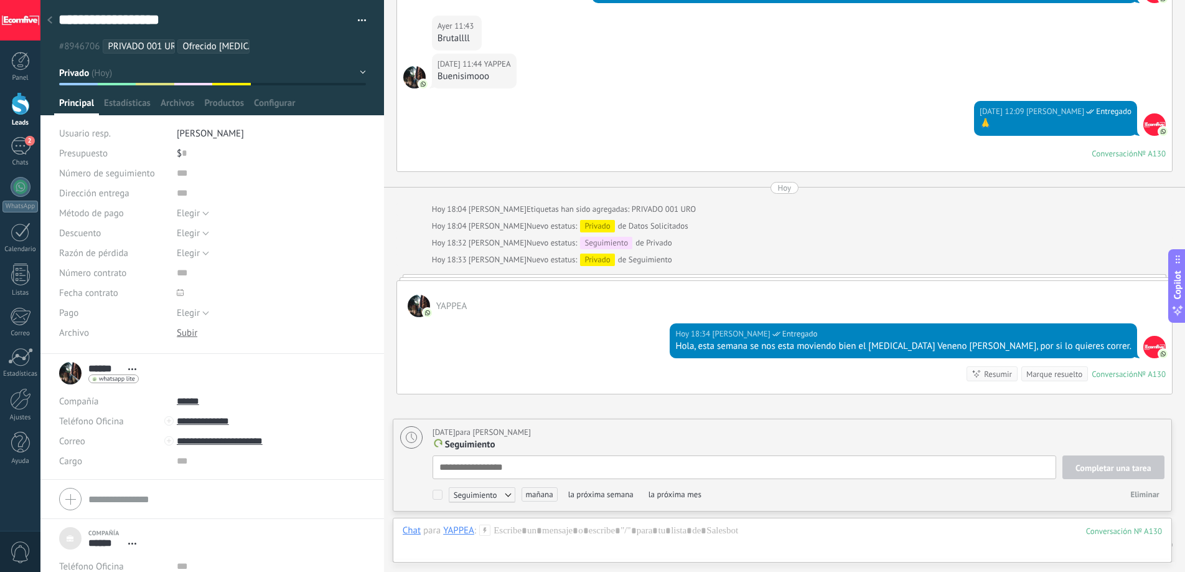
click at [1042, 374] on div "Marque resuelto" at bounding box center [1055, 374] width 56 height 12
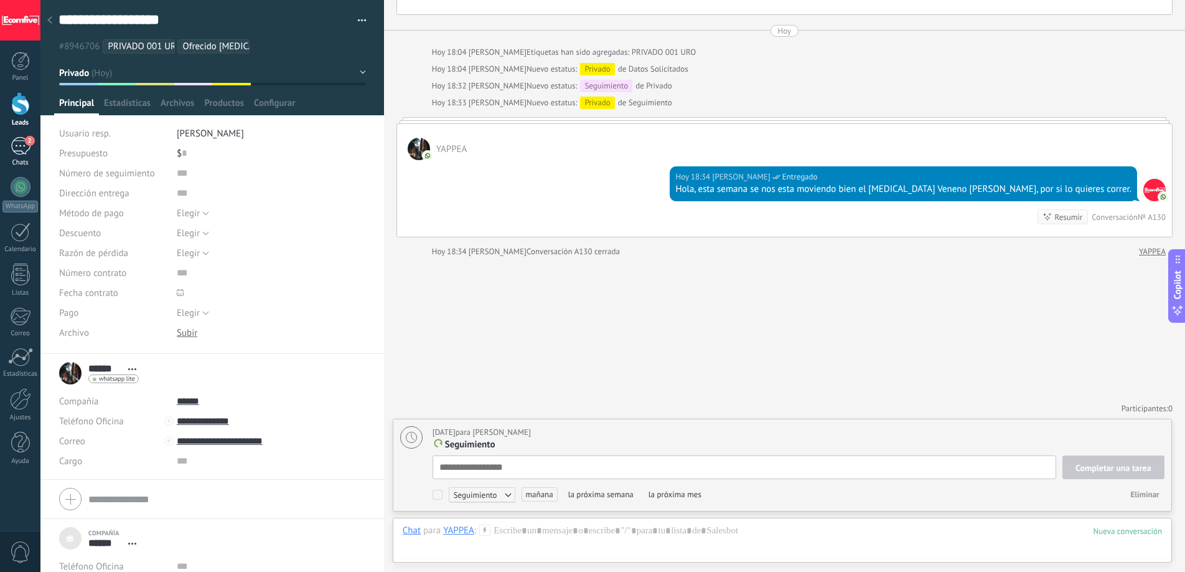
click at [23, 138] on div "2" at bounding box center [21, 146] width 20 height 18
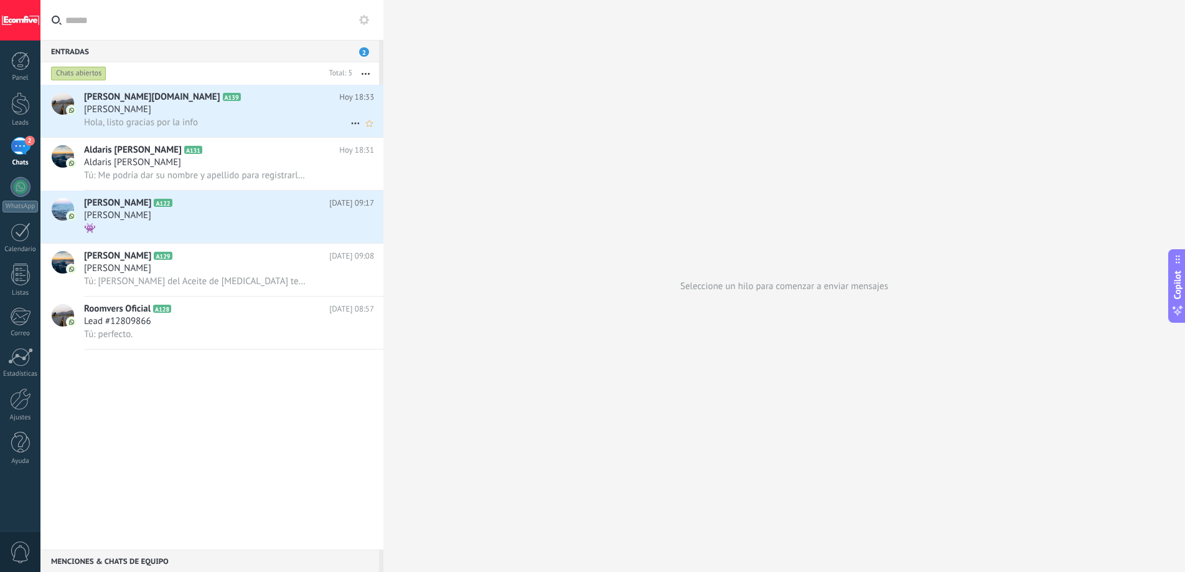
click at [231, 98] on h2 "Danaly.shop A139" at bounding box center [211, 97] width 255 height 12
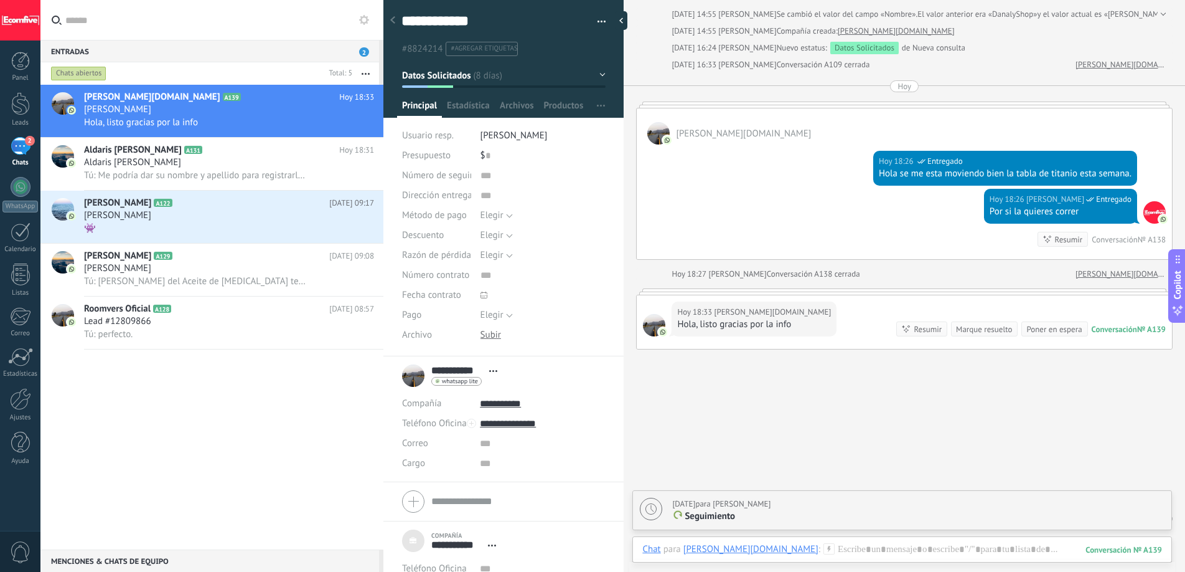
scroll to position [1877, 0]
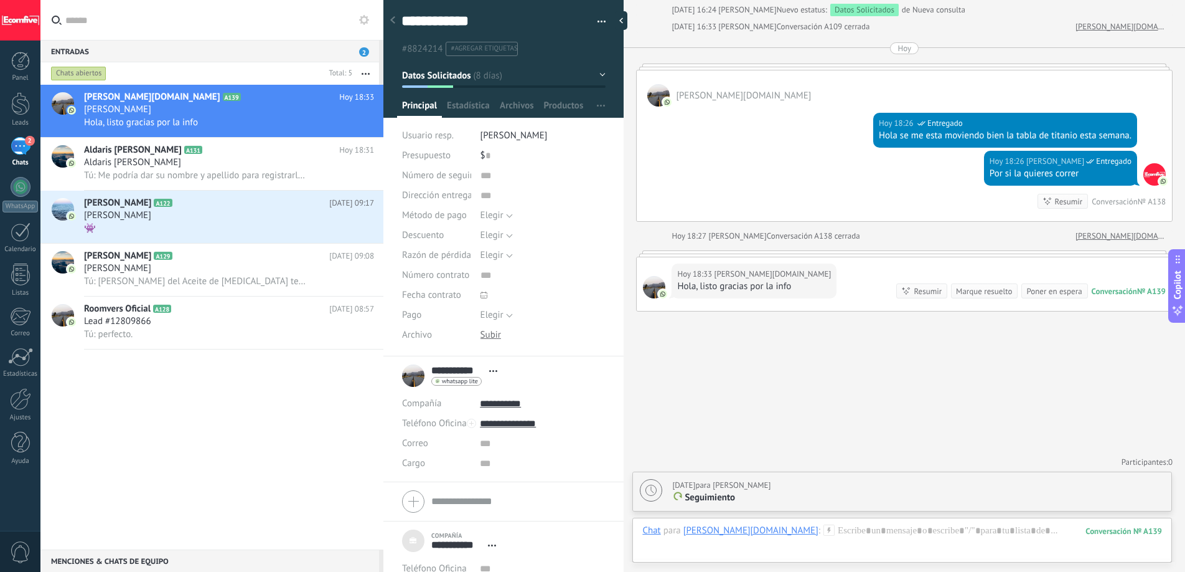
click at [995, 290] on div "Marque resuelto" at bounding box center [984, 291] width 56 height 12
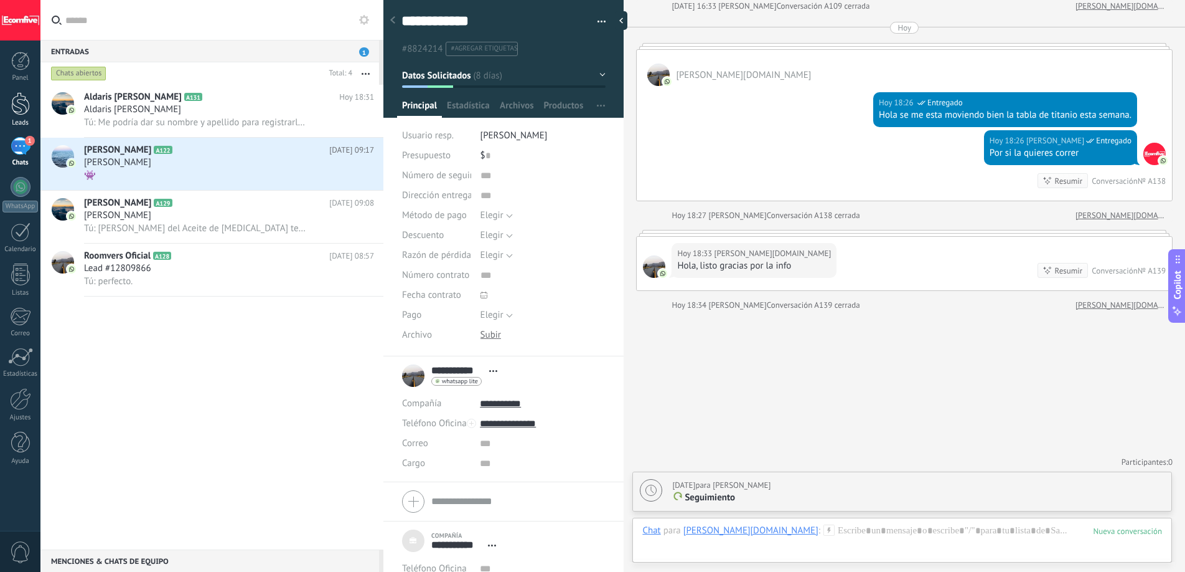
click at [20, 101] on div at bounding box center [20, 103] width 19 height 23
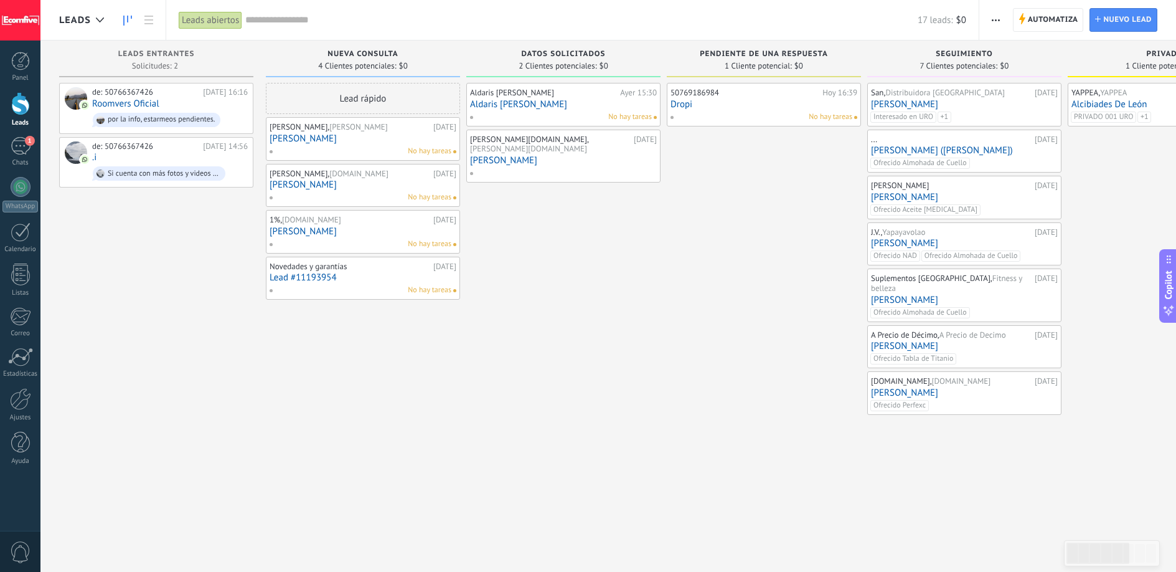
click at [507, 155] on link "[PERSON_NAME]" at bounding box center [563, 160] width 187 height 11
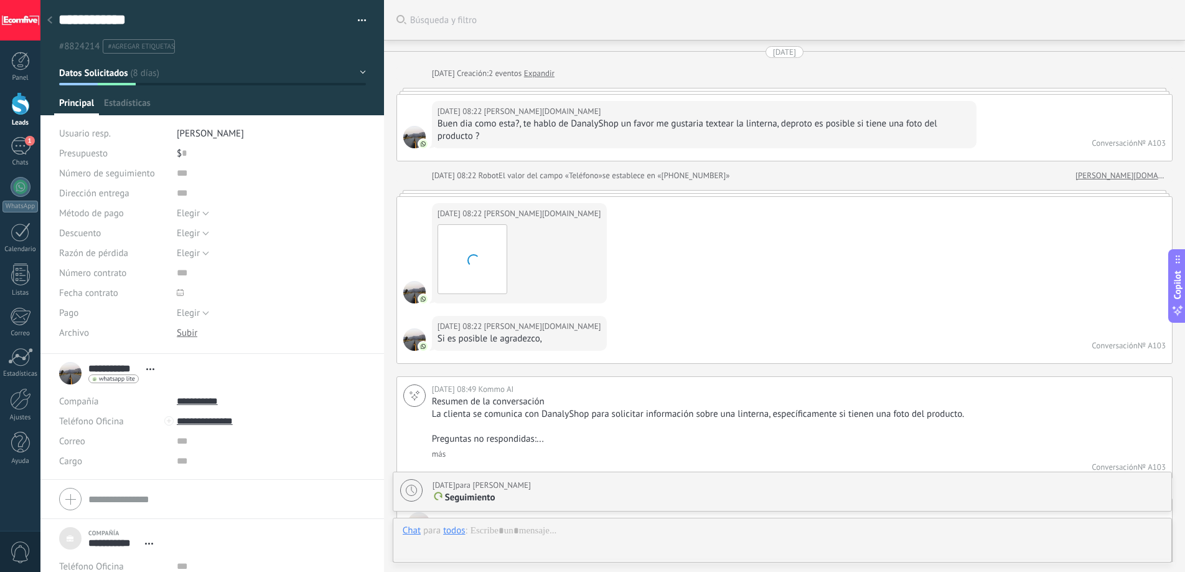
scroll to position [12, 0]
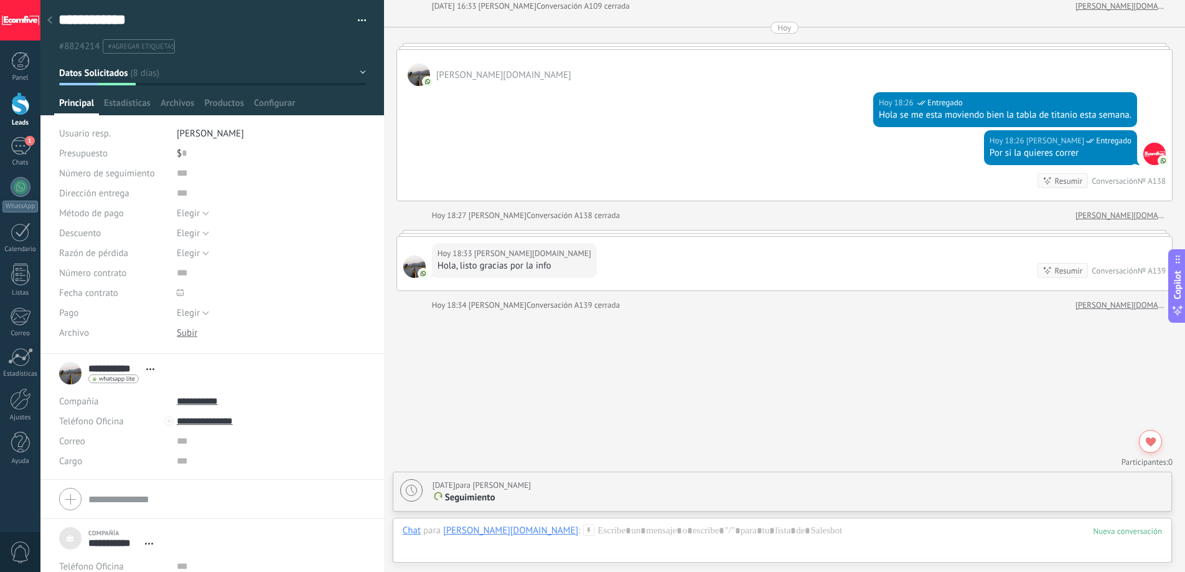
click at [14, 108] on div at bounding box center [20, 103] width 19 height 23
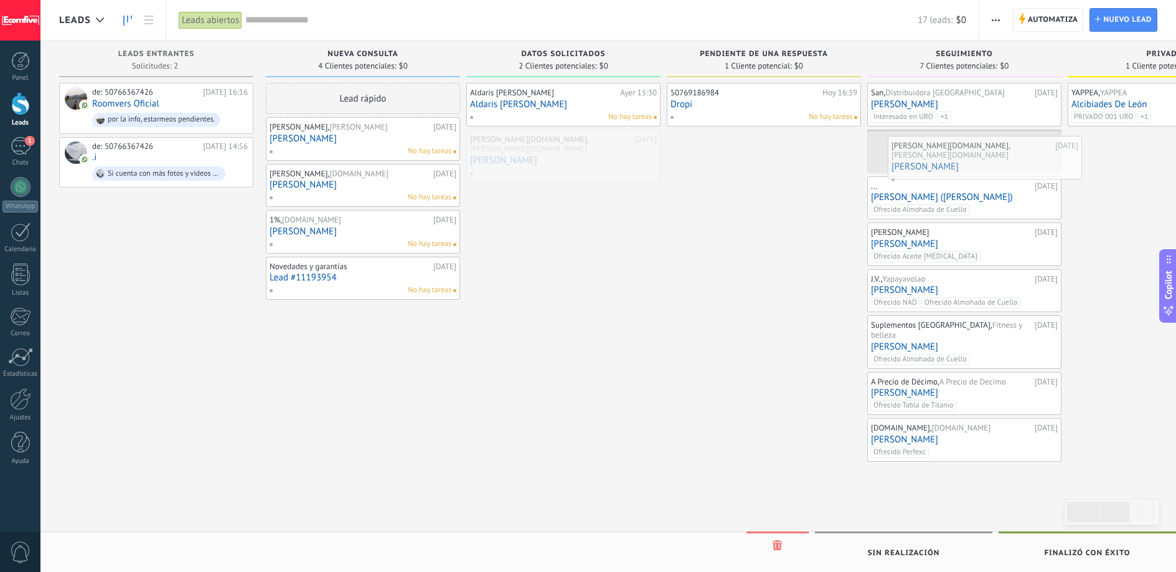
drag, startPoint x: 515, startPoint y: 150, endPoint x: 936, endPoint y: 156, distance: 421.6
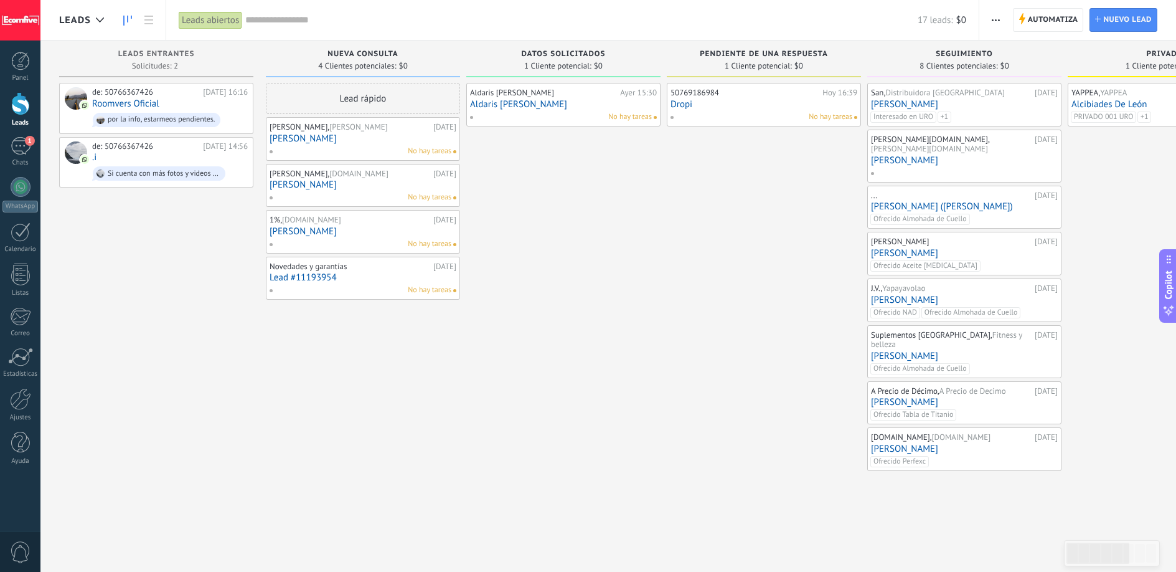
click at [485, 104] on link "Aldaris [PERSON_NAME]" at bounding box center [563, 104] width 187 height 11
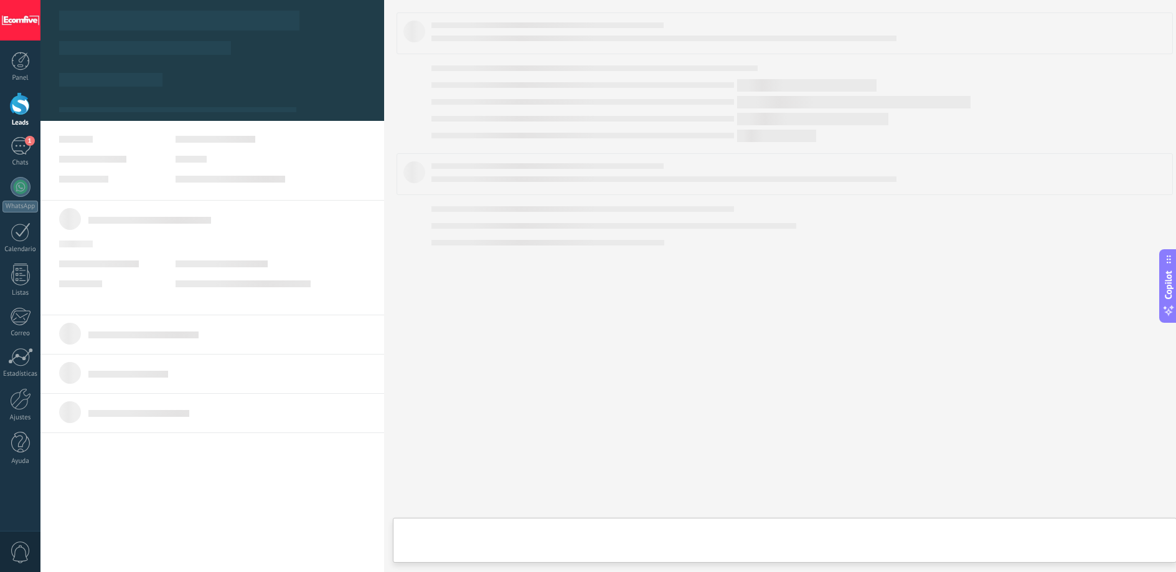
type textarea "**********"
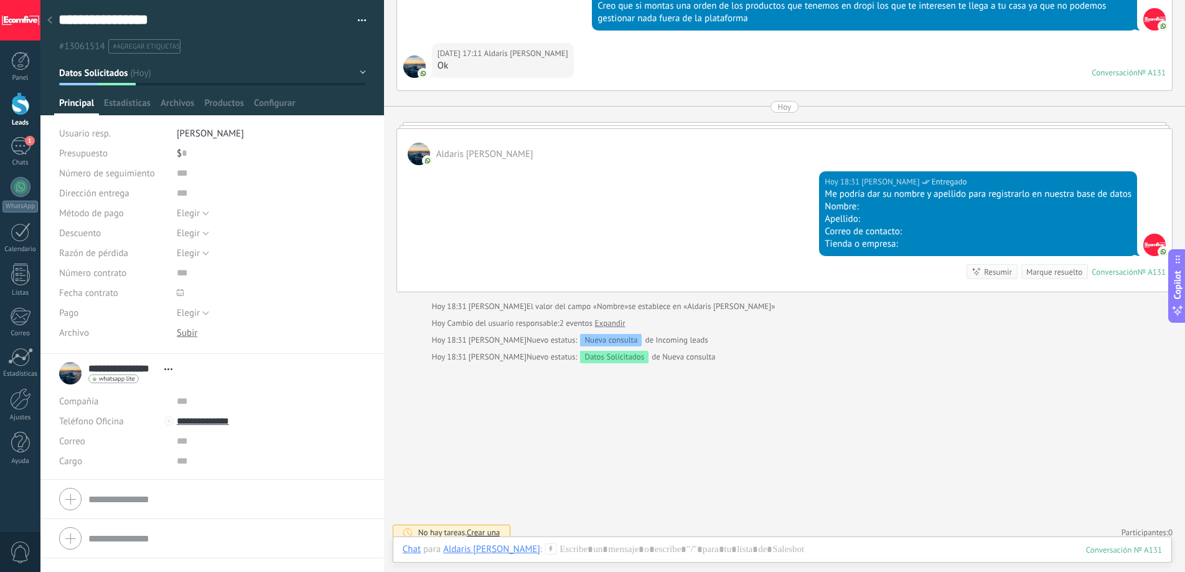
scroll to position [669, 0]
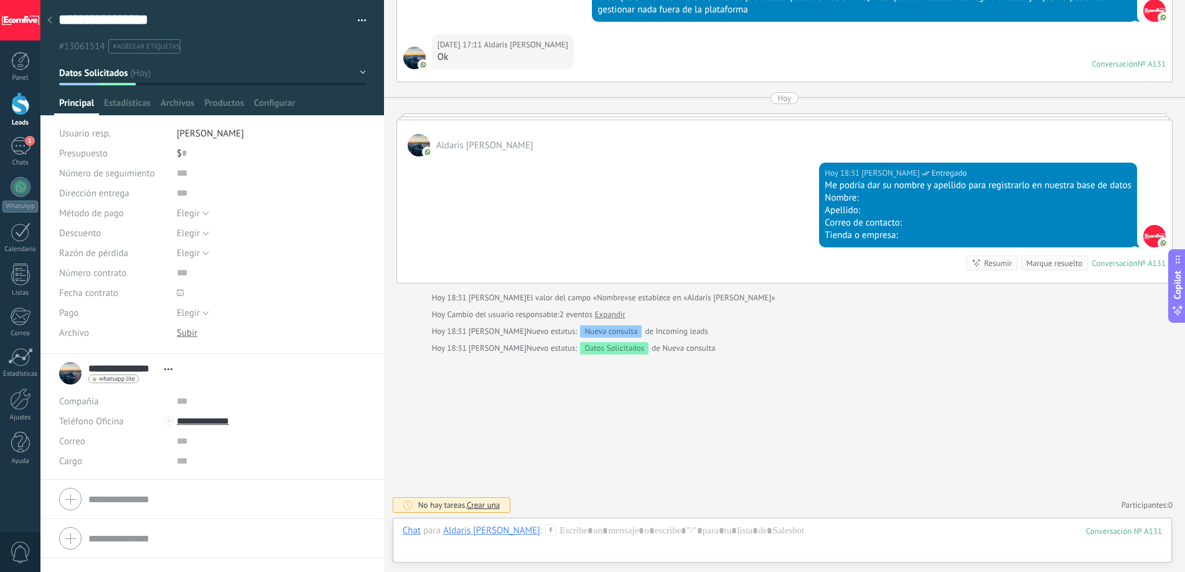
click at [483, 504] on span "Crear una" at bounding box center [483, 504] width 33 height 11
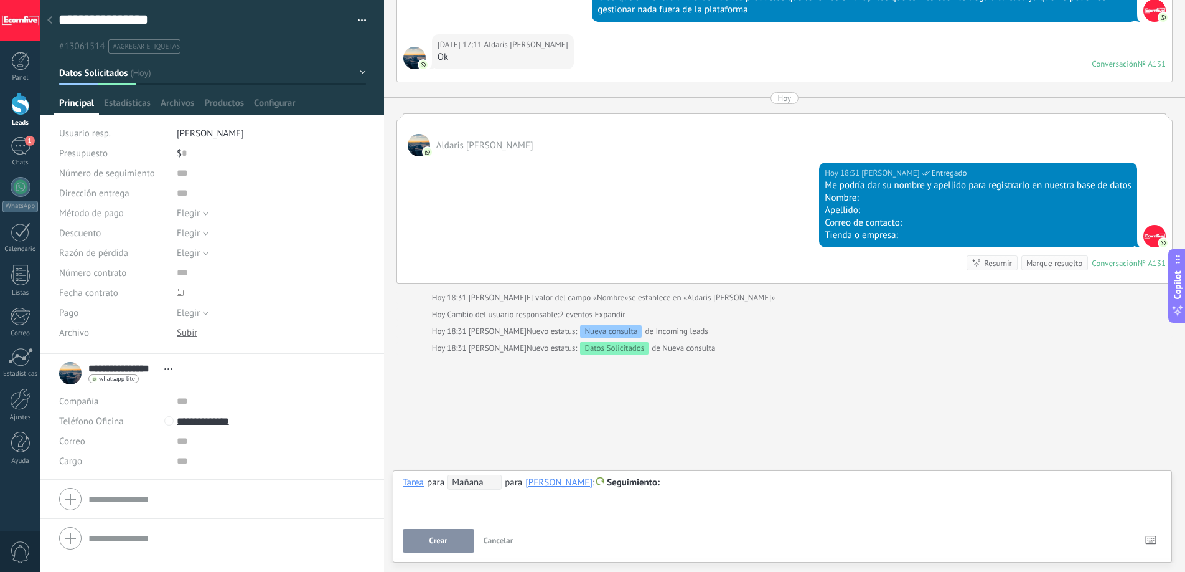
click at [484, 479] on span "Mañana" at bounding box center [475, 481] width 54 height 15
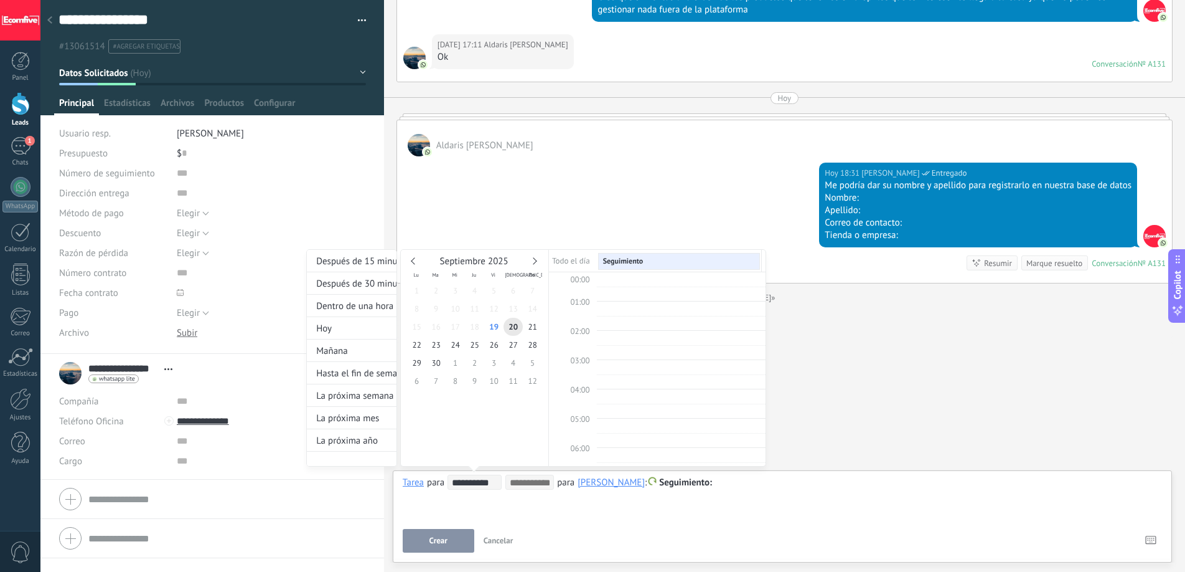
scroll to position [235, 0]
click at [498, 343] on span "26" at bounding box center [493, 345] width 19 height 18
type input "**********"
click at [497, 440] on div "Septiembre 2025 Lu Ma Mi Ju Vi Sá Do 1 2 3 4 5 6 7 8 9 10 11 12 13 14 15 16 17 …" at bounding box center [475, 358] width 148 height 216
click at [491, 516] on div at bounding box center [592, 286] width 1185 height 572
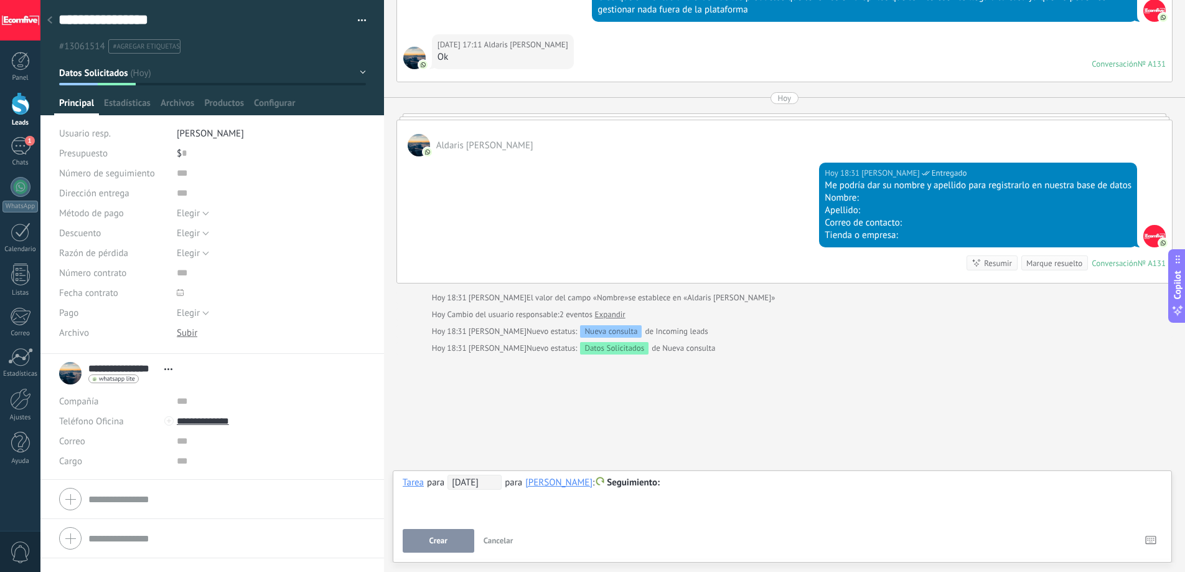
click at [440, 534] on button "Crear" at bounding box center [439, 541] width 72 height 24
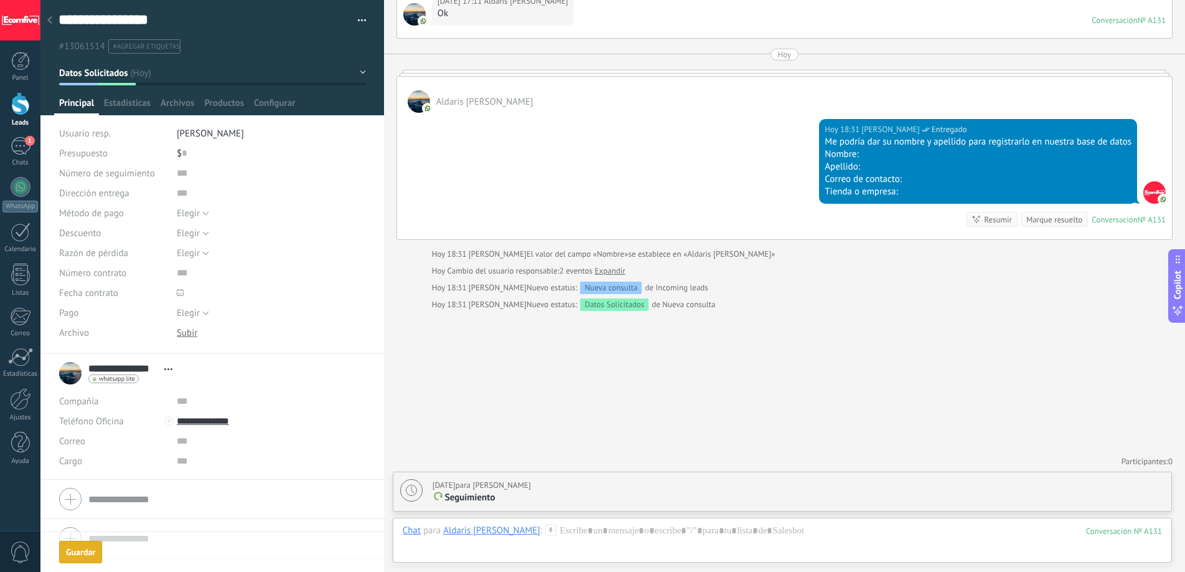
click at [24, 121] on div "Leads" at bounding box center [20, 123] width 36 height 8
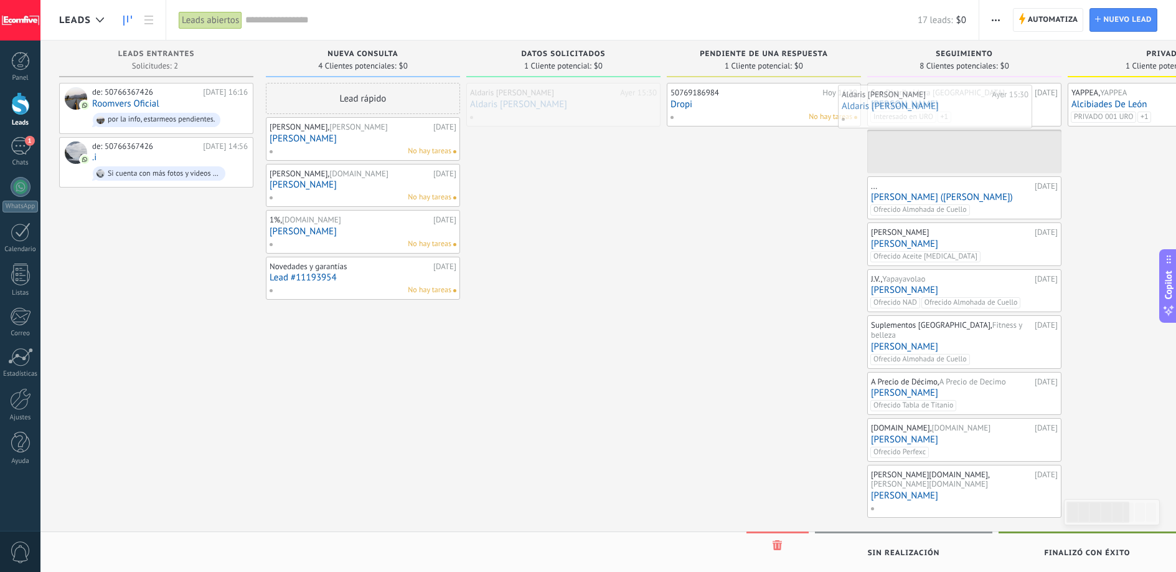
drag, startPoint x: 573, startPoint y: 109, endPoint x: 945, endPoint y: 111, distance: 371.7
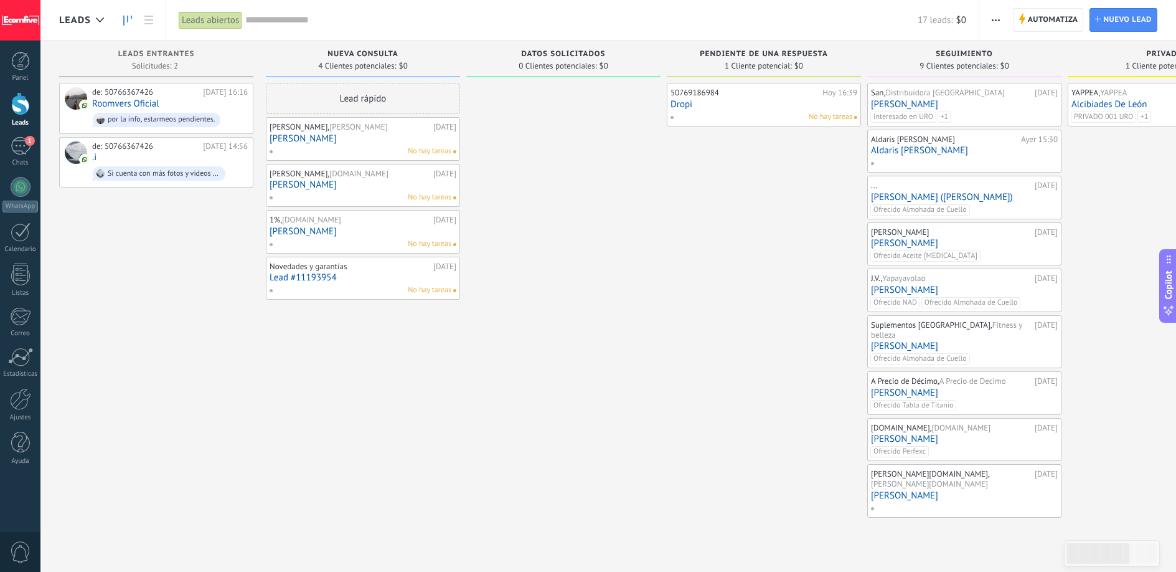
click at [935, 245] on link "[PERSON_NAME]" at bounding box center [964, 243] width 187 height 11
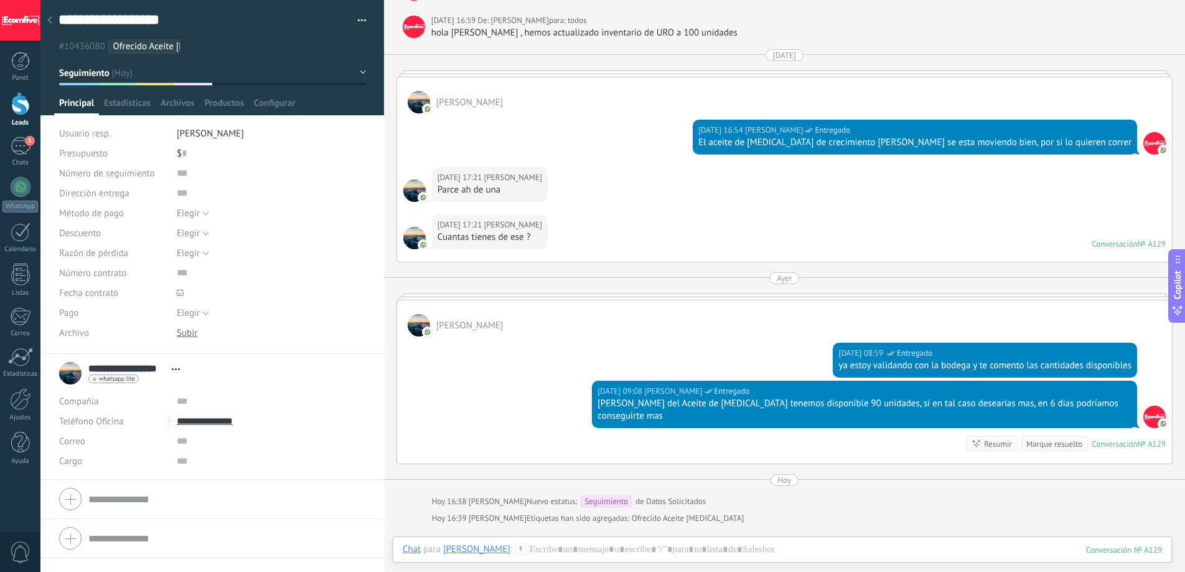
scroll to position [771, 0]
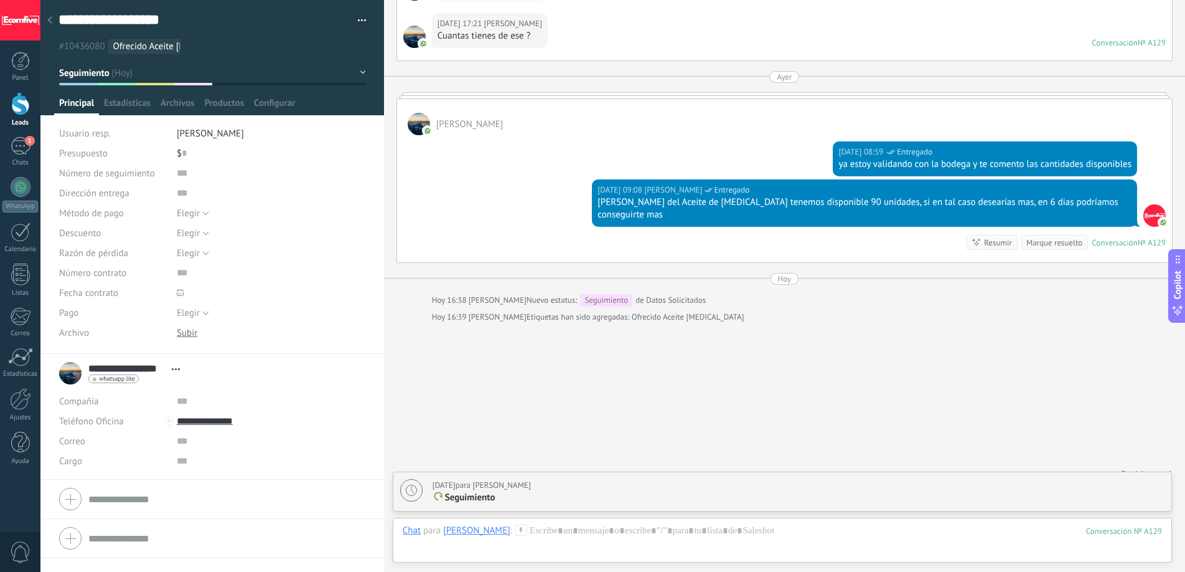
click at [19, 111] on div at bounding box center [20, 103] width 19 height 23
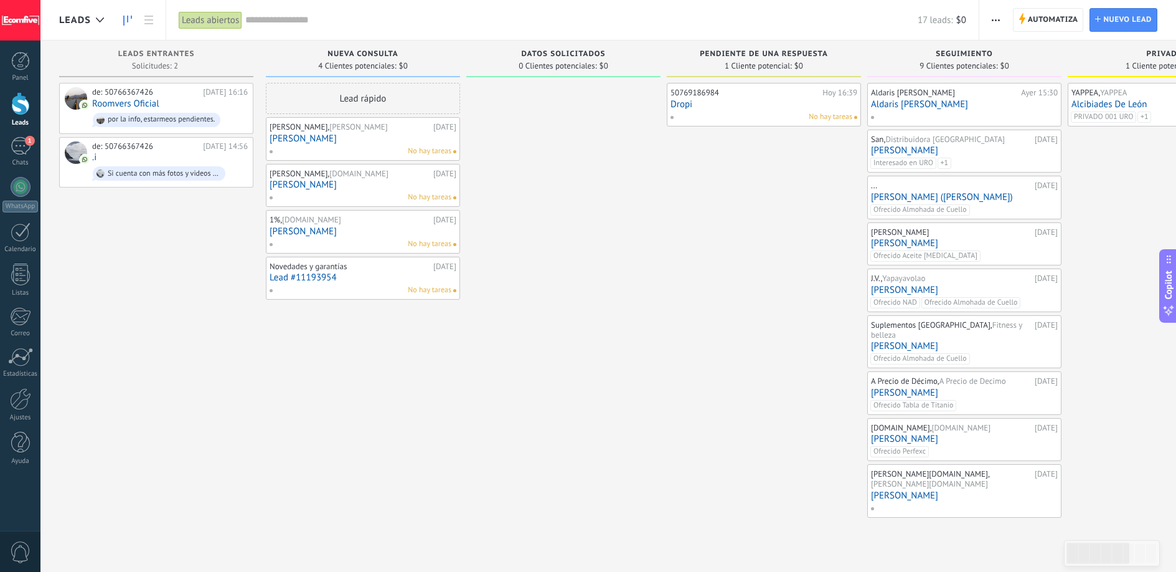
click at [315, 138] on link "[PERSON_NAME]" at bounding box center [363, 138] width 187 height 11
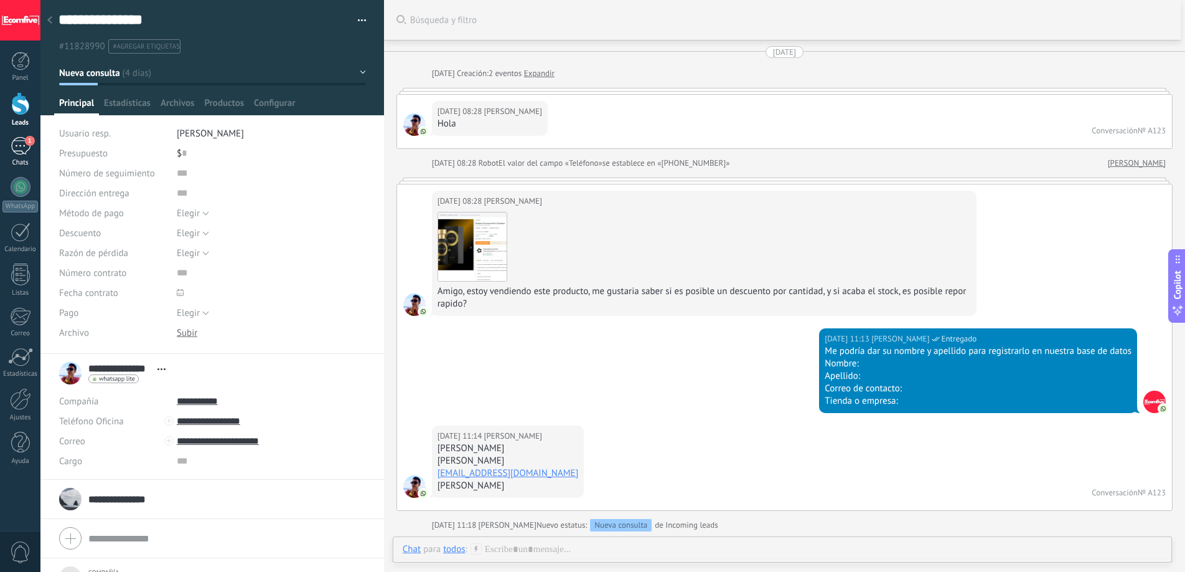
click at [27, 154] on div "1" at bounding box center [21, 146] width 20 height 18
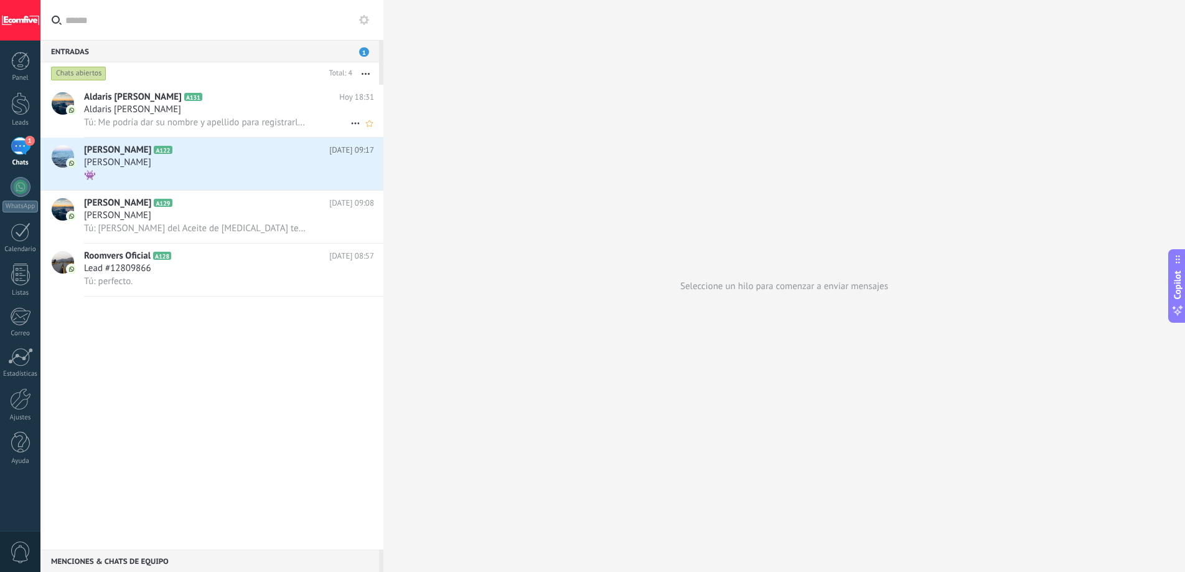
click at [202, 110] on div "Aldaris [PERSON_NAME]" at bounding box center [229, 109] width 290 height 12
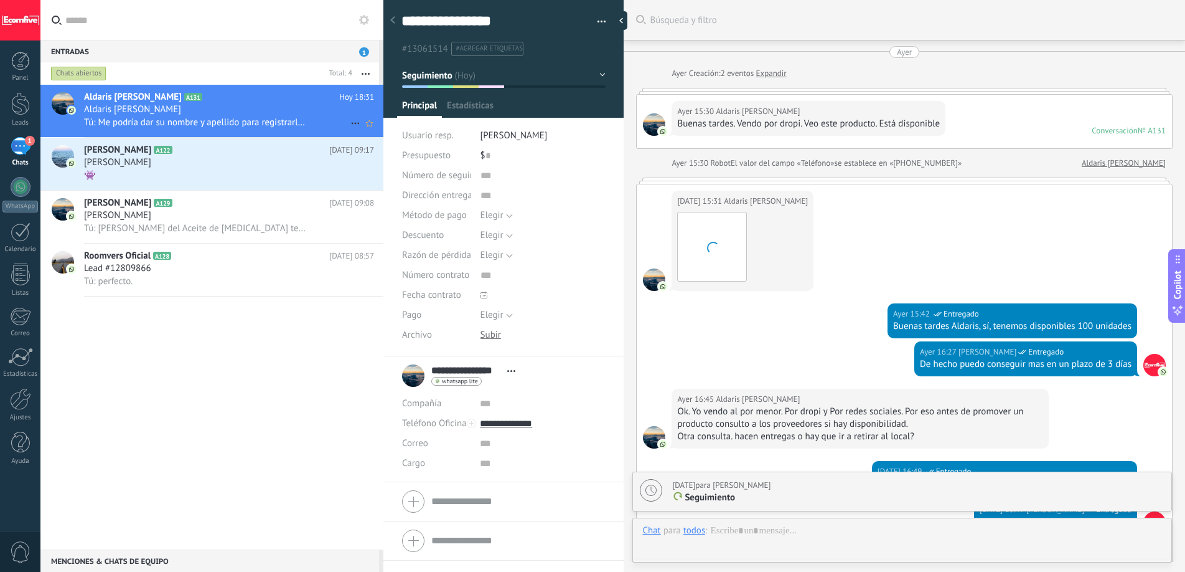
scroll to position [742, 0]
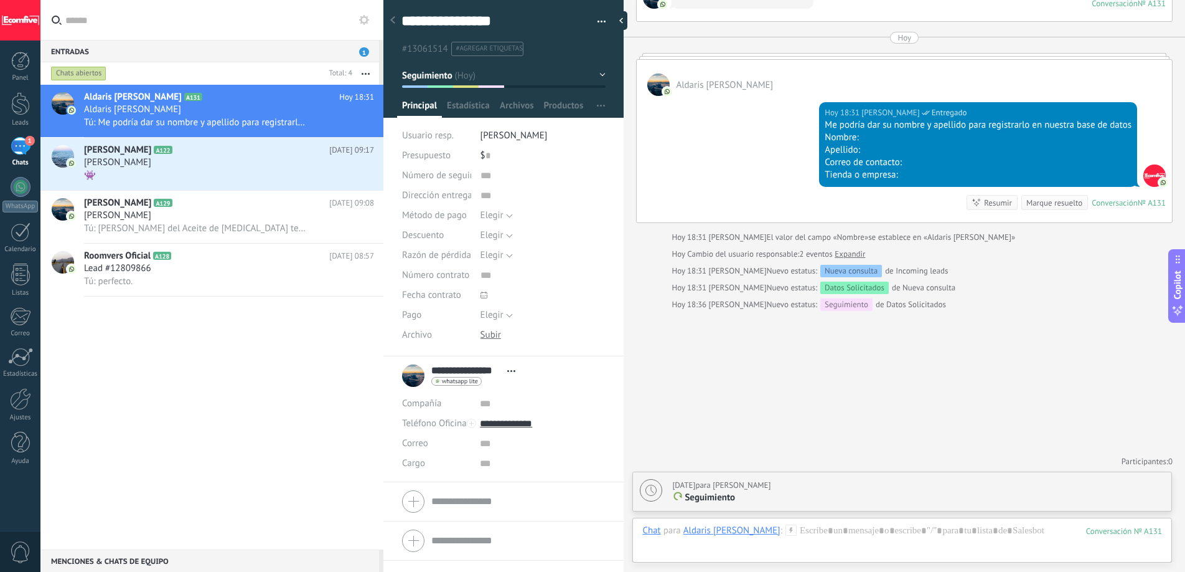
click at [1061, 203] on div "Marque resuelto" at bounding box center [1055, 203] width 56 height 12
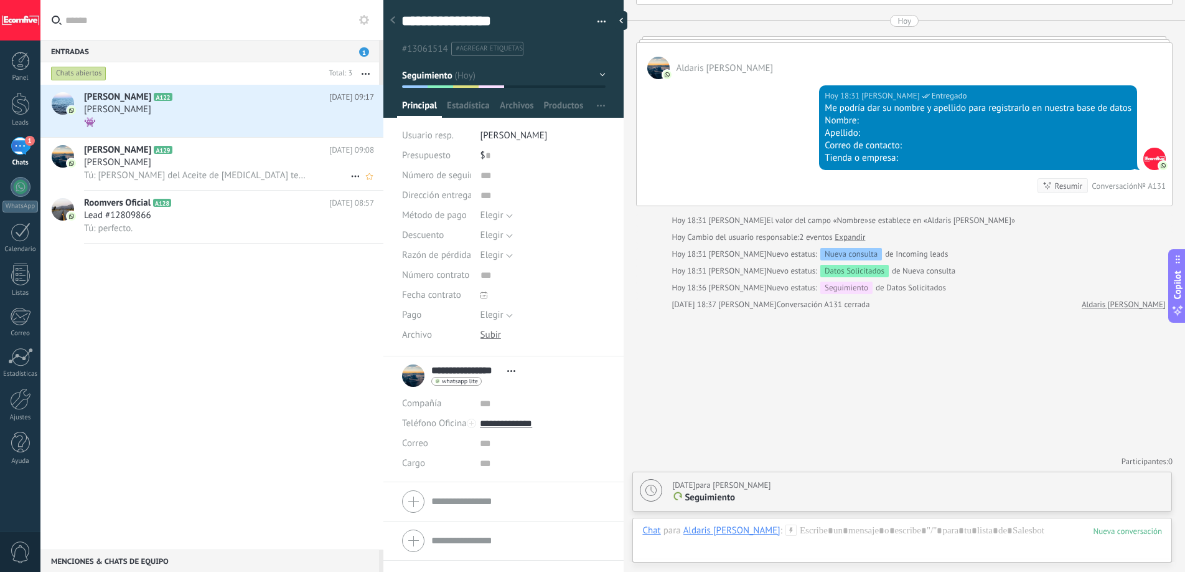
click at [221, 169] on span "Tú: [PERSON_NAME] del Aceite de [MEDICAL_DATA] tenemos disponible 90 unidades, …" at bounding box center [195, 175] width 222 height 12
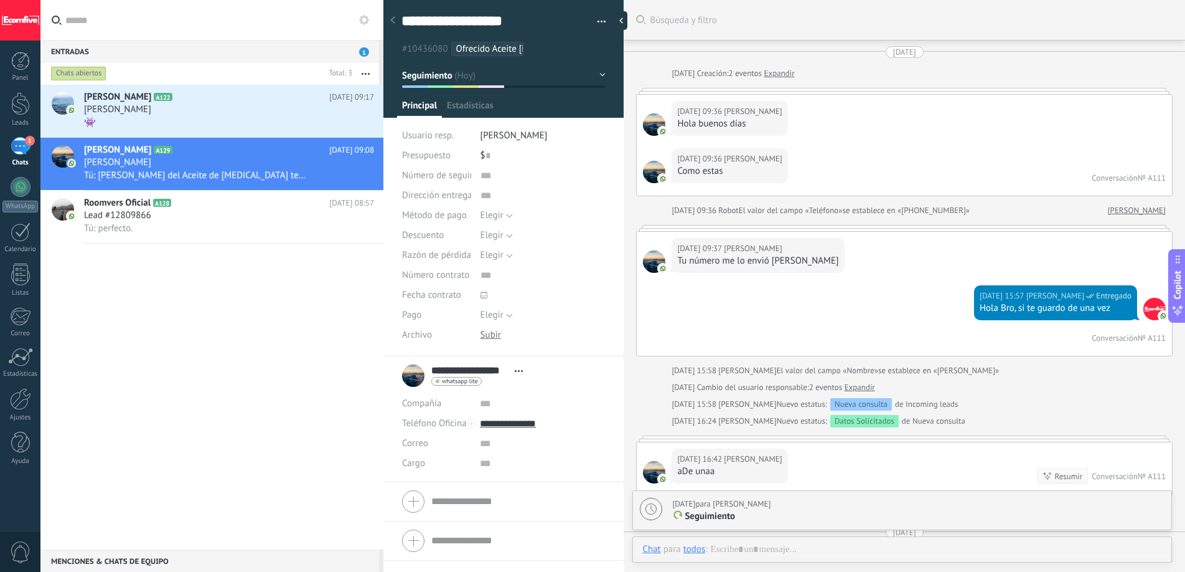
scroll to position [719, 0]
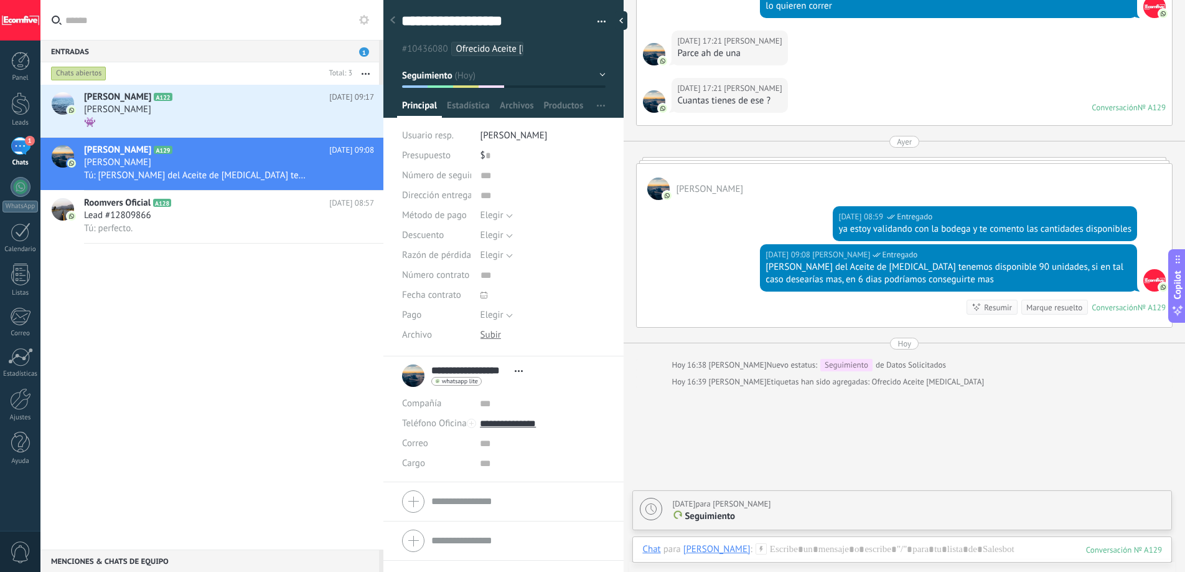
click at [1037, 305] on div "Marque resuelto" at bounding box center [1055, 307] width 56 height 12
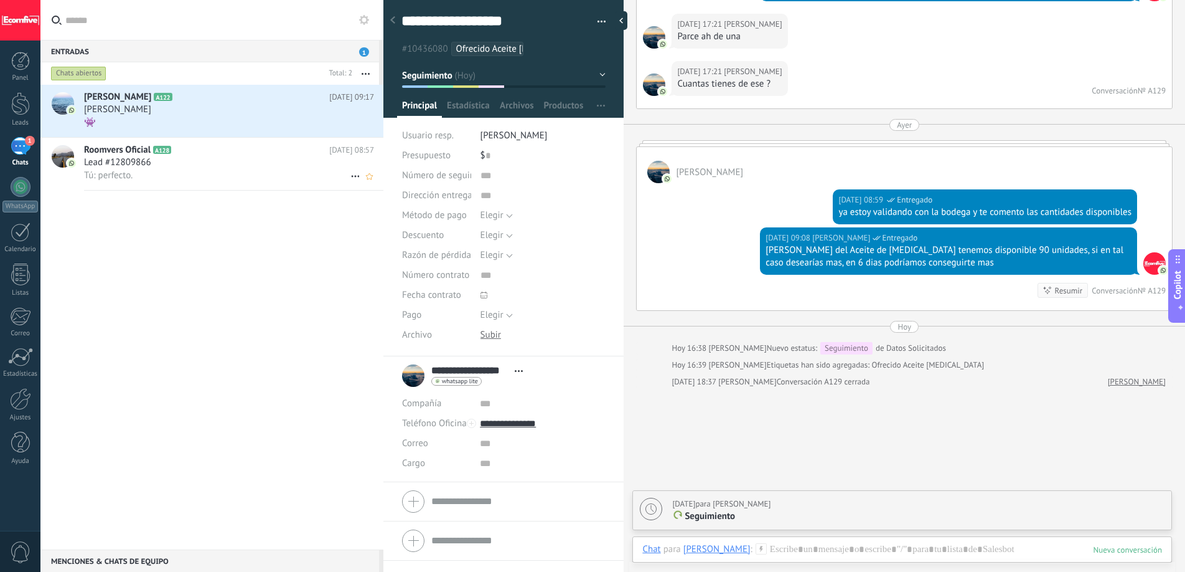
click at [205, 162] on div "Lead #12809866" at bounding box center [229, 162] width 290 height 12
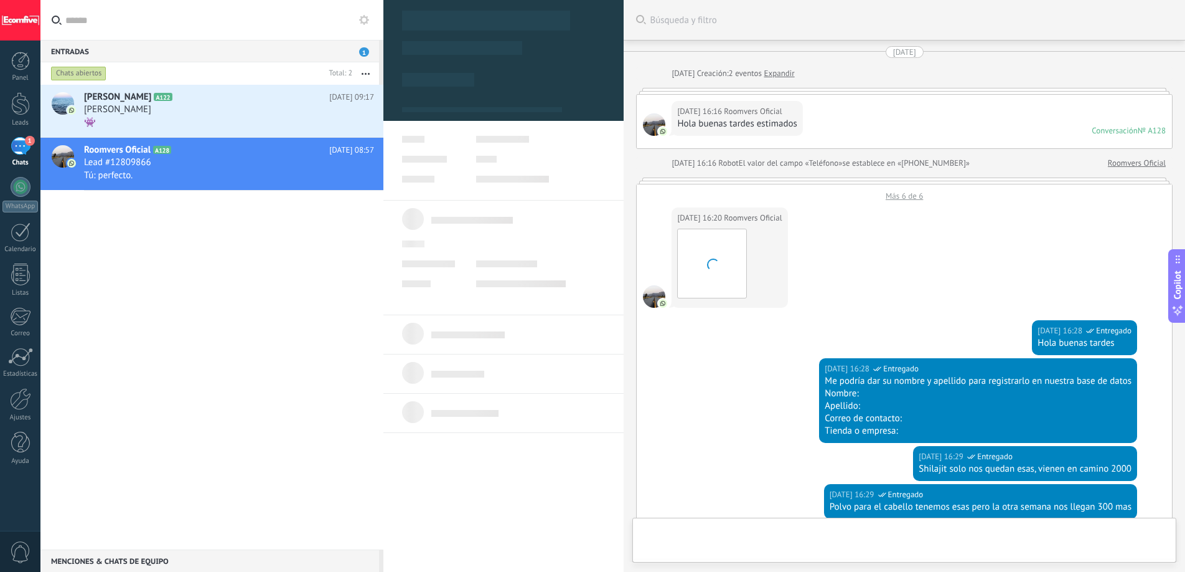
type textarea "**********"
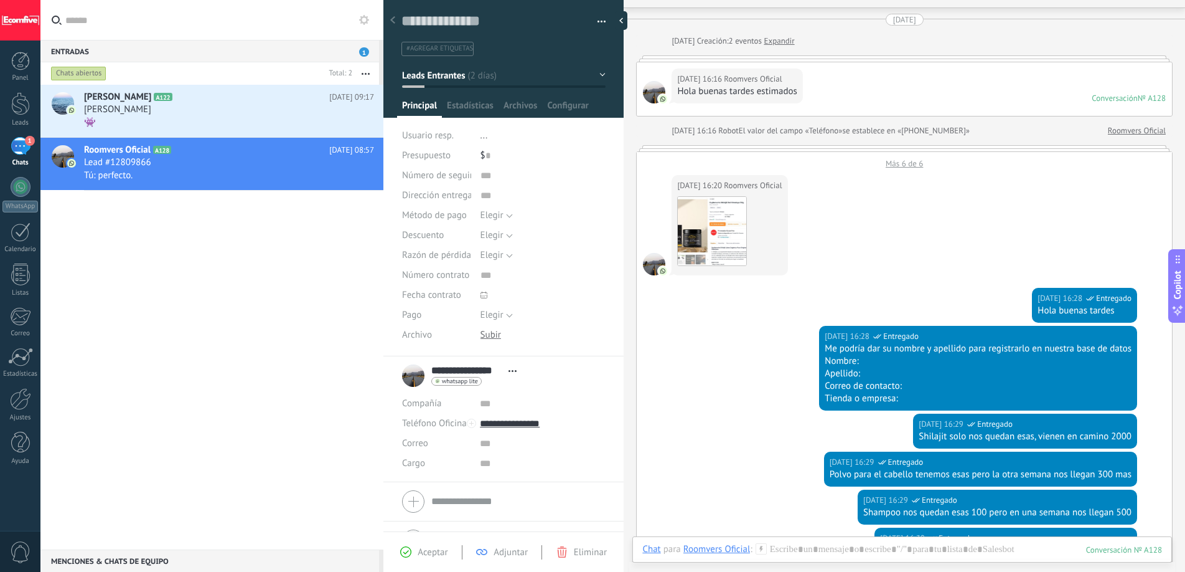
scroll to position [45, 0]
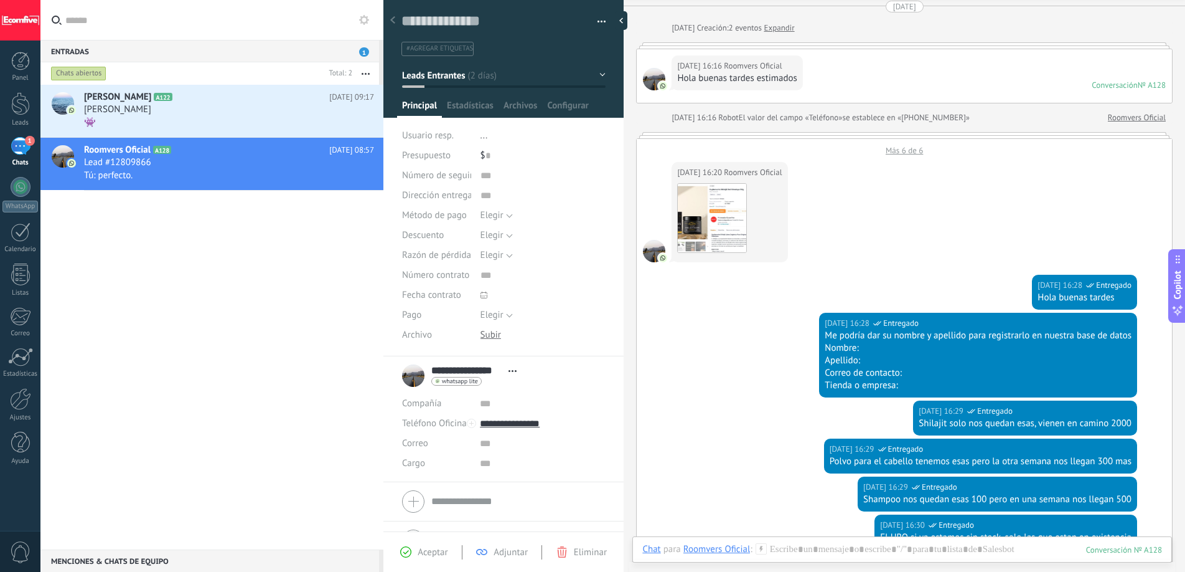
click at [891, 153] on div "Más 6 de 6" at bounding box center [904, 147] width 535 height 17
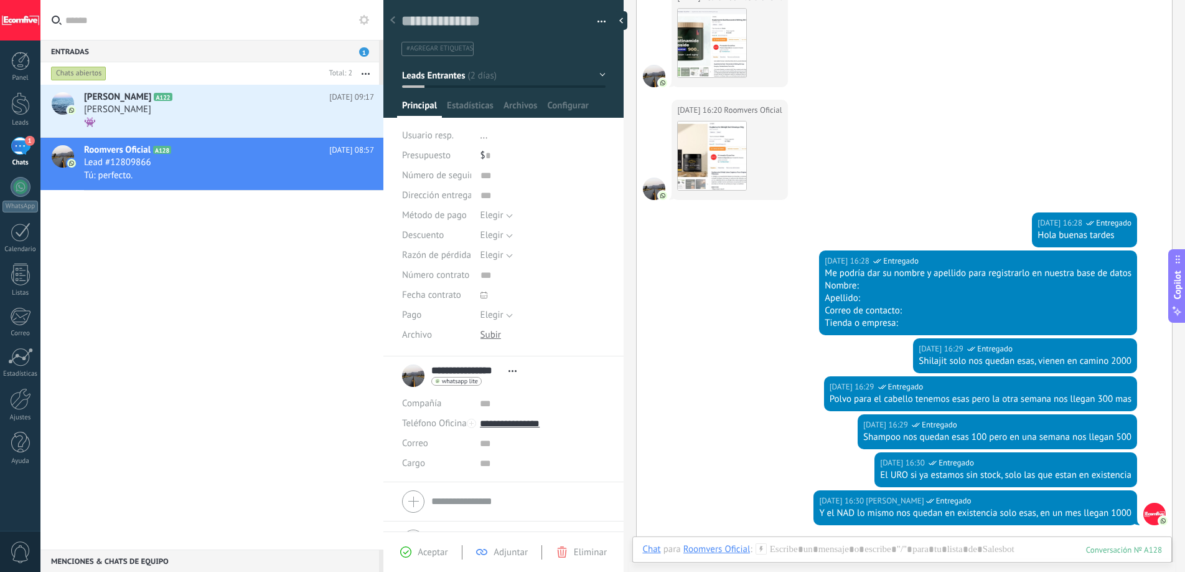
scroll to position [612, 0]
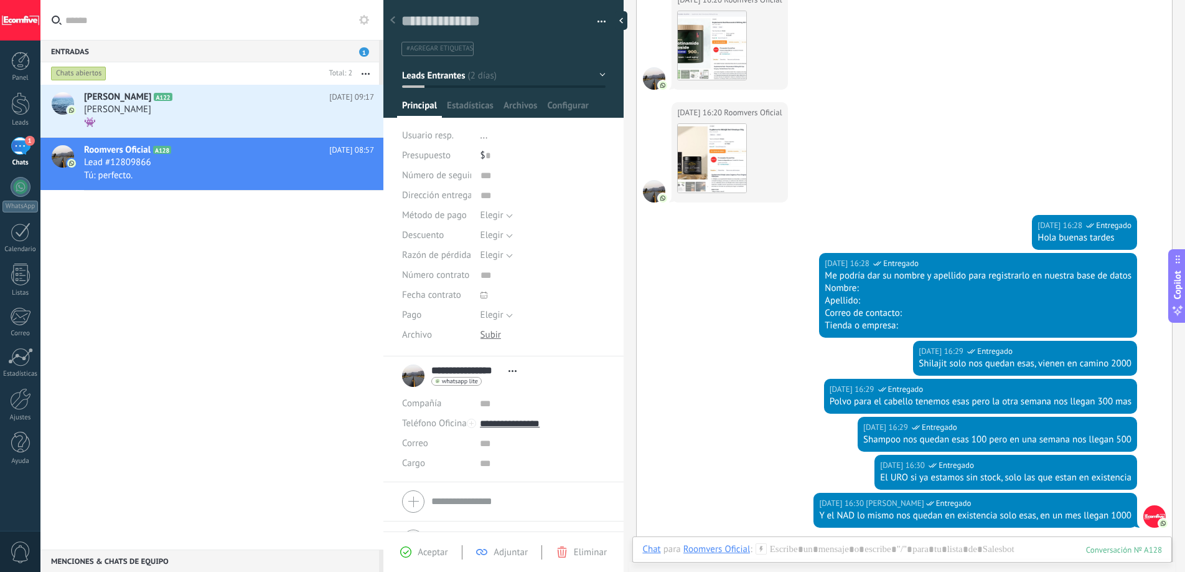
click at [497, 370] on input "**********" at bounding box center [466, 370] width 71 height 12
click at [778, 352] on div "17.09.2025 16:29 Deiverth Rodriguez Entregado Shilajit solo nos quedan esas, vi…" at bounding box center [904, 360] width 535 height 38
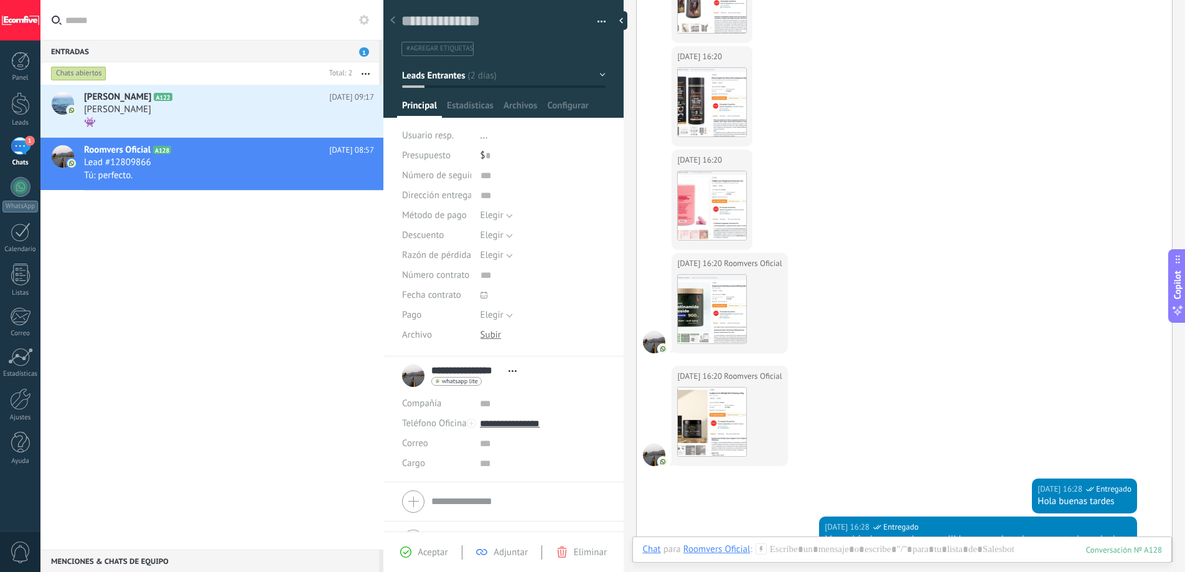
scroll to position [1044, 0]
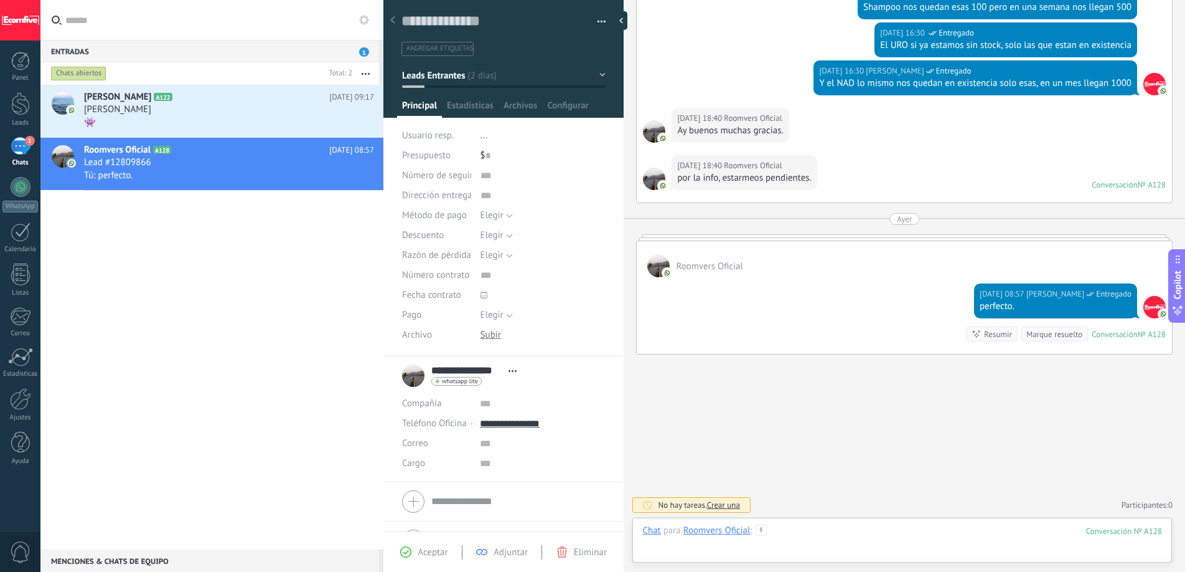
click at [802, 529] on div at bounding box center [903, 542] width 520 height 37
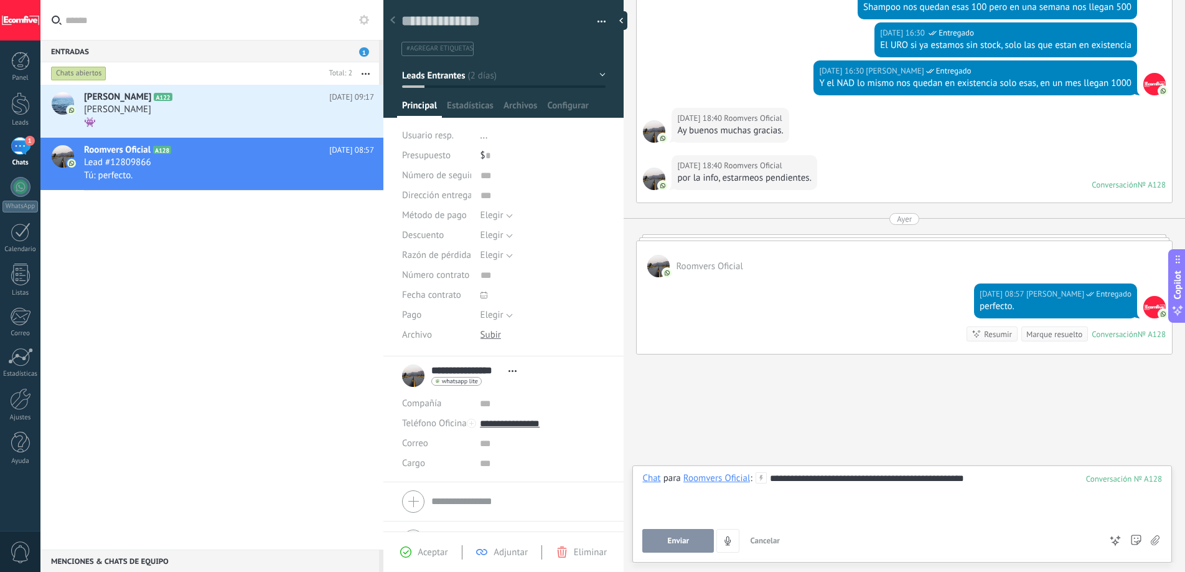
click at [798, 478] on div "**********" at bounding box center [903, 495] width 520 height 47
click at [864, 481] on div "**********" at bounding box center [903, 495] width 520 height 47
click at [902, 478] on div "**********" at bounding box center [903, 495] width 520 height 47
click at [930, 478] on div "**********" at bounding box center [903, 495] width 520 height 47
click at [945, 478] on div "**********" at bounding box center [903, 495] width 520 height 47
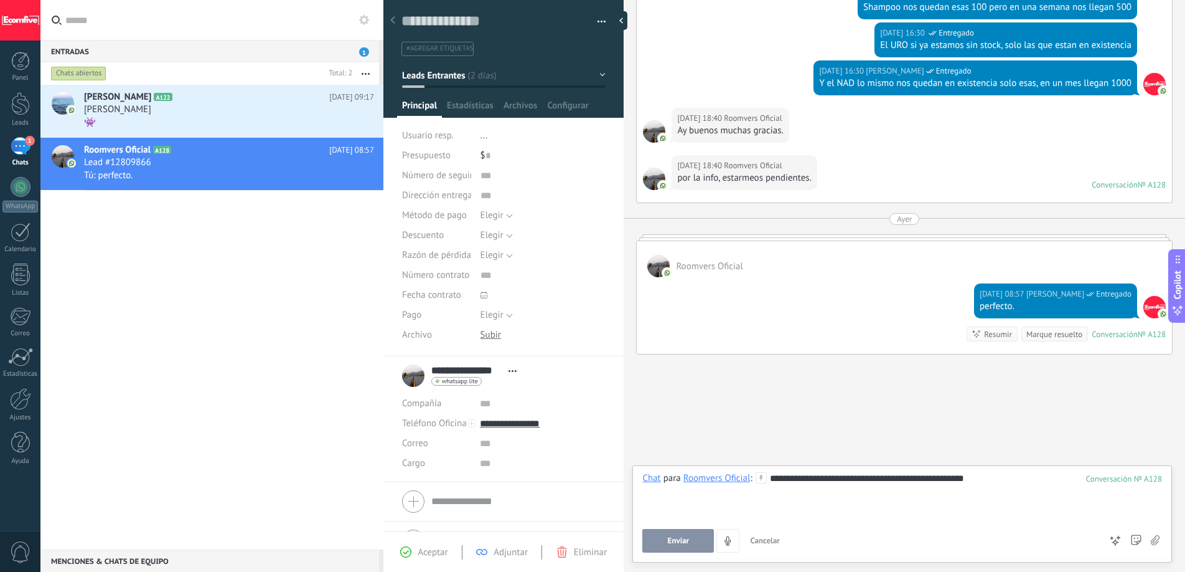
click at [965, 478] on div "**********" at bounding box center [903, 495] width 520 height 47
click at [978, 478] on div "**********" at bounding box center [903, 495] width 520 height 47
click at [674, 536] on span "Enviar" at bounding box center [679, 540] width 22 height 9
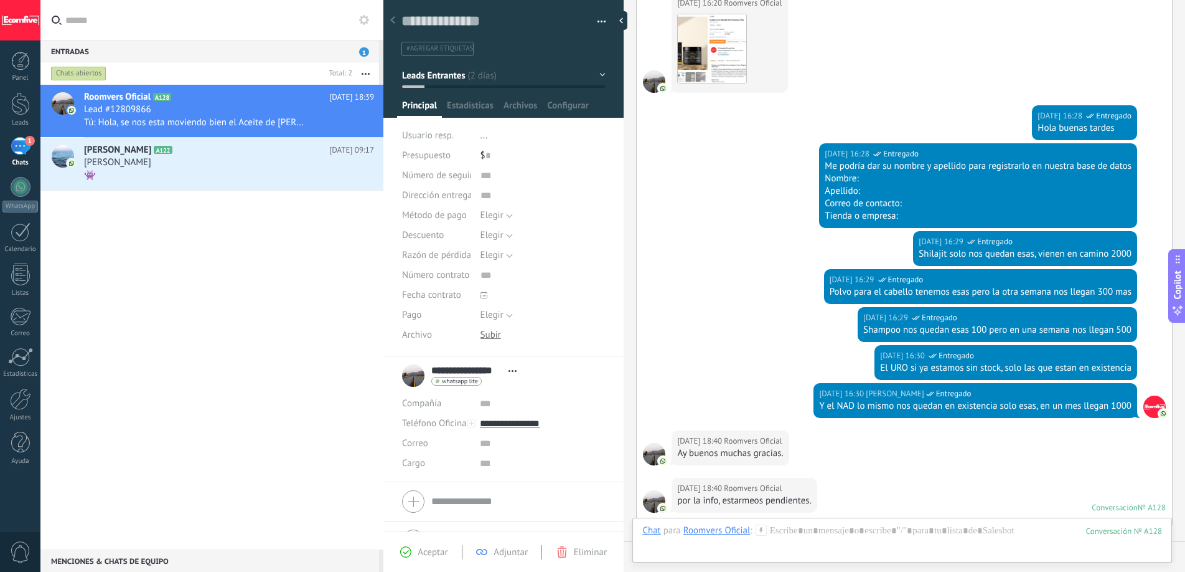
scroll to position [566, 0]
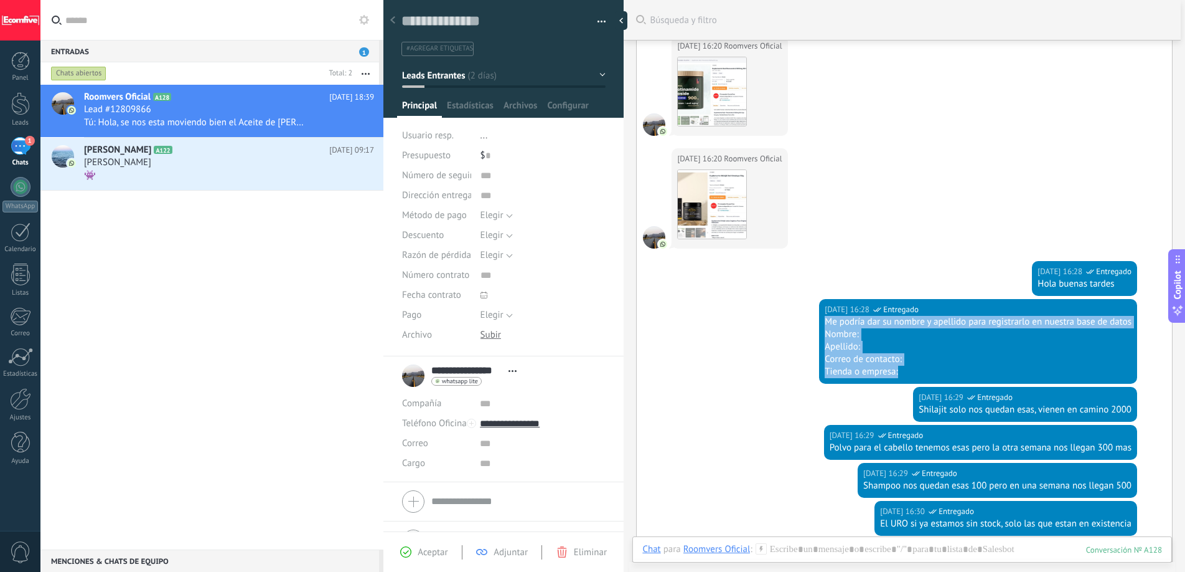
drag, startPoint x: 912, startPoint y: 374, endPoint x: 821, endPoint y: 323, distance: 103.4
click at [825, 323] on div "Me podría dar su nombre y apellido para registrarlo en nuestra base de datos No…" at bounding box center [978, 347] width 307 height 62
copy div "Me podría dar su nombre y apellido para registrarlo en nuestra base de datos No…"
click at [792, 547] on div at bounding box center [903, 561] width 520 height 37
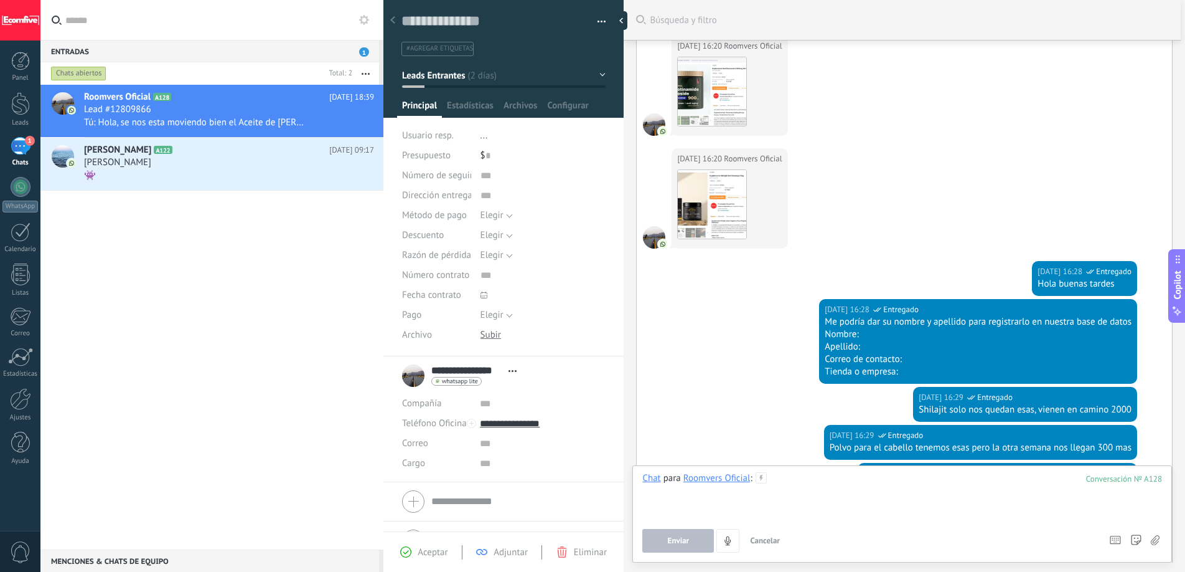
click at [821, 480] on div at bounding box center [903, 495] width 520 height 47
paste div
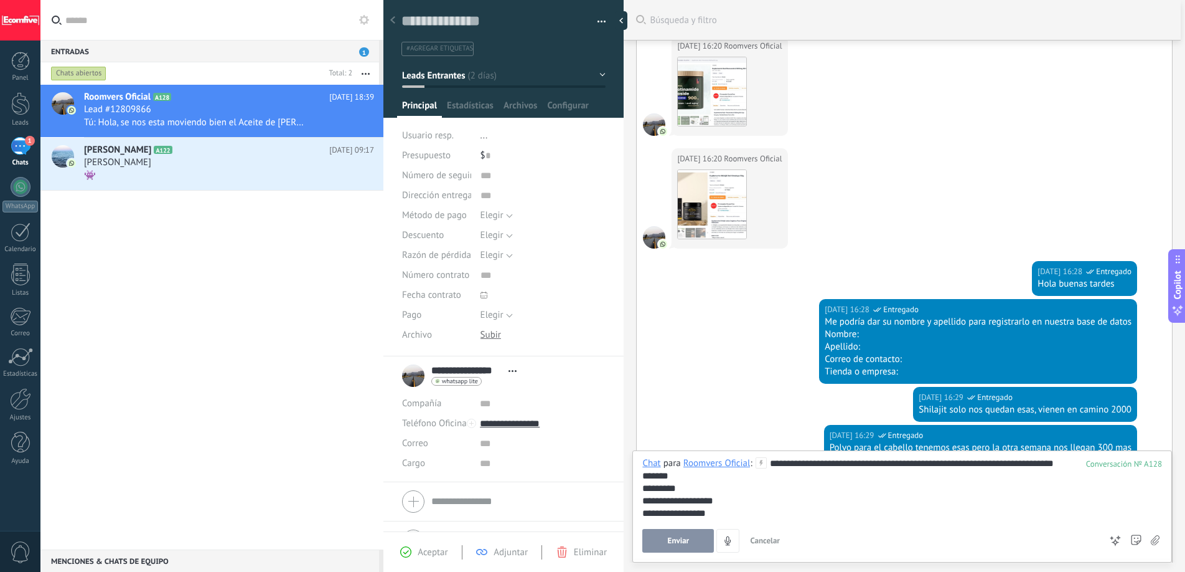
click at [687, 541] on span "Enviar" at bounding box center [679, 540] width 22 height 9
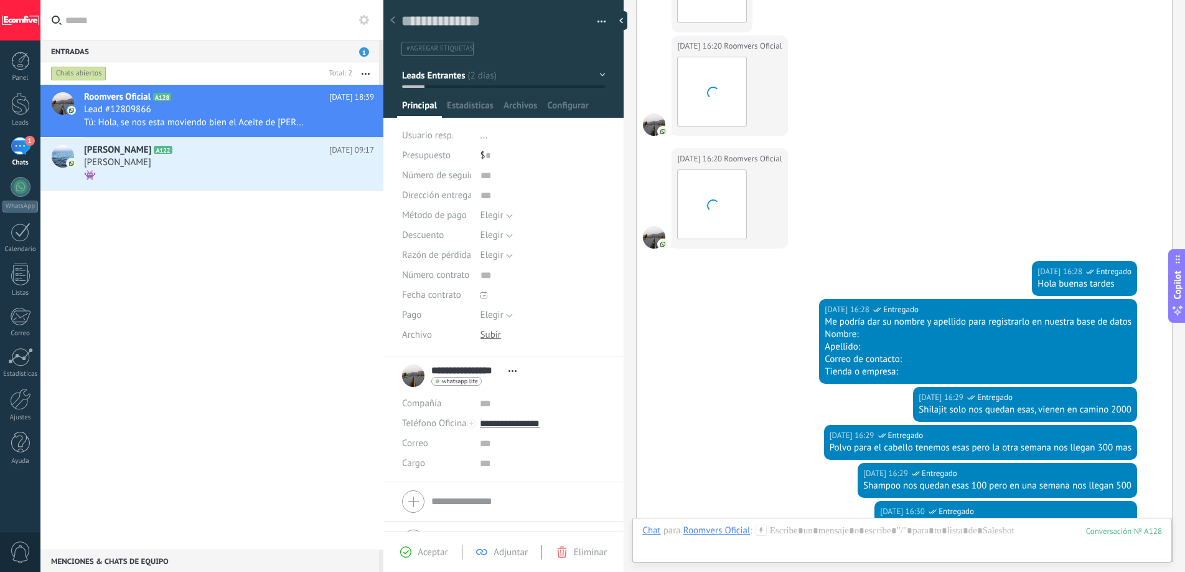
scroll to position [1283, 0]
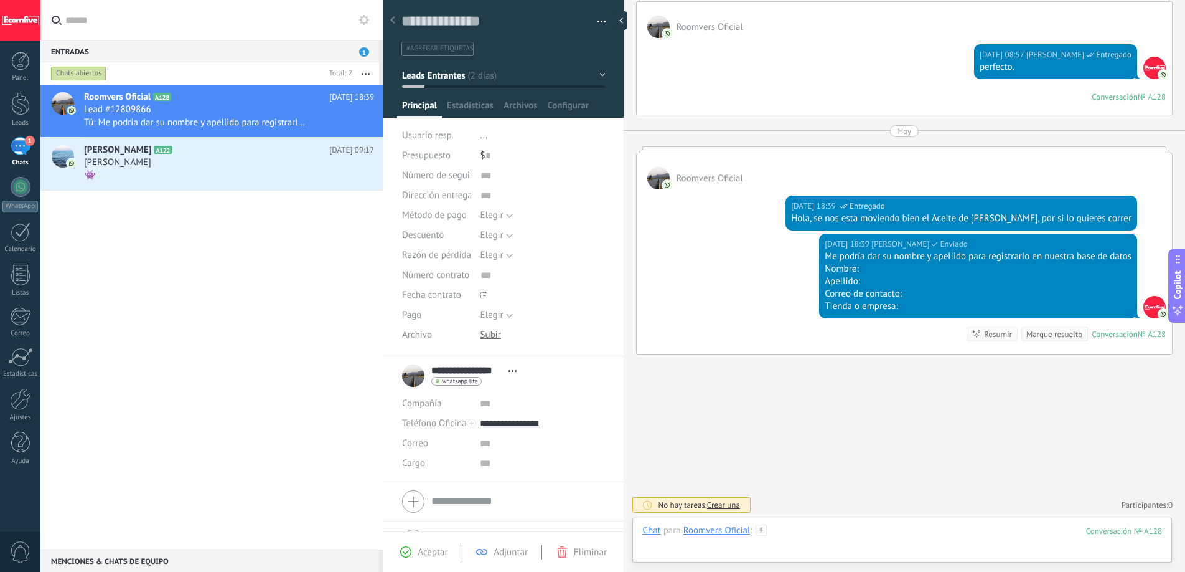
click at [808, 527] on div at bounding box center [903, 542] width 520 height 37
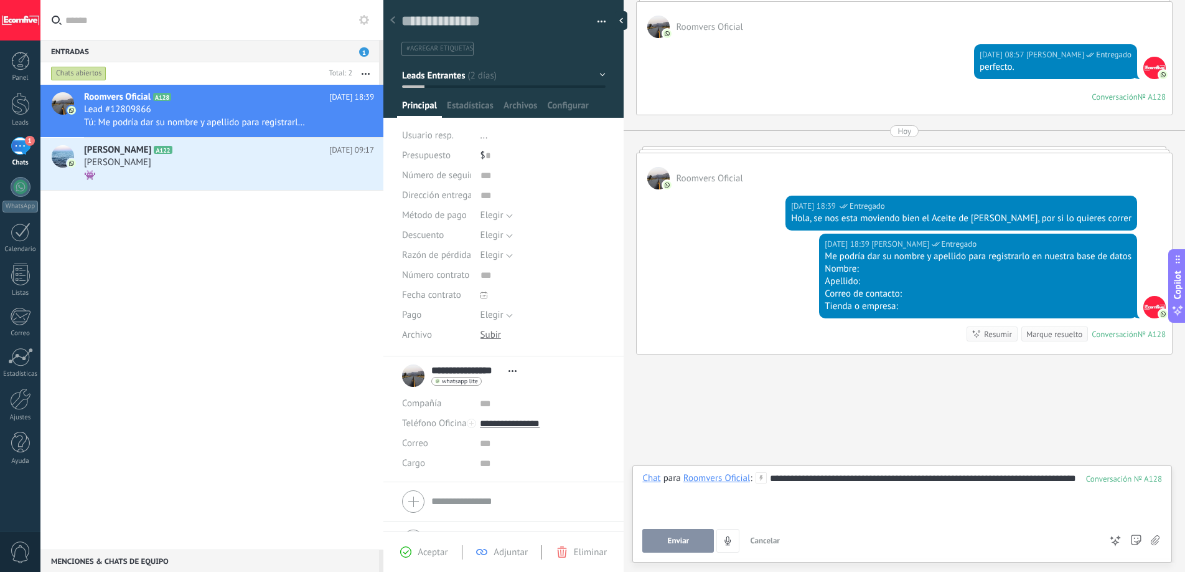
click at [681, 545] on span "Enviar" at bounding box center [679, 540] width 22 height 9
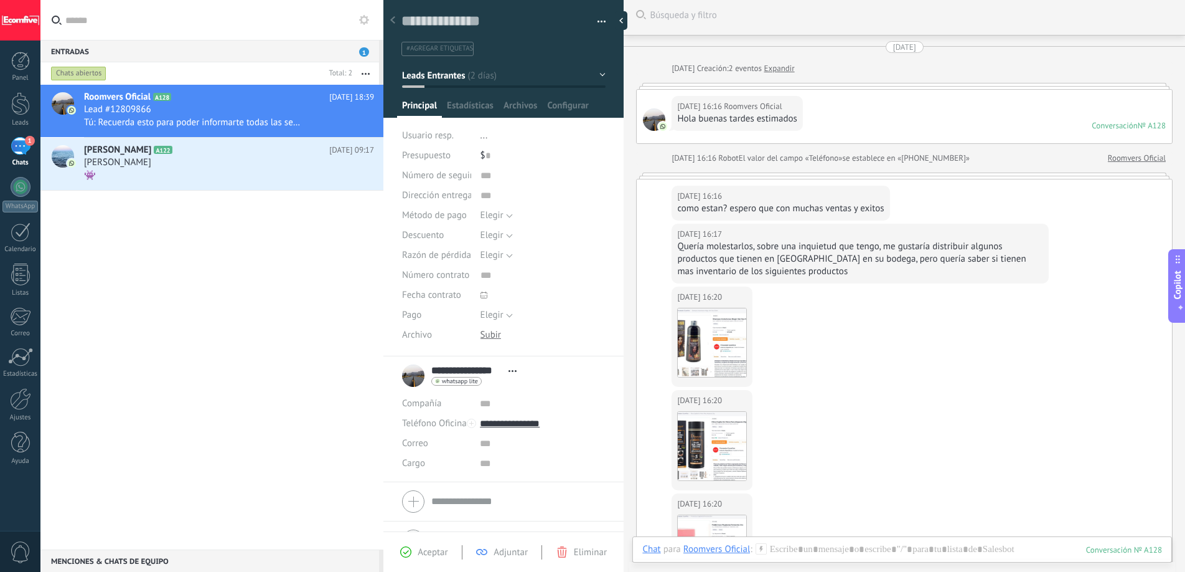
scroll to position [0, 0]
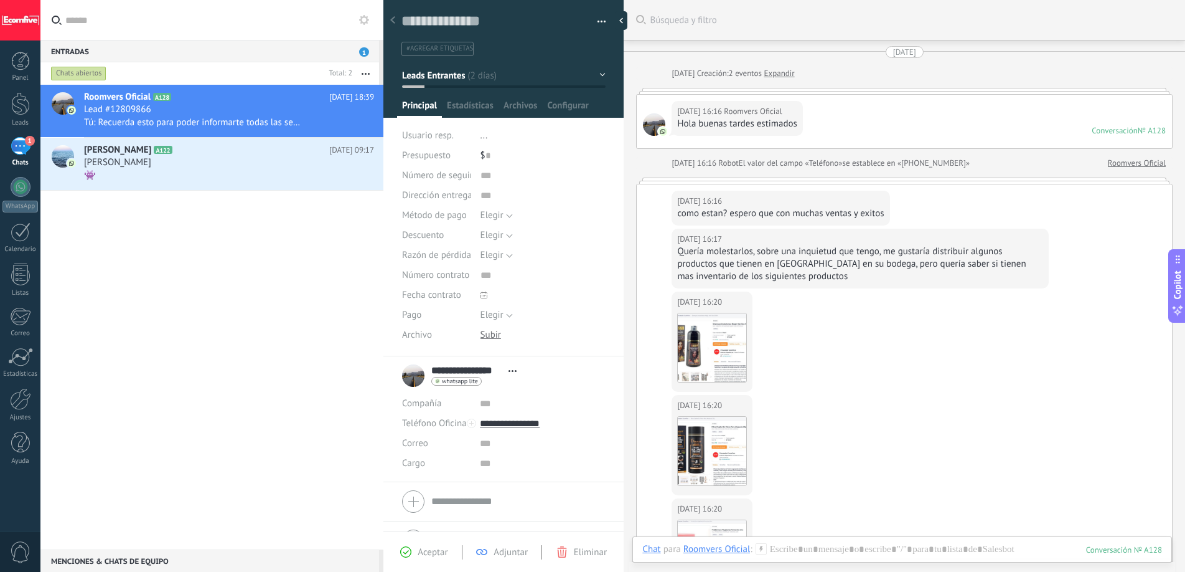
click at [433, 53] on li "#agregar etiquetas" at bounding box center [438, 49] width 72 height 14
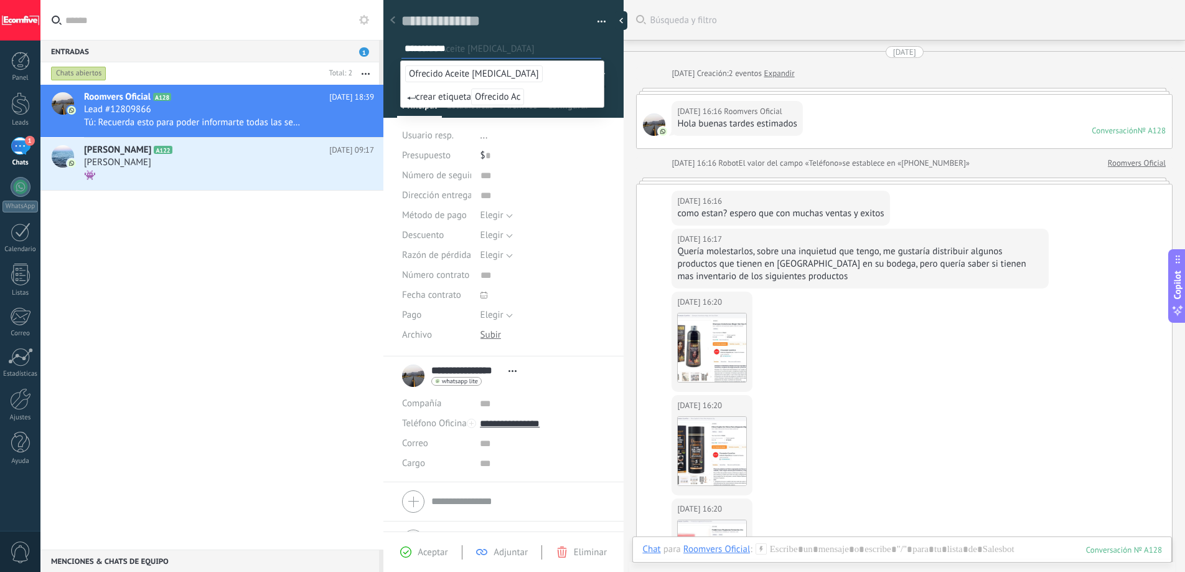
type input "**********"
click at [479, 75] on span "Ofrecido Aceite [MEDICAL_DATA]" at bounding box center [474, 73] width 138 height 17
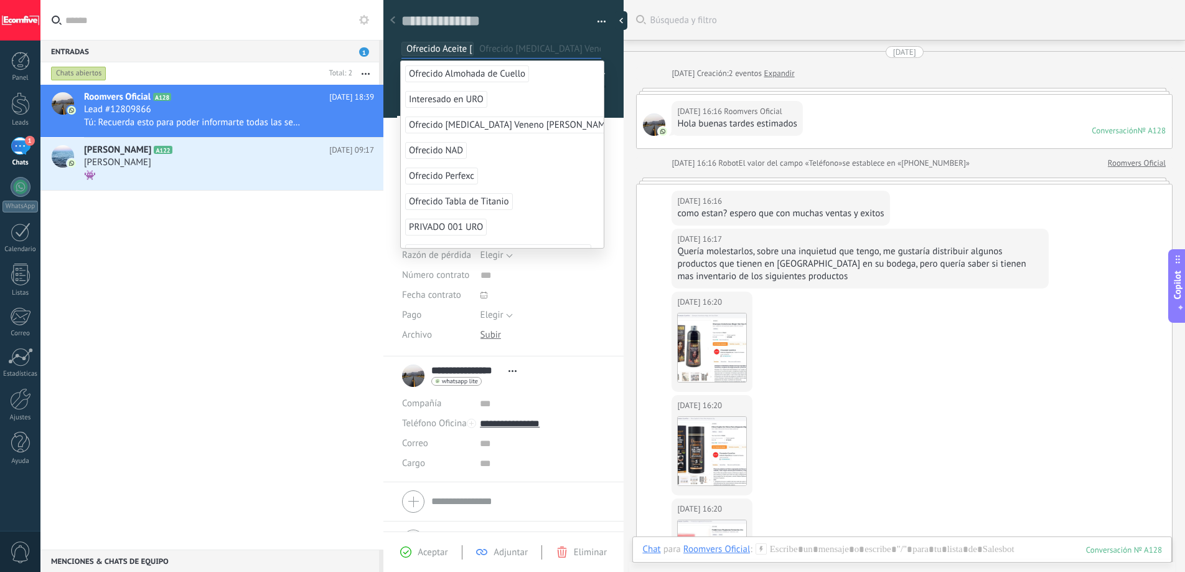
click at [851, 378] on div "17.09.2025 16:20 Roomvers Oficial Descargar" at bounding box center [904, 342] width 535 height 103
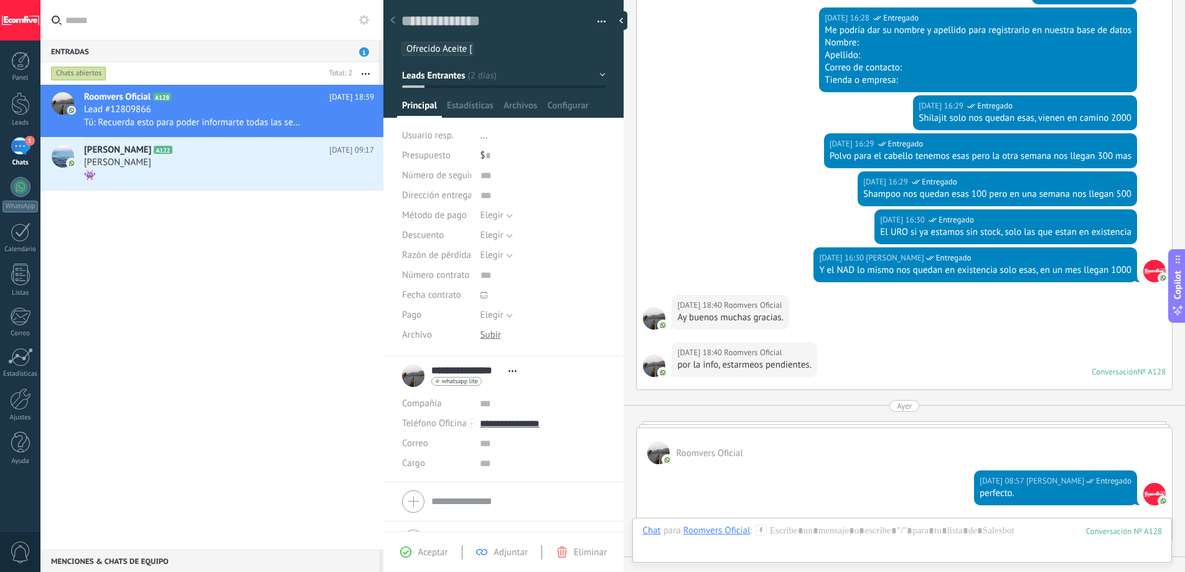
scroll to position [1321, 0]
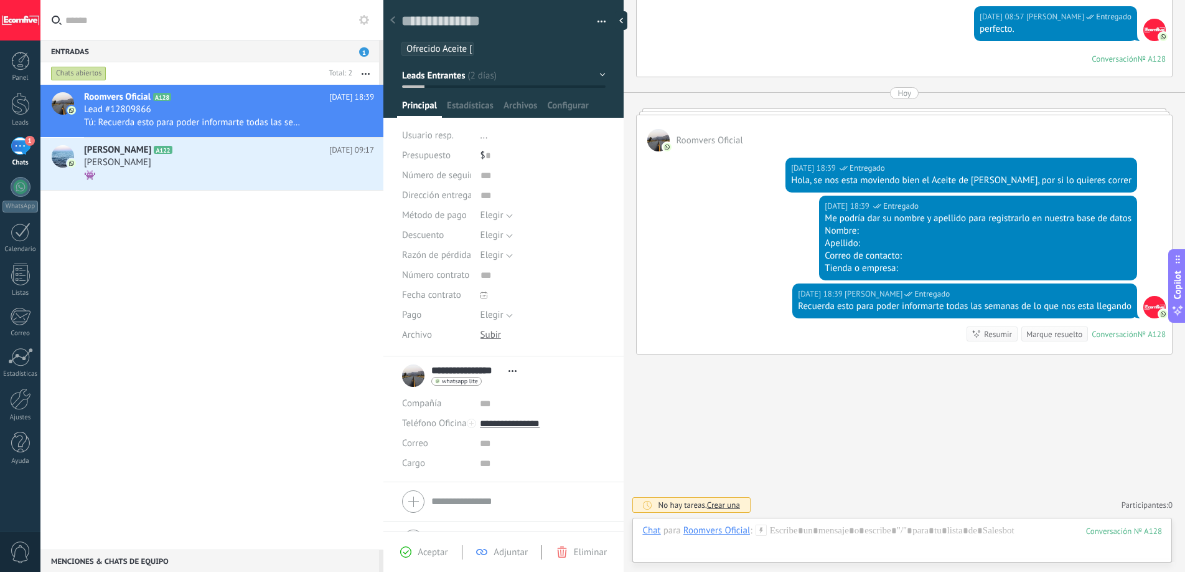
click at [1027, 337] on div "Marque resuelto" at bounding box center [1055, 334] width 56 height 12
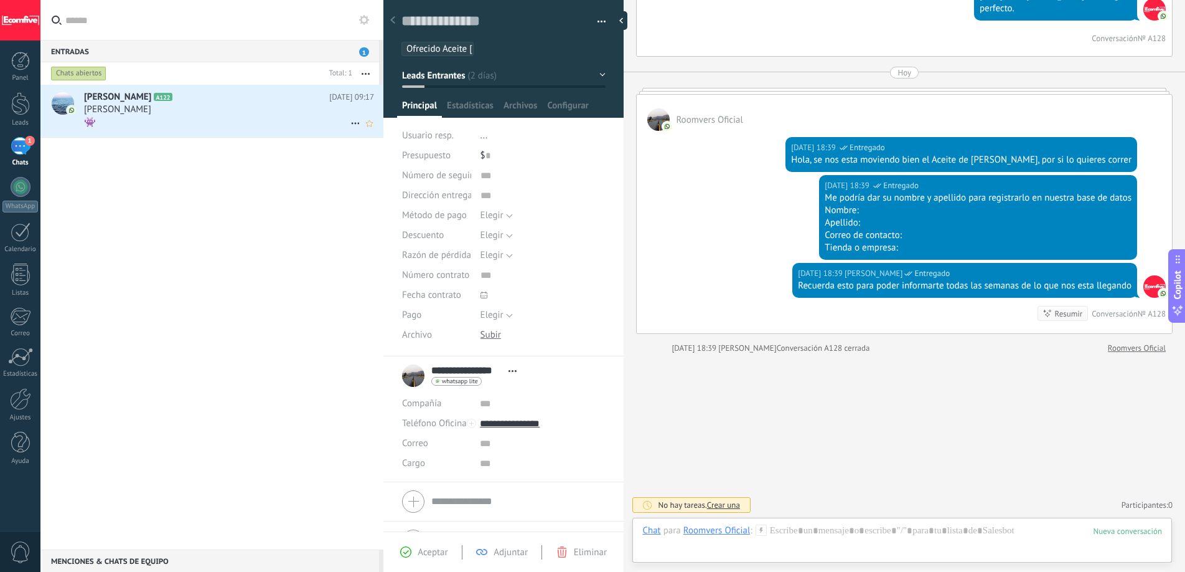
click at [205, 104] on div "[PERSON_NAME]" at bounding box center [229, 109] width 290 height 12
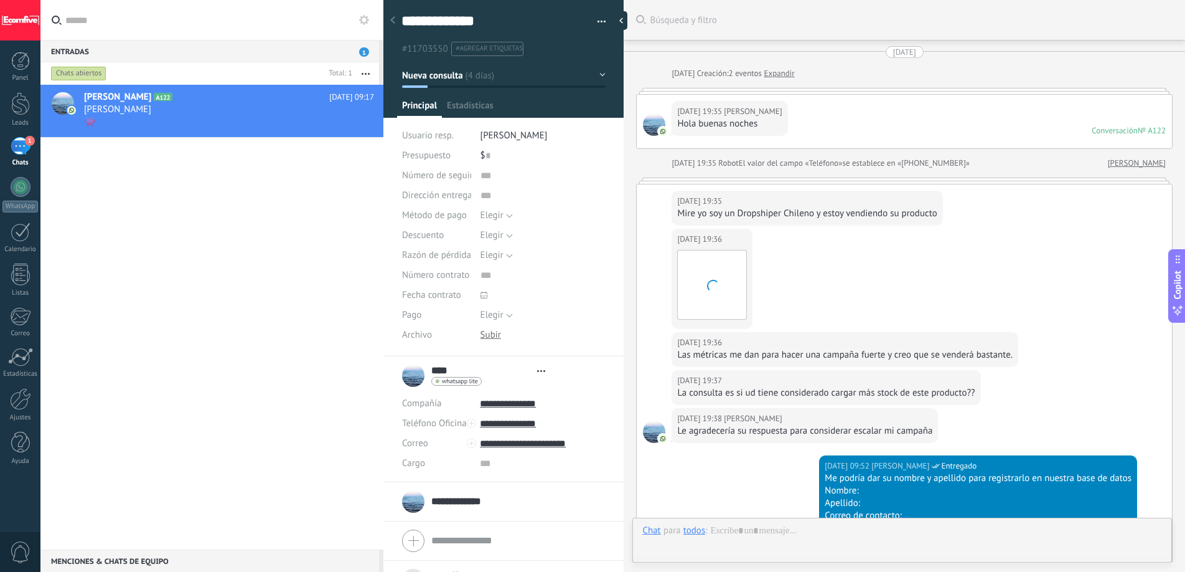
type textarea "***"
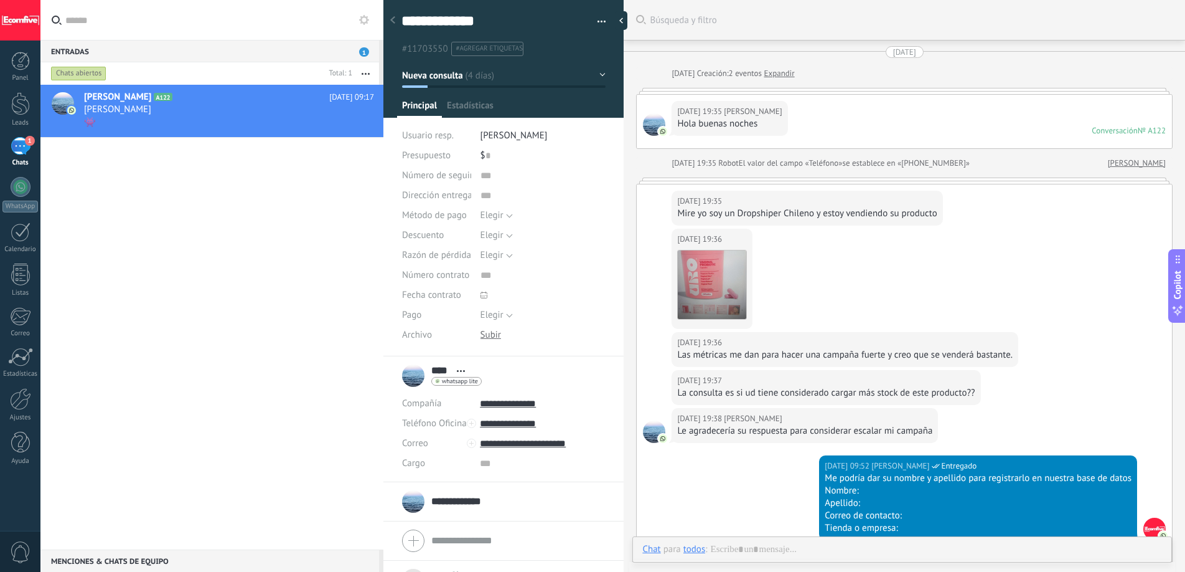
scroll to position [1381, 0]
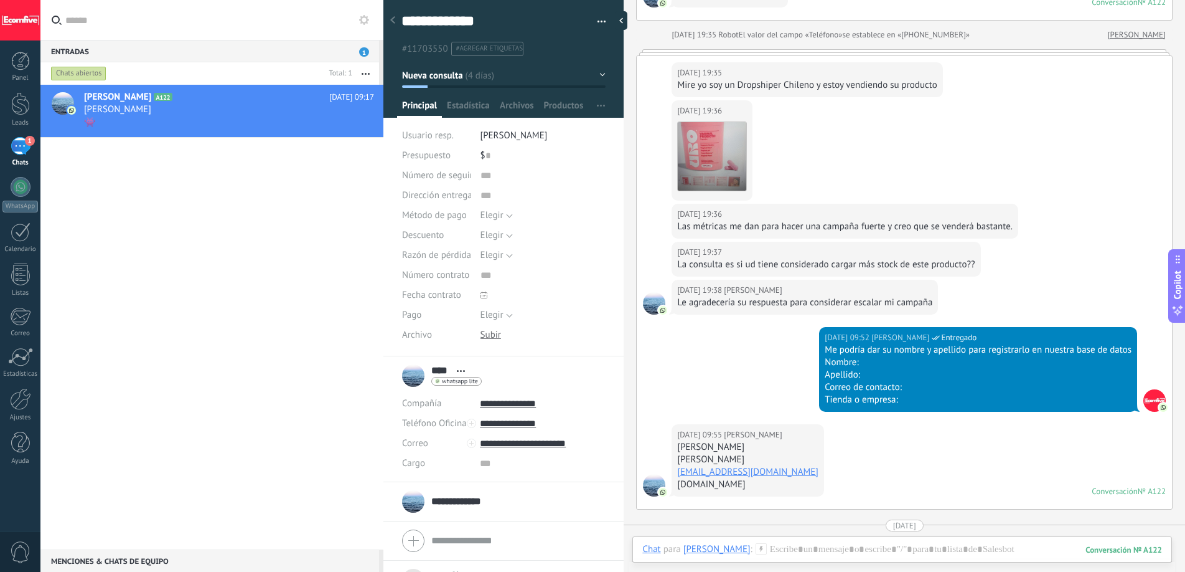
scroll to position [129, 0]
click at [732, 265] on div "La consulta es si ud tiene considerado cargar más stock de este producto??" at bounding box center [826, 264] width 298 height 12
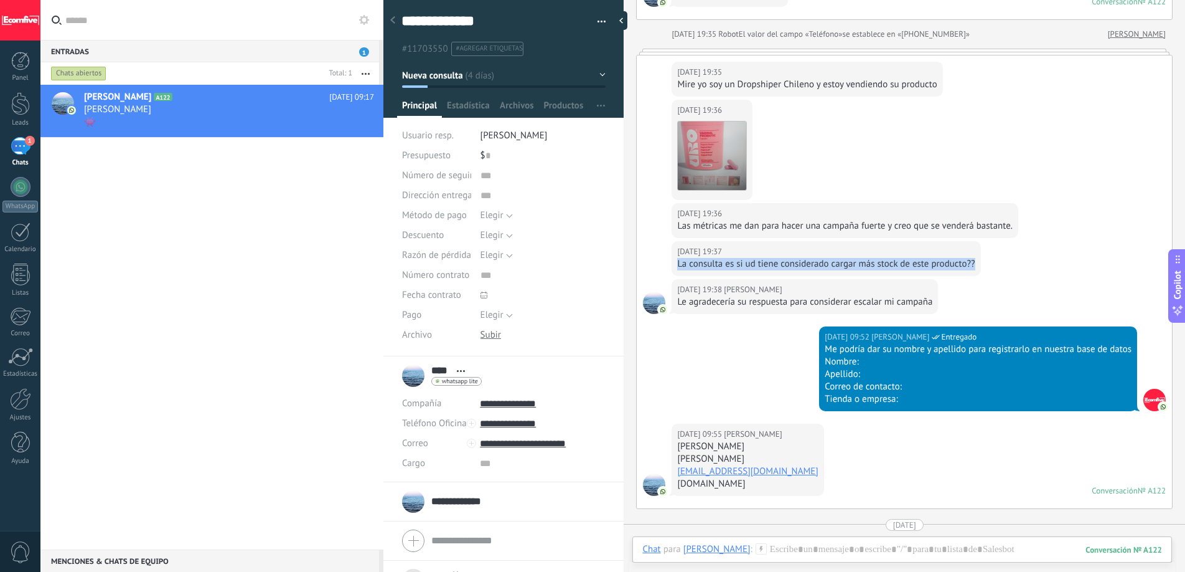
click at [732, 265] on div "La consulta es si ud tiene considerado cargar más stock de este producto??" at bounding box center [826, 264] width 298 height 12
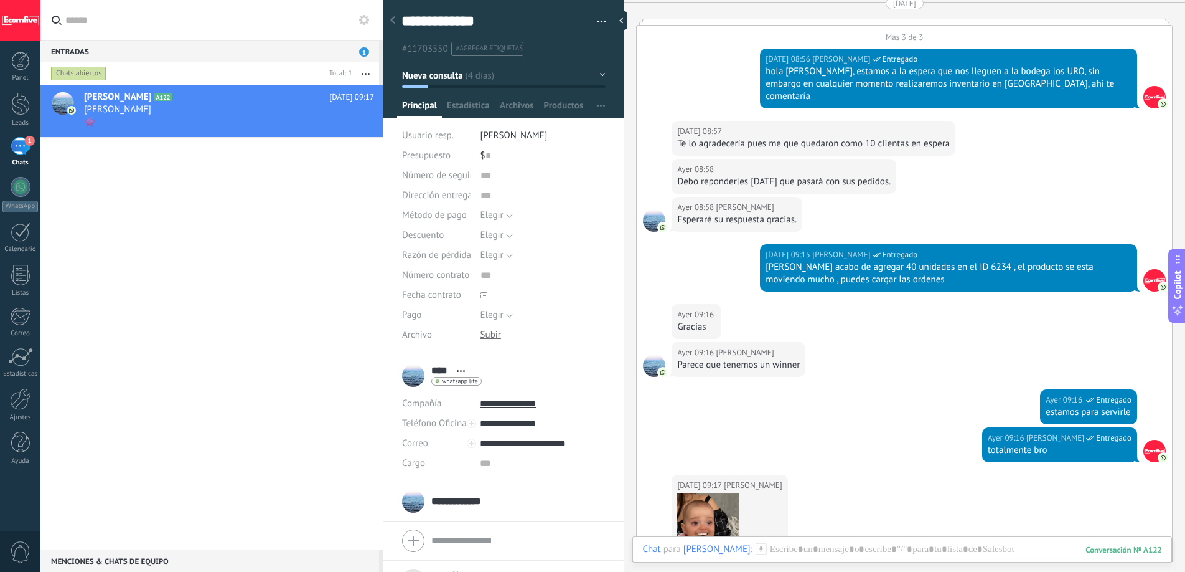
scroll to position [1165, 0]
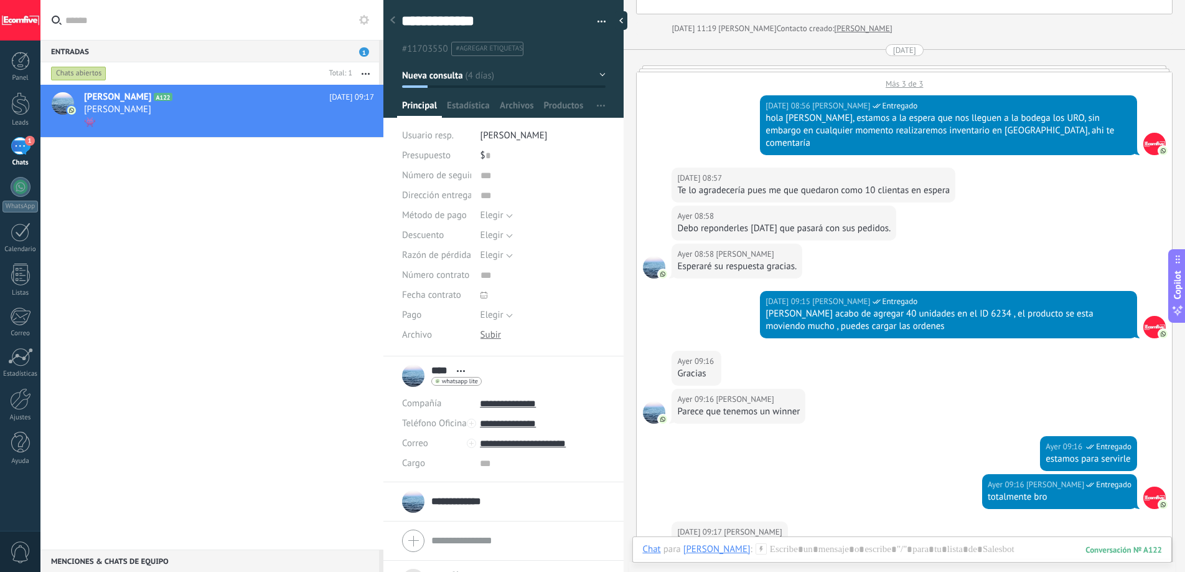
click at [896, 87] on div "Más 3 de 3" at bounding box center [904, 80] width 535 height 17
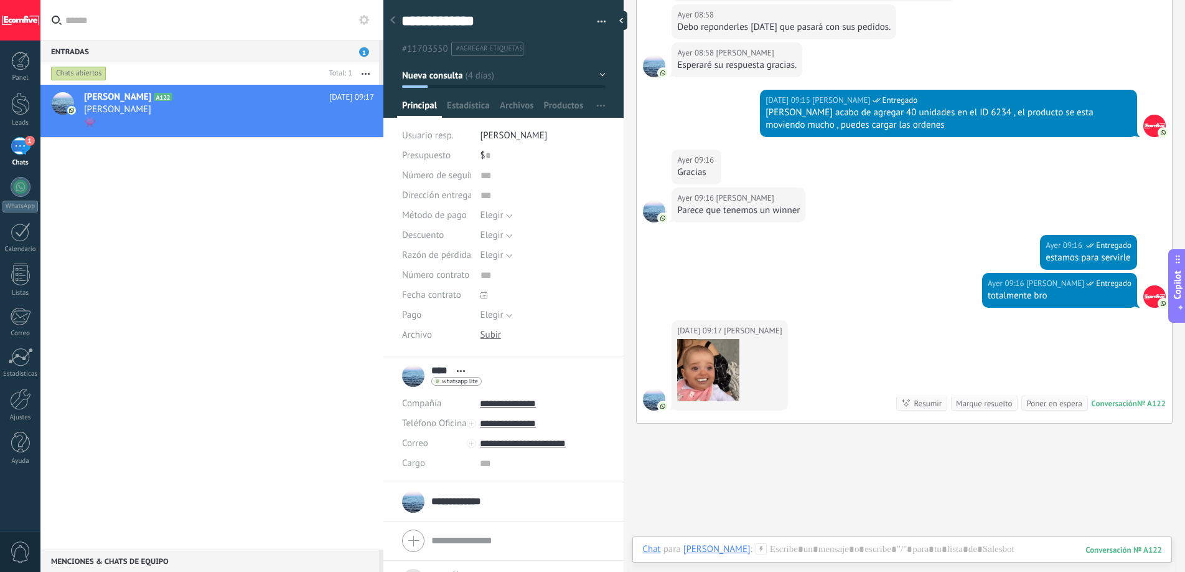
scroll to position [1487, 0]
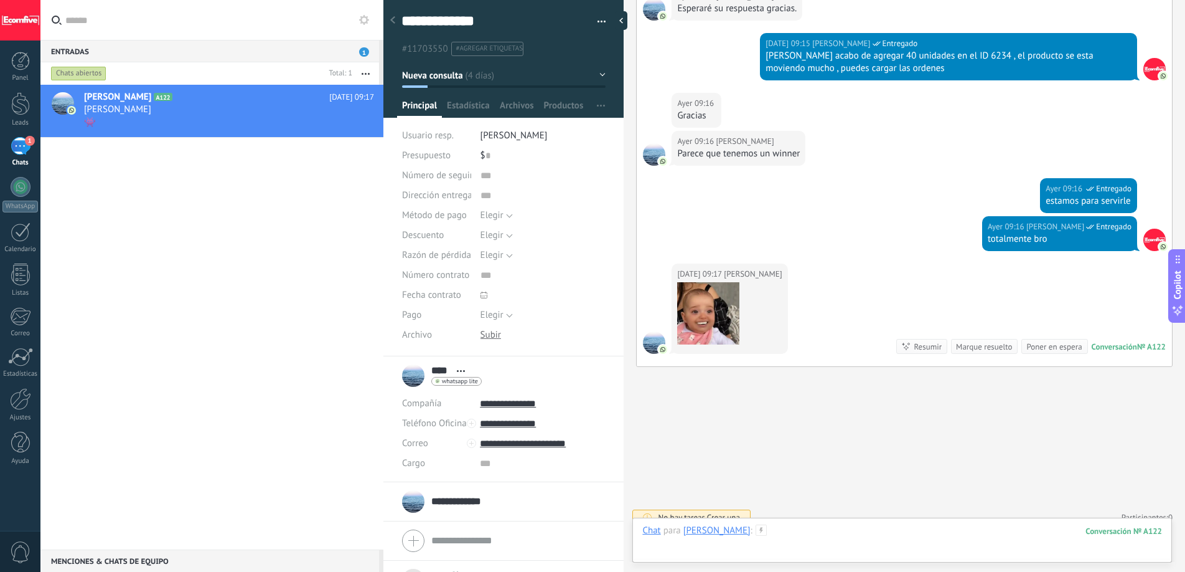
click at [783, 530] on div at bounding box center [903, 542] width 520 height 37
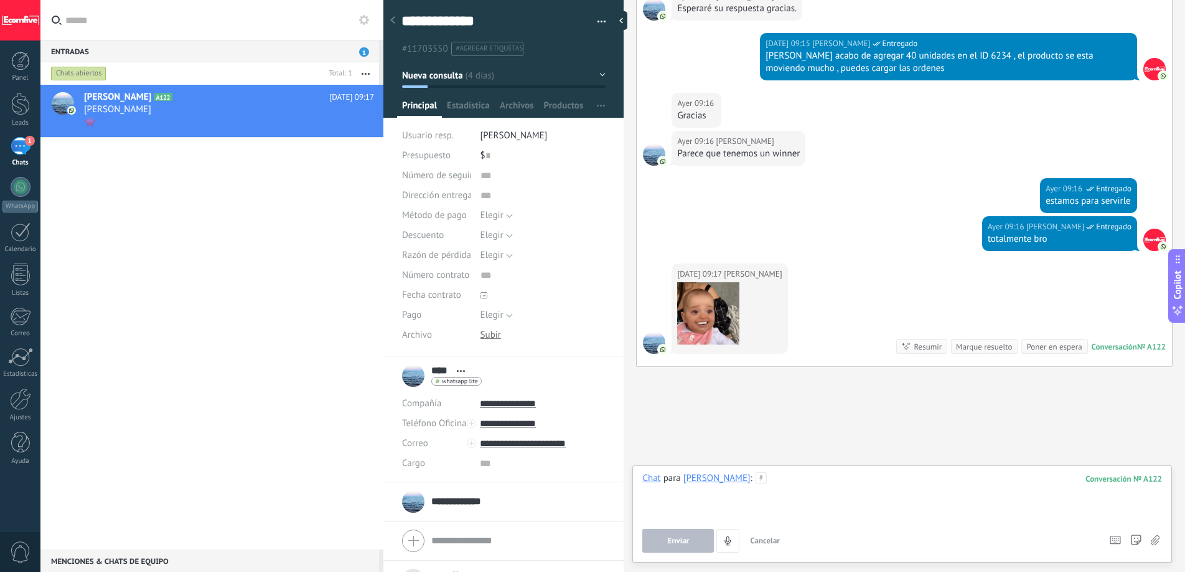
click at [793, 488] on div at bounding box center [903, 495] width 520 height 47
click at [692, 541] on button "Enviar" at bounding box center [679, 541] width 72 height 24
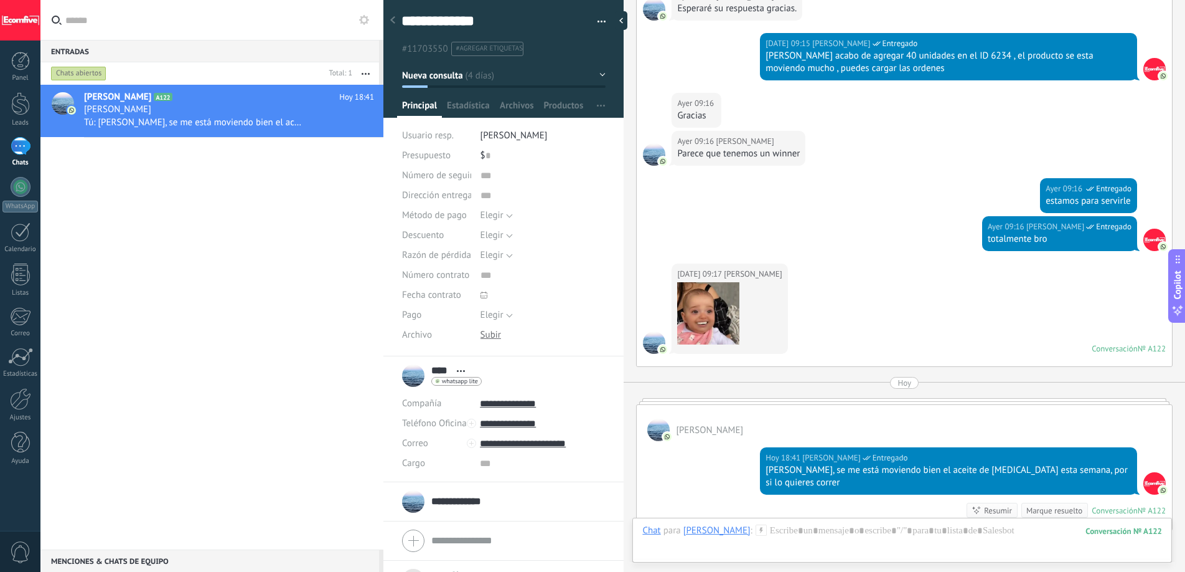
click at [496, 52] on span "#agregar etiquetas" at bounding box center [489, 48] width 67 height 9
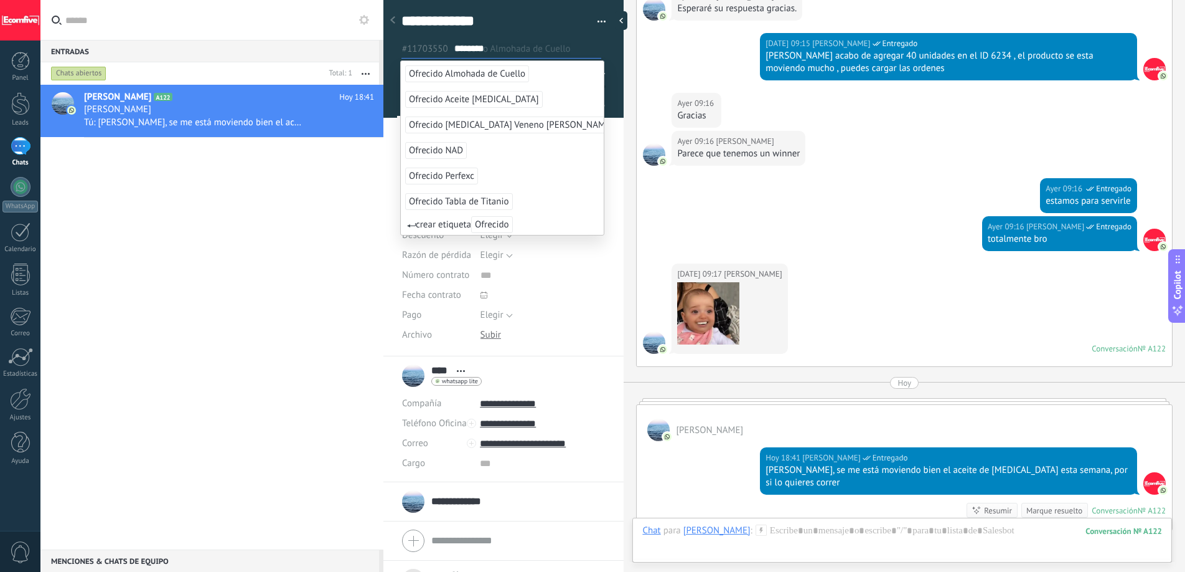
type input "********"
click at [479, 92] on span "Ofrecido Aceite [MEDICAL_DATA]" at bounding box center [474, 99] width 138 height 17
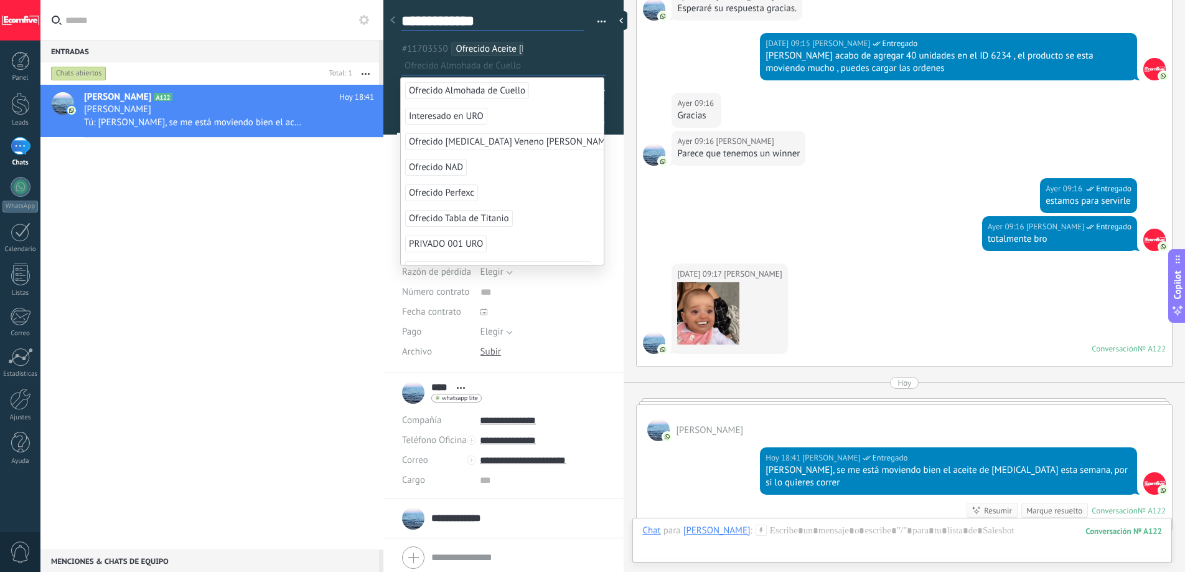
click at [560, 27] on textarea "**********" at bounding box center [493, 21] width 182 height 19
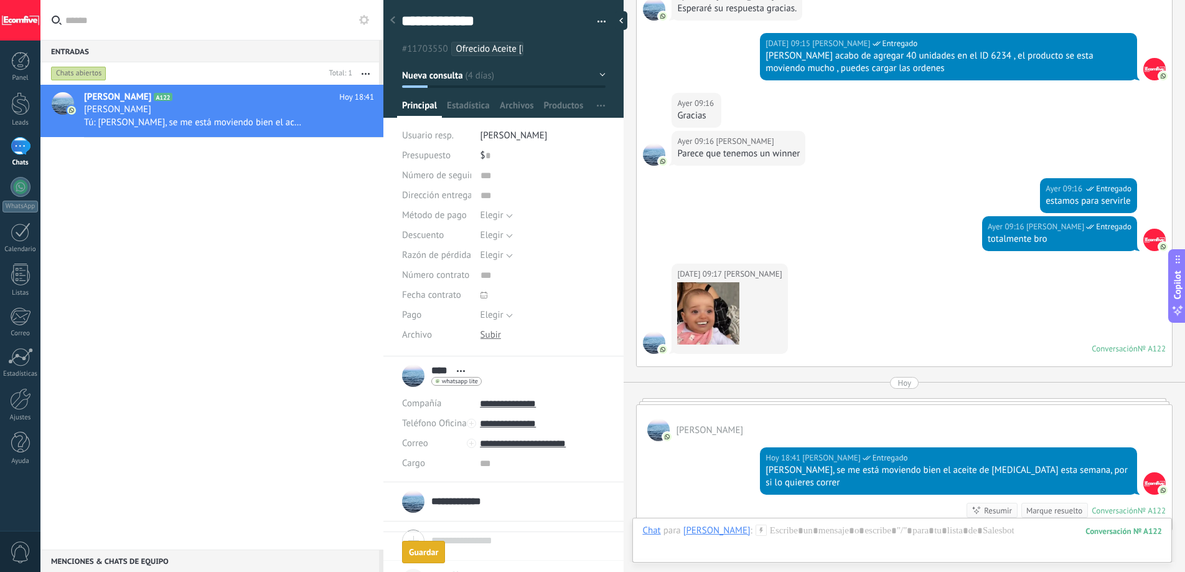
click at [810, 201] on div "Ayer 09:16 Deiverth Rodriguez Entregado estamos para servirle" at bounding box center [904, 197] width 535 height 38
click at [807, 202] on div "Ayer 09:16 Deiverth Rodriguez Entregado estamos para servirle" at bounding box center [904, 197] width 535 height 38
click at [219, 225] on div "Raúl A122 Hoy 18:41 Raul Gonzalez Tú: Hola Raul, se me está moviendo bien el ac…" at bounding box center [211, 317] width 343 height 464
click at [258, 114] on div "[PERSON_NAME]" at bounding box center [229, 109] width 290 height 12
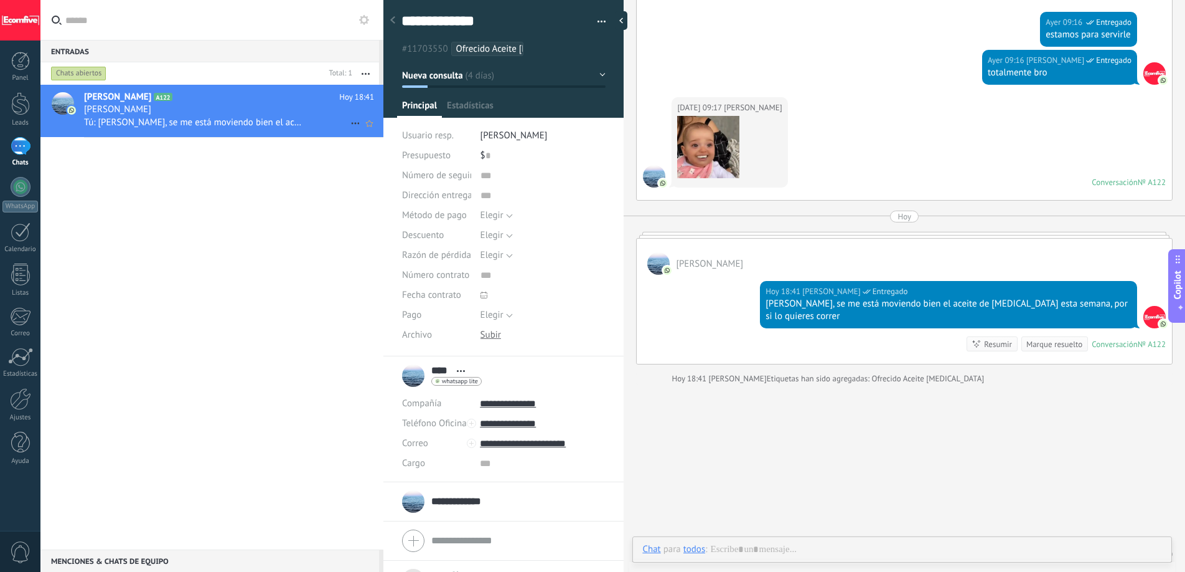
scroll to position [12, 0]
click at [348, 122] on icon at bounding box center [355, 123] width 15 height 15
click at [295, 120] on div at bounding box center [592, 286] width 1185 height 572
click at [231, 113] on div "[PERSON_NAME]" at bounding box center [229, 109] width 290 height 12
click at [223, 116] on span "Tú: Hola Raul, se me está moviendo bien el aceite de biotina esta semana, por s…" at bounding box center [195, 122] width 222 height 12
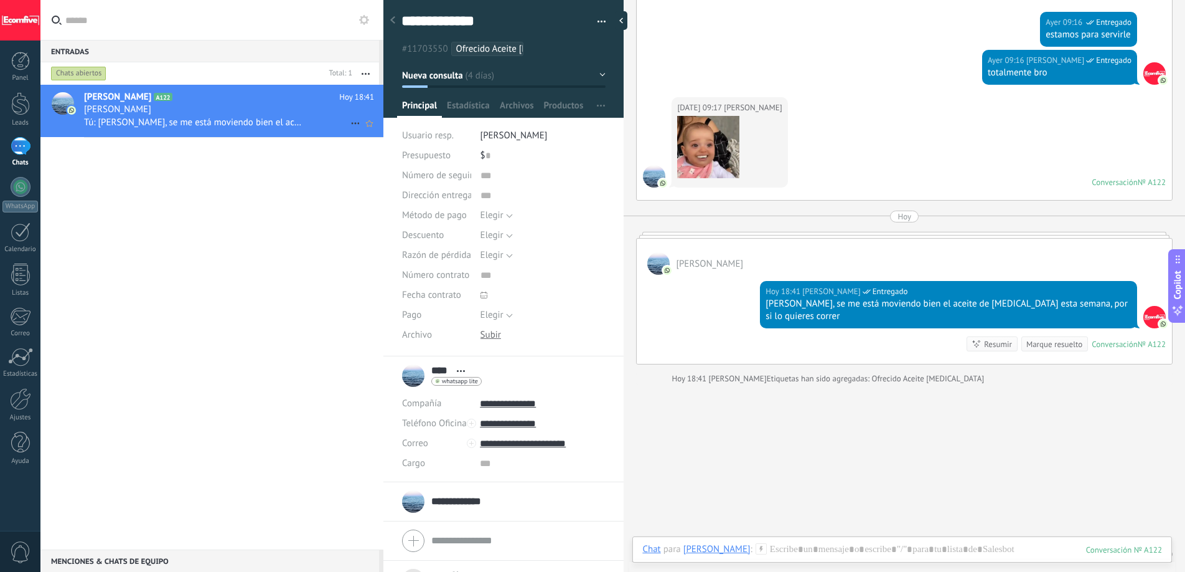
click at [349, 123] on icon "Conversación cerrada" at bounding box center [355, 123] width 15 height 15
click at [280, 123] on div at bounding box center [592, 286] width 1185 height 572
click at [1032, 338] on div "Marque resuelto" at bounding box center [1055, 344] width 56 height 12
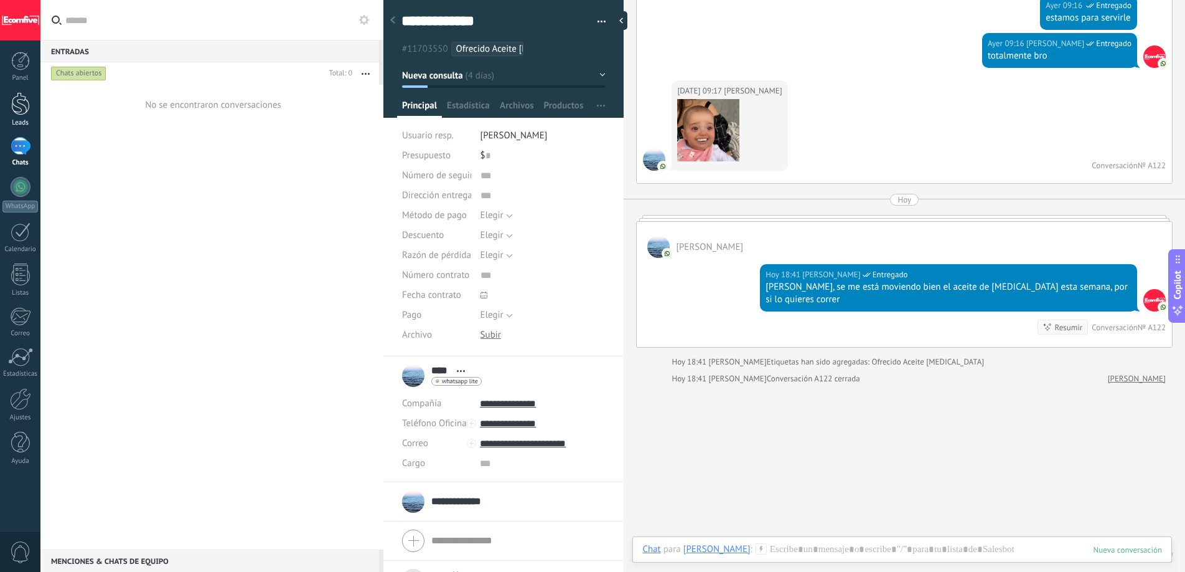
click at [19, 123] on div "Leads" at bounding box center [20, 123] width 36 height 8
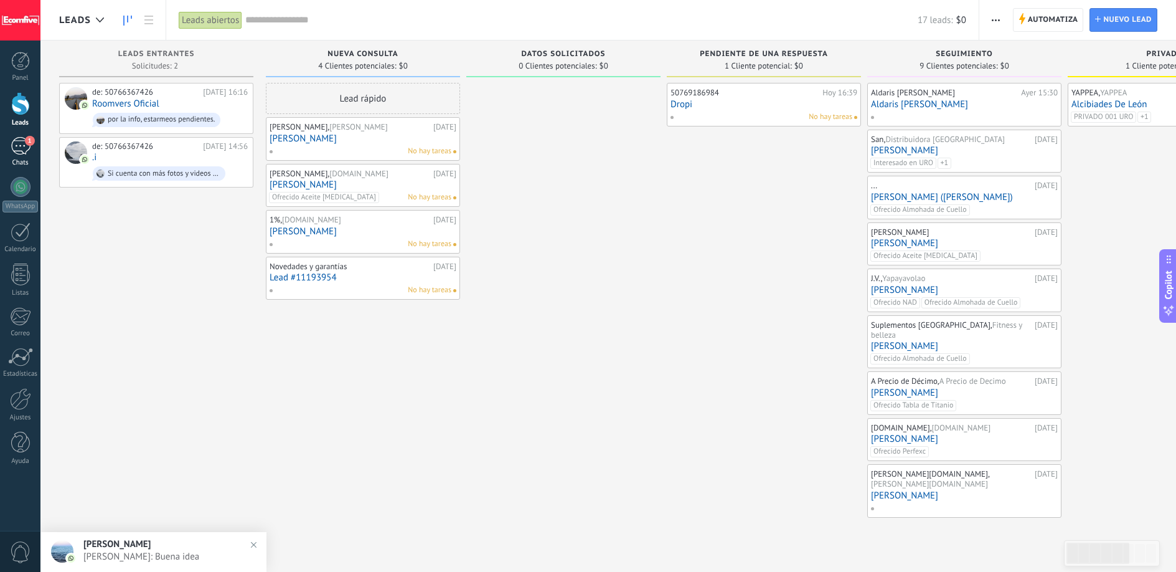
click at [21, 143] on div "1" at bounding box center [21, 146] width 20 height 18
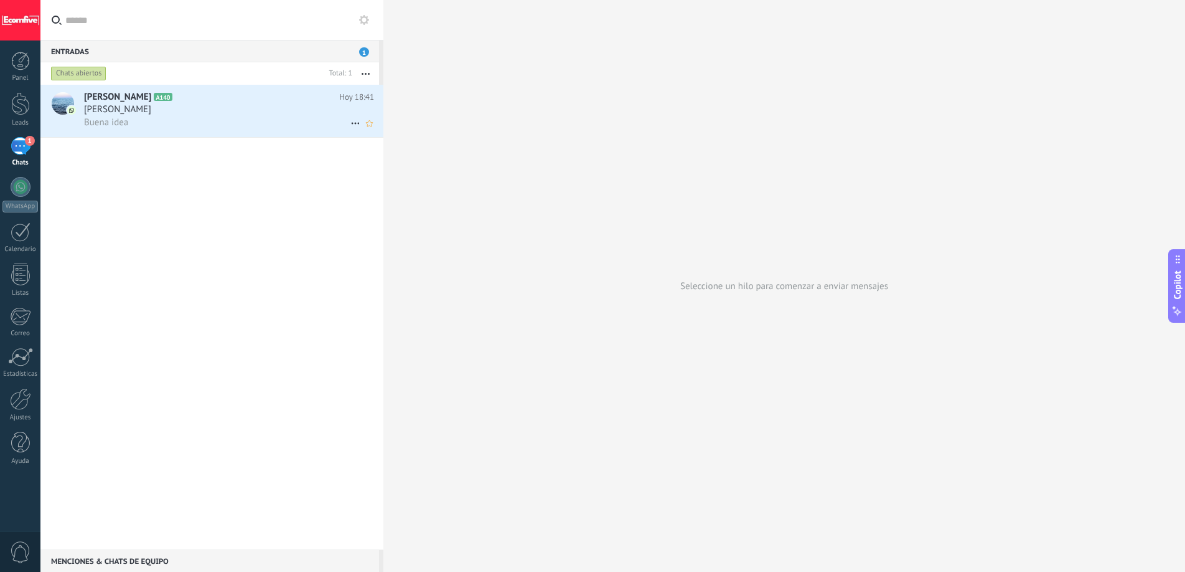
click at [194, 112] on div "[PERSON_NAME]" at bounding box center [229, 109] width 290 height 12
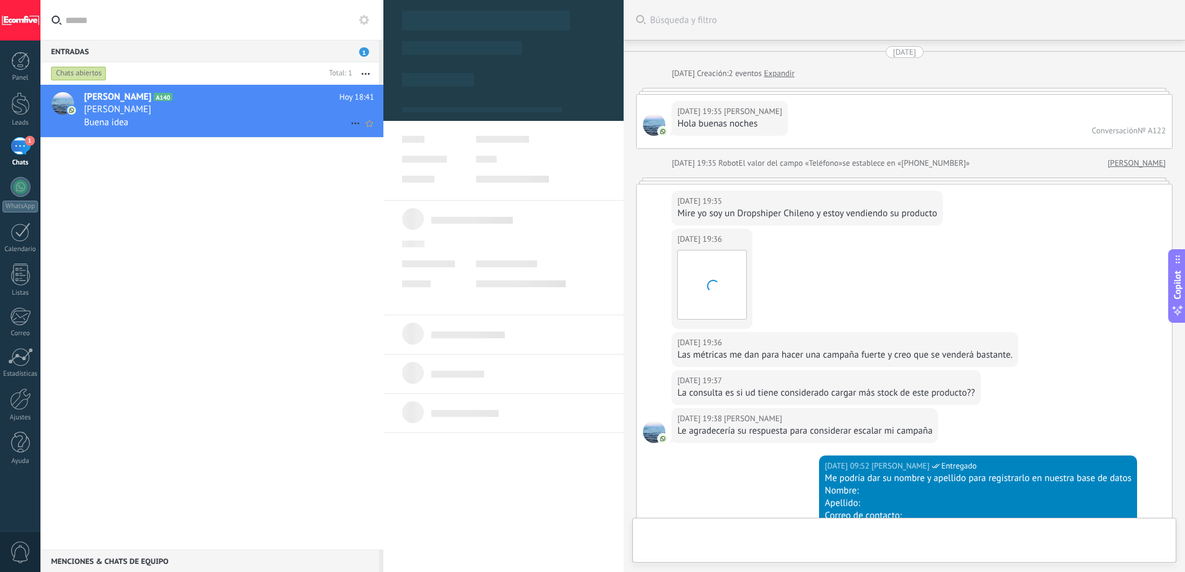
type textarea "***"
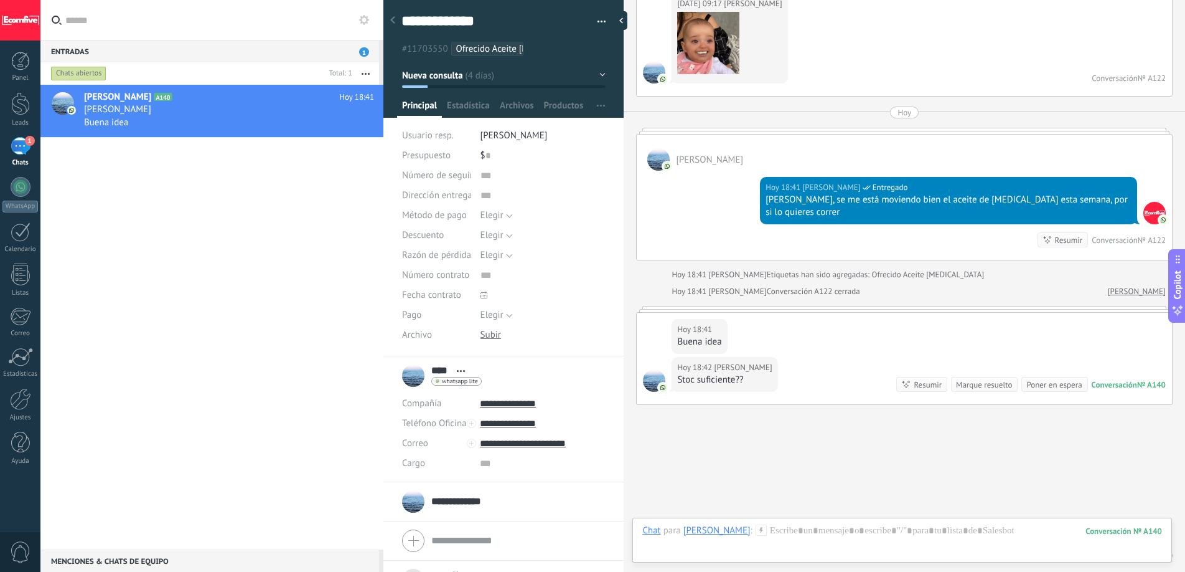
scroll to position [1689, 0]
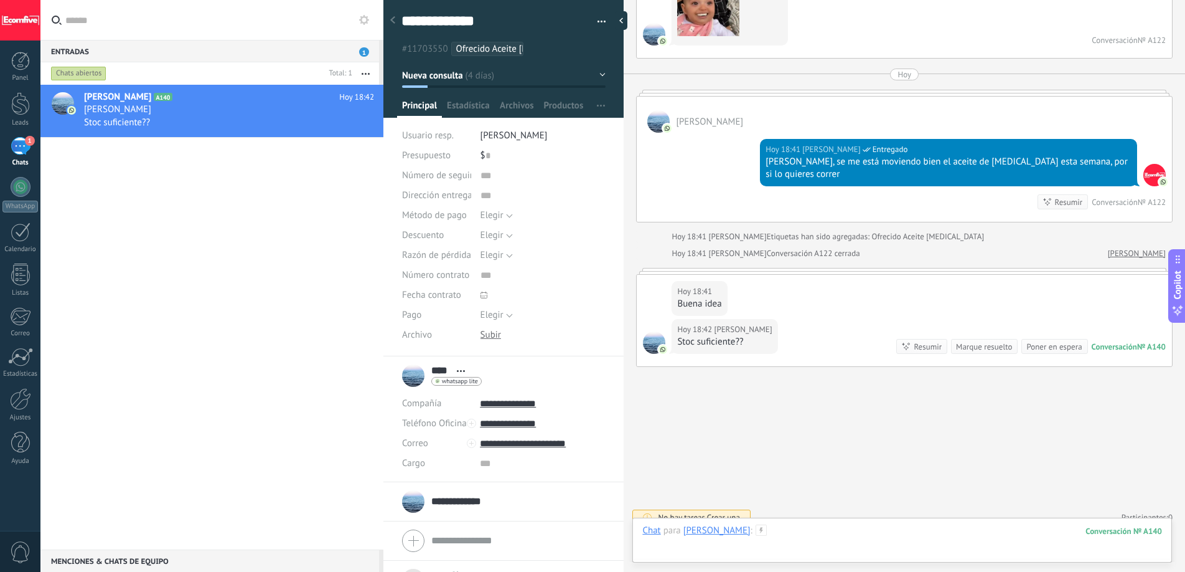
click at [757, 536] on div at bounding box center [903, 542] width 520 height 37
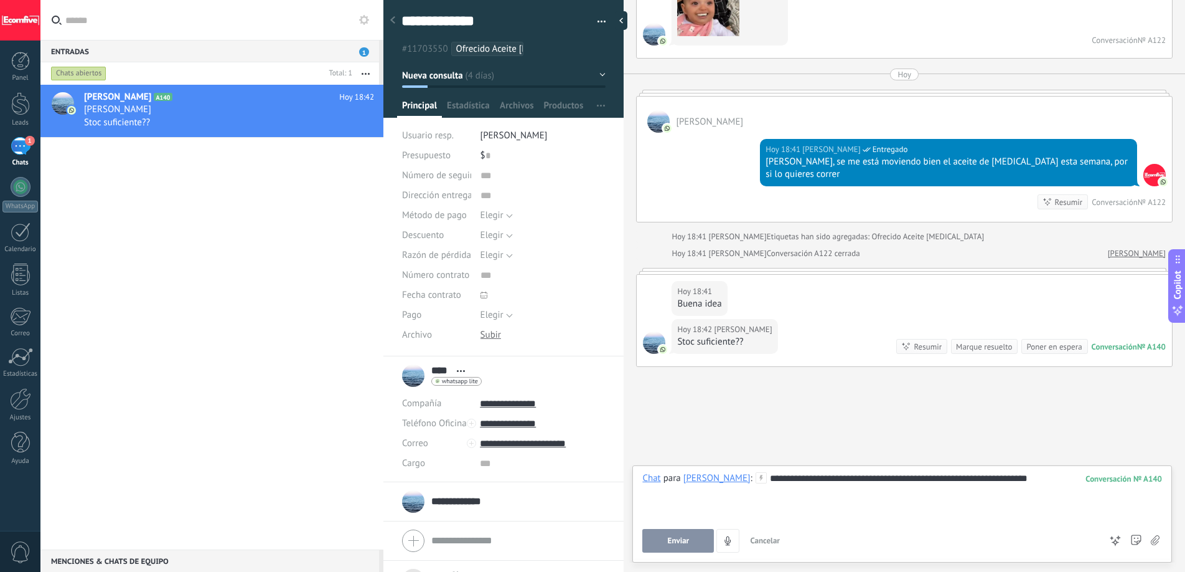
click at [657, 538] on button "Enviar" at bounding box center [679, 541] width 72 height 24
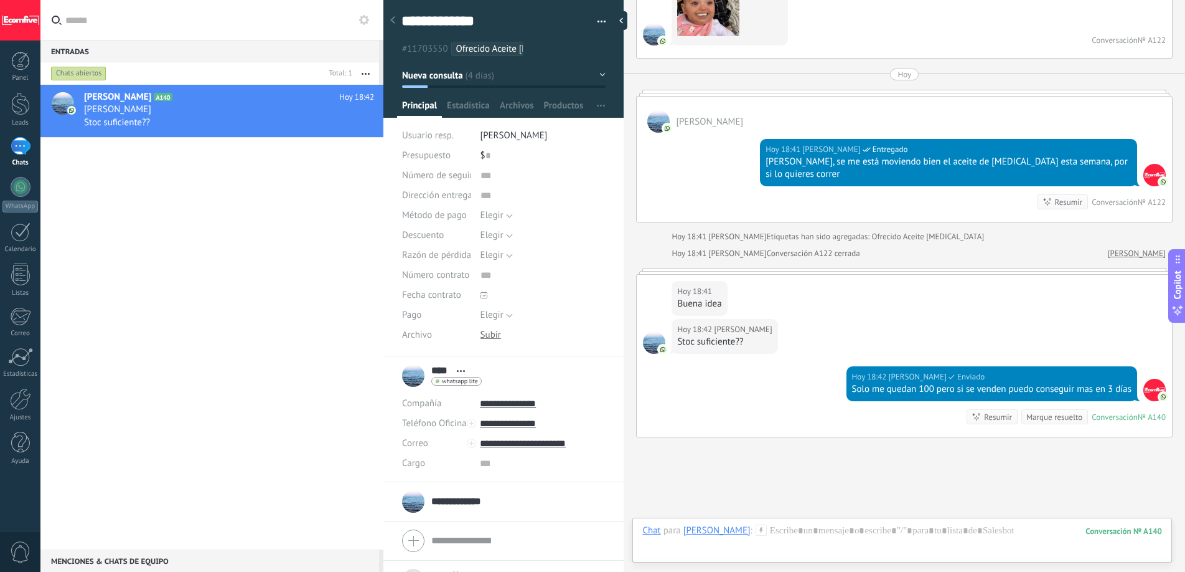
scroll to position [1760, 0]
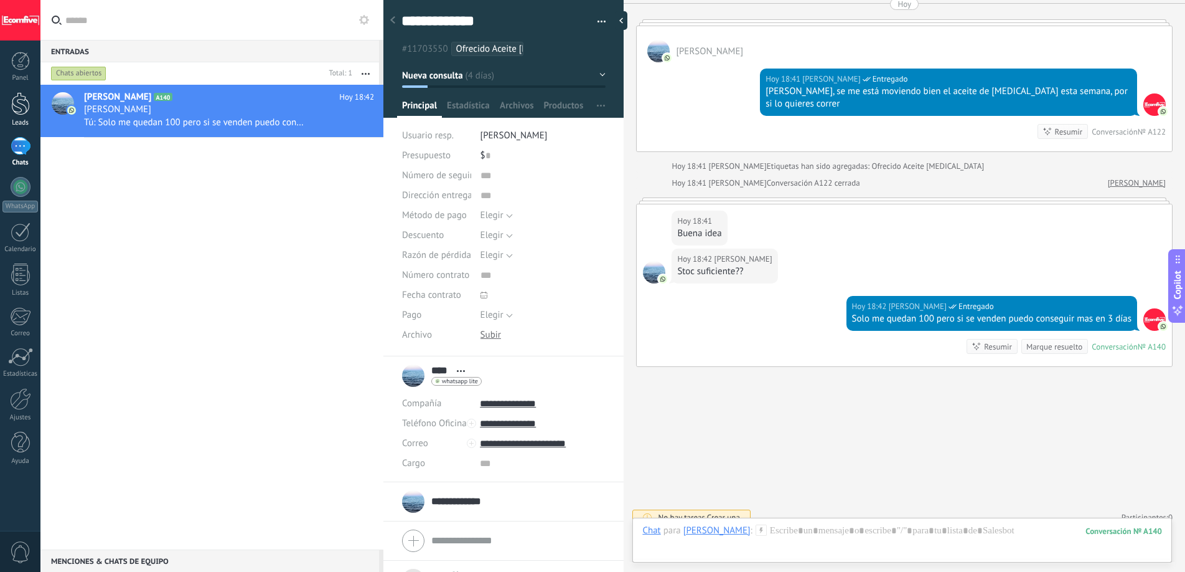
click at [26, 105] on div at bounding box center [20, 103] width 19 height 23
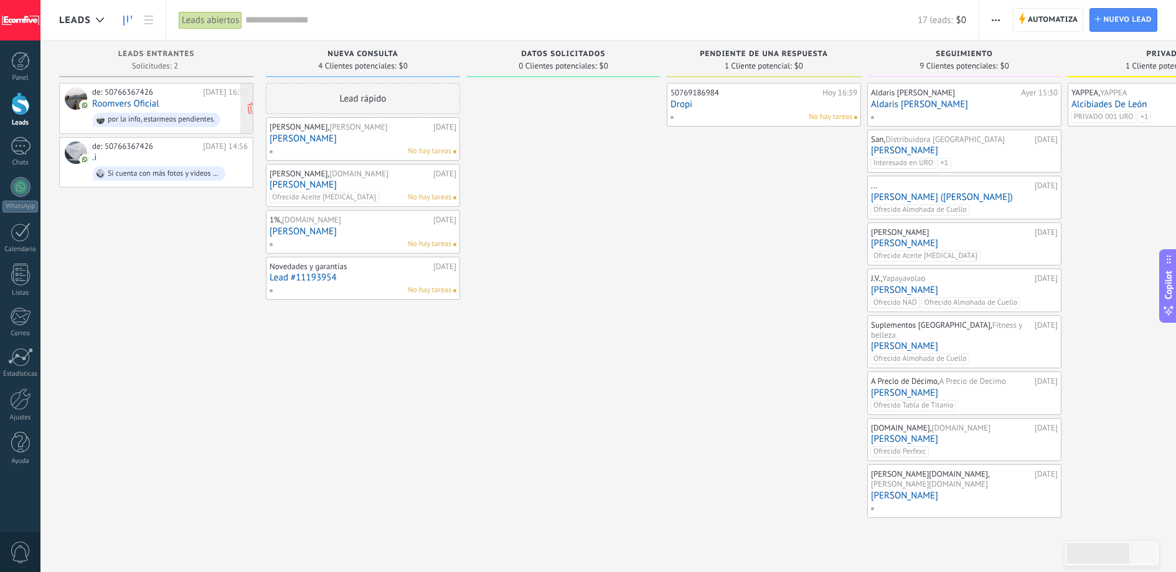
click at [151, 103] on link "Roomvers Oficial" at bounding box center [125, 103] width 67 height 11
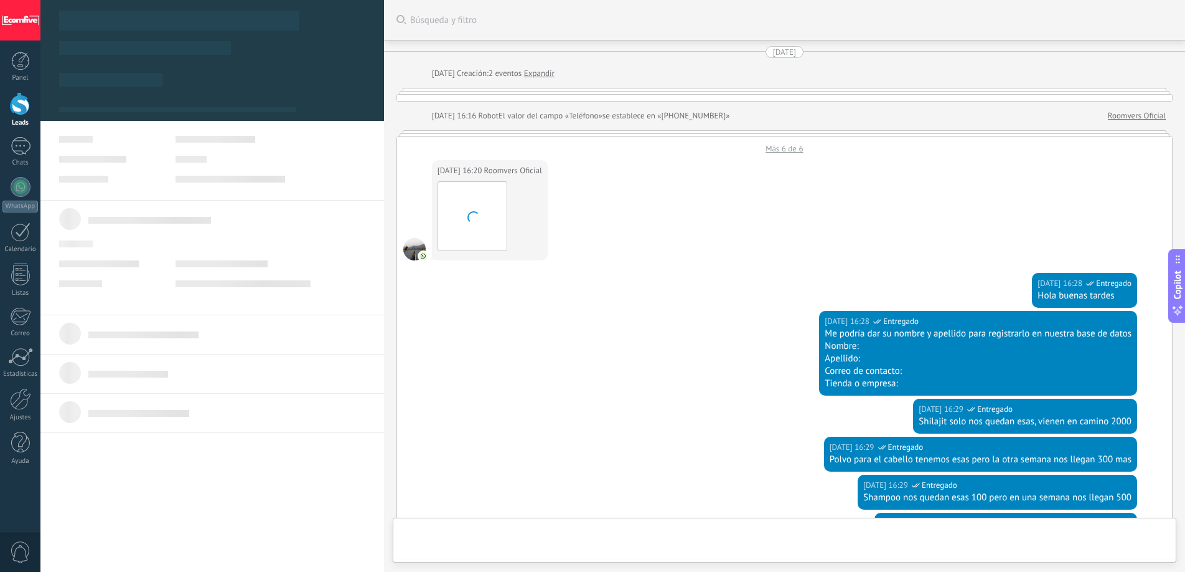
type textarea "**********"
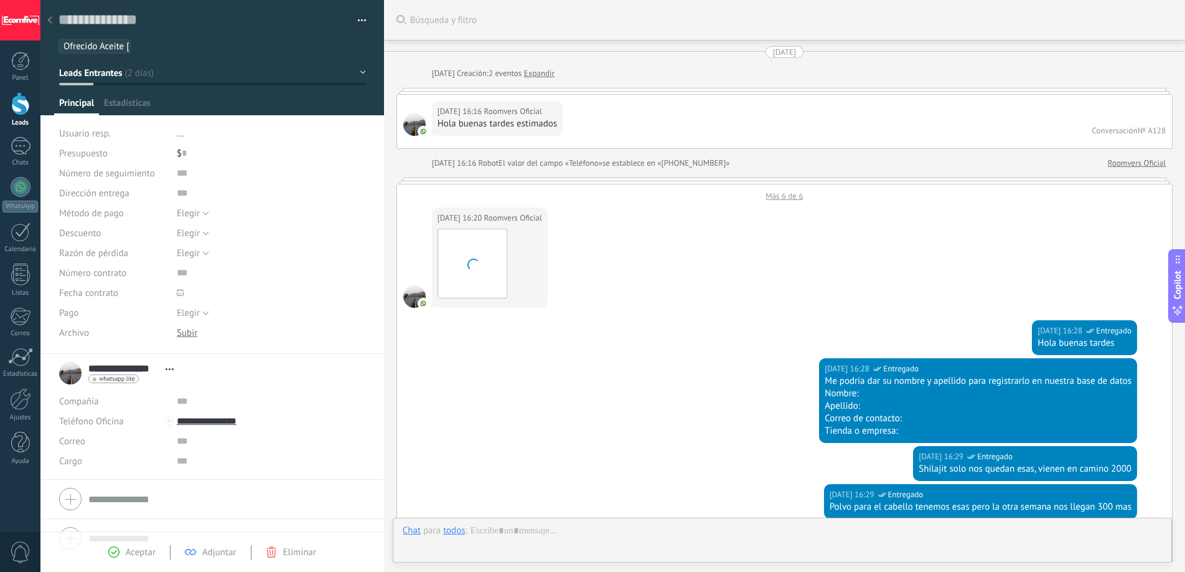
scroll to position [852, 0]
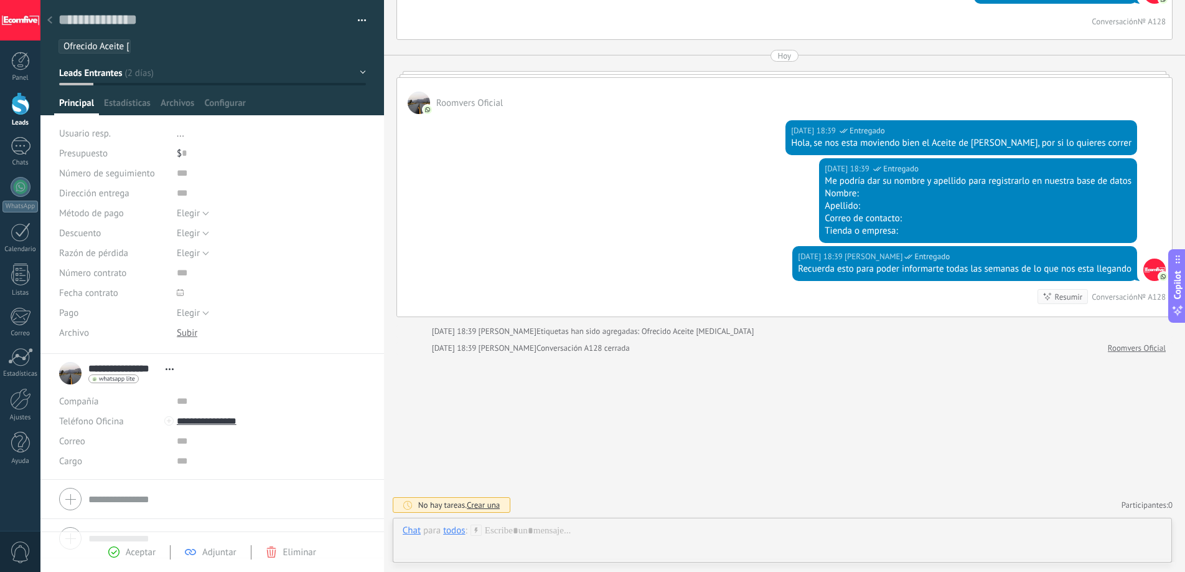
click at [17, 105] on div at bounding box center [20, 103] width 19 height 23
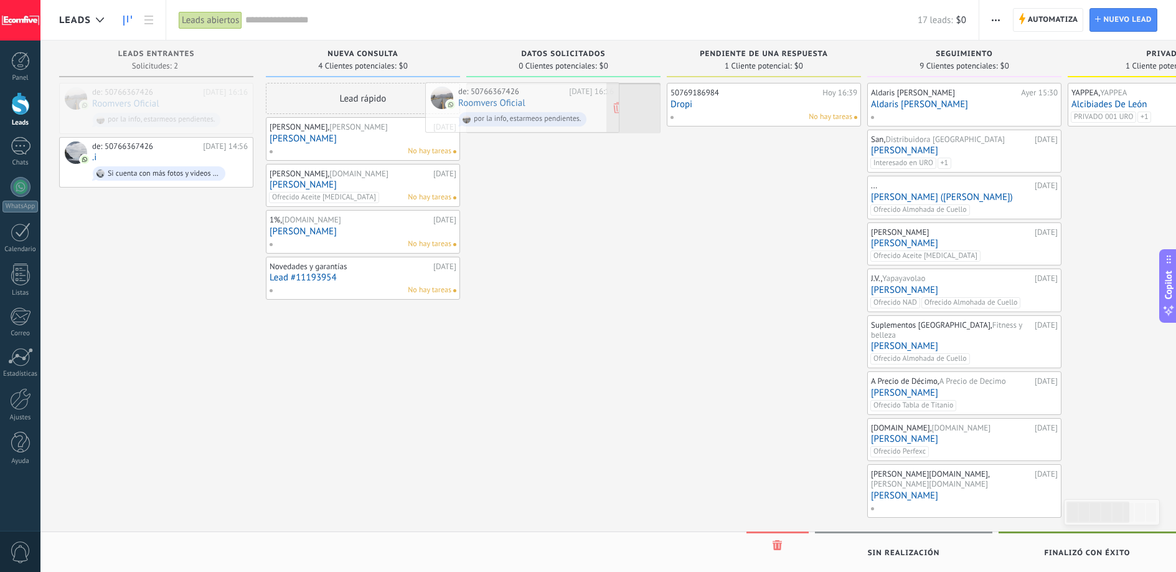
drag, startPoint x: 189, startPoint y: 96, endPoint x: 579, endPoint y: 96, distance: 389.8
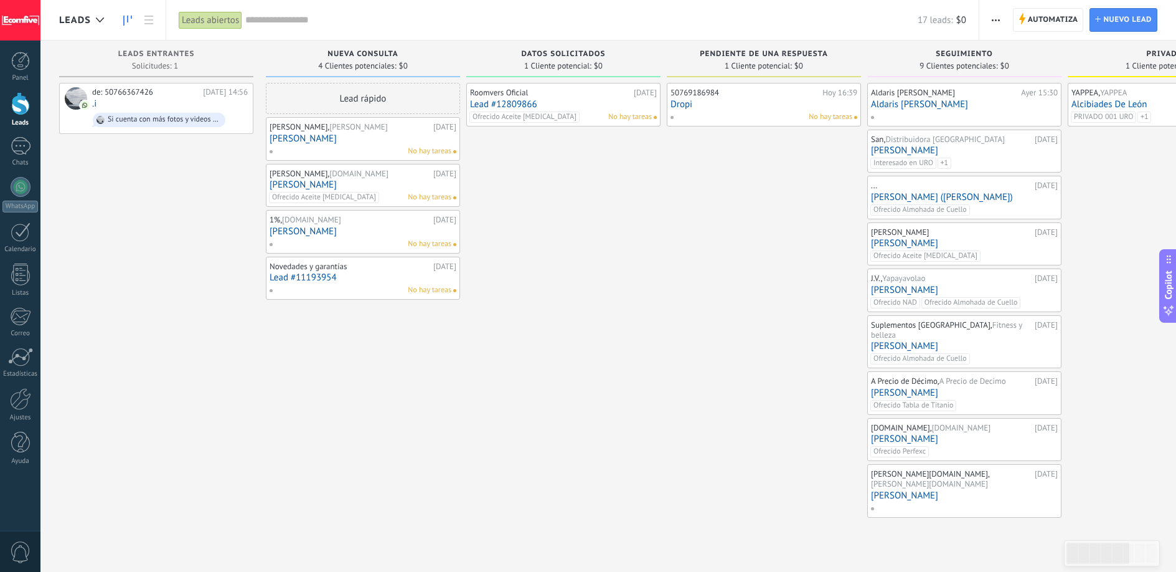
click at [998, 19] on icon "button" at bounding box center [996, 20] width 8 height 2
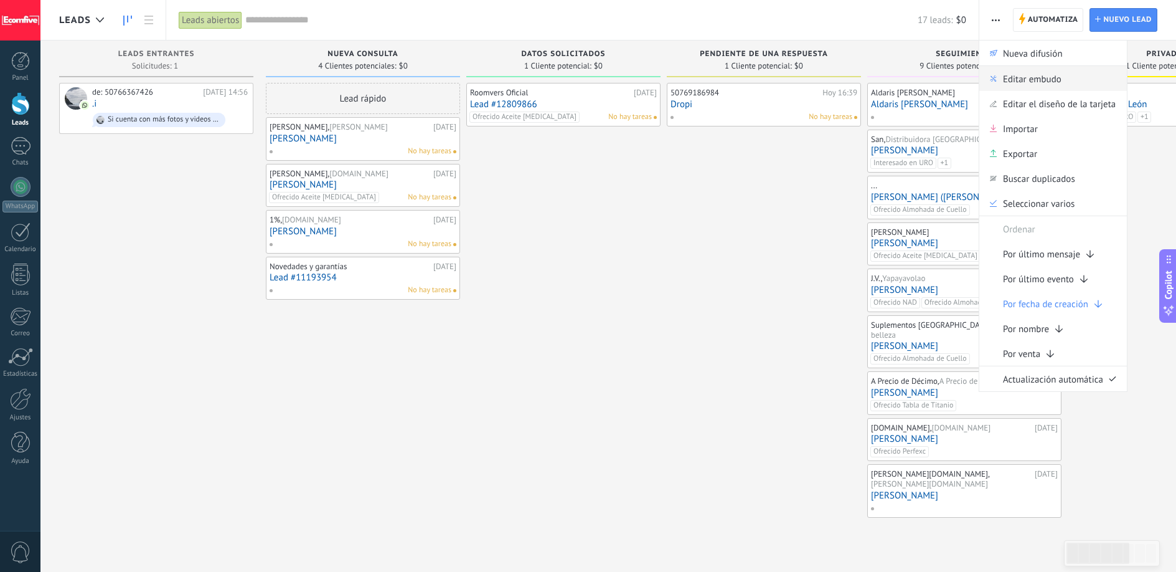
click at [1018, 72] on span "Editar embudo" at bounding box center [1032, 78] width 59 height 25
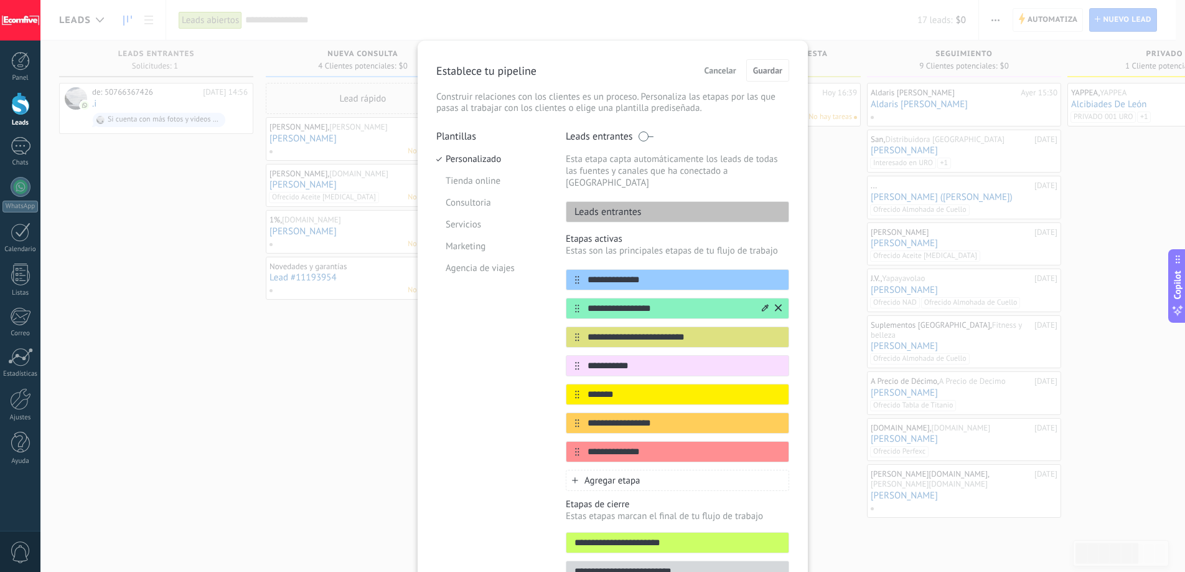
click at [646, 302] on input "**********" at bounding box center [670, 308] width 181 height 13
type input "**********"
click at [766, 68] on span "Guardar" at bounding box center [767, 70] width 29 height 9
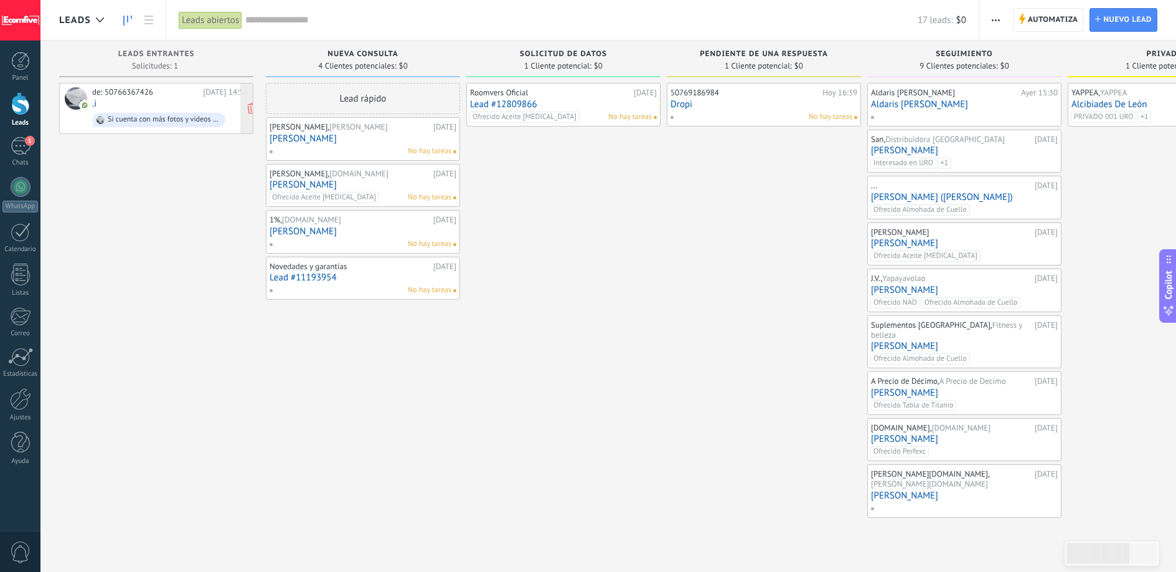
click at [131, 106] on div "de: 50766367426 12.09.2025 14:56 .i Si cuenta con más fotos y videos de referen…" at bounding box center [170, 108] width 156 height 42
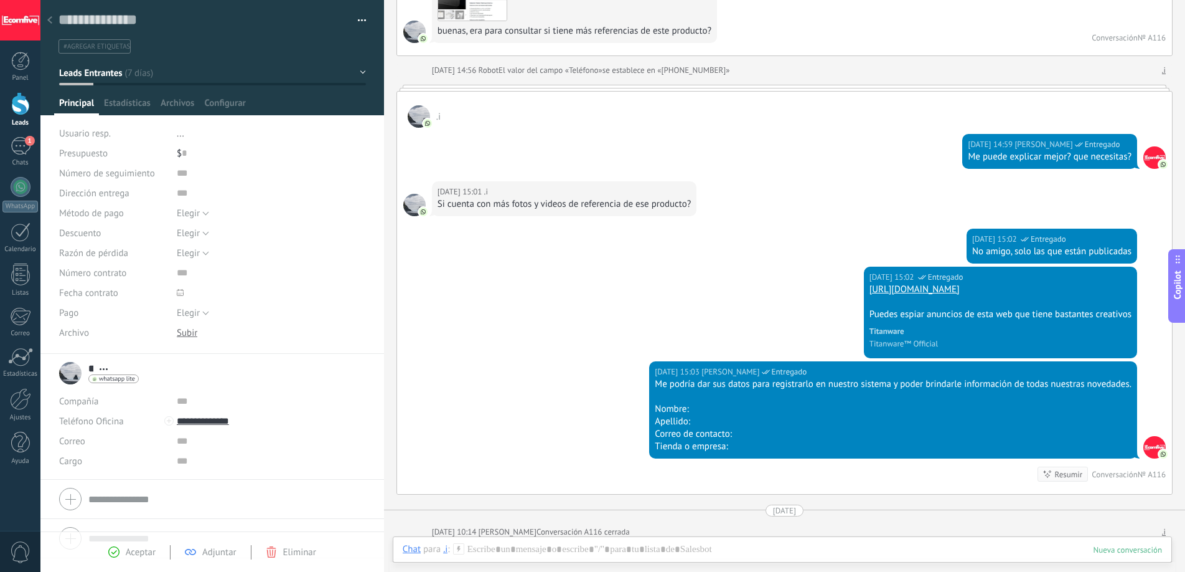
scroll to position [354, 0]
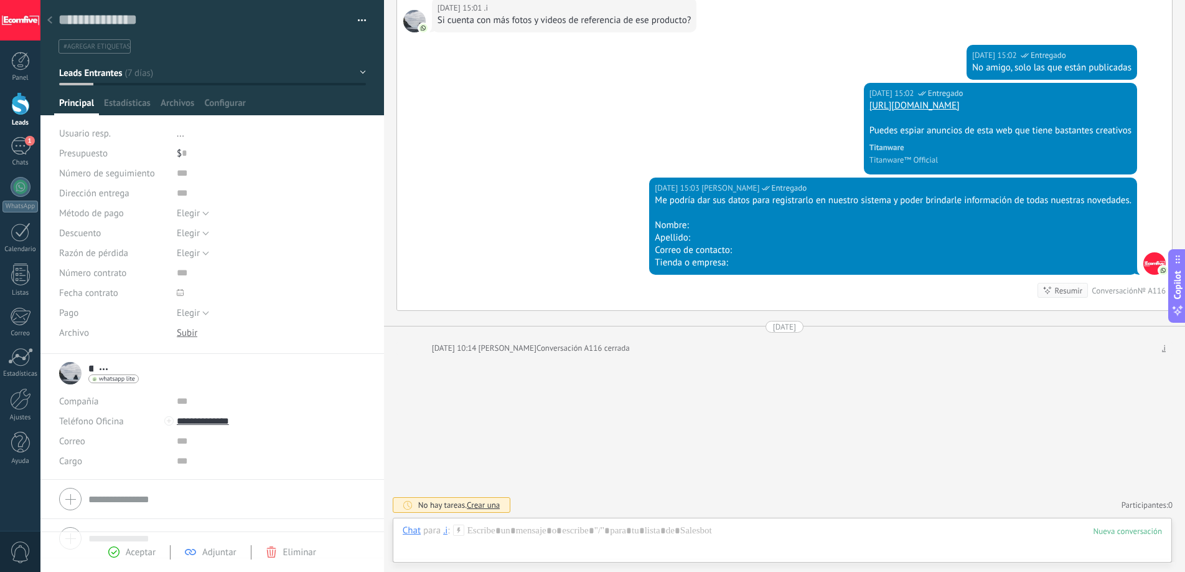
click at [50, 21] on icon at bounding box center [49, 19] width 5 height 7
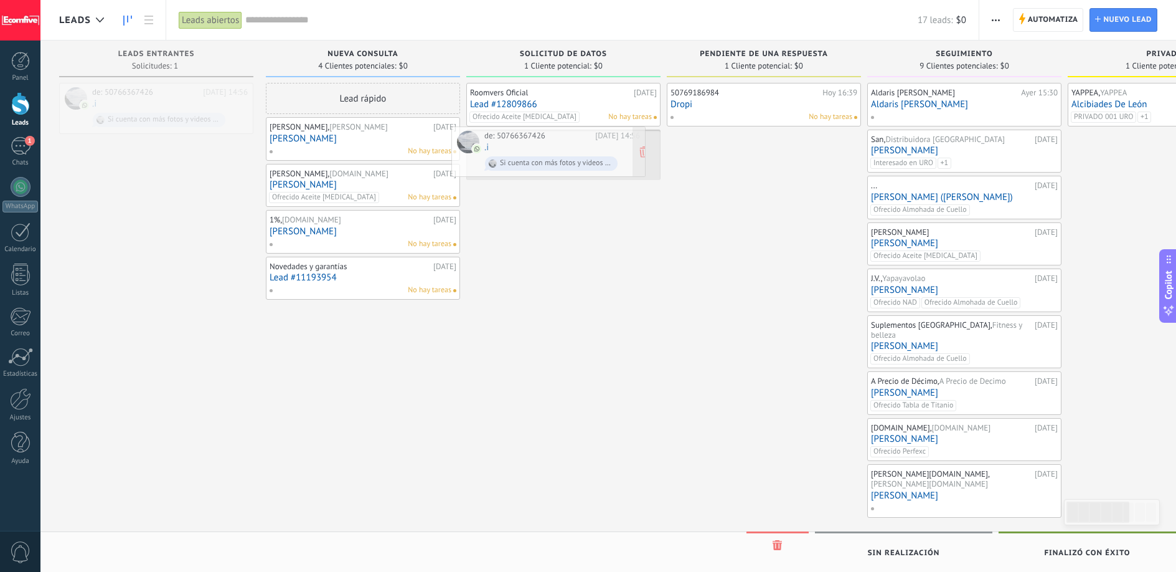
drag, startPoint x: 158, startPoint y: 104, endPoint x: 550, endPoint y: 148, distance: 394.7
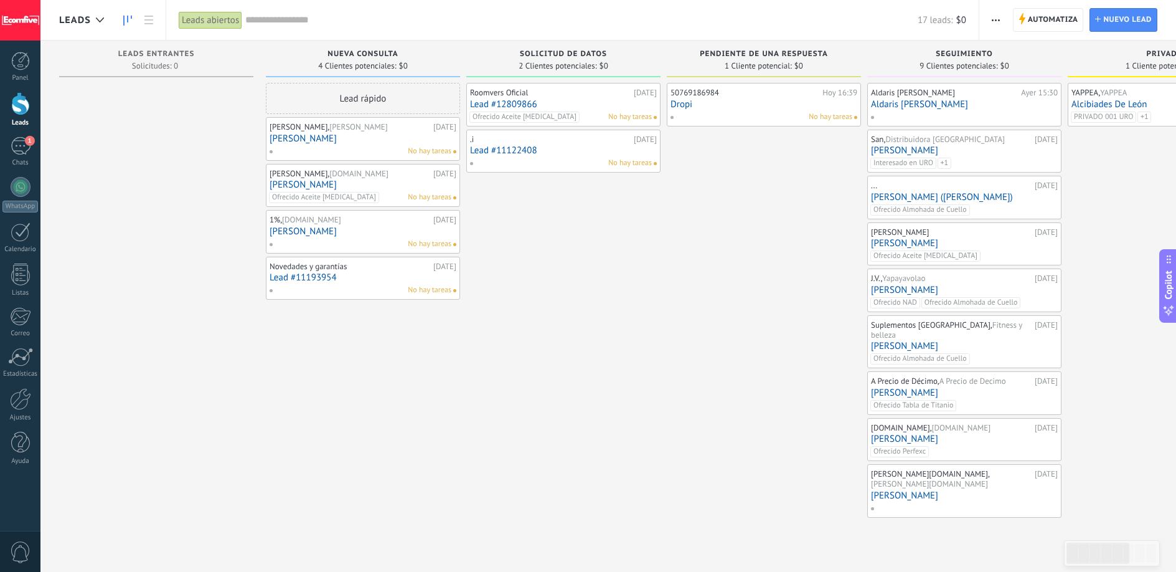
click at [361, 147] on div "No hay tareas" at bounding box center [360, 151] width 182 height 11
click at [318, 140] on link "[PERSON_NAME]" at bounding box center [363, 138] width 187 height 11
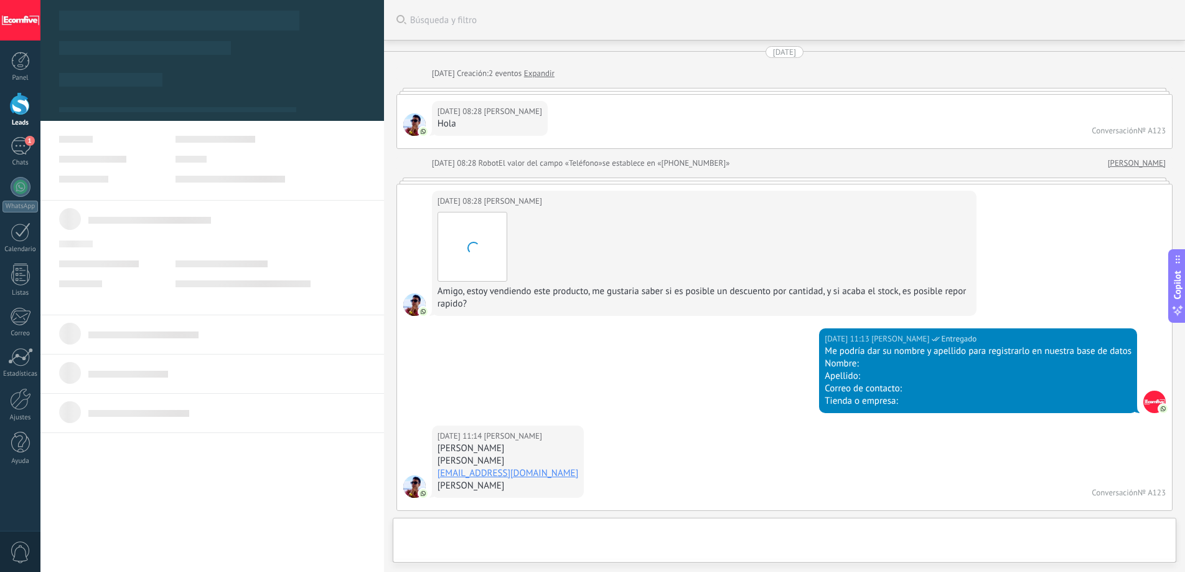
scroll to position [656, 0]
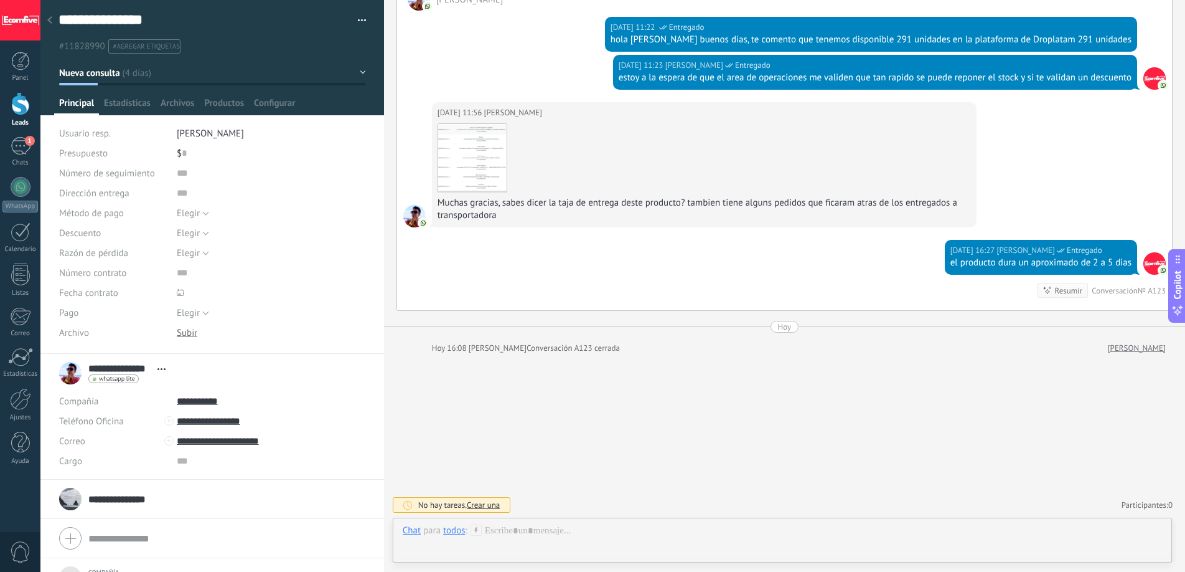
click at [16, 103] on div at bounding box center [20, 103] width 19 height 23
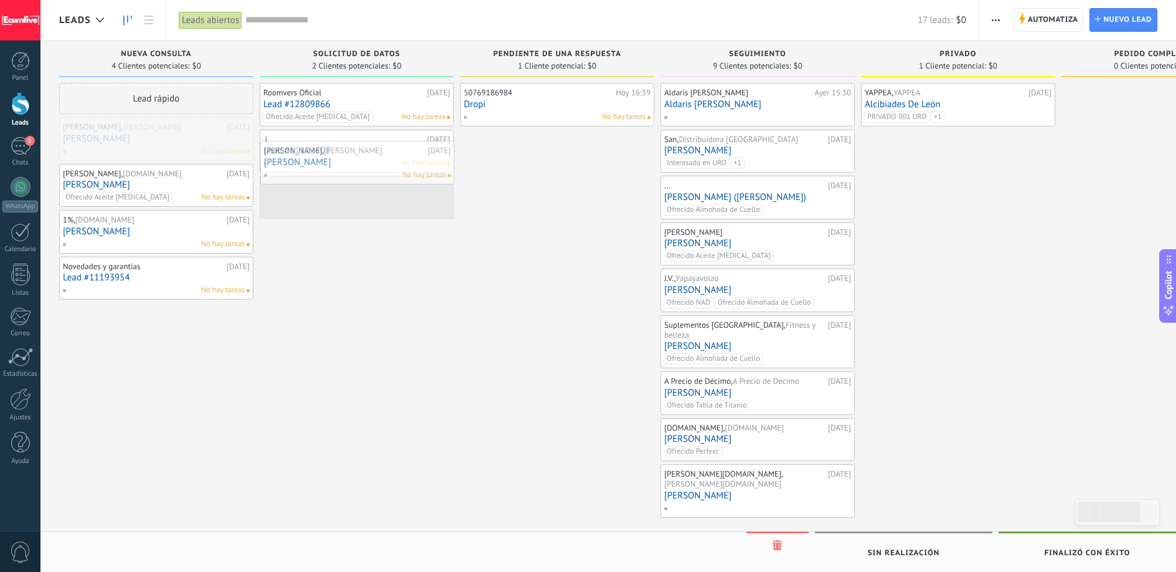
drag, startPoint x: 165, startPoint y: 135, endPoint x: 364, endPoint y: 158, distance: 200.6
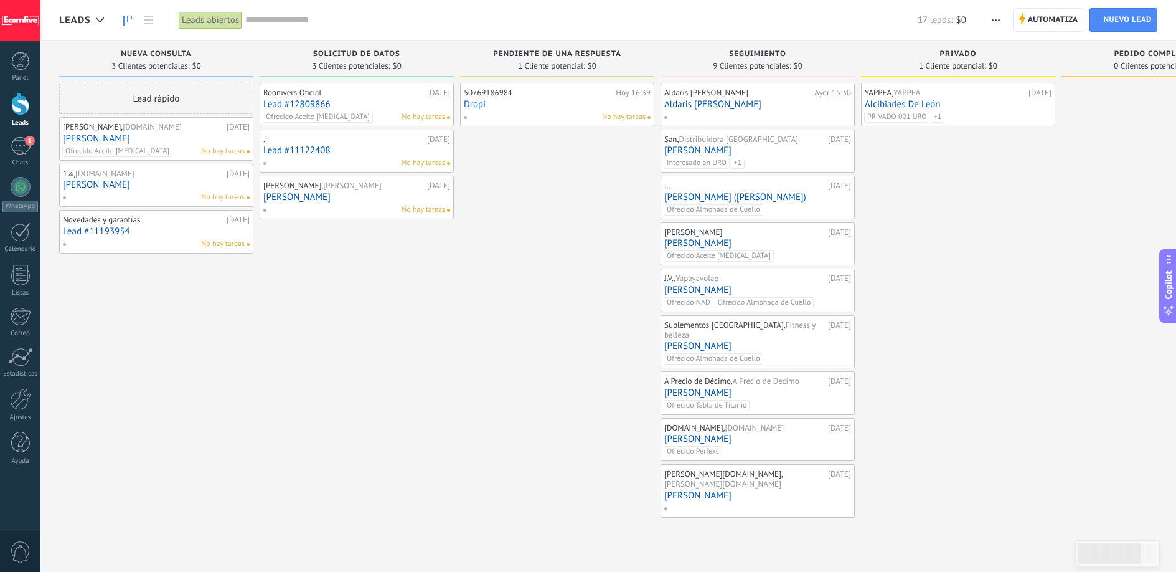
click at [98, 135] on link "[PERSON_NAME]" at bounding box center [156, 138] width 187 height 11
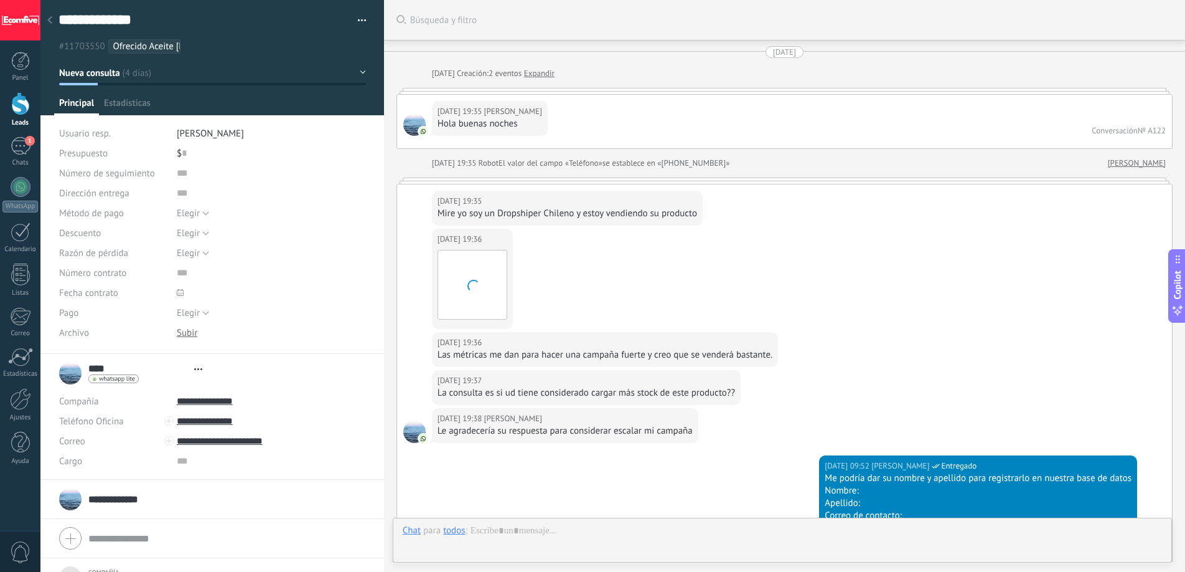
type textarea "***"
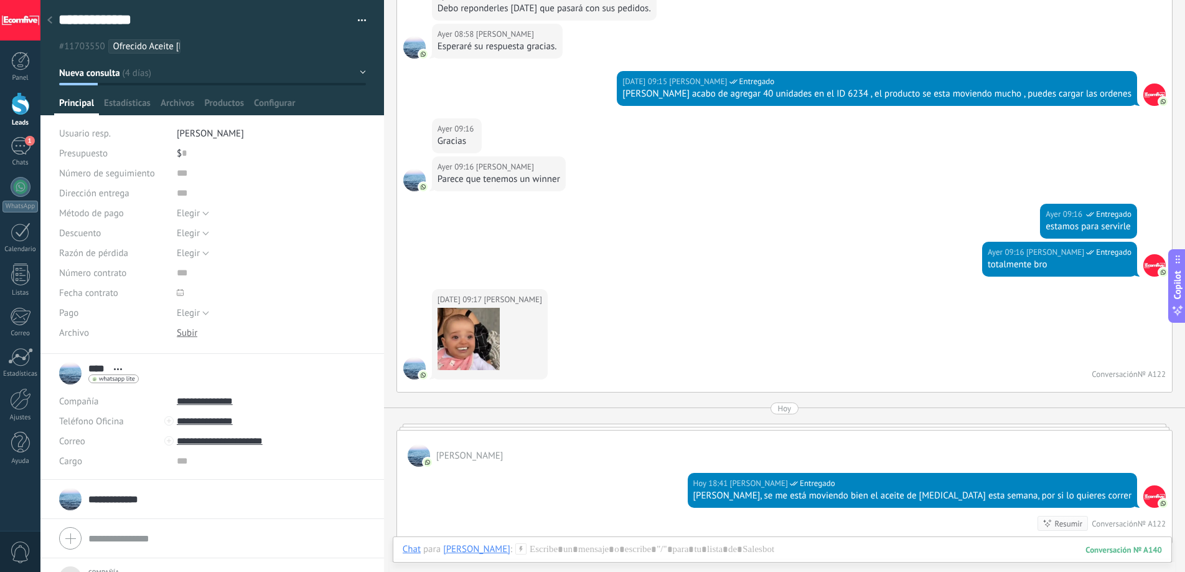
scroll to position [1746, 0]
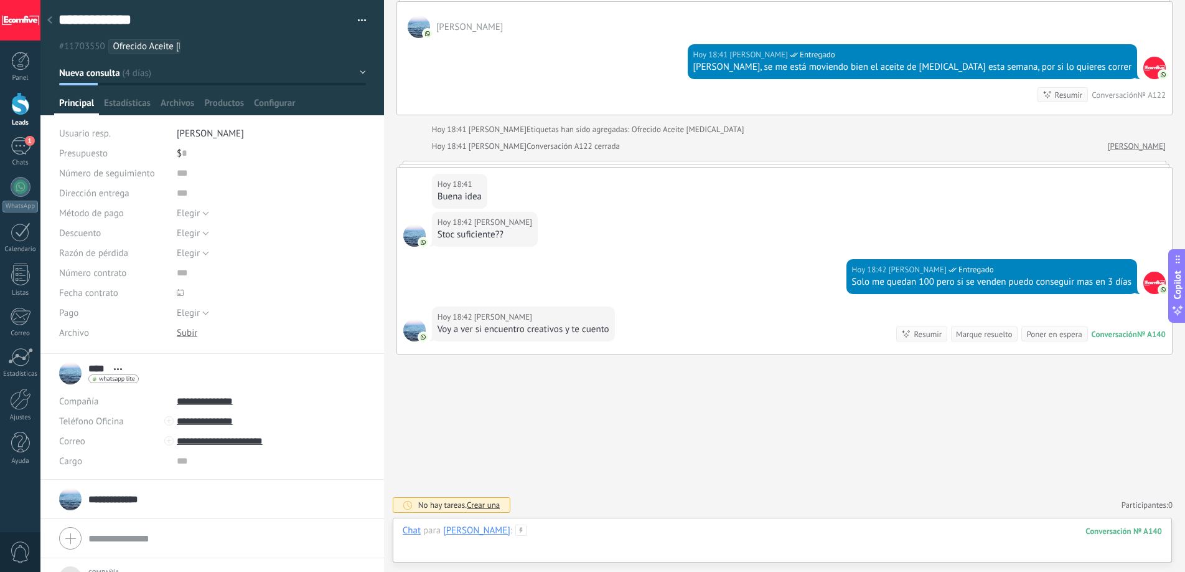
click at [696, 544] on div at bounding box center [783, 542] width 760 height 37
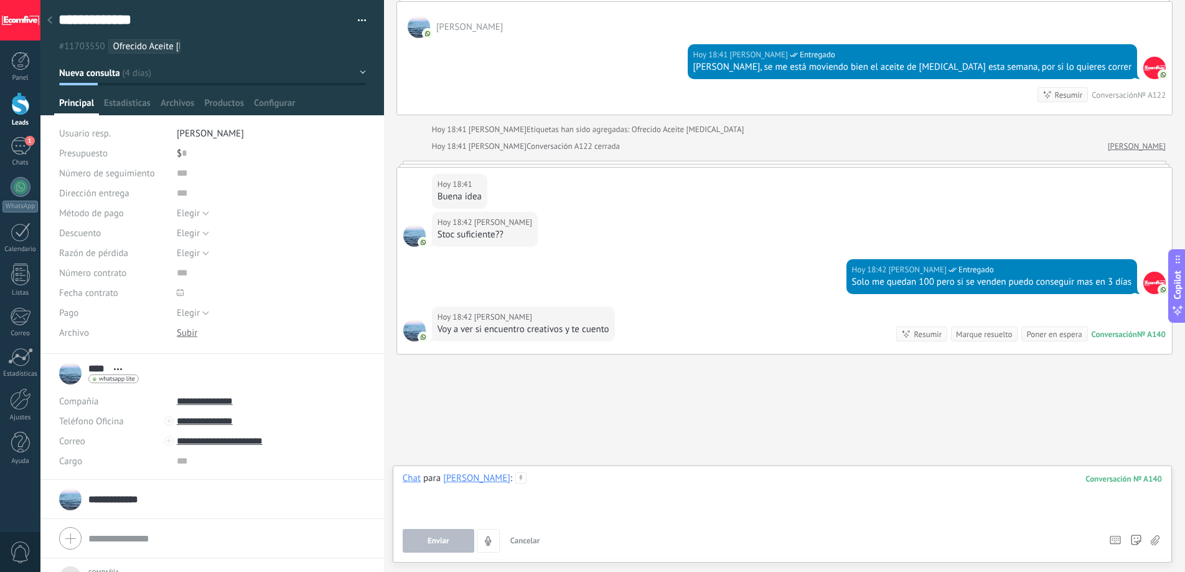
click at [656, 493] on div at bounding box center [783, 495] width 760 height 47
click at [417, 535] on button "Enviar" at bounding box center [439, 541] width 72 height 24
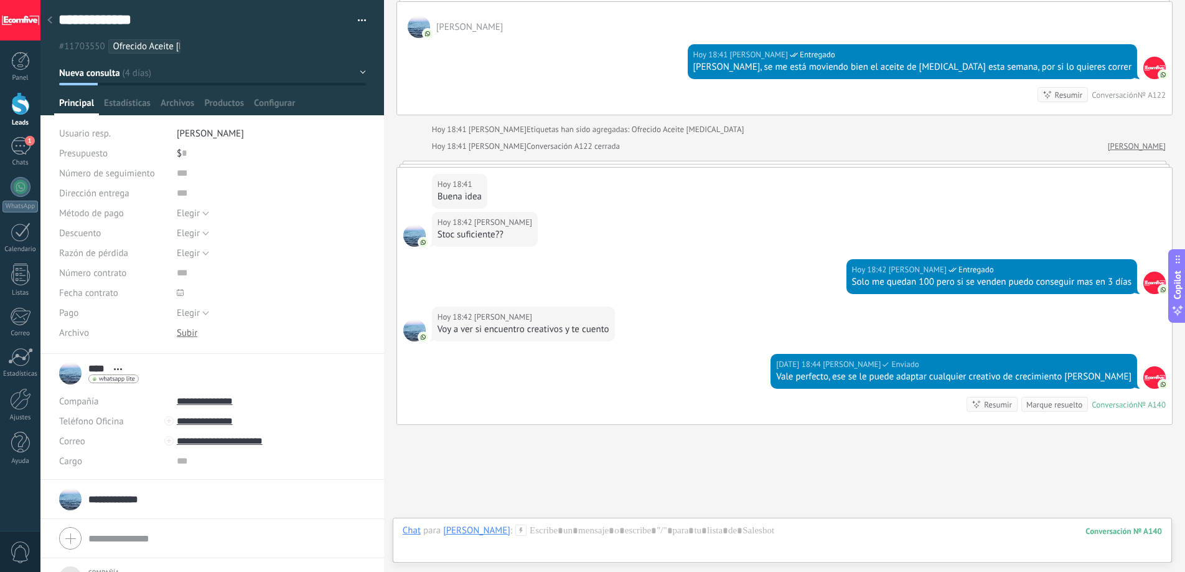
scroll to position [1817, 0]
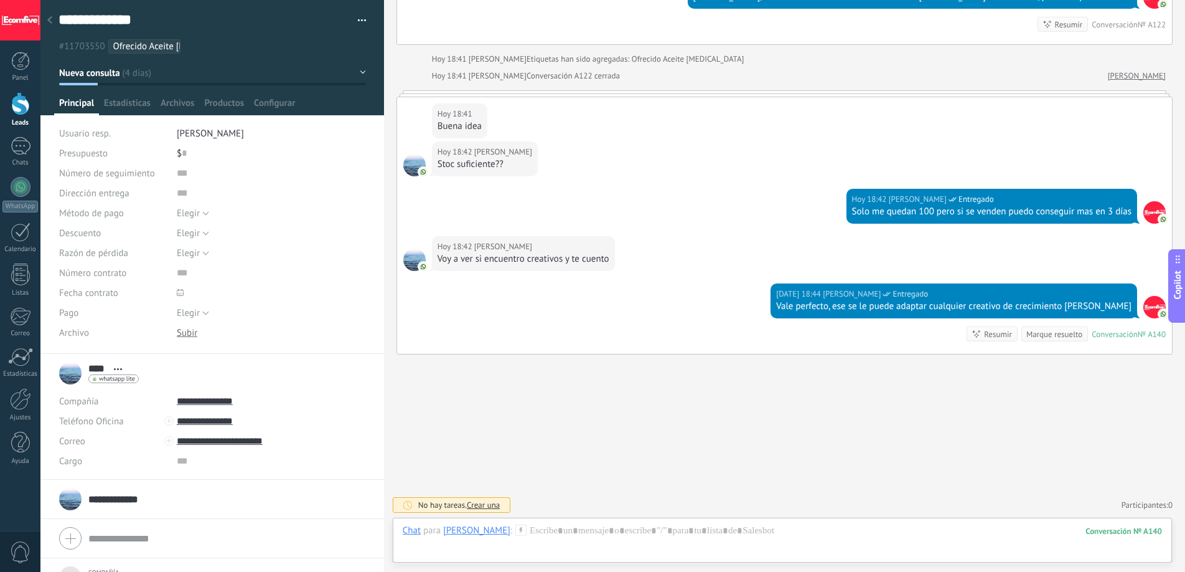
click at [55, 24] on div at bounding box center [49, 21] width 17 height 24
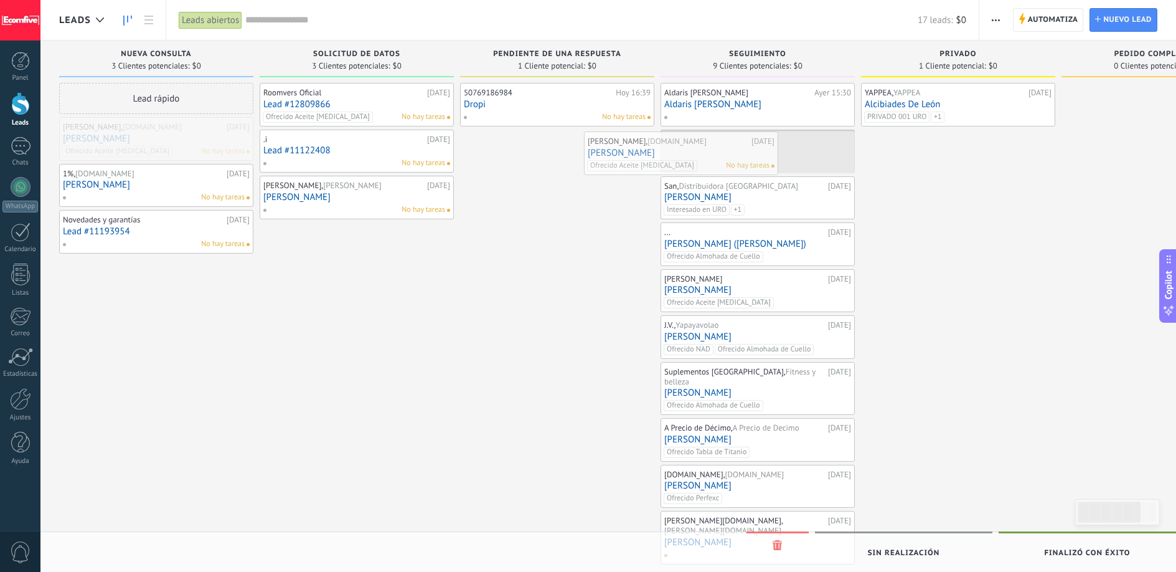
drag, startPoint x: 183, startPoint y: 136, endPoint x: 708, endPoint y: 150, distance: 525.1
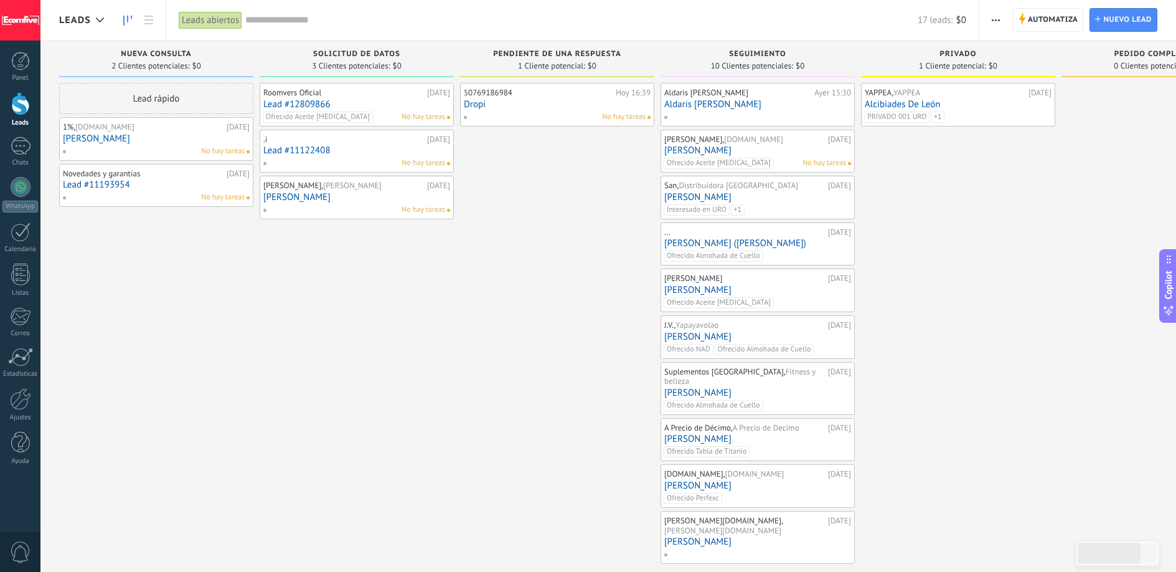
click at [715, 148] on link "[PERSON_NAME]" at bounding box center [757, 150] width 187 height 11
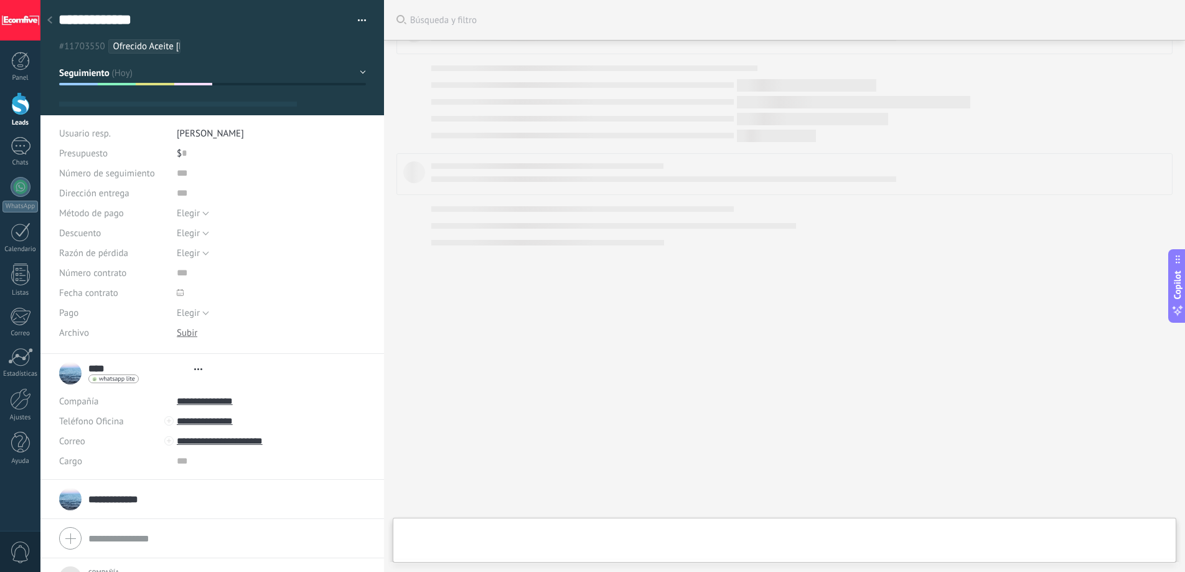
type textarea "***"
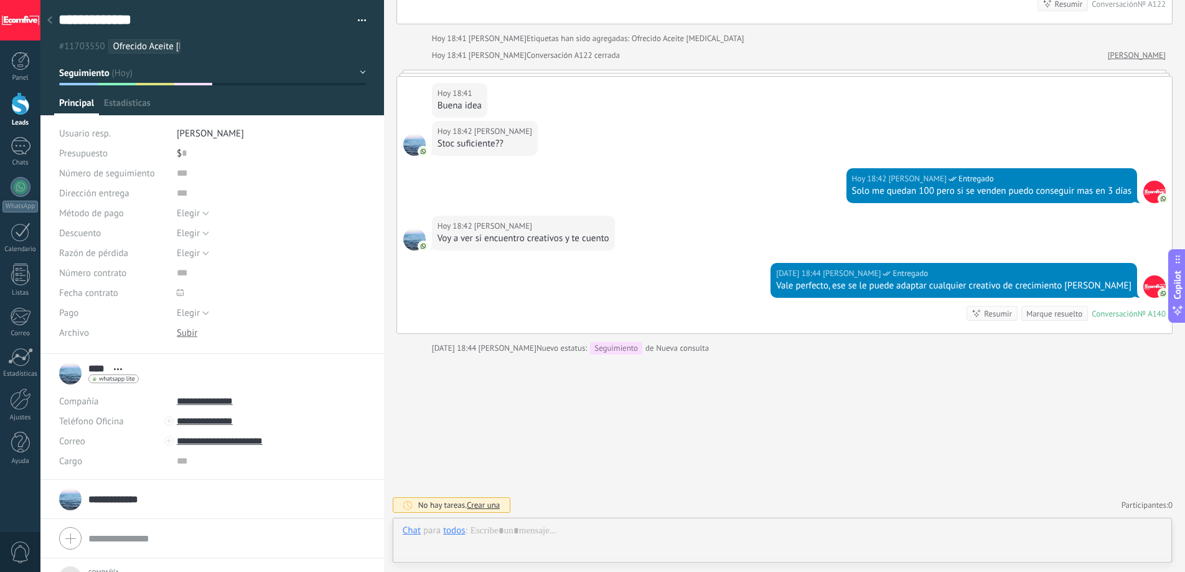
scroll to position [12, 0]
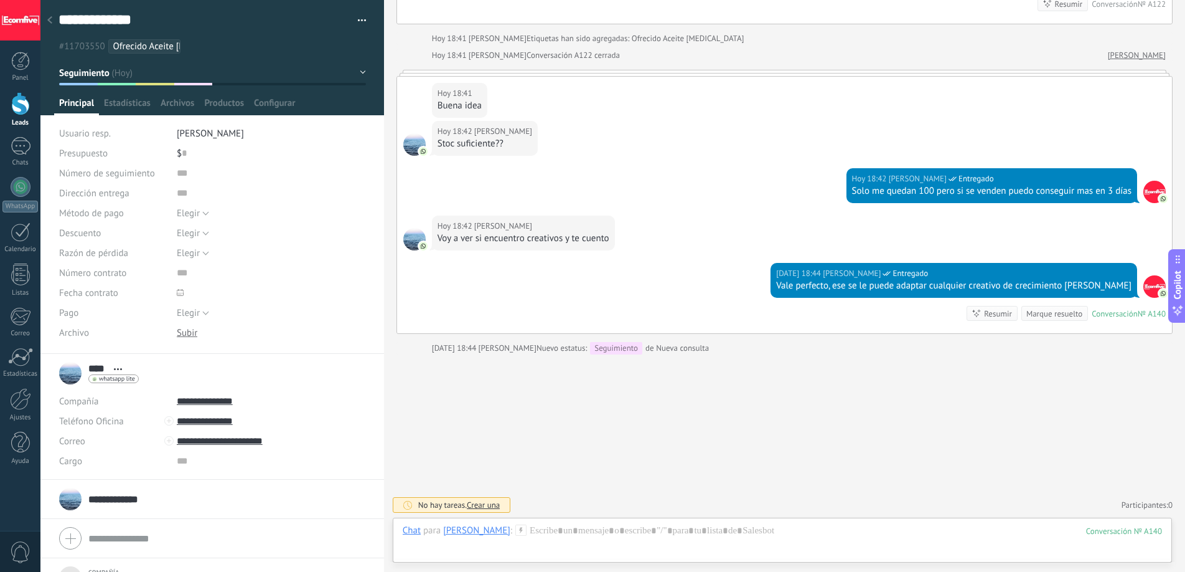
click at [488, 497] on div "No hay tareas. Crear una" at bounding box center [452, 505] width 118 height 16
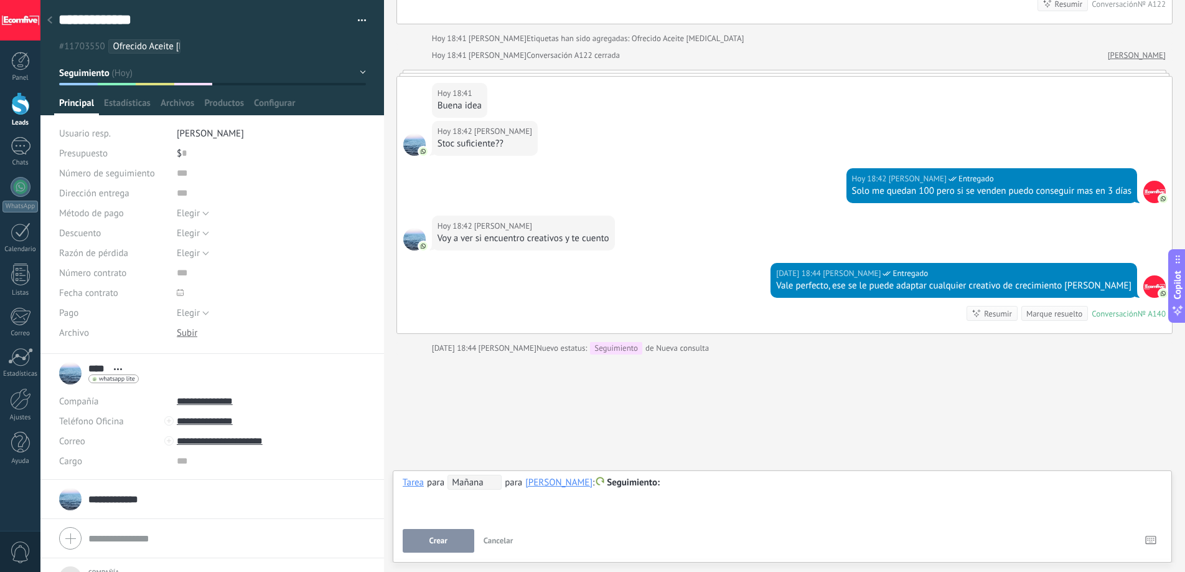
click at [464, 483] on span "Mañana" at bounding box center [475, 481] width 54 height 15
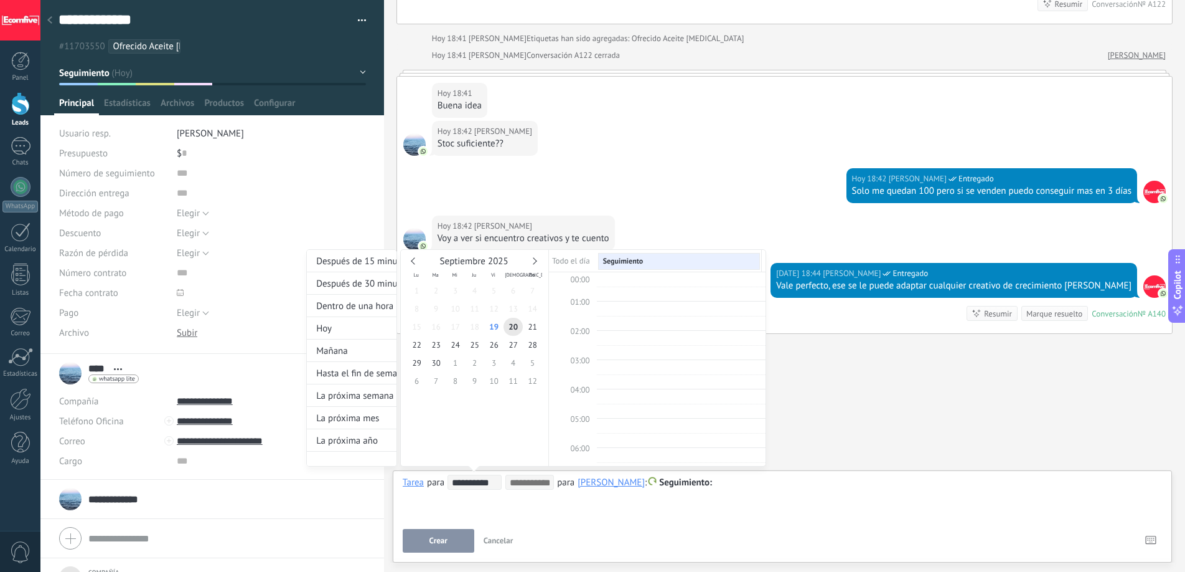
scroll to position [235, 0]
type input "**********"
click at [493, 347] on span "26" at bounding box center [493, 345] width 19 height 18
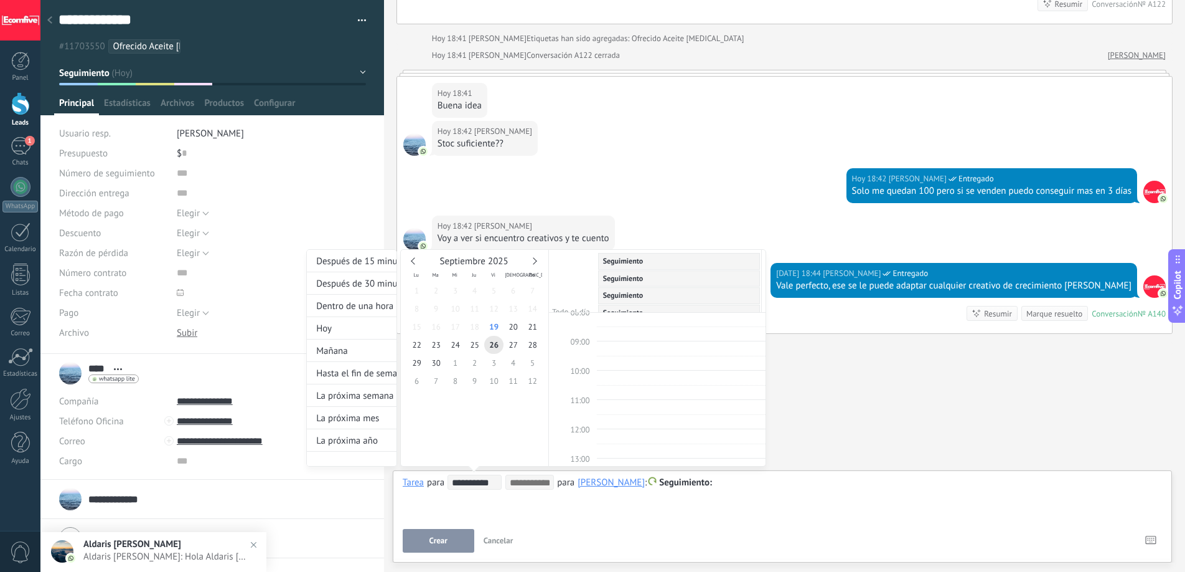
click at [577, 524] on div at bounding box center [592, 286] width 1185 height 572
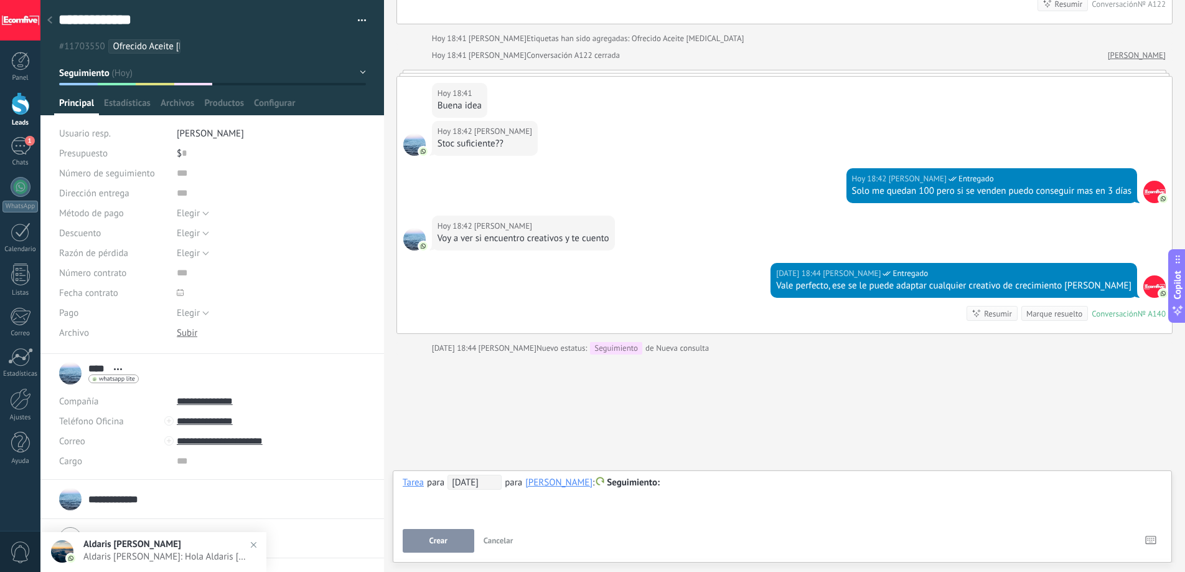
click at [447, 538] on span "Crear" at bounding box center [439, 540] width 18 height 9
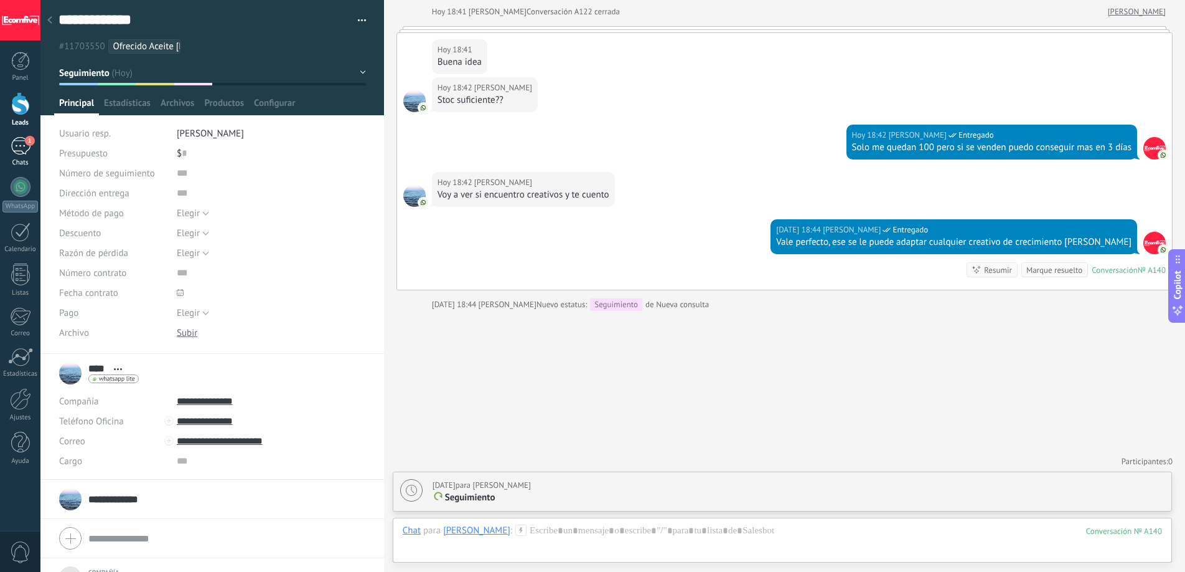
click at [19, 161] on div "Chats" at bounding box center [20, 163] width 36 height 8
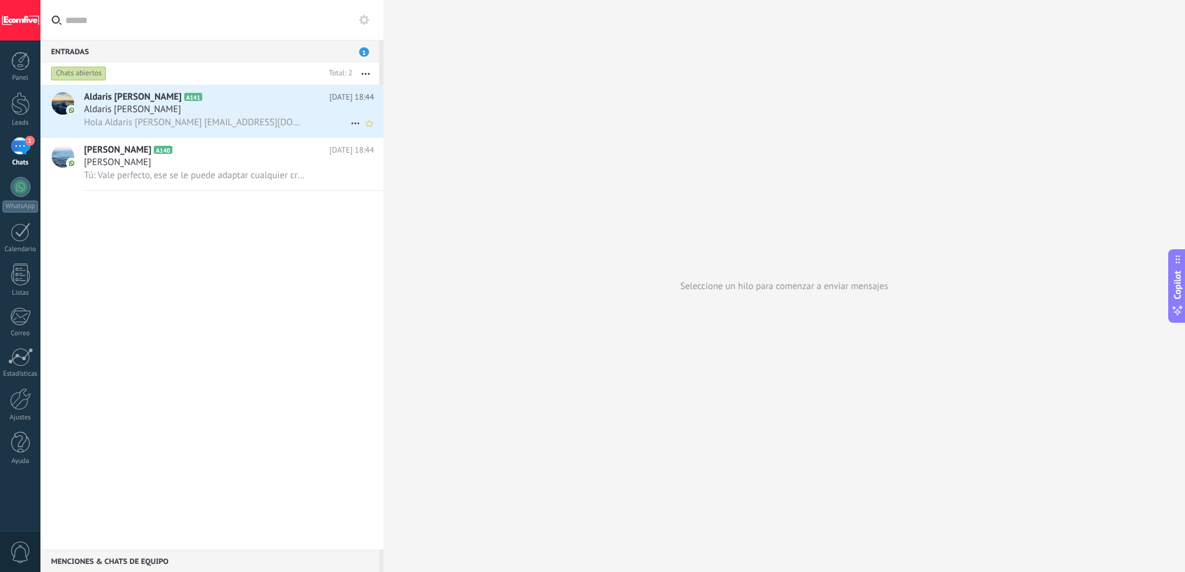
click at [159, 113] on div "Aldaris [PERSON_NAME]" at bounding box center [229, 109] width 290 height 12
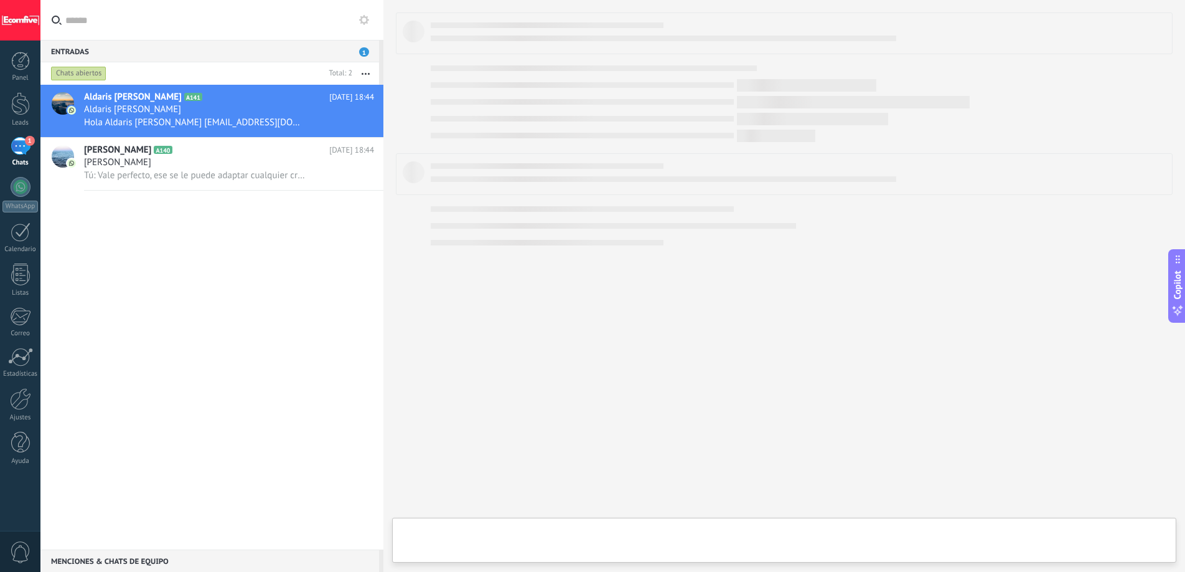
type textarea "**********"
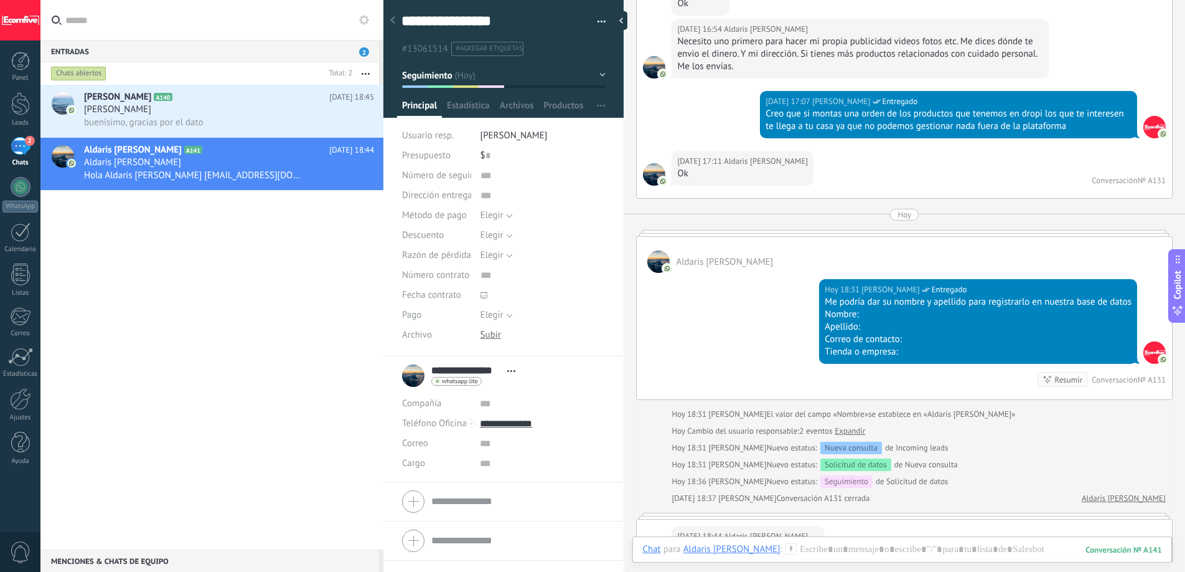
scroll to position [865, 0]
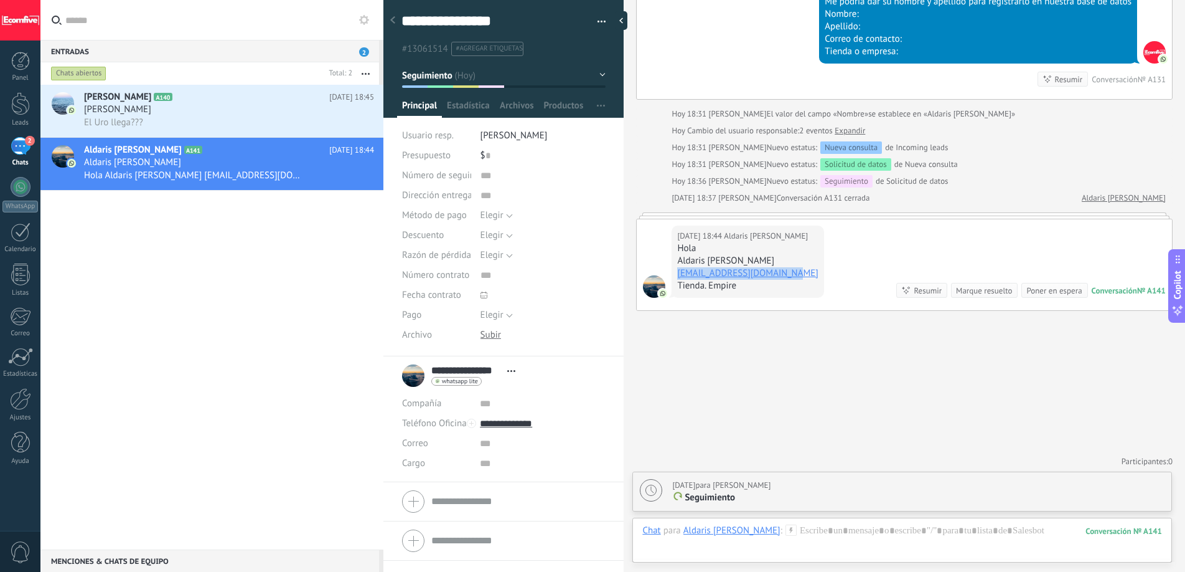
drag, startPoint x: 789, startPoint y: 273, endPoint x: 679, endPoint y: 274, distance: 110.8
click at [679, 274] on div "Hoy 18:44 Aldaris Restrepo Hola Aldaris Restrepo restrepoaldaris@gmail.com Tien…" at bounding box center [748, 261] width 153 height 72
copy link "restrepoaldaris@gmail.com"
click at [486, 443] on input "text" at bounding box center [542, 443] width 125 height 20
paste input "**********"
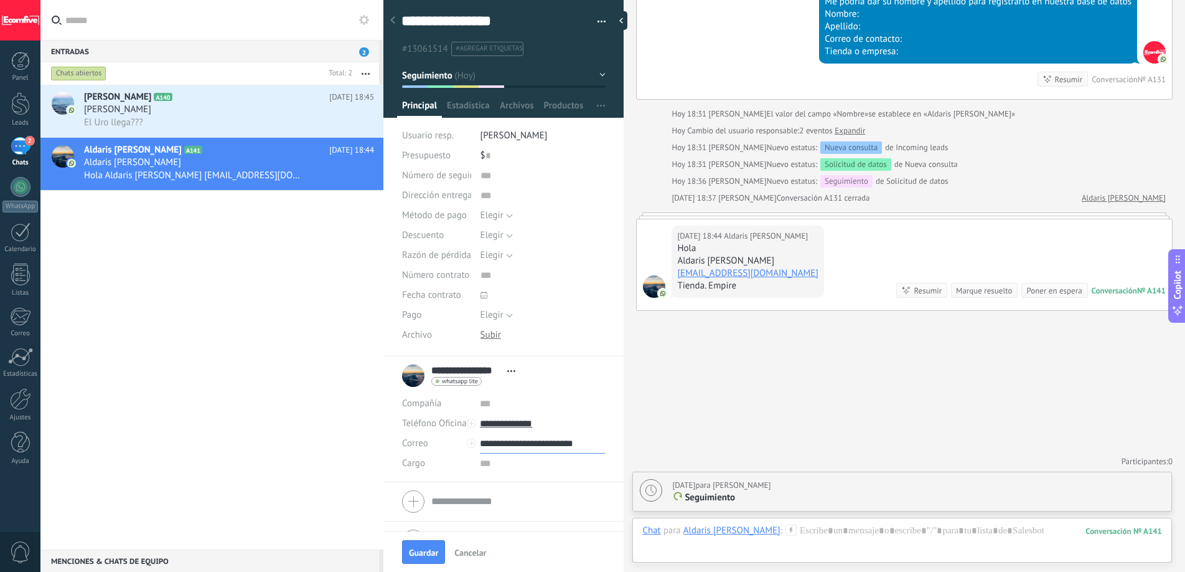
type input "**********"
click at [494, 401] on input "text" at bounding box center [542, 404] width 125 height 20
type input "******"
click at [819, 528] on div at bounding box center [903, 542] width 520 height 37
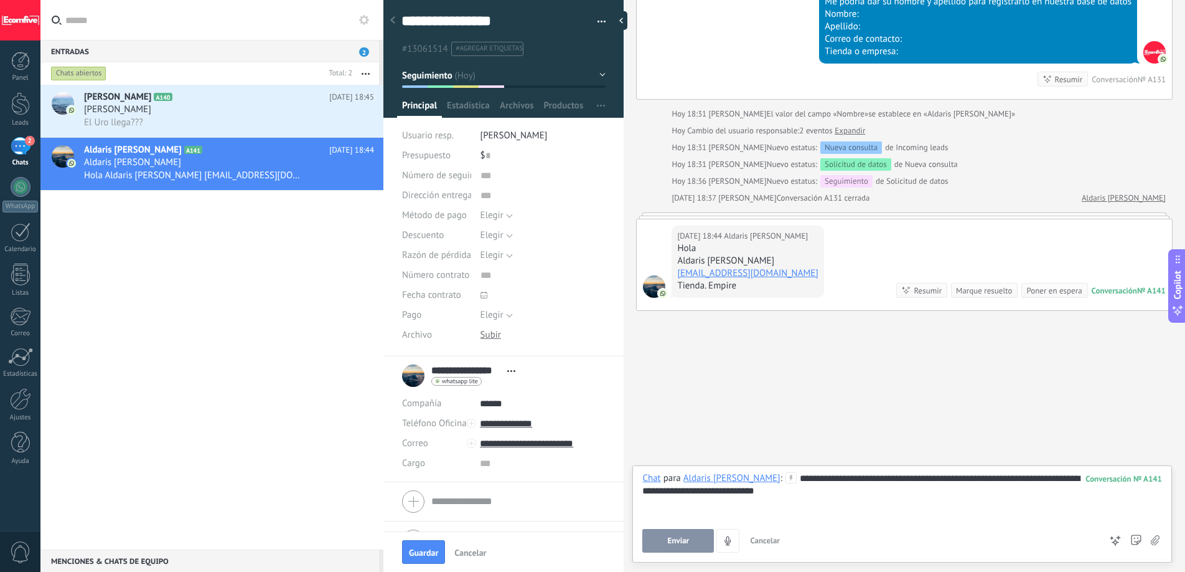
click at [681, 545] on span "Enviar" at bounding box center [679, 540] width 22 height 9
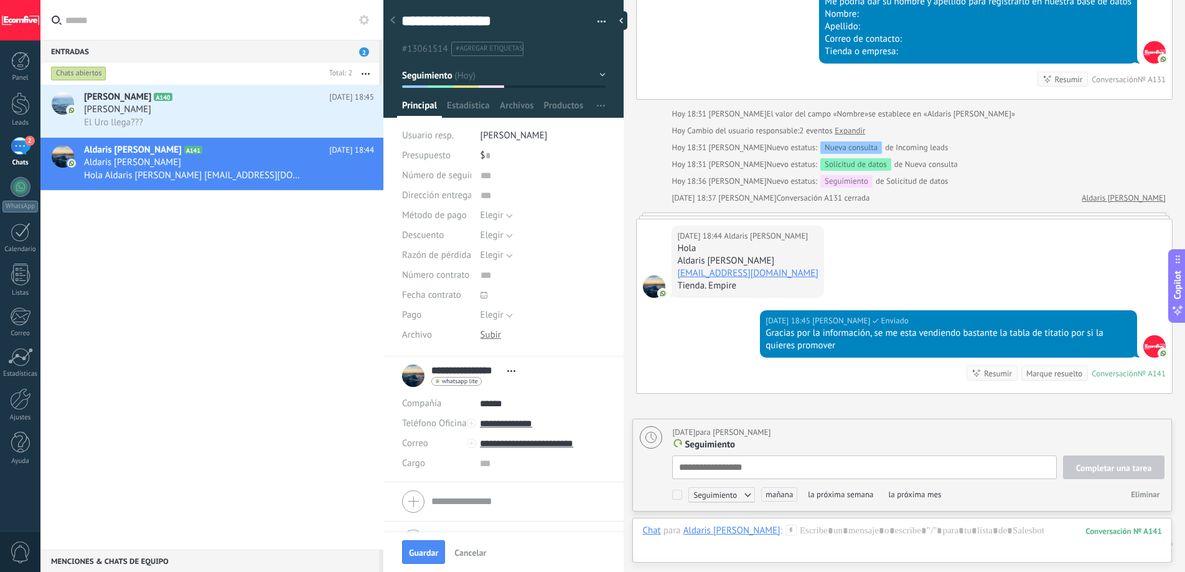
scroll to position [12, 0]
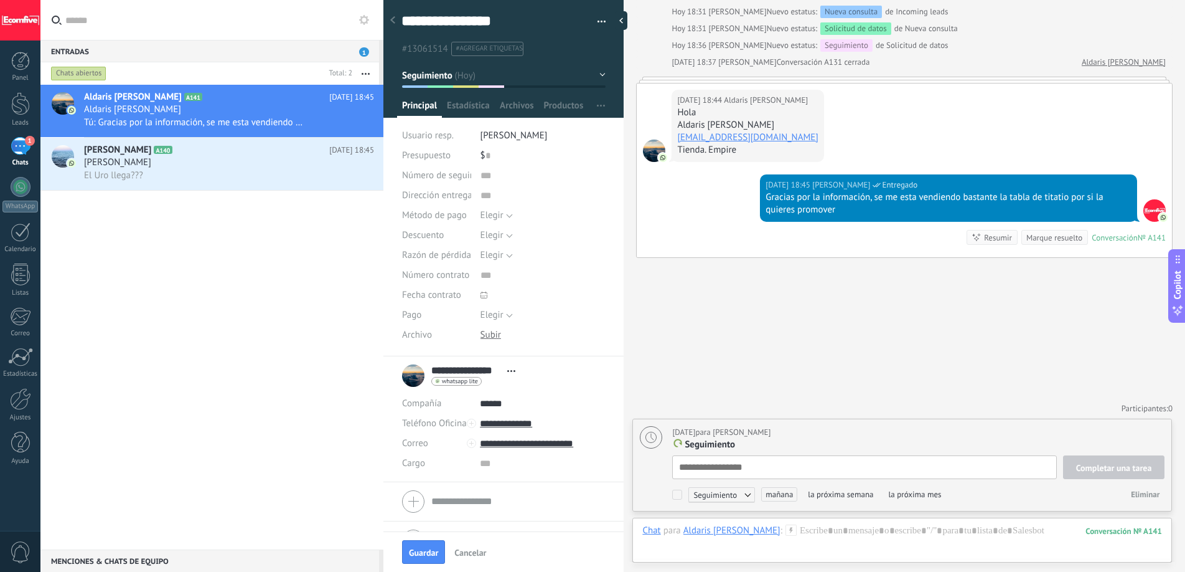
click at [1044, 547] on div at bounding box center [903, 542] width 520 height 37
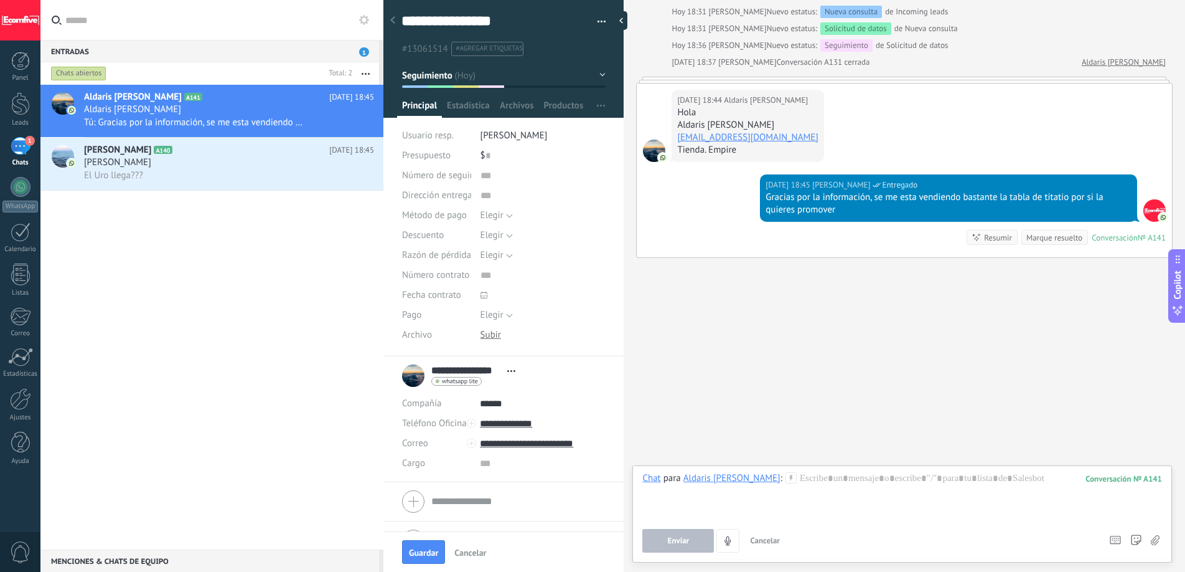
click at [1033, 237] on div "Marque resuelto" at bounding box center [1055, 238] width 56 height 12
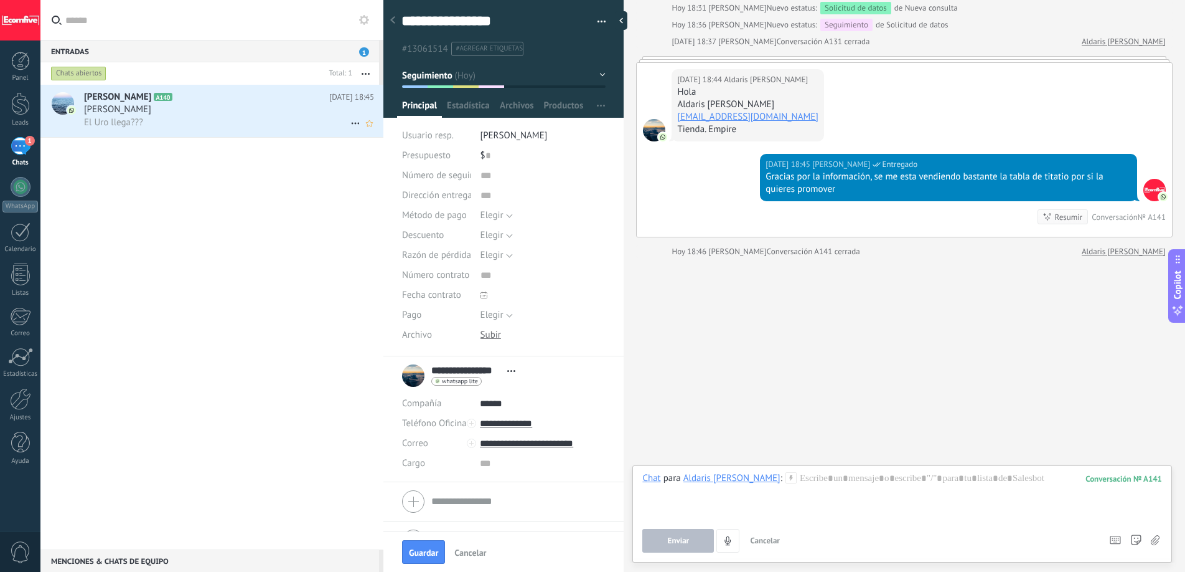
click at [152, 121] on div "El Uro llega???" at bounding box center [229, 122] width 290 height 13
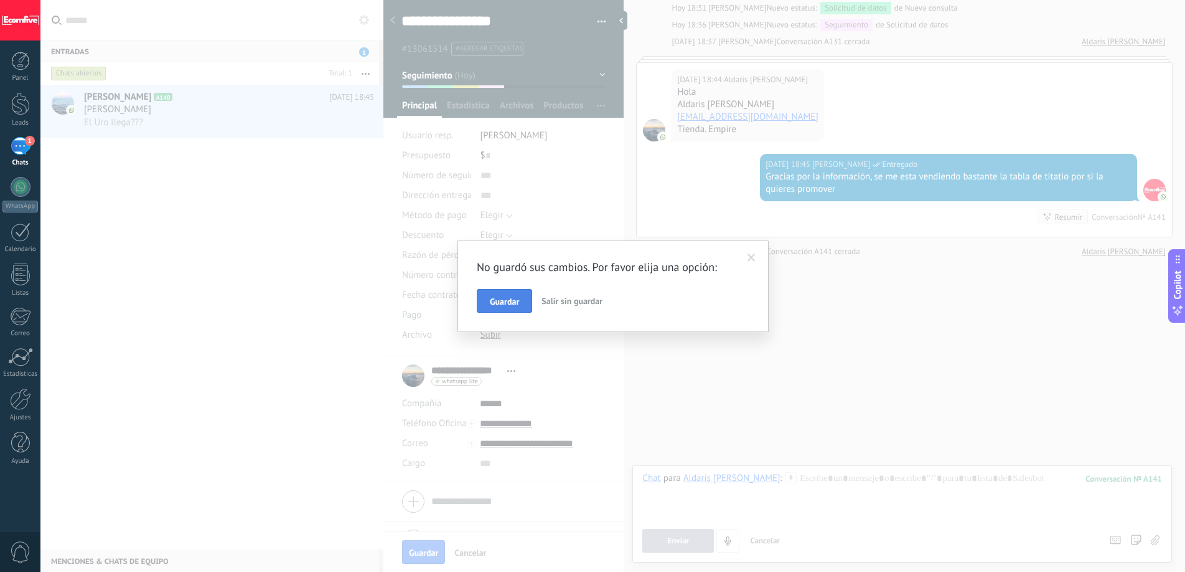
click at [521, 299] on button "Guardar" at bounding box center [504, 301] width 55 height 24
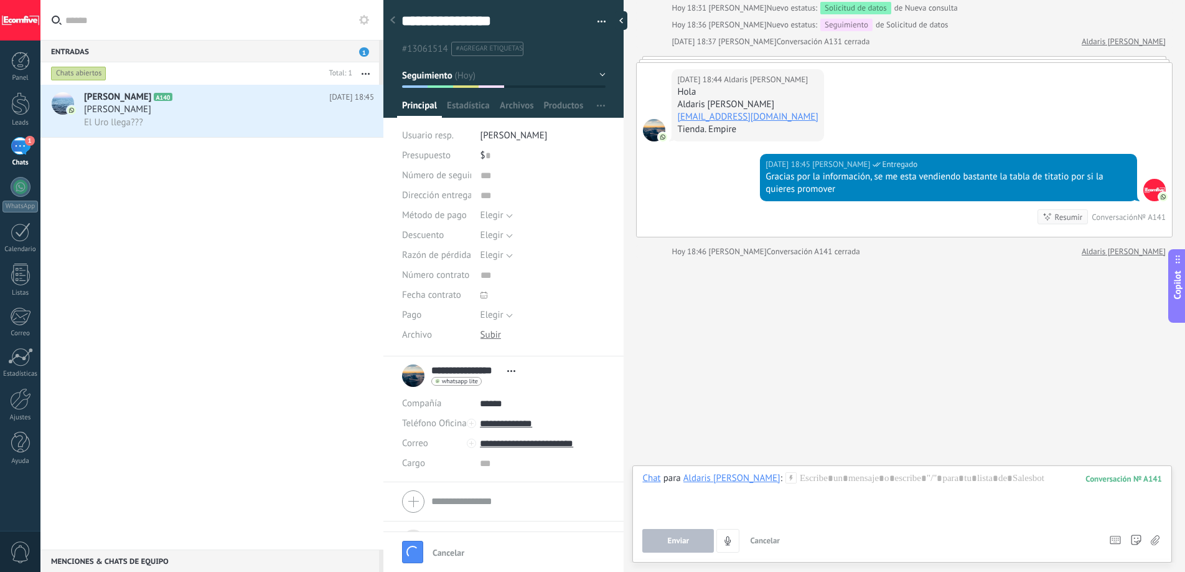
scroll to position [12, 0]
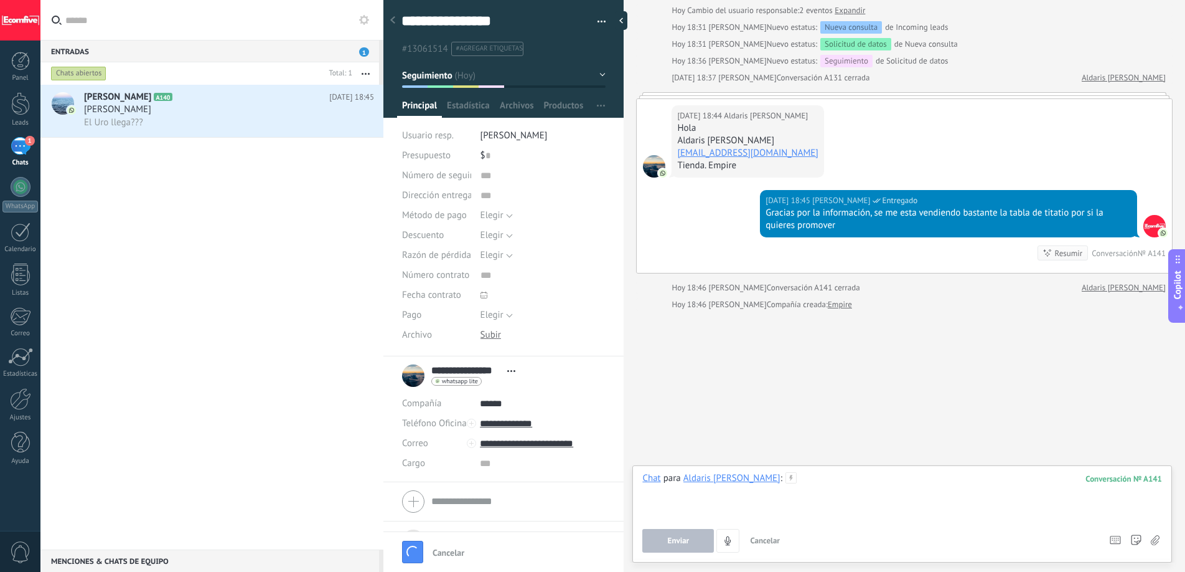
click at [836, 491] on div at bounding box center [903, 495] width 520 height 47
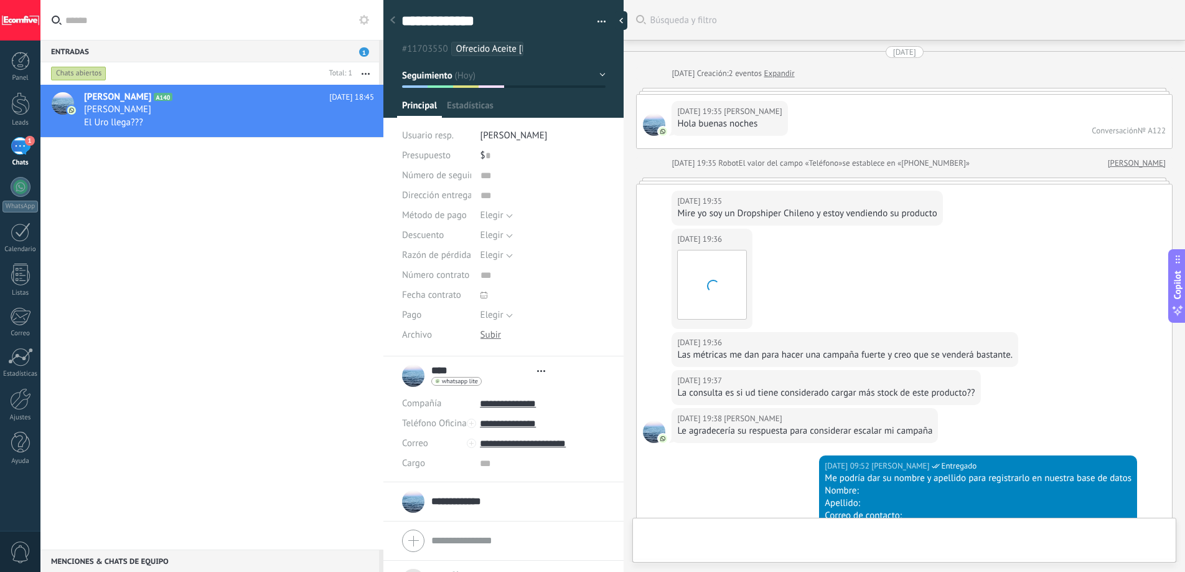
type textarea "***"
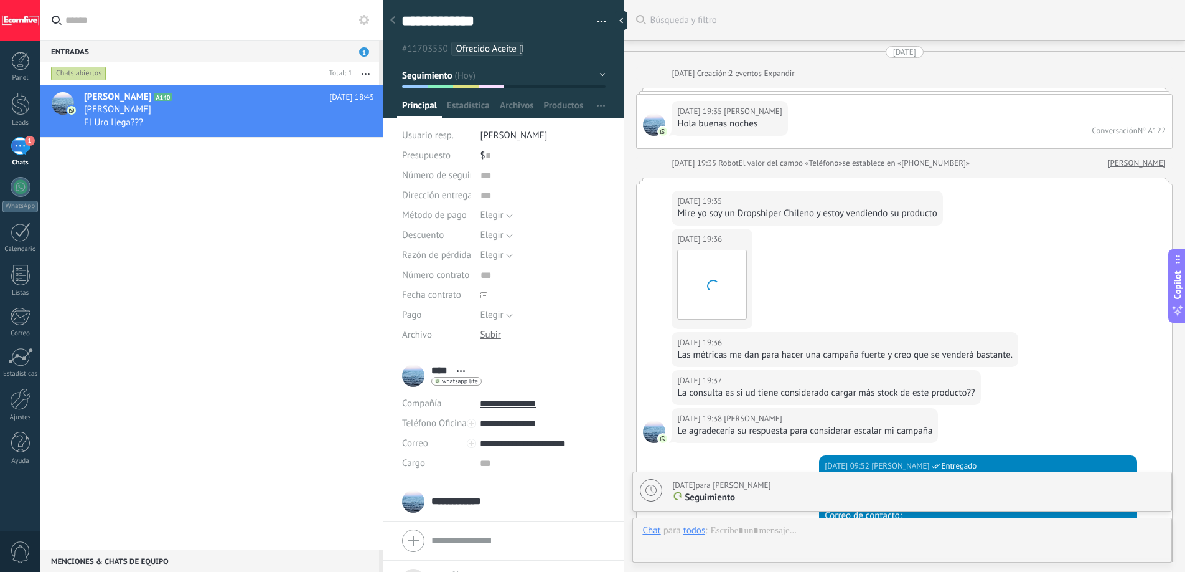
scroll to position [2025, 0]
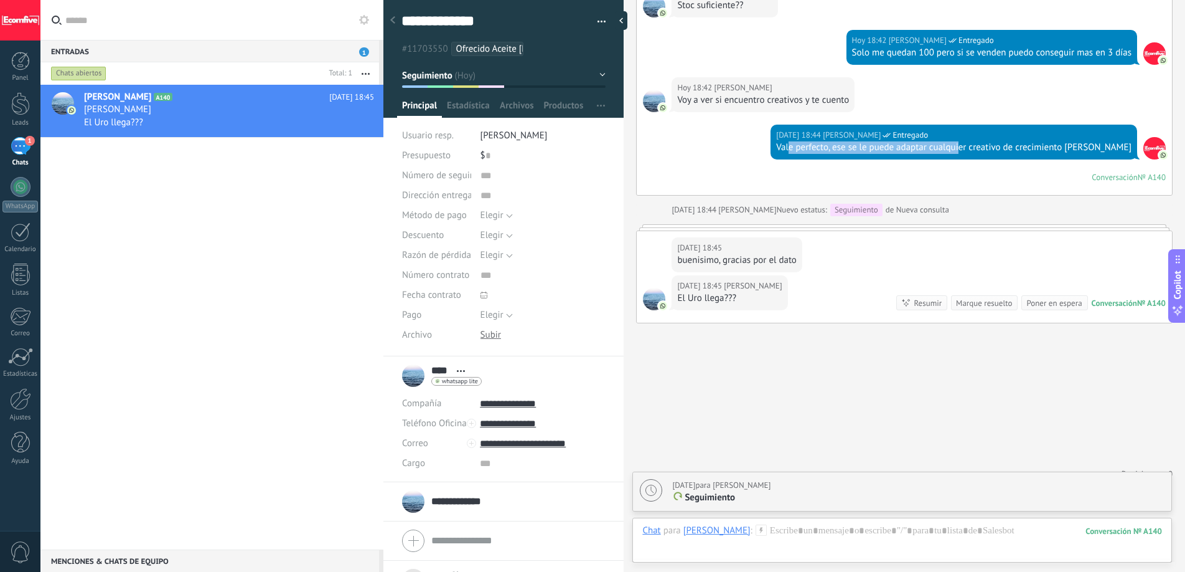
drag, startPoint x: 811, startPoint y: 140, endPoint x: 980, endPoint y: 141, distance: 169.4
click at [980, 141] on div "Vale perfecto, ese se le puede adaptar cualquier creativo de crecimiento de cab…" at bounding box center [954, 147] width 356 height 12
click at [773, 526] on div at bounding box center [903, 542] width 520 height 37
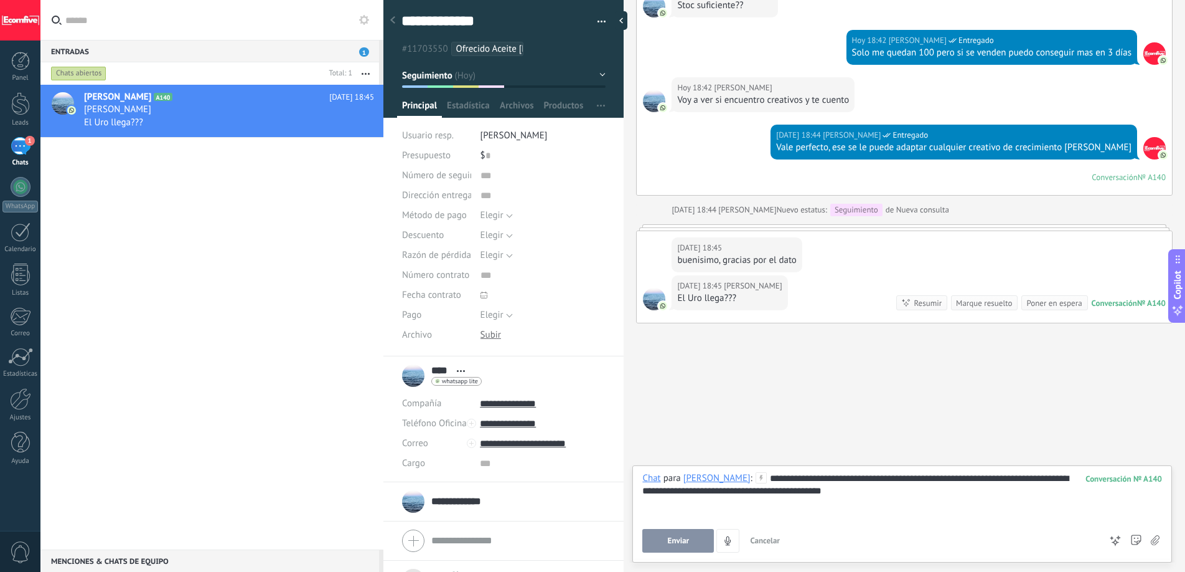
click at [676, 542] on span "Enviar" at bounding box center [679, 540] width 22 height 9
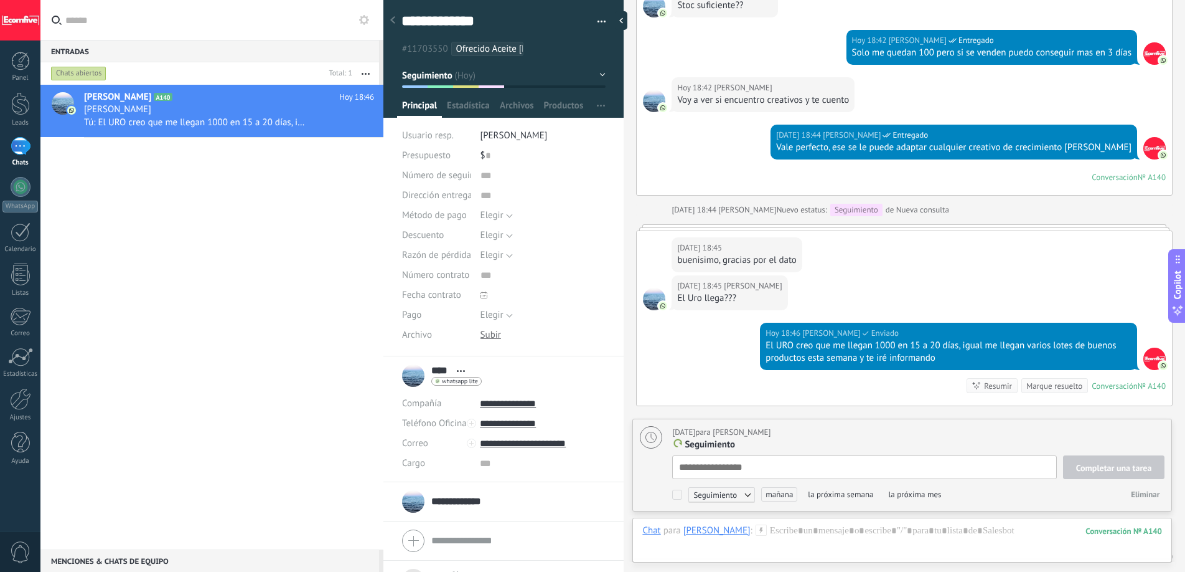
scroll to position [12, 0]
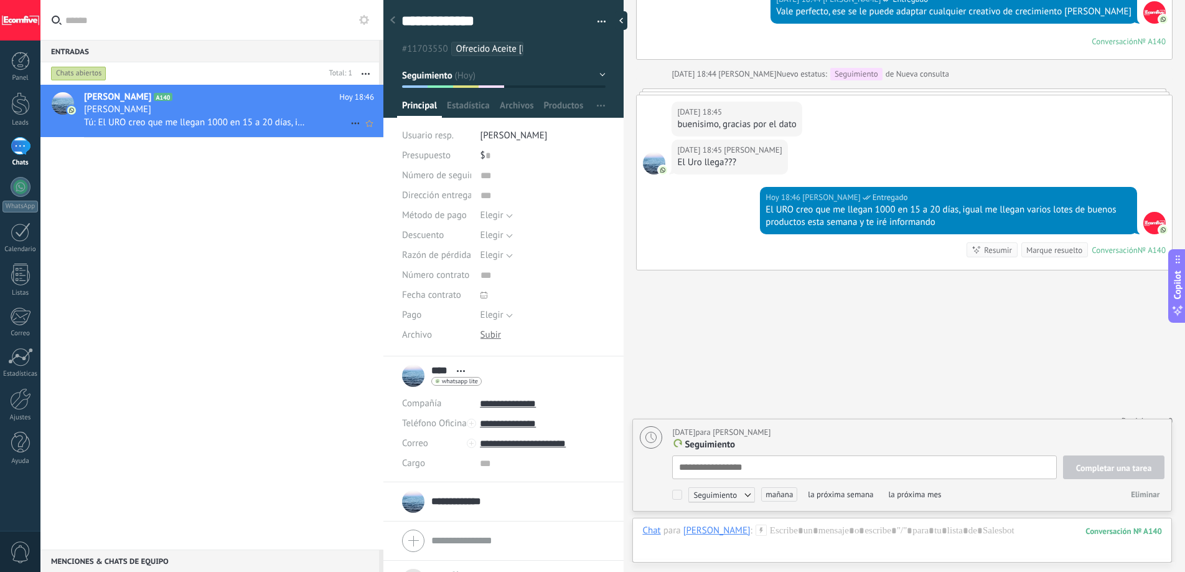
click at [301, 113] on div "[PERSON_NAME]" at bounding box center [229, 109] width 290 height 12
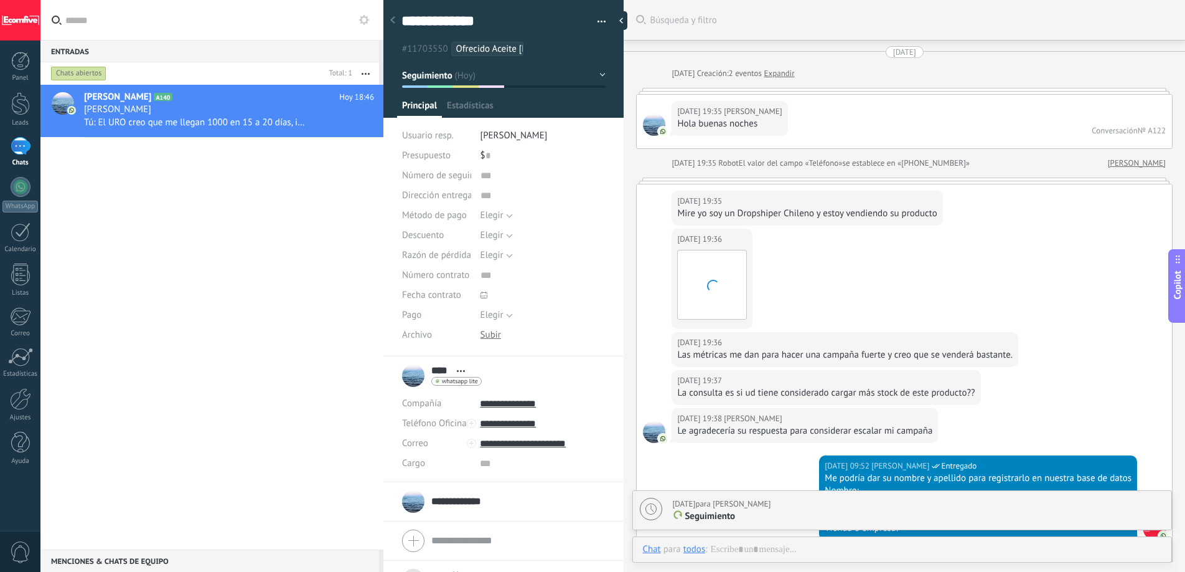
scroll to position [12, 0]
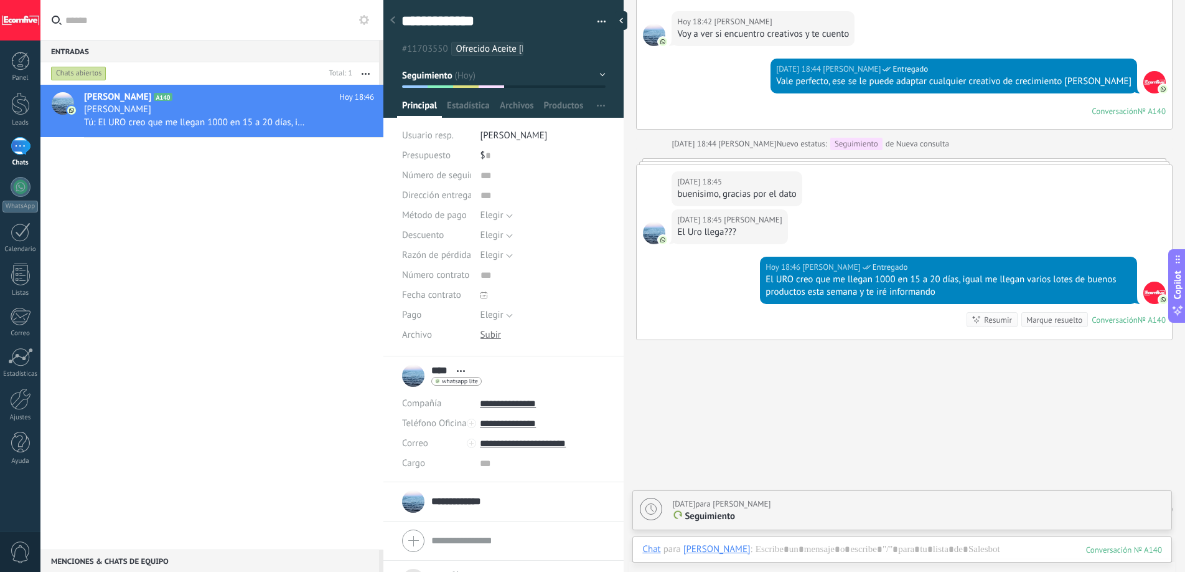
click at [1030, 314] on div "Marque resuelto" at bounding box center [1055, 320] width 56 height 12
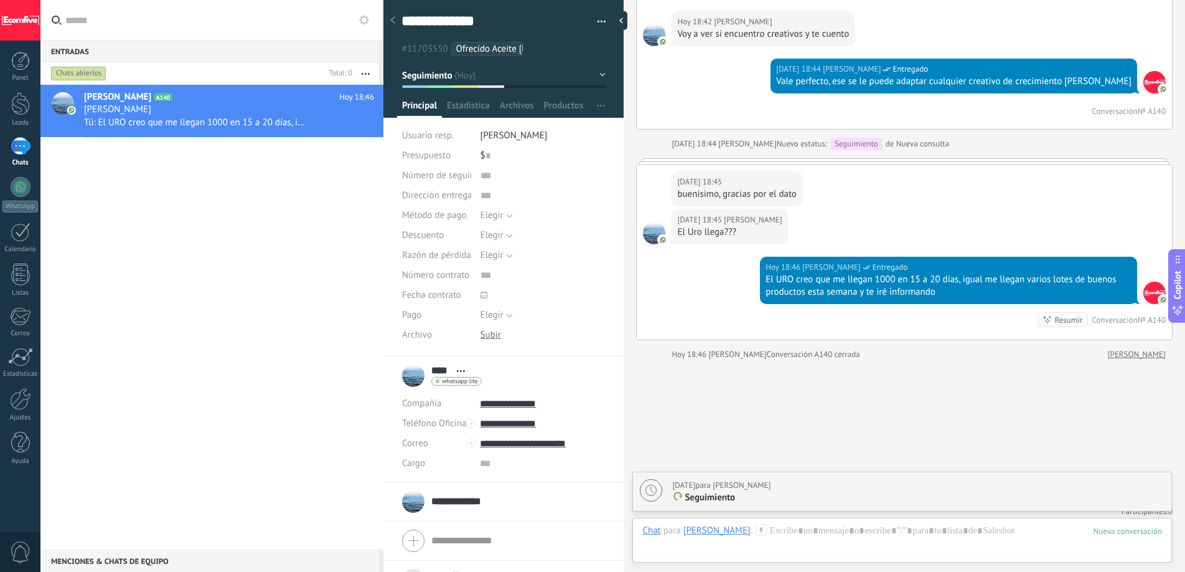
scroll to position [2112, 0]
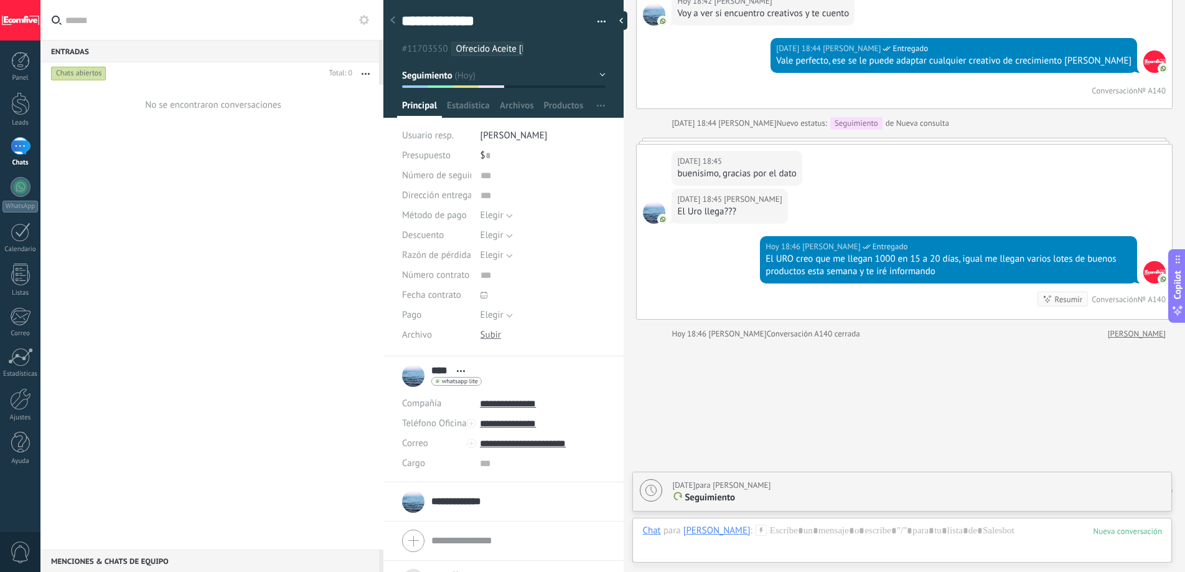
click at [177, 110] on div "No se encontraron conversaciones" at bounding box center [213, 105] width 136 height 12
click at [236, 316] on div "No se encontraron conversaciones" at bounding box center [211, 317] width 343 height 464
click at [12, 110] on div at bounding box center [20, 103] width 19 height 23
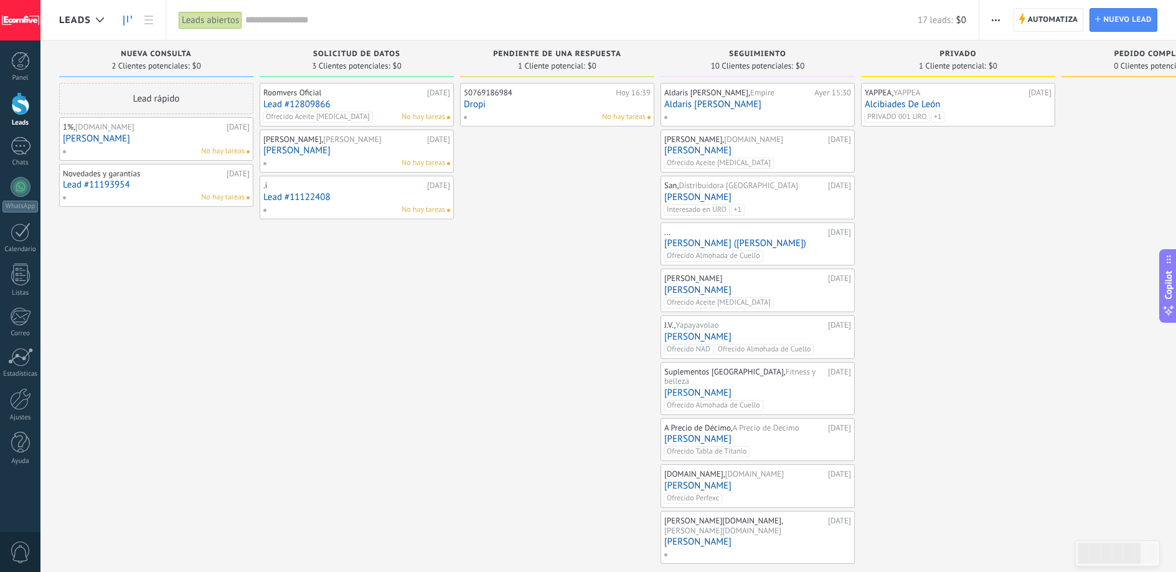
click at [311, 156] on div "Gabriel Calixto, Tienda Lumi 15.09.2025 Gabriel Calixto No hay tareas" at bounding box center [356, 151] width 187 height 36
click at [320, 149] on link "[PERSON_NAME]" at bounding box center [356, 150] width 187 height 11
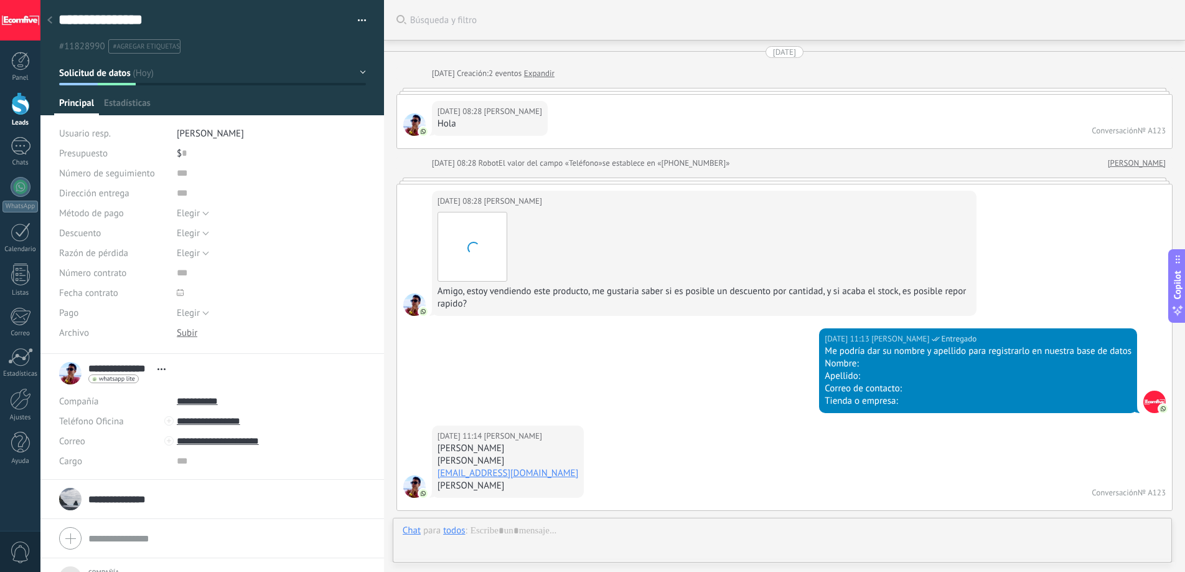
scroll to position [672, 0]
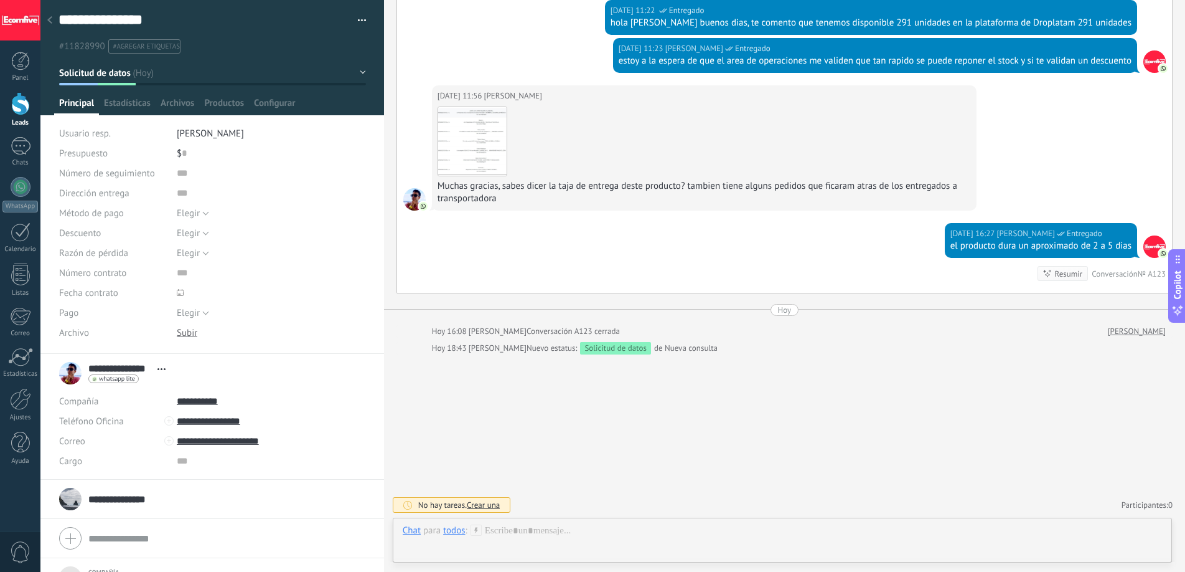
click at [25, 113] on div at bounding box center [20, 103] width 19 height 23
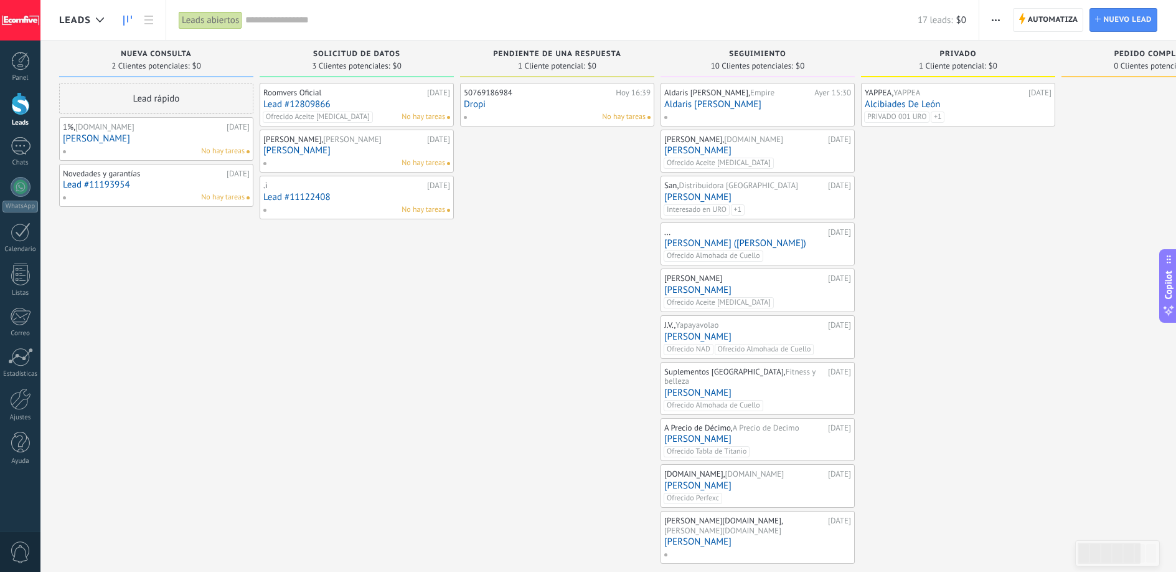
click at [121, 140] on link "[PERSON_NAME]" at bounding box center [156, 138] width 187 height 11
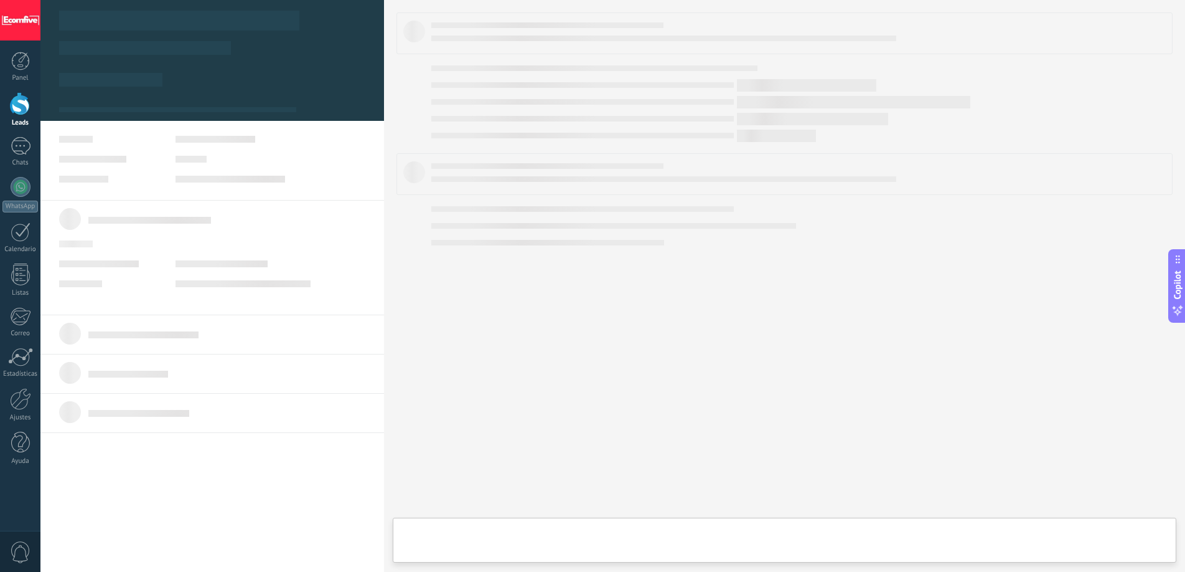
type textarea "***"
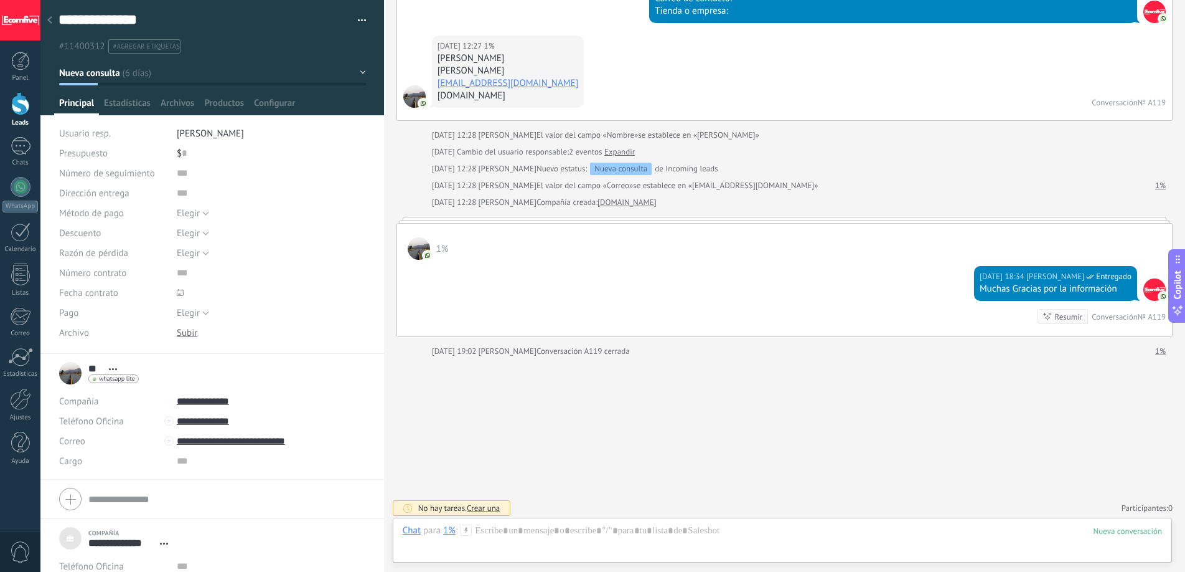
scroll to position [431, 0]
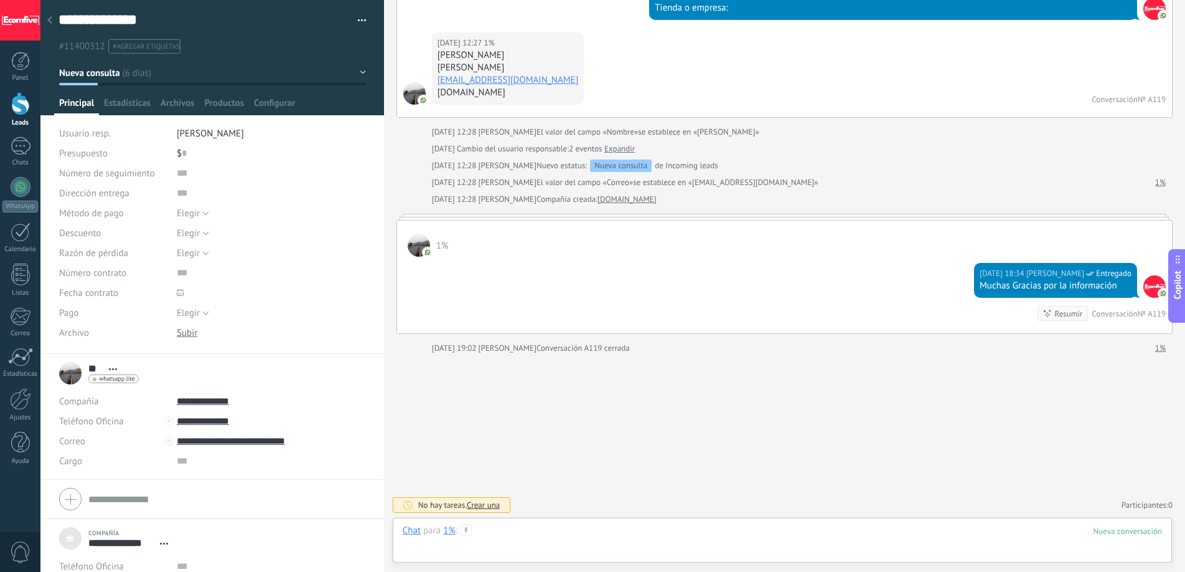
click at [572, 526] on div at bounding box center [783, 542] width 760 height 37
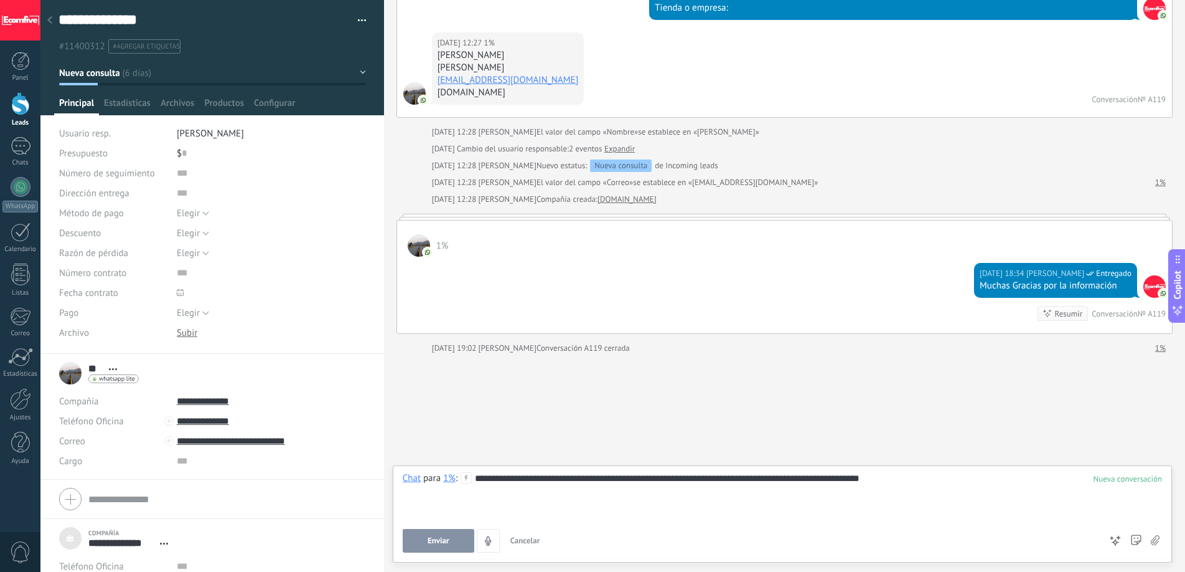
click at [434, 548] on button "Enviar" at bounding box center [439, 541] width 72 height 24
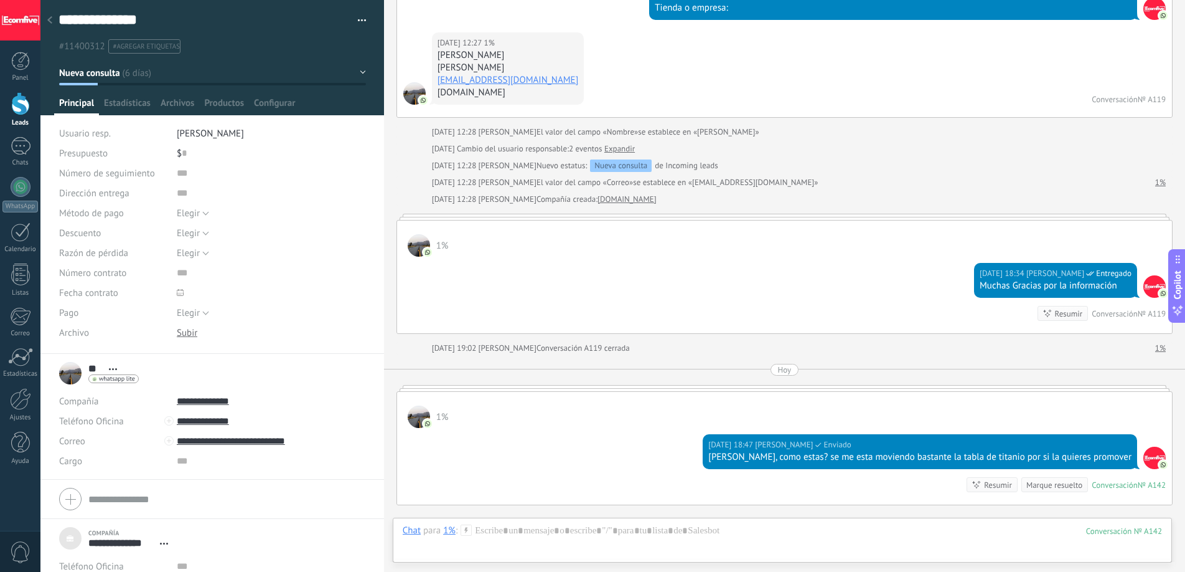
click at [164, 46] on span "#agregar etiquetas" at bounding box center [146, 46] width 67 height 9
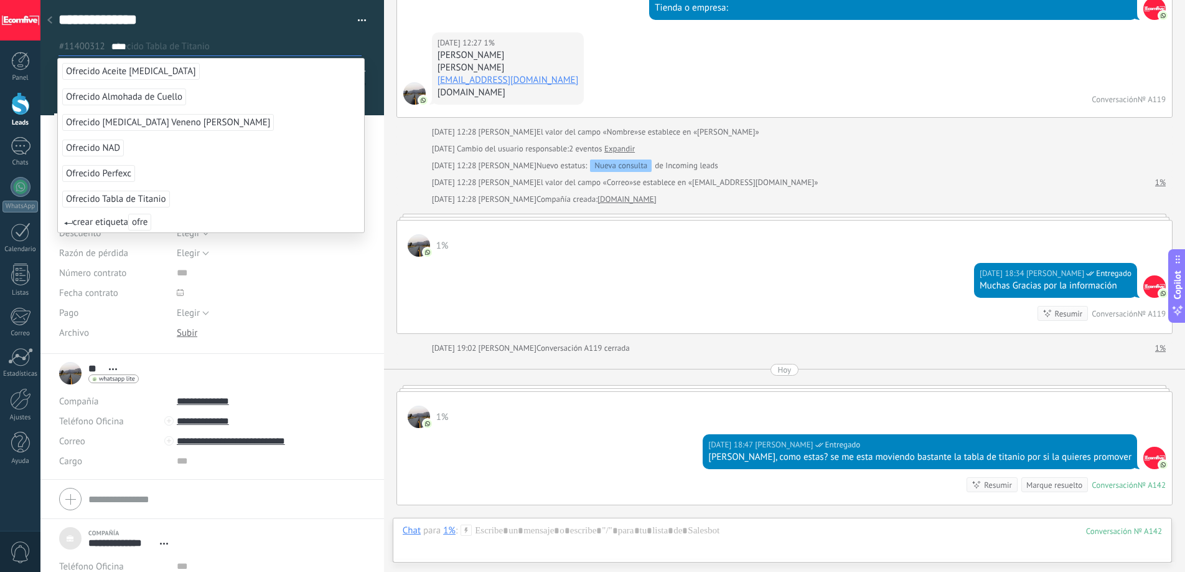
type input "****"
click at [127, 200] on span "Ofrecido Tabla de Titanio" at bounding box center [116, 199] width 108 height 17
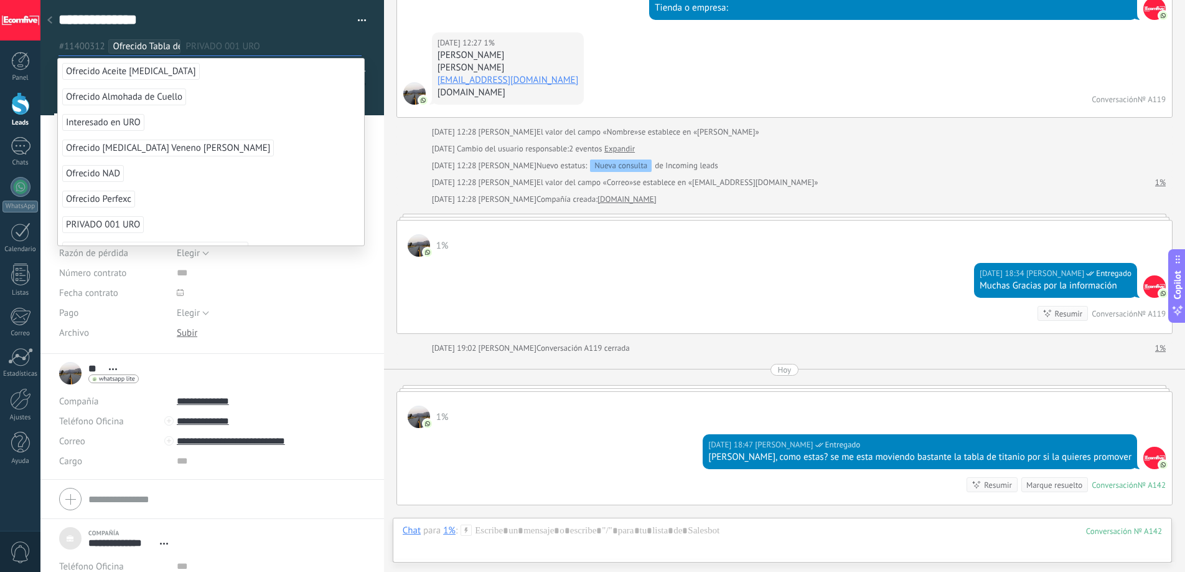
click at [677, 293] on div "13.09.2025 18:34 Deiverth Rodriguez Entregado Muchas Gracias por la información…" at bounding box center [784, 295] width 775 height 77
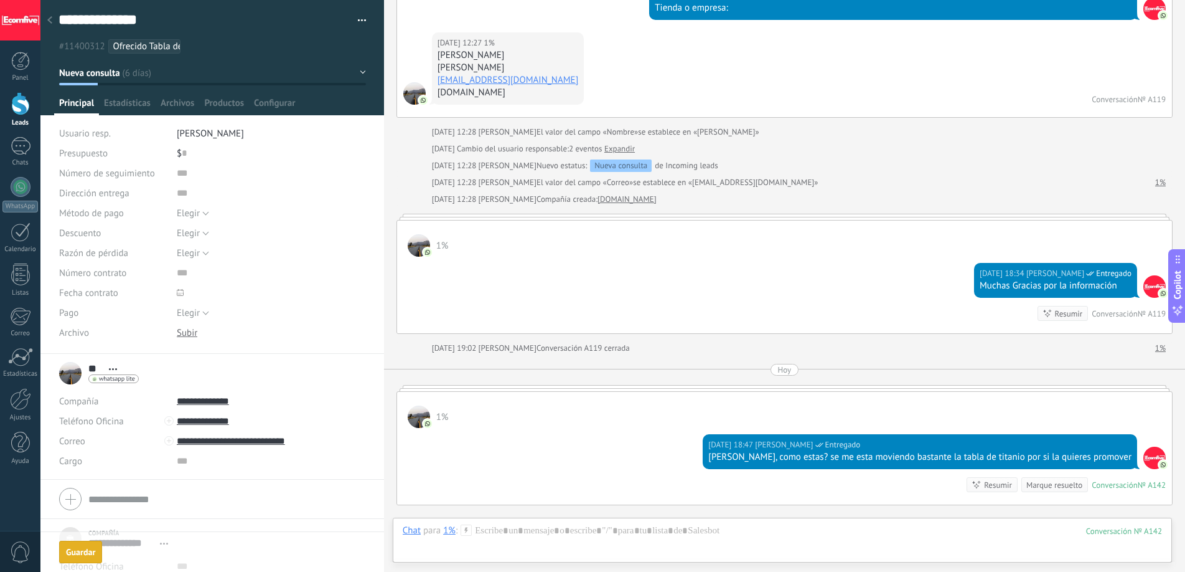
click at [1032, 489] on div "Marque resuelto" at bounding box center [1055, 485] width 56 height 12
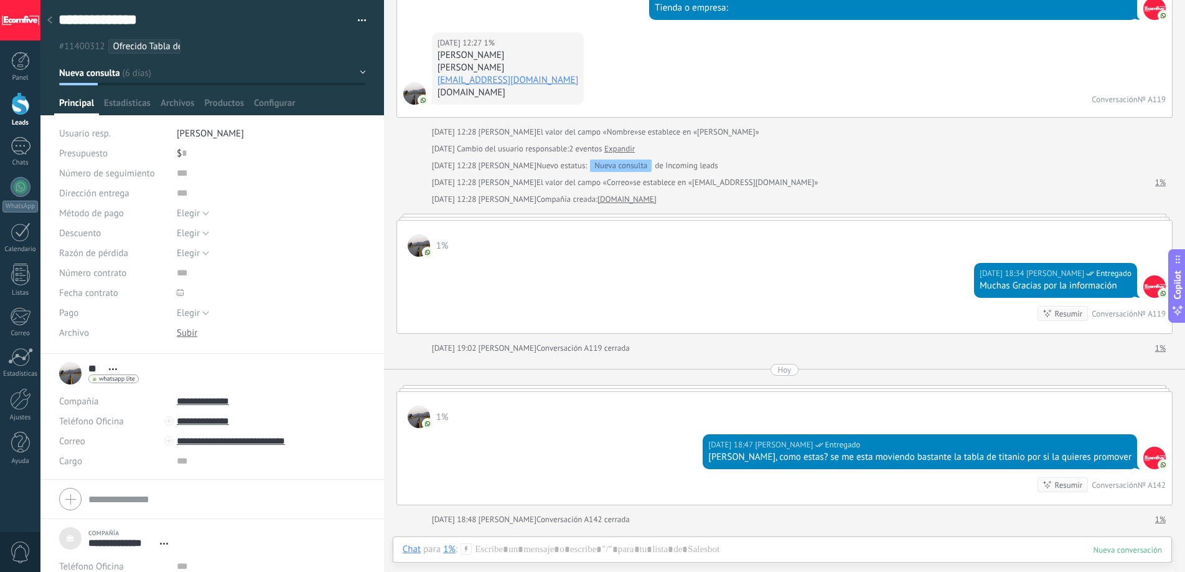
scroll to position [451, 0]
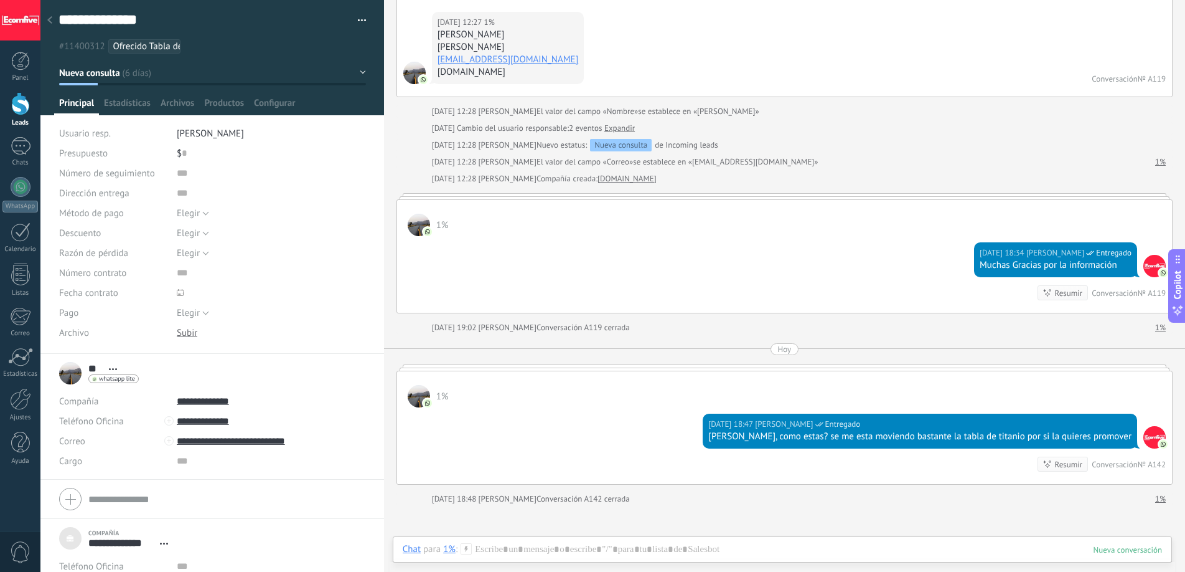
click at [22, 106] on div at bounding box center [20, 103] width 19 height 23
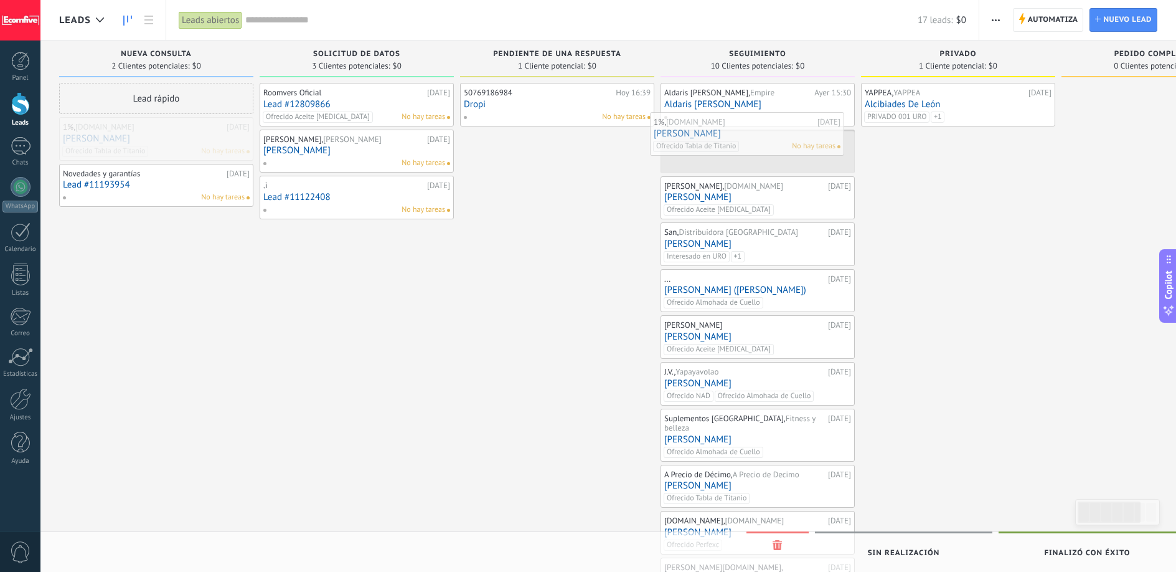
drag, startPoint x: 192, startPoint y: 141, endPoint x: 783, endPoint y: 136, distance: 590.9
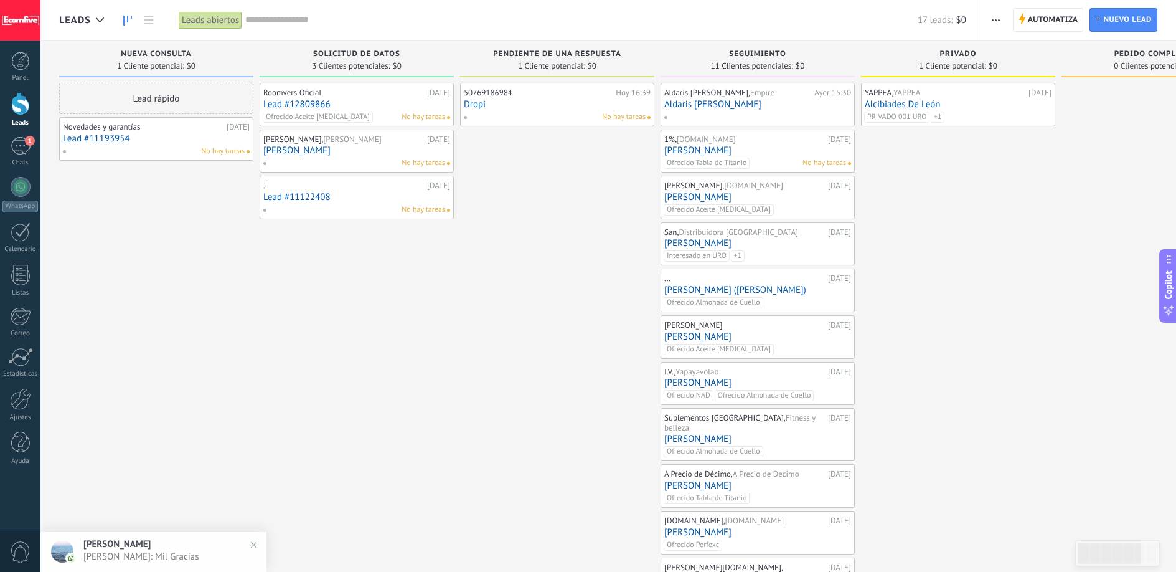
click at [161, 143] on link "Lead #11193954" at bounding box center [156, 138] width 187 height 11
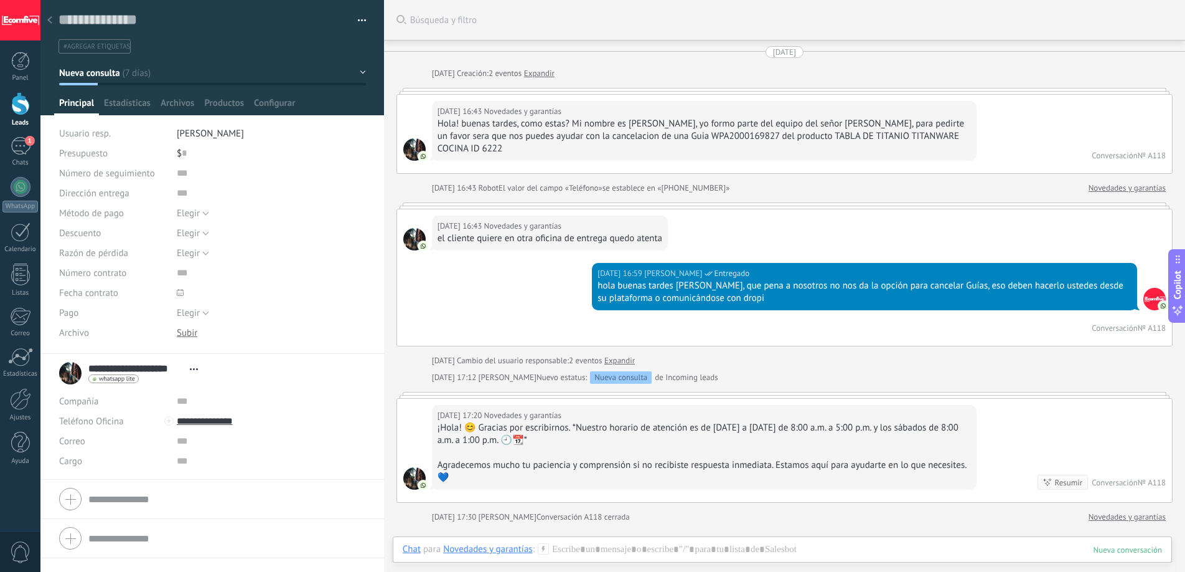
click at [28, 106] on div at bounding box center [20, 103] width 19 height 23
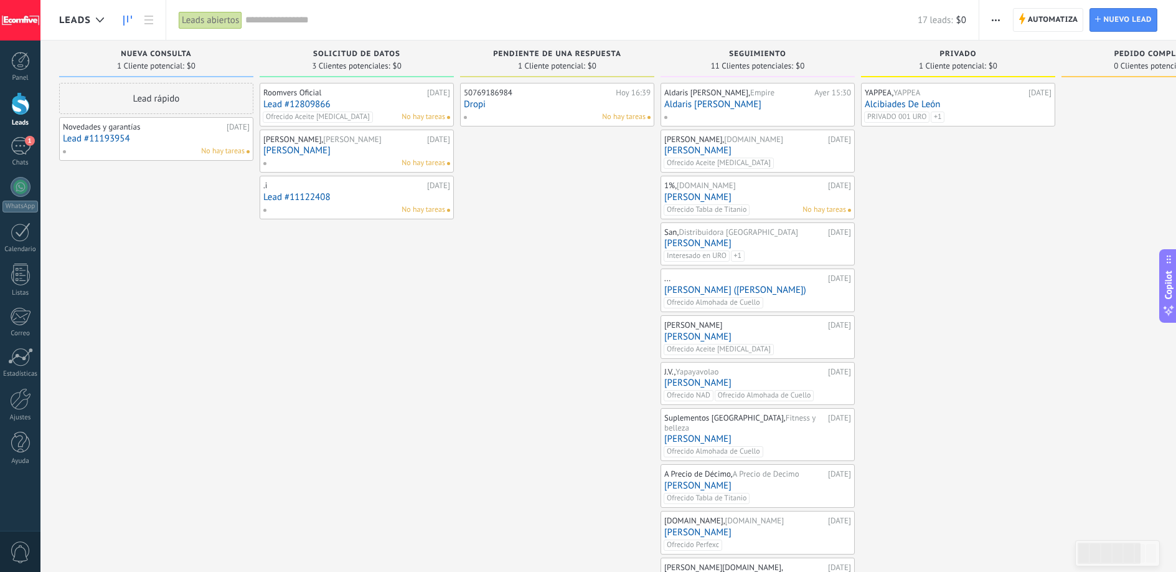
click at [699, 196] on link "[PERSON_NAME]" at bounding box center [757, 197] width 187 height 11
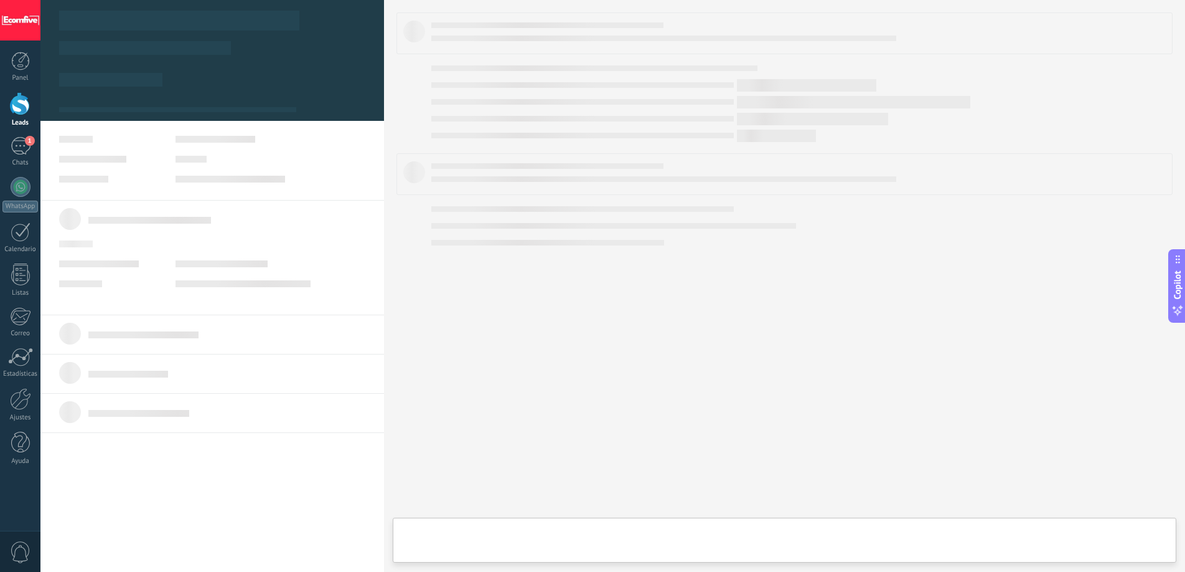
type textarea "***"
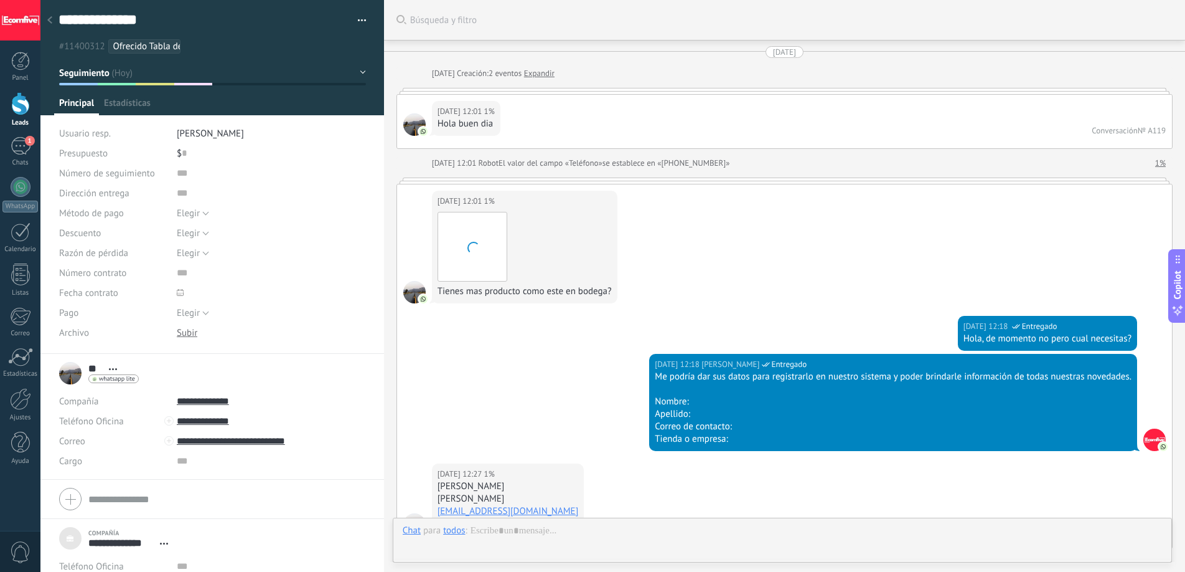
scroll to position [636, 0]
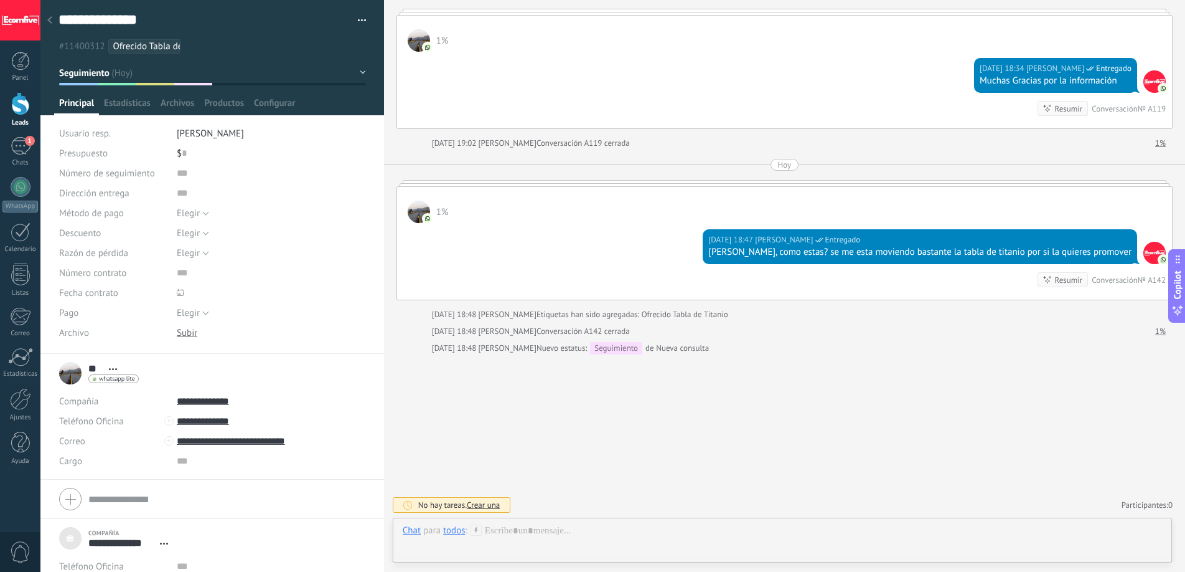
click at [482, 505] on span "Crear una" at bounding box center [483, 504] width 33 height 11
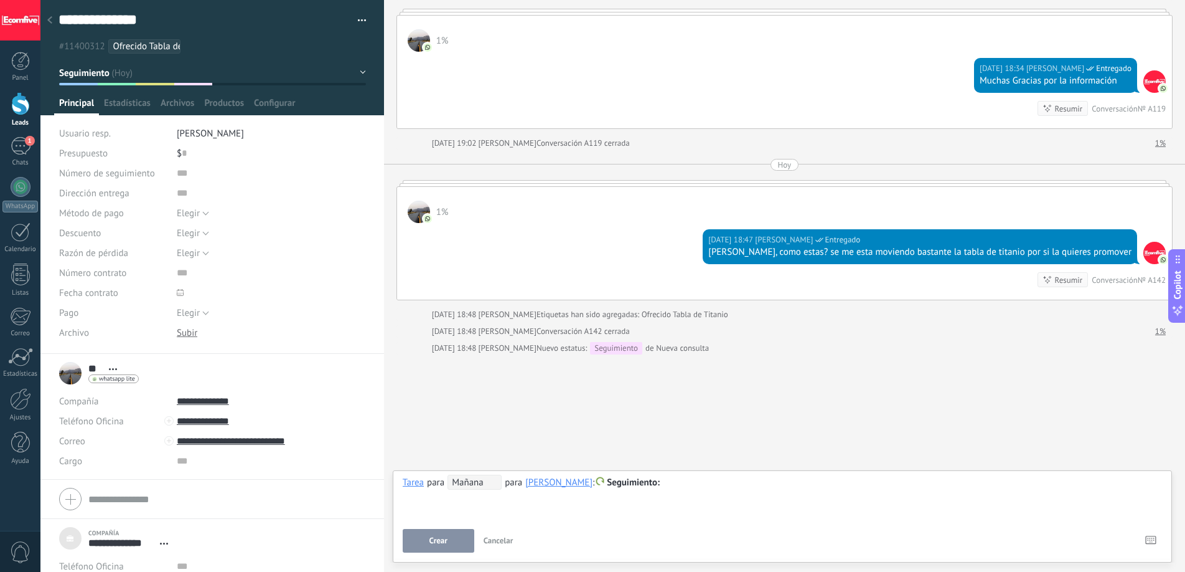
click at [481, 488] on span "Mañana" at bounding box center [475, 481] width 54 height 15
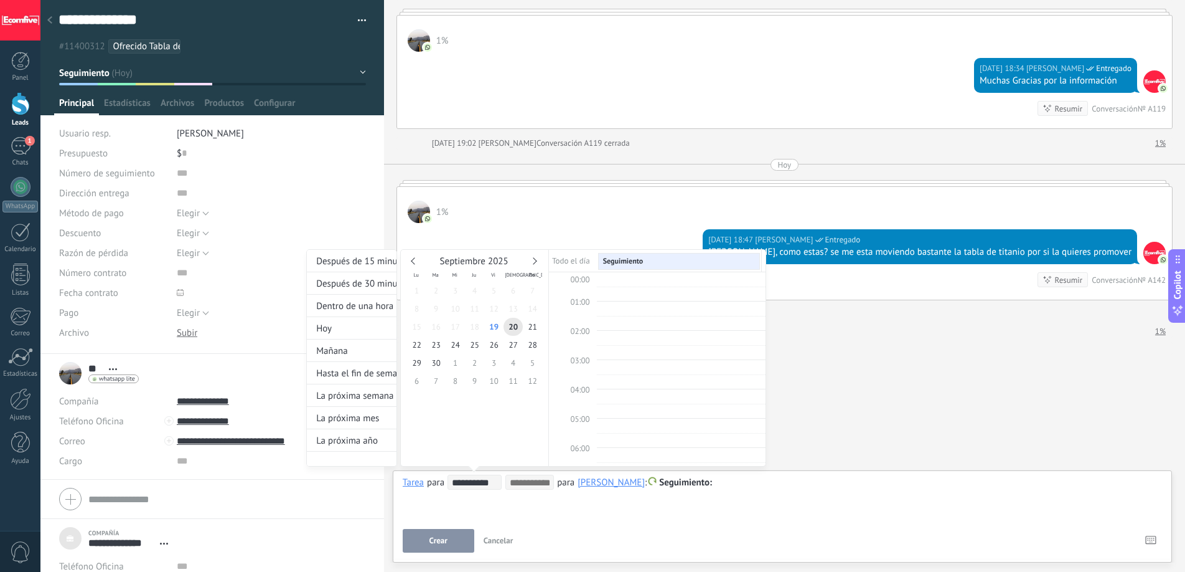
scroll to position [235, 0]
type input "**********"
click at [498, 343] on span "26" at bounding box center [493, 345] width 19 height 18
click at [455, 519] on div at bounding box center [592, 286] width 1185 height 572
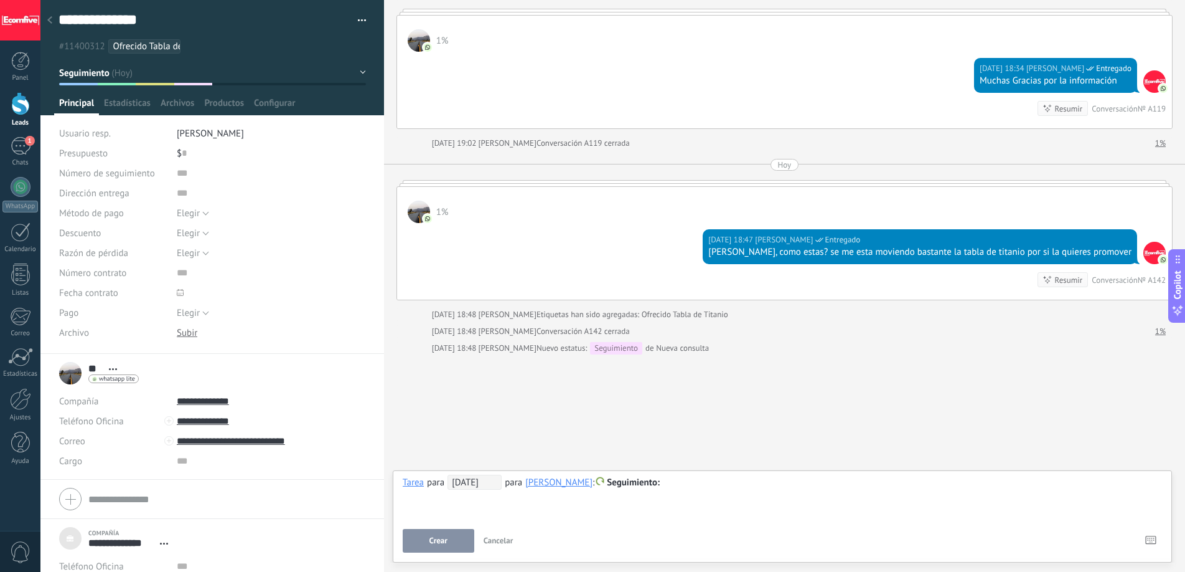
click at [451, 533] on button "Crear" at bounding box center [439, 541] width 72 height 24
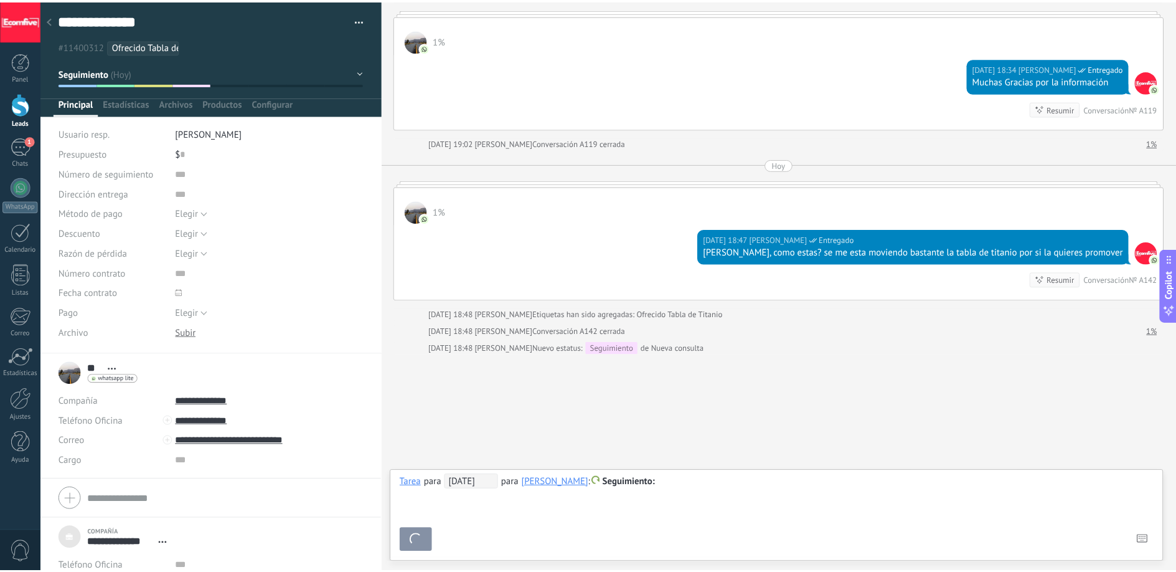
scroll to position [679, 0]
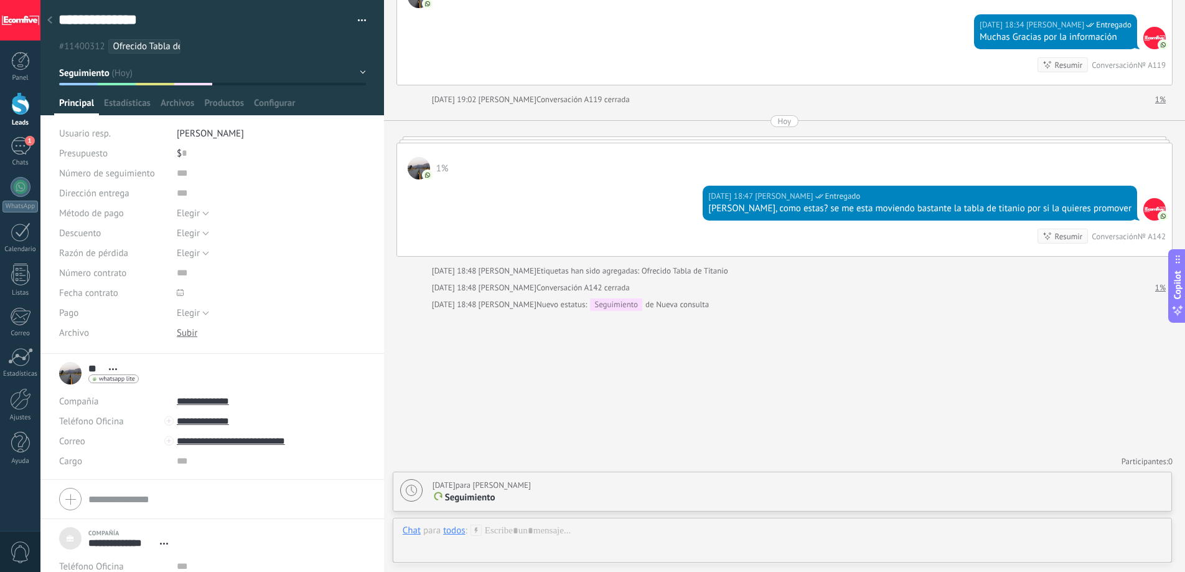
click at [27, 105] on div at bounding box center [20, 103] width 19 height 23
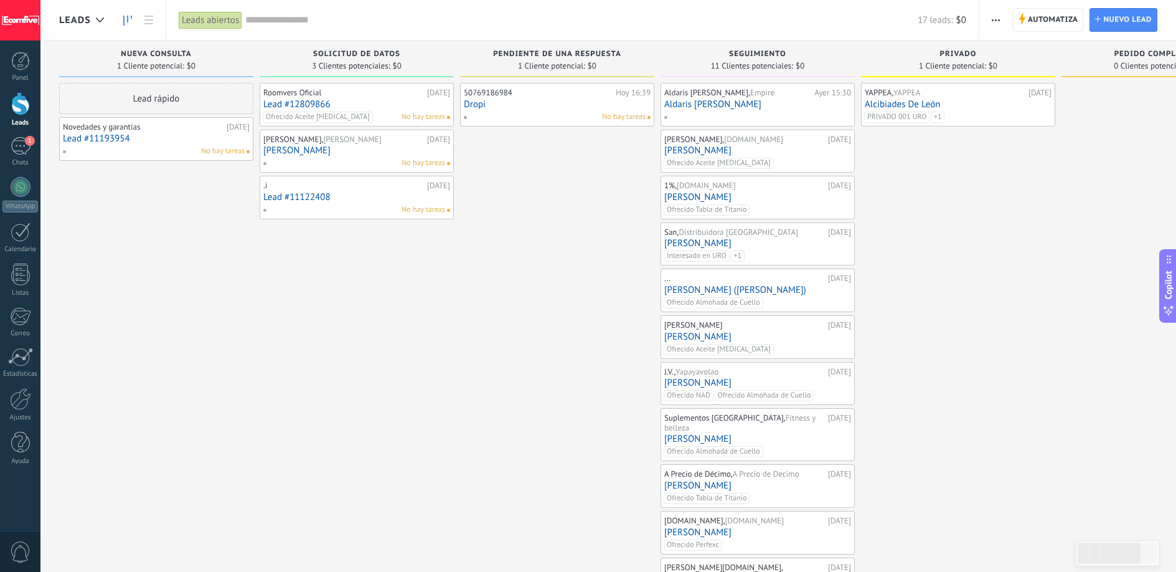
click at [542, 207] on div "50769186984 [DATE] 16:39 Dropi No hay tareas" at bounding box center [557, 346] width 194 height 527
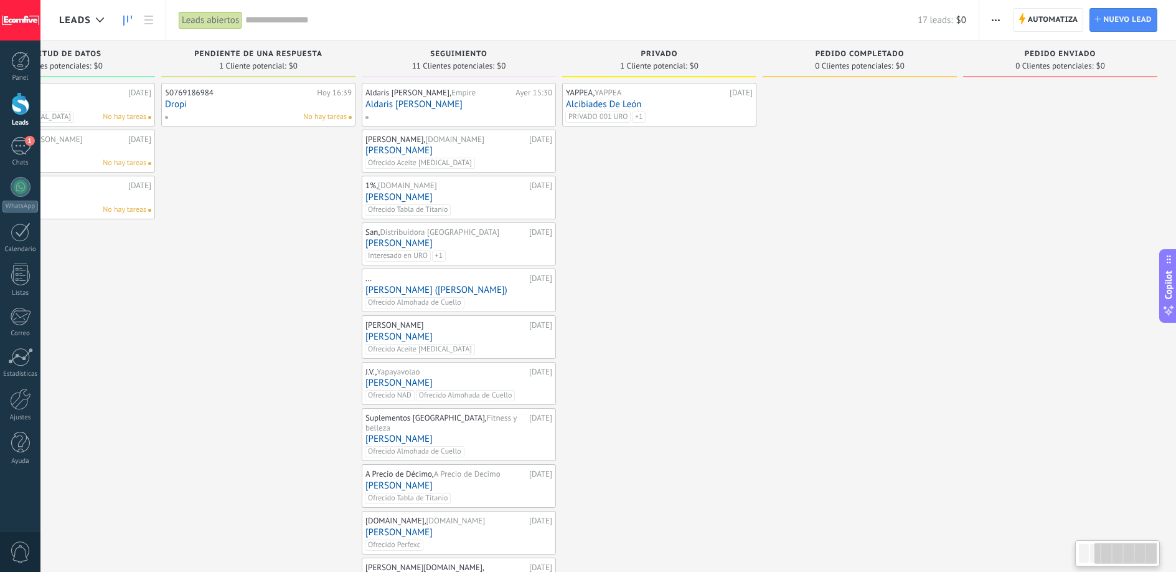
drag, startPoint x: 1089, startPoint y: 177, endPoint x: 778, endPoint y: 208, distance: 312.8
click at [728, 235] on div "Leads Entrantes Solicitudes: 0 0 0 0 0 0 0 0 0 Nueva consulta 1 Cliente potenci…" at bounding box center [468, 325] width 1416 height 570
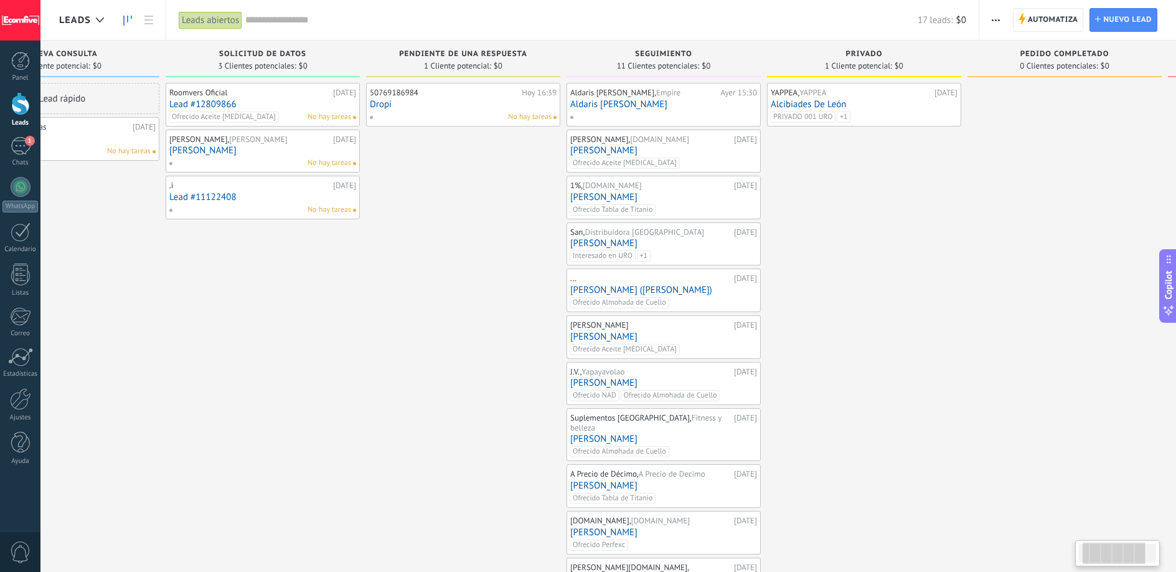
drag, startPoint x: 804, startPoint y: 223, endPoint x: 1045, endPoint y: 227, distance: 241.0
click at [1041, 231] on div at bounding box center [1065, 346] width 194 height 527
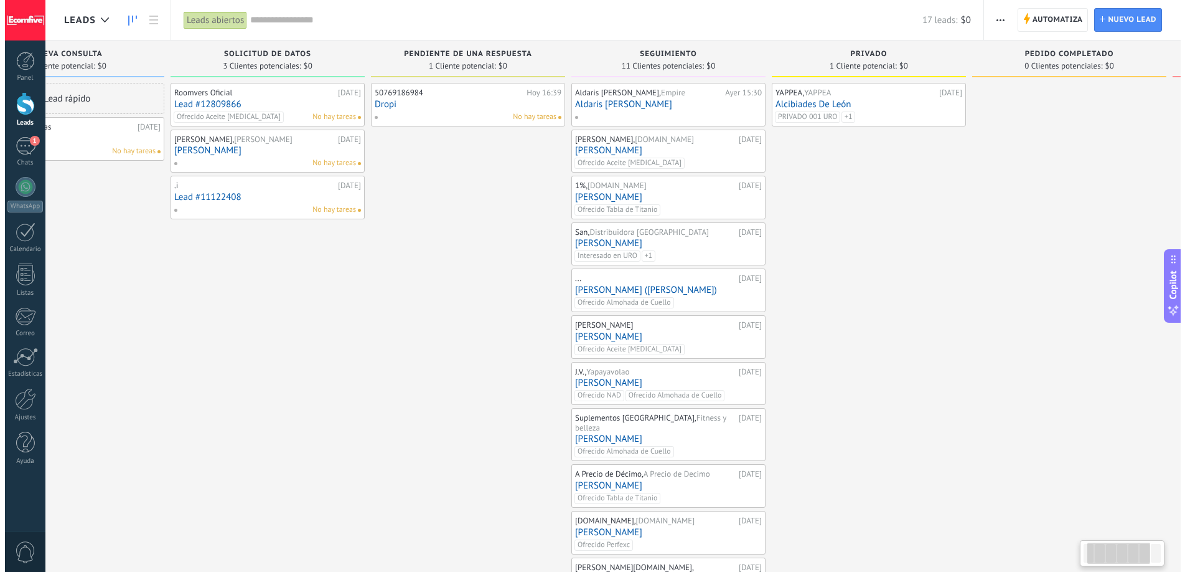
scroll to position [0, 62]
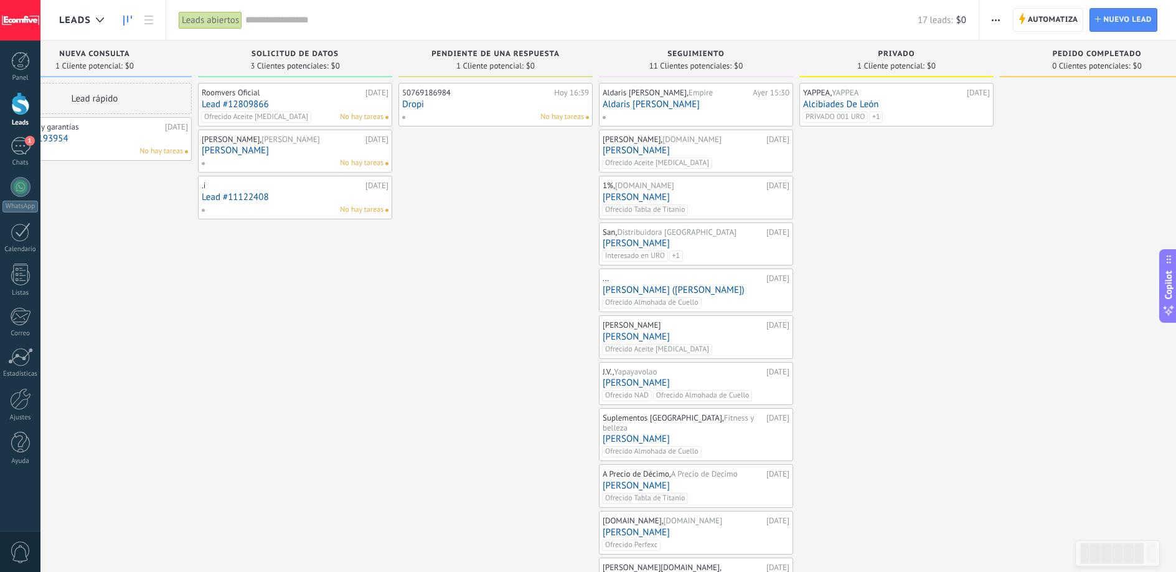
click at [991, 19] on button "button" at bounding box center [996, 20] width 18 height 24
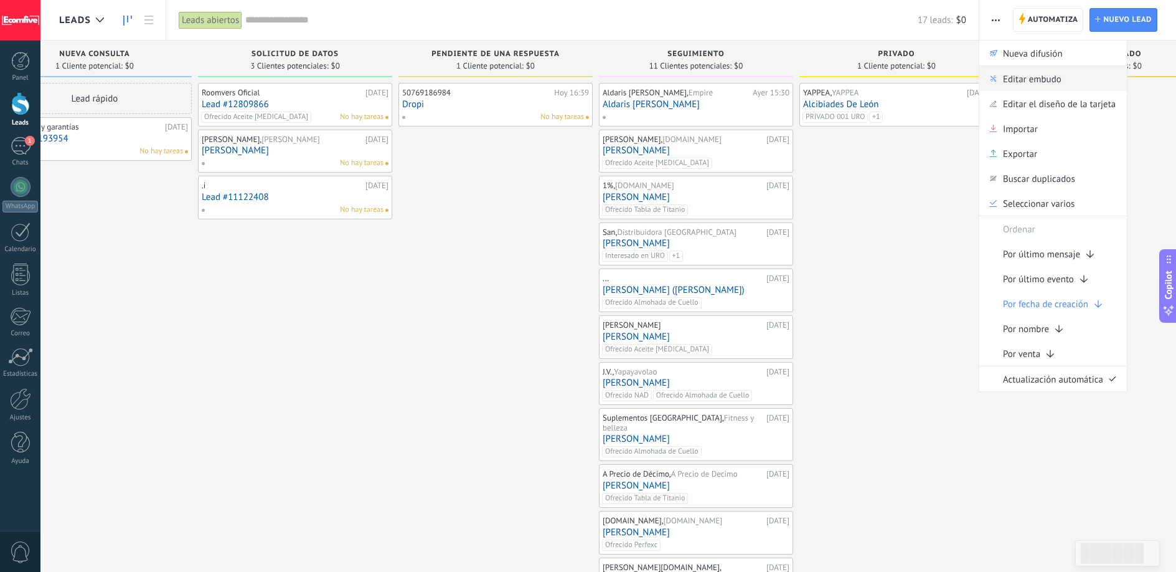
click at [1020, 88] on span "Editar embudo" at bounding box center [1032, 78] width 59 height 25
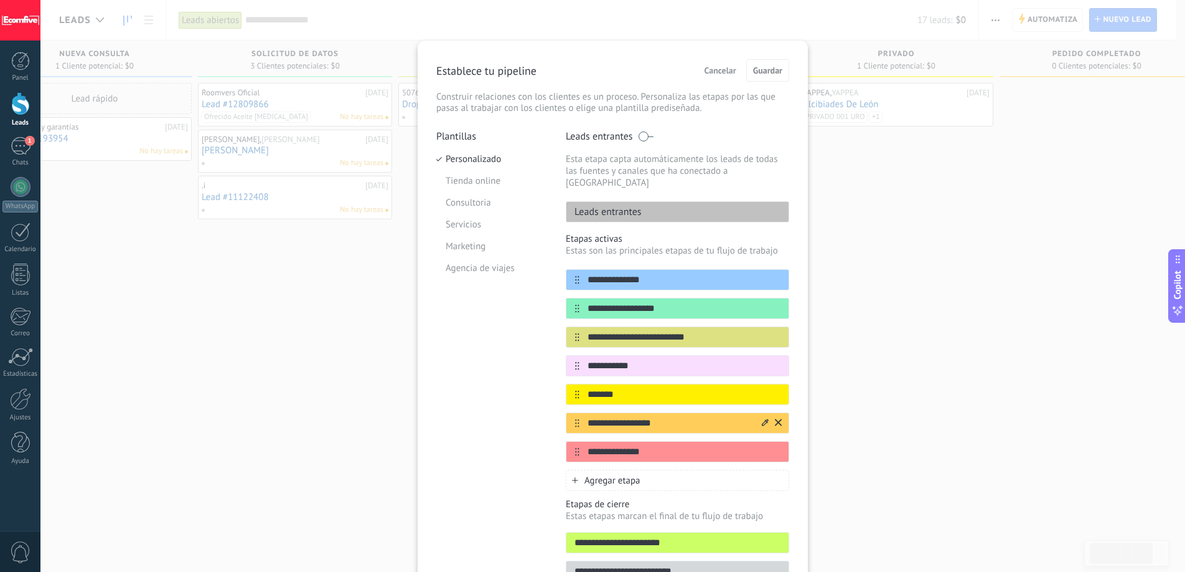
click at [777, 418] on icon at bounding box center [778, 421] width 7 height 7
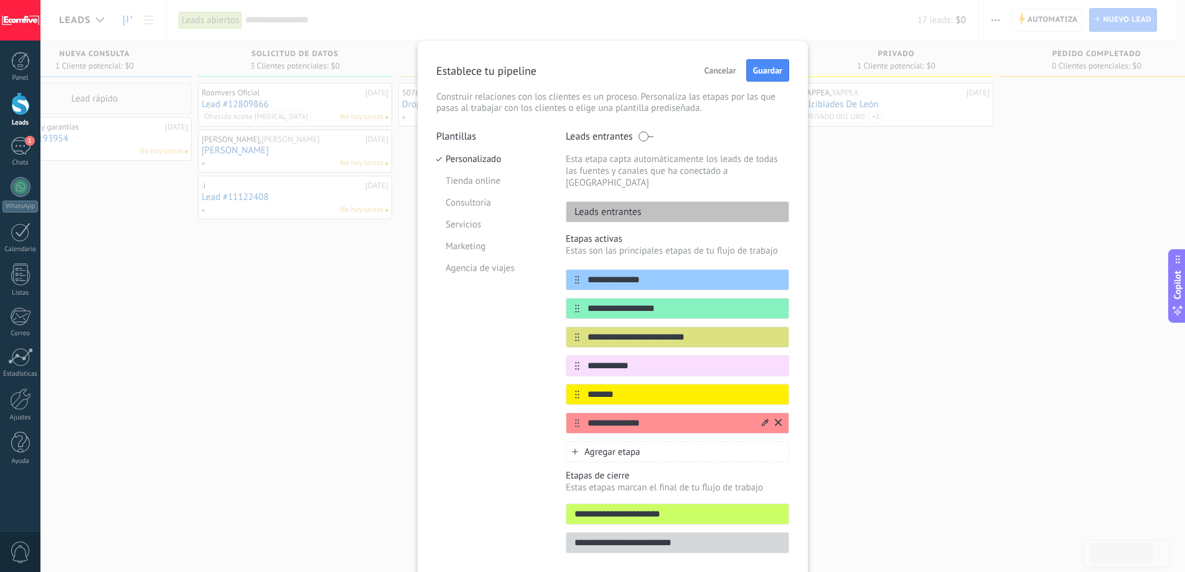
click at [776, 418] on icon at bounding box center [778, 421] width 7 height 7
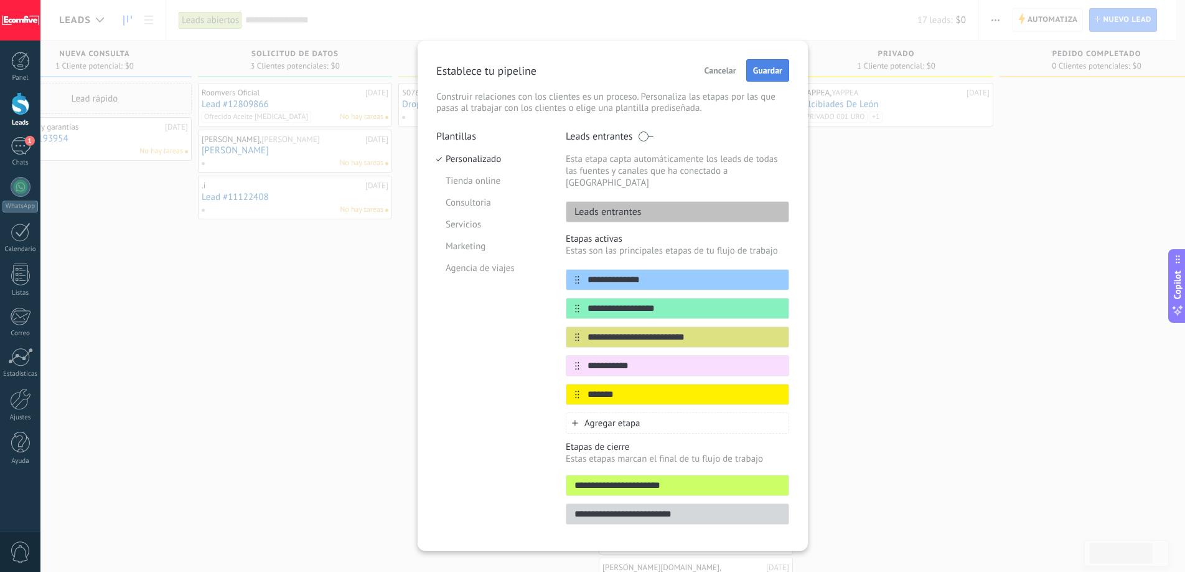
click at [770, 72] on span "Guardar" at bounding box center [767, 70] width 29 height 9
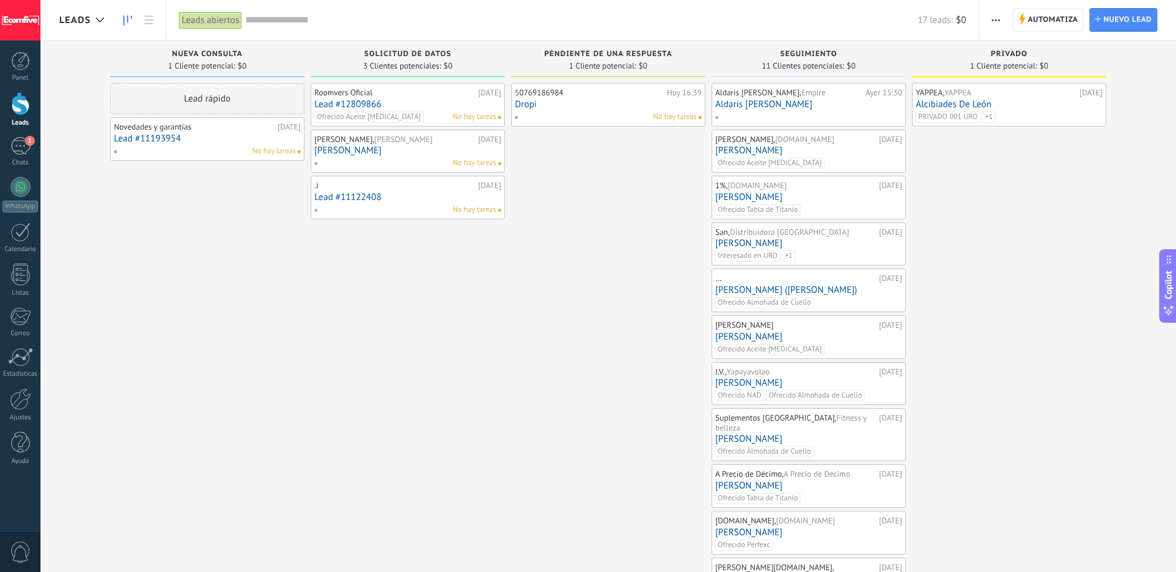
drag, startPoint x: 536, startPoint y: 355, endPoint x: 680, endPoint y: 349, distance: 143.9
click at [734, 367] on div "Leads Entrantes Solicitudes: 0 0 0 0 0 0 0 0 0 Nueva consulta 1 Cliente potenci…" at bounding box center [617, 325] width 1117 height 570
click at [12, 117] on link "Leads" at bounding box center [20, 109] width 40 height 35
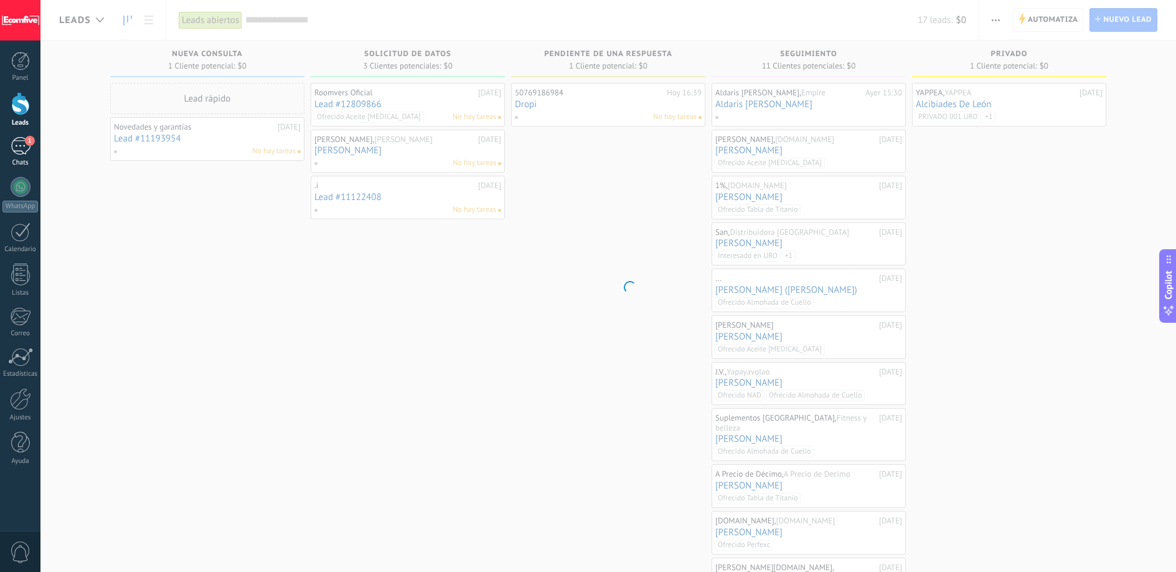
click at [22, 157] on link "1 Chats" at bounding box center [20, 152] width 40 height 30
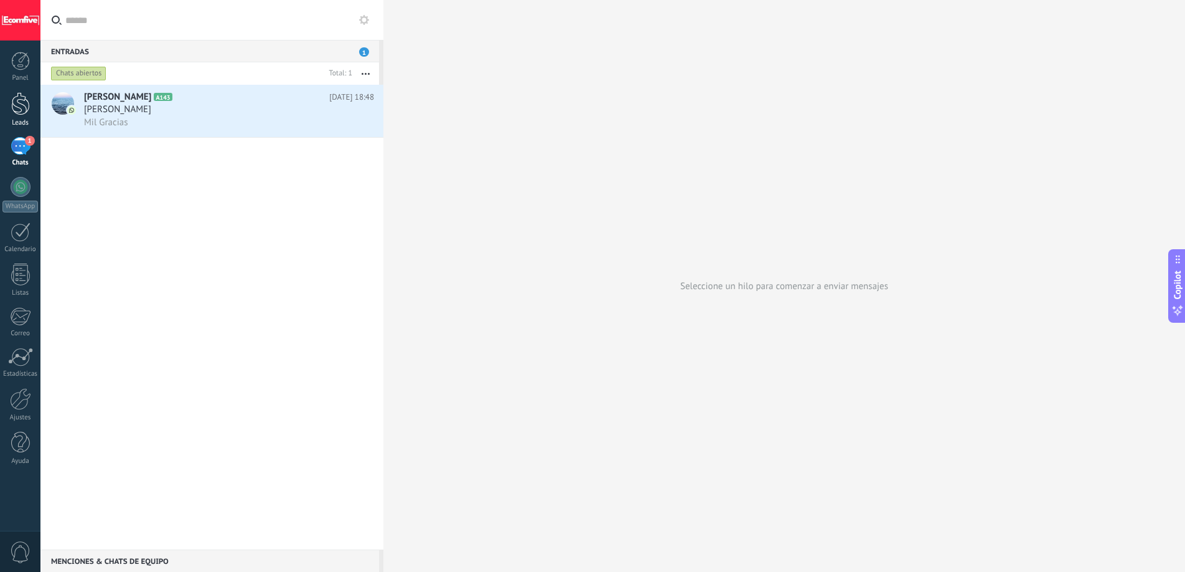
click at [27, 108] on div at bounding box center [20, 103] width 19 height 23
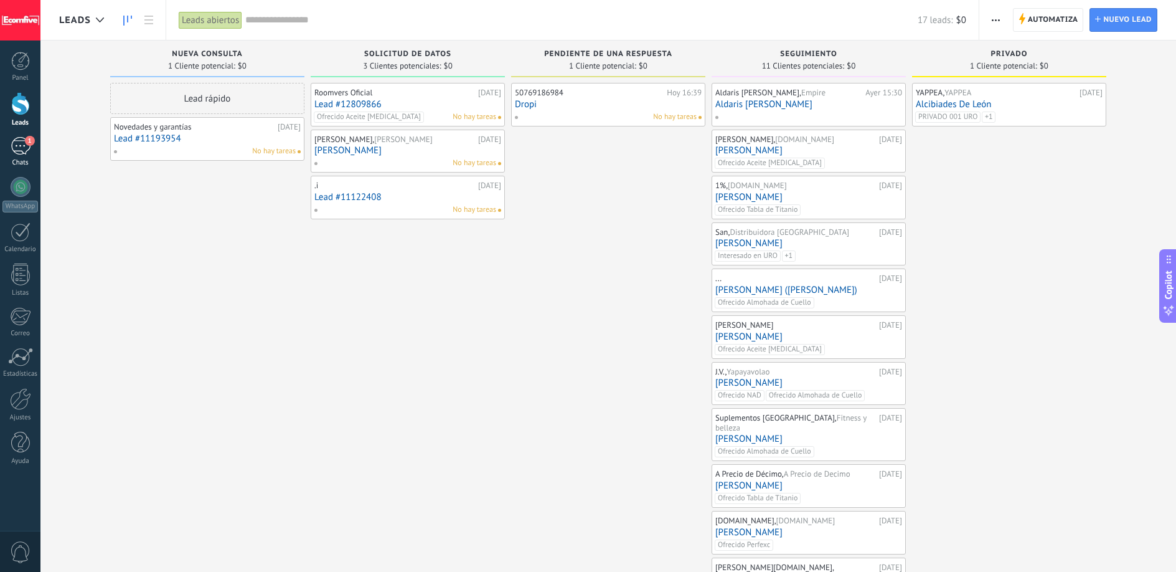
click at [28, 156] on link "1 Chats" at bounding box center [20, 152] width 40 height 30
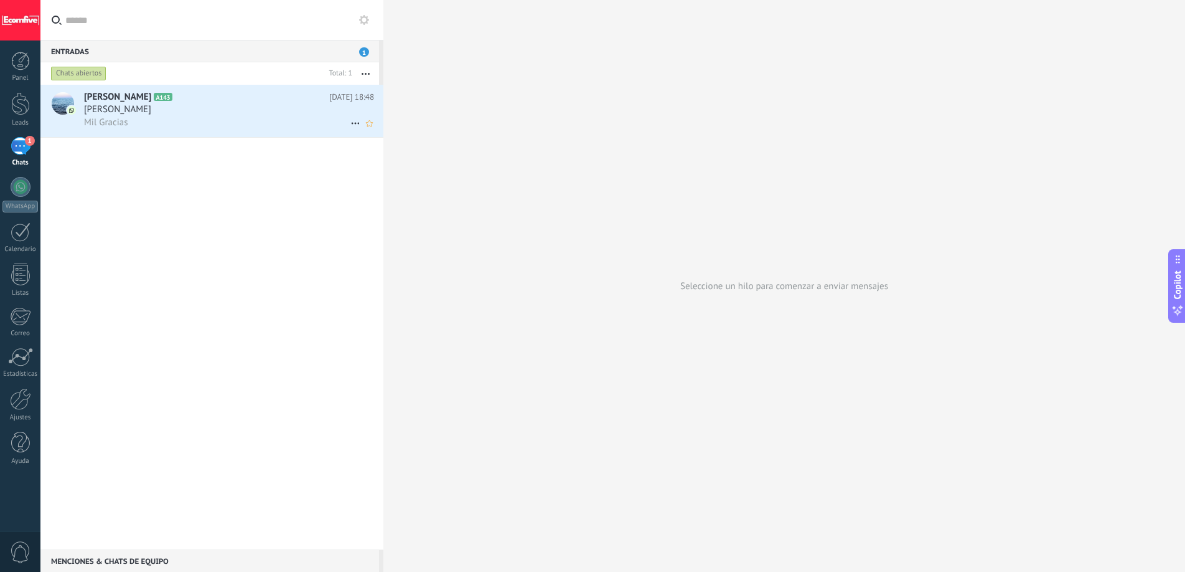
click at [191, 129] on div "Raúl A143 Hoy 18:48 Raul Gonzalez Mil Gracias" at bounding box center [233, 111] width 299 height 52
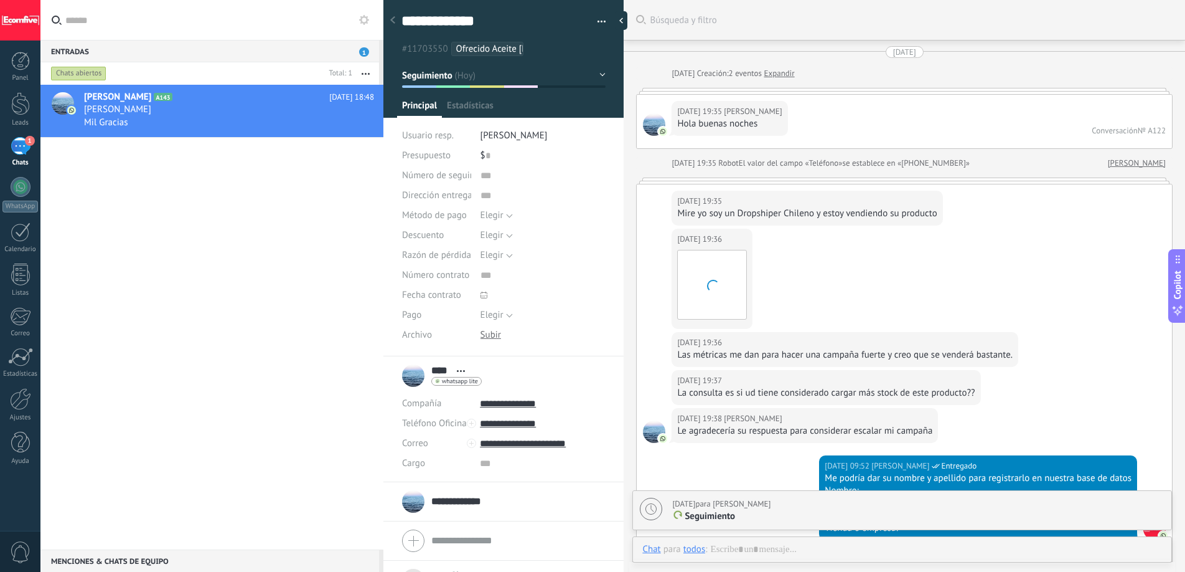
scroll to position [2192, 0]
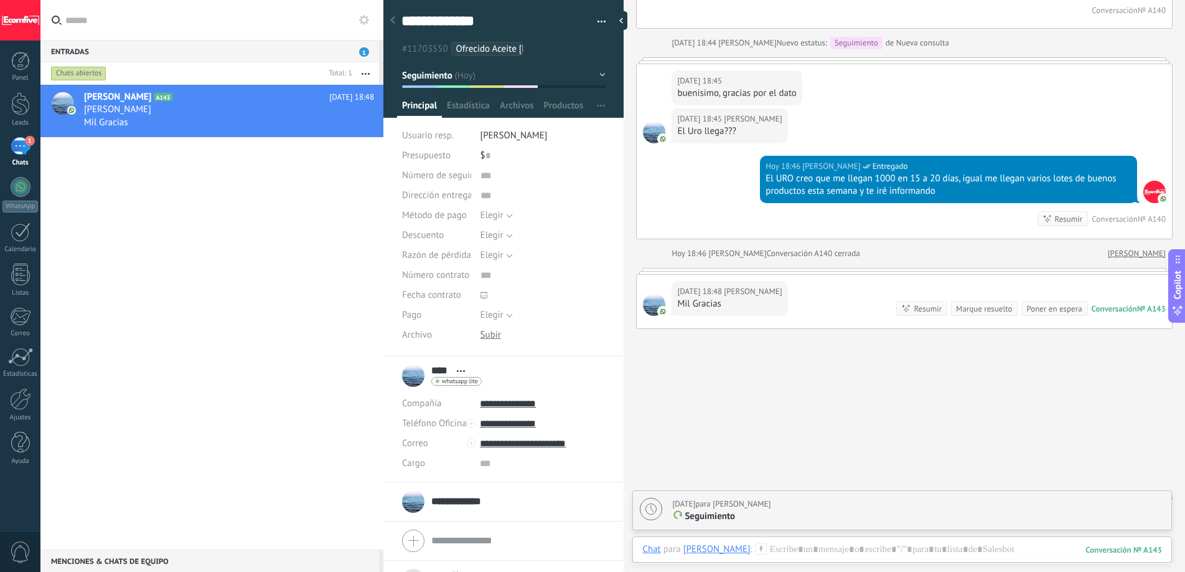
click at [977, 303] on div "Marque resuelto" at bounding box center [984, 309] width 56 height 12
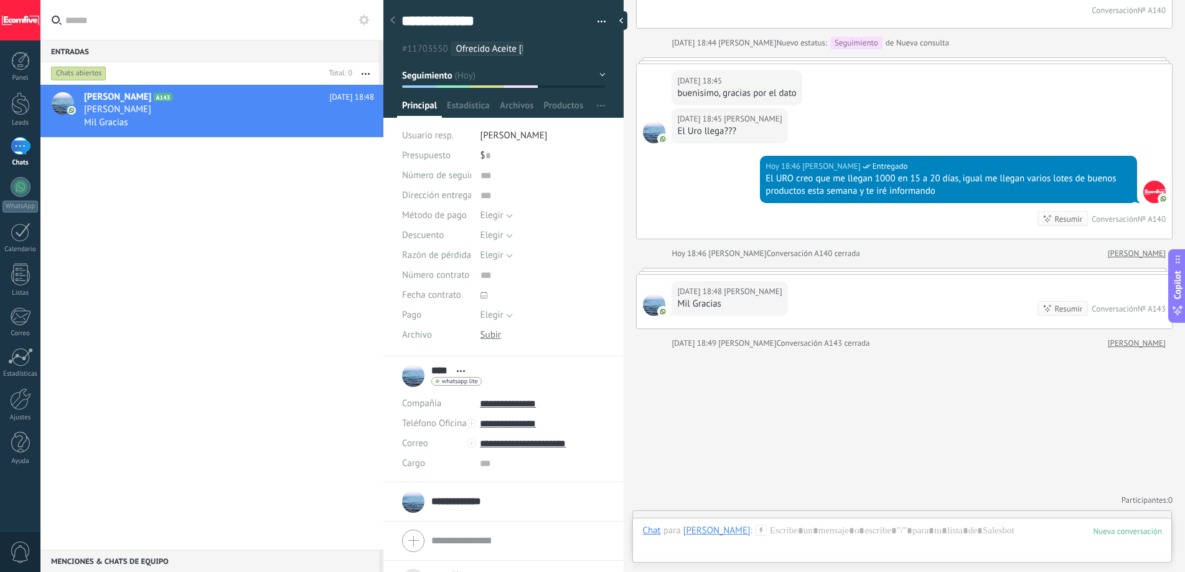
scroll to position [2213, 0]
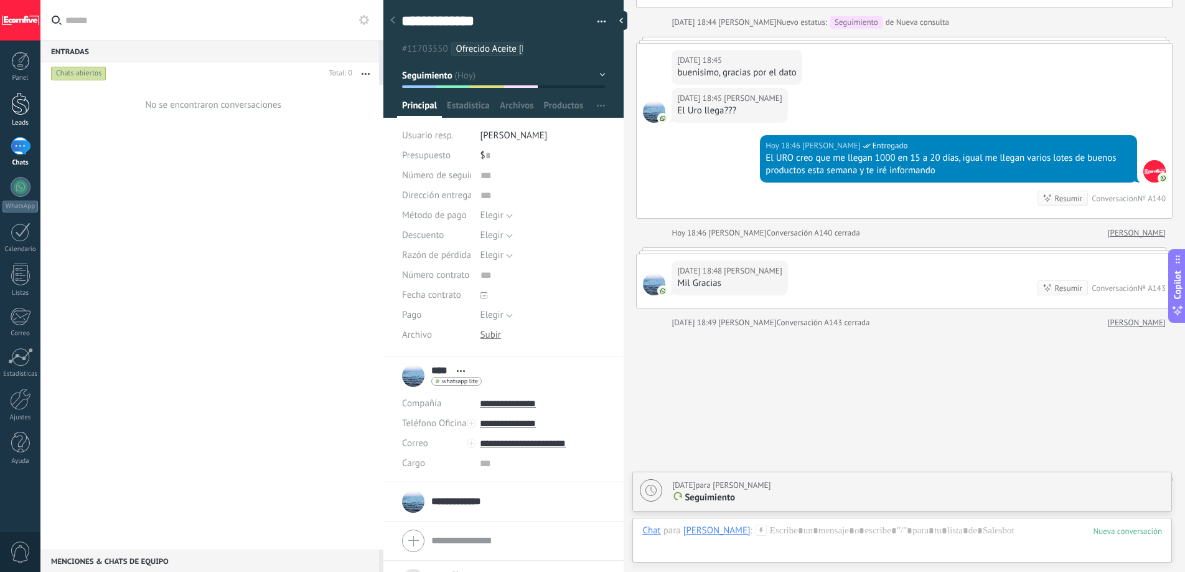
click at [11, 115] on div at bounding box center [20, 103] width 19 height 23
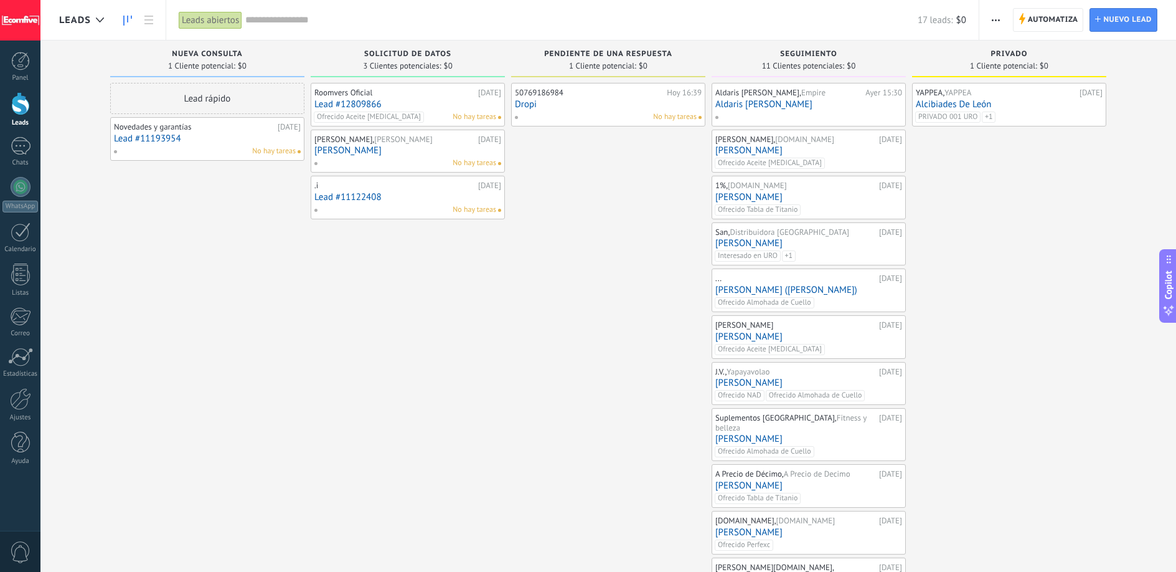
click at [187, 143] on div "Novedades y garantías 12.09.2025 Lead #11193954 No hay tareas" at bounding box center [207, 139] width 187 height 36
click at [167, 141] on link "Lead #11193954" at bounding box center [207, 138] width 187 height 11
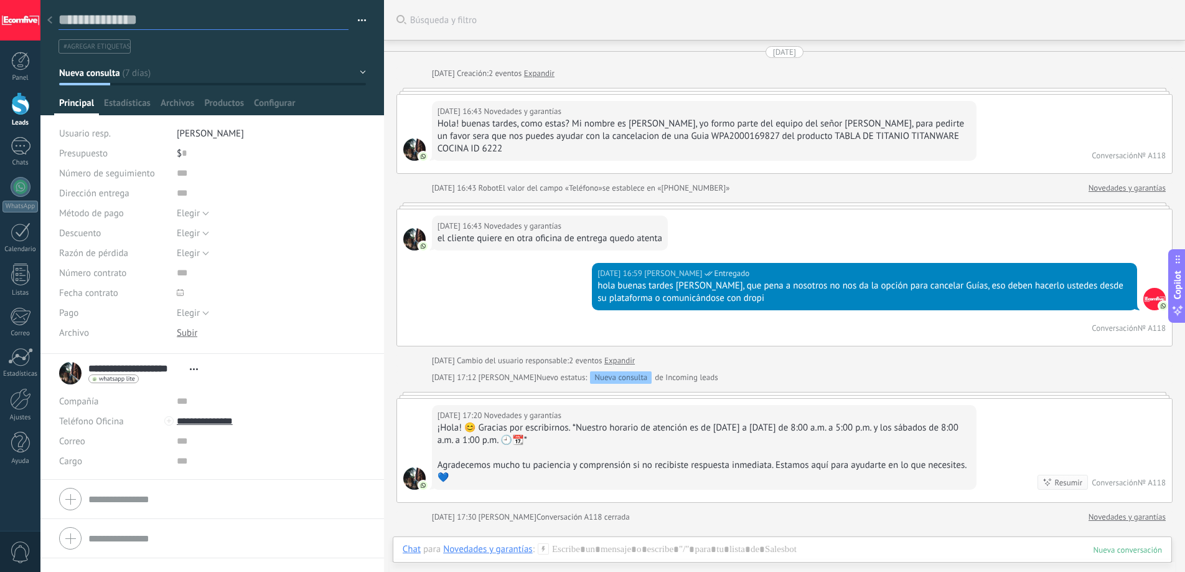
click at [136, 21] on textarea at bounding box center [204, 20] width 290 height 19
type textarea "*"
type textarea "**"
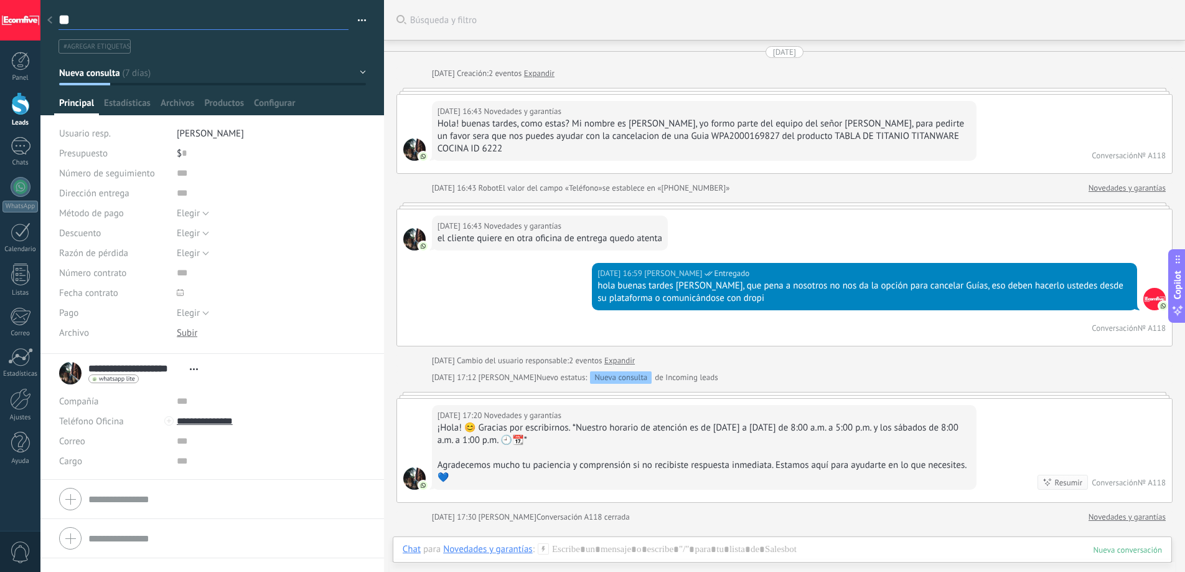
type textarea "***"
type textarea "****"
type textarea "*****"
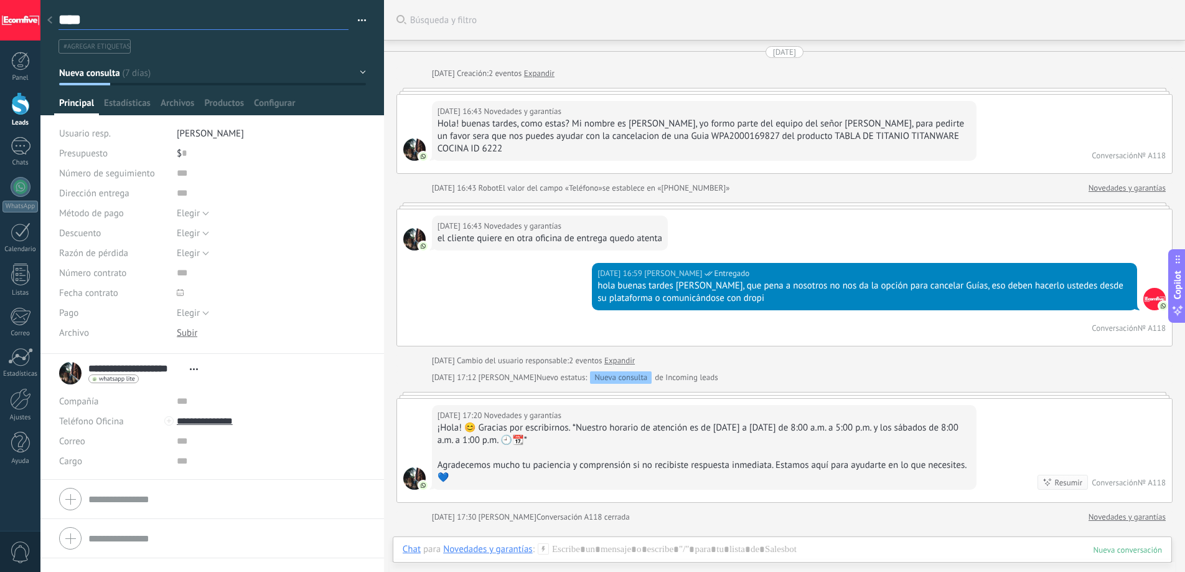
type textarea "*****"
type textarea "*******"
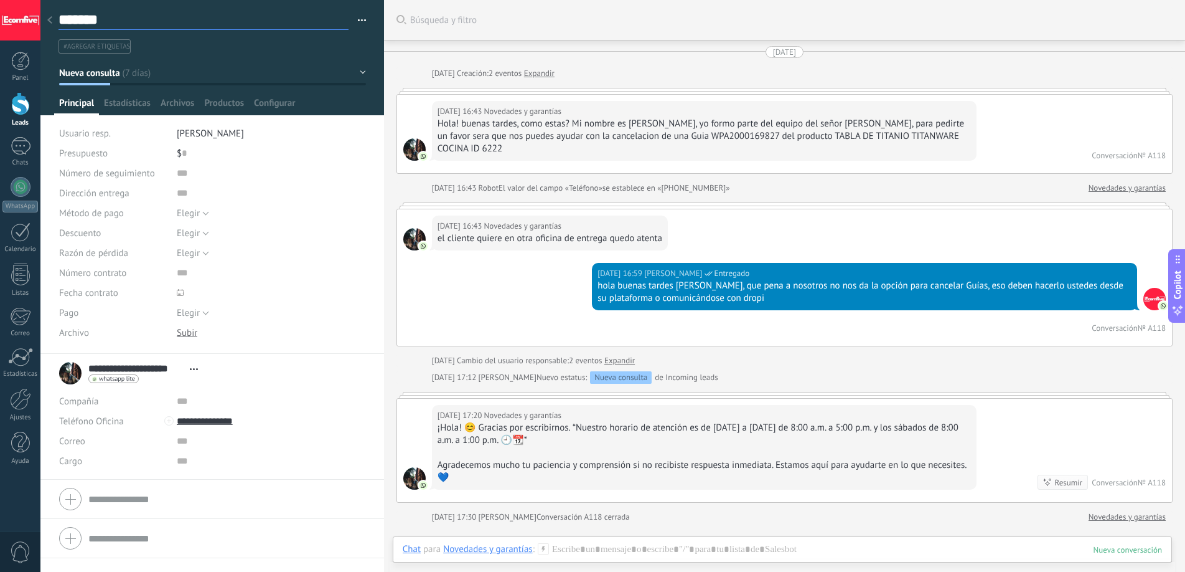
type textarea "********"
type textarea "*********"
type textarea "**********"
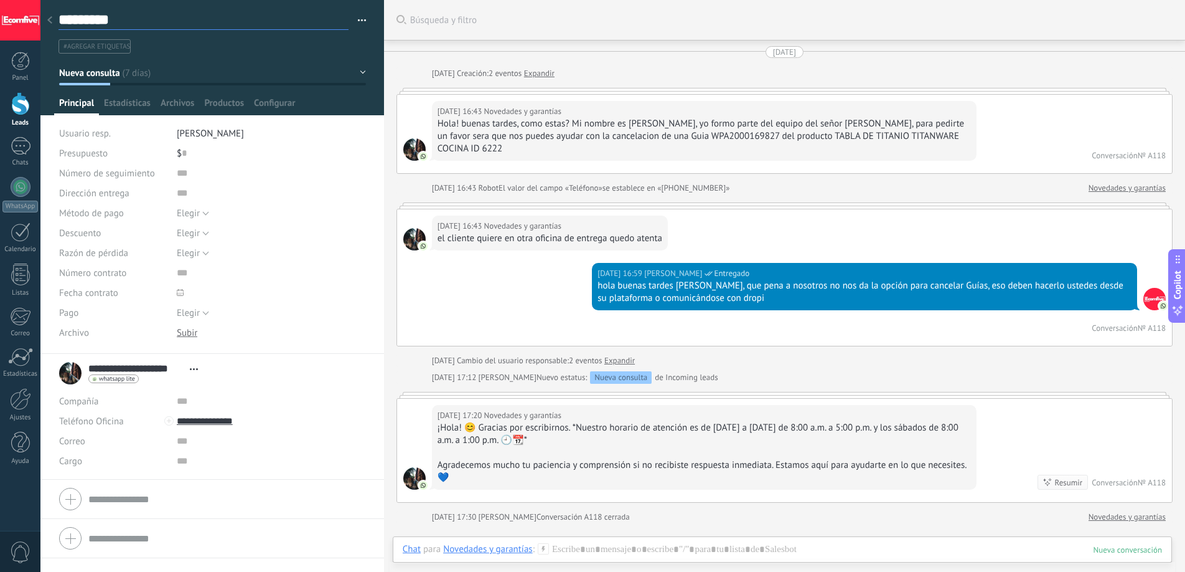
type textarea "**********"
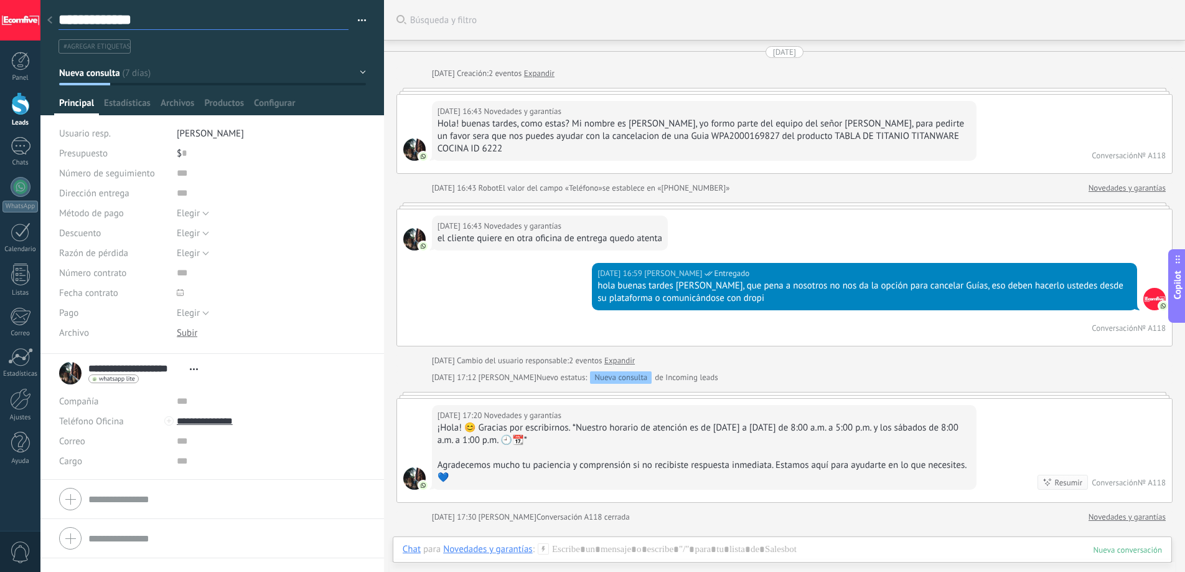
type textarea "**********"
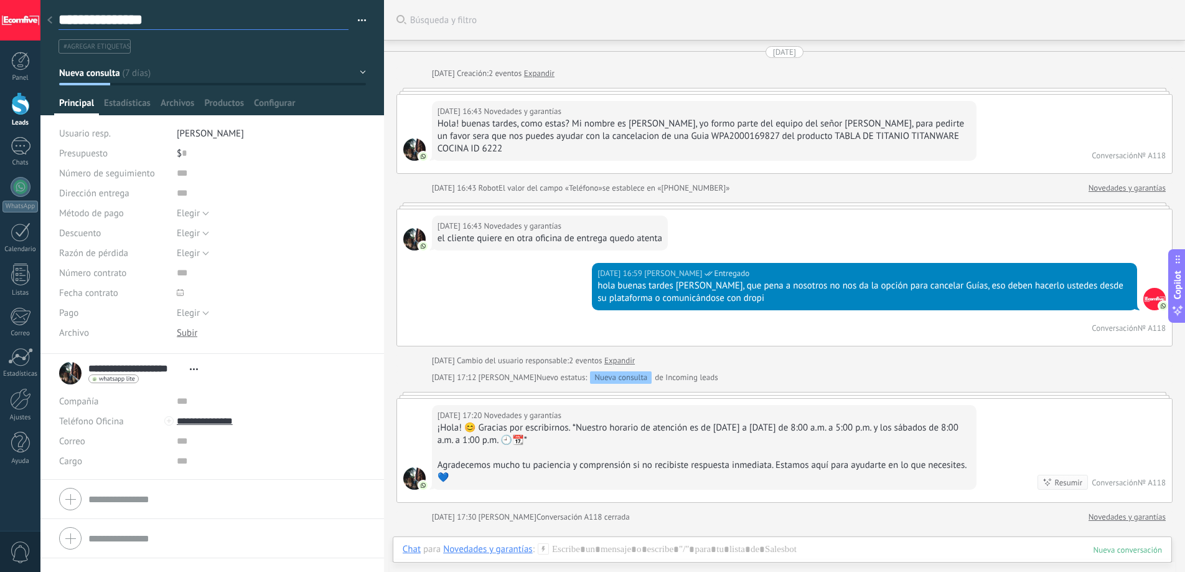
type textarea "**********"
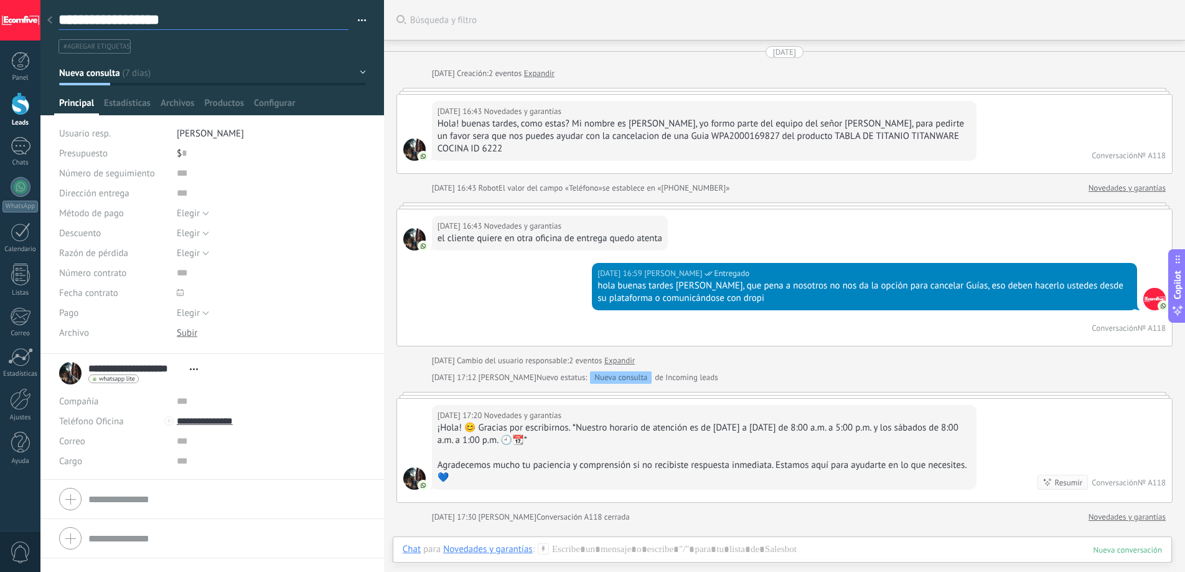
type textarea "**********"
click at [659, 186] on div "12.09.2025 12.09.2025 Creación: 2 eventos Expandir 12.09.2025 16:43 Novedades y…" at bounding box center [785, 284] width 776 height 477
type textarea "**********"
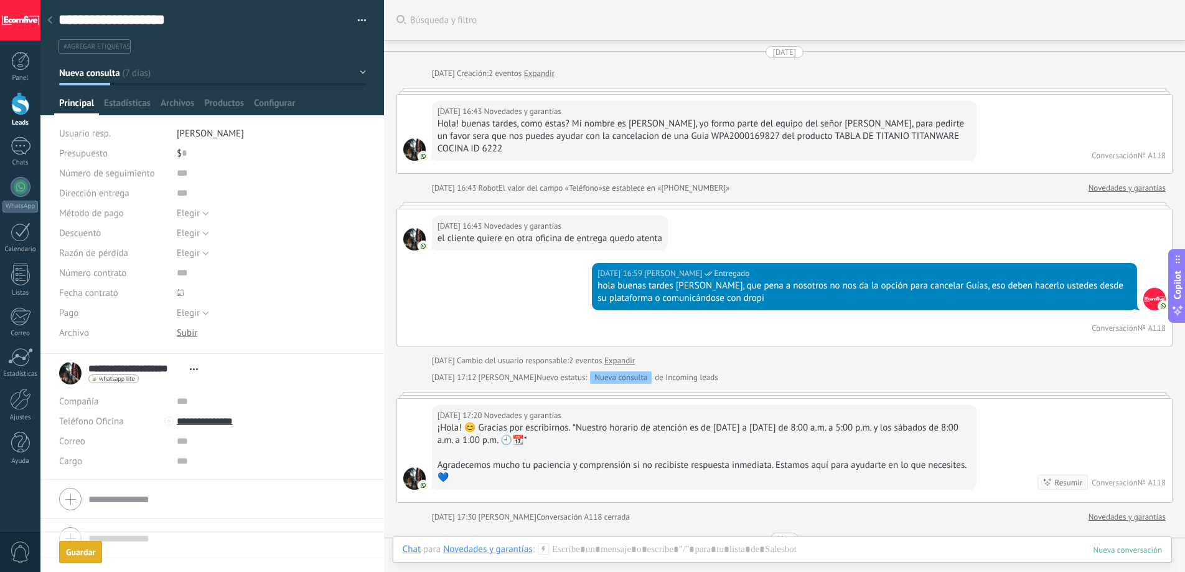
scroll to position [43, 0]
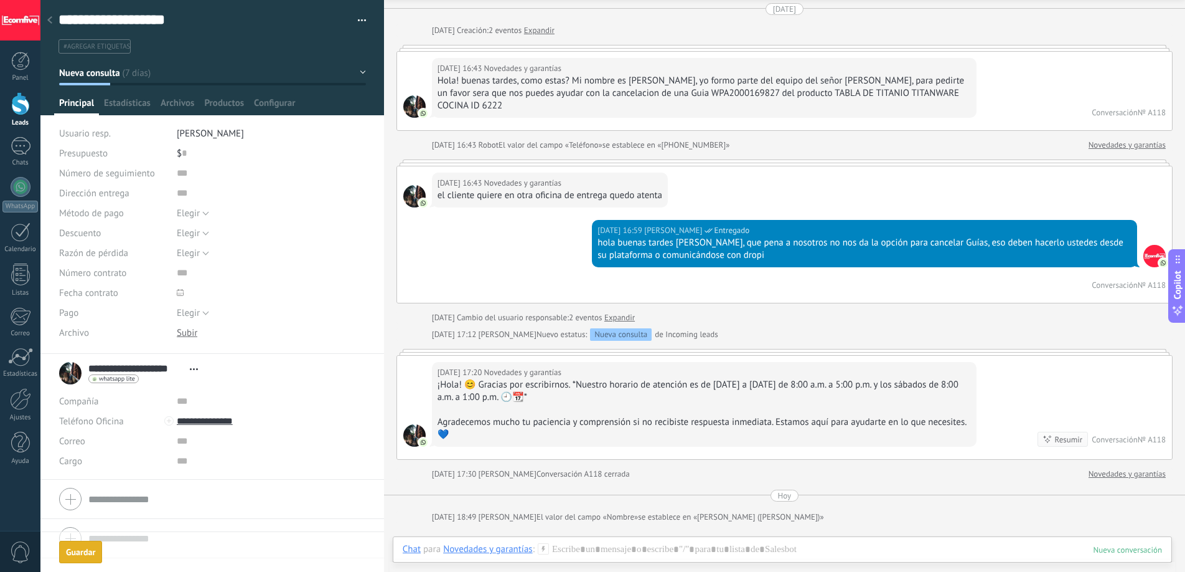
click at [73, 552] on div "Guardar" at bounding box center [80, 551] width 29 height 9
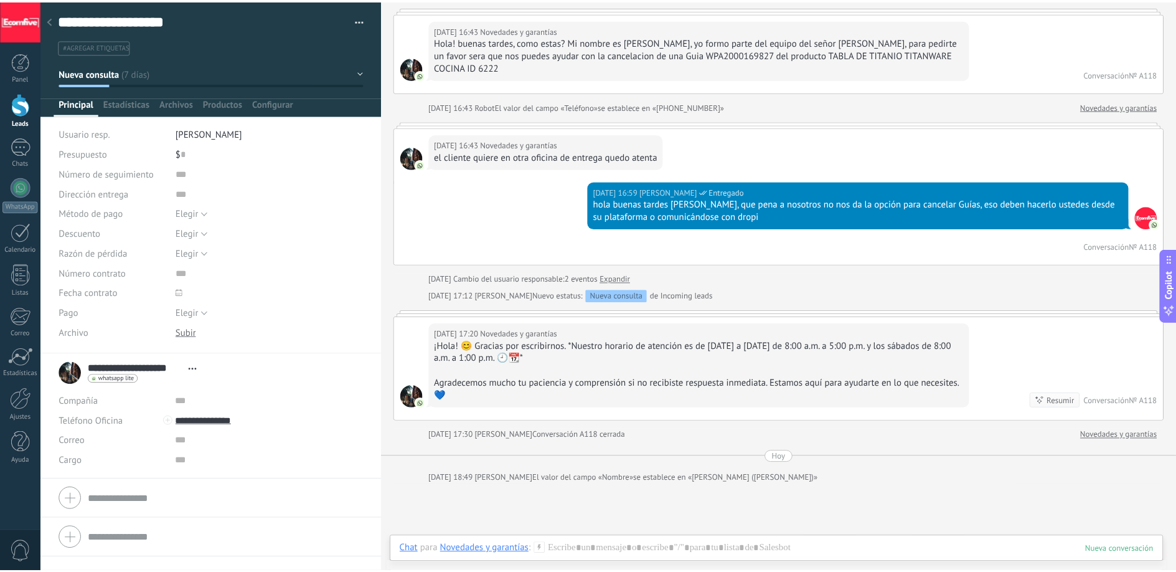
scroll to position [0, 0]
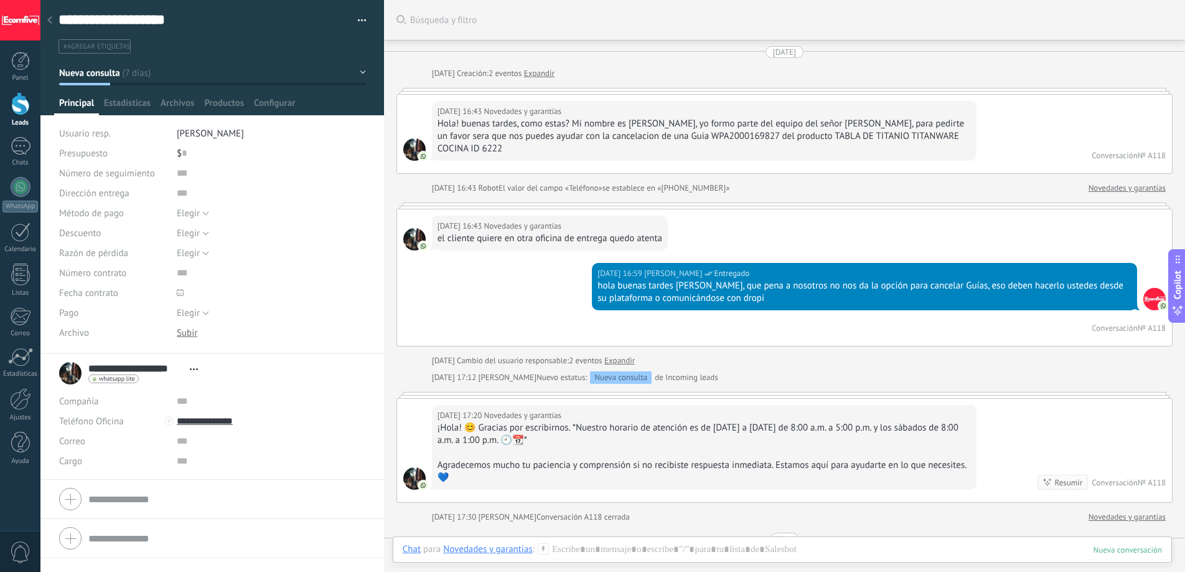
click at [527, 232] on div "el cliente quiere en otra oficina de entrega quedo atenta" at bounding box center [550, 238] width 225 height 12
click at [526, 232] on div "el cliente quiere en otra oficina de entrega quedo atenta" at bounding box center [550, 238] width 225 height 12
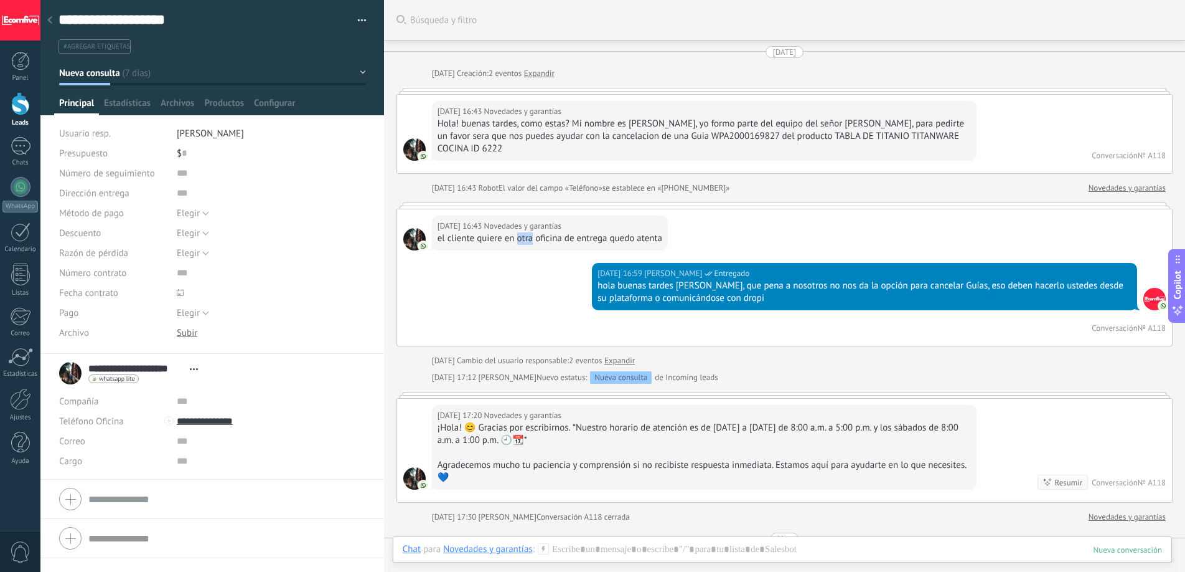
click at [9, 107] on link "Leads" at bounding box center [20, 109] width 40 height 35
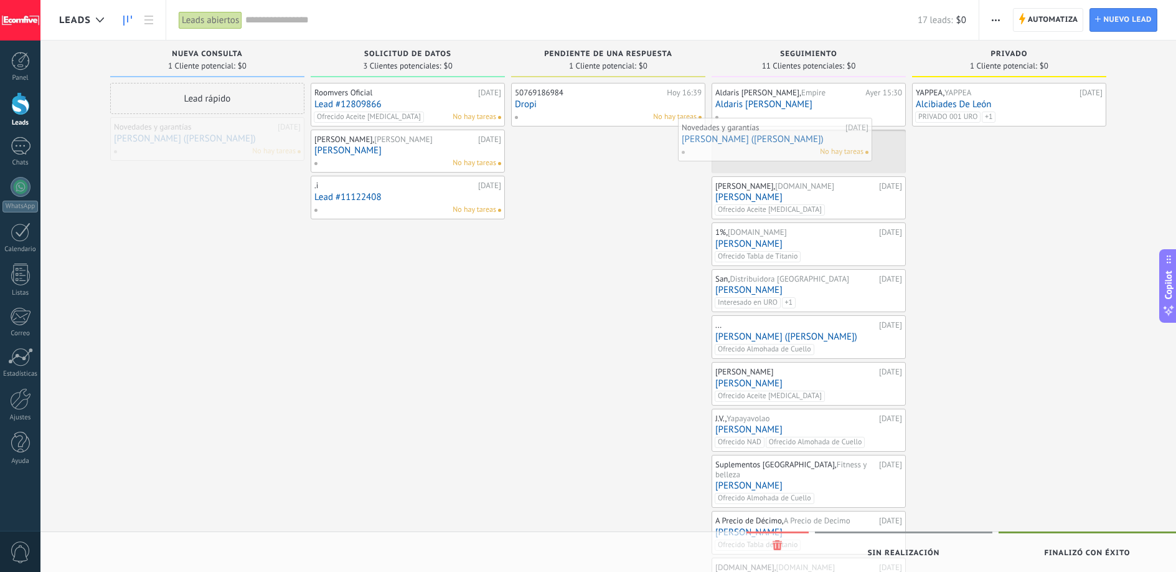
drag, startPoint x: 198, startPoint y: 144, endPoint x: 766, endPoint y: 144, distance: 567.8
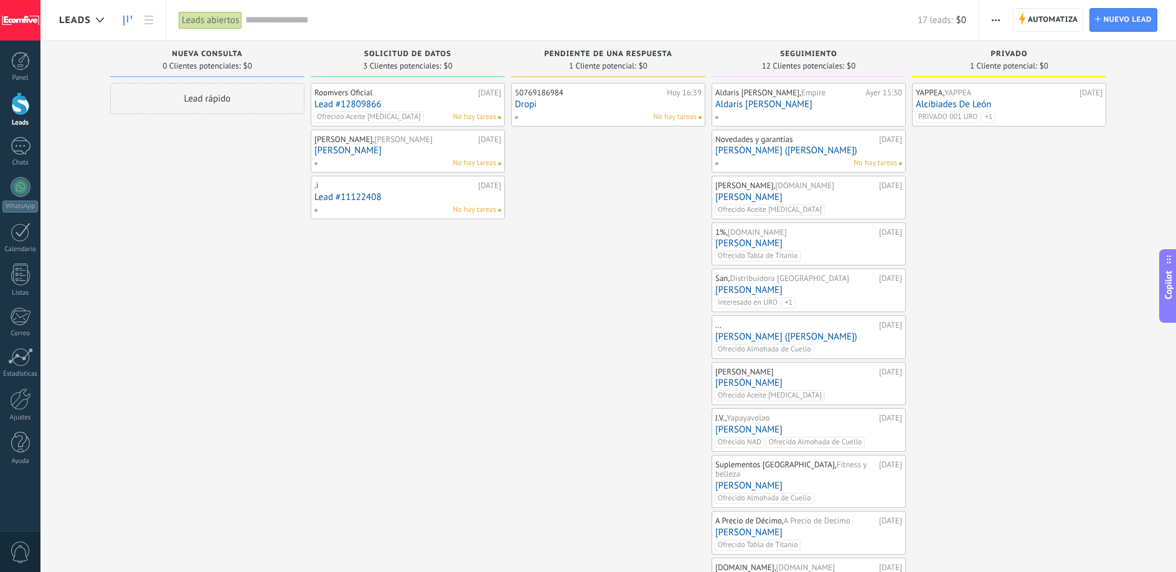
click at [1000, 20] on button "button" at bounding box center [996, 20] width 18 height 24
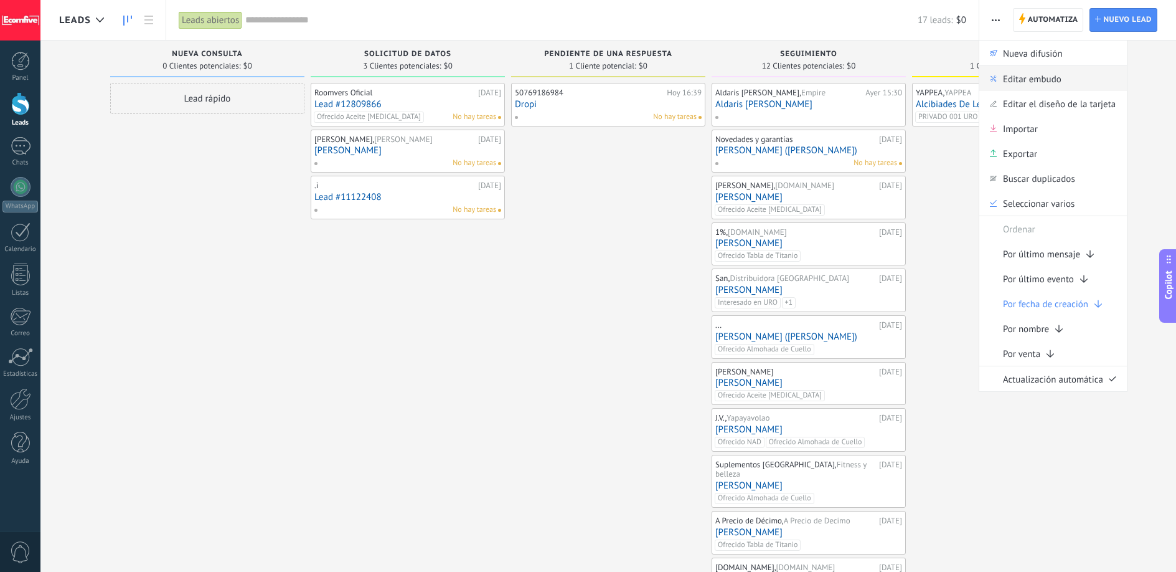
click at [1029, 82] on span "Editar embudo" at bounding box center [1032, 78] width 59 height 25
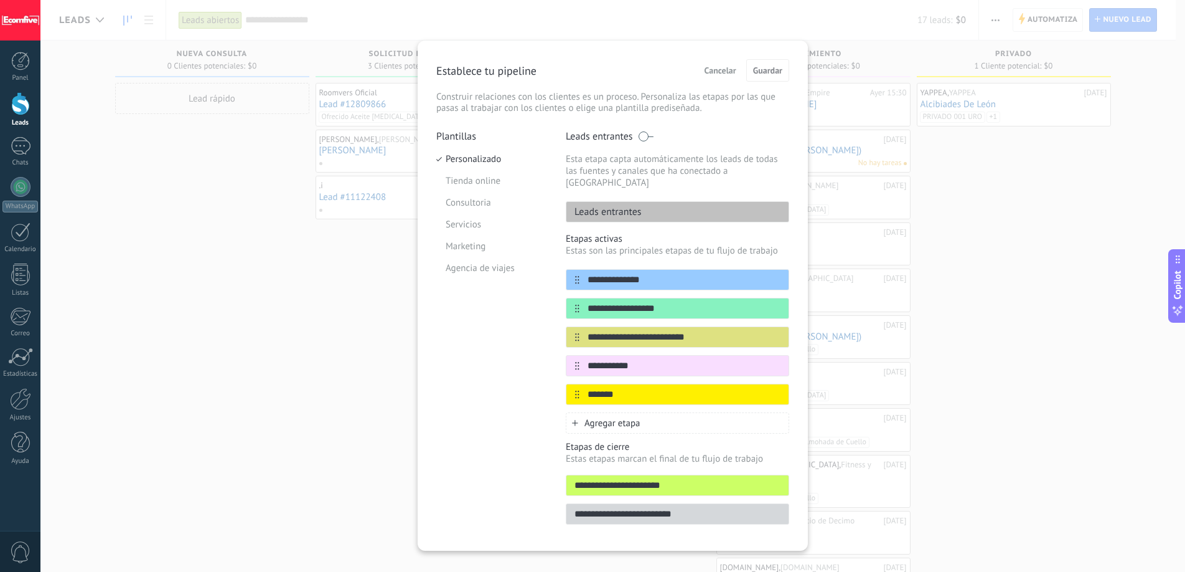
click at [610, 417] on span "Agregar etapa" at bounding box center [613, 423] width 56 height 12
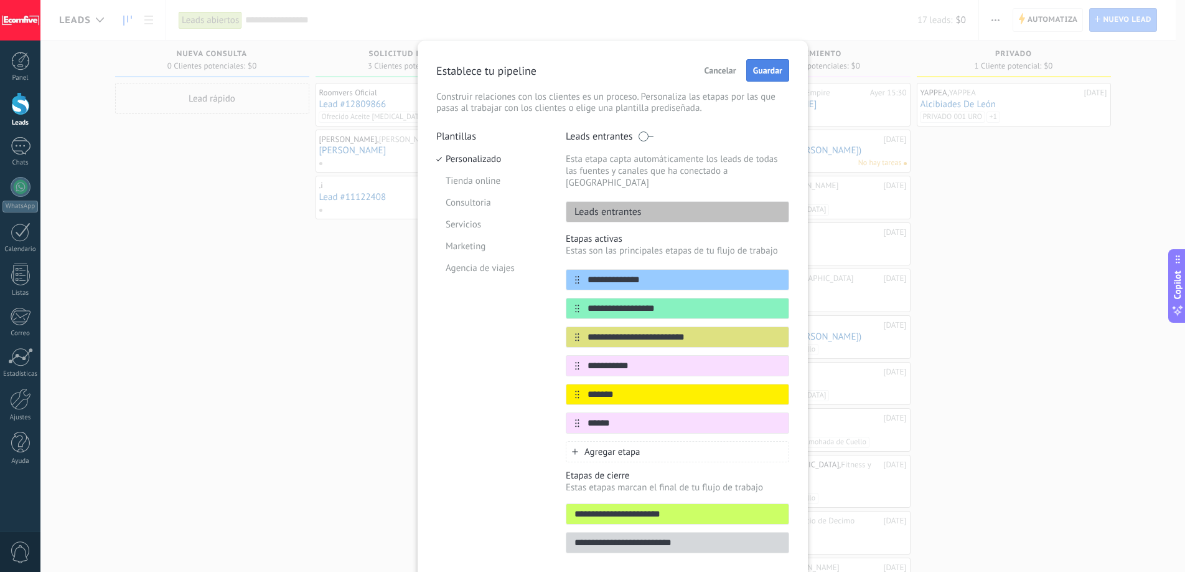
type input "******"
click at [767, 71] on span "Guardar" at bounding box center [767, 70] width 29 height 9
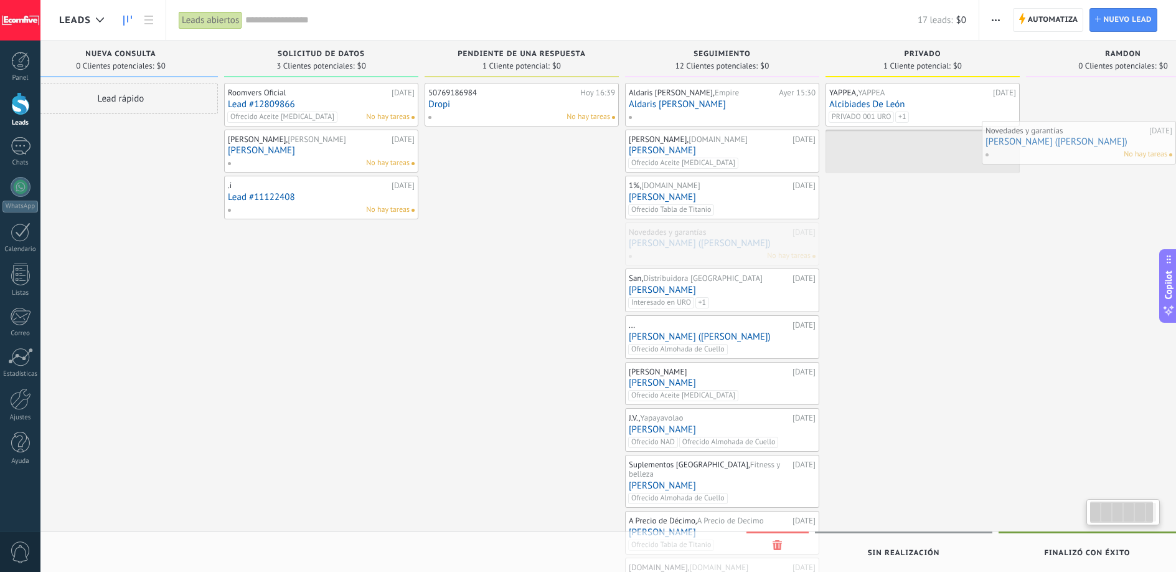
drag, startPoint x: 735, startPoint y: 243, endPoint x: 1070, endPoint y: 139, distance: 350.1
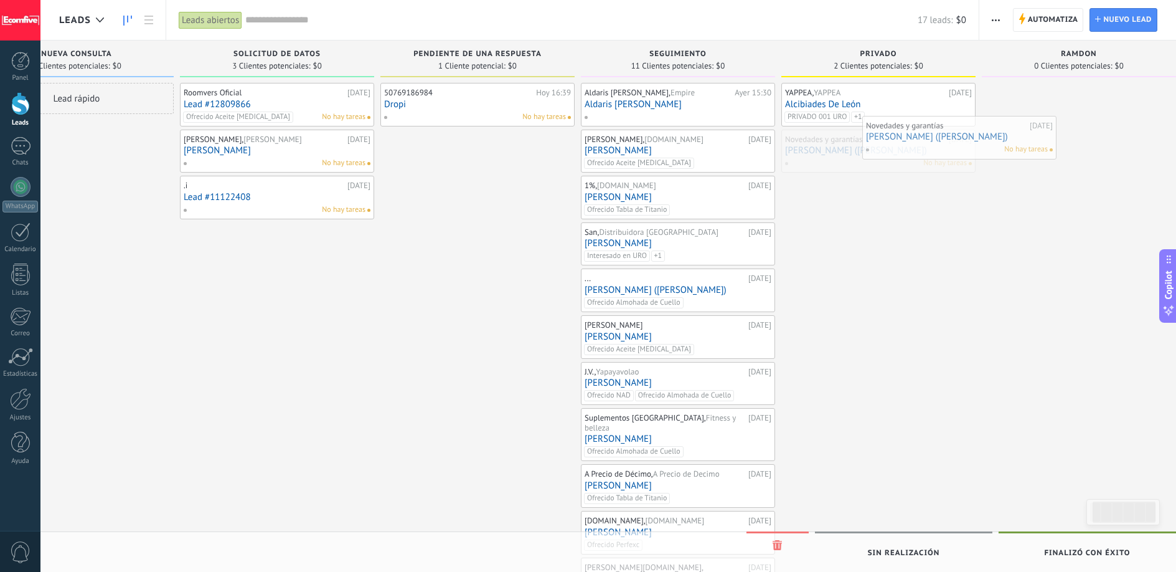
drag, startPoint x: 908, startPoint y: 156, endPoint x: 1037, endPoint y: 130, distance: 131.5
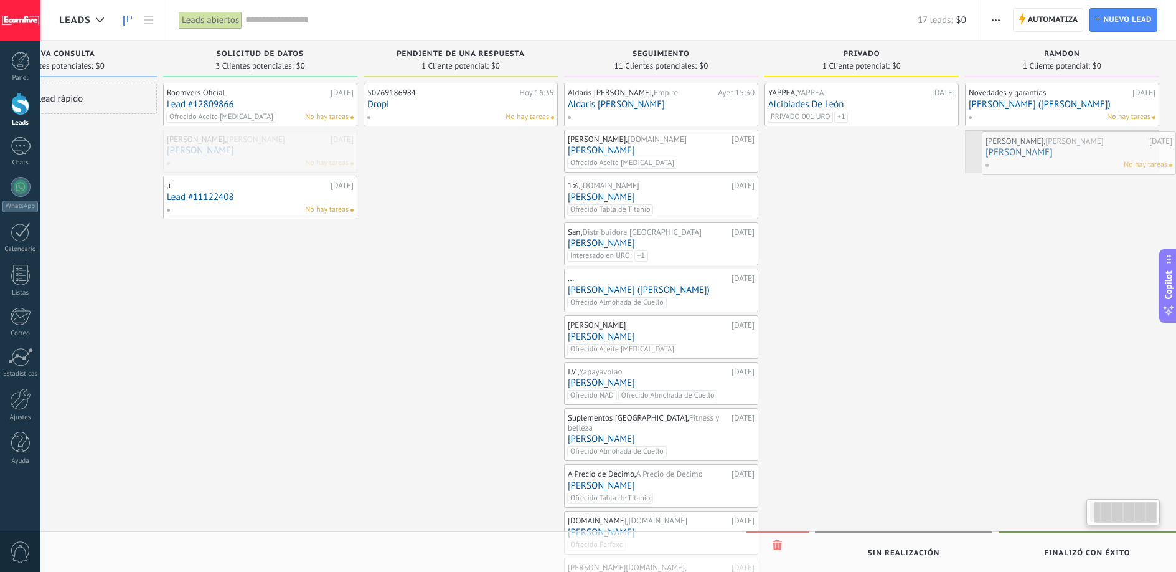
scroll to position [0, 98]
drag, startPoint x: 293, startPoint y: 158, endPoint x: 1124, endPoint y: 166, distance: 831.3
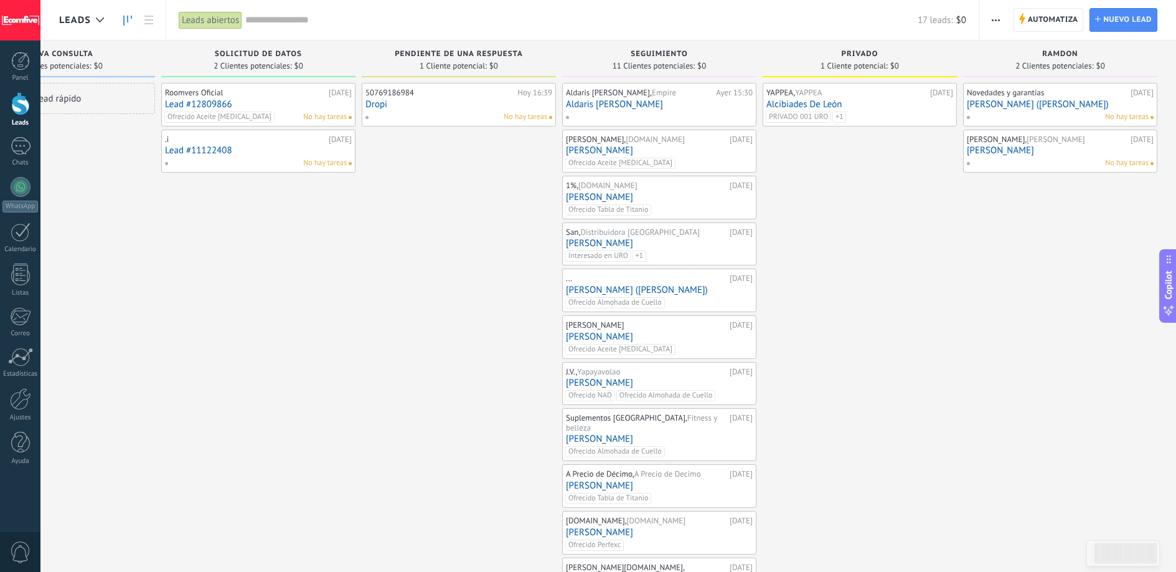
scroll to position [0, 0]
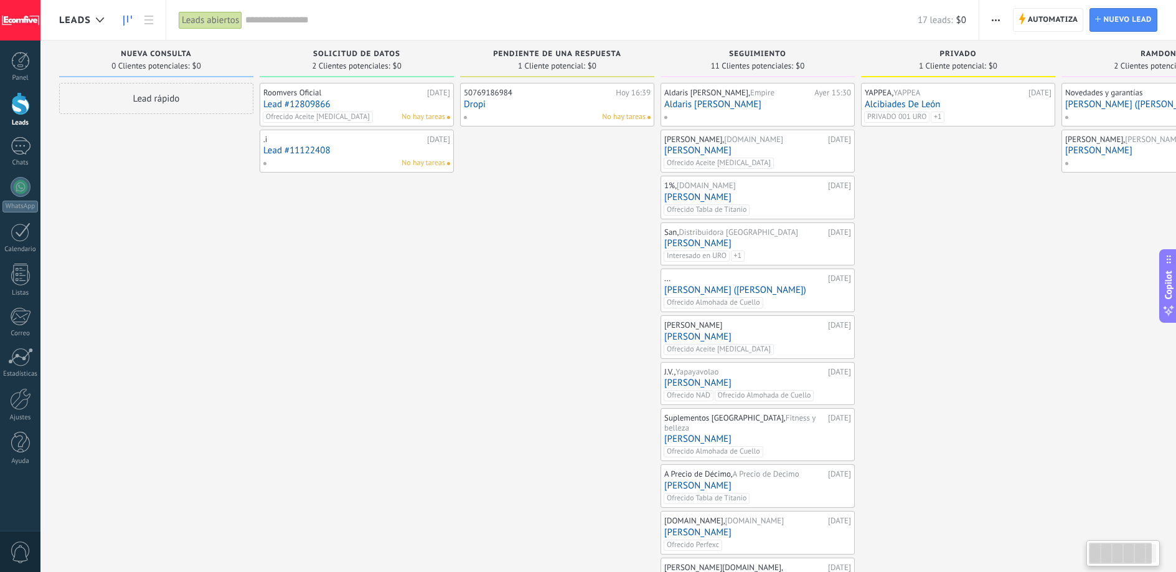
drag, startPoint x: 375, startPoint y: 307, endPoint x: 708, endPoint y: 324, distance: 332.9
click at [716, 336] on div "Leads Entrantes Solicitudes: 0 0 0 0 0 Nueva consulta 0 Clientes potenciales: $…" at bounding box center [666, 325] width 1215 height 570
drag, startPoint x: 473, startPoint y: 311, endPoint x: 776, endPoint y: 298, distance: 303.5
click at [776, 298] on div "Leads Entrantes Solicitudes: 0 0 0 0 0 Nueva consulta 0 Clientes potenciales: $…" at bounding box center [666, 325] width 1215 height 570
drag, startPoint x: 334, startPoint y: 192, endPoint x: 458, endPoint y: 189, distance: 124.0
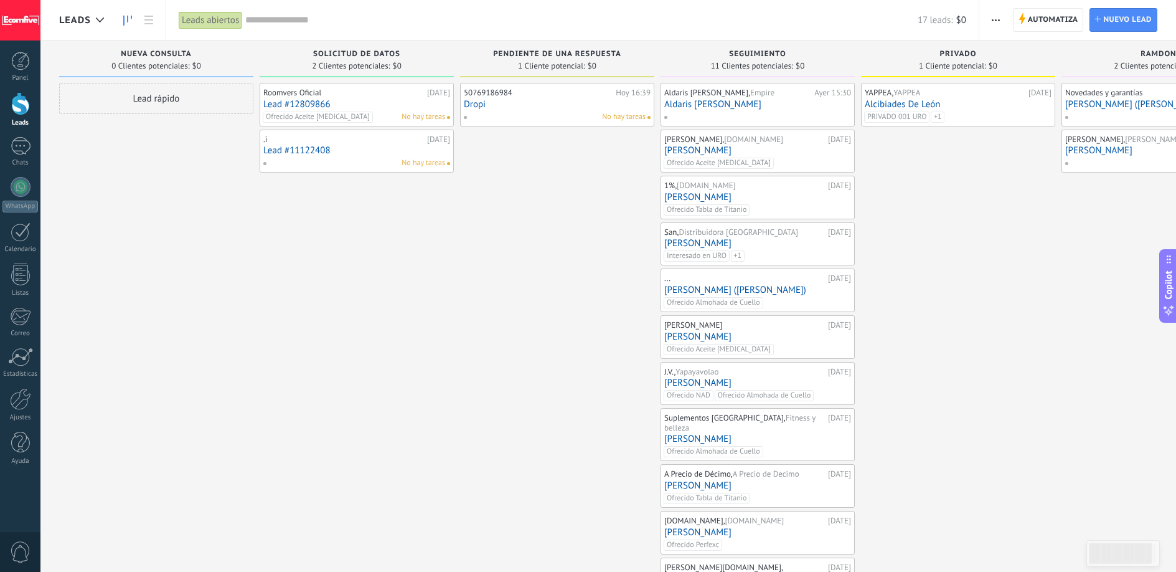
click at [446, 191] on div "Roomvers Oficial 17.09.2025 Lead #12809866 Ofrecido Aceite Biotina No hay tarea…" at bounding box center [357, 346] width 194 height 527
click at [11, 105] on div at bounding box center [20, 103] width 19 height 23
